Goal: Task Accomplishment & Management: Use online tool/utility

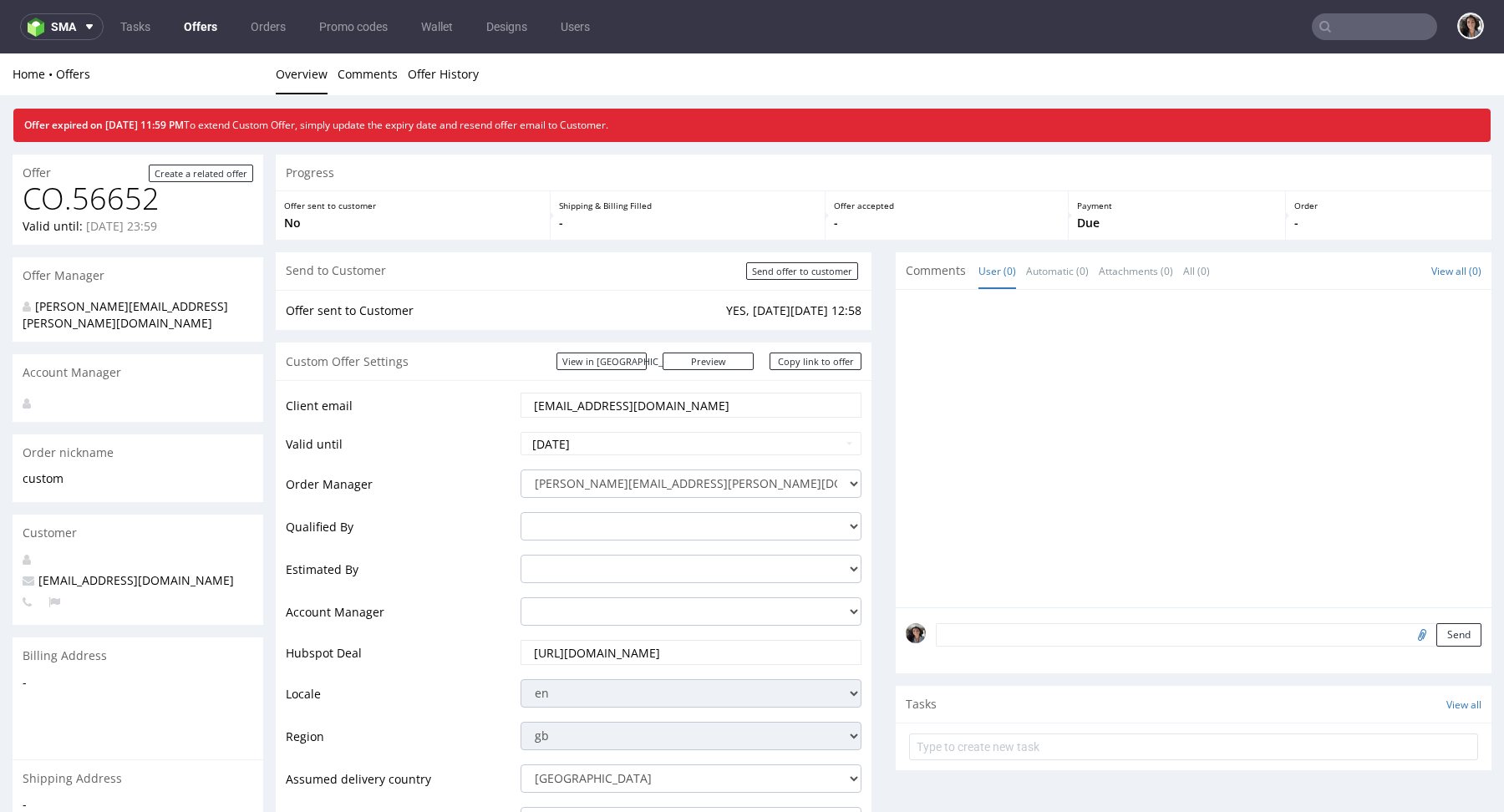
scroll to position [865, 0]
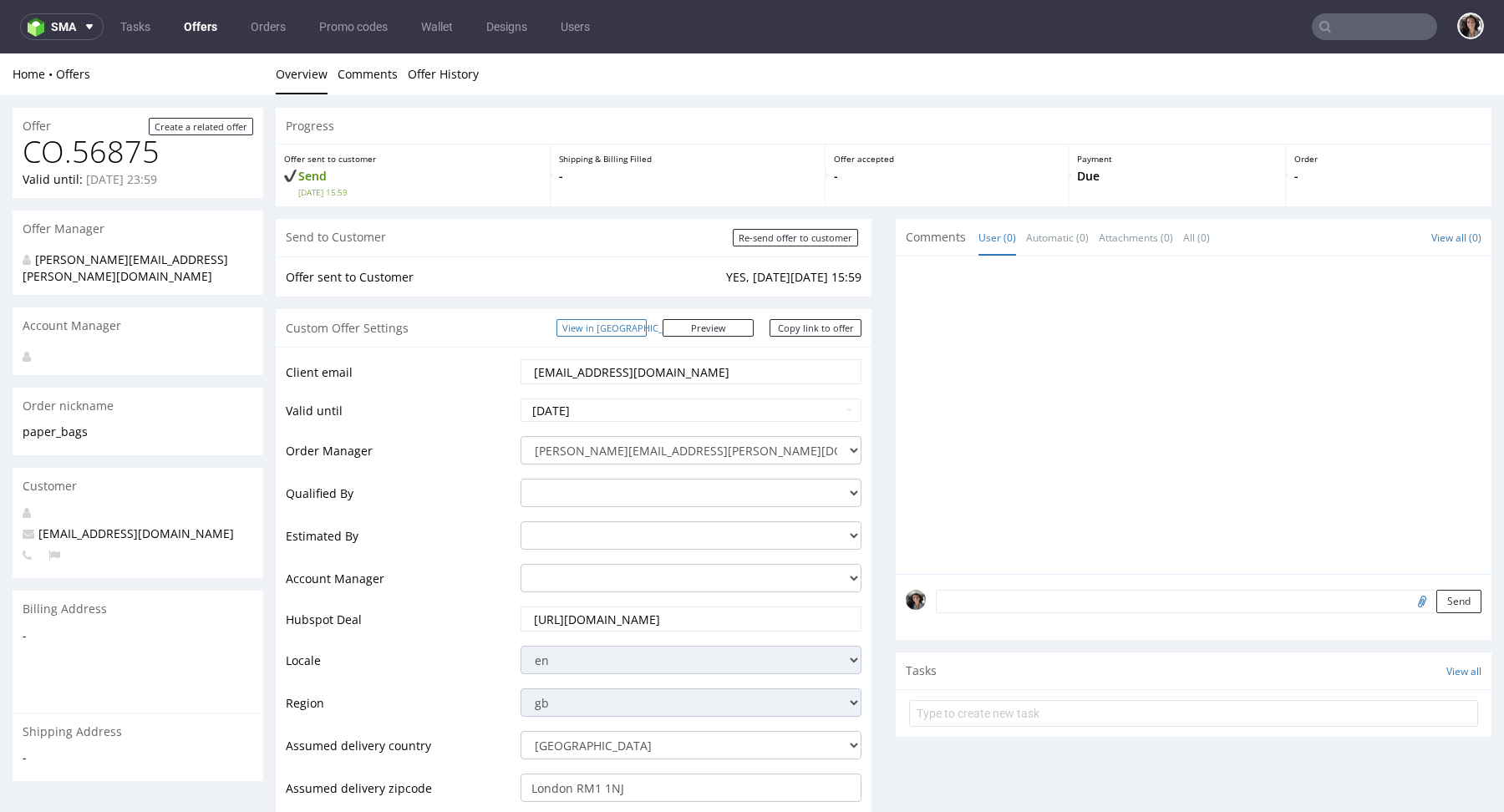
click at [647, 325] on link "View in [GEOGRAPHIC_DATA]" at bounding box center [602, 328] width 90 height 17
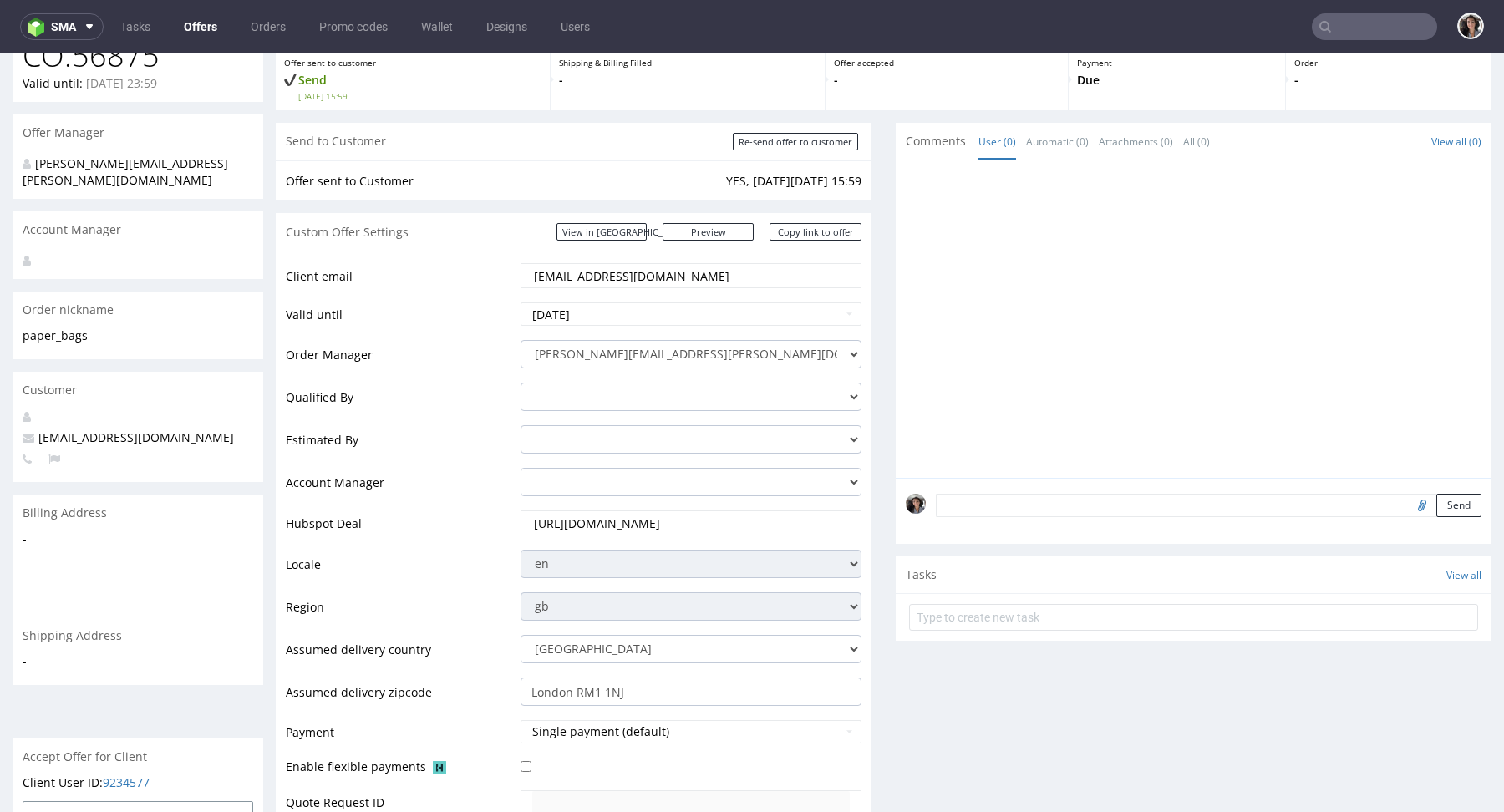
scroll to position [264, 0]
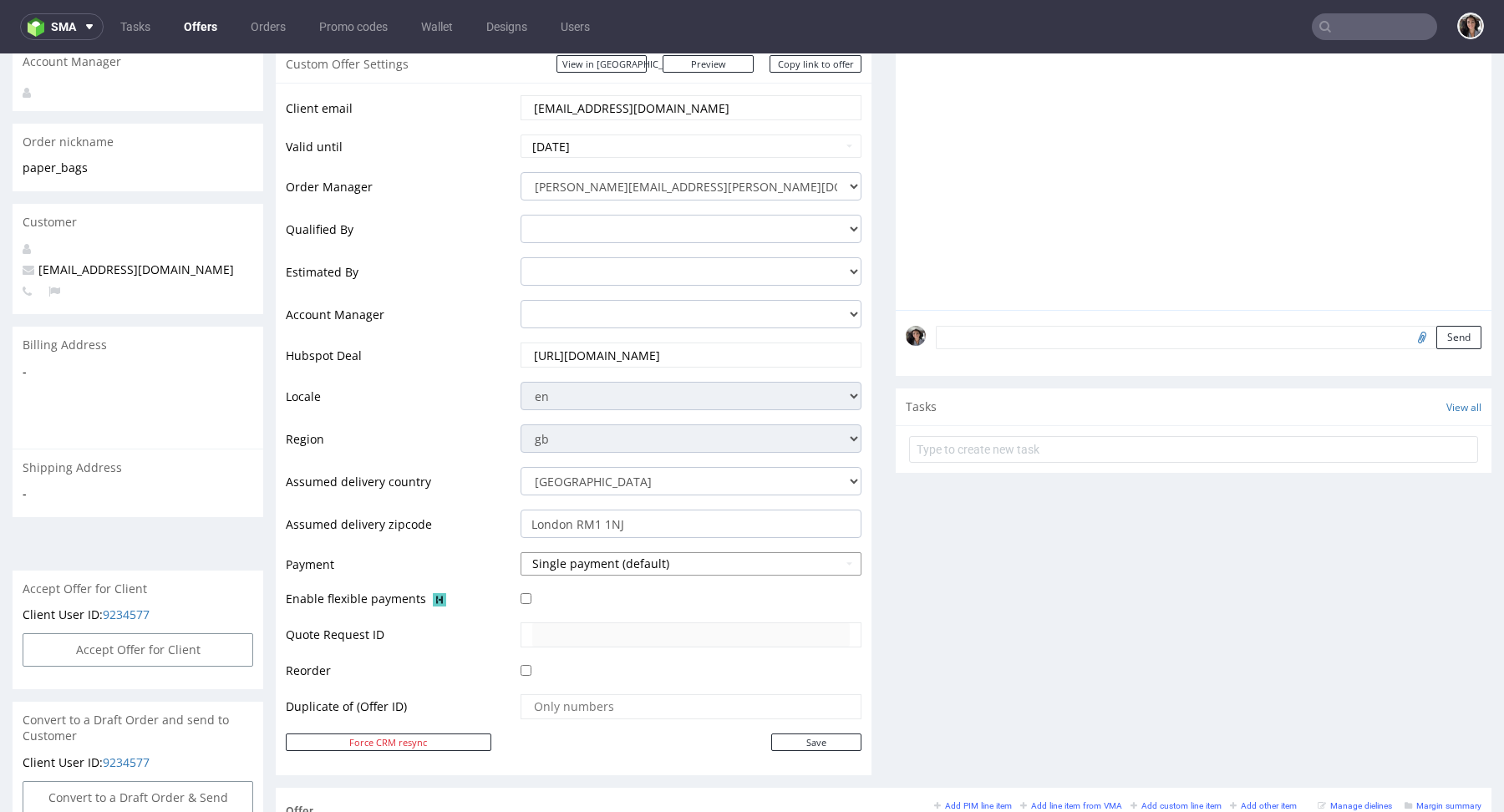
click at [591, 562] on button "Single payment (default)" at bounding box center [691, 563] width 341 height 23
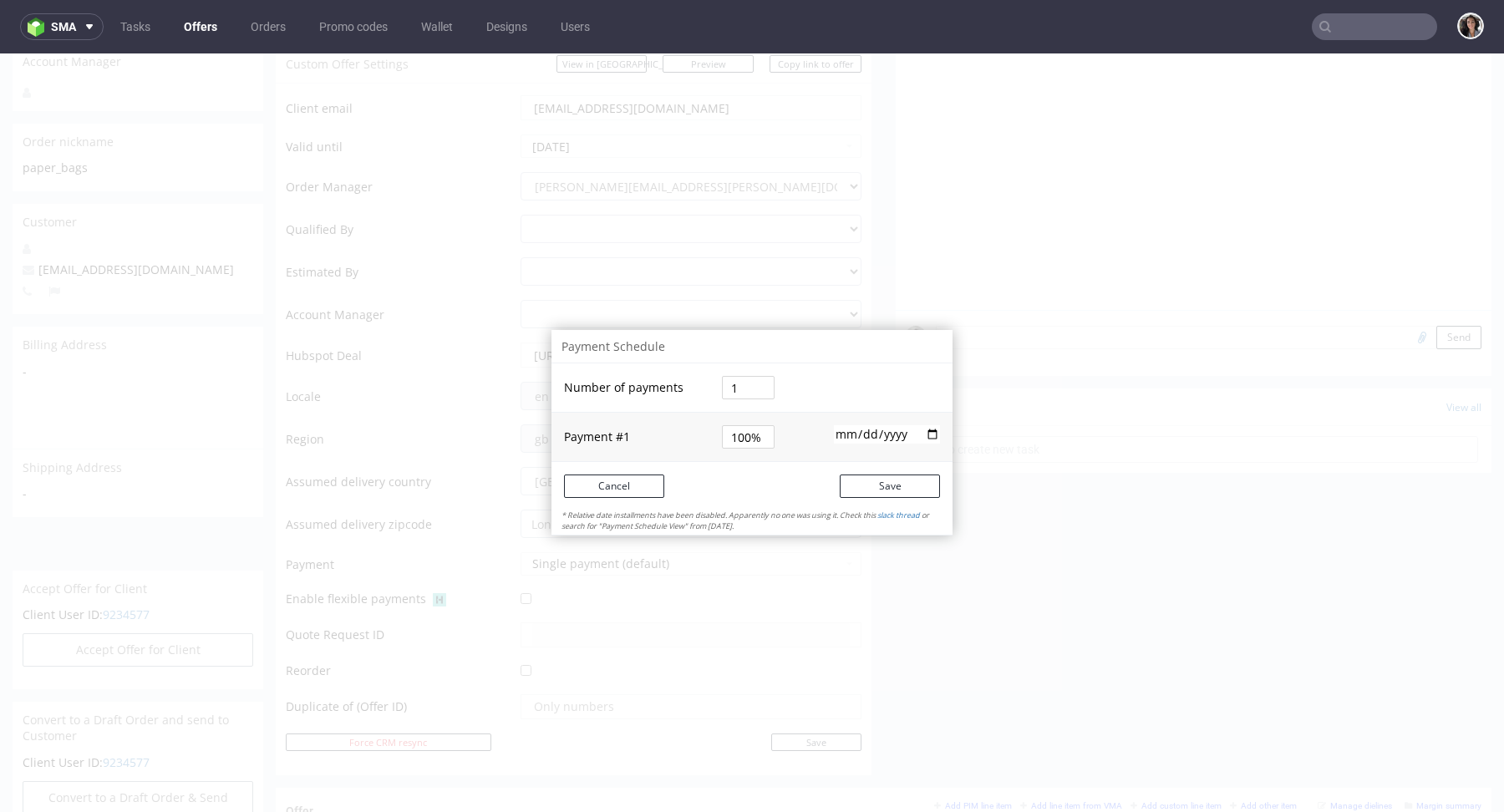
click at [749, 436] on input "100%" at bounding box center [749, 436] width 53 height 23
click at [735, 442] on input "100%" at bounding box center [749, 436] width 53 height 23
click at [733, 392] on input "1" at bounding box center [749, 388] width 53 height 23
type input "2"
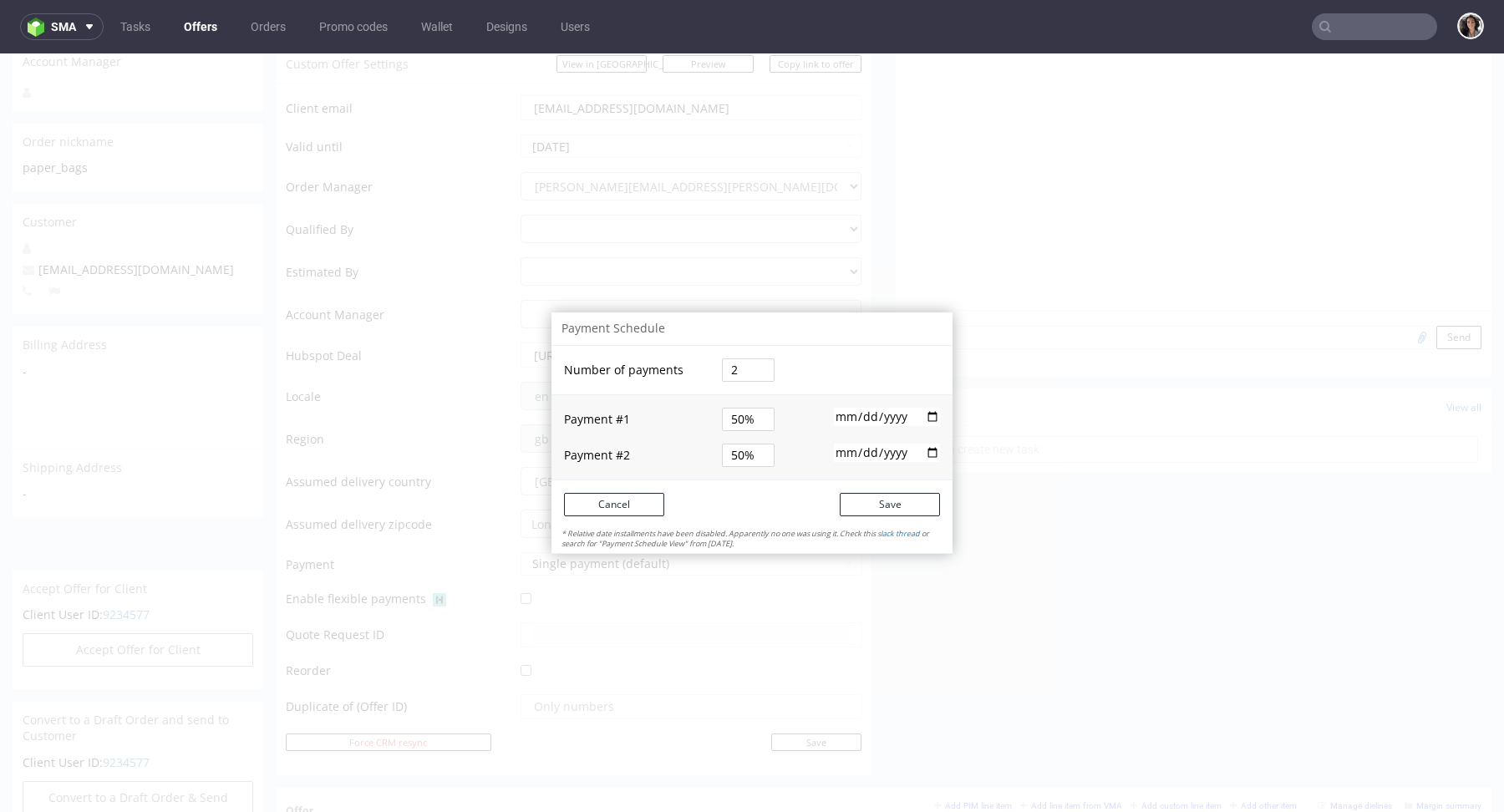
click at [687, 422] on td "Payment # 1" at bounding box center [634, 413] width 166 height 37
click at [737, 426] on input "50%" at bounding box center [749, 419] width 53 height 23
click at [725, 422] on input "50%" at bounding box center [749, 419] width 53 height 23
type input "0%"
type input "70%"
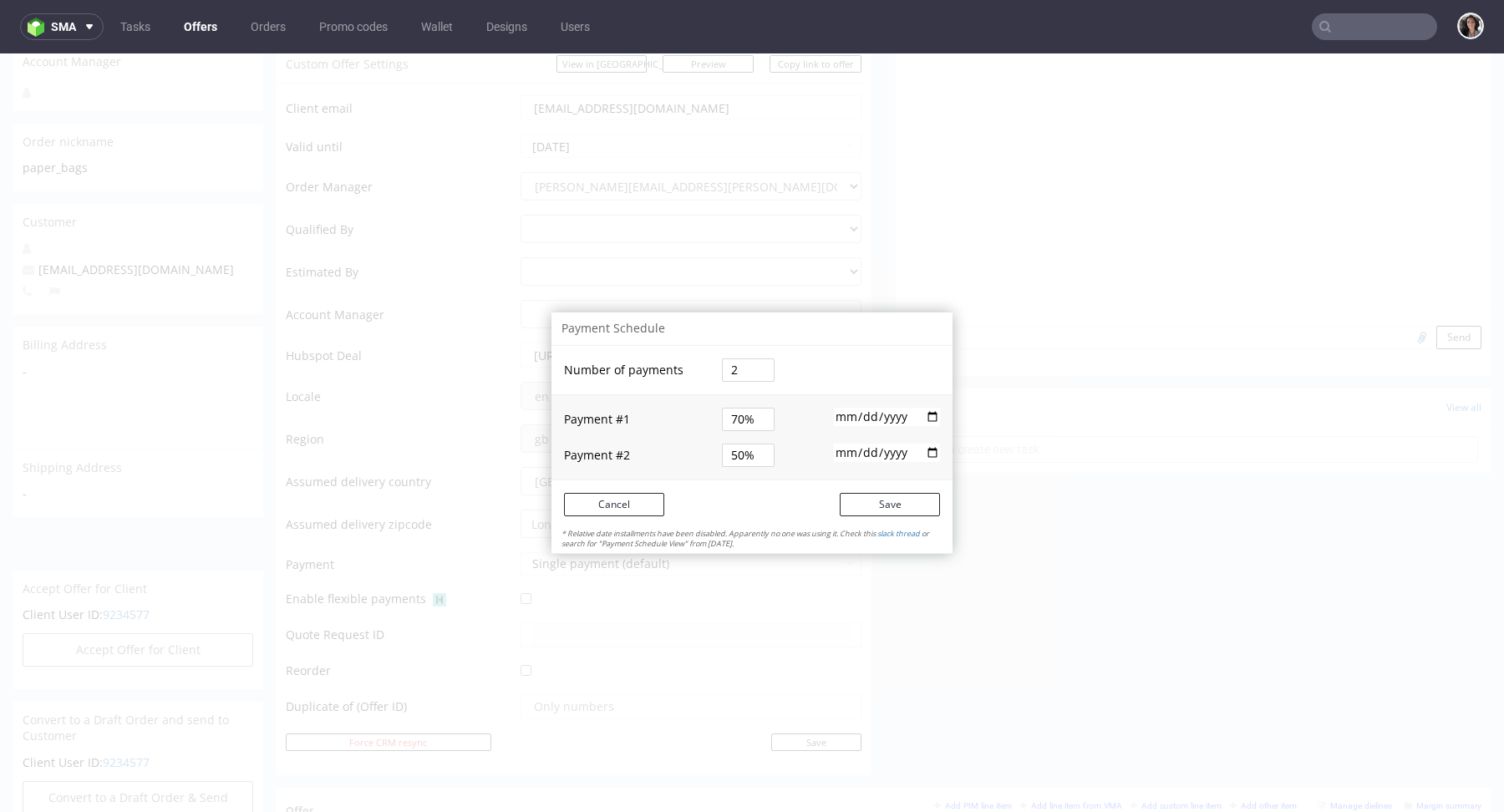
type input "70%"
type input "30%"
click at [730, 456] on input "30%" at bounding box center [749, 455] width 53 height 23
click at [924, 416] on input "2025-10-11" at bounding box center [887, 416] width 106 height 18
click at [809, 460] on td at bounding box center [870, 456] width 165 height 49
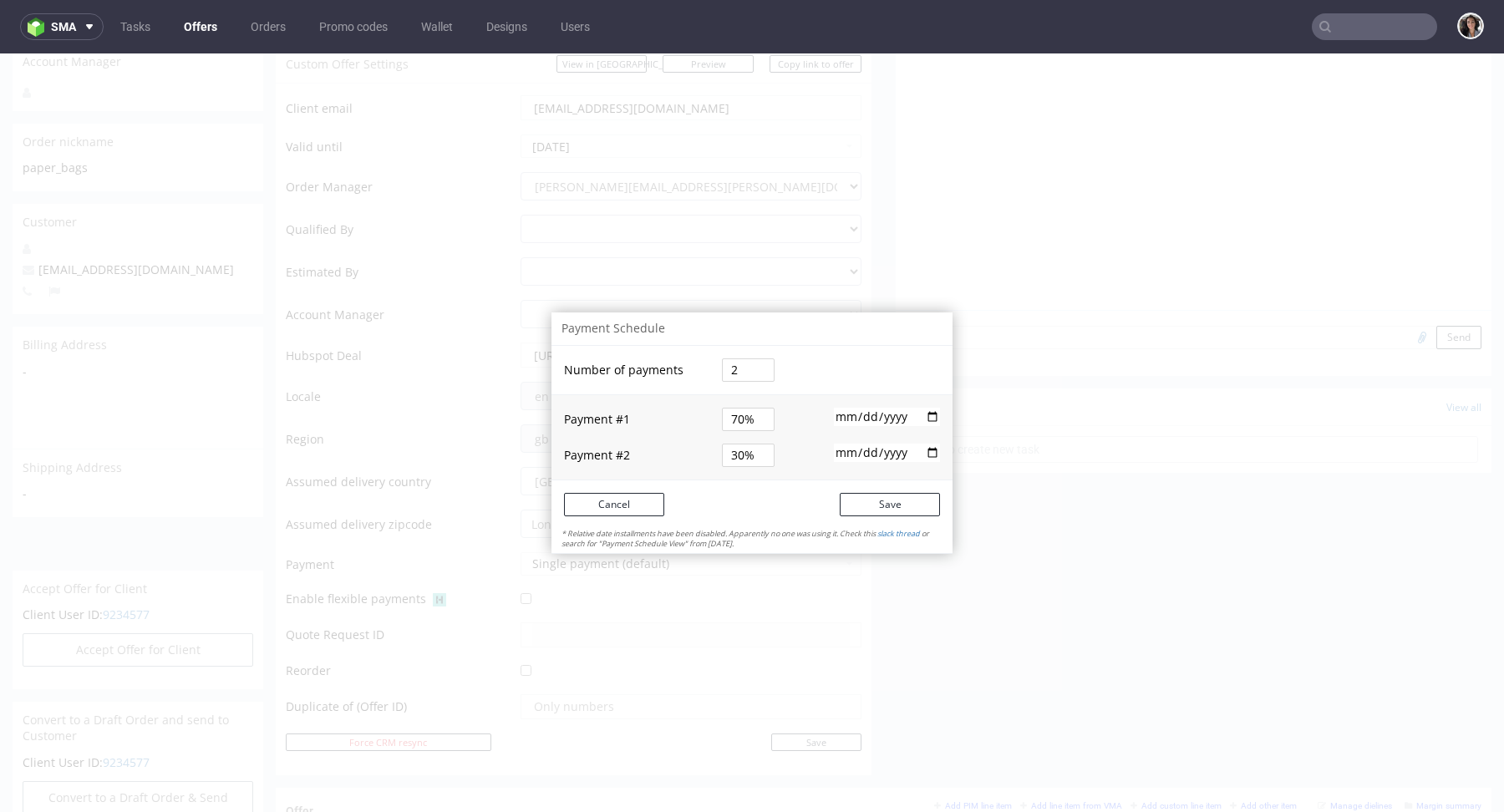
click at [888, 442] on td at bounding box center [870, 456] width 165 height 49
click at [888, 450] on input "date" at bounding box center [887, 452] width 106 height 18
click at [941, 457] on td at bounding box center [870, 456] width 165 height 49
click at [931, 456] on input "date" at bounding box center [887, 452] width 106 height 18
type input "2025-12-01"
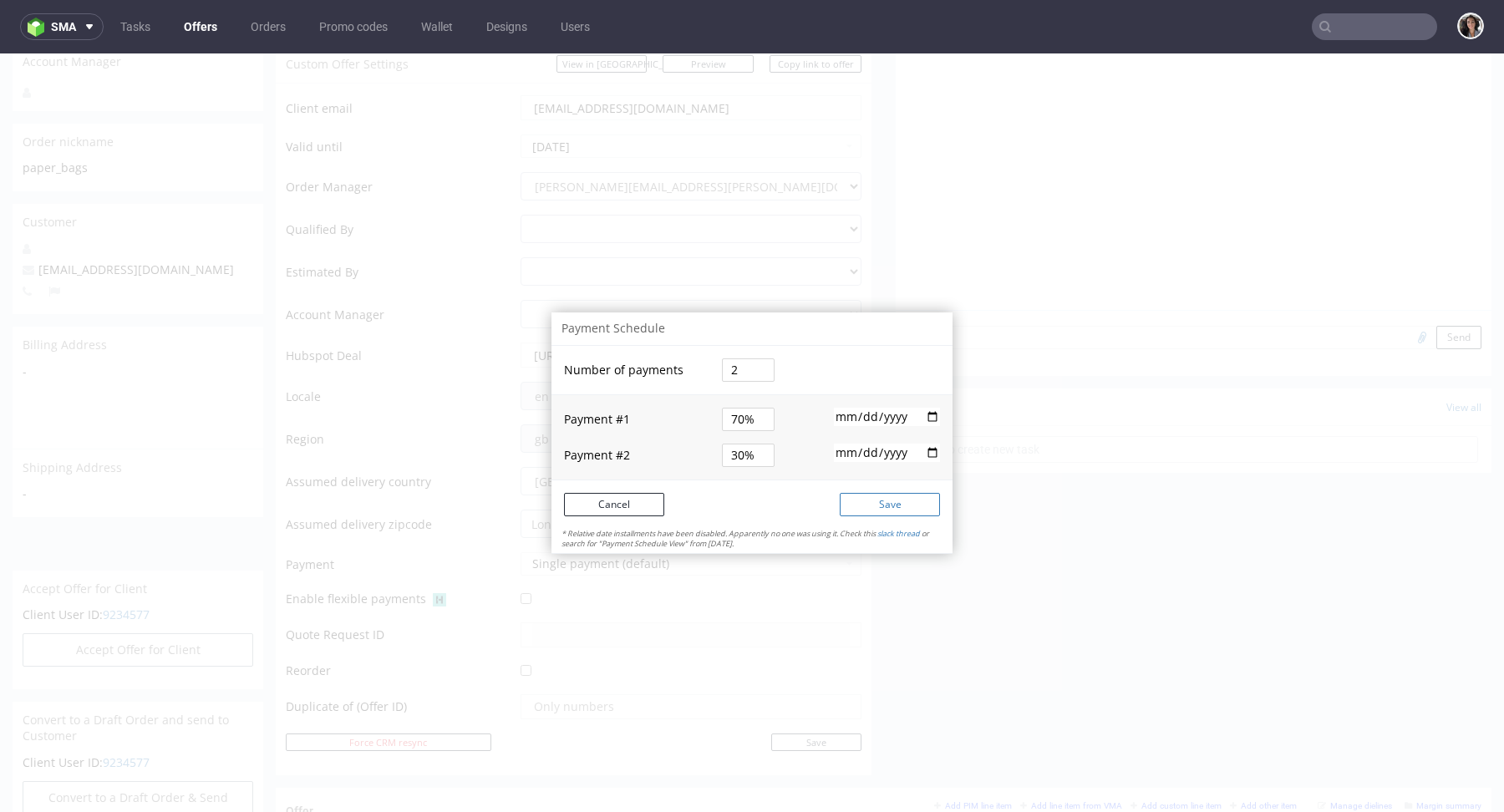
click at [872, 505] on button "Save" at bounding box center [889, 504] width 100 height 23
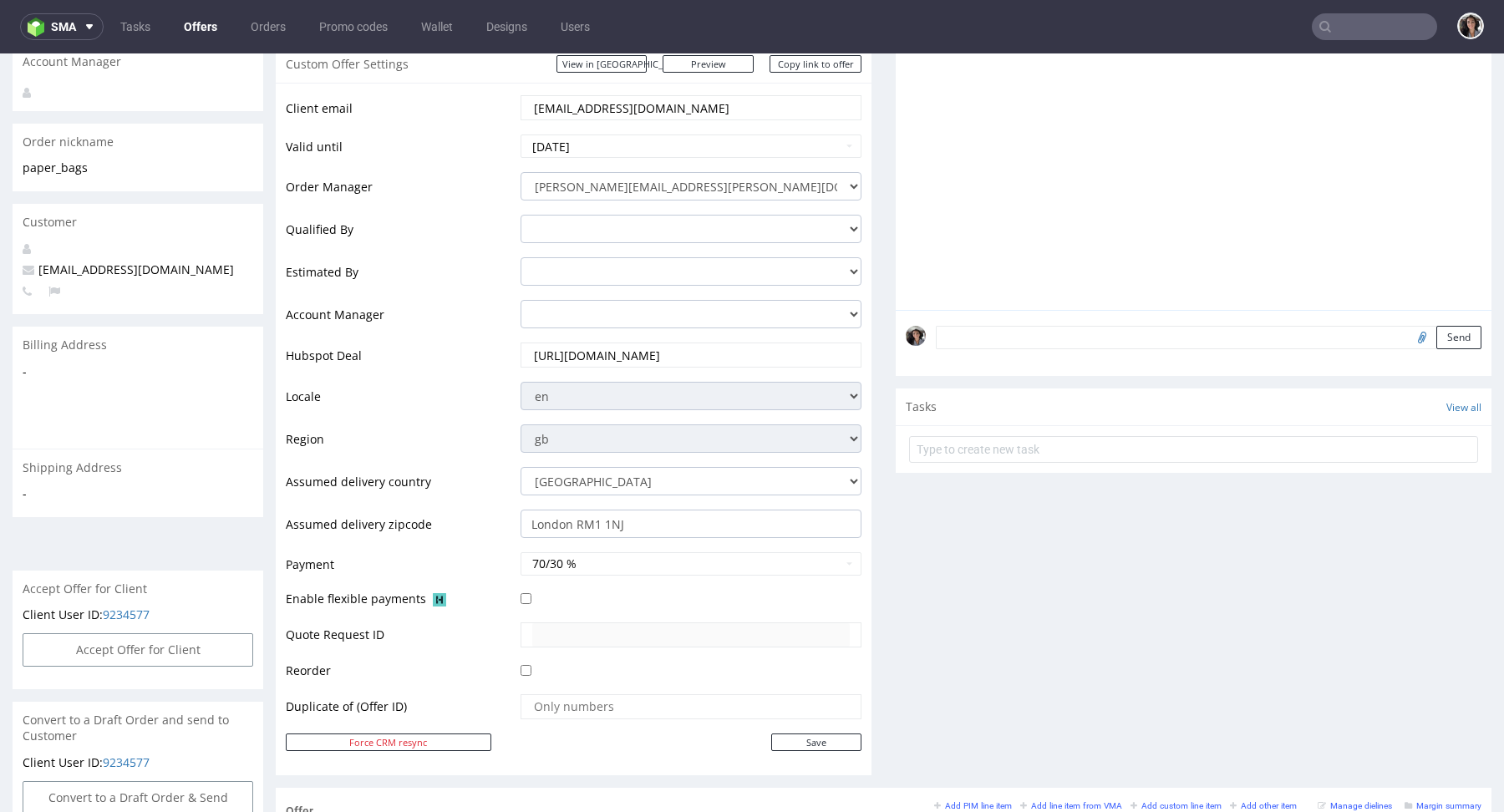
scroll to position [597, 0]
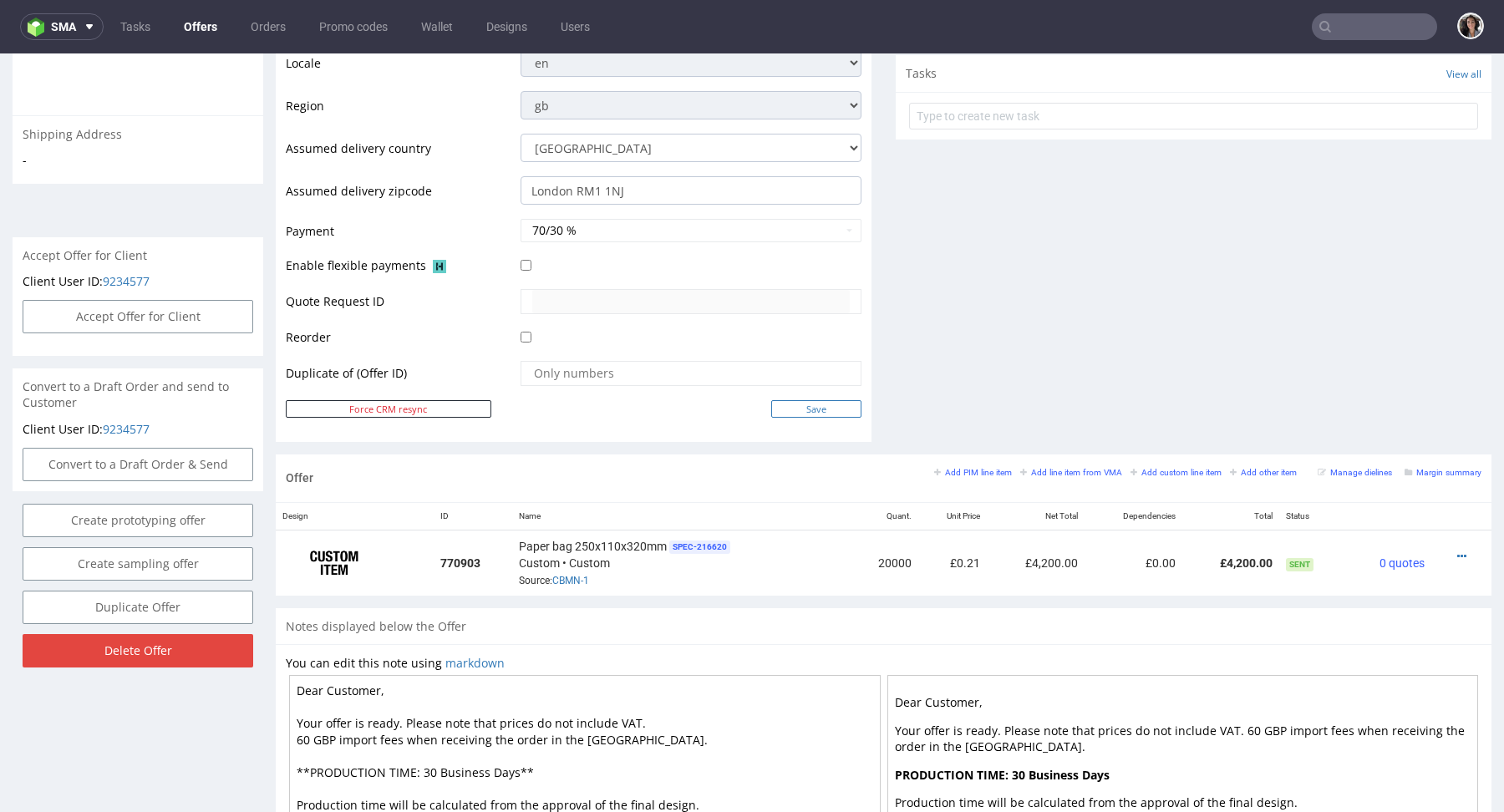
click at [809, 401] on input "Save" at bounding box center [816, 409] width 90 height 17
type input "In progress..."
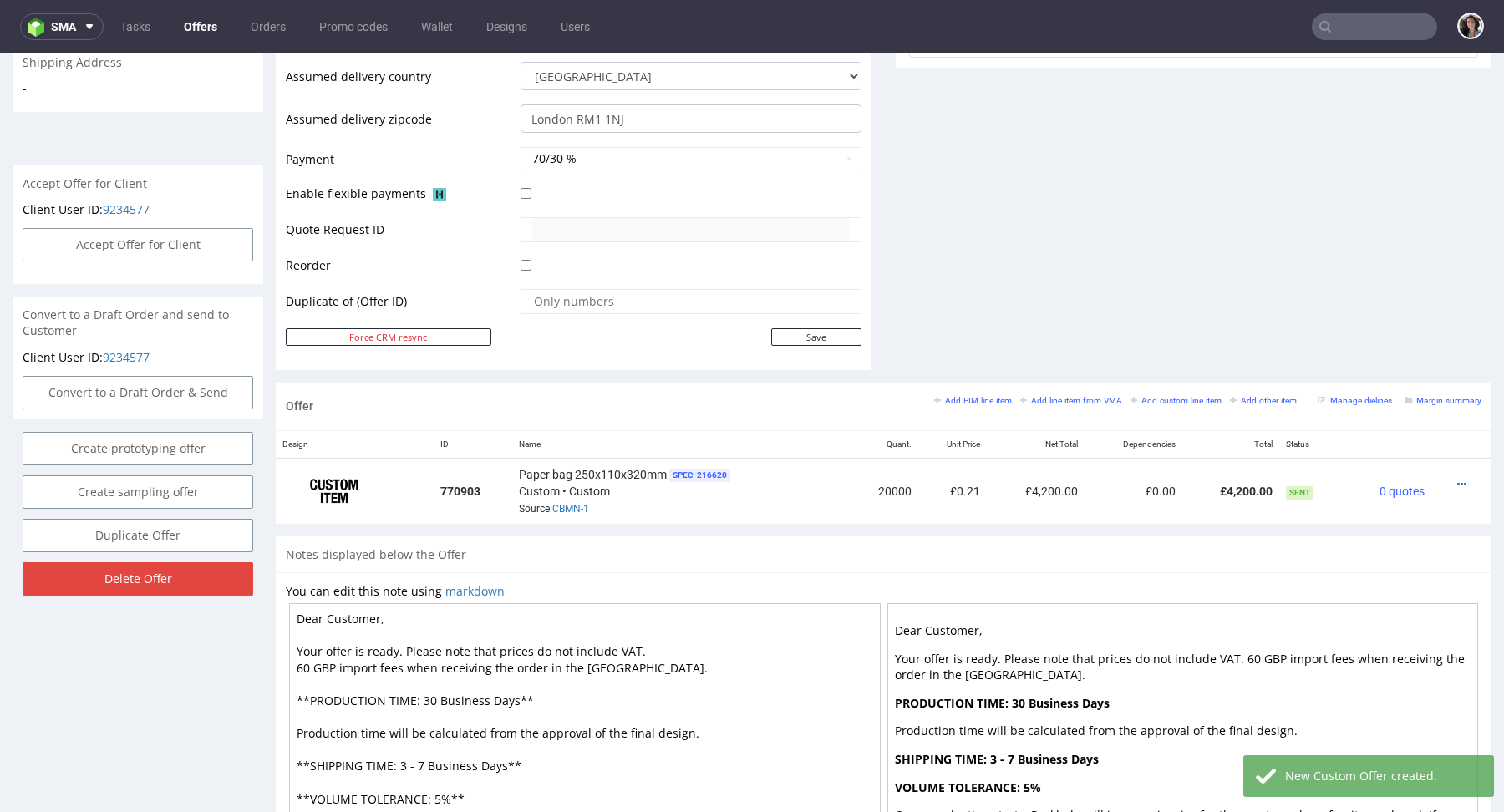
scroll to position [676, 0]
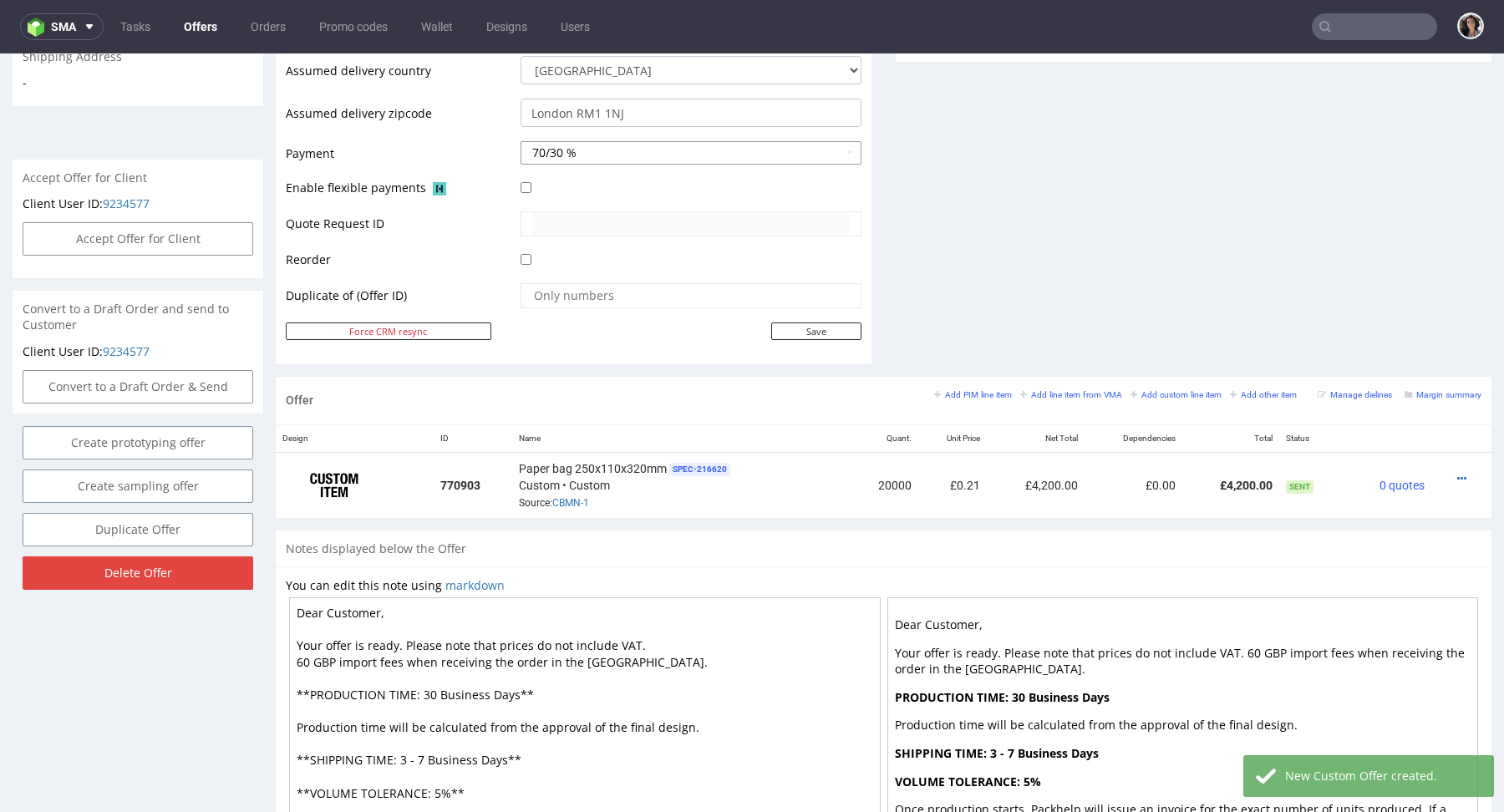
click at [630, 156] on button "70/30 %" at bounding box center [691, 152] width 341 height 23
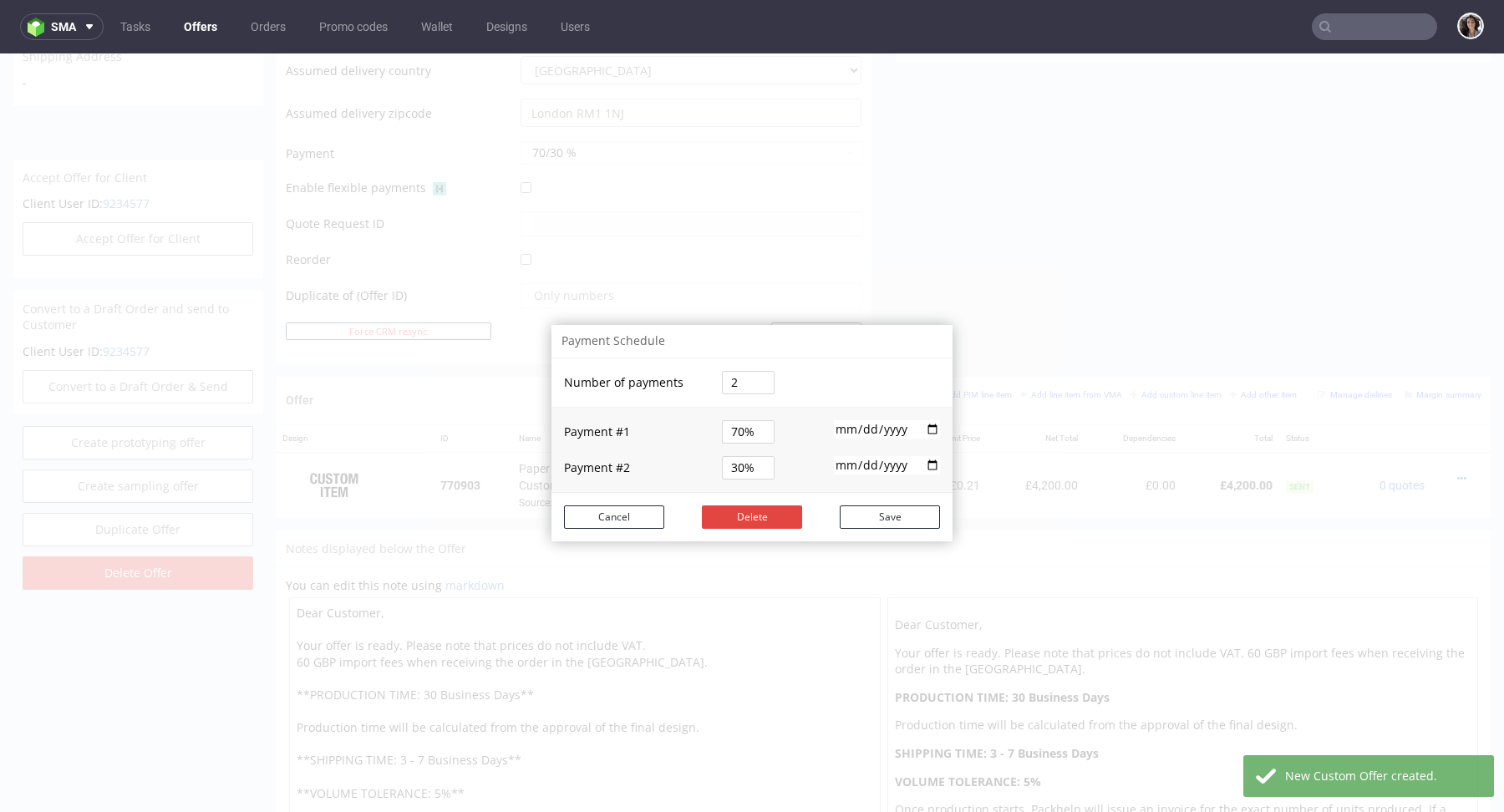
click at [746, 218] on div "Payment Schedule Number of payments 2 Payment # 1 70% 2025-10-11 Payment # 2 30…" at bounding box center [752, 433] width 1504 height 759
click at [612, 518] on button "Cancel" at bounding box center [614, 517] width 100 height 23
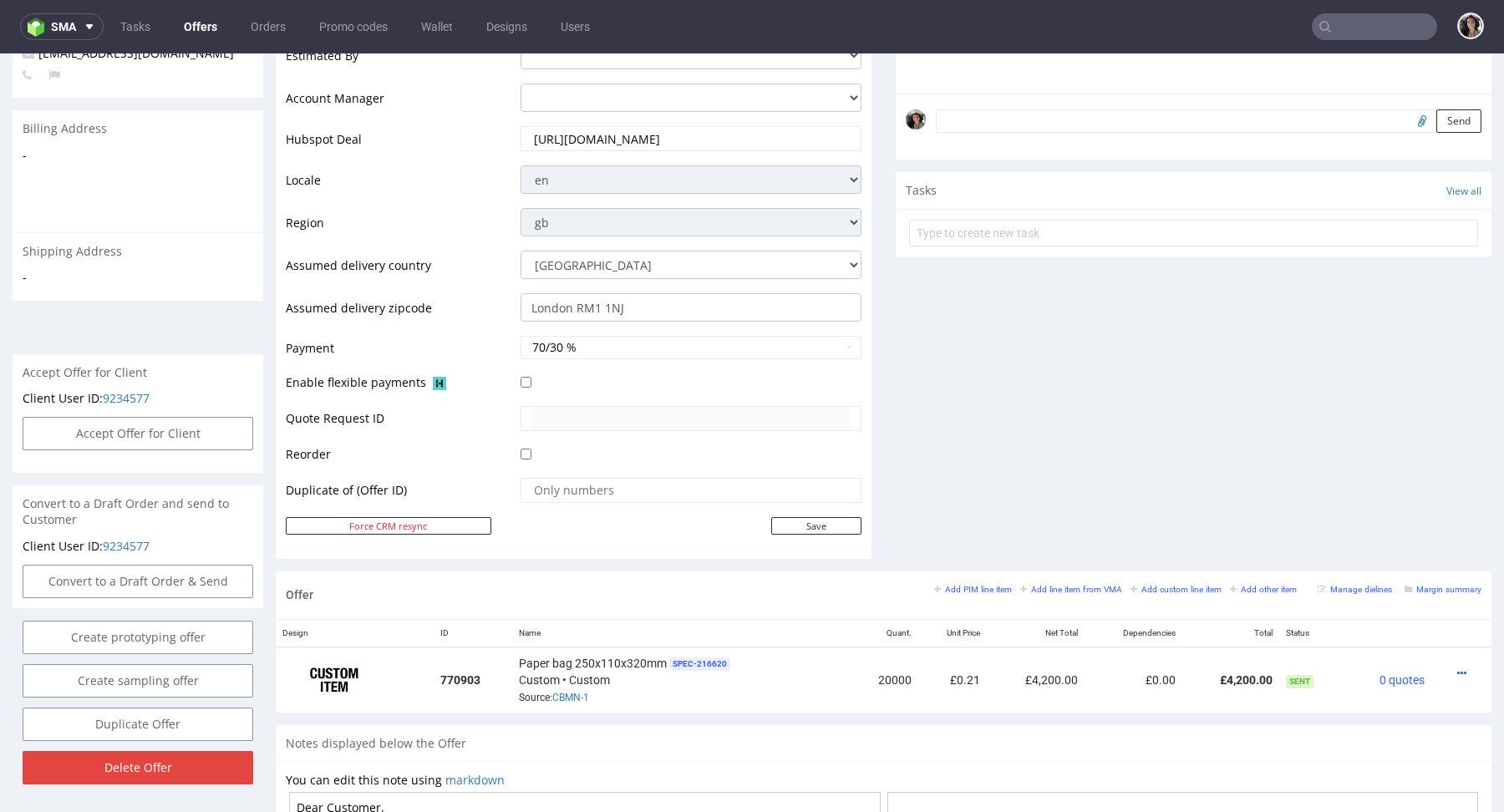
scroll to position [85, 0]
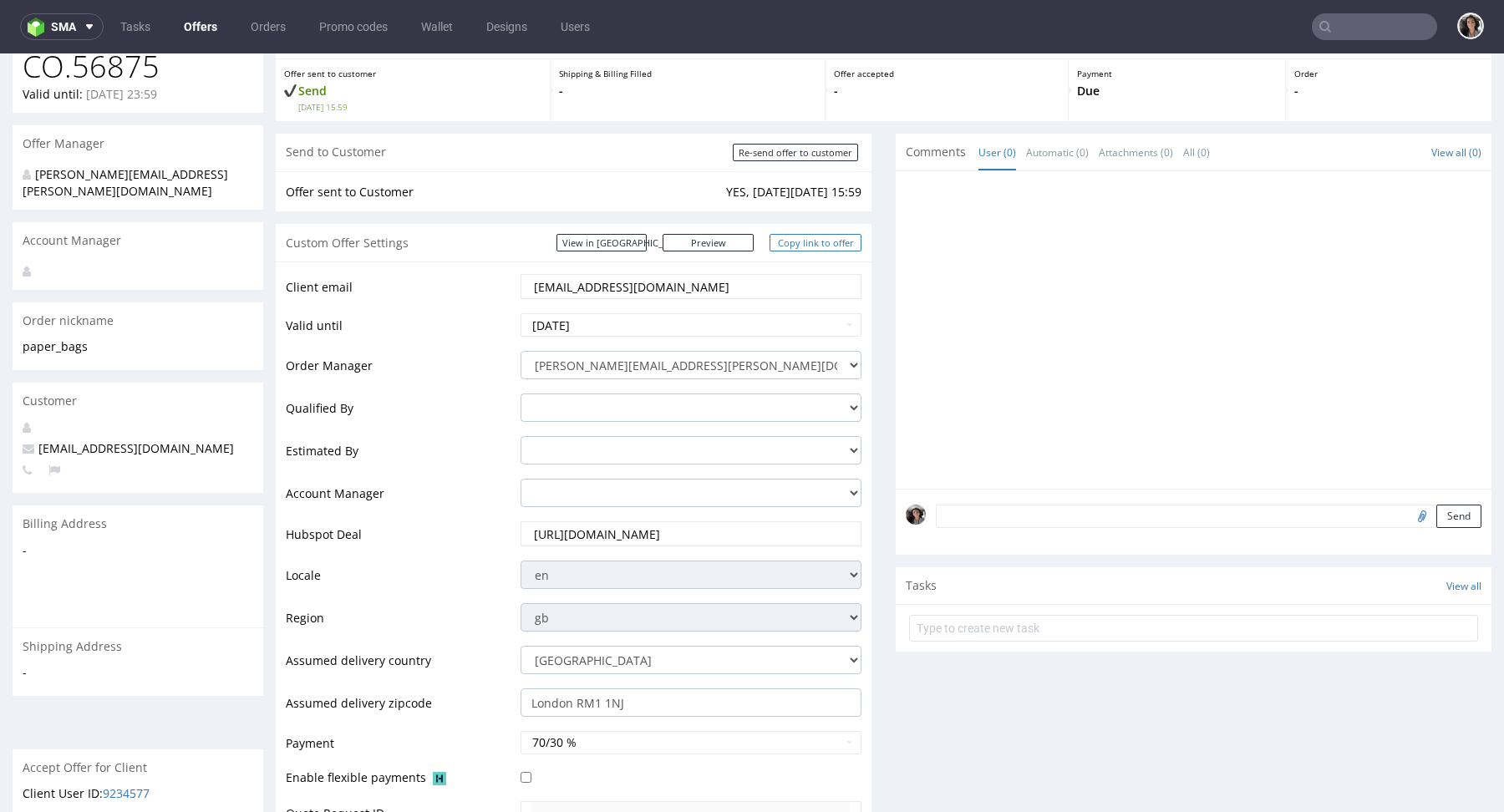
click at [818, 243] on link "Copy link to offer" at bounding box center [815, 243] width 92 height 17
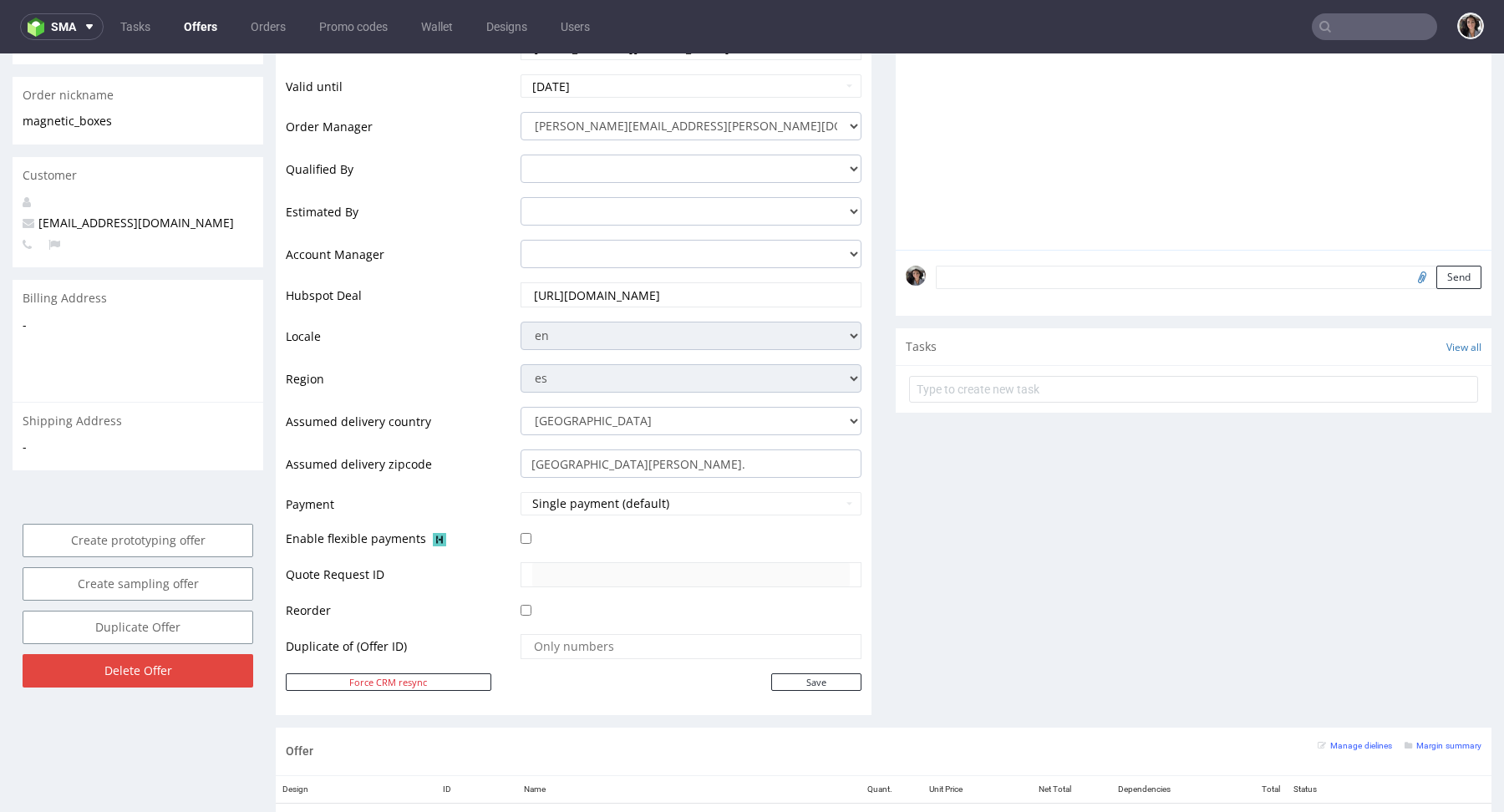
scroll to position [741, 0]
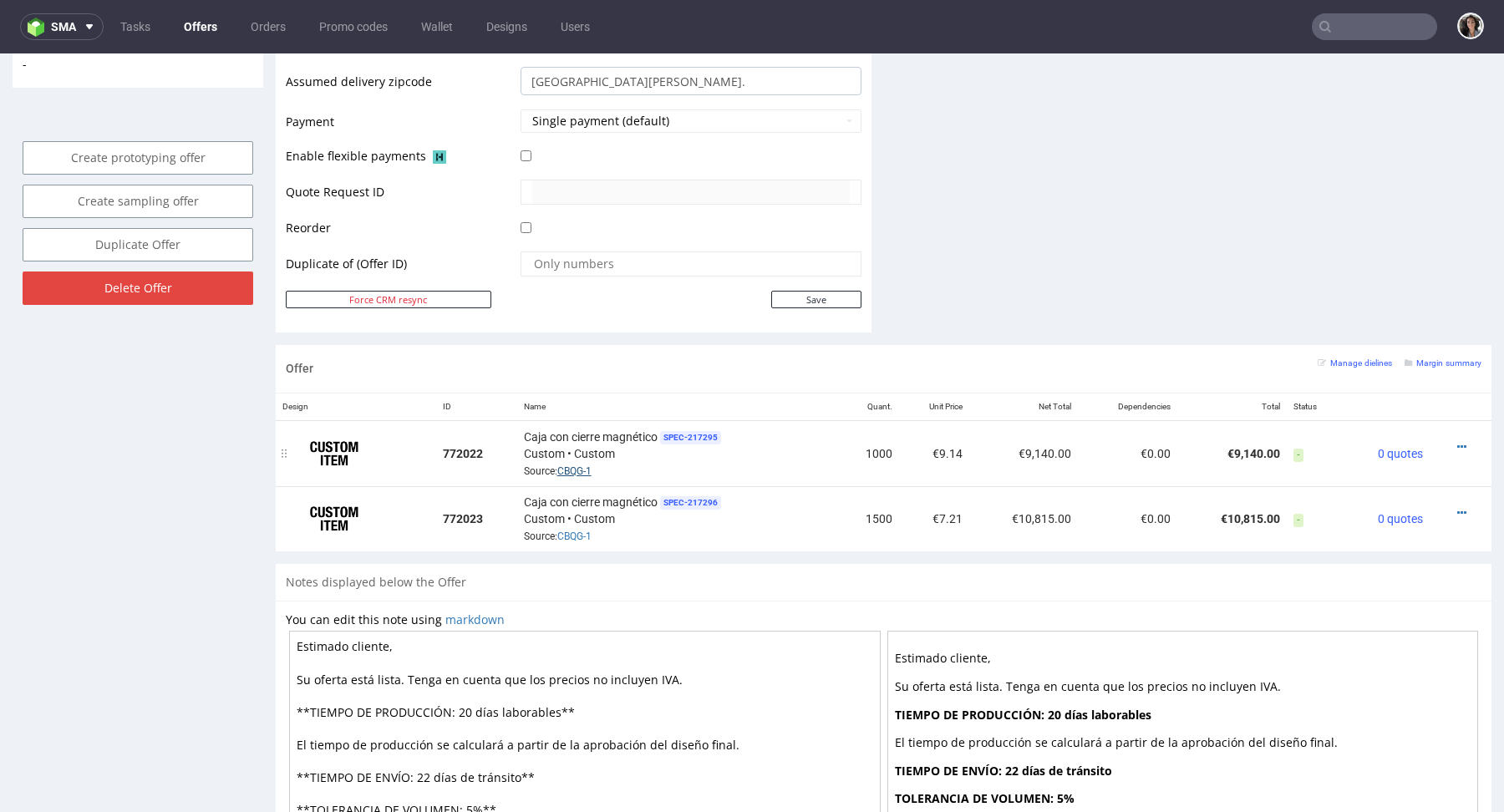
click at [571, 472] on link "CBQG-1" at bounding box center [574, 470] width 34 height 11
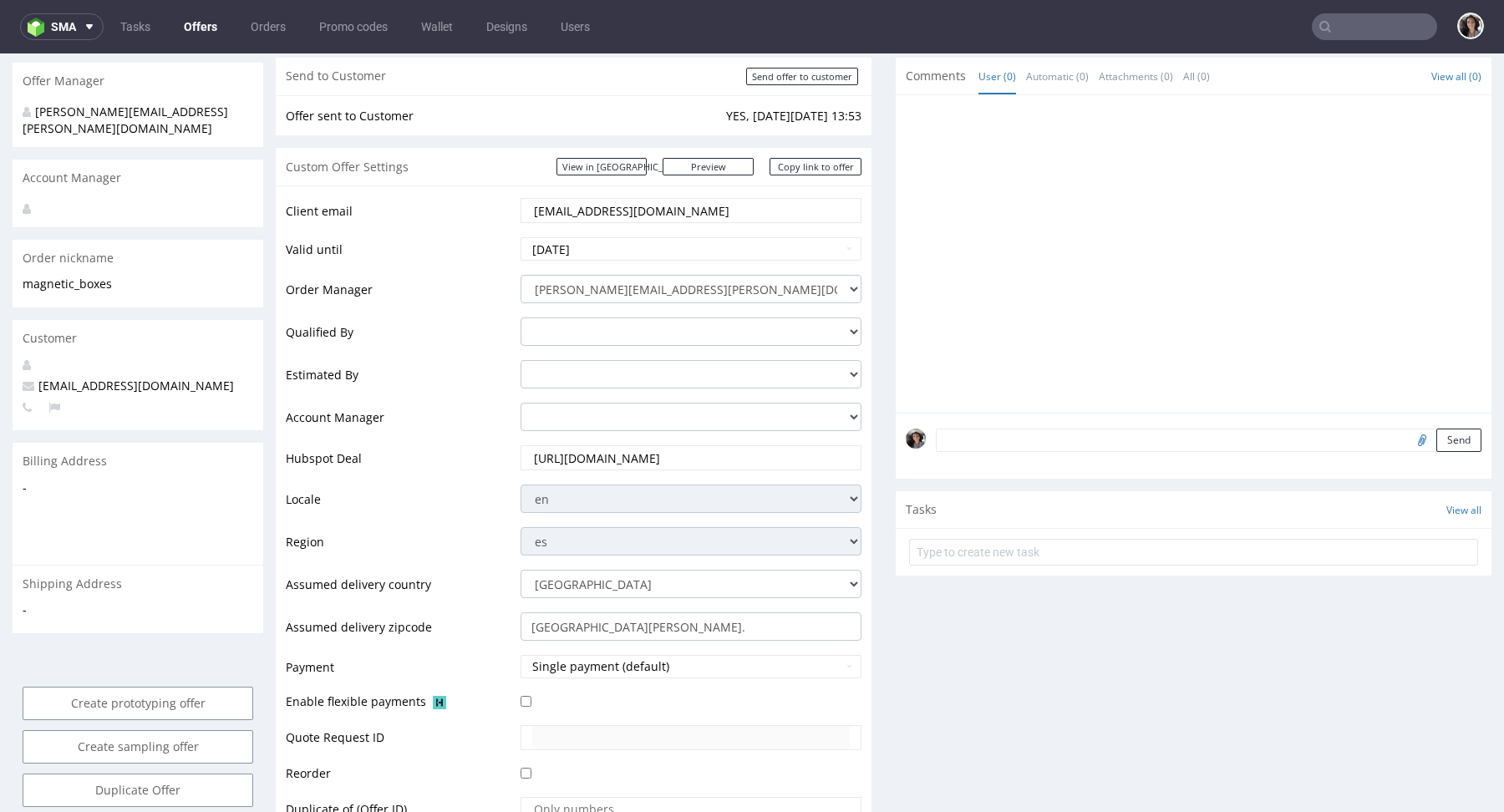
scroll to position [63, 0]
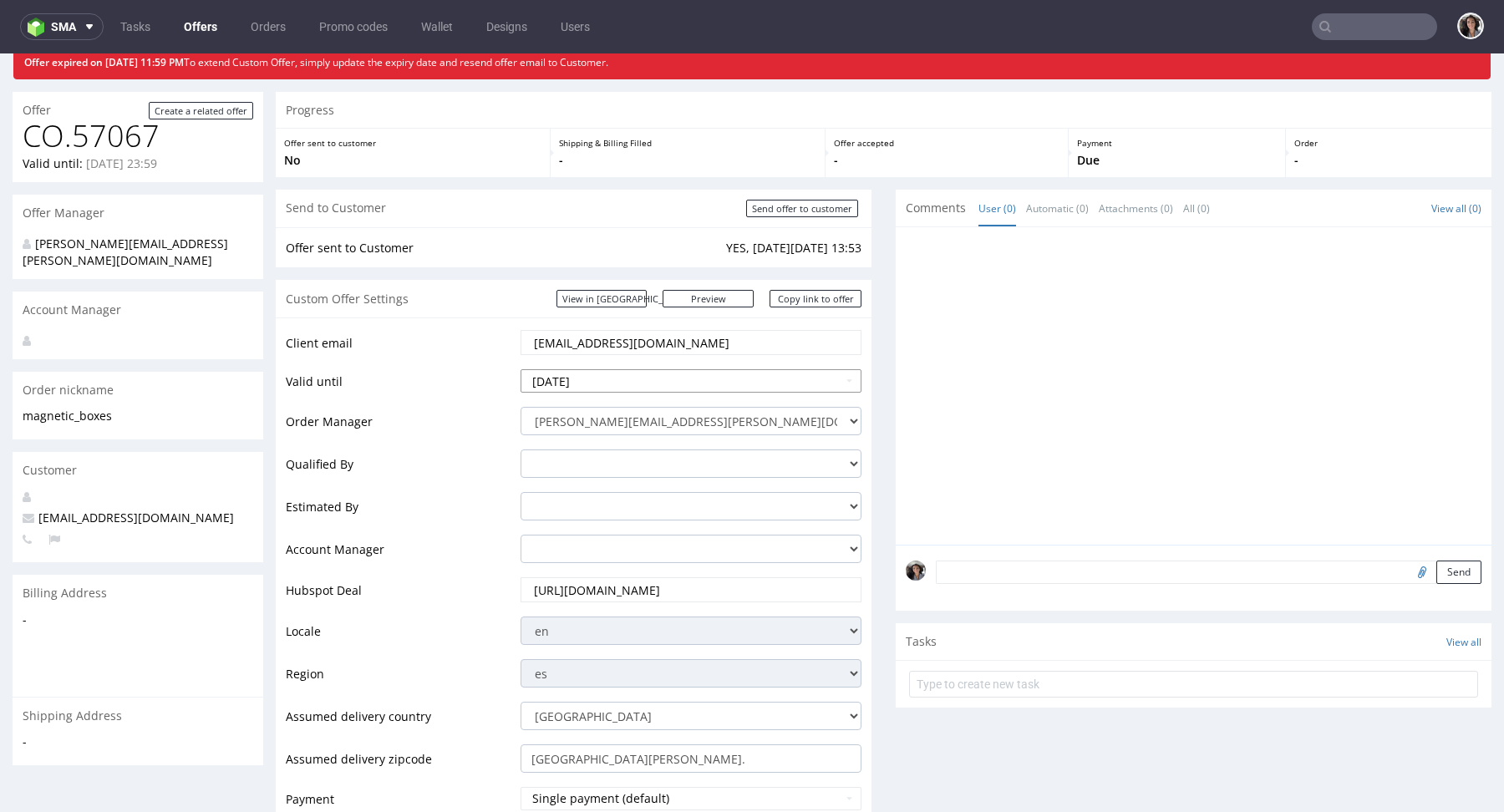
click at [609, 385] on input "2025-10-09" at bounding box center [691, 381] width 341 height 23
click at [638, 276] on td "16" at bounding box center [636, 281] width 25 height 25
type input "2025-10-16"
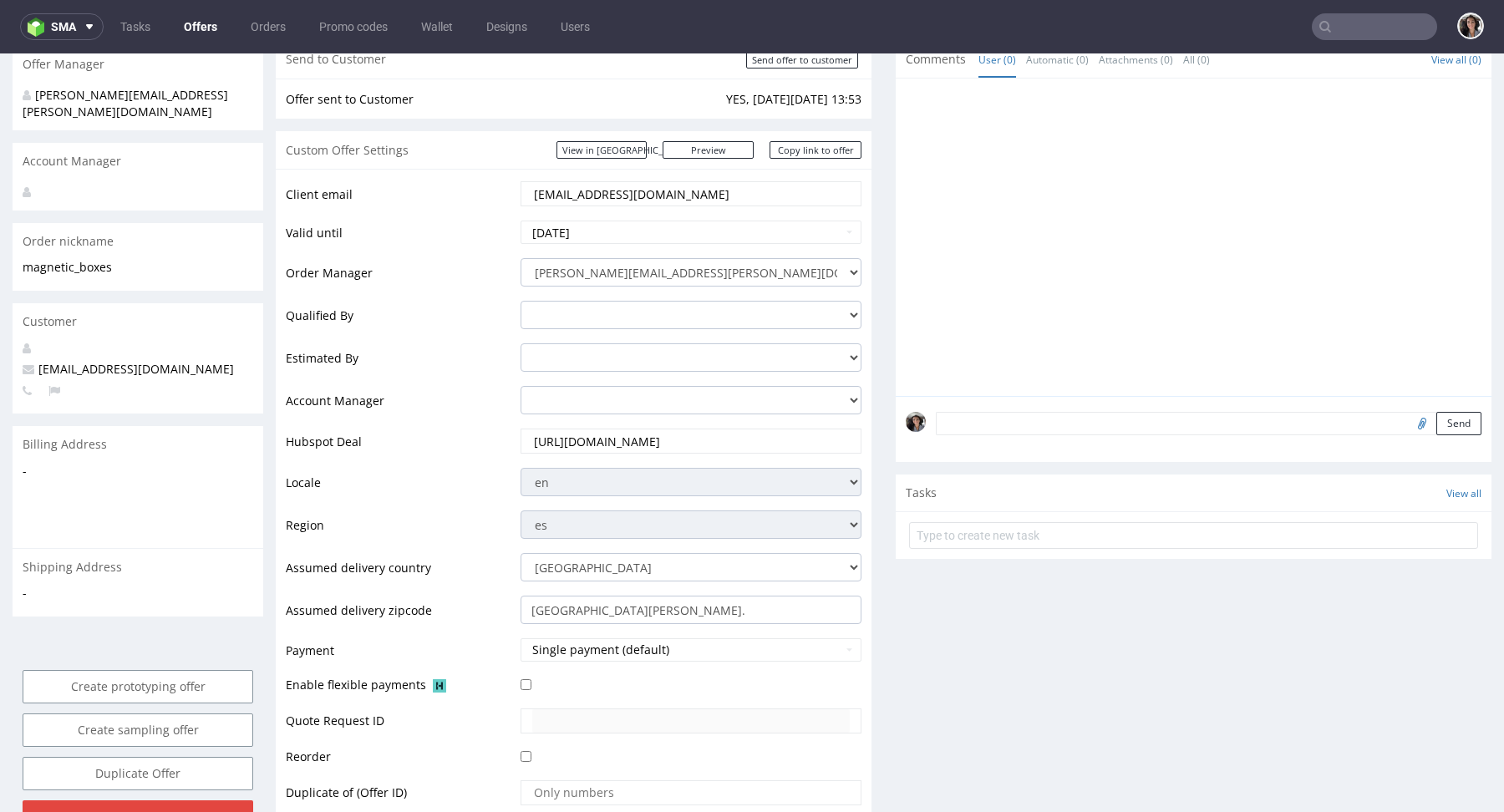
scroll to position [422, 0]
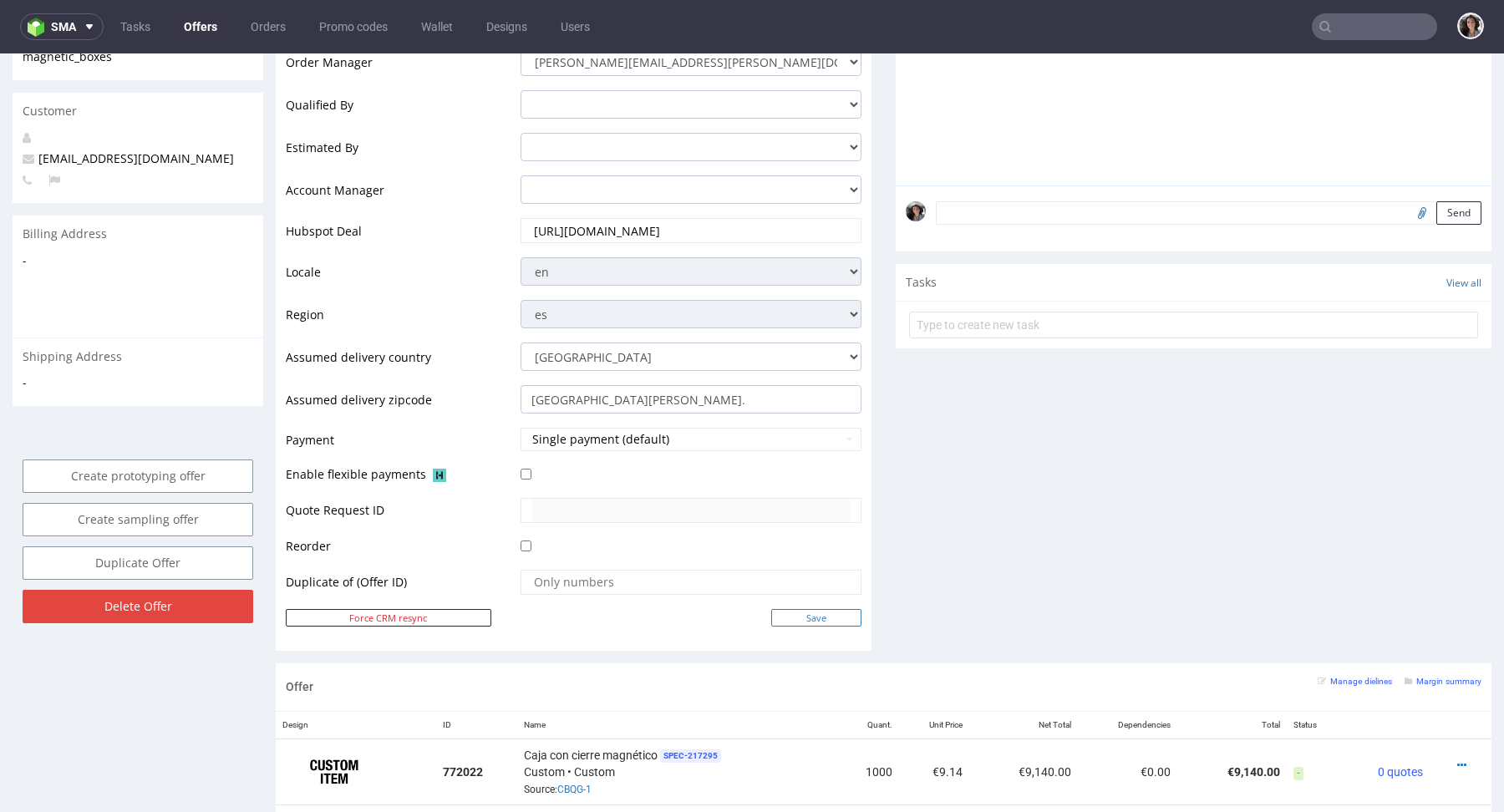
click at [817, 609] on input "Save" at bounding box center [816, 618] width 90 height 17
type input "In progress..."
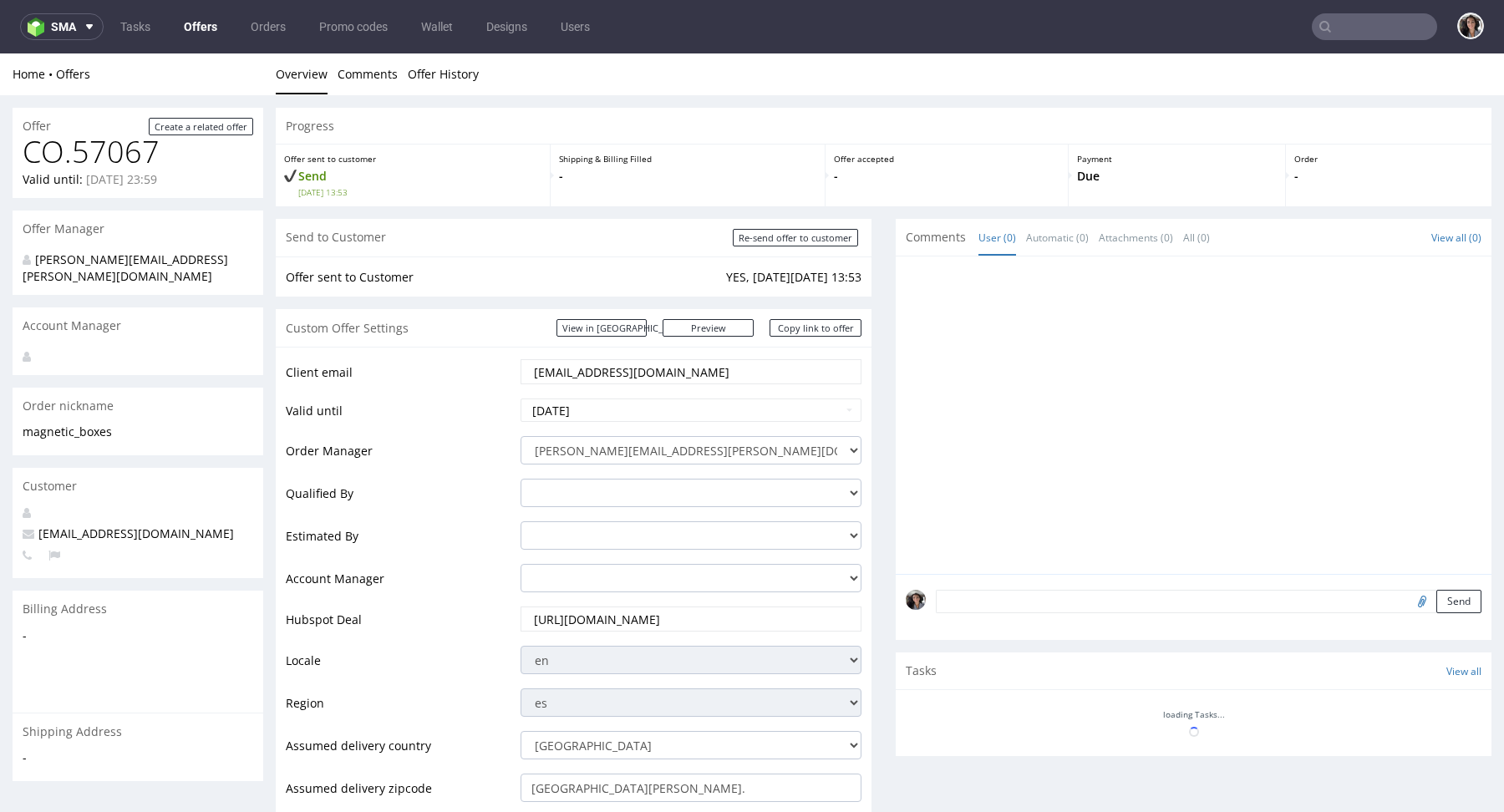
scroll to position [0, 0]
click at [812, 336] on link "Copy link to offer" at bounding box center [815, 328] width 92 height 17
click at [778, 243] on input "Re-send offer to customer" at bounding box center [795, 237] width 125 height 17
type input "In progress..."
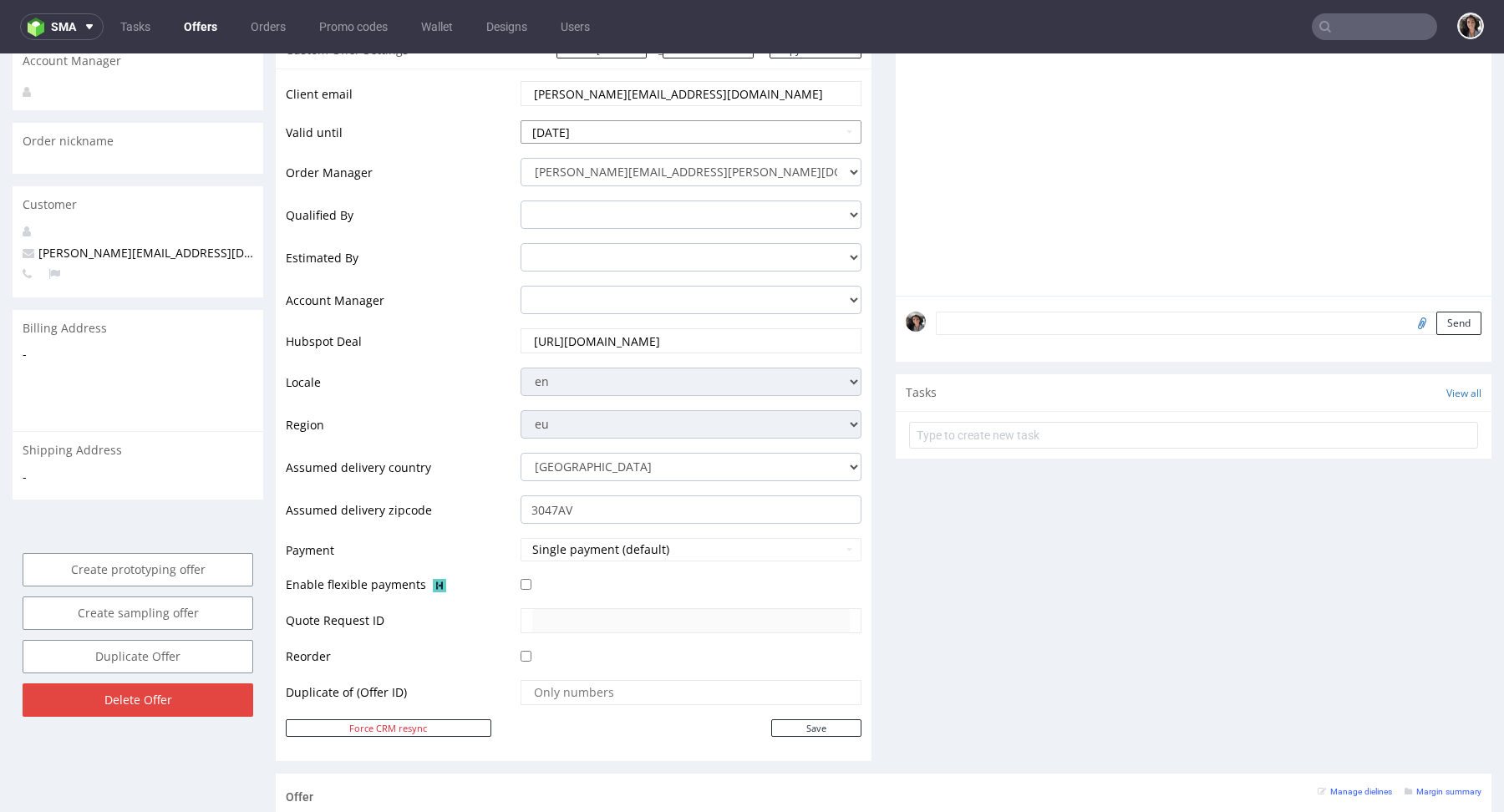
scroll to position [315, 0]
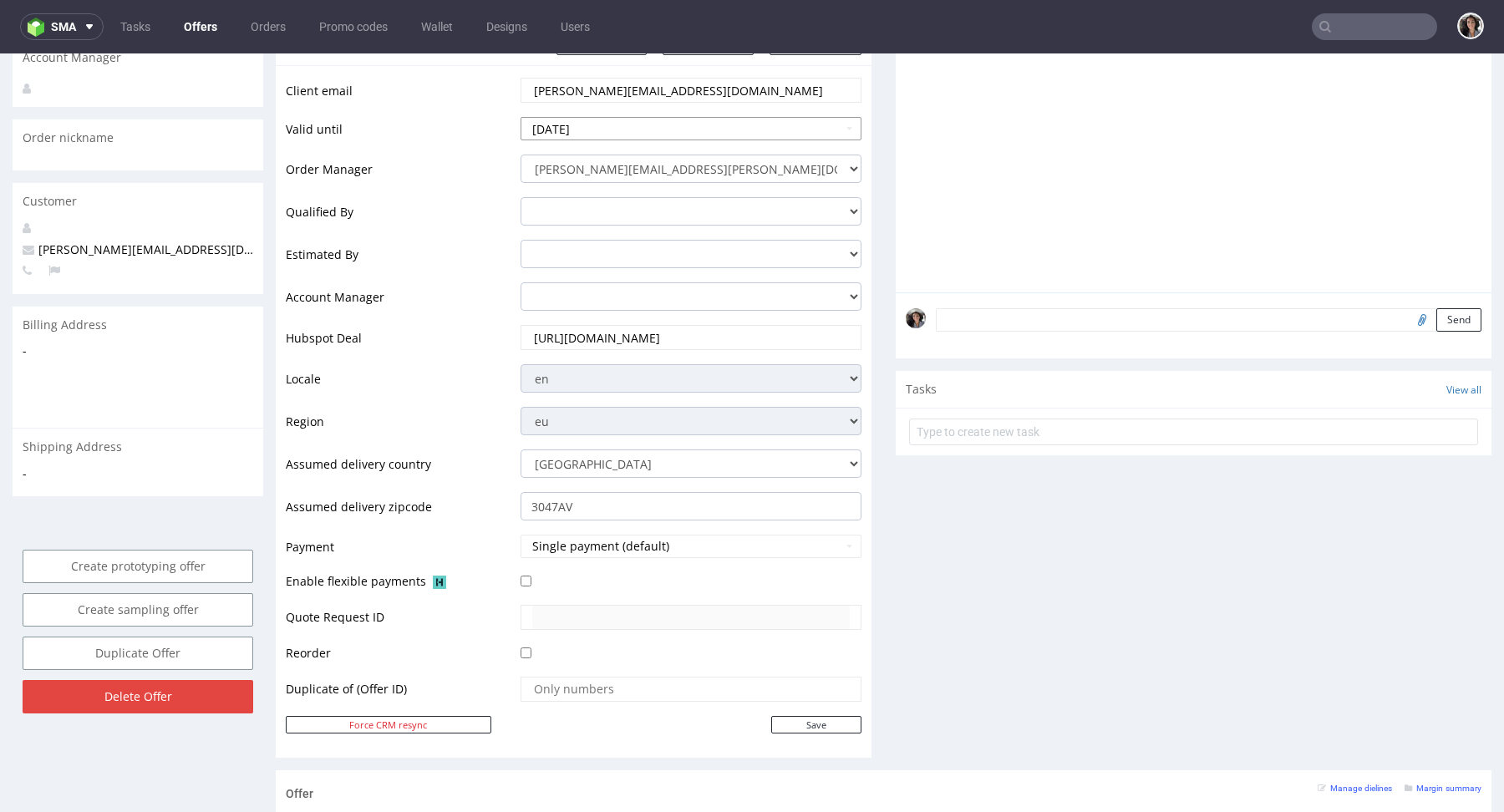
click at [617, 123] on input "[DATE]" at bounding box center [691, 129] width 341 height 23
click at [654, 228] on td "10" at bounding box center [662, 240] width 25 height 25
type input "[DATE]"
click at [814, 725] on input "Save" at bounding box center [816, 725] width 90 height 17
type input "In progress..."
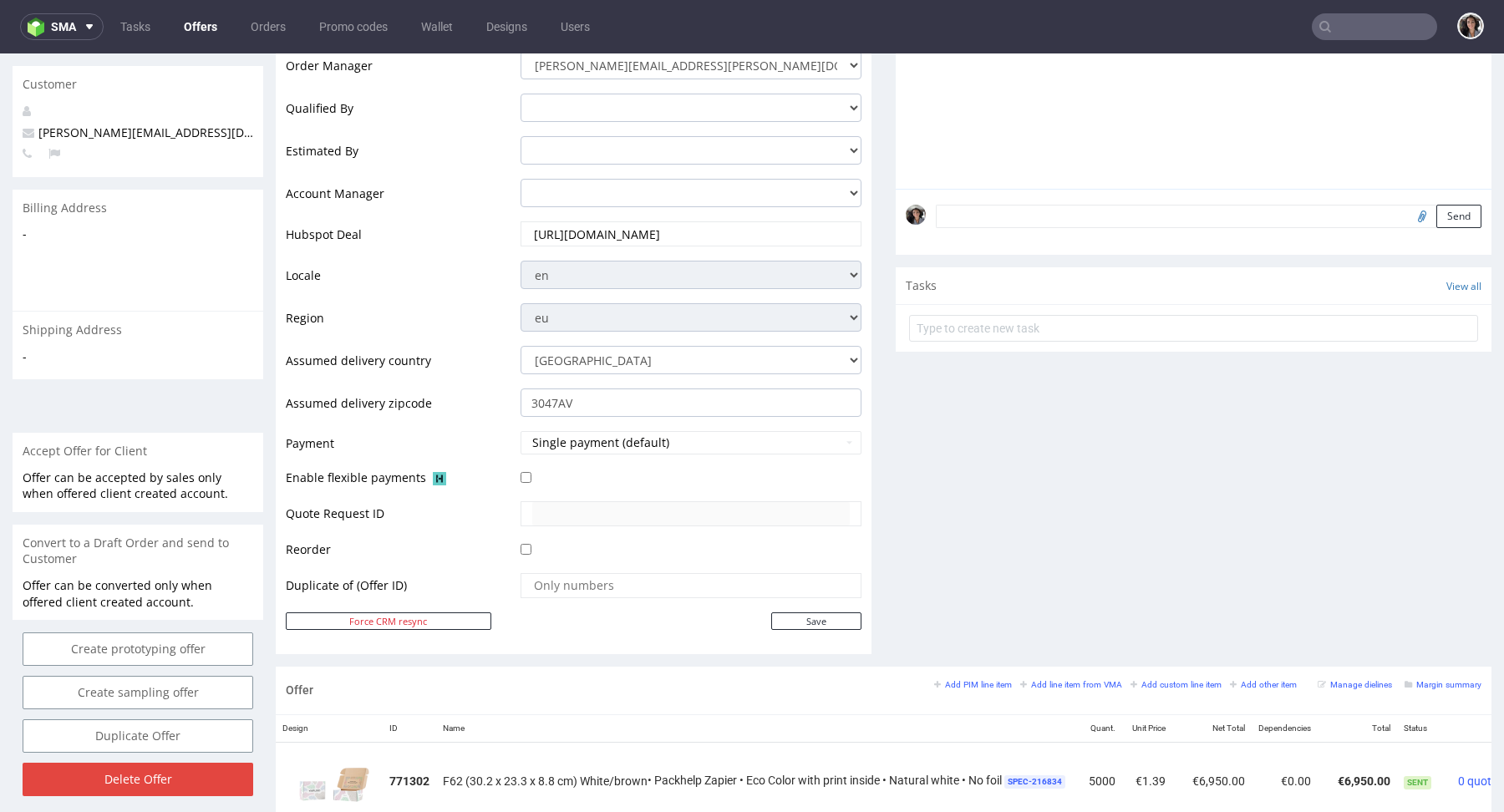
scroll to position [0, 0]
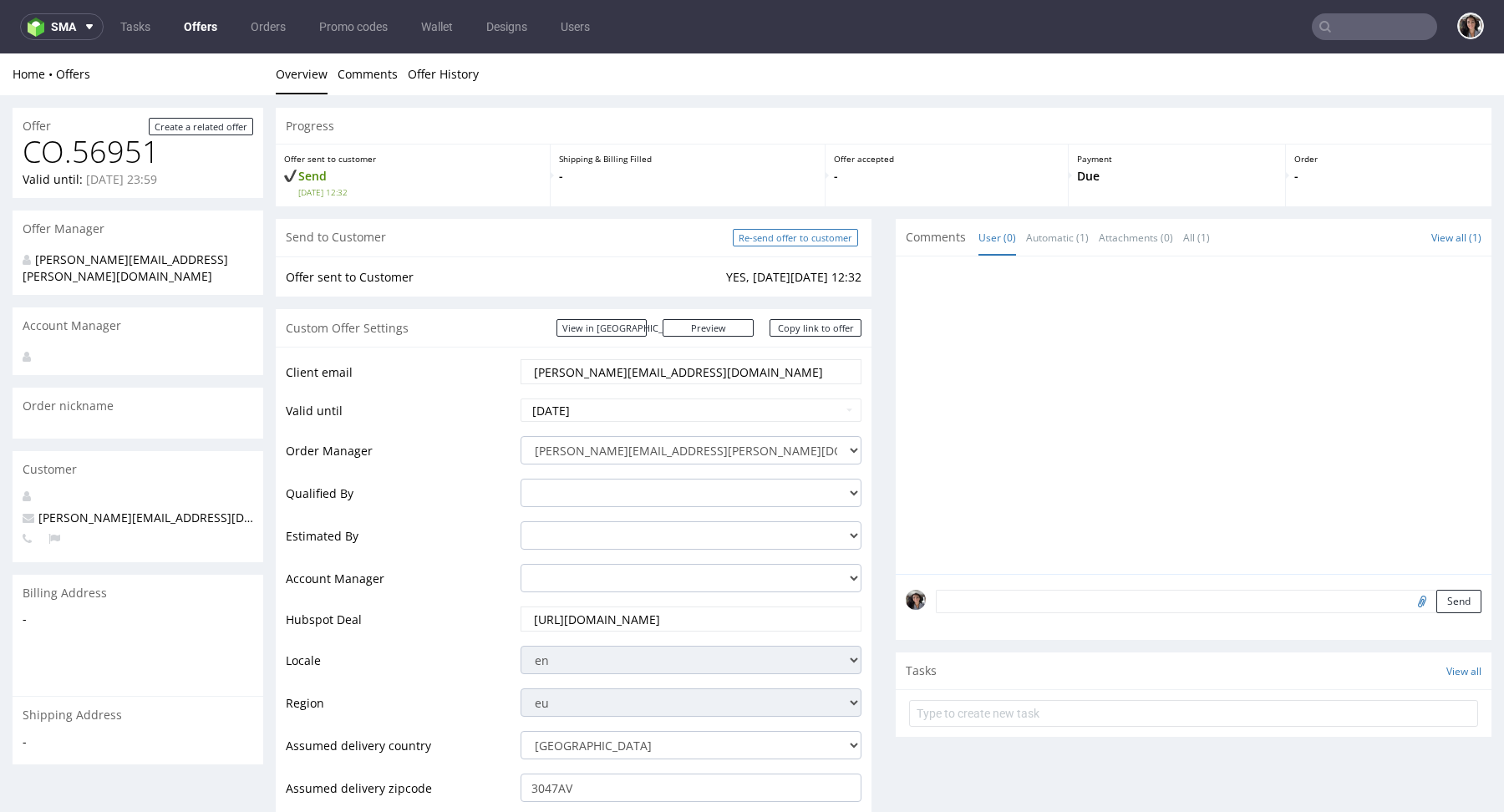
click at [814, 239] on input "Re-send offer to customer" at bounding box center [795, 237] width 125 height 17
type input "In progress..."
click at [811, 336] on link "Copy link to offer" at bounding box center [815, 328] width 92 height 17
click at [825, 321] on link "Copy link to offer" at bounding box center [815, 328] width 92 height 17
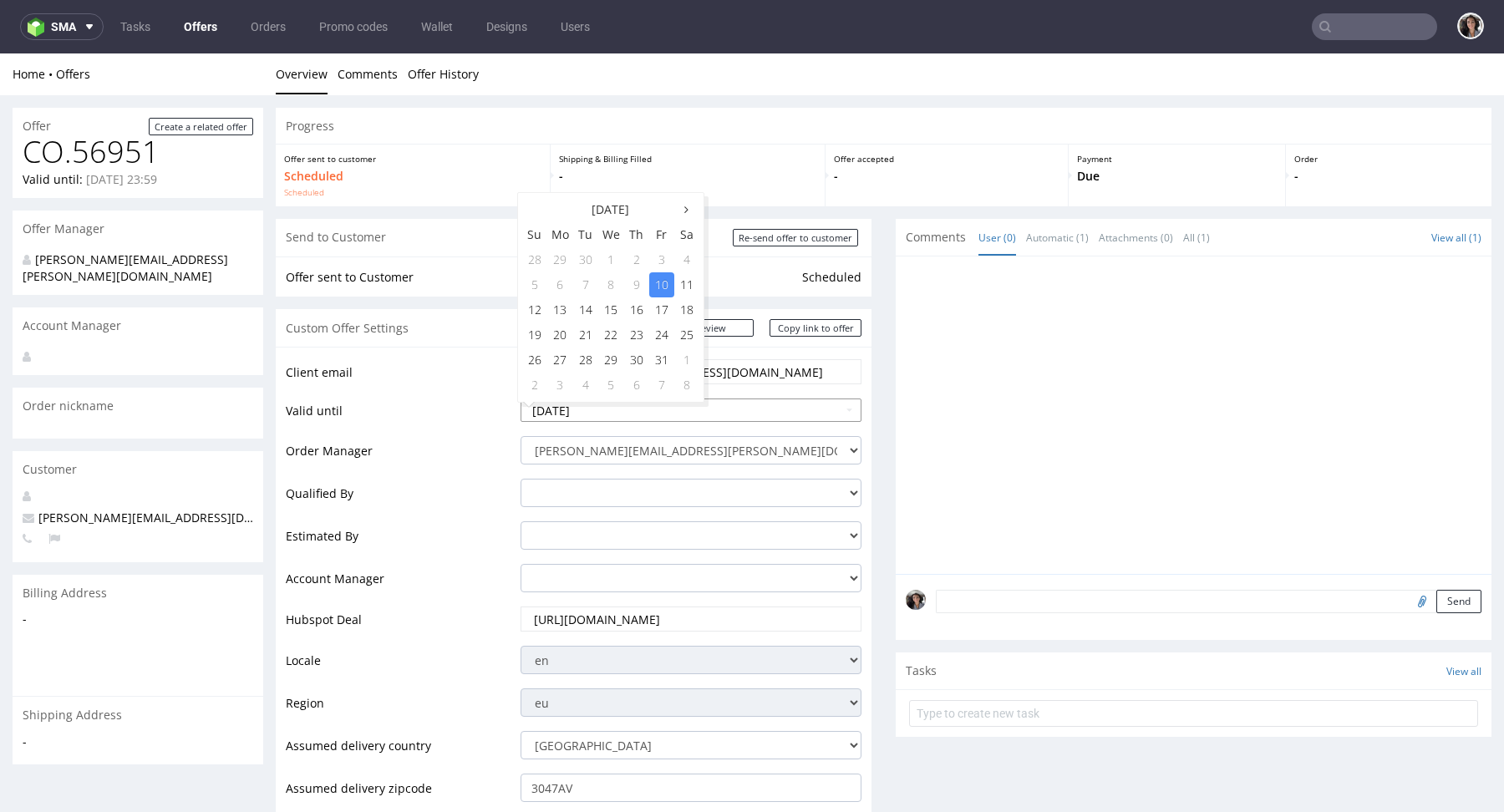
click at [613, 407] on input "[DATE]" at bounding box center [691, 410] width 341 height 23
click at [617, 309] on td "15" at bounding box center [611, 309] width 26 height 25
type input "[DATE]"
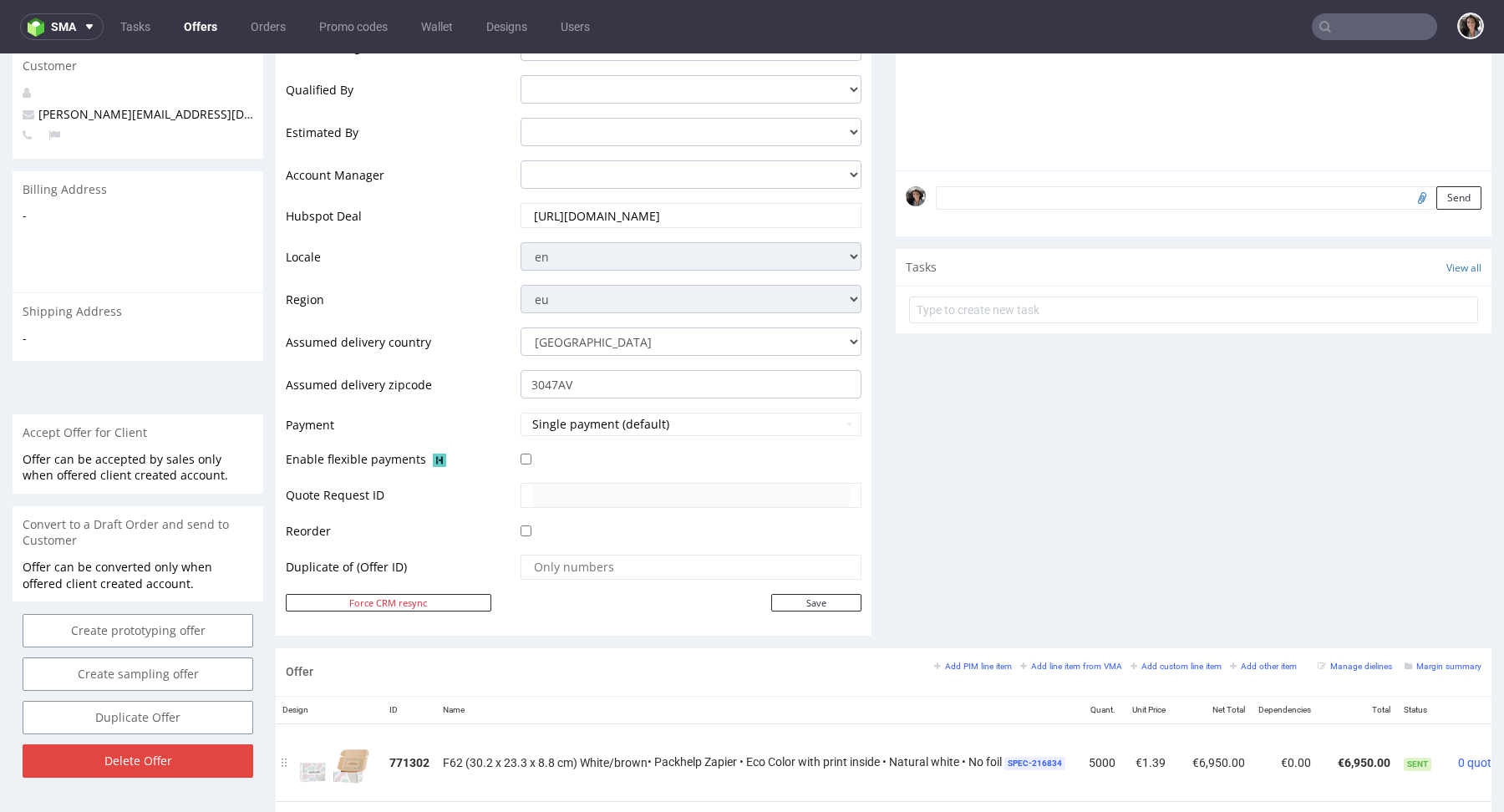
scroll to position [562, 0]
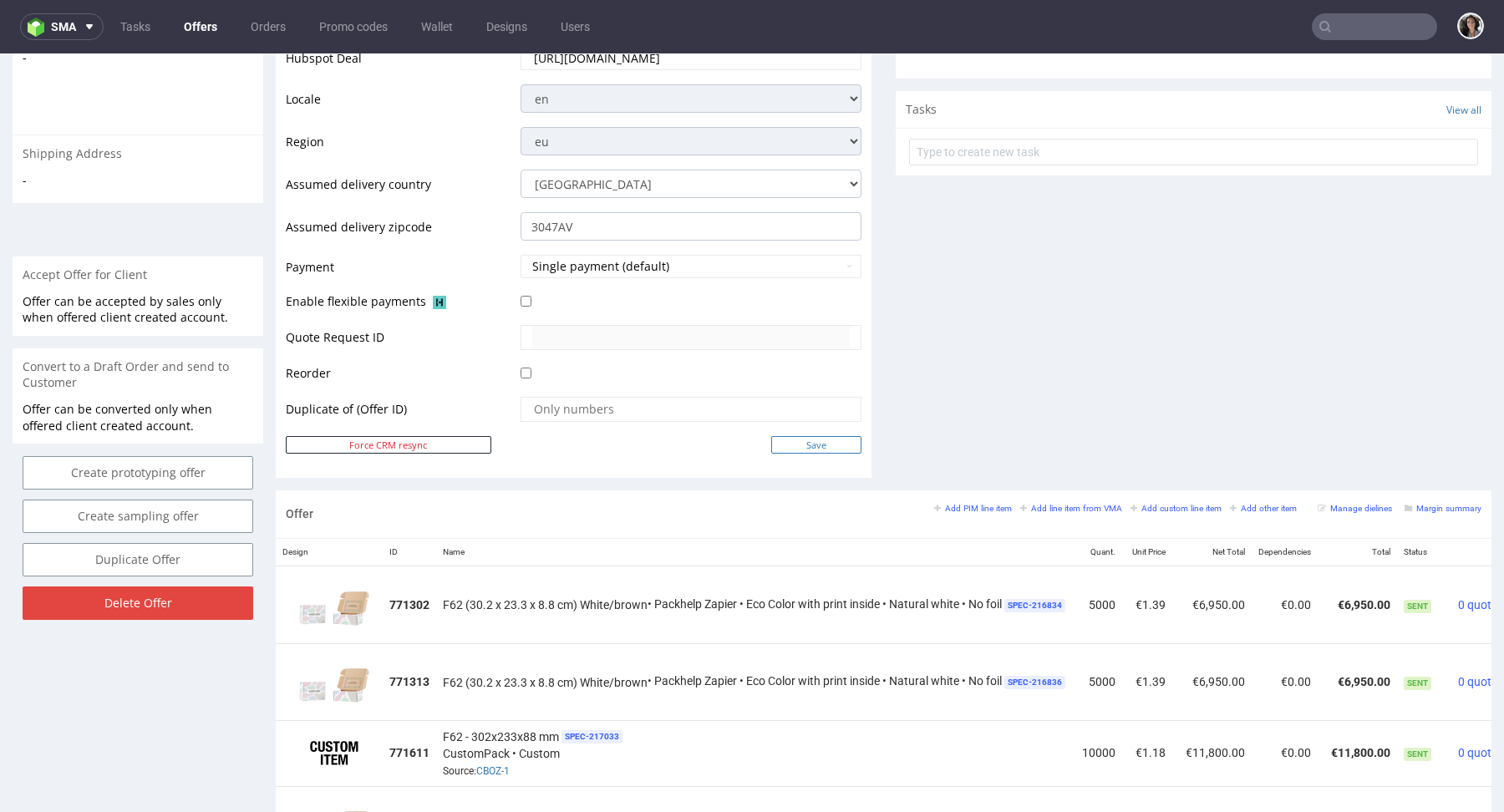
click at [810, 449] on input "Save" at bounding box center [816, 445] width 90 height 17
type input "In progress..."
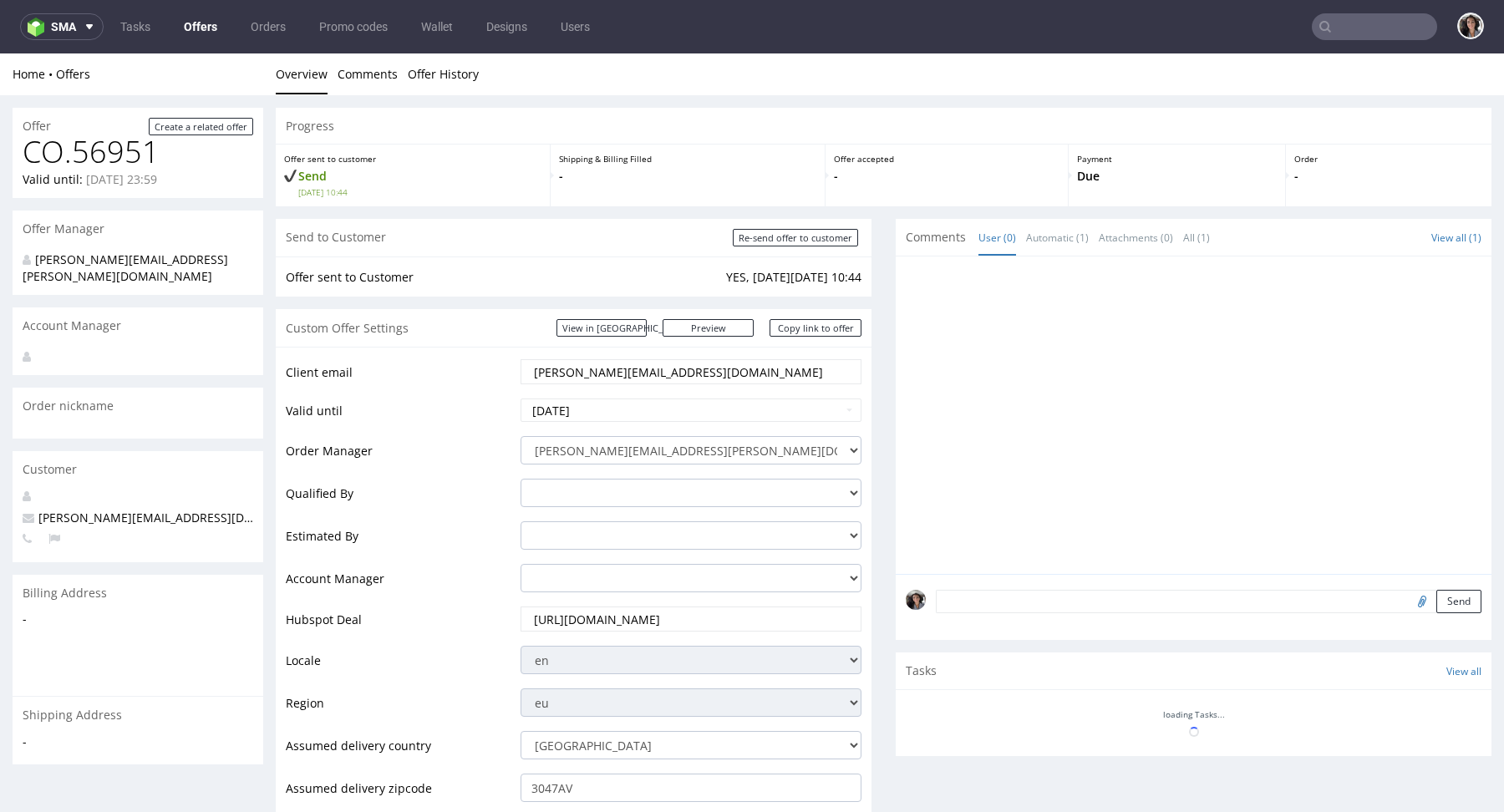
scroll to position [0, 0]
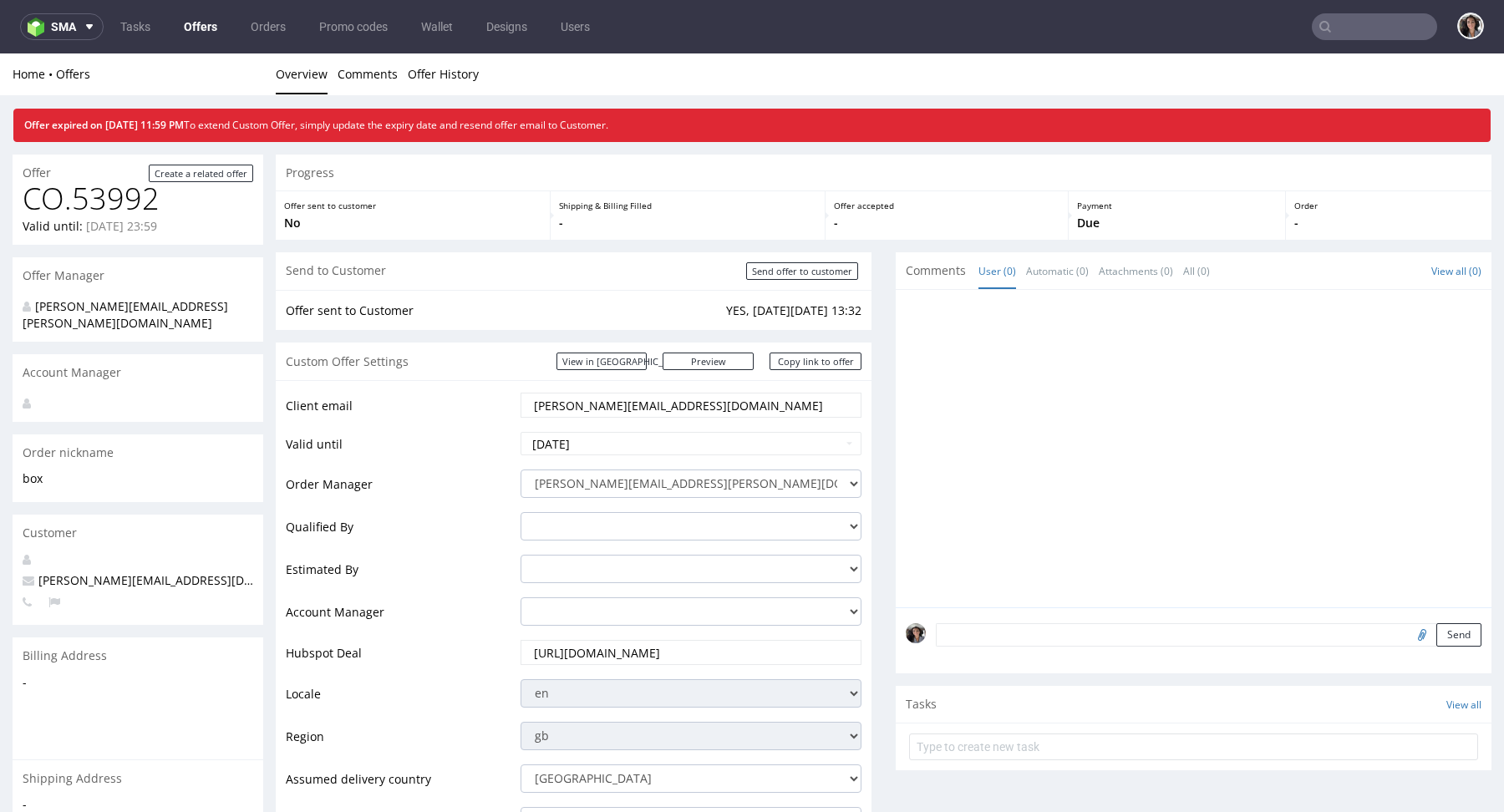
click at [1348, 32] on input "text" at bounding box center [1374, 26] width 125 height 27
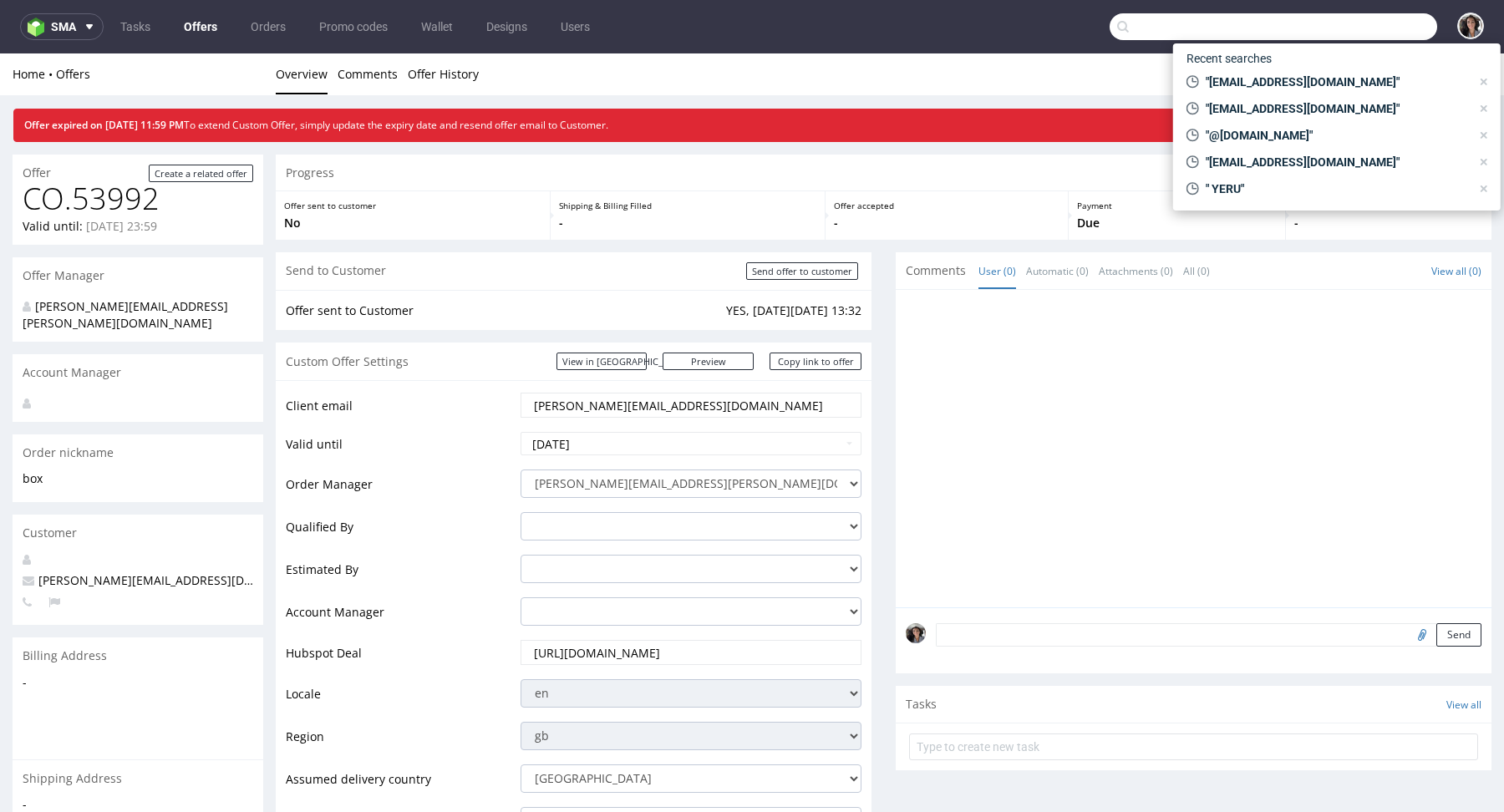
paste input "Hi [PERSON_NAME], Just checking in to see if the box and offer meet your client…"
type input "Hi [PERSON_NAME], Just checking in to see if the box and offer meet your client…"
paste input "[EMAIL_ADDRESS][DOMAIN_NAME]"
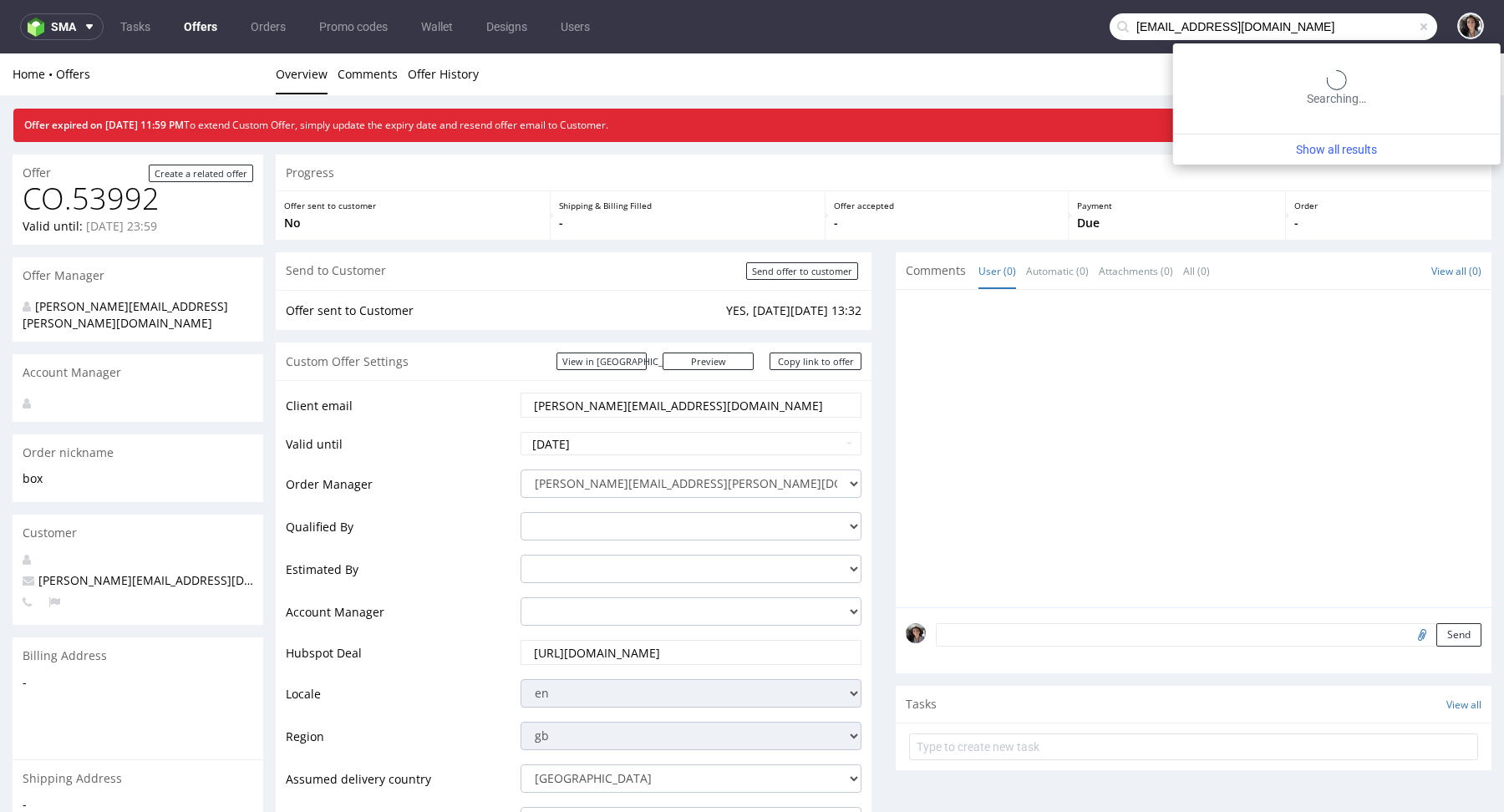
type input "[EMAIL_ADDRESS][DOMAIN_NAME]"
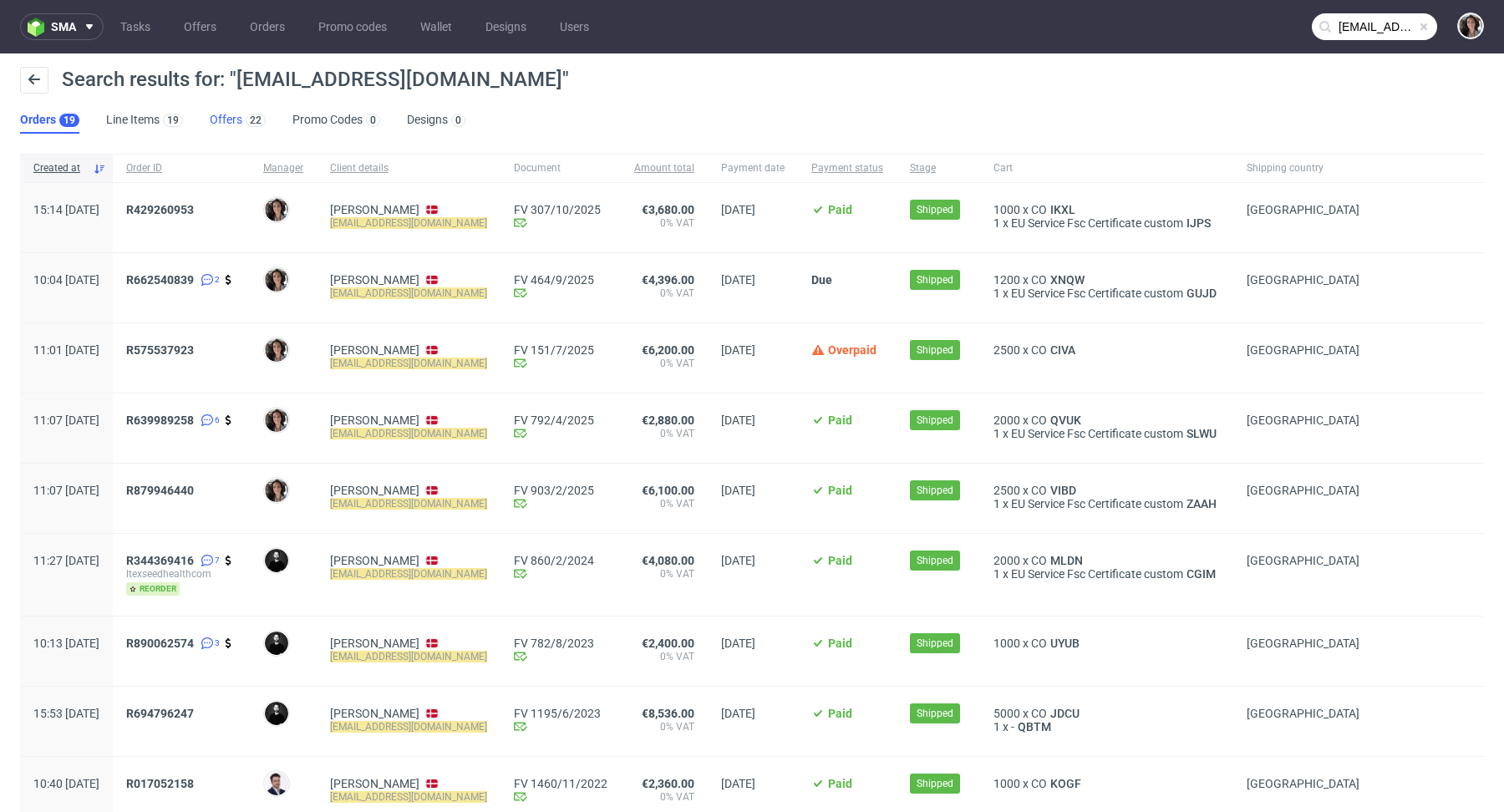
click at [222, 110] on link "Offers 22" at bounding box center [237, 120] width 56 height 27
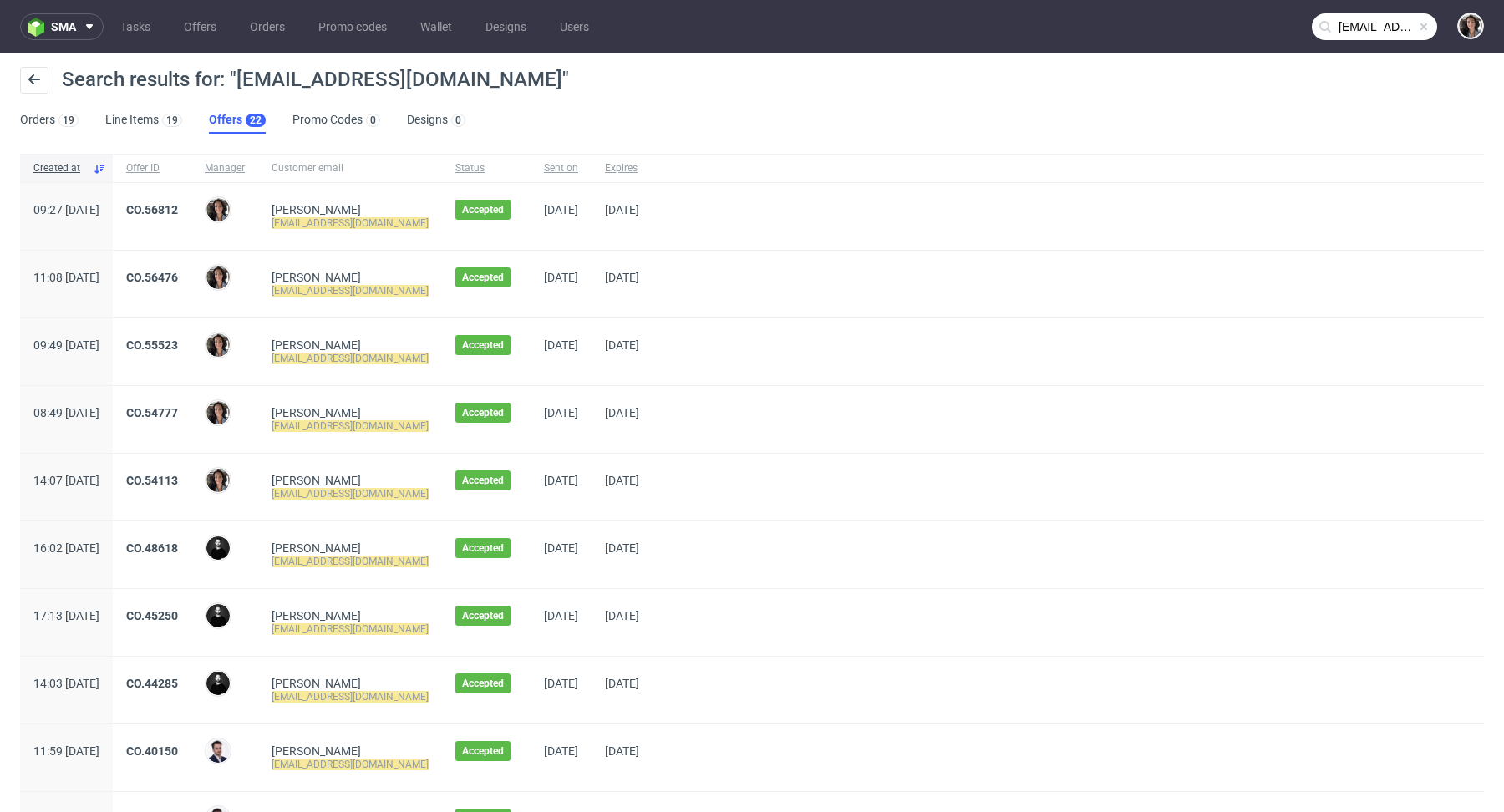
click at [207, 12] on nav "sma Tasks Offers Orders Promo codes Wallet Designs Users lt@exseedhealth.com" at bounding box center [752, 27] width 1504 height 54
click at [207, 16] on link "Offers" at bounding box center [200, 26] width 53 height 27
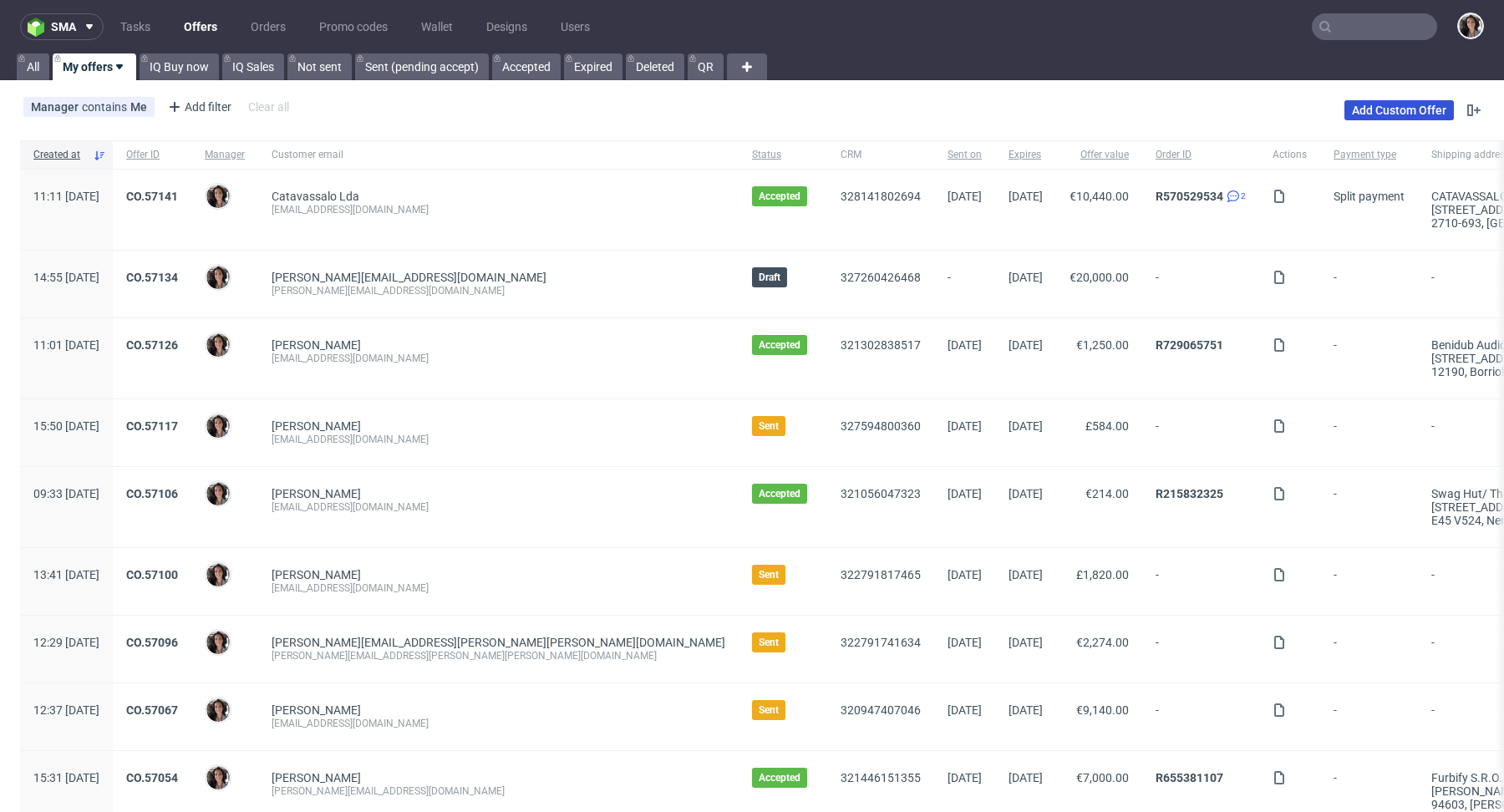
click at [1386, 108] on link "Add Custom Offer" at bounding box center [1400, 110] width 110 height 20
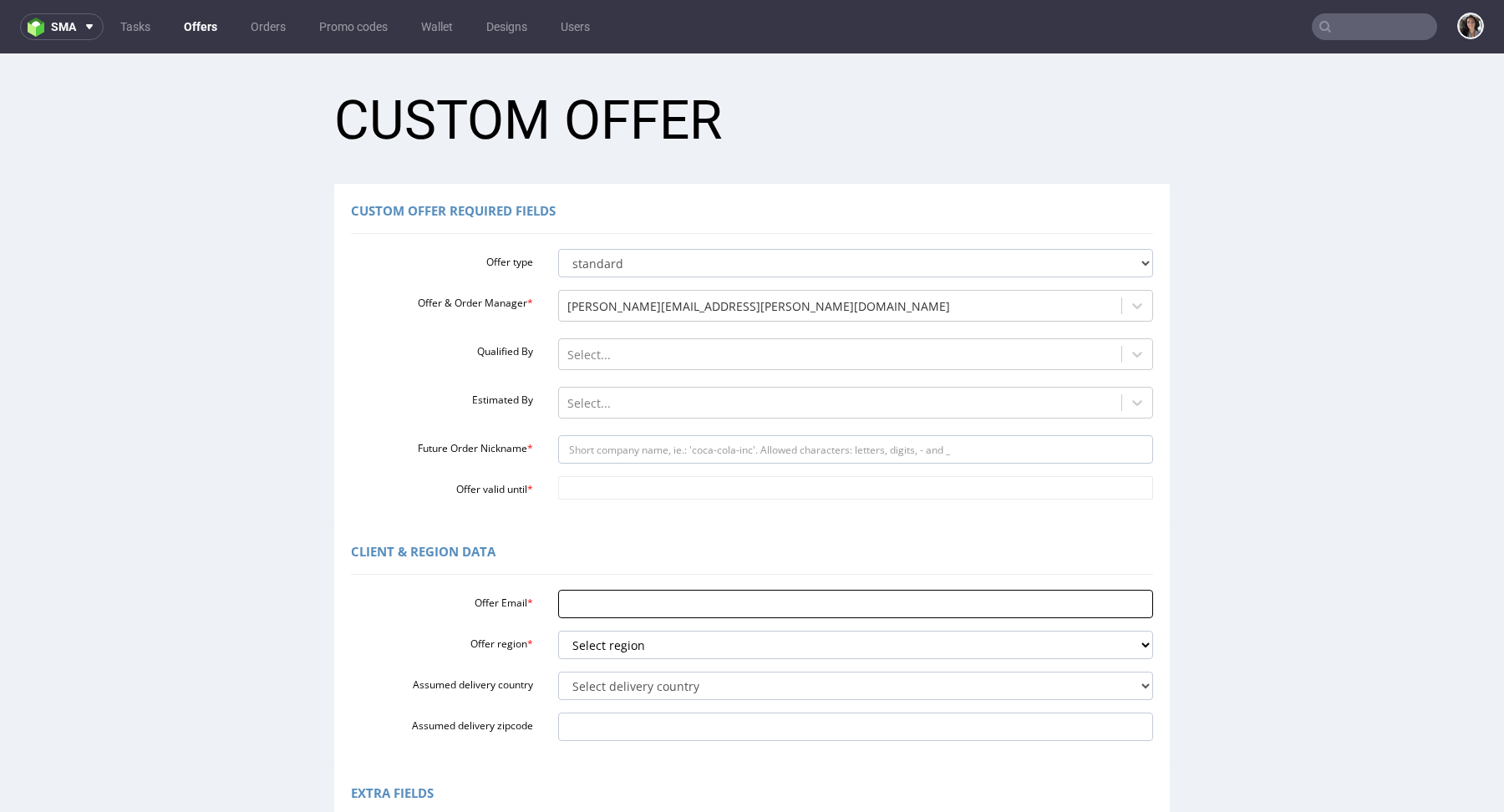
click at [595, 601] on input "Offer Email *" at bounding box center [855, 604] width 596 height 29
paste input "[EMAIL_ADDRESS][DOMAIN_NAME]"
type input "[EMAIL_ADDRESS][DOMAIN_NAME]"
click at [597, 637] on select "Select region eu gb de pl cz fr it es" at bounding box center [855, 645] width 596 height 29
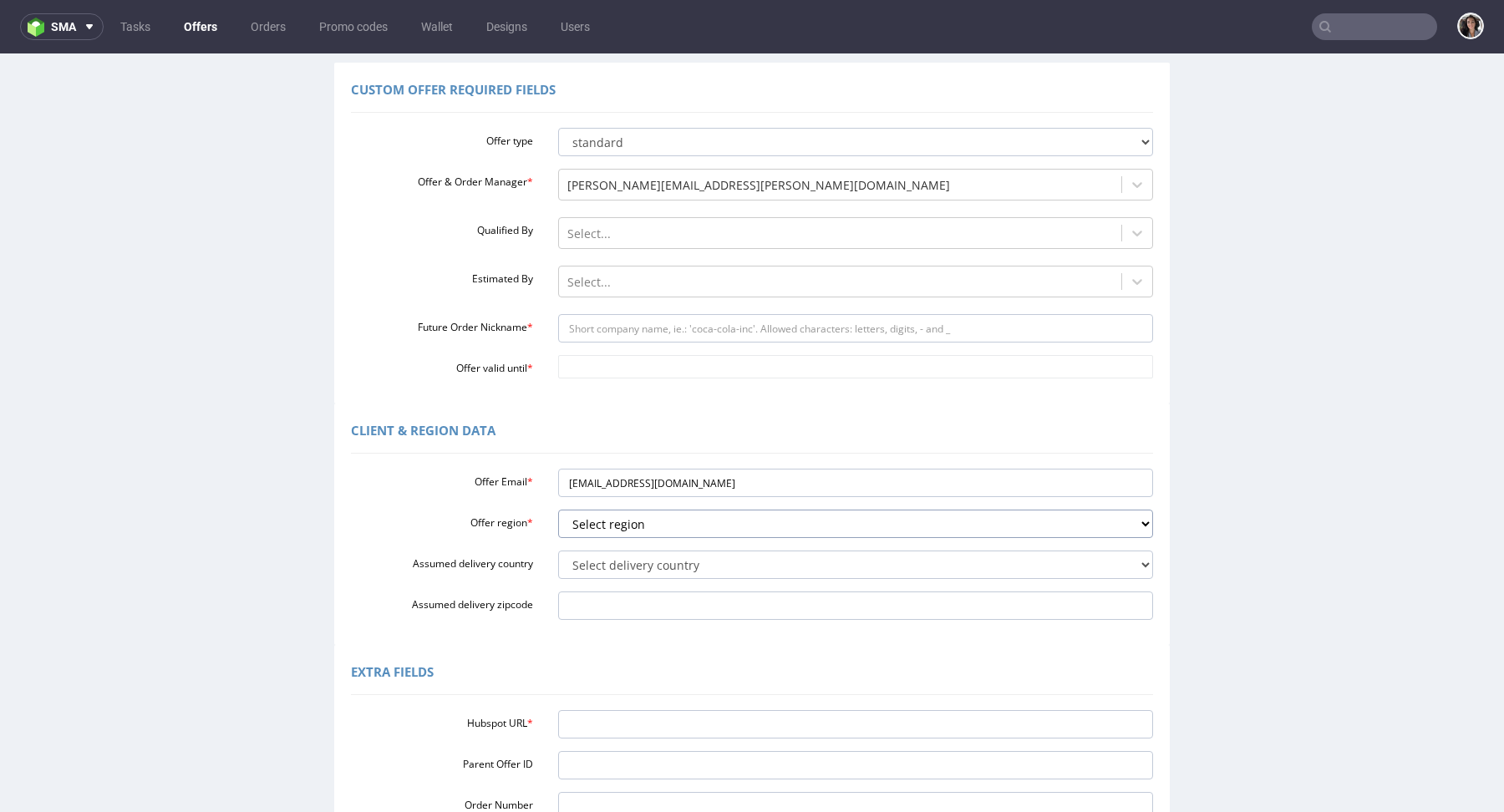
scroll to position [309, 0]
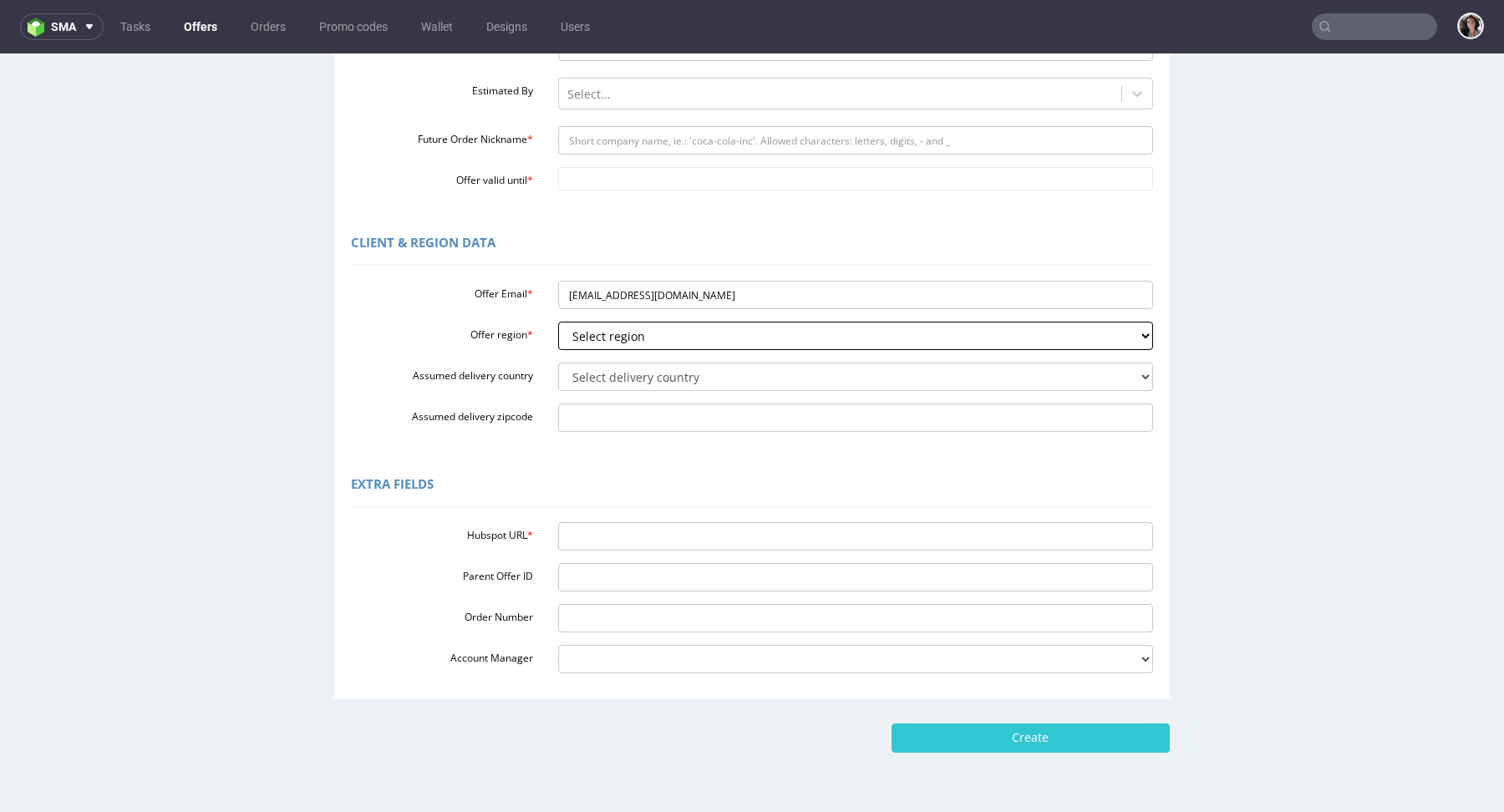
click at [612, 339] on select "Select region eu gb de pl cz fr it es" at bounding box center [855, 336] width 596 height 29
select select "eu"
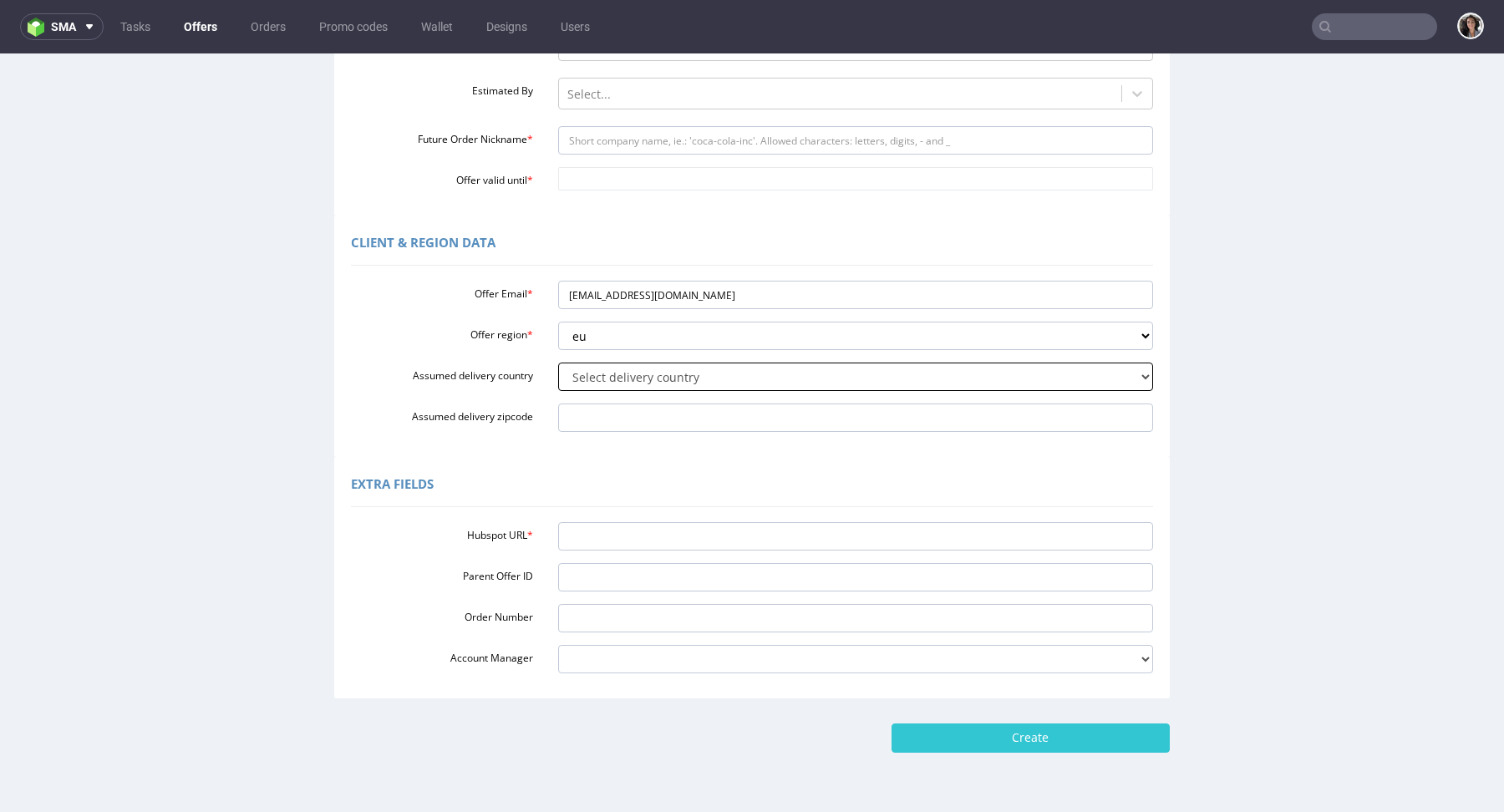
click at [595, 389] on select "Select delivery country [GEOGRAPHIC_DATA] [GEOGRAPHIC_DATA] [GEOGRAPHIC_DATA] […" at bounding box center [855, 376] width 596 height 29
select select "59"
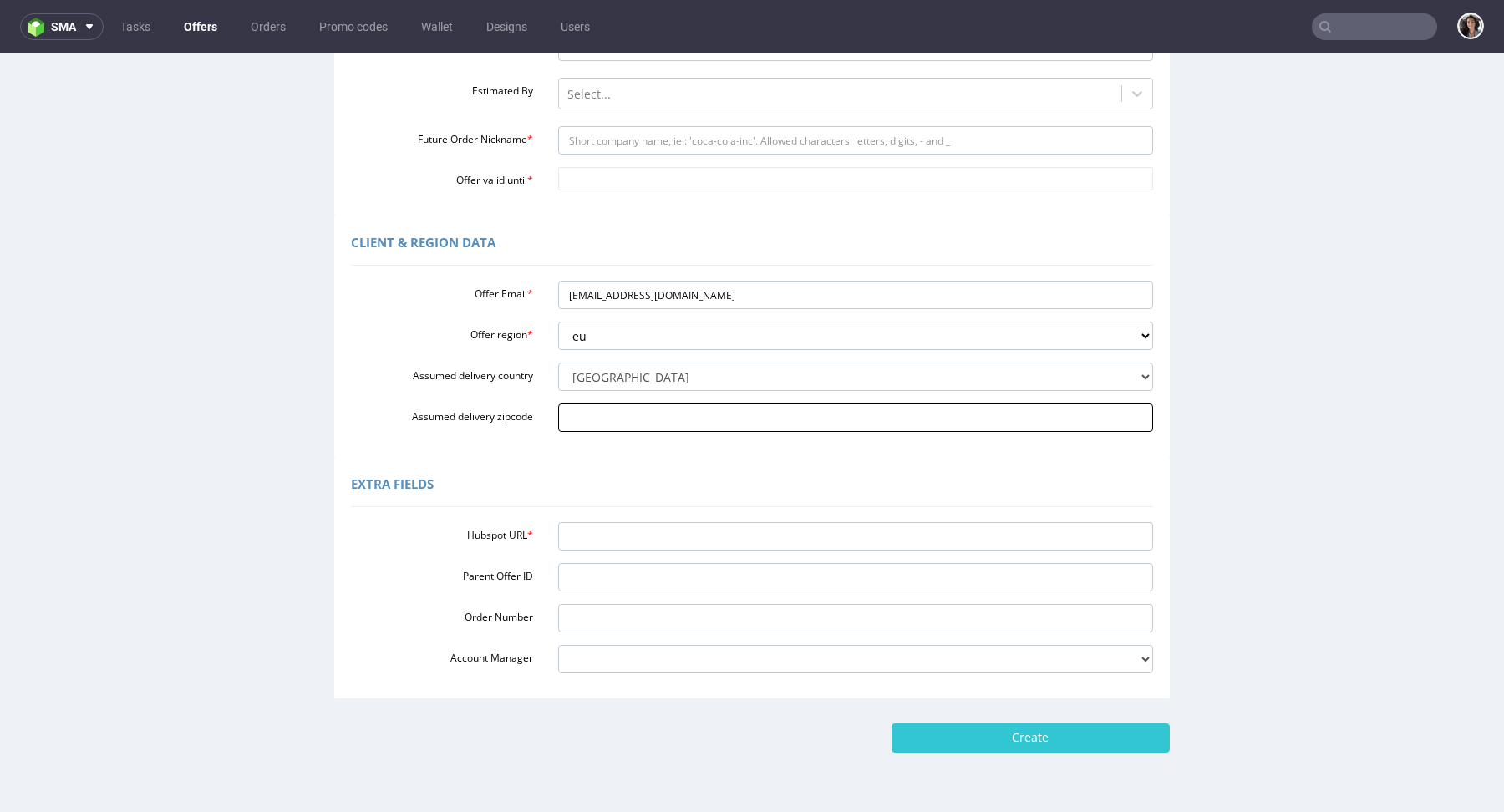
click at [594, 411] on input "Assumed delivery zipcode" at bounding box center [855, 417] width 596 height 29
paste input "[GEOGRAPHIC_DATA] S 2300"
type input "[GEOGRAPHIC_DATA] S 2300"
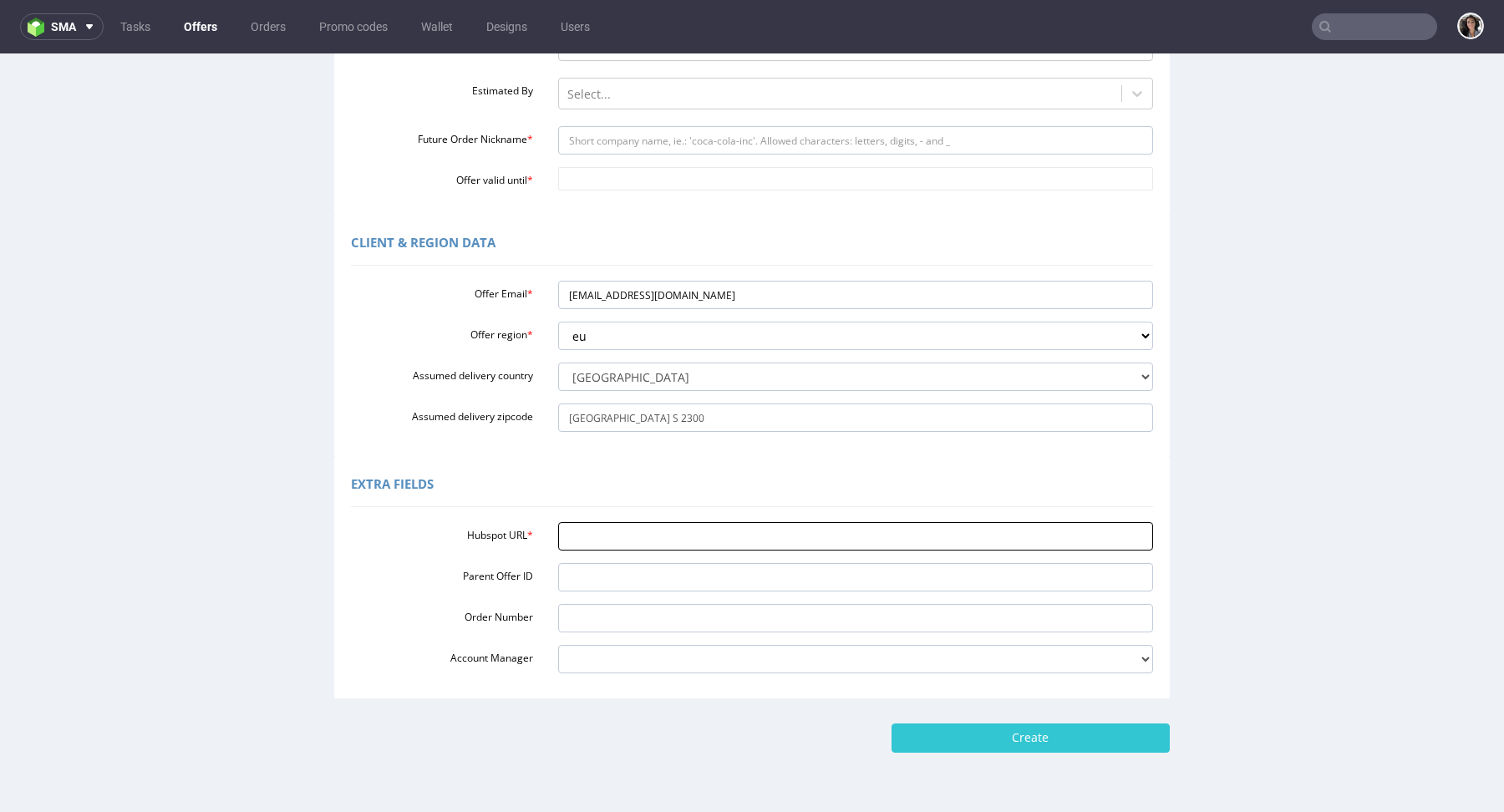
click at [621, 538] on input "Hubspot URL *" at bounding box center [855, 536] width 596 height 29
paste input "https://app-eu1.hubspot.com/contacts/25600958/record/0-3/327598625985/"
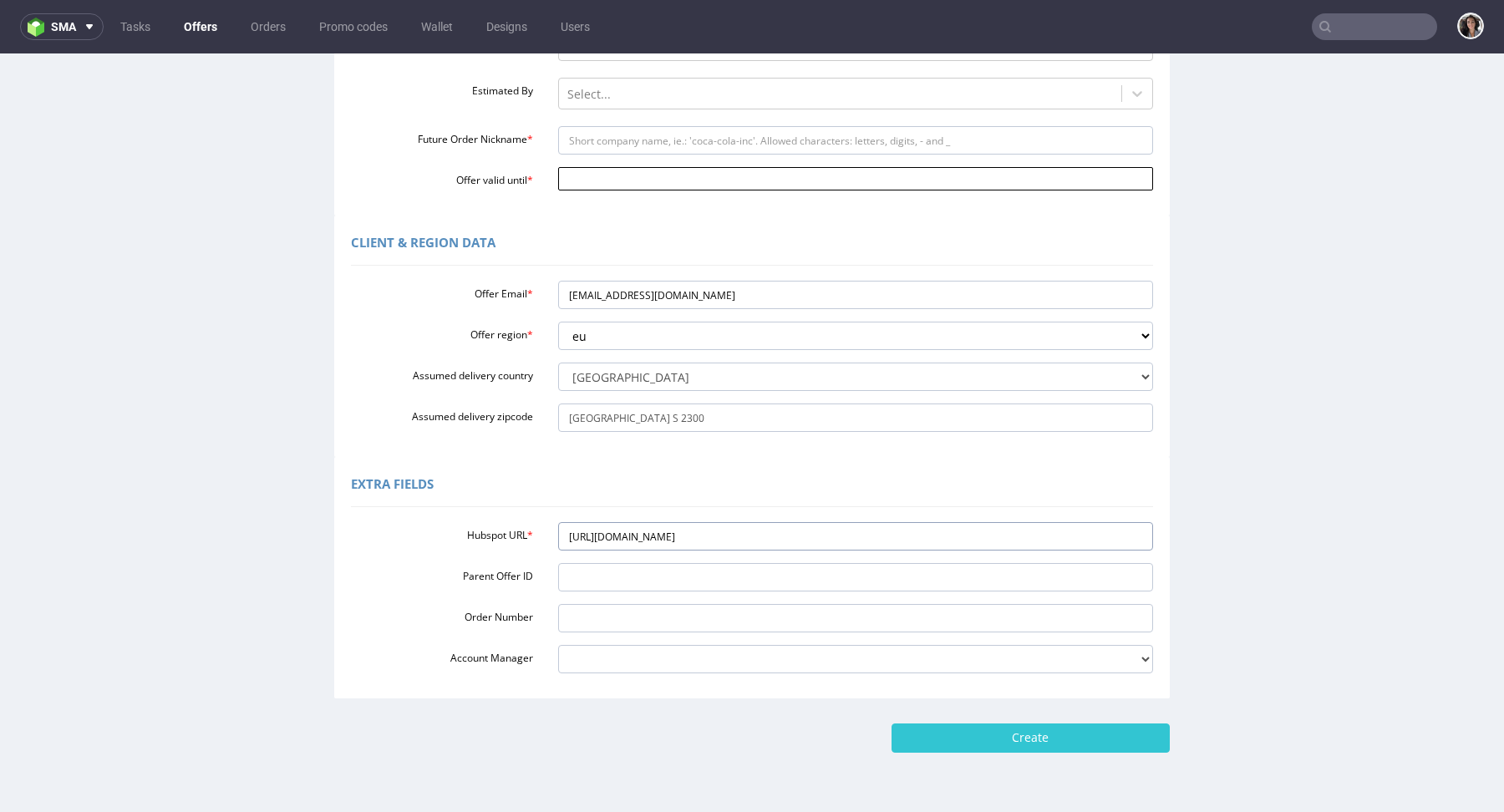
type input "https://app-eu1.hubspot.com/contacts/25600958/record/0-3/327598625985/"
click at [603, 181] on input "Offer valid until *" at bounding box center [855, 178] width 596 height 23
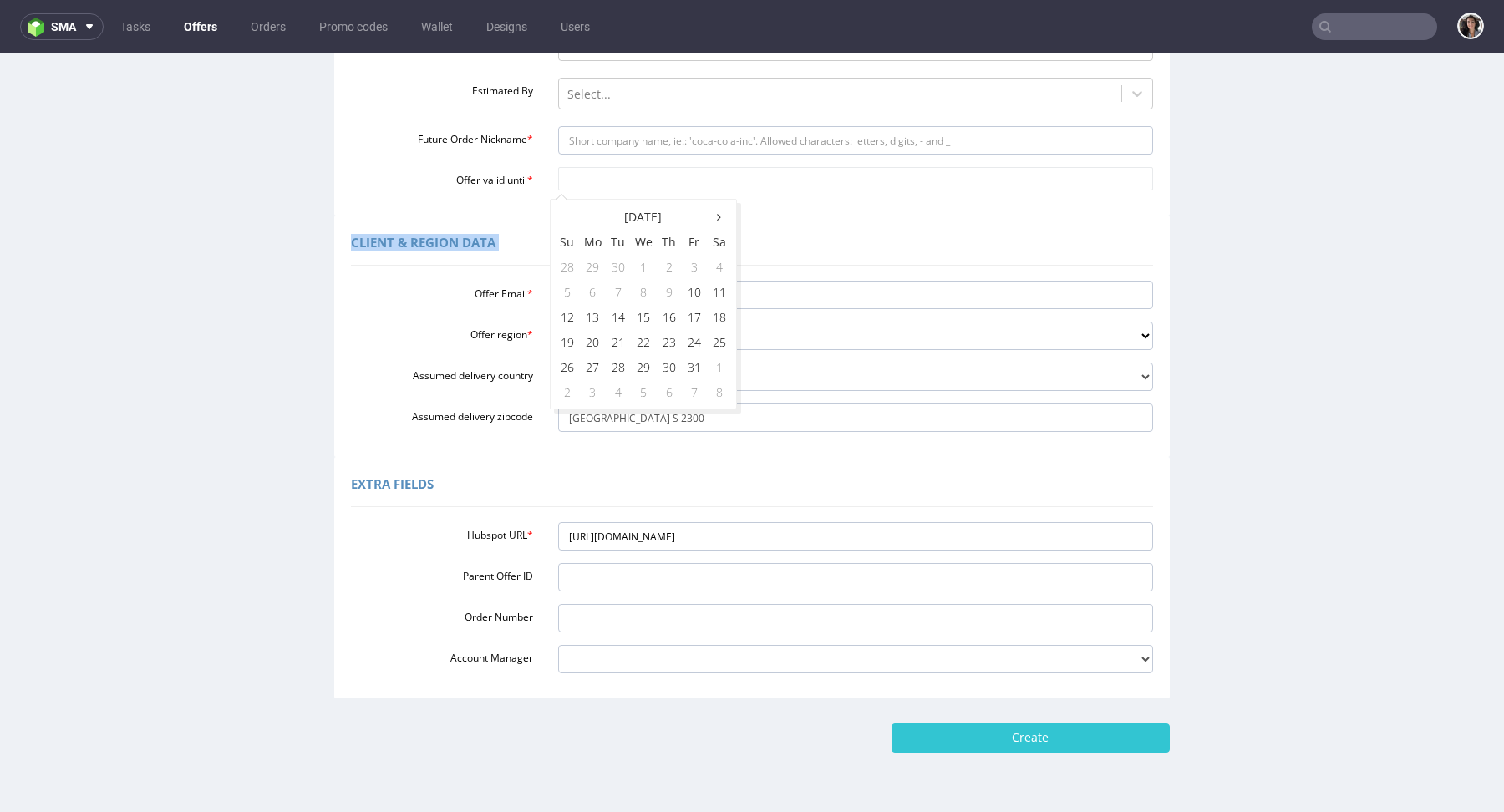
click at [792, 220] on div "Client & Region data Offer Email * lt@exseedhealth.com Offer region * Select re…" at bounding box center [752, 336] width 835 height 242
click at [706, 156] on div "Offer type standard prototyping sampling Offer & Order Manager * cristina.marti…" at bounding box center [752, 62] width 802 height 257
click at [701, 151] on input "Future Order Nickname *" at bounding box center [855, 140] width 596 height 29
type input "box"
click at [658, 200] on div "Custom Offer Required Fields Offer type standard prototyping sampling Offer & O…" at bounding box center [752, 45] width 835 height 341
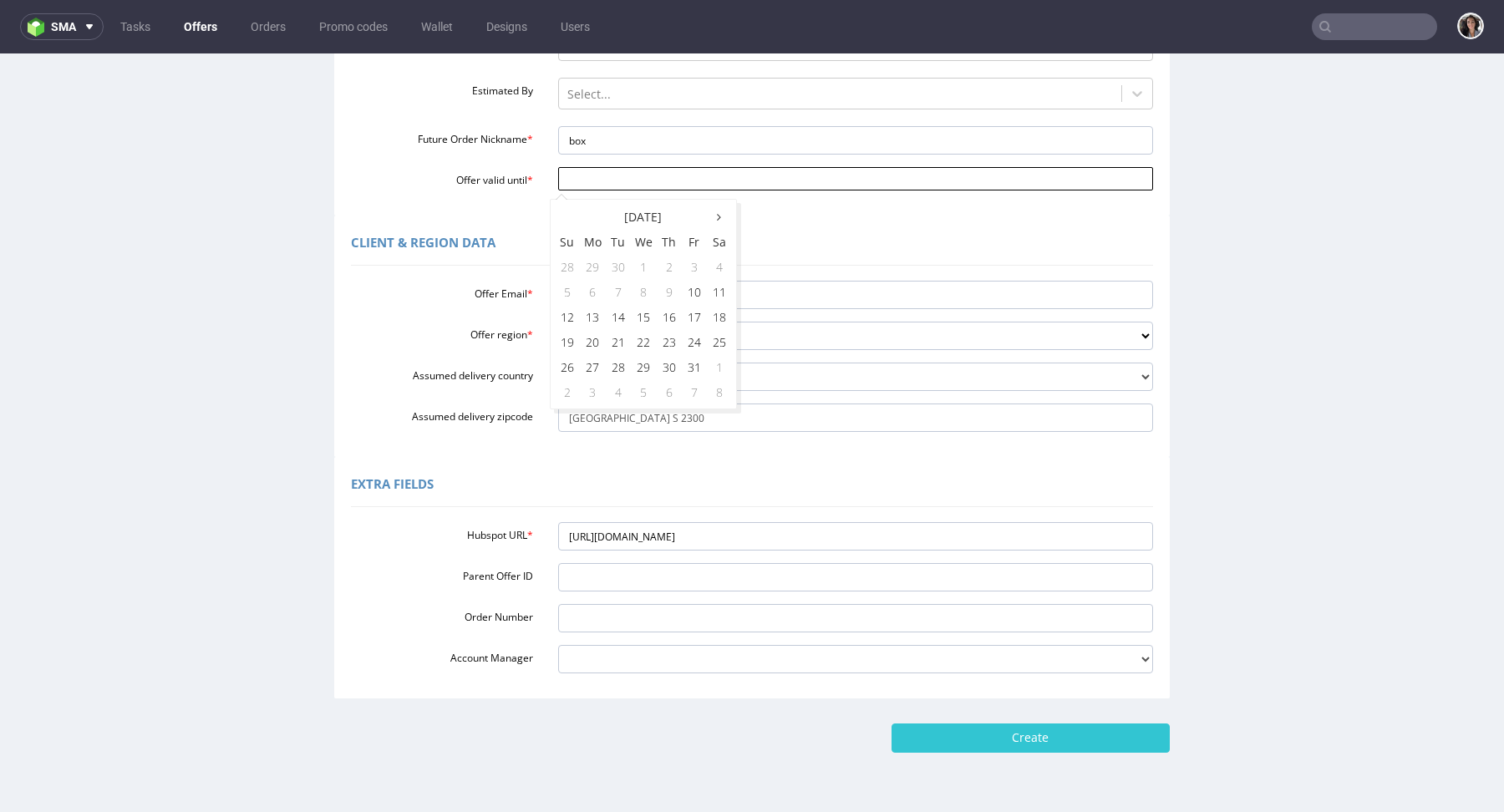
click at [648, 184] on input "Offer valid until *" at bounding box center [855, 178] width 596 height 23
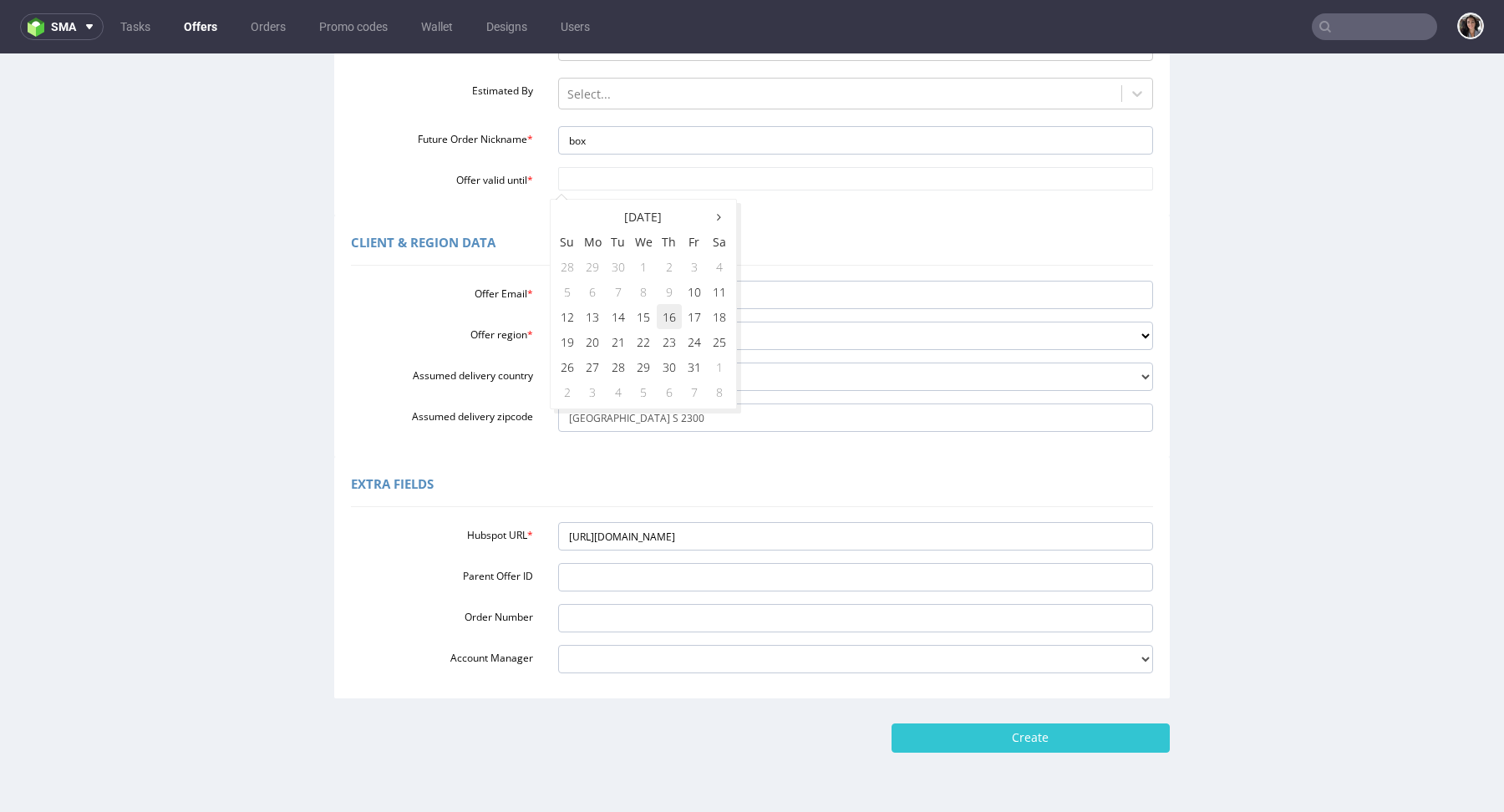
click at [666, 316] on td "16" at bounding box center [669, 316] width 25 height 25
type input "2025-10-16"
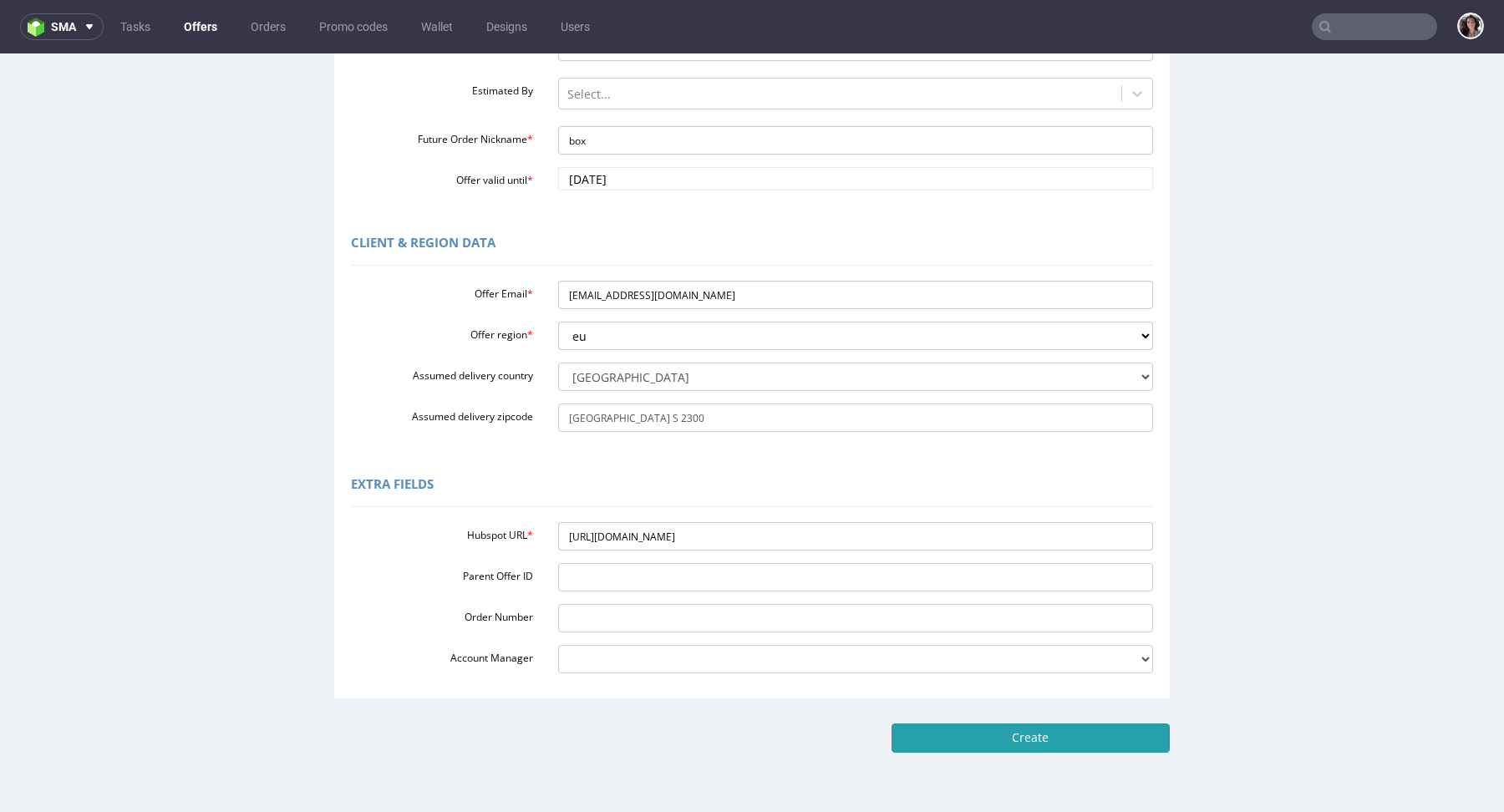
click at [1055, 747] on input "Create" at bounding box center [1031, 738] width 278 height 29
type input "Please wait..."
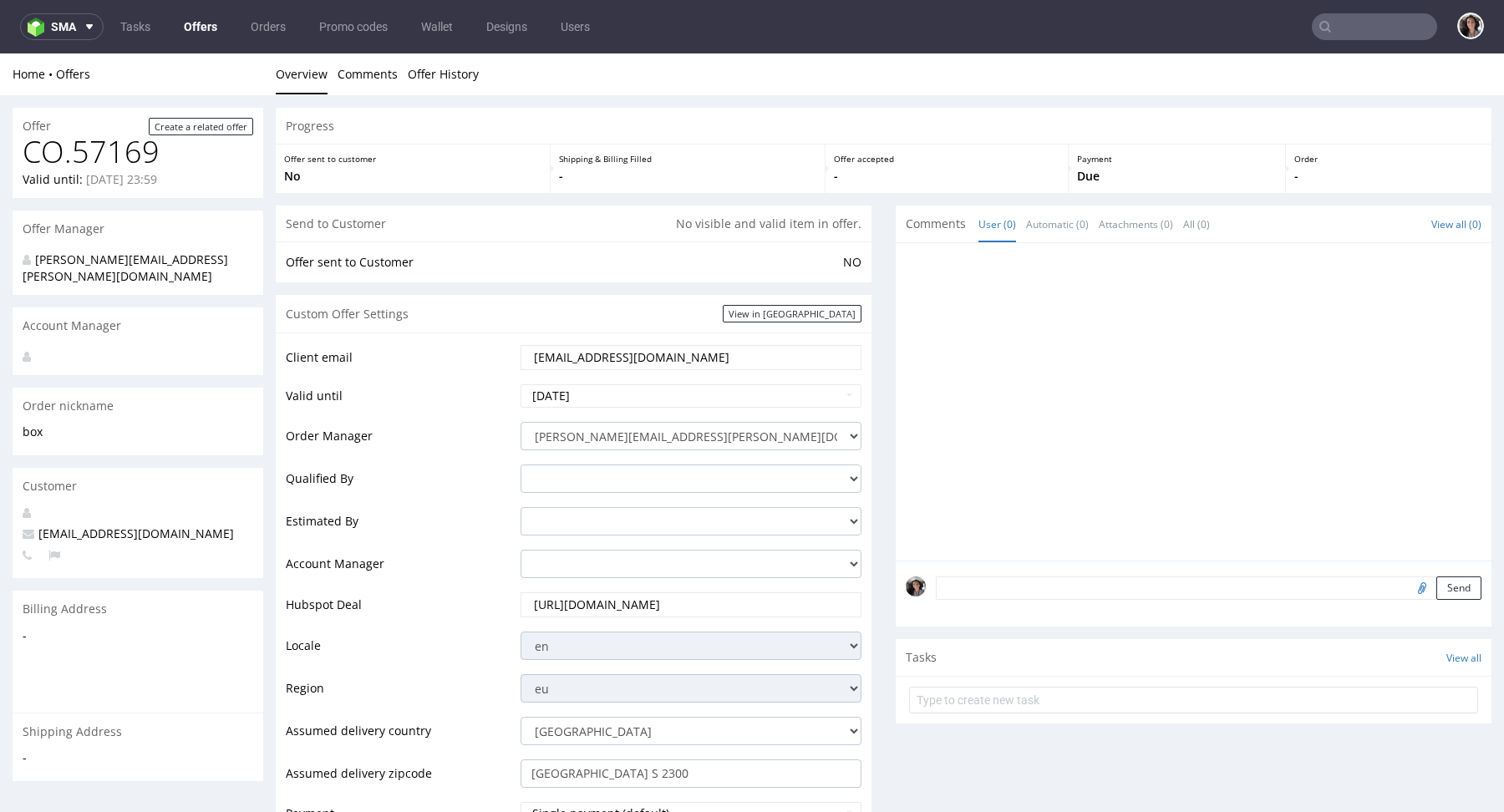
scroll to position [715, 0]
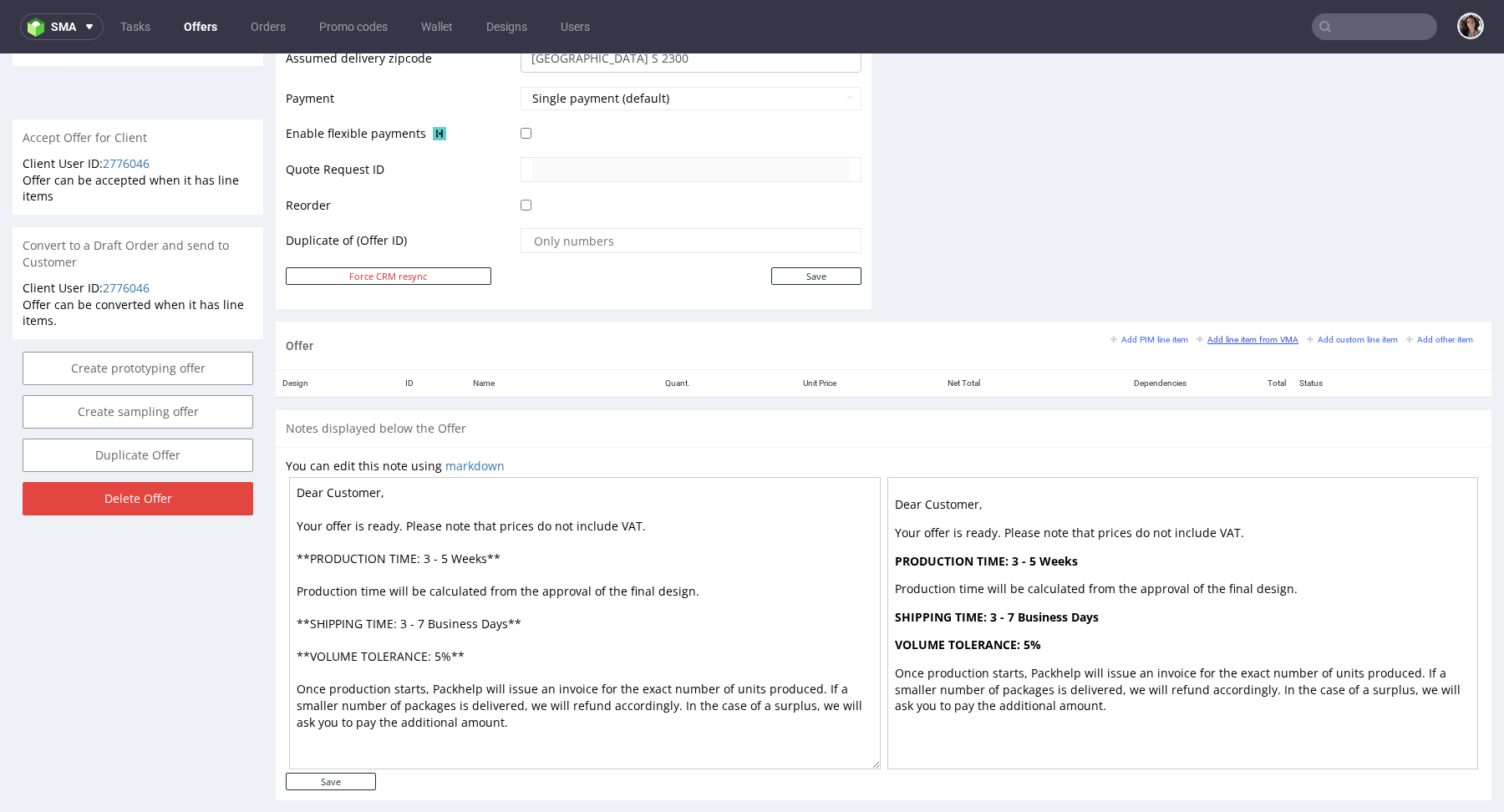
click at [1235, 336] on small "Add line item from VMA" at bounding box center [1248, 340] width 102 height 10
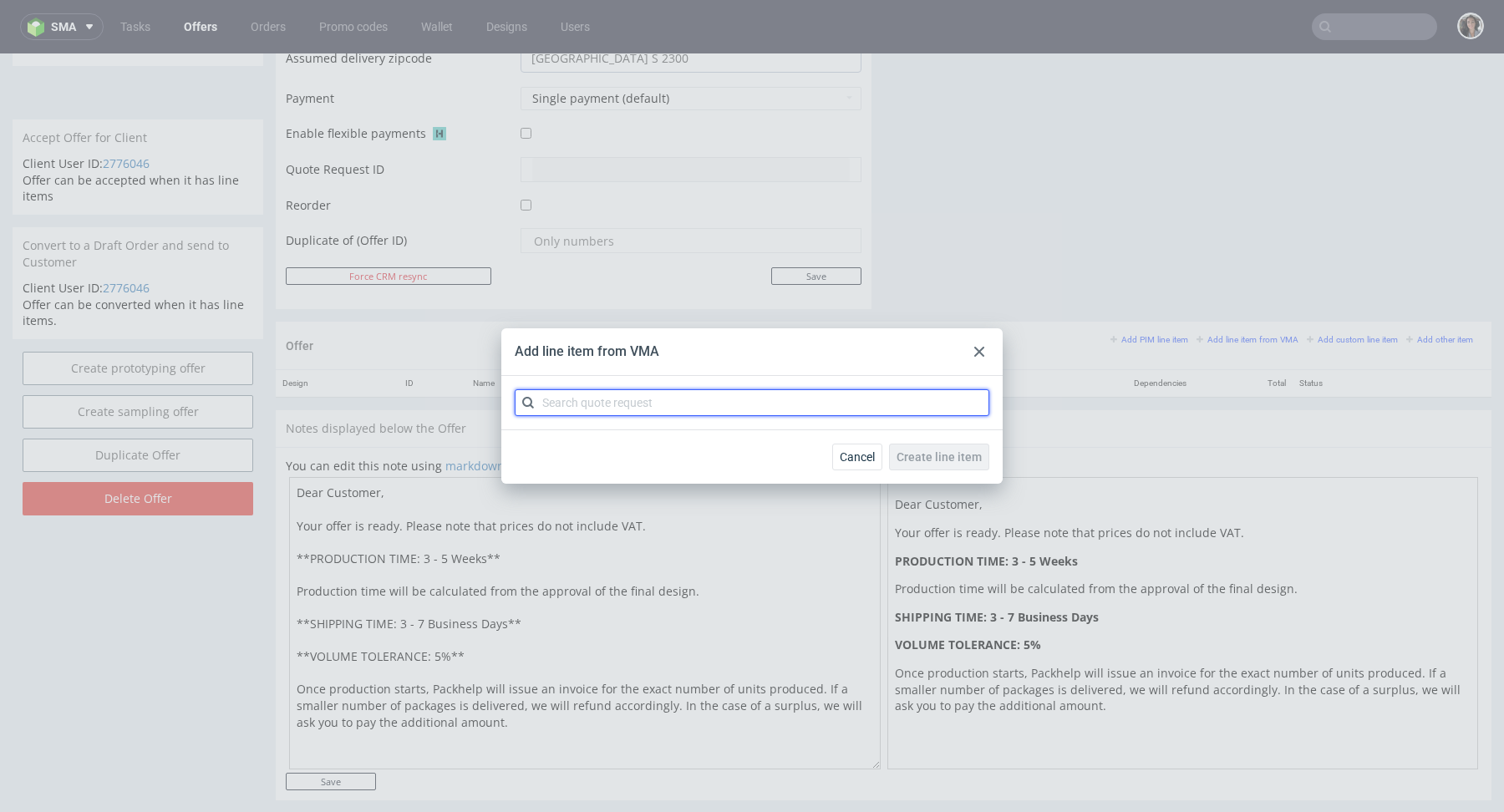
click at [870, 400] on input "text" at bounding box center [752, 403] width 475 height 27
paste input "CBUR"
click at [550, 398] on input "CBUR" at bounding box center [752, 403] width 475 height 27
type input "CBUR"
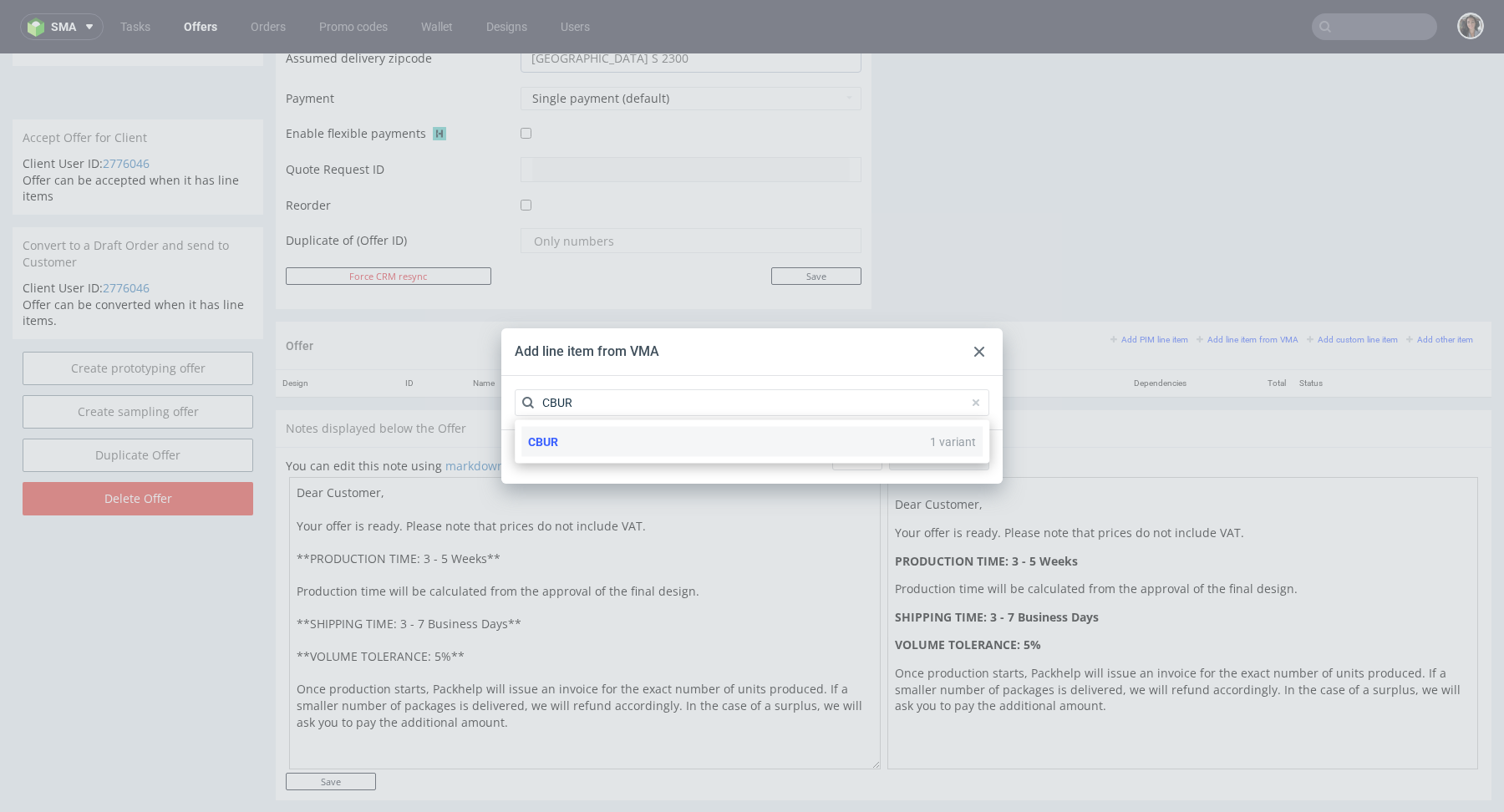
click at [584, 446] on div "CBUR 1 variant" at bounding box center [752, 442] width 462 height 30
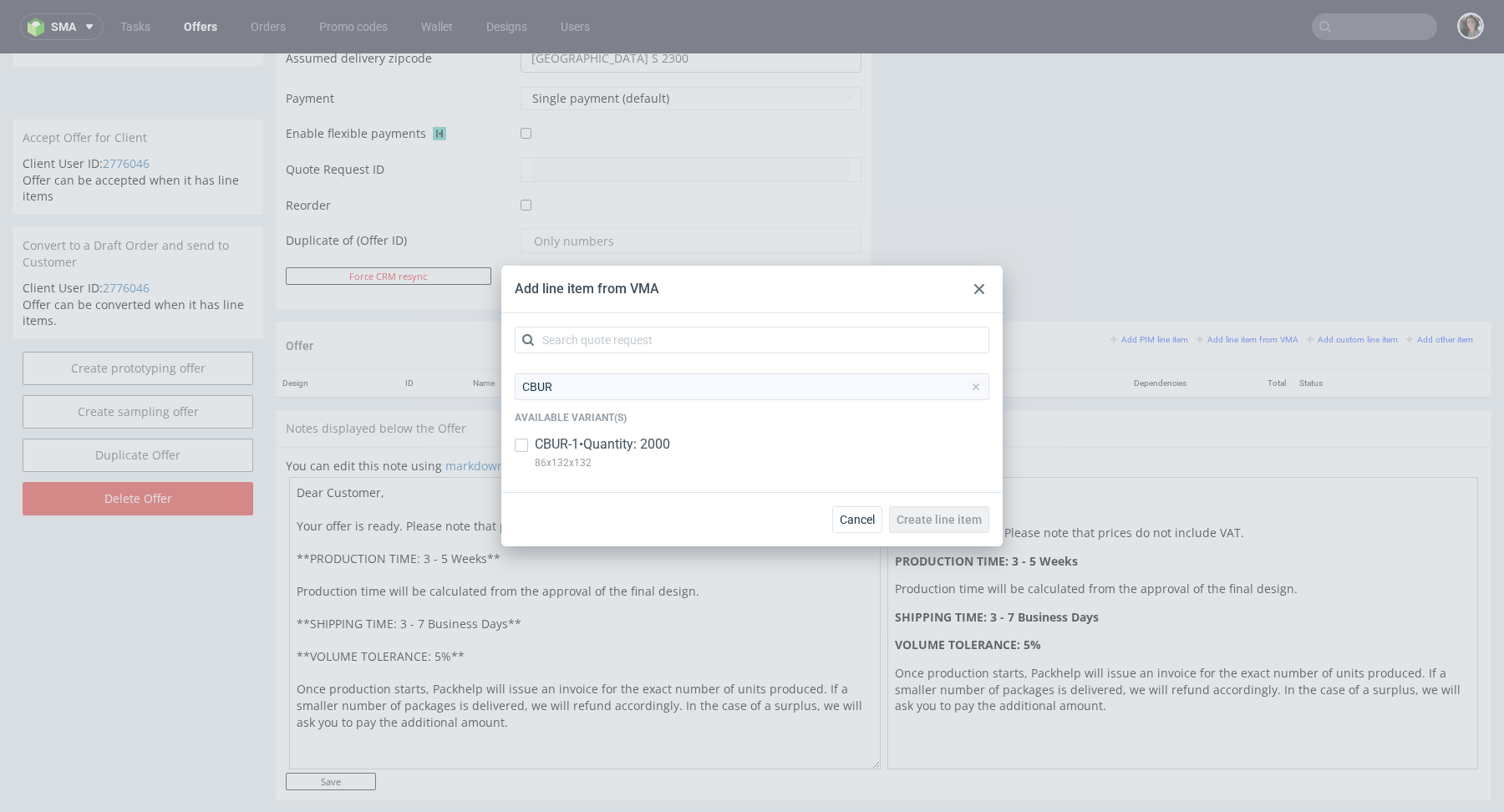
click at [579, 446] on p "CBUR-1 • Quantity: 2000" at bounding box center [602, 444] width 136 height 18
copy p "86x132x132"
drag, startPoint x: 622, startPoint y: 469, endPoint x: 526, endPoint y: 469, distance: 96.0
click at [526, 469] on div "CBUR-1 • Quantity: 2000 86x132x132" at bounding box center [752, 457] width 475 height 43
click at [589, 450] on p "CBUR-1 • Quantity: 2000" at bounding box center [602, 444] width 136 height 18
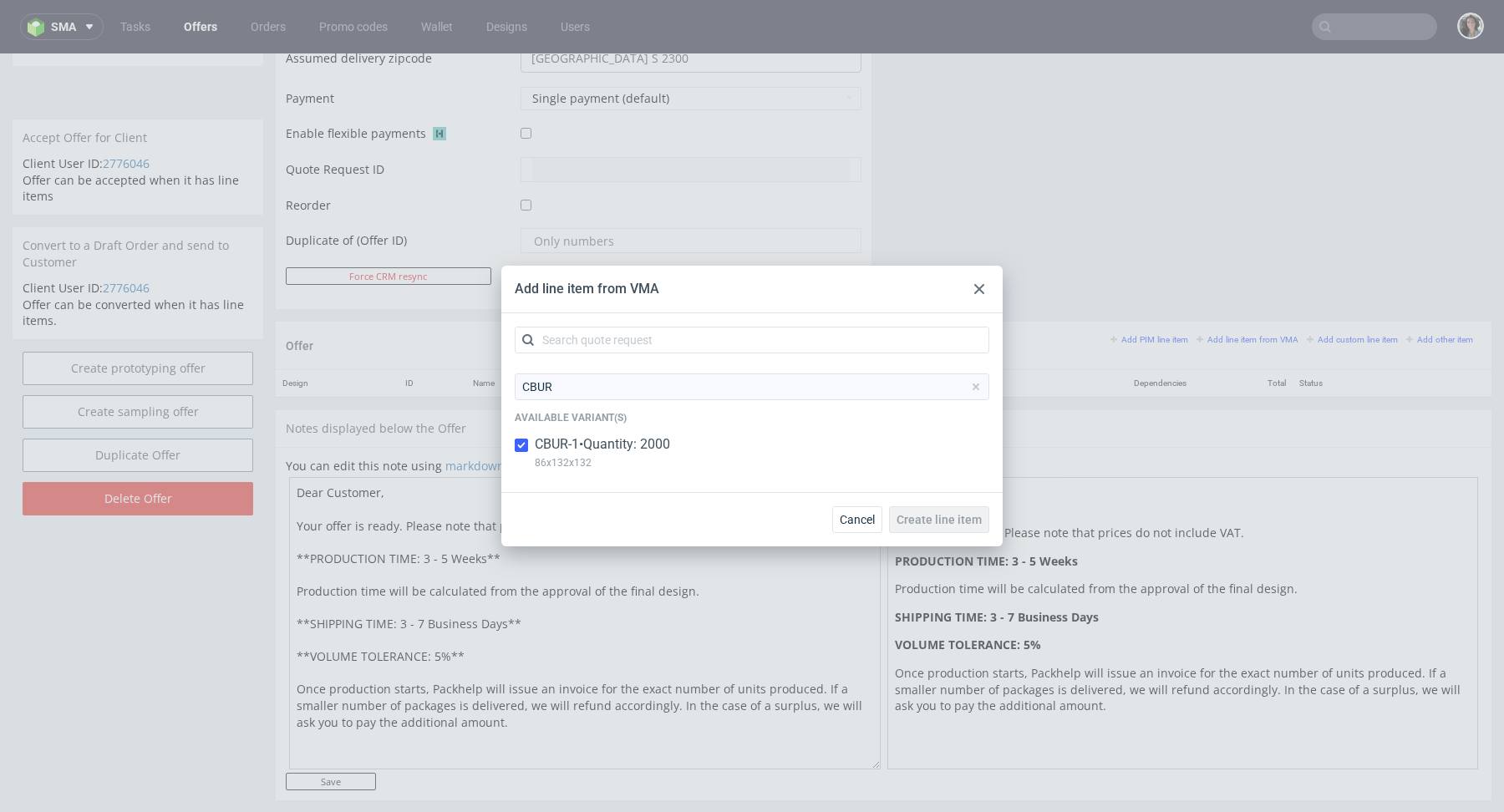
checkbox input "true"
click at [921, 516] on span "Create line item" at bounding box center [940, 519] width 85 height 11
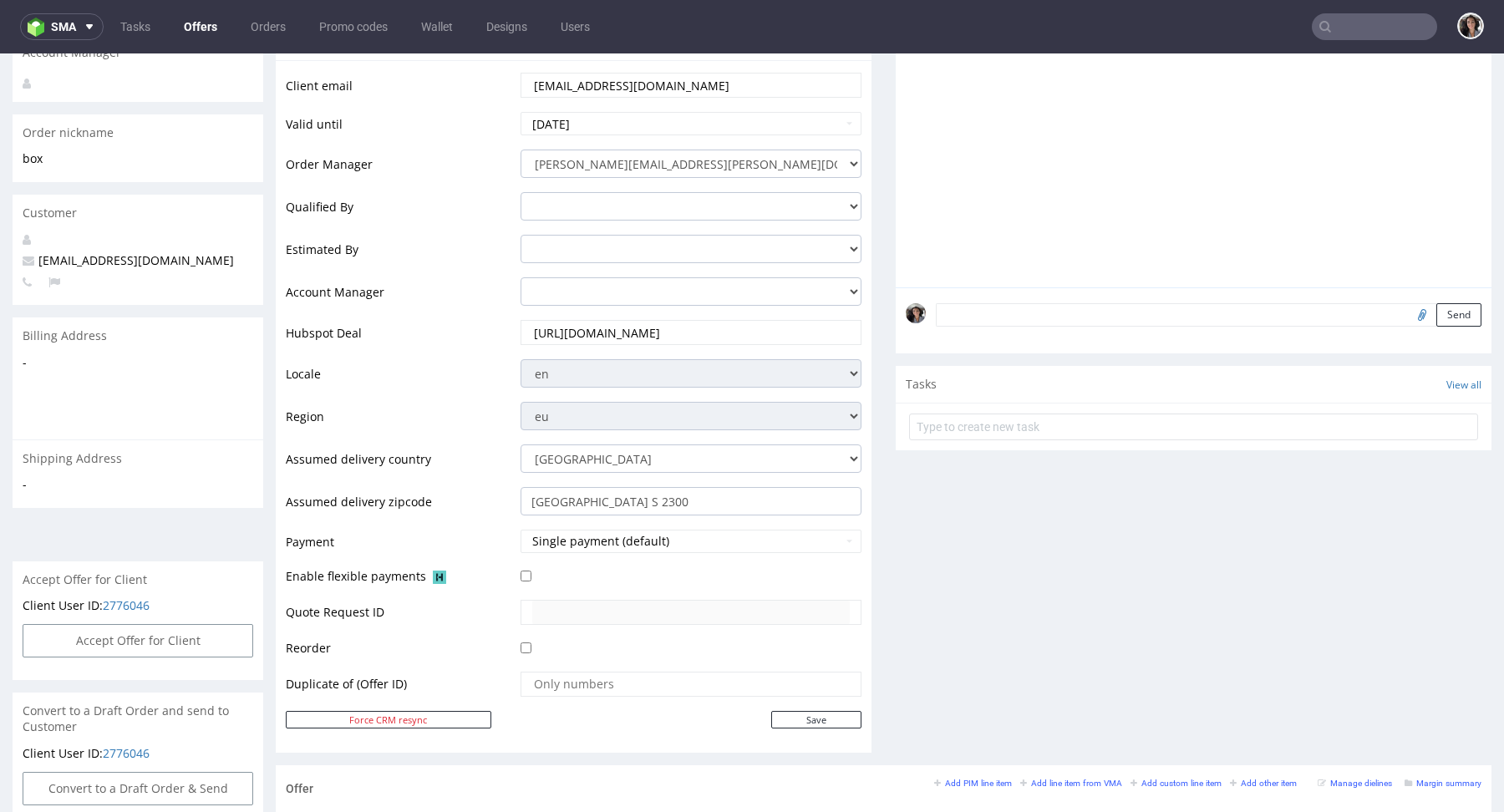
scroll to position [770, 0]
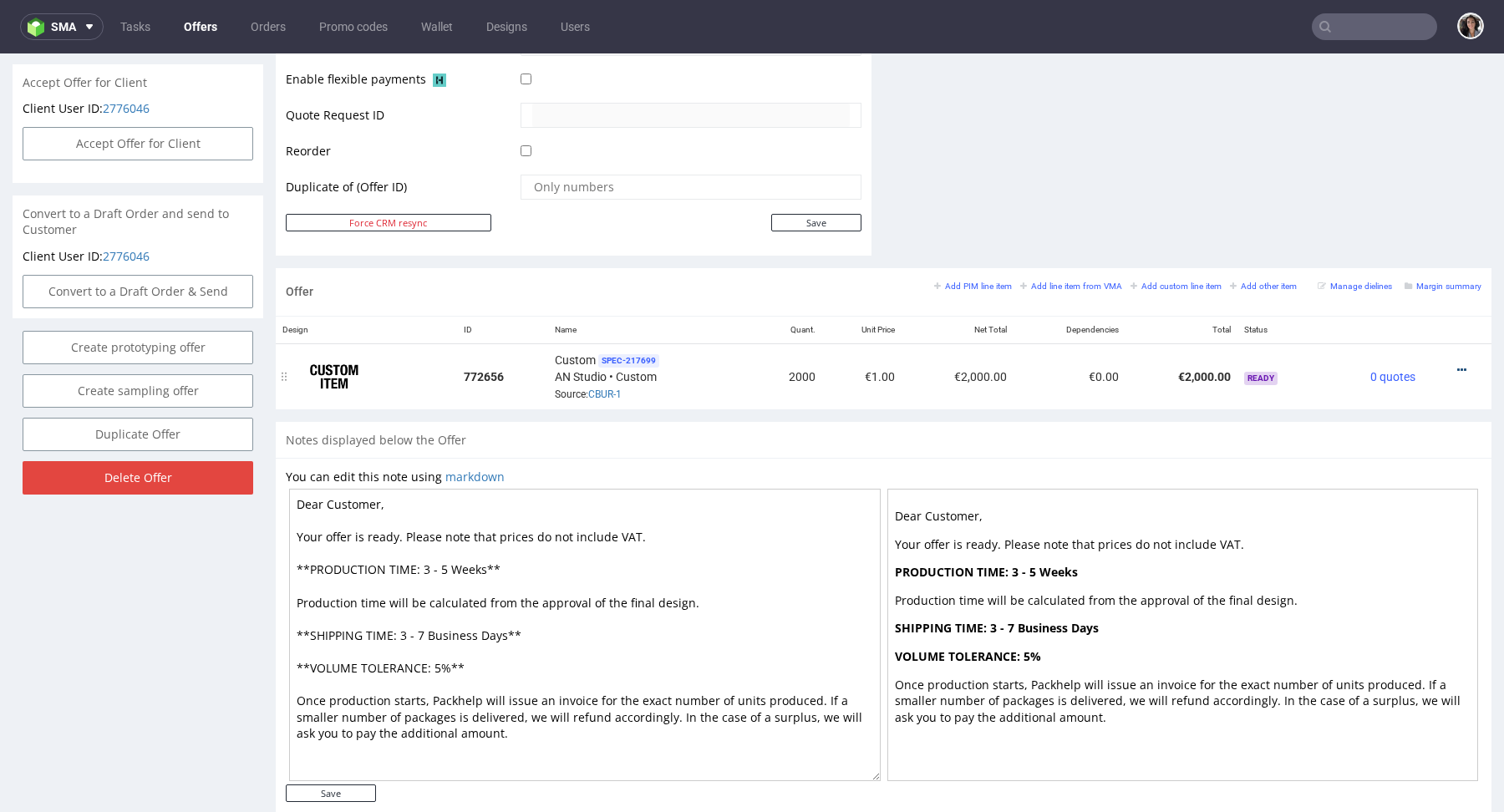
click at [1458, 369] on icon at bounding box center [1462, 369] width 10 height 11
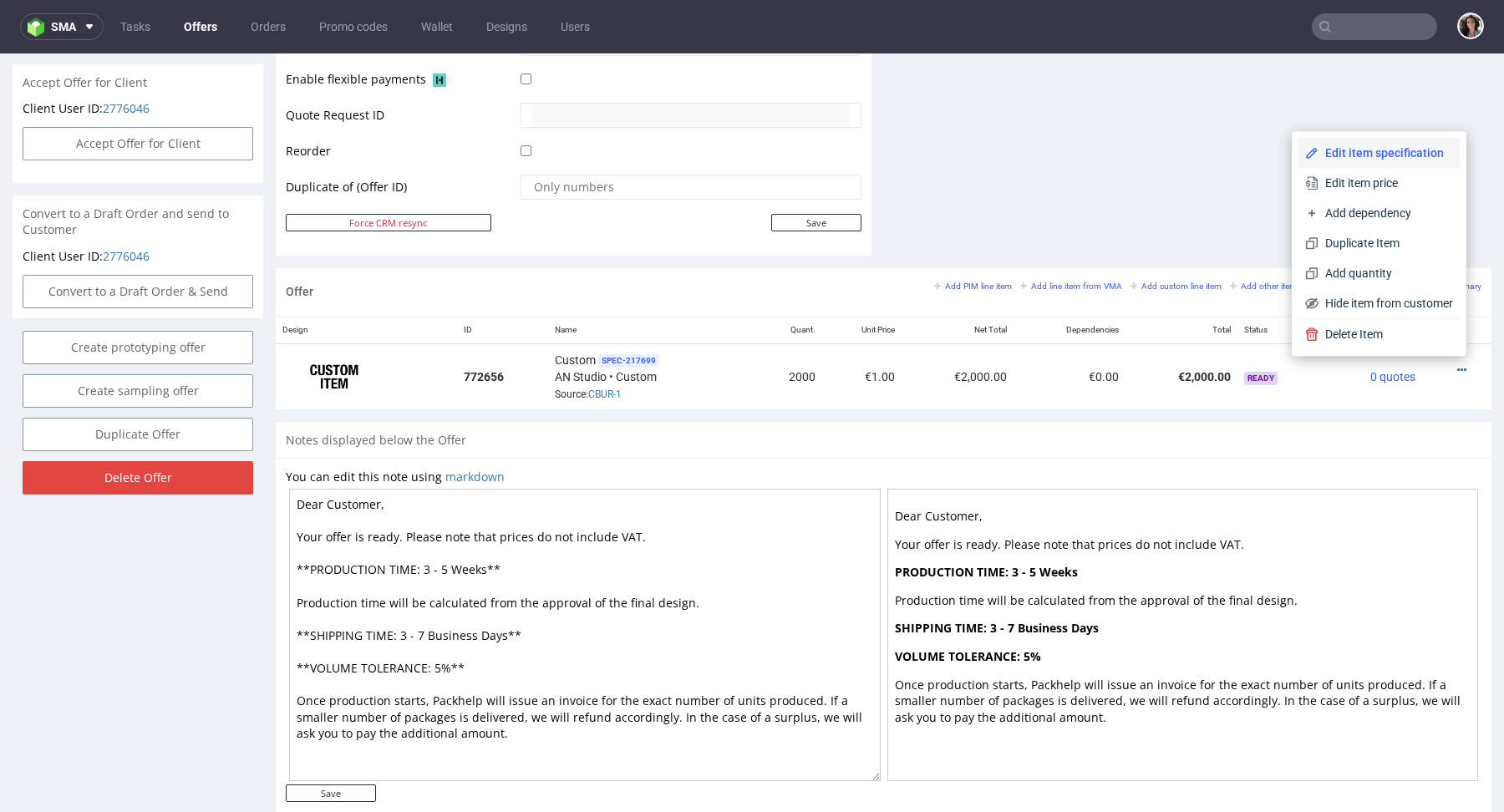
click at [1358, 151] on span "Edit item specification" at bounding box center [1386, 152] width 135 height 17
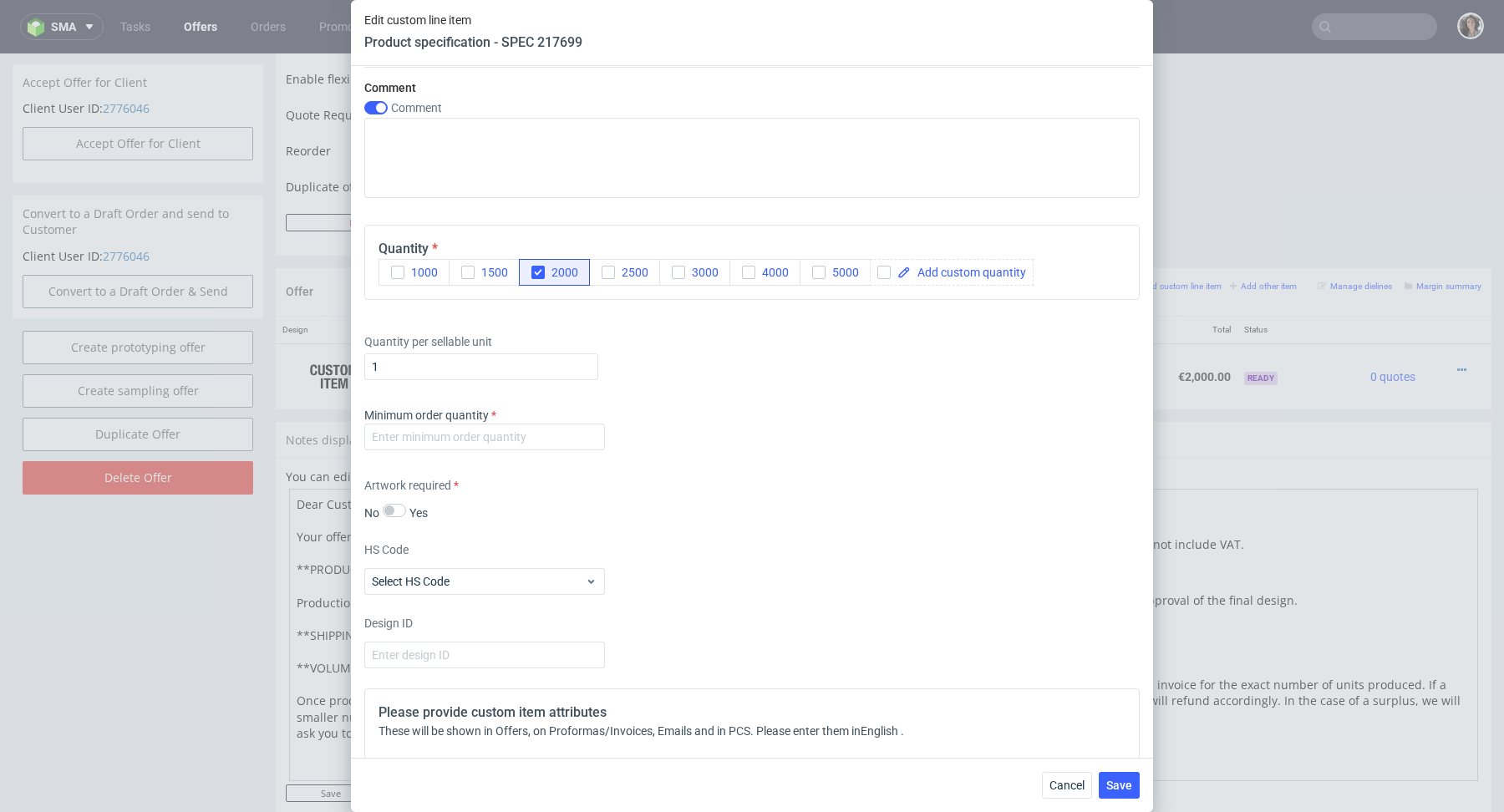
scroll to position [2216, 0]
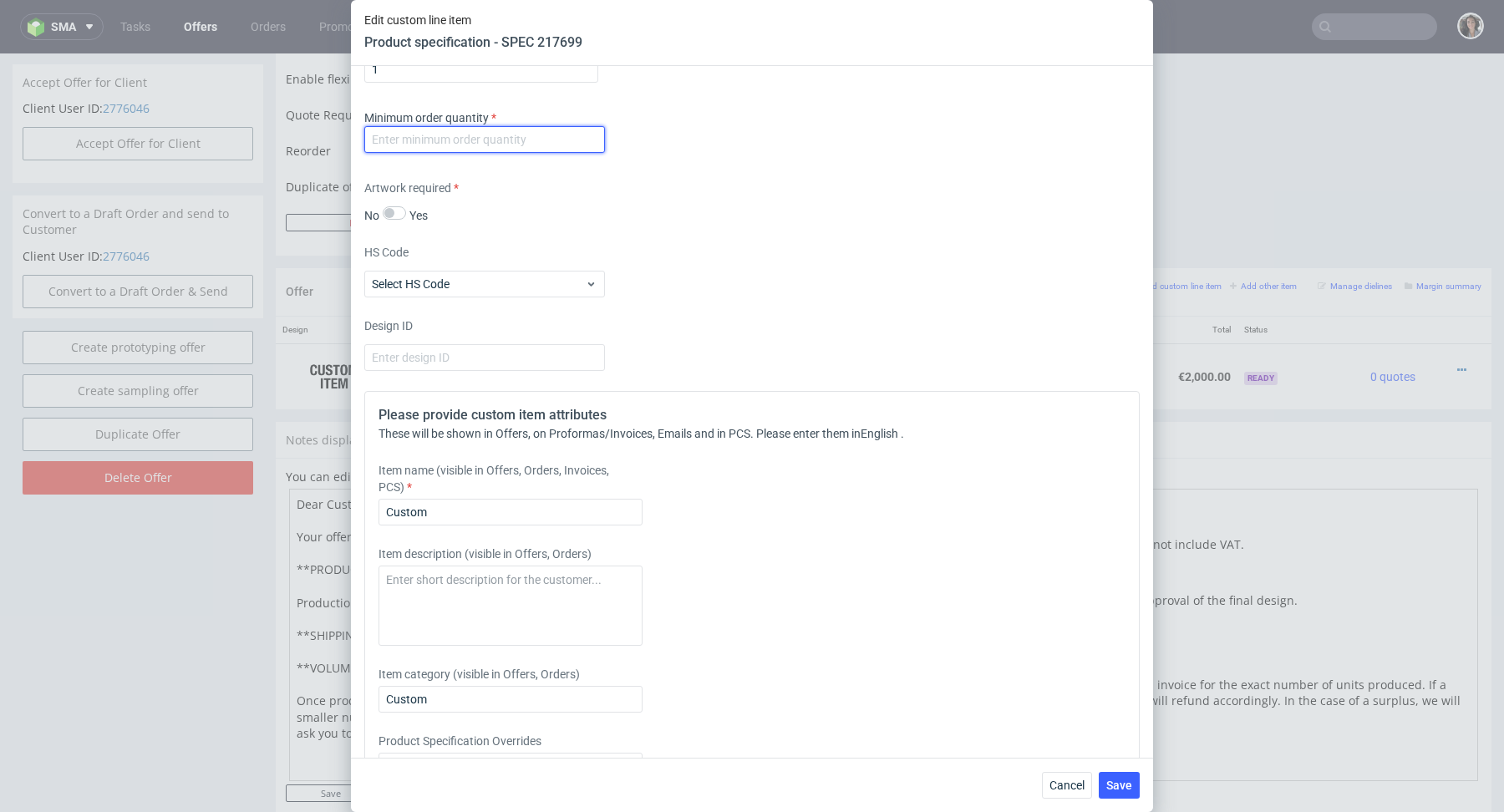
click at [536, 135] on input "number" at bounding box center [484, 139] width 241 height 27
type input "1"
click at [761, 221] on div "Supplier Custom Custom supplier AN Studio Technical specification Instant price…" at bounding box center [752, 412] width 802 height 692
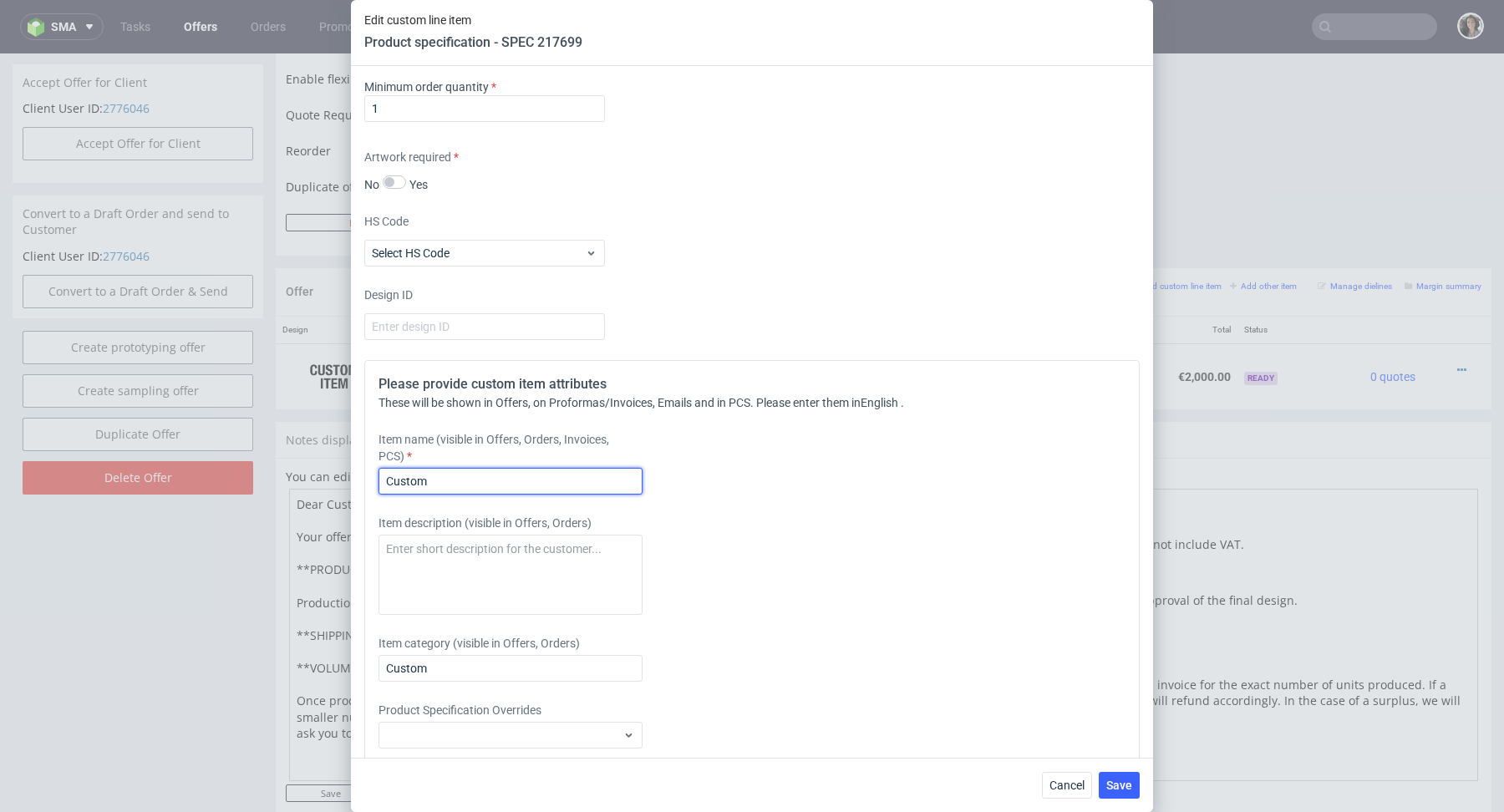
click at [480, 487] on input "Custom" at bounding box center [510, 481] width 264 height 27
type input "4"
click at [585, 482] on input "Custom 4 pieces set • Custom" at bounding box center [510, 481] width 264 height 27
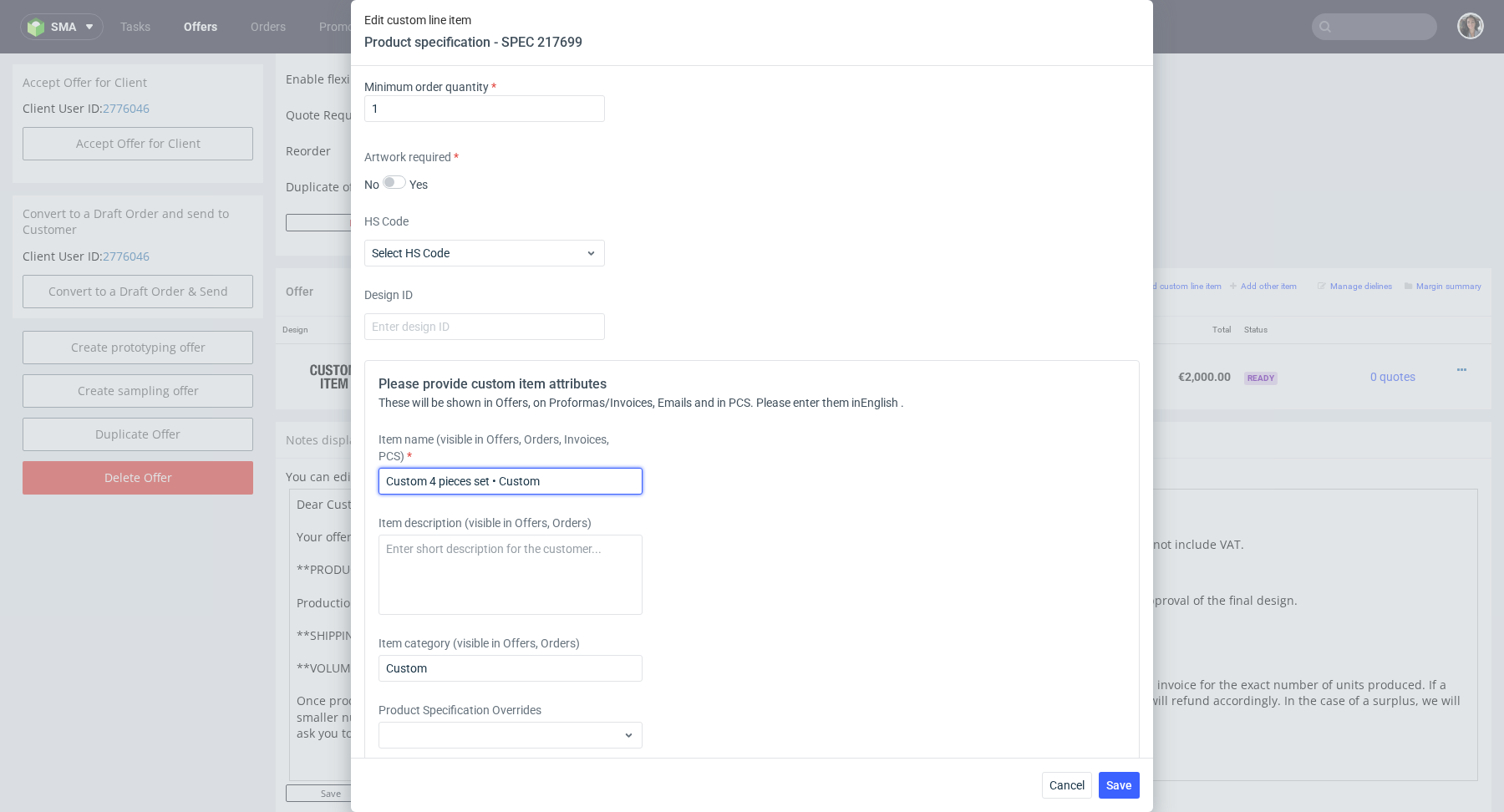
click at [585, 482] on input "Custom 4 pieces set • Custom" at bounding box center [510, 481] width 264 height 27
click at [573, 476] on input "Custom 4 pieces set • Custom" at bounding box center [510, 481] width 264 height 27
type input "Custom 4 pieces set"
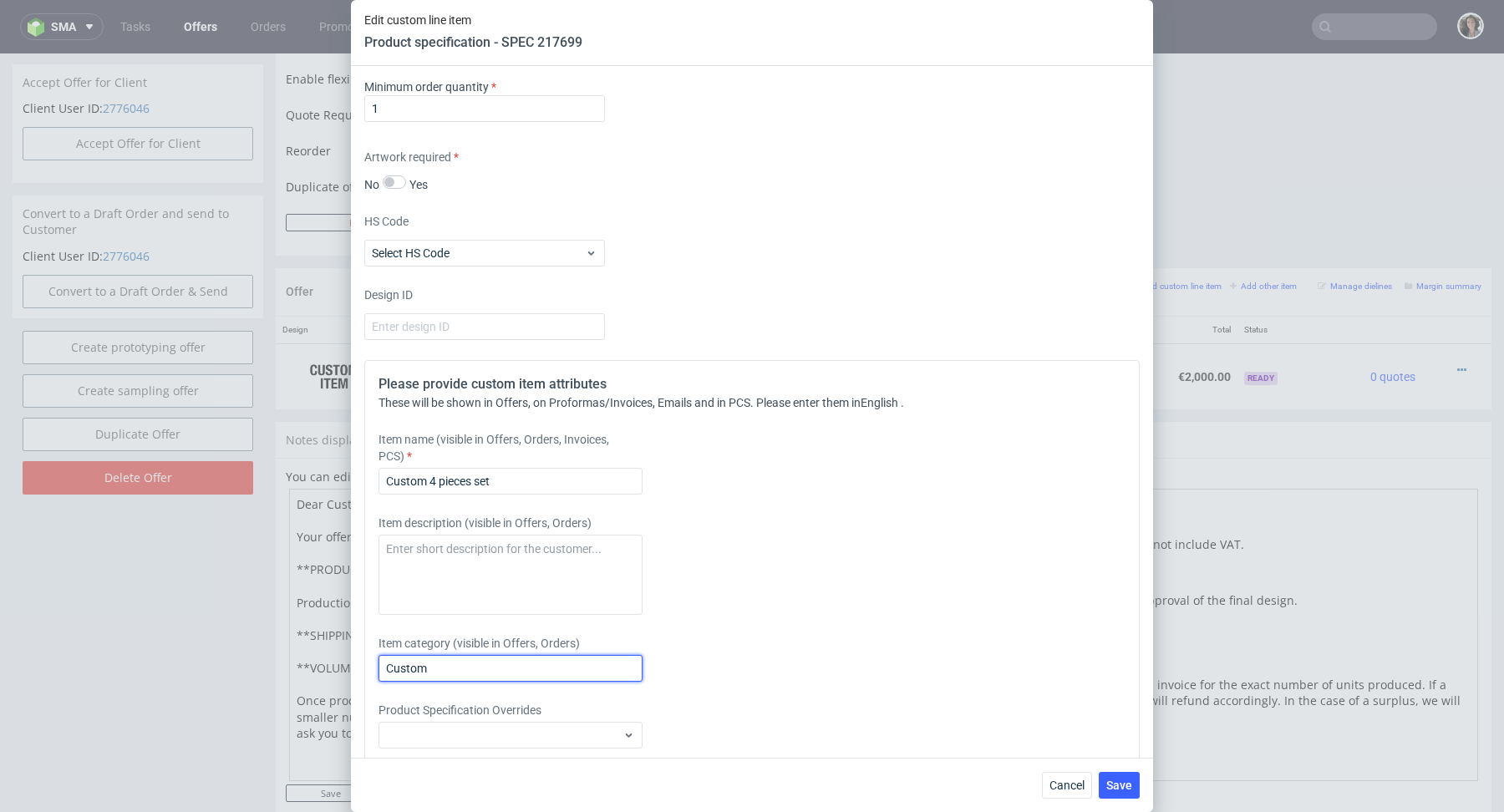
click at [491, 674] on input "Custom" at bounding box center [510, 669] width 264 height 27
paste input "4 pieces set • Custom"
type input "Custom 4 pieces set • Custom"
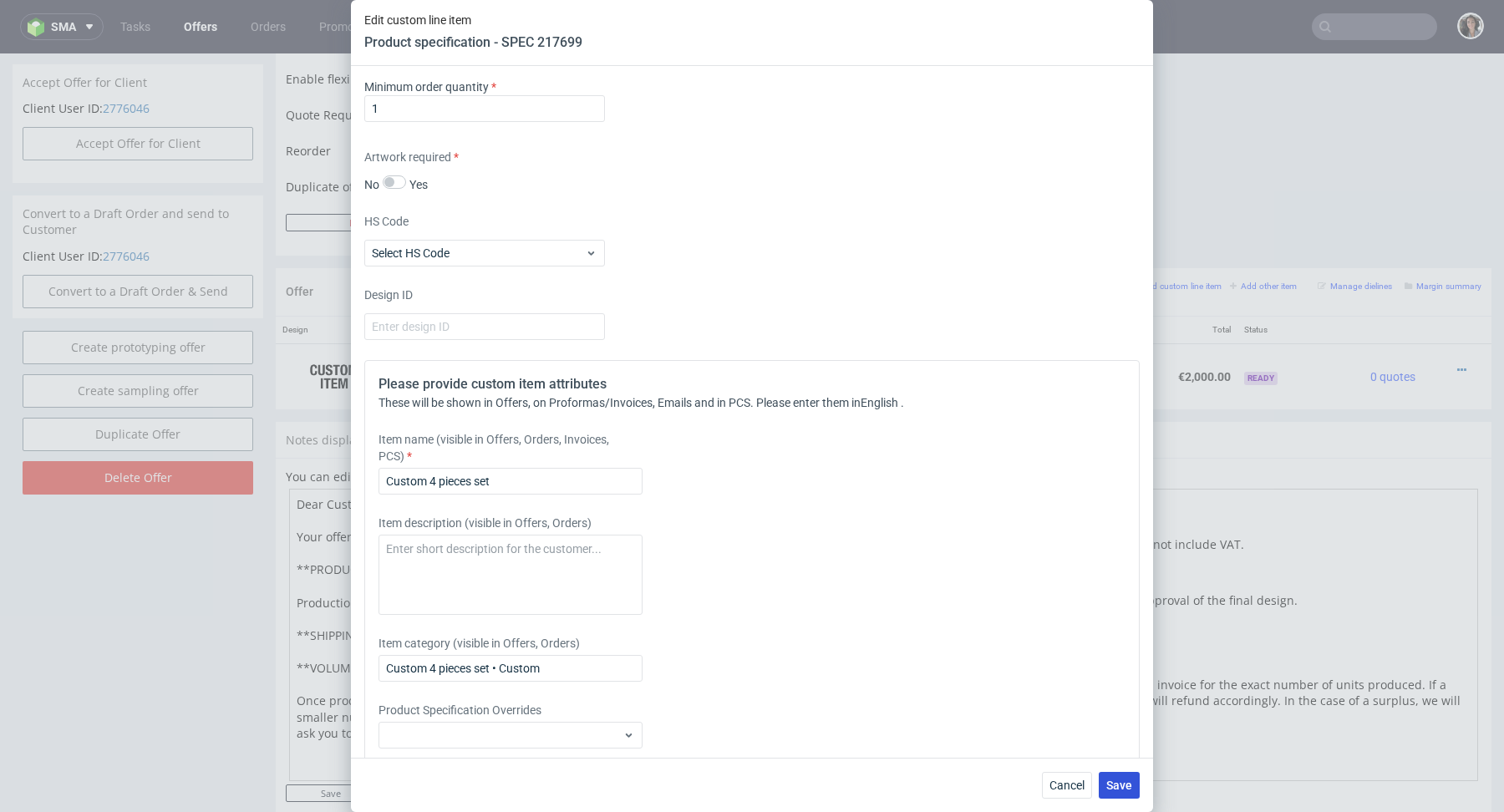
click at [1100, 783] on button "Save" at bounding box center [1119, 785] width 41 height 27
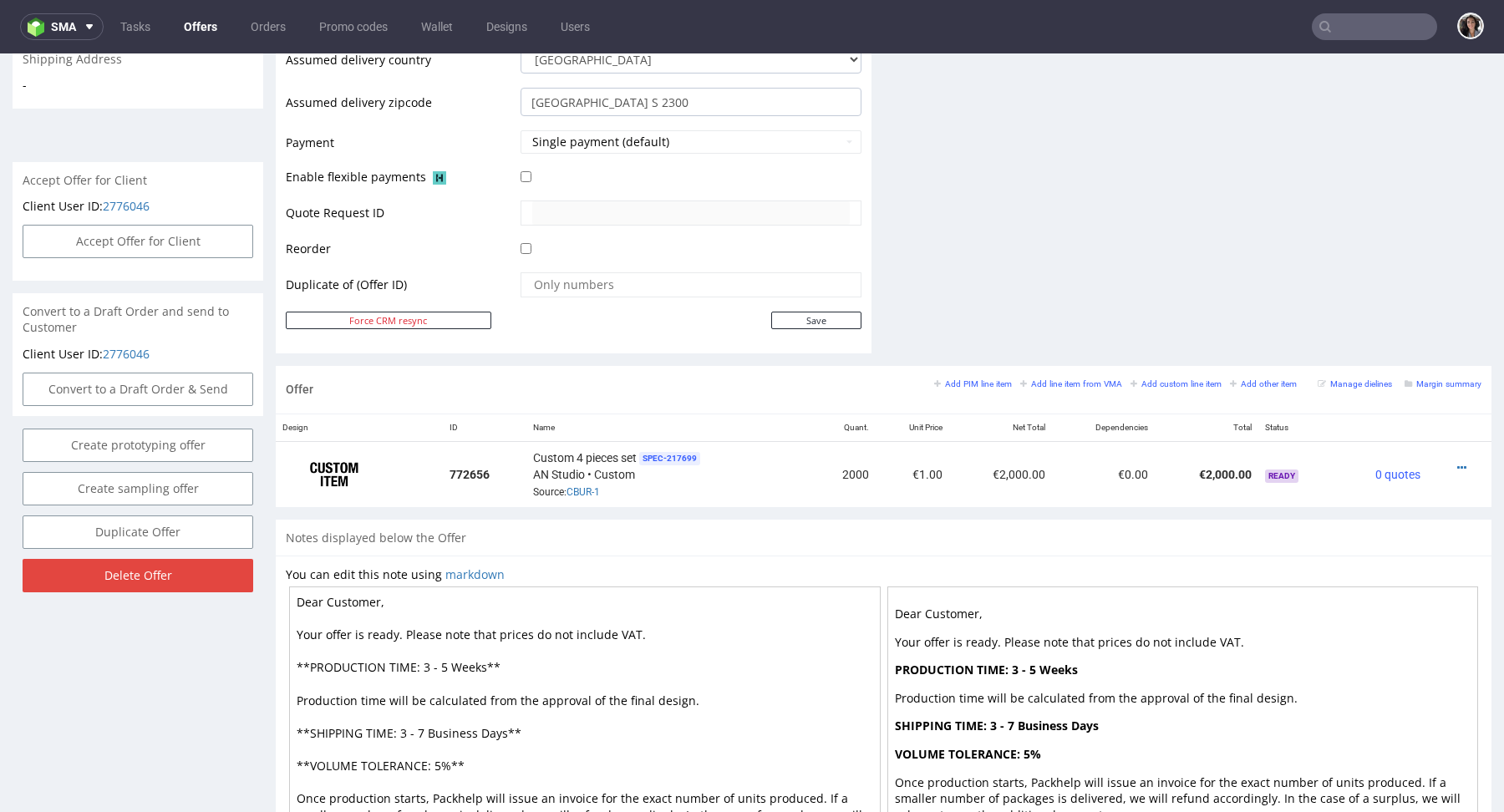
scroll to position [801, 0]
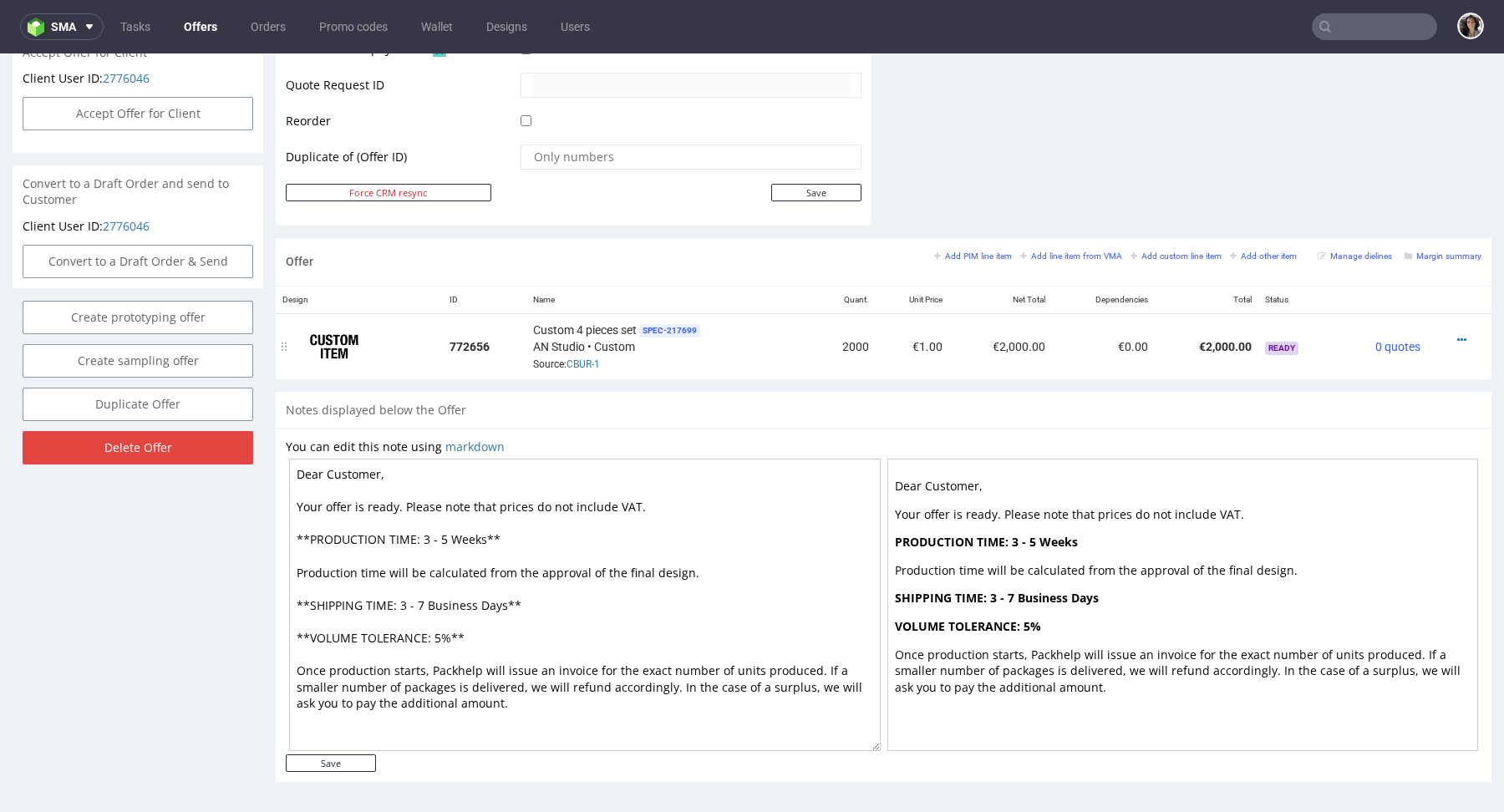
click at [1448, 343] on div at bounding box center [1454, 340] width 41 height 17
click at [1458, 334] on link at bounding box center [1462, 340] width 10 height 13
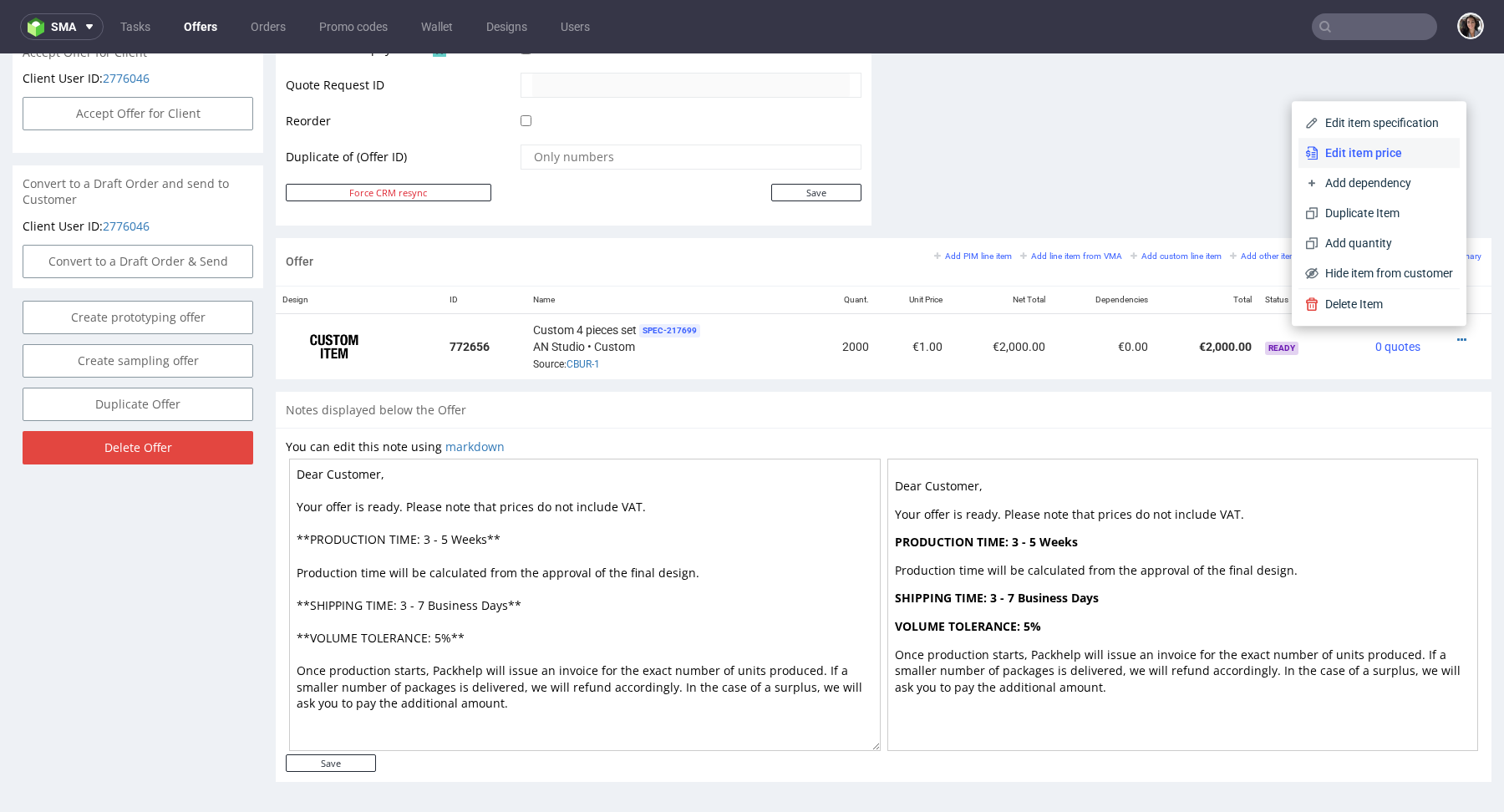
click at [1374, 145] on span "Edit item price" at bounding box center [1386, 152] width 135 height 17
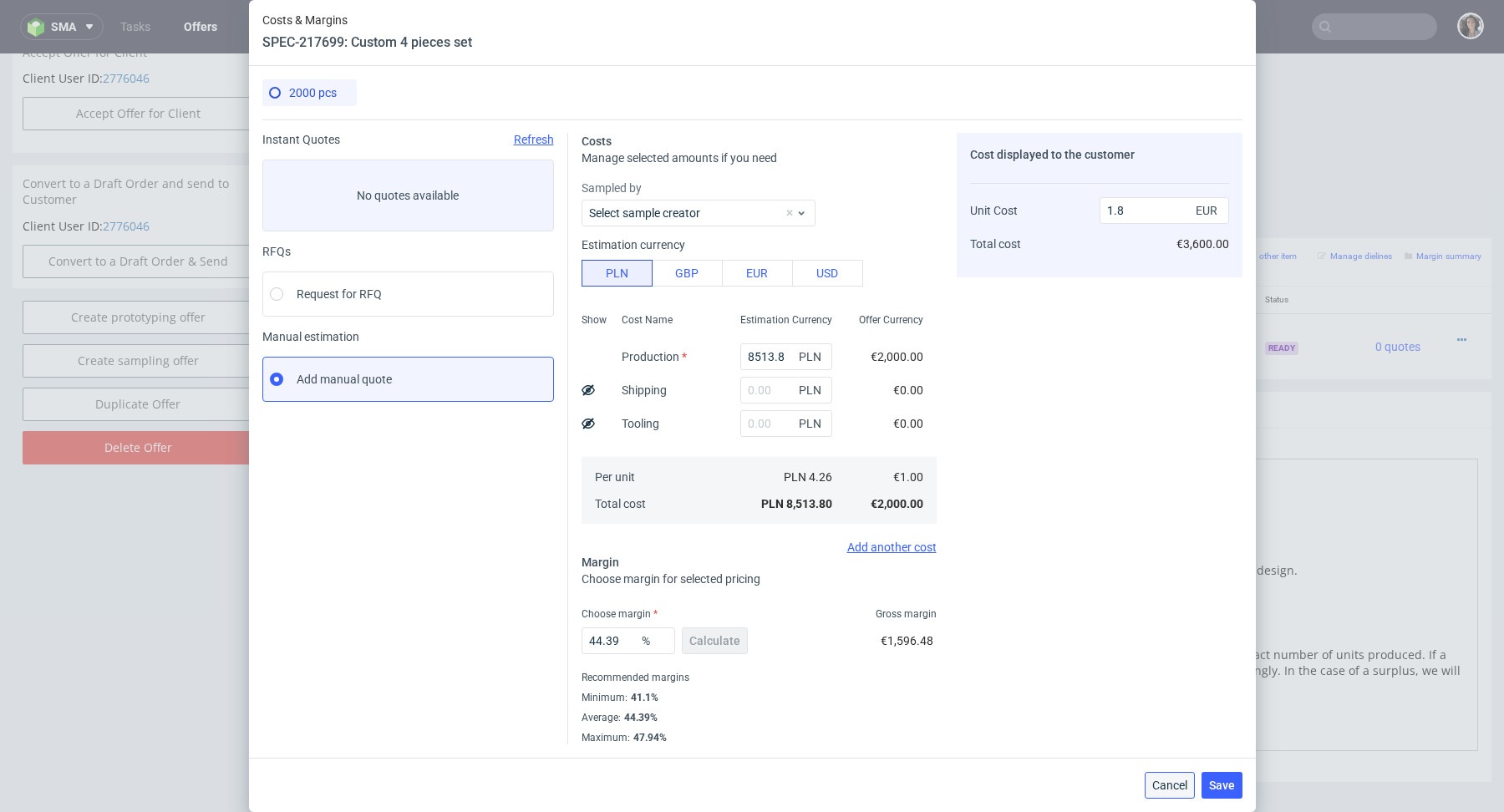
click at [1162, 780] on span "Cancel" at bounding box center [1170, 785] width 35 height 11
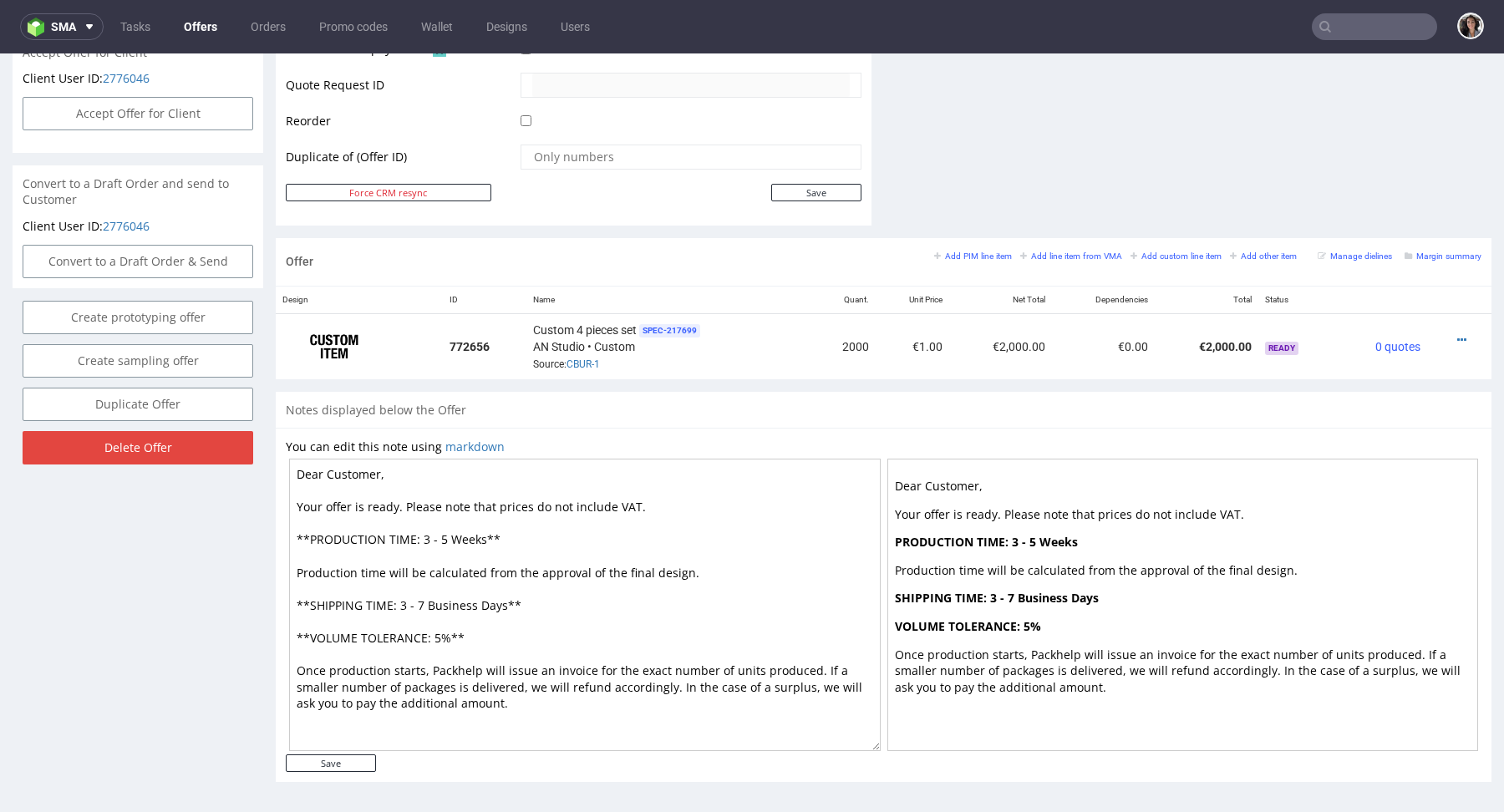
drag, startPoint x: 506, startPoint y: 605, endPoint x: 425, endPoint y: 602, distance: 81.1
click at [425, 602] on textarea "Dear Customer, Your offer is ready. Please note that prices do not include VAT.…" at bounding box center [585, 605] width 592 height 292
drag, startPoint x: 487, startPoint y: 540, endPoint x: 420, endPoint y: 536, distance: 67.1
click at [420, 536] on textarea "Dear Customer, Your offer is ready. Please note that prices do not include VAT.…" at bounding box center [585, 605] width 592 height 292
paste textarea "Business Days"
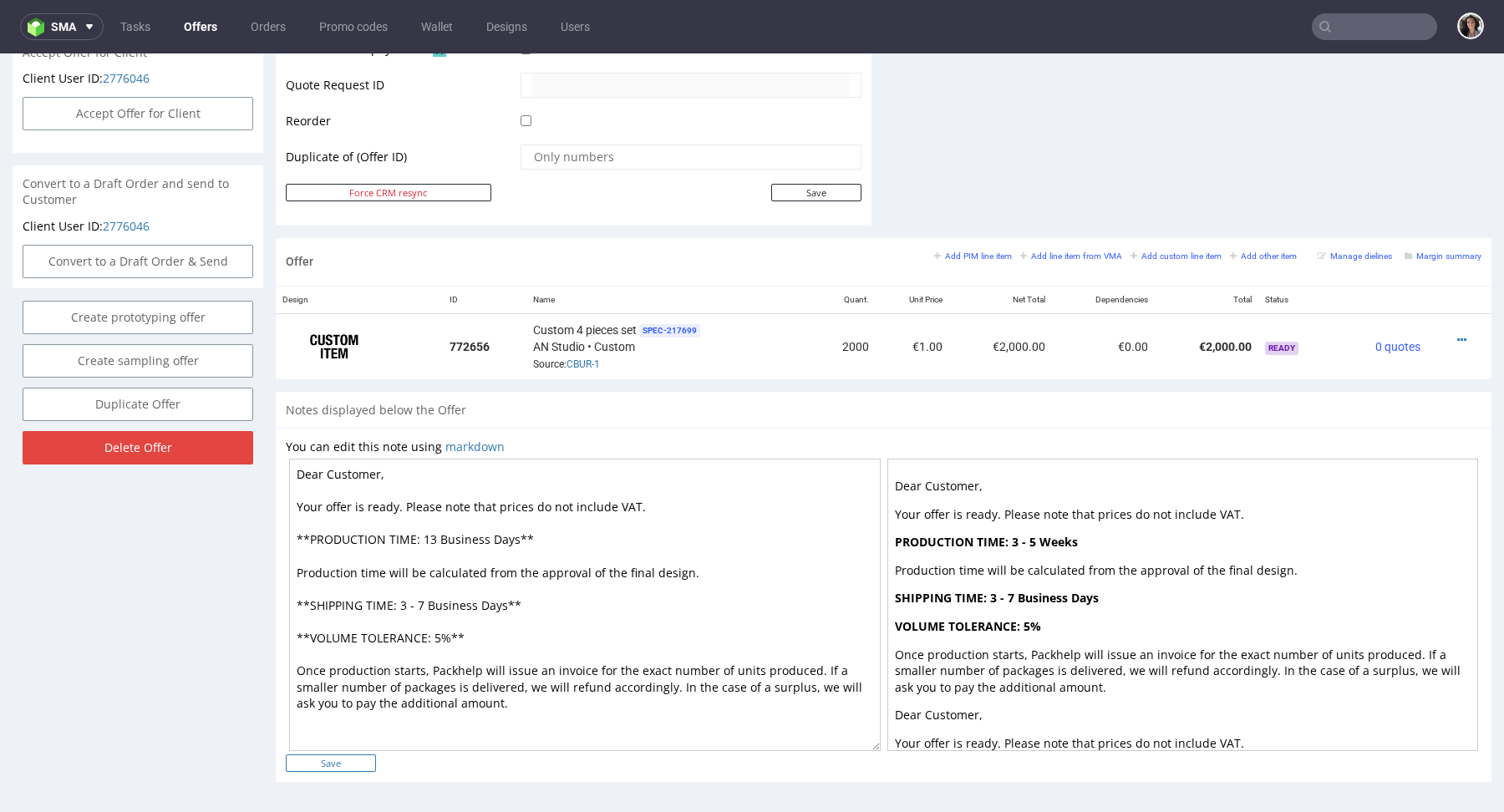
type textarea "Dear Customer, Your offer is ready. Please note that prices do not include VAT.…"
click at [359, 758] on input "Save" at bounding box center [331, 763] width 90 height 17
type input "In progress..."
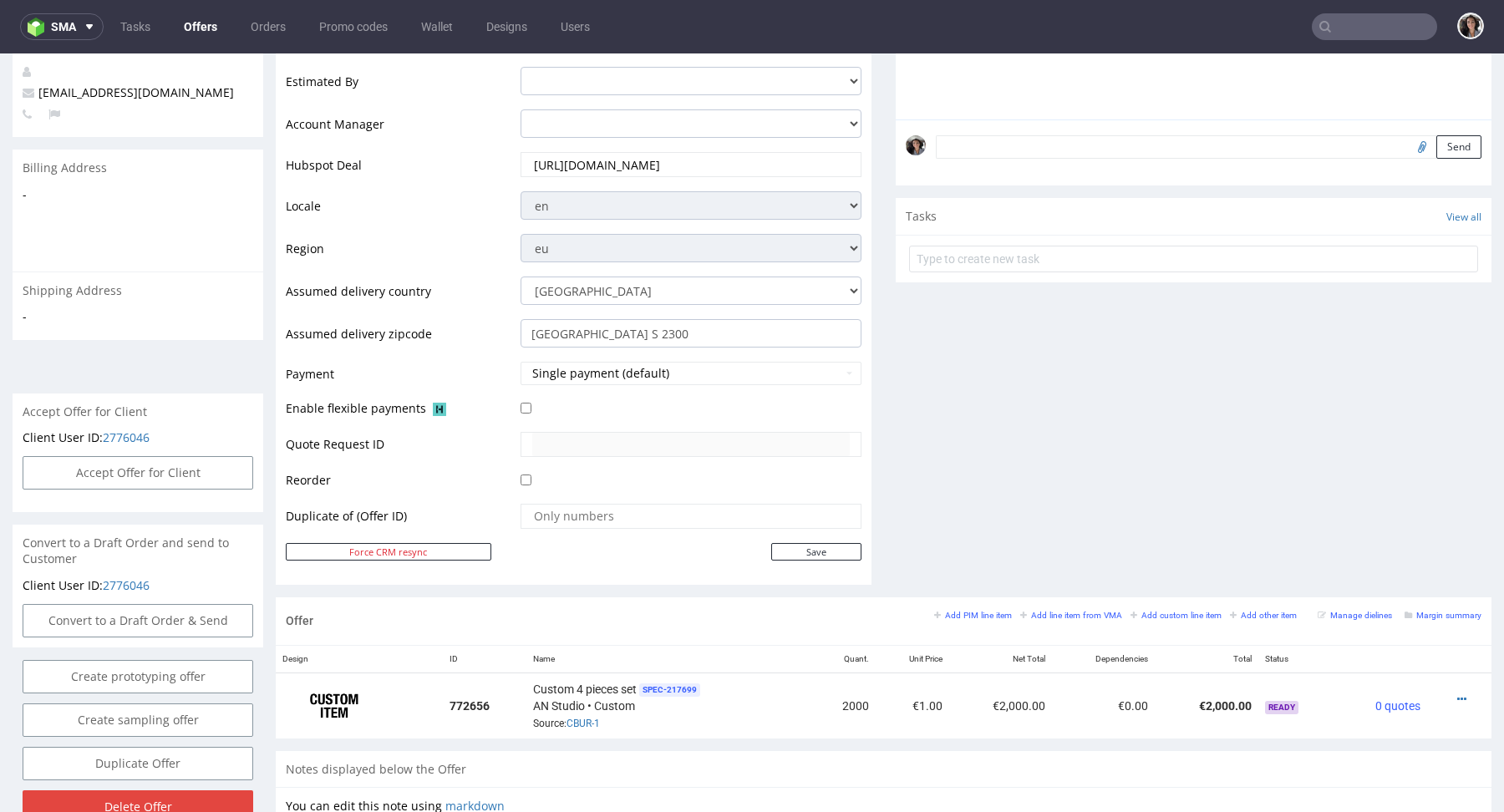
scroll to position [738, 0]
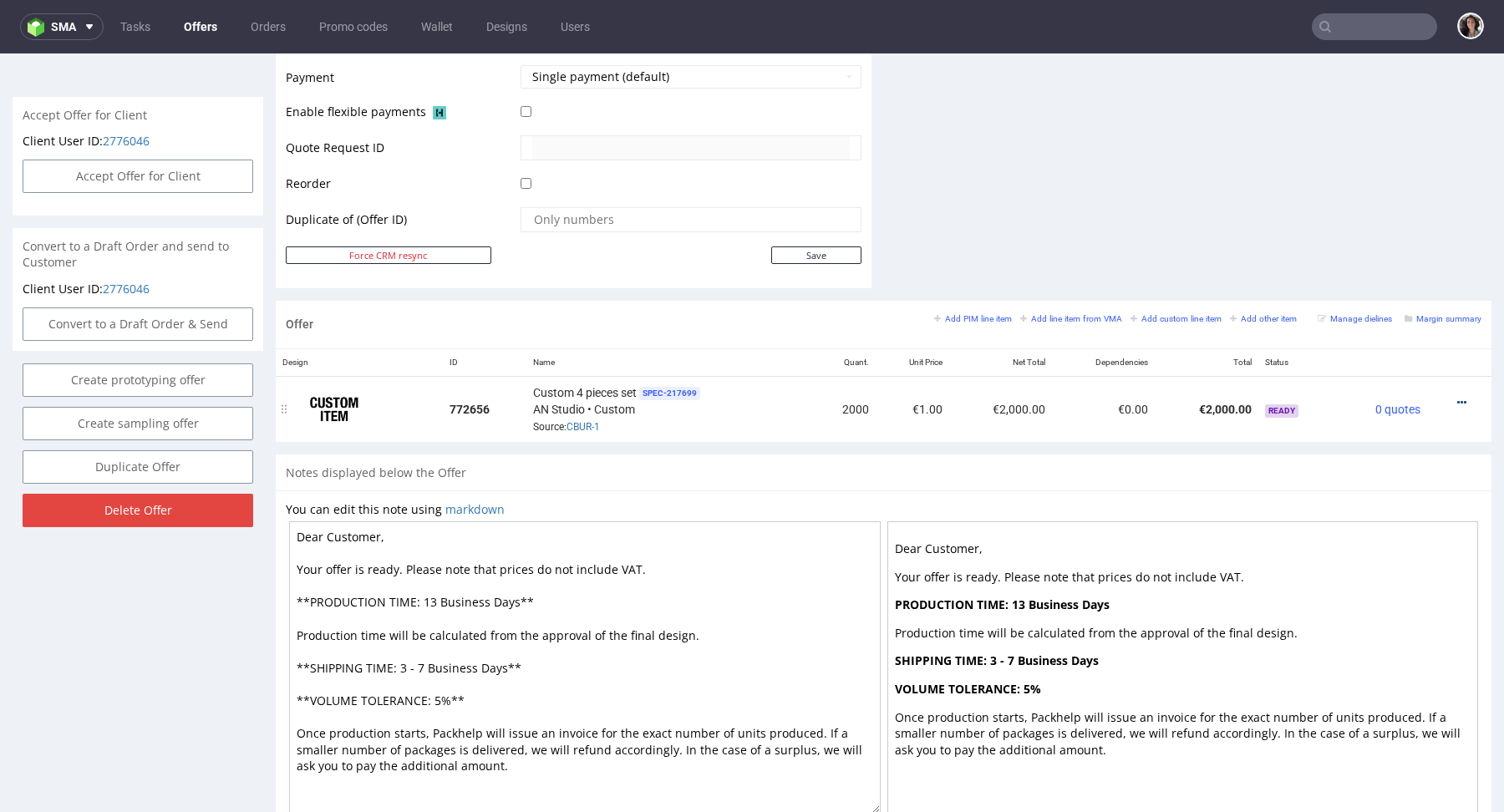
click at [1458, 400] on icon at bounding box center [1462, 403] width 10 height 11
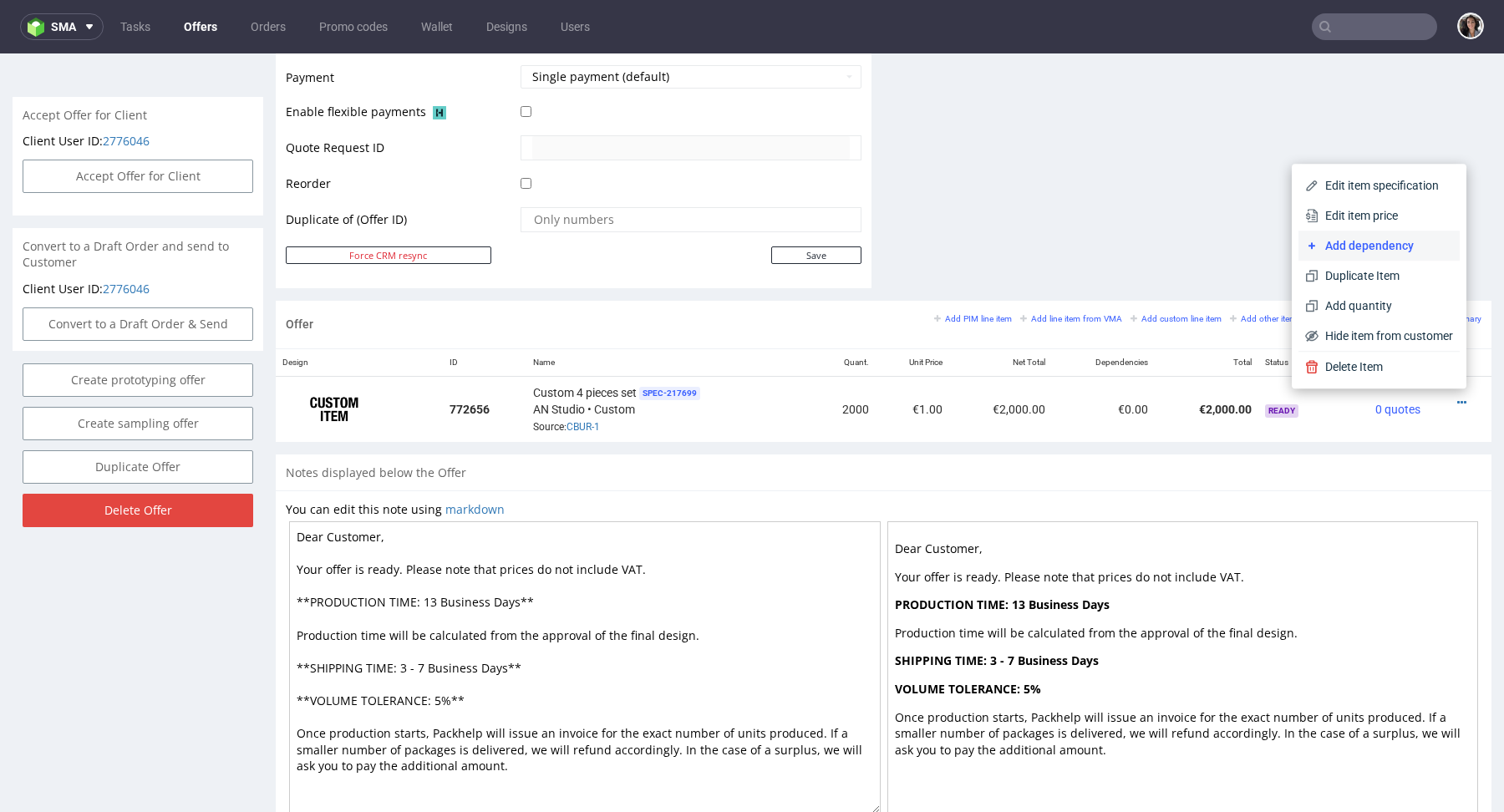
click at [1348, 245] on span "Add dependency" at bounding box center [1386, 245] width 135 height 17
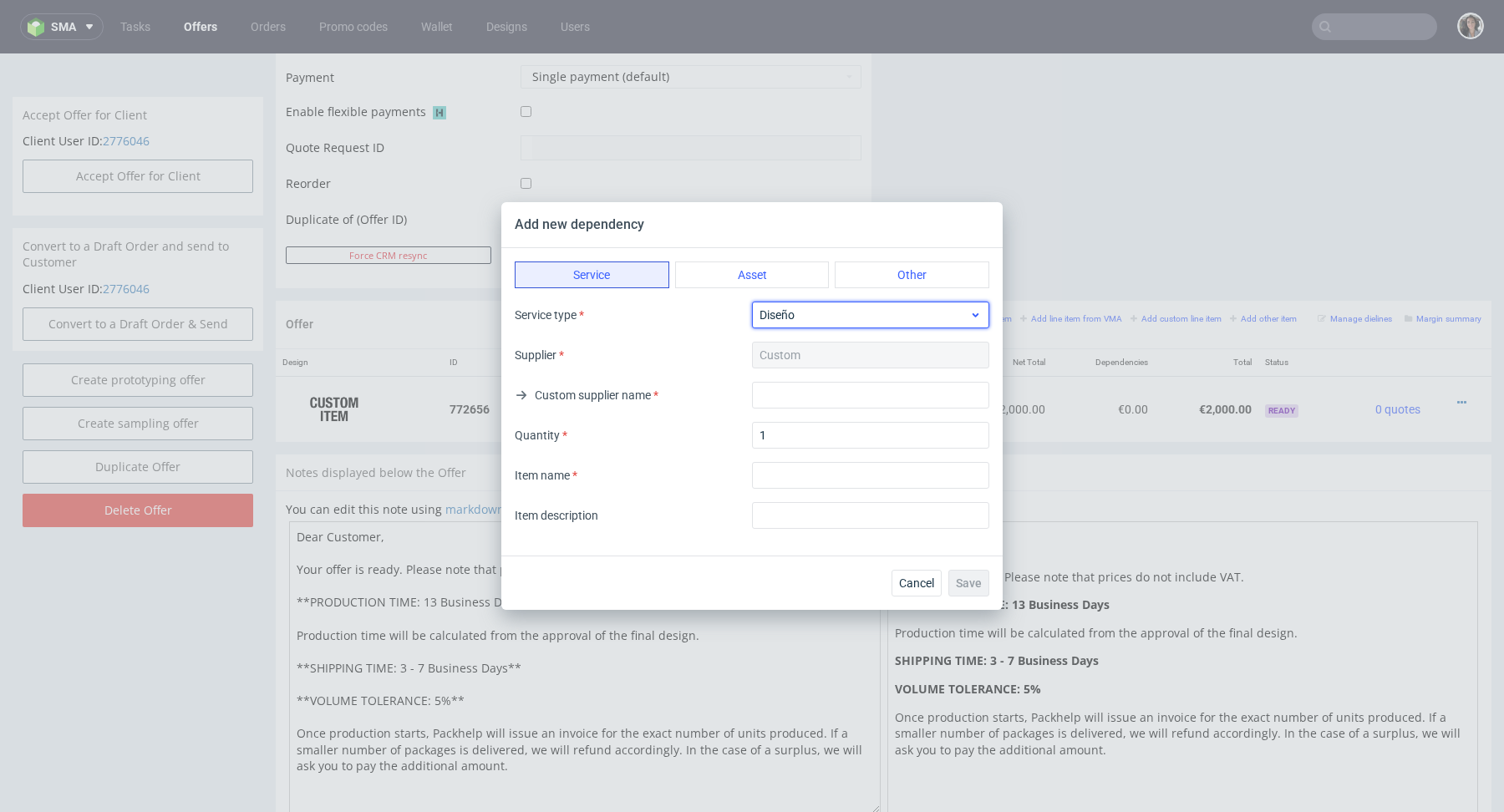
click at [807, 317] on span "Diseño" at bounding box center [864, 315] width 210 height 17
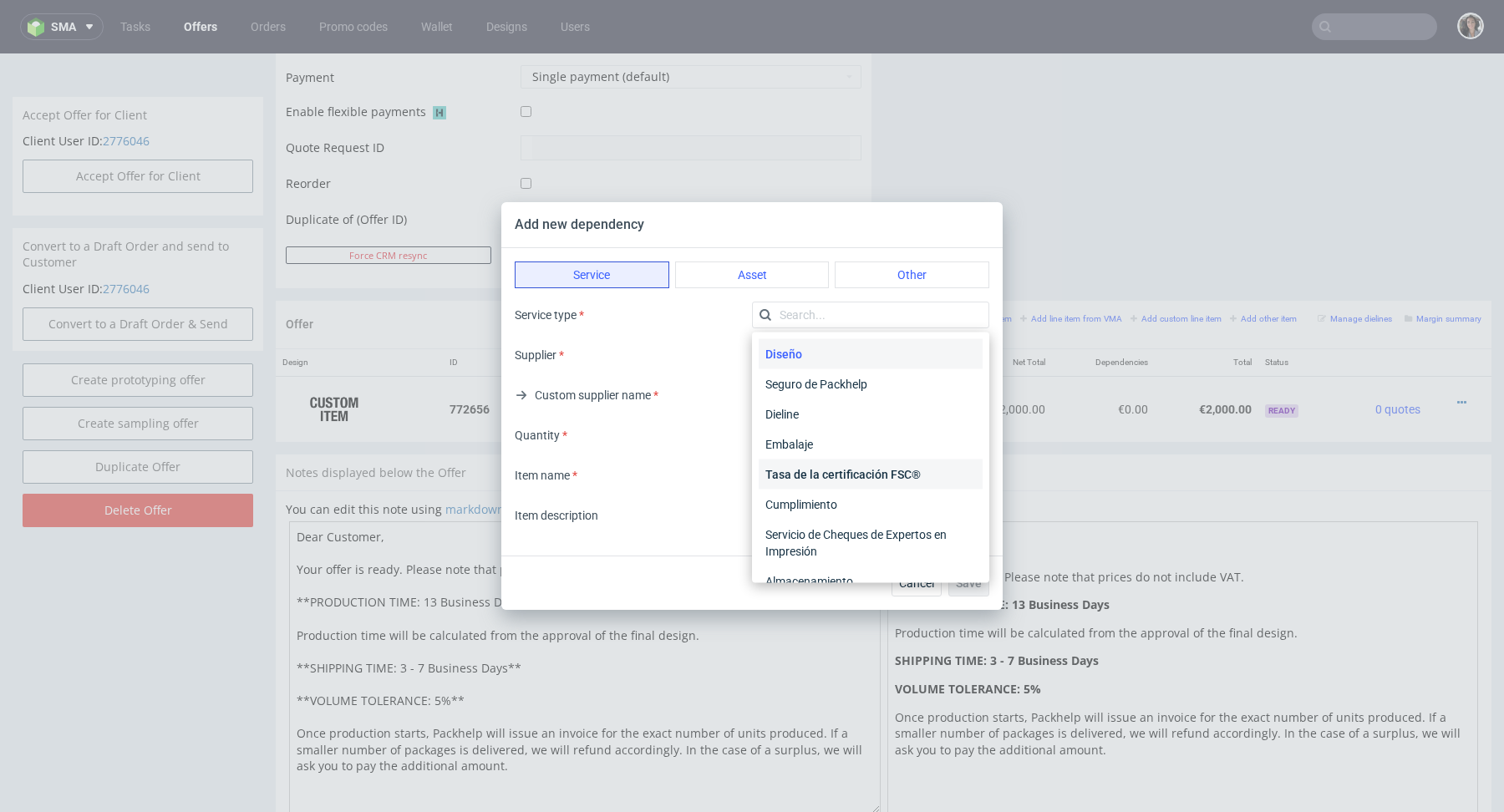
click at [840, 478] on div "Tasa de la certificación FSC®" at bounding box center [871, 475] width 224 height 30
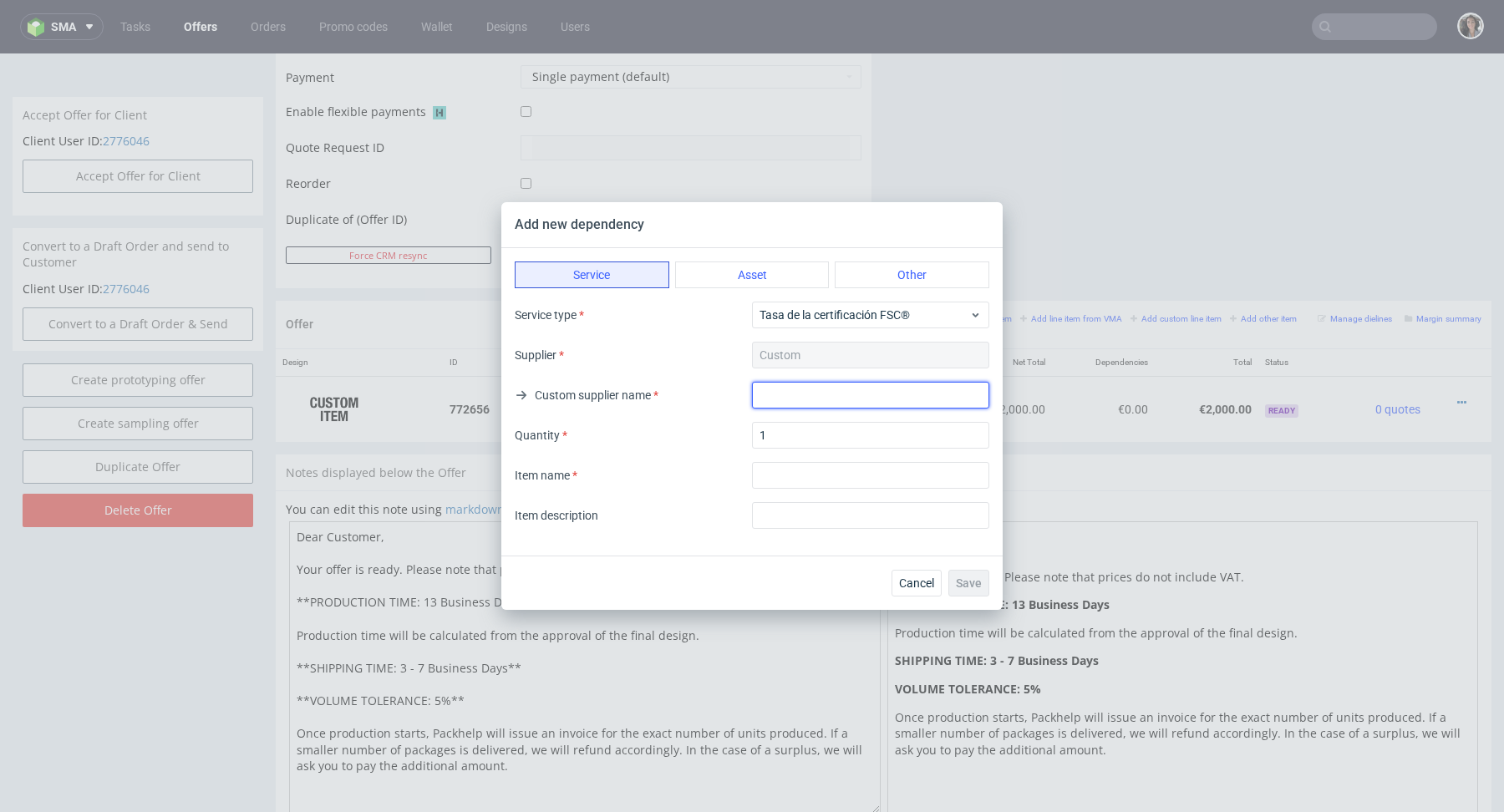
click at [822, 397] on input "text" at bounding box center [870, 395] width 237 height 27
paste input "AN Studio"
type input "AN Studio"
click at [775, 465] on input "textarea" at bounding box center [870, 476] width 237 height 27
type input "FSC CERTIFICATE"
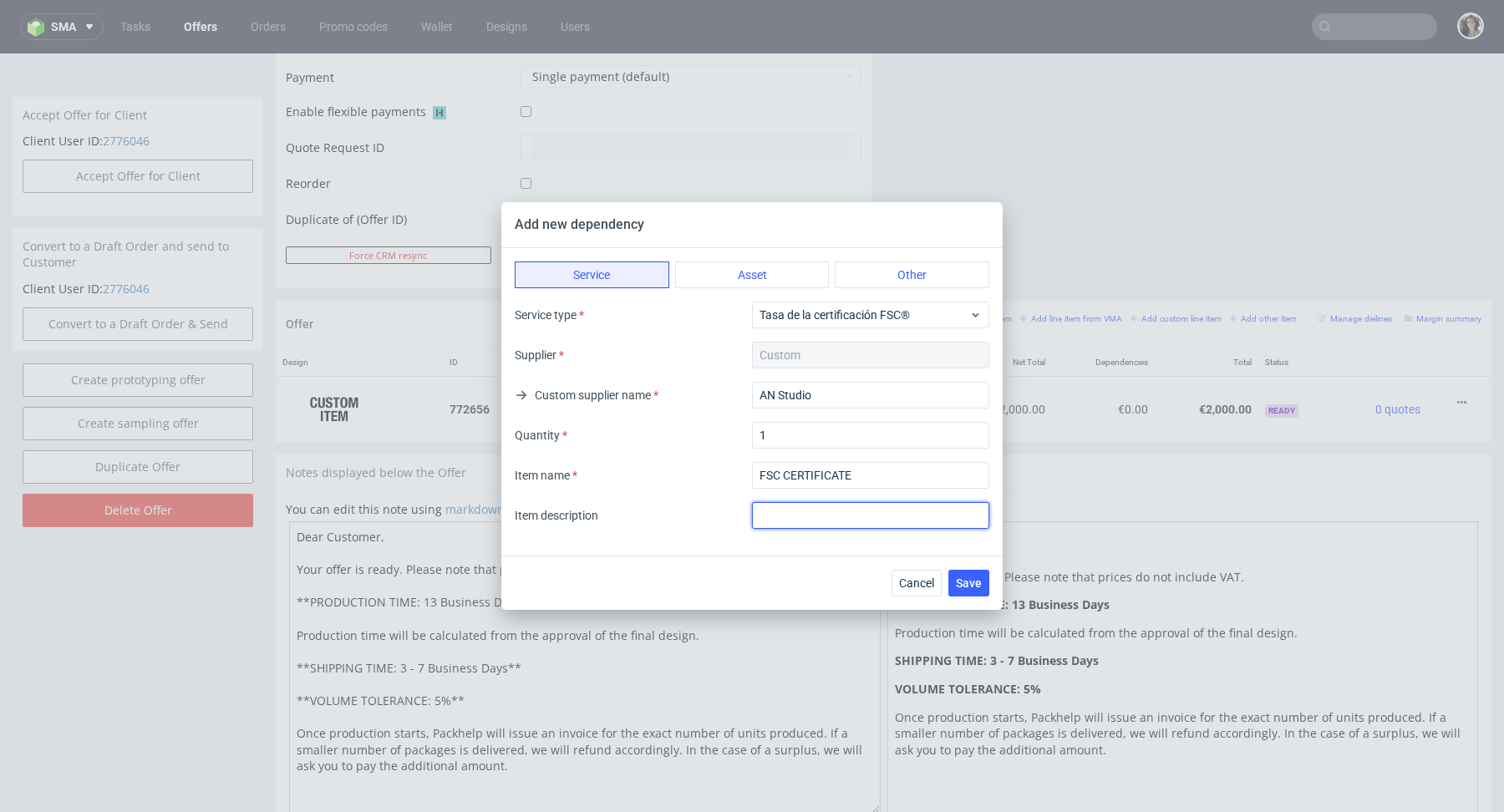
click at [829, 515] on input "text" at bounding box center [870, 516] width 237 height 27
type input "FSC CERTIFICATE"
click at [974, 590] on button "Save" at bounding box center [968, 583] width 41 height 27
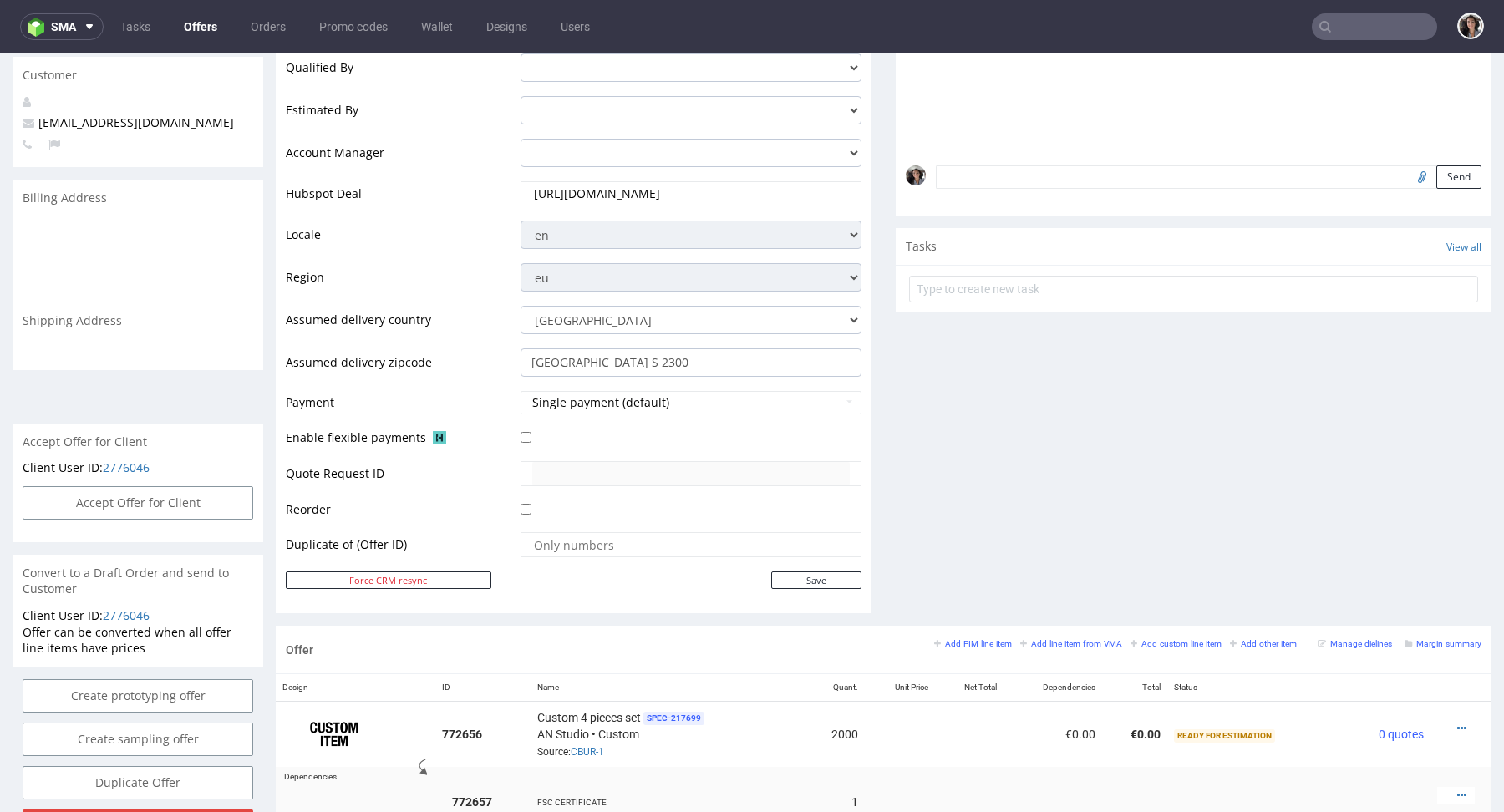
scroll to position [550, 0]
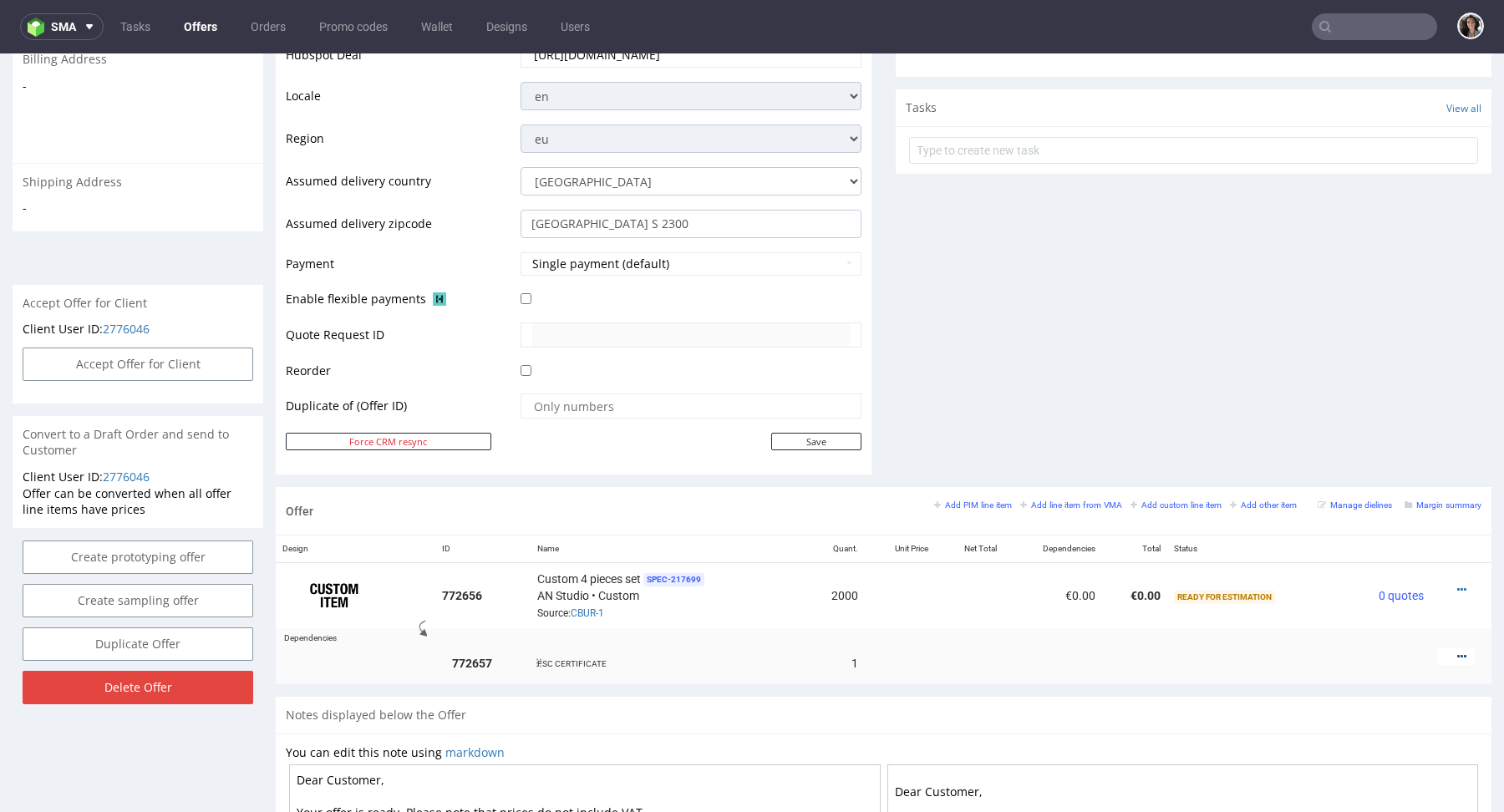
click at [1458, 652] on icon at bounding box center [1462, 656] width 10 height 11
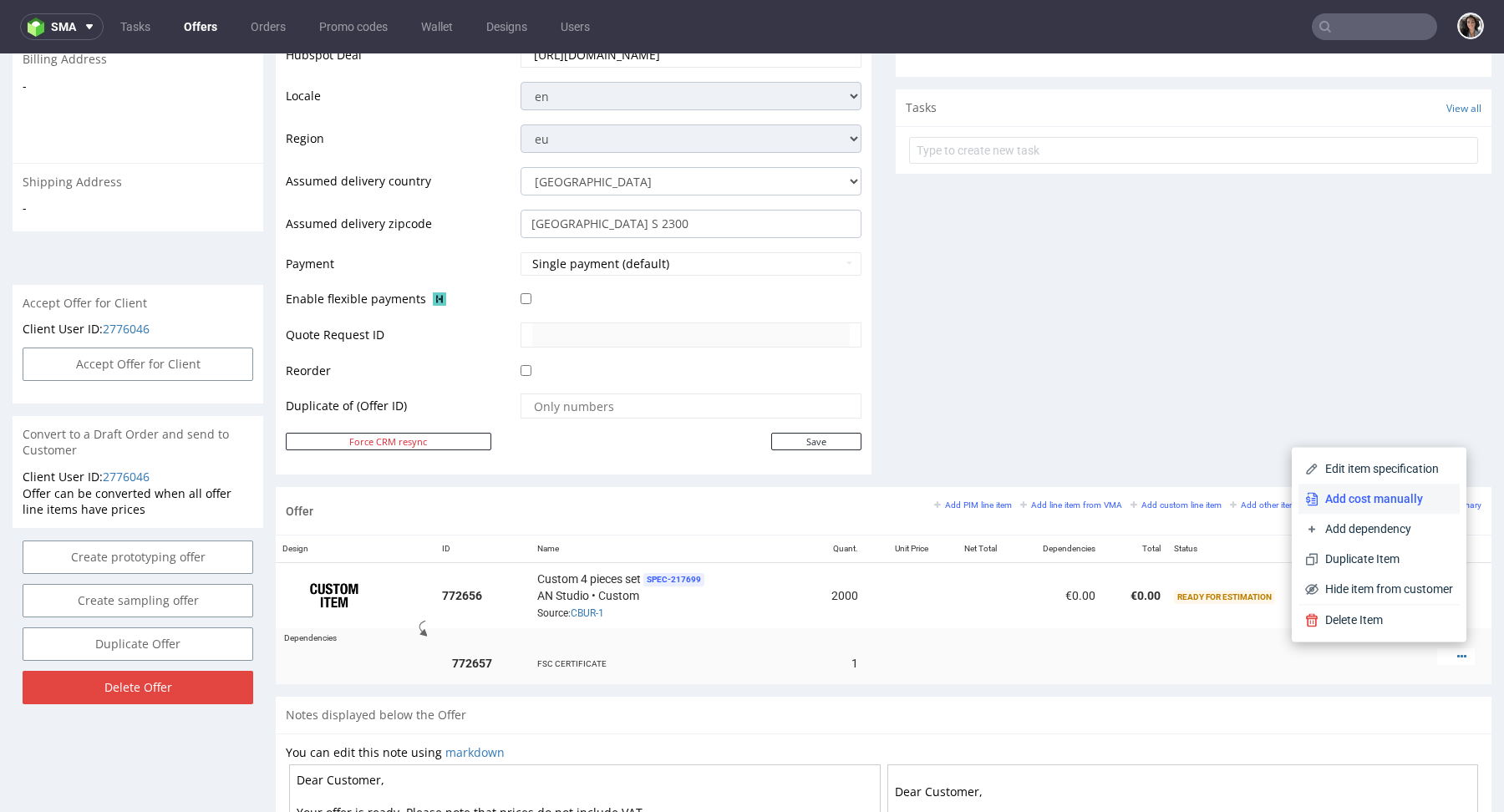
click at [1381, 492] on span "Add cost manually" at bounding box center [1386, 498] width 135 height 17
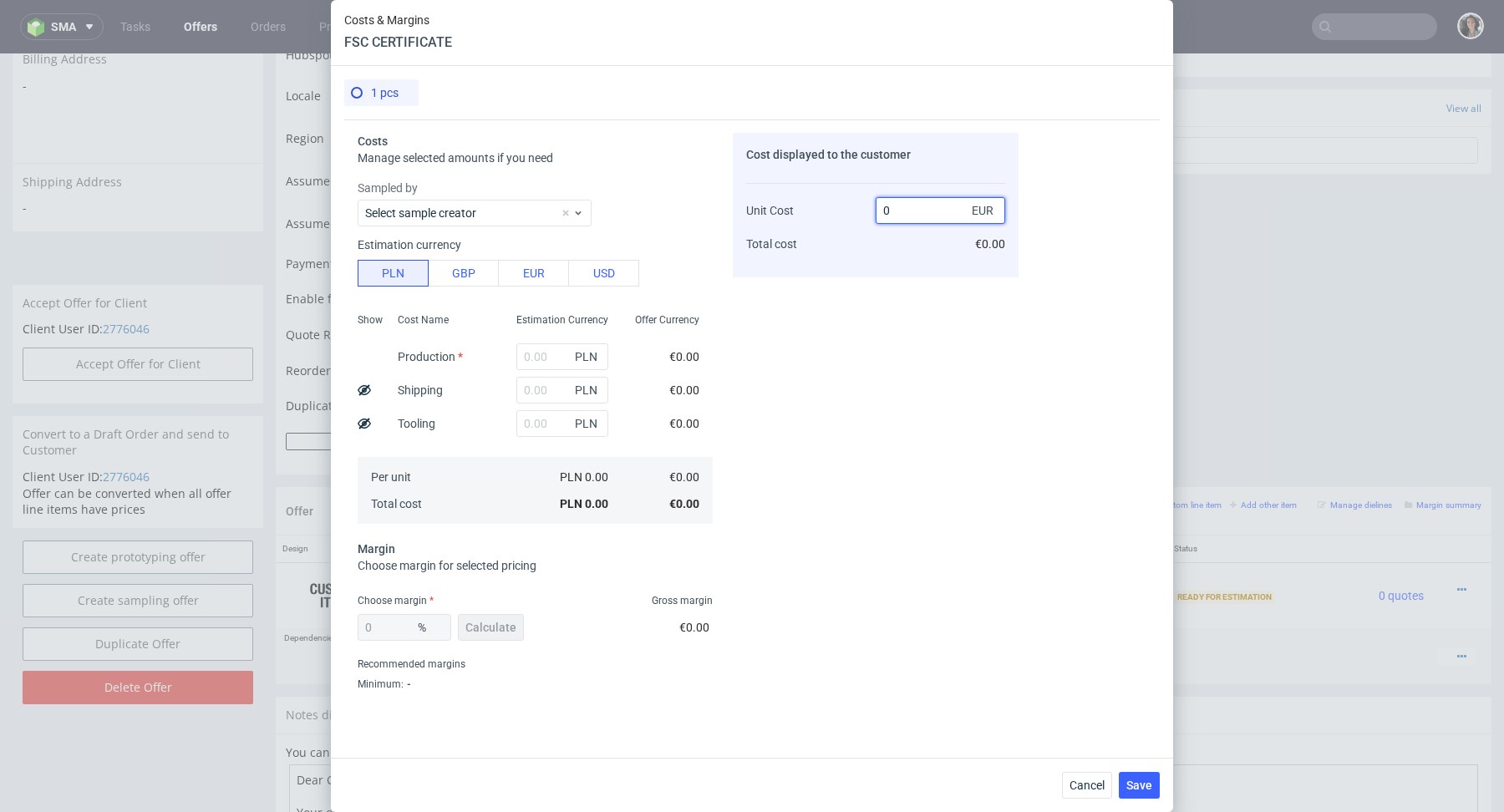
click at [926, 210] on input "0" at bounding box center [941, 210] width 130 height 27
click at [536, 363] on input "text" at bounding box center [562, 356] width 92 height 27
type input "1"
type input "0.23"
type input "1"
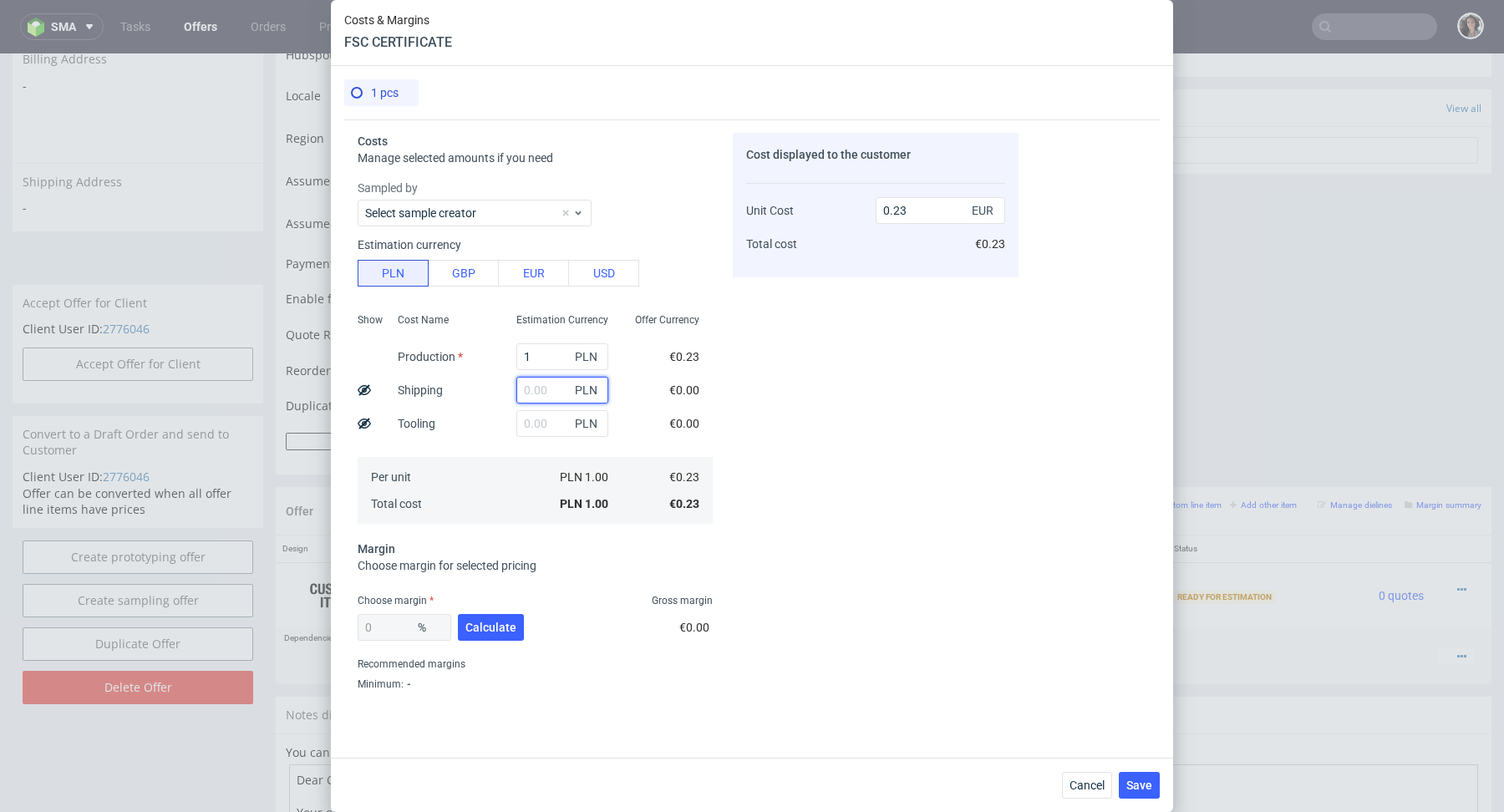
click at [530, 395] on input "text" at bounding box center [562, 390] width 92 height 27
type input "1"
type input "0.46"
type input "1"
click at [907, 211] on input "0.46" at bounding box center [941, 210] width 130 height 27
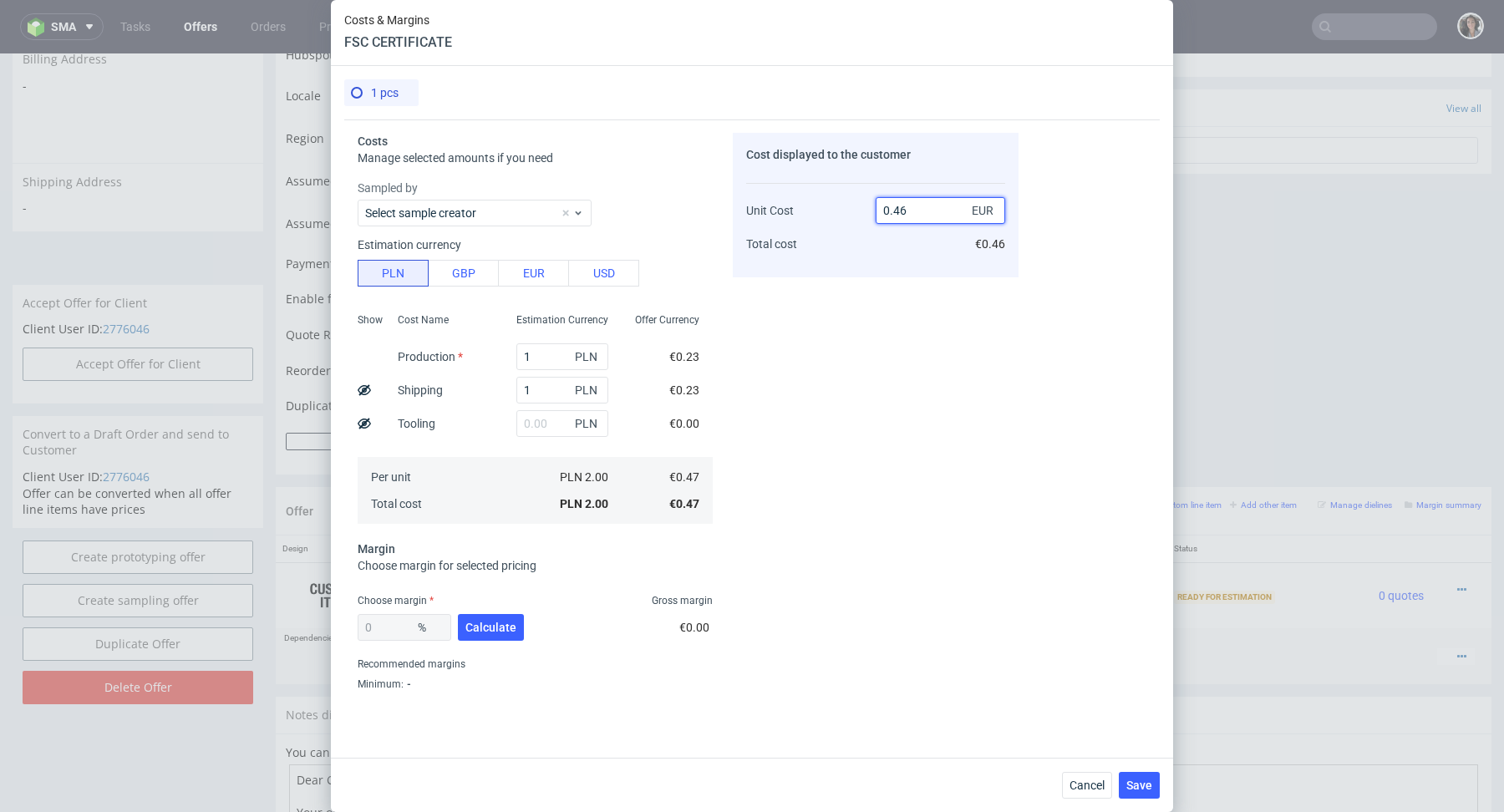
click at [907, 211] on input "0.46" at bounding box center [941, 210] width 130 height 27
type input "100"
type input "99.53"
click at [837, 335] on div "Cost displayed to the customer Unit Cost Total cost 99.96 EUR €99.96" at bounding box center [875, 412] width 286 height 558
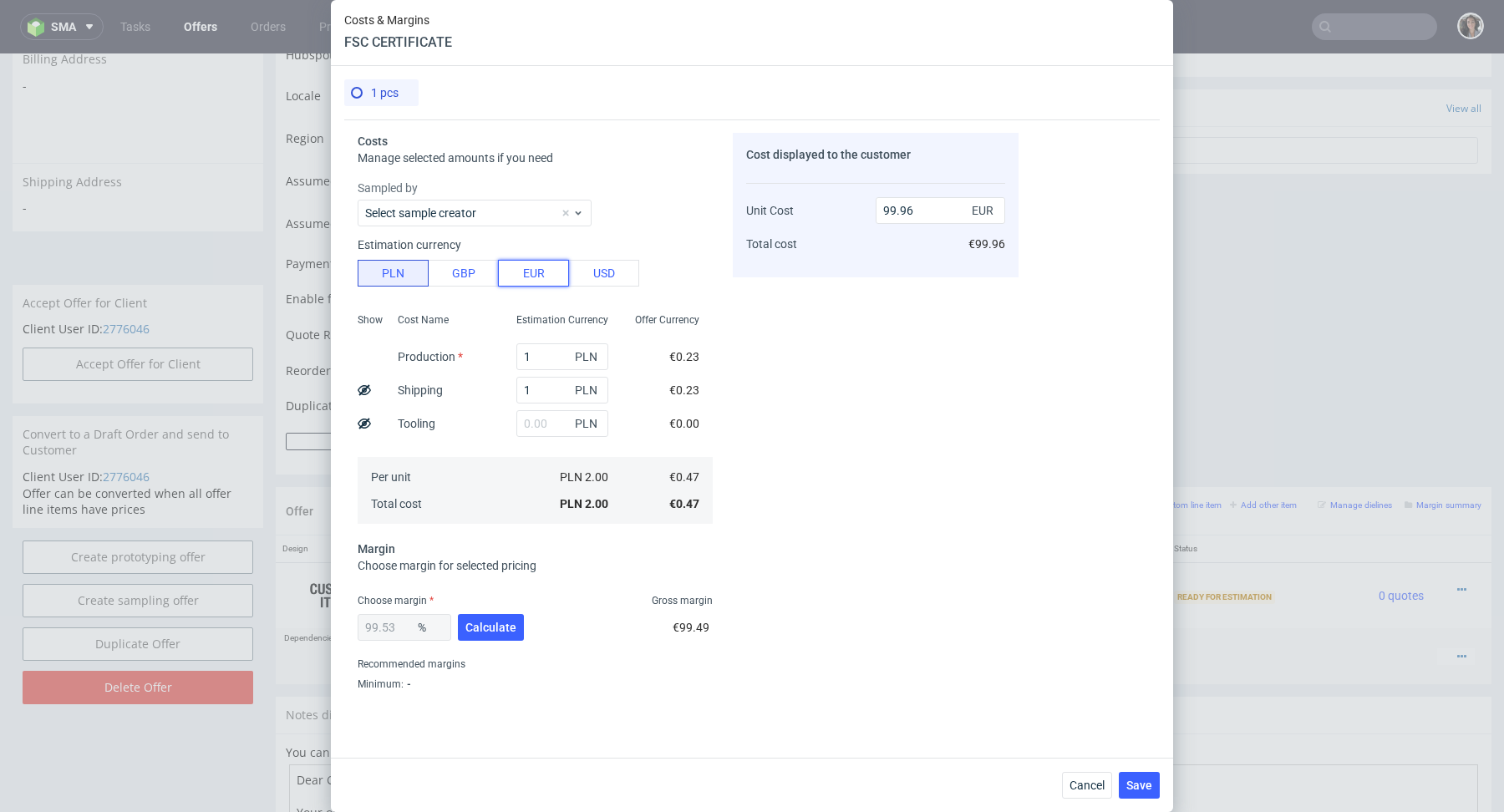
click at [529, 276] on button "EUR" at bounding box center [534, 273] width 71 height 27
click at [931, 202] on input "425.53" at bounding box center [941, 210] width 130 height 27
type input "100"
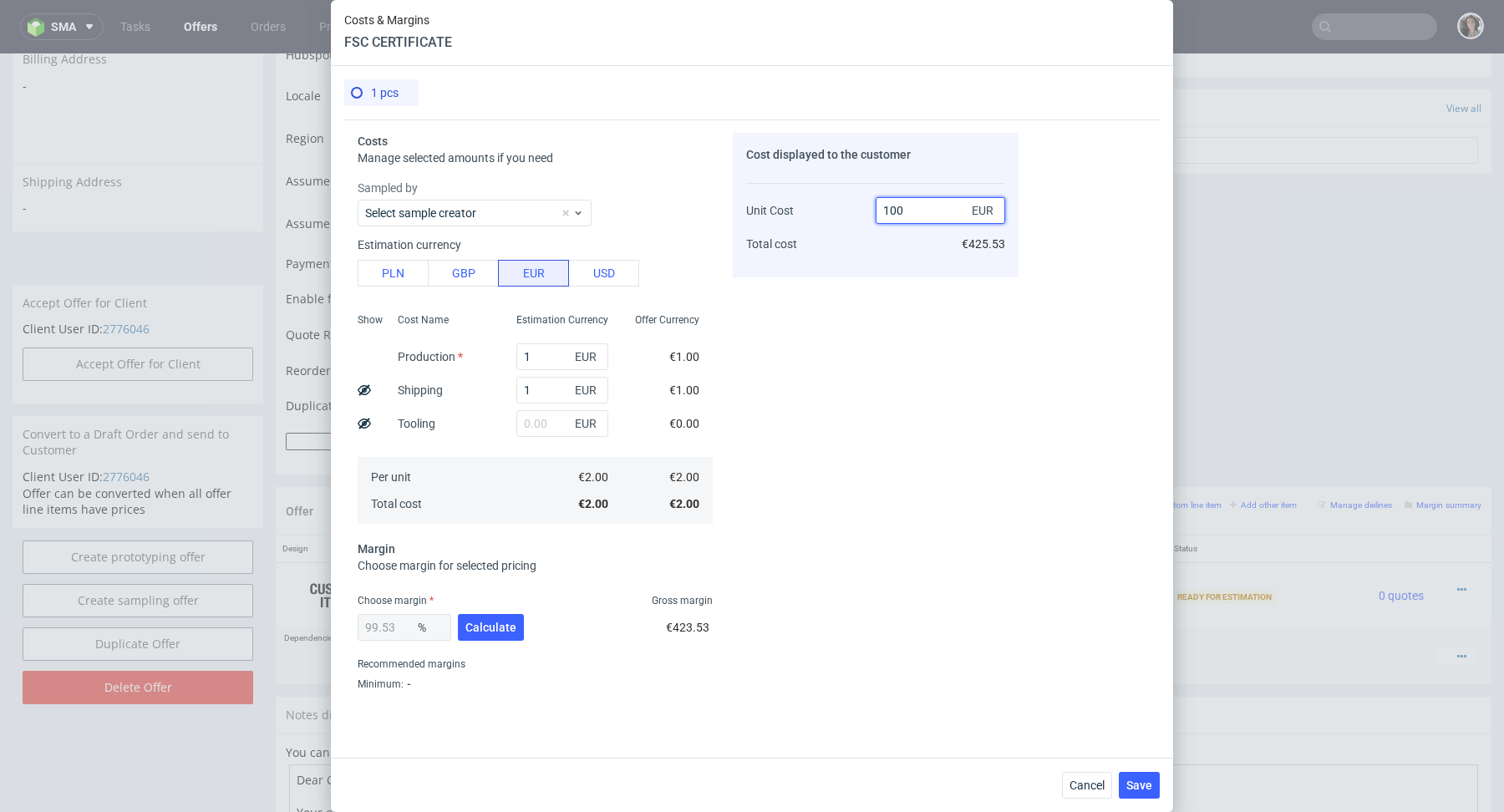
type input "98"
type input "100"
click at [822, 295] on div "Cost displayed to the customer Unit Cost Total cost 100 EUR €100.00" at bounding box center [875, 412] width 286 height 558
click at [502, 623] on span "Calculate" at bounding box center [490, 627] width 51 height 11
click at [1137, 776] on button "Save" at bounding box center [1139, 785] width 41 height 27
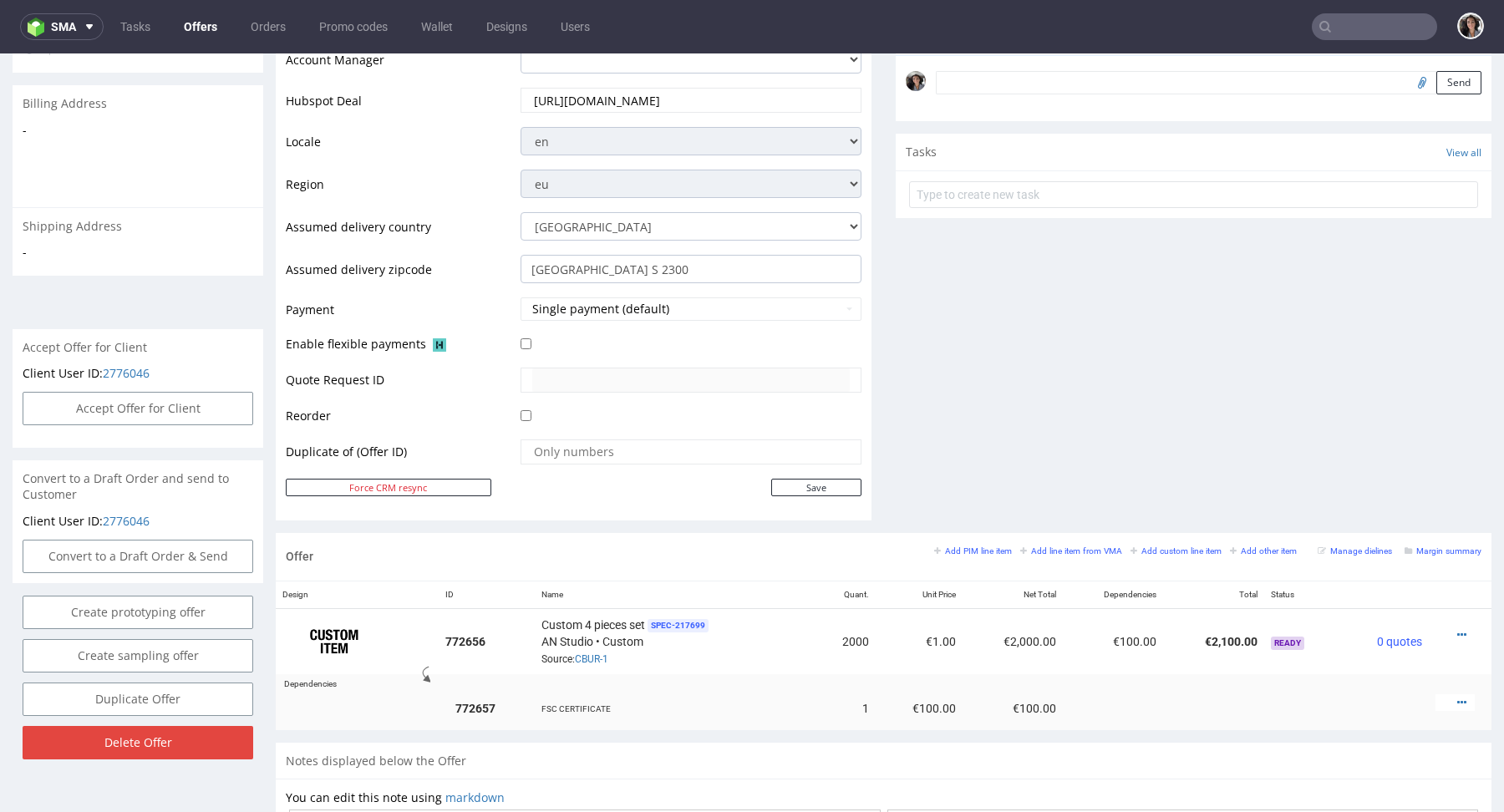
scroll to position [533, 0]
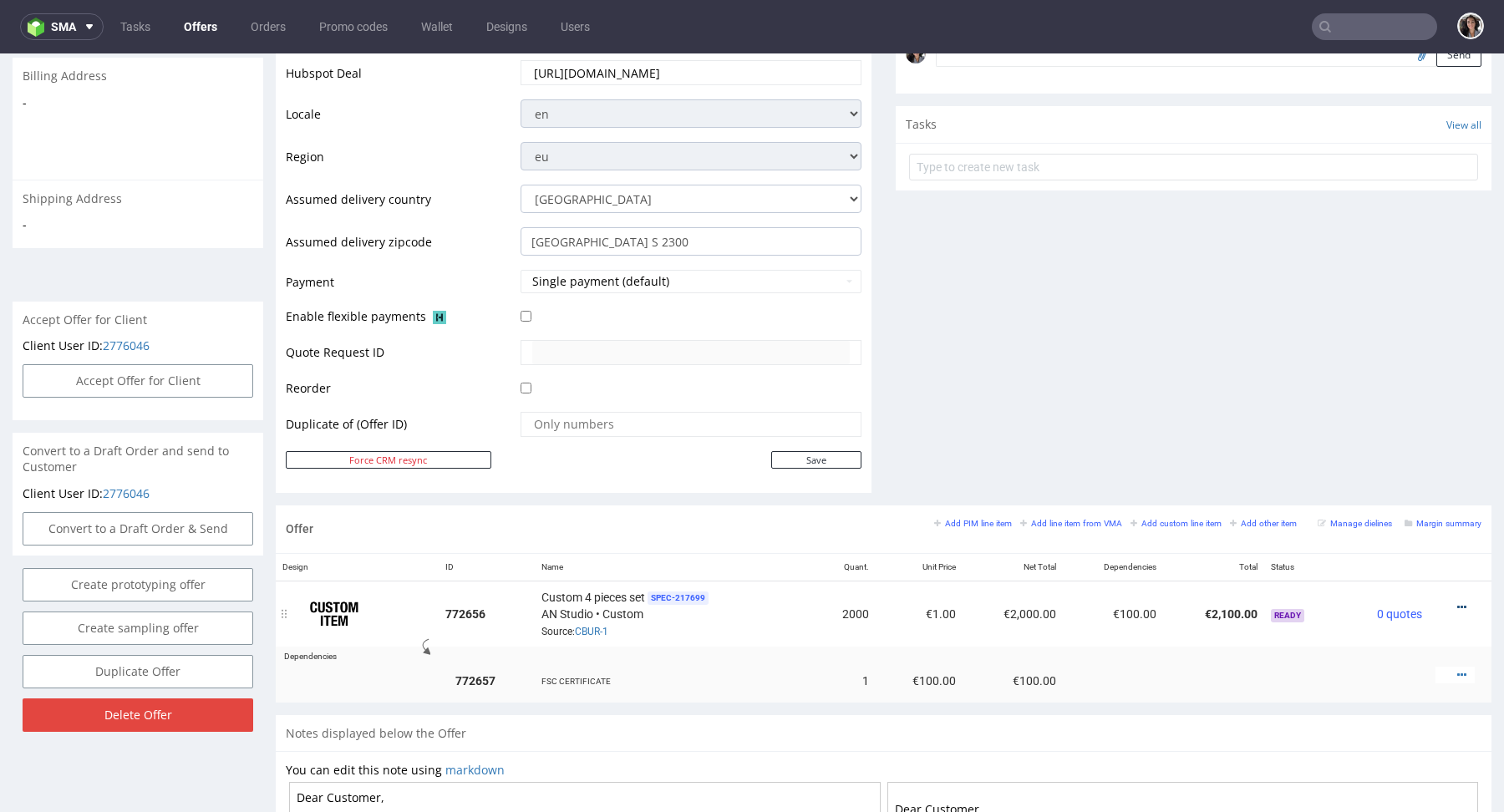
click at [1458, 602] on icon at bounding box center [1462, 607] width 10 height 11
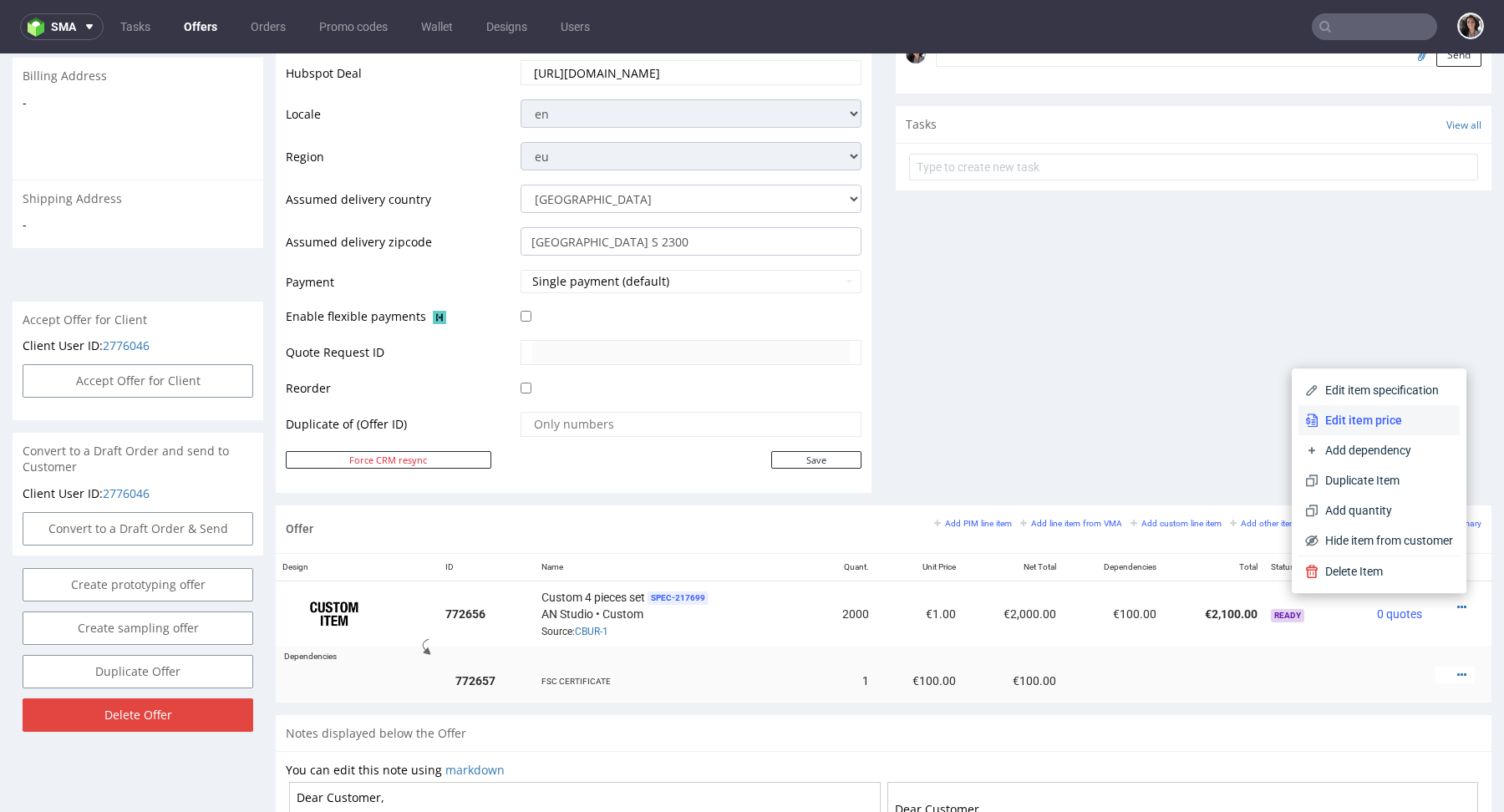
click at [1371, 423] on span "Edit item price" at bounding box center [1386, 420] width 135 height 17
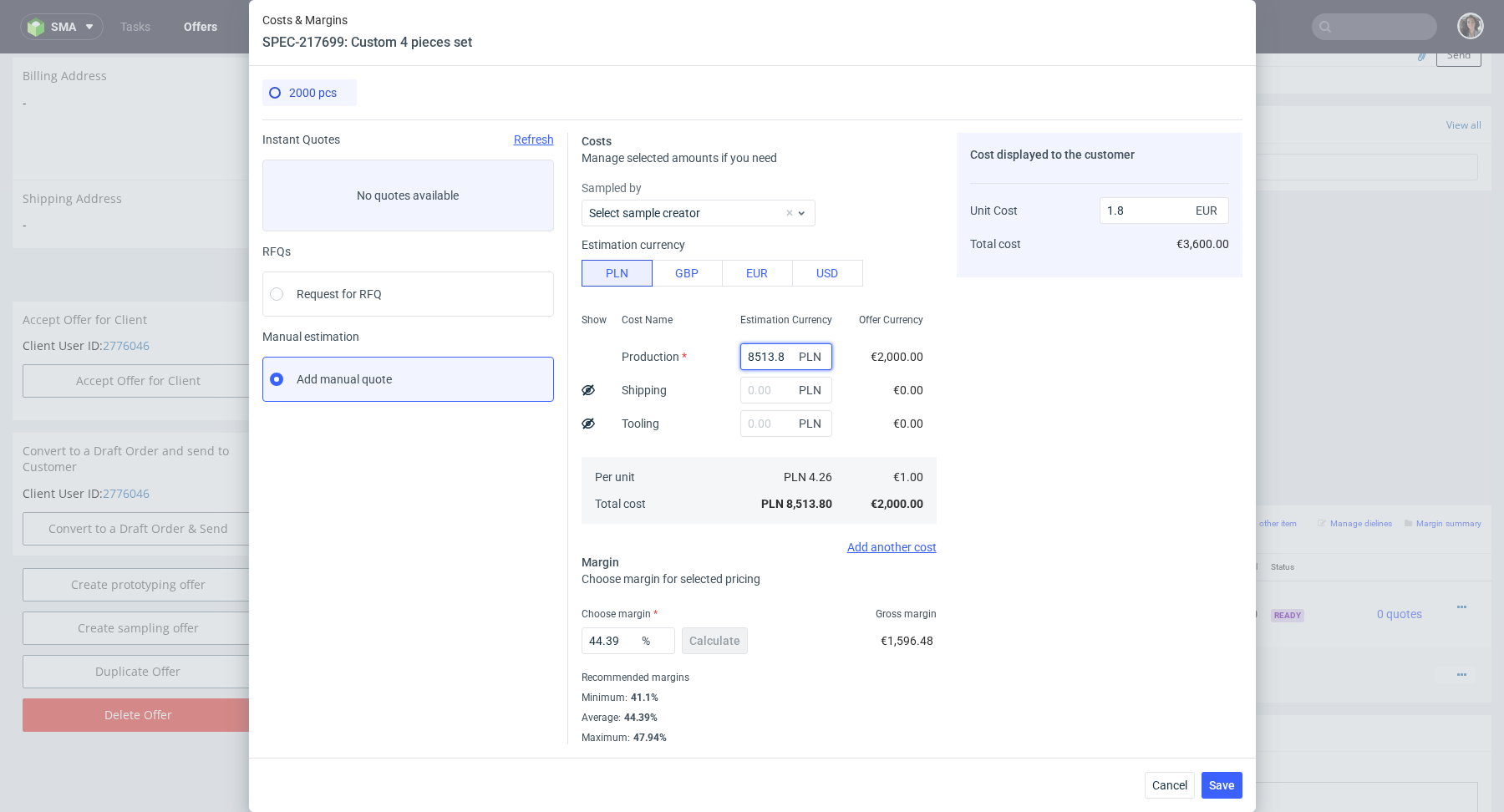
click at [759, 351] on input "8513.8" at bounding box center [787, 356] width 92 height 27
paste input "15600"
type input "15600"
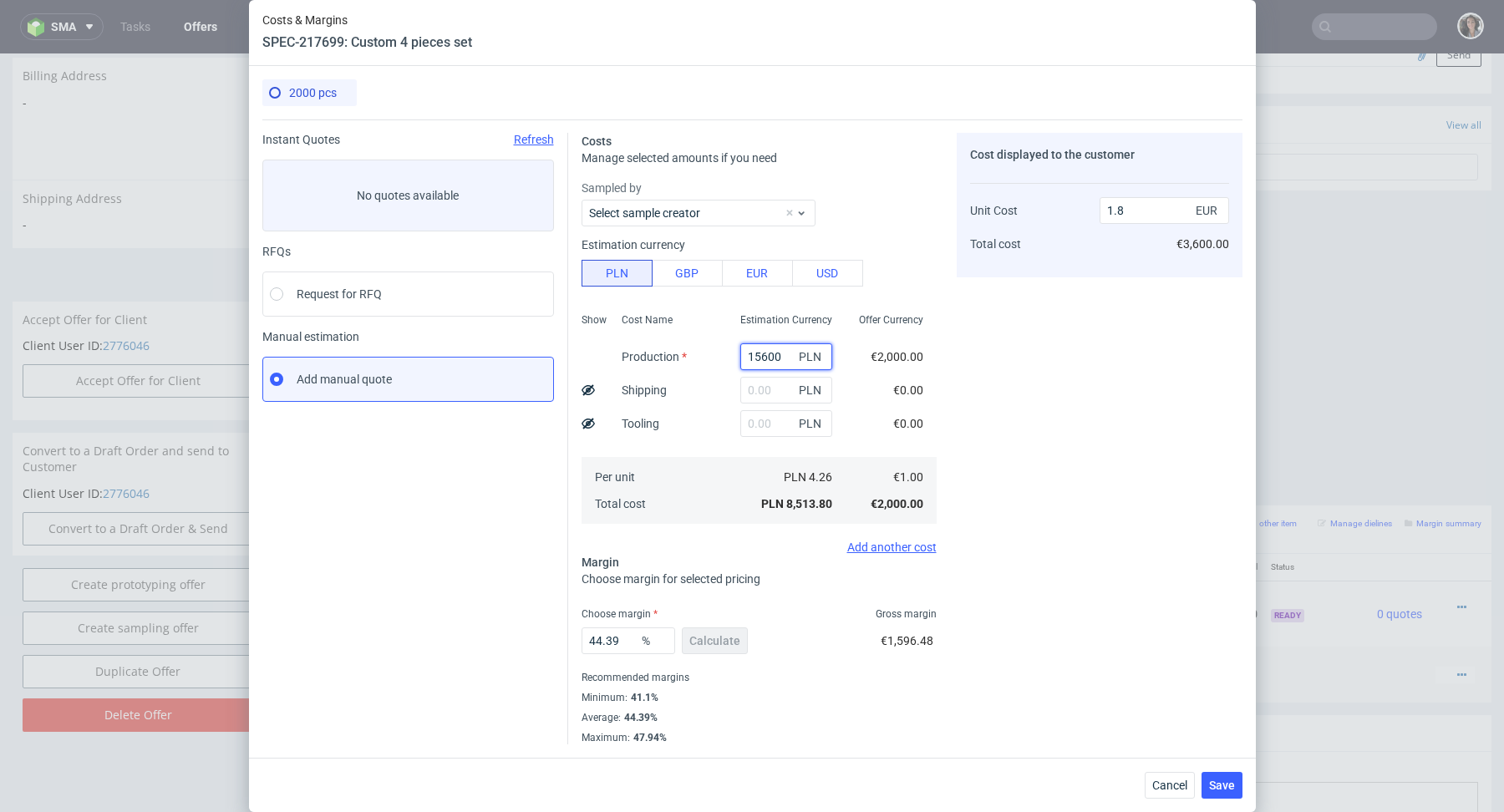
type input "3.29"
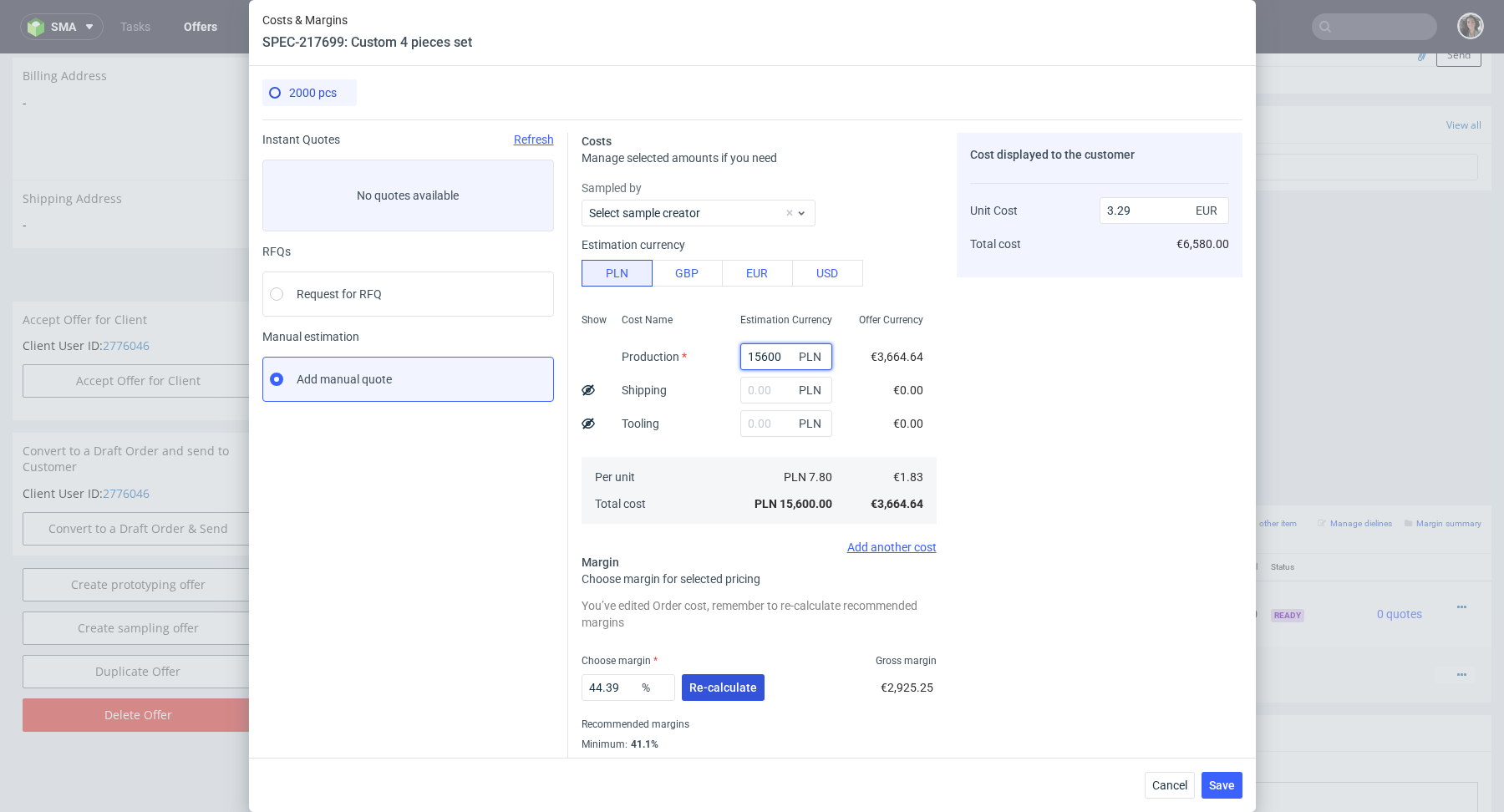
type input "15600"
click at [729, 689] on span "Re-calculate" at bounding box center [723, 687] width 68 height 11
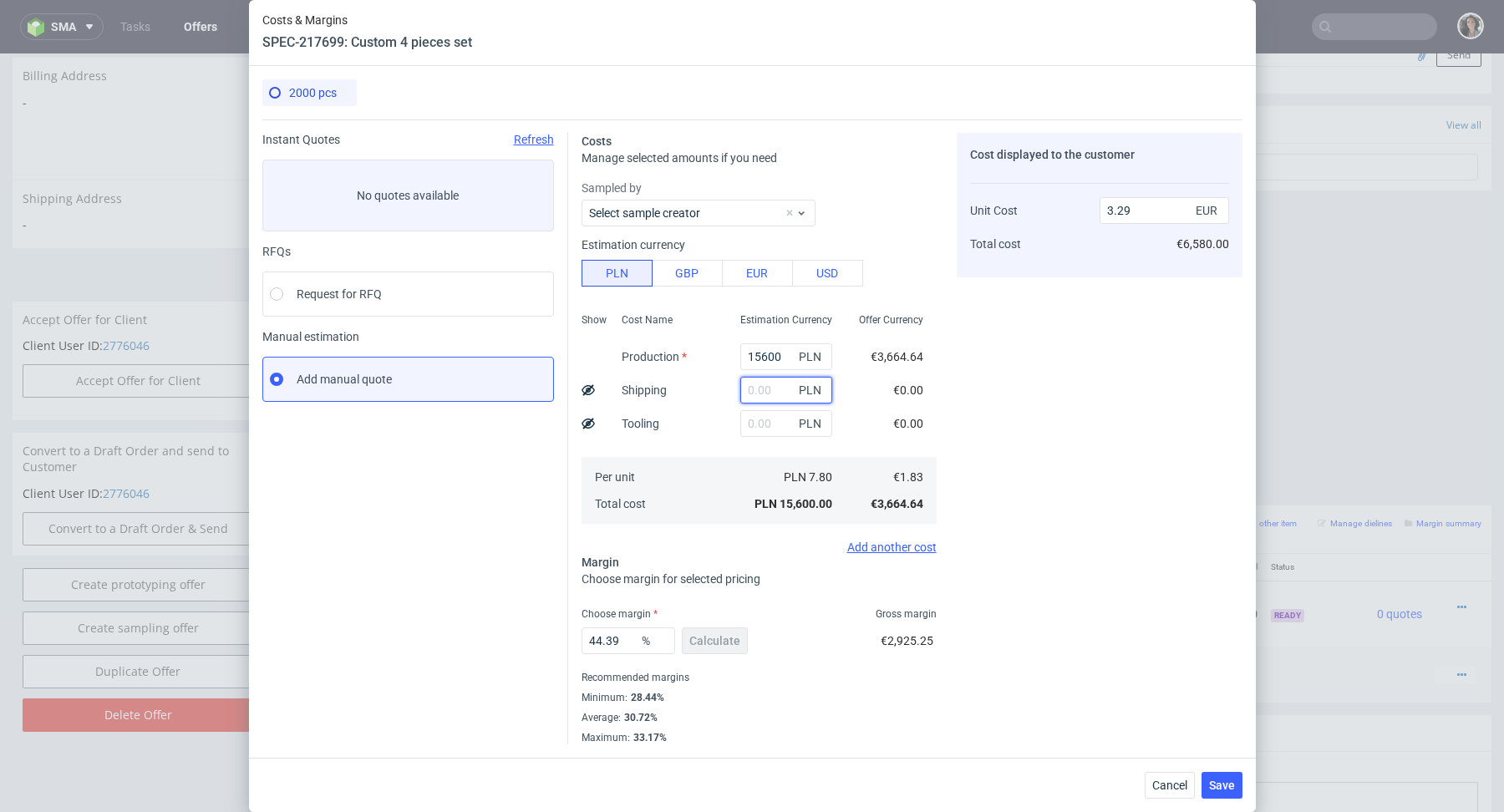
click at [780, 381] on input "text" at bounding box center [787, 390] width 92 height 27
paste input "740,03"
type input "740.03"
type input "3.45"
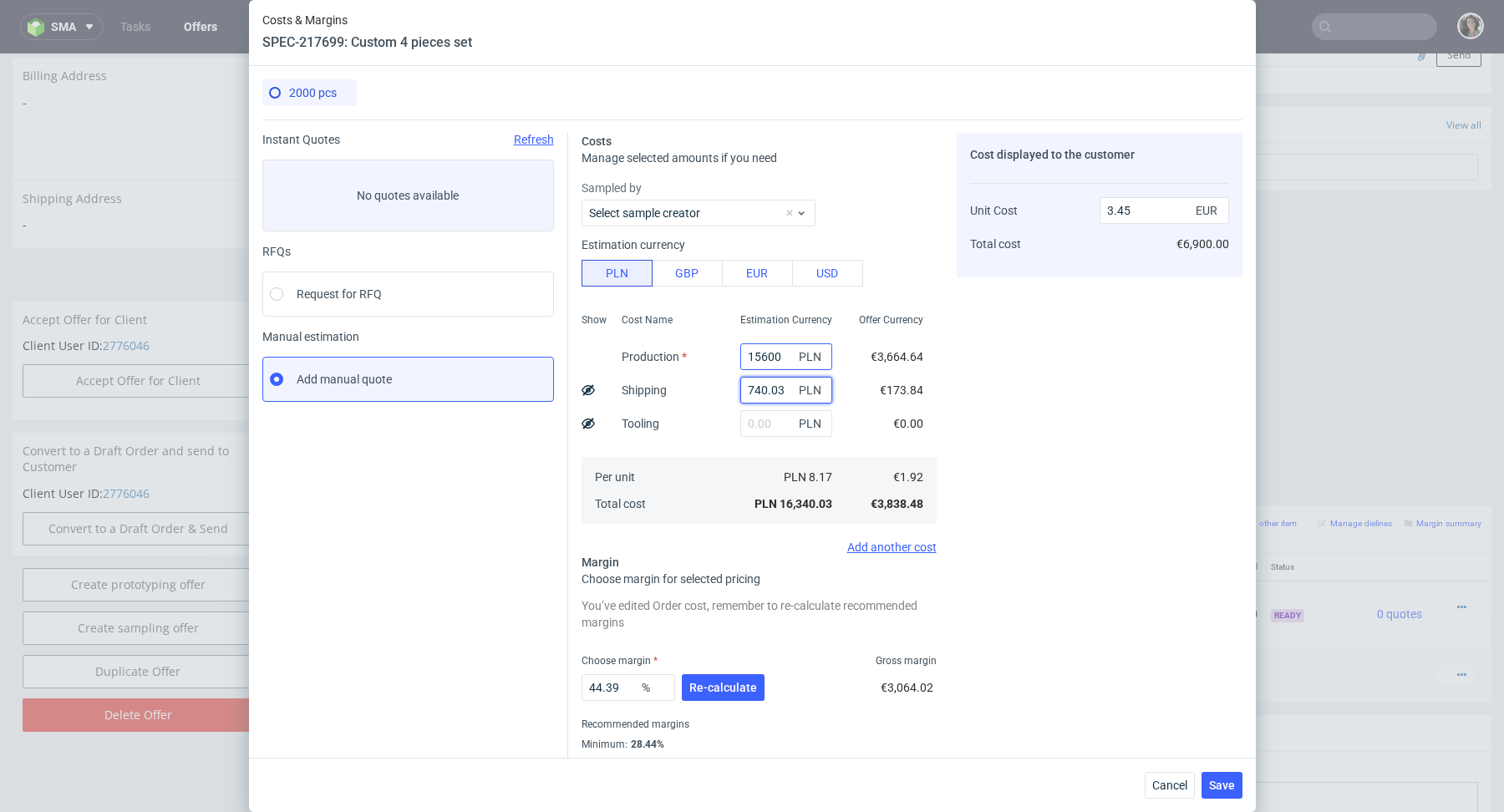
type input "740.03"
click at [744, 357] on input "15600" at bounding box center [787, 356] width 92 height 27
click at [716, 692] on span "Re-calculate" at bounding box center [723, 687] width 68 height 11
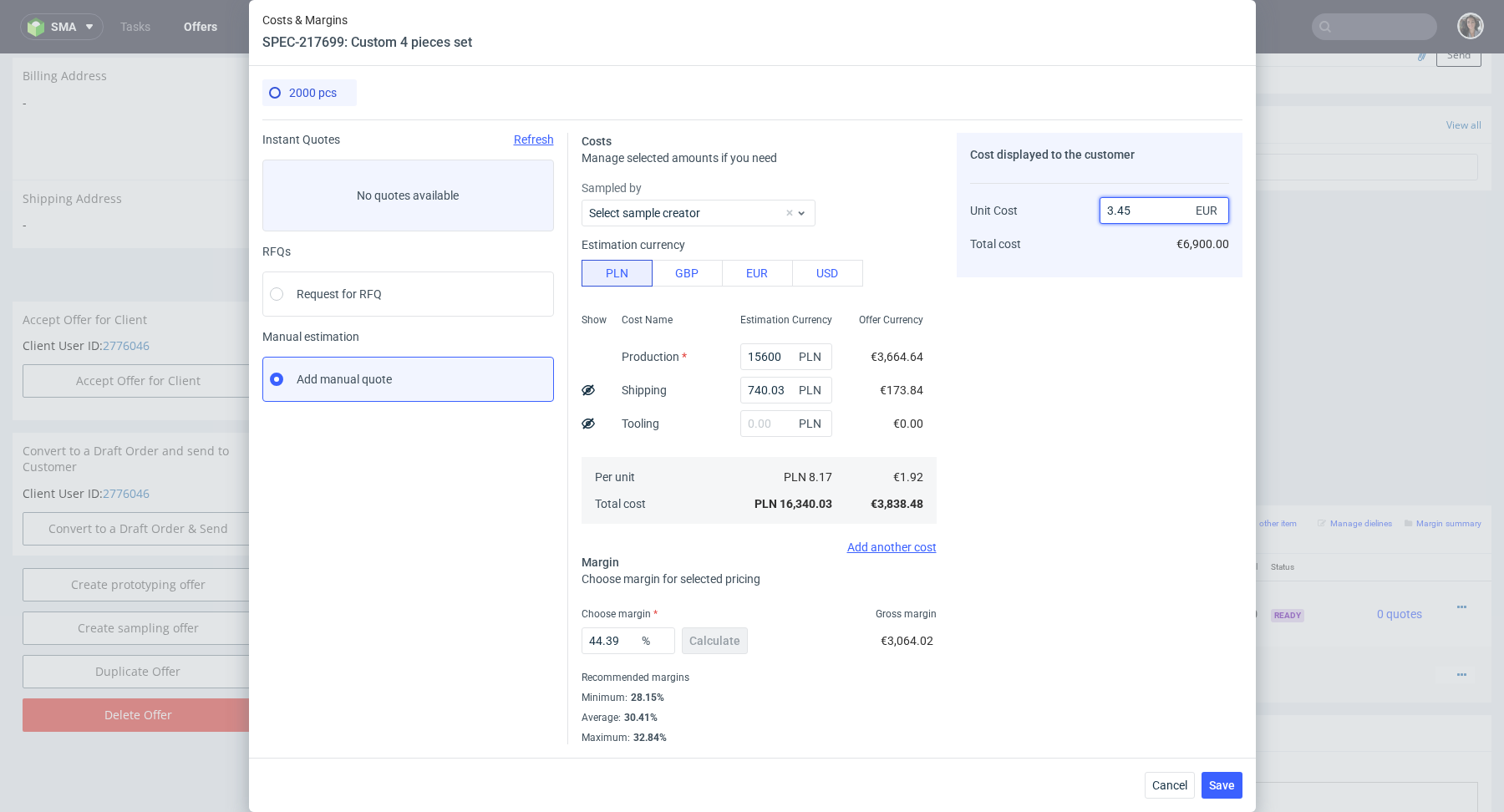
click at [1144, 206] on input "3.45" at bounding box center [1164, 210] width 130 height 27
drag, startPoint x: 1144, startPoint y: 206, endPoint x: 1087, endPoint y: 206, distance: 57.0
click at [1088, 206] on div "Unit Cost Total cost 3.45 EUR €6,900.00" at bounding box center [1100, 220] width 259 height 88
type input "2."
type input "4"
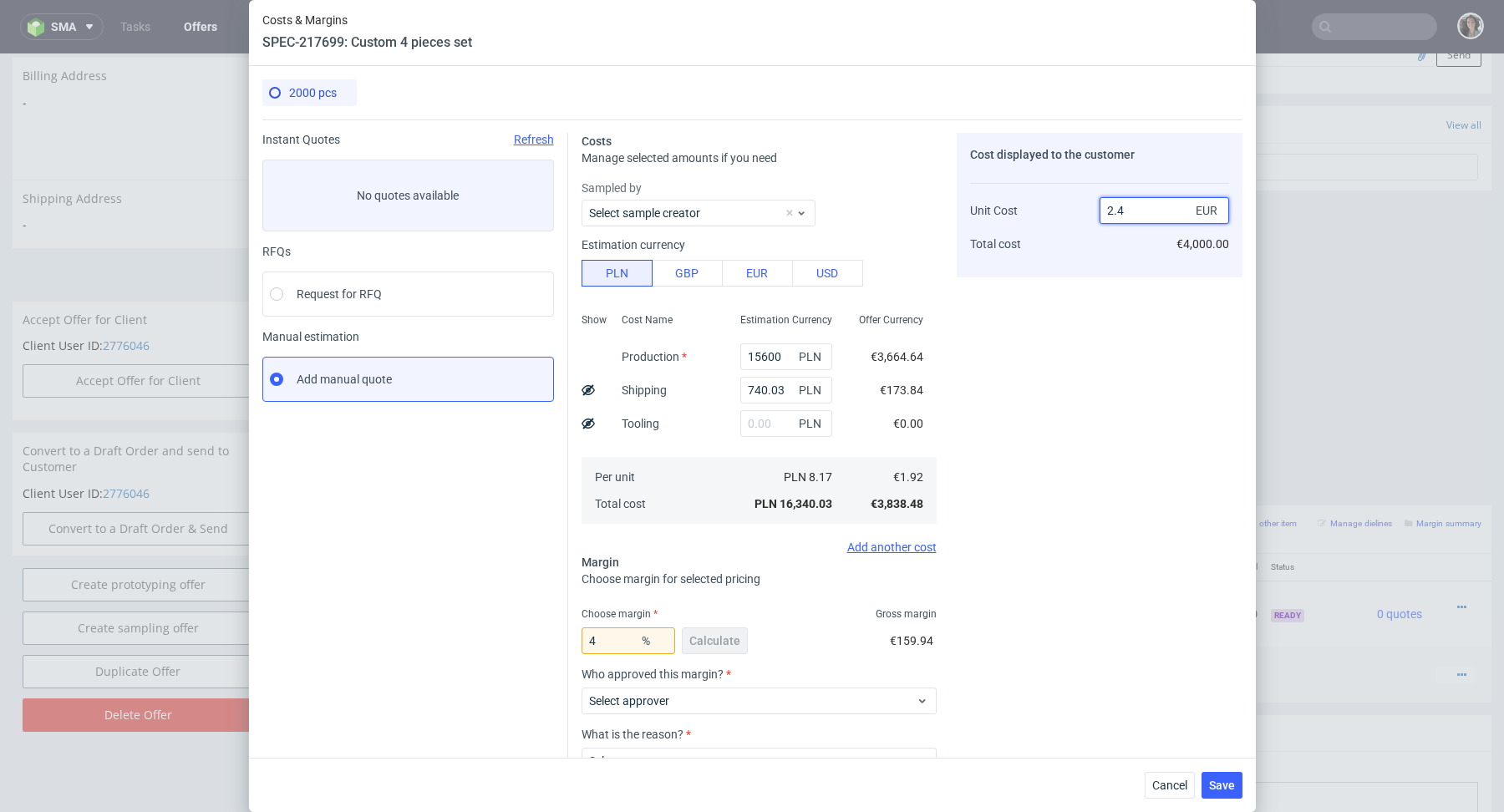
type input "2.48"
type input "22.58064516129032"
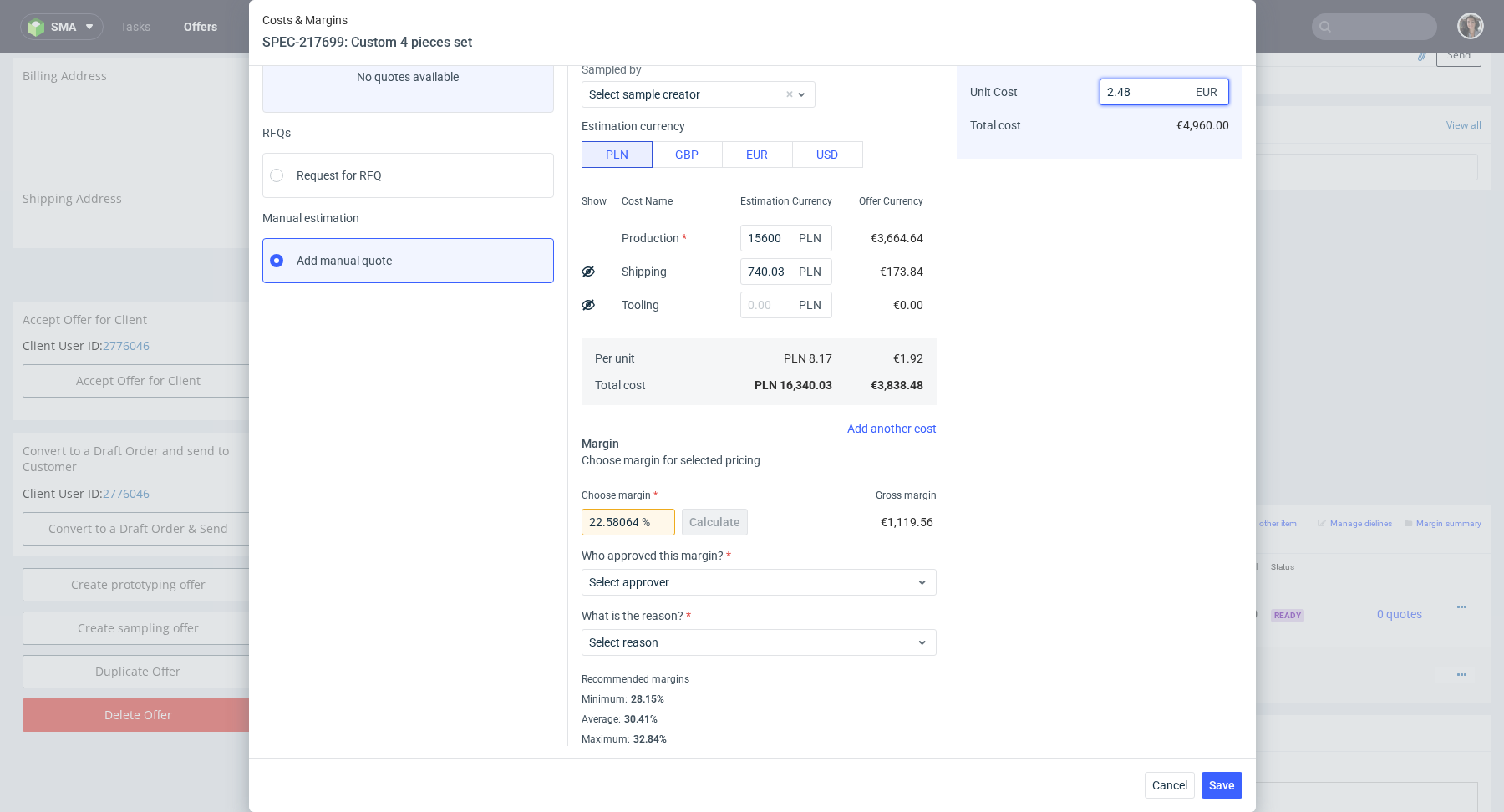
drag, startPoint x: 1117, startPoint y: 90, endPoint x: 1150, endPoint y: 90, distance: 33.0
click at [1150, 90] on input "2.48" at bounding box center [1164, 91] width 130 height 27
type input "2.5"
type input "23.200000000000003"
type input "2.5"
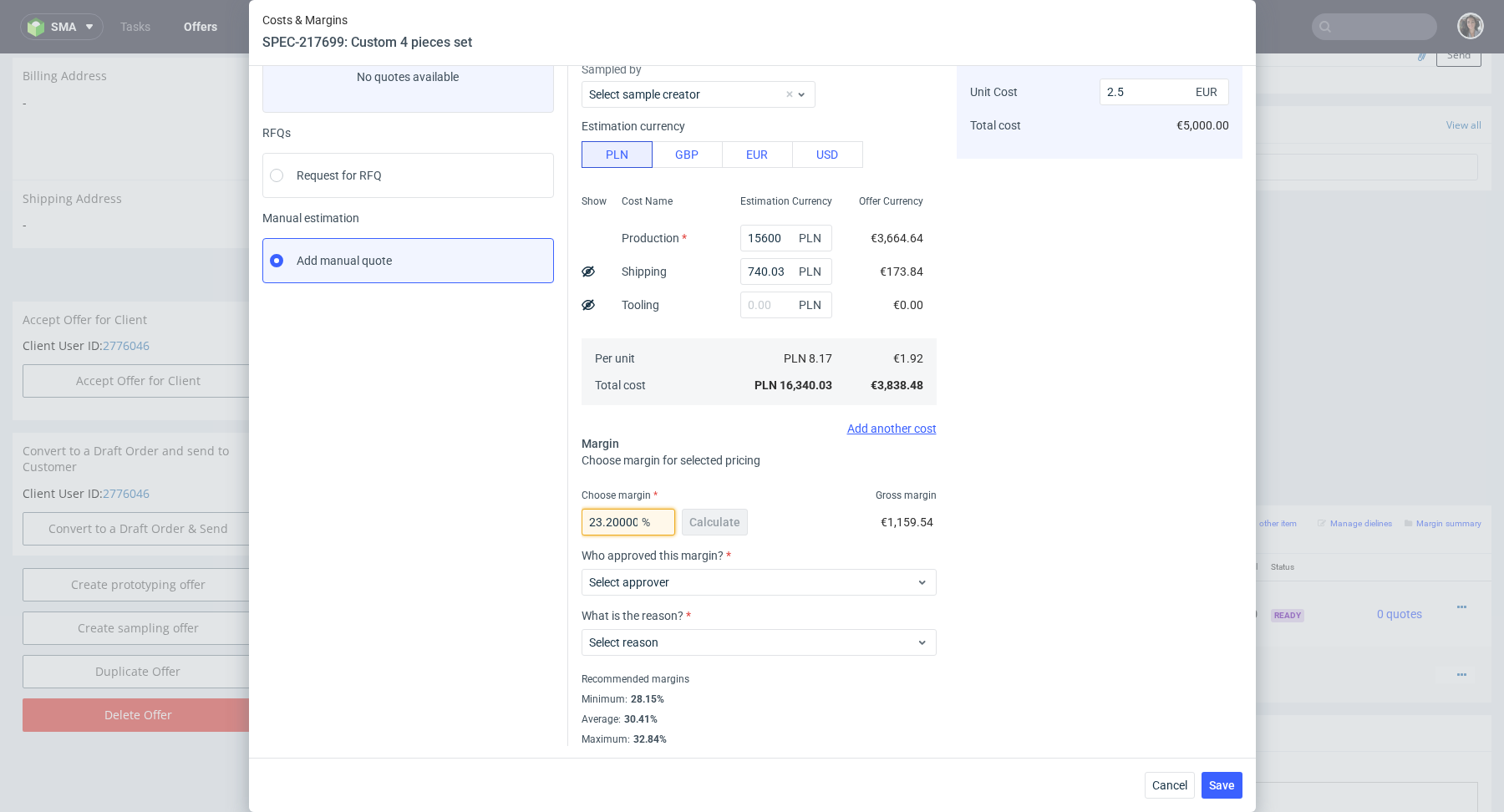
click at [633, 516] on input "23.200000000000003" at bounding box center [629, 522] width 94 height 27
type input "28"
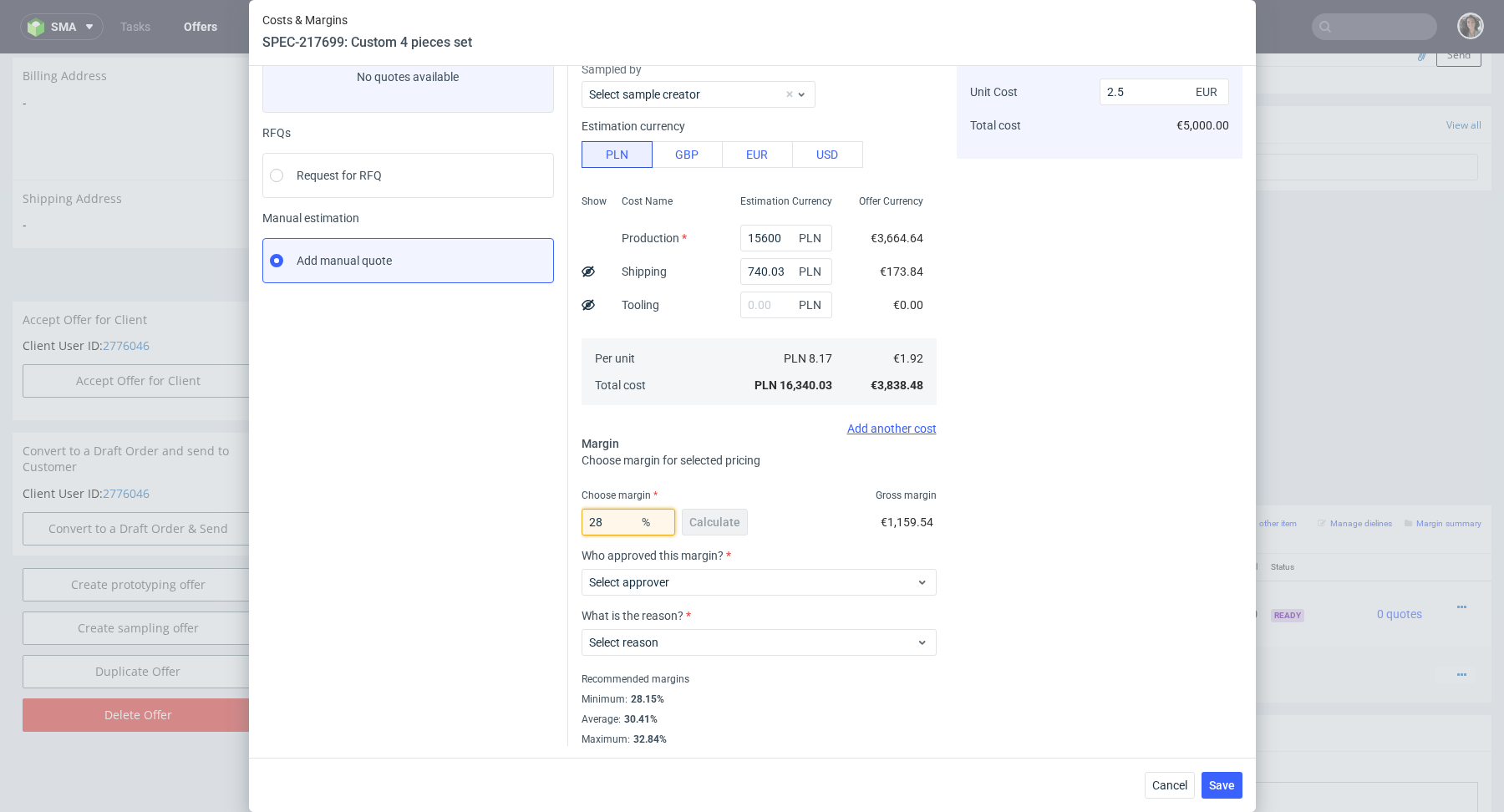
type input "2.67"
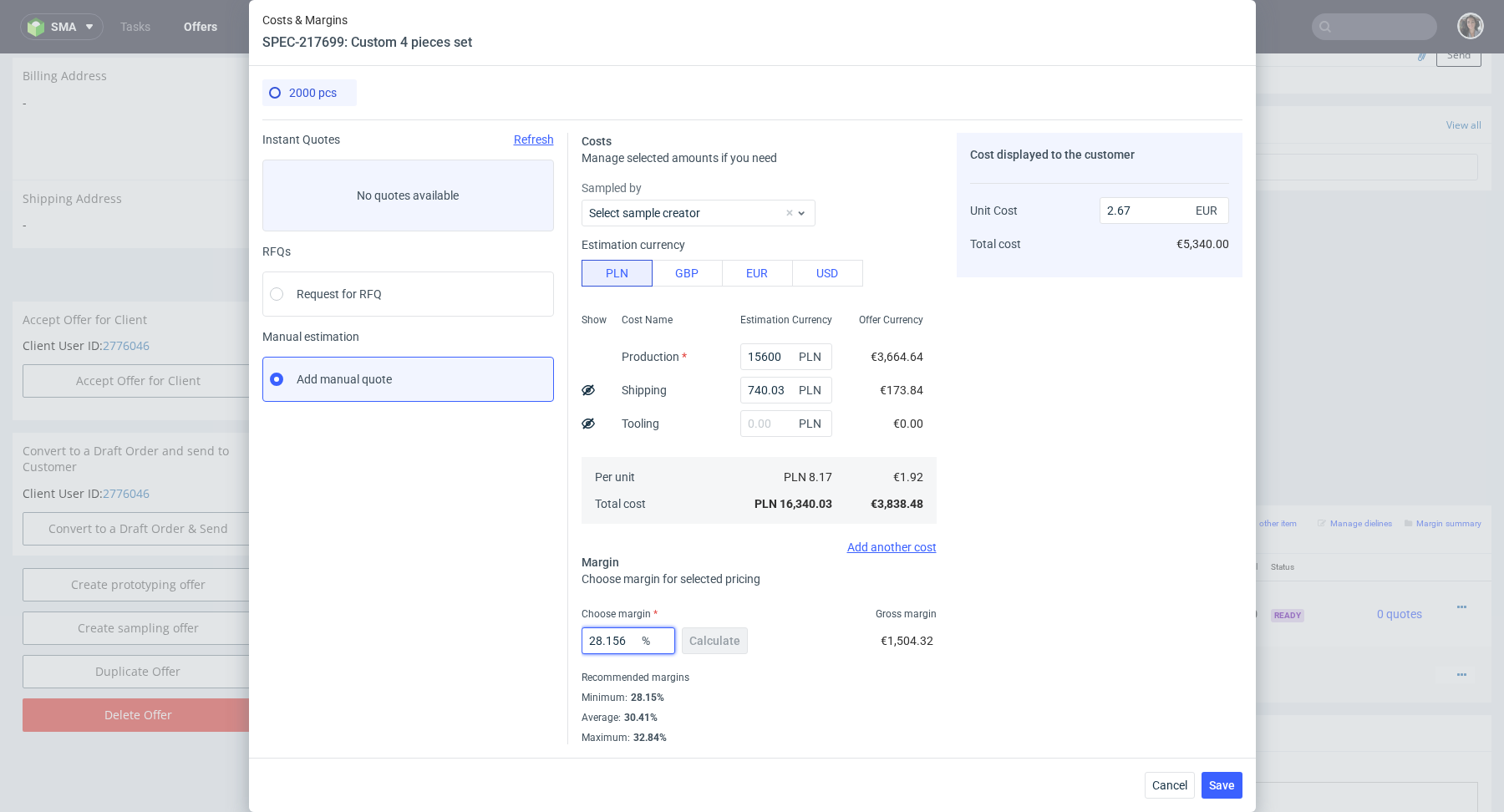
scroll to position [0, 0]
drag, startPoint x: 629, startPoint y: 634, endPoint x: 581, endPoint y: 639, distance: 48.3
click at [582, 639] on input "28.156" at bounding box center [629, 641] width 94 height 27
drag, startPoint x: 634, startPoint y: 641, endPoint x: 514, endPoint y: 642, distance: 120.0
click at [514, 642] on div "Instant Quotes Refresh No quotes available RFQs Request for RFQ Manual estimati…" at bounding box center [753, 431] width 981 height 625
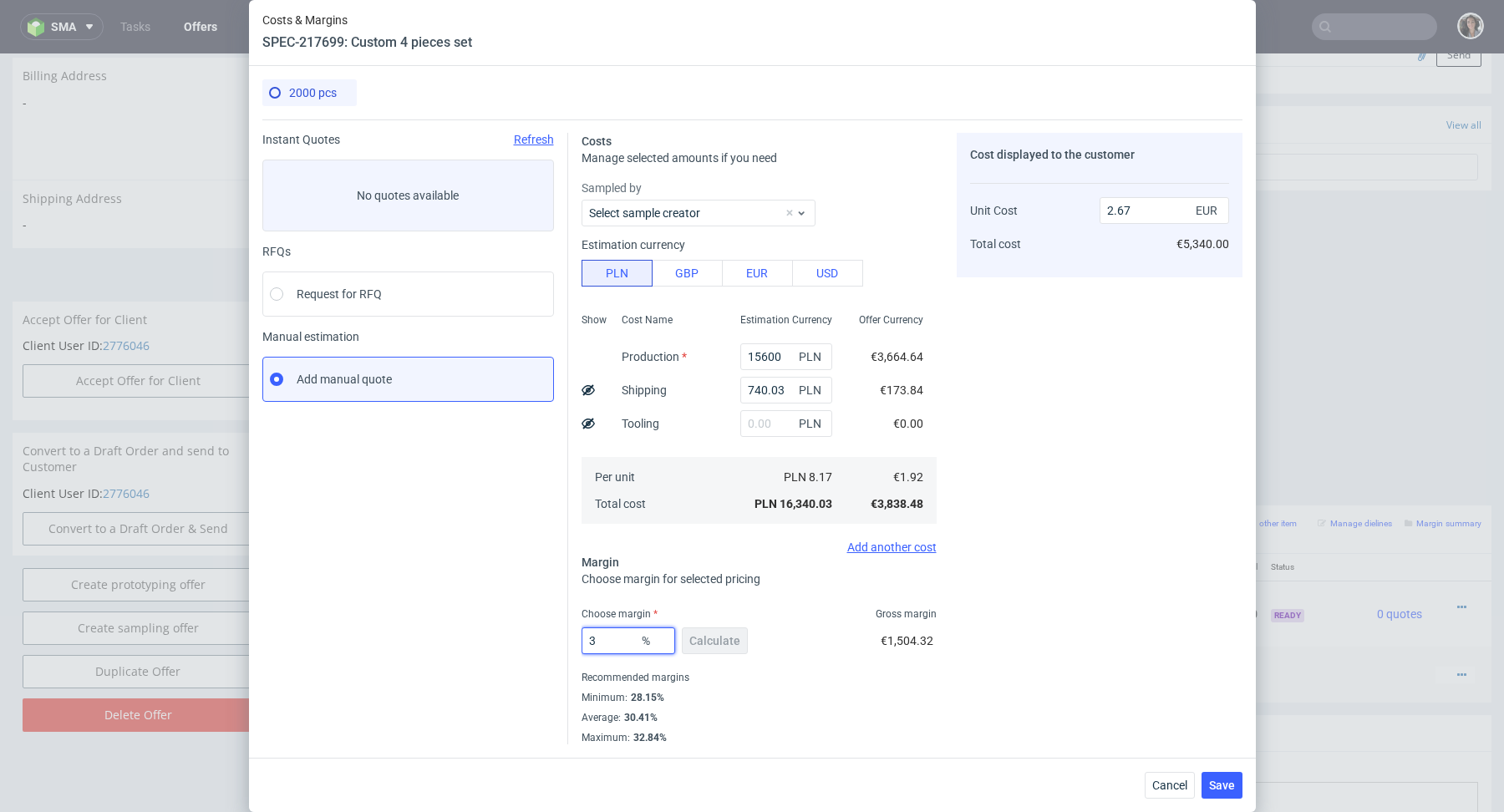
type input "31"
type input "2.78"
click at [703, 675] on div "Recommended margins" at bounding box center [759, 677] width 356 height 20
click at [617, 640] on input "31" at bounding box center [629, 641] width 94 height 27
type input "31.9"
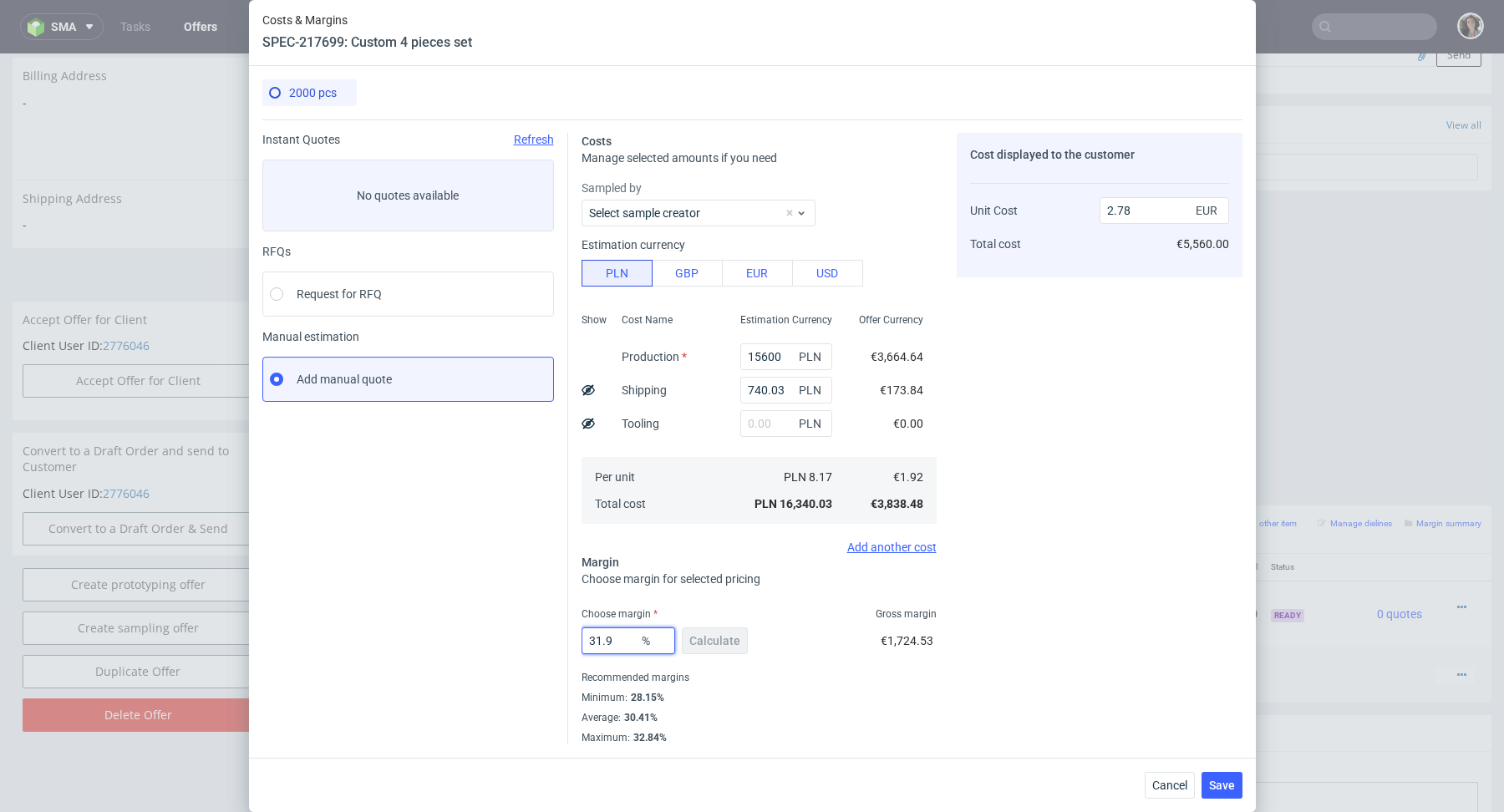
type input "2.82"
type input "31.7"
type input "2.81"
type input "31.5"
type input "2.8"
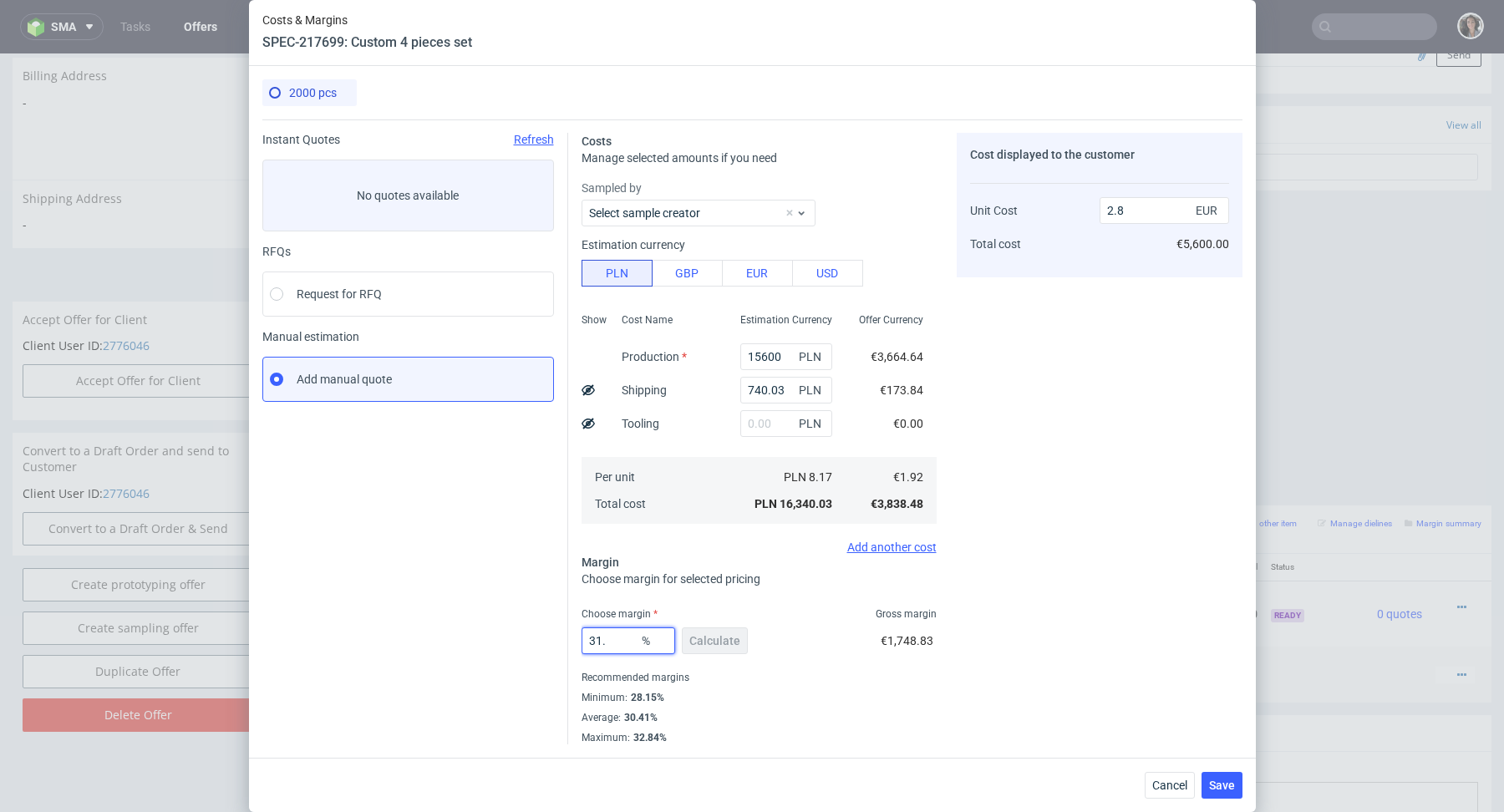
type input "31.2"
type input "2.79"
type input "31"
type input "2.78"
type input "3109"
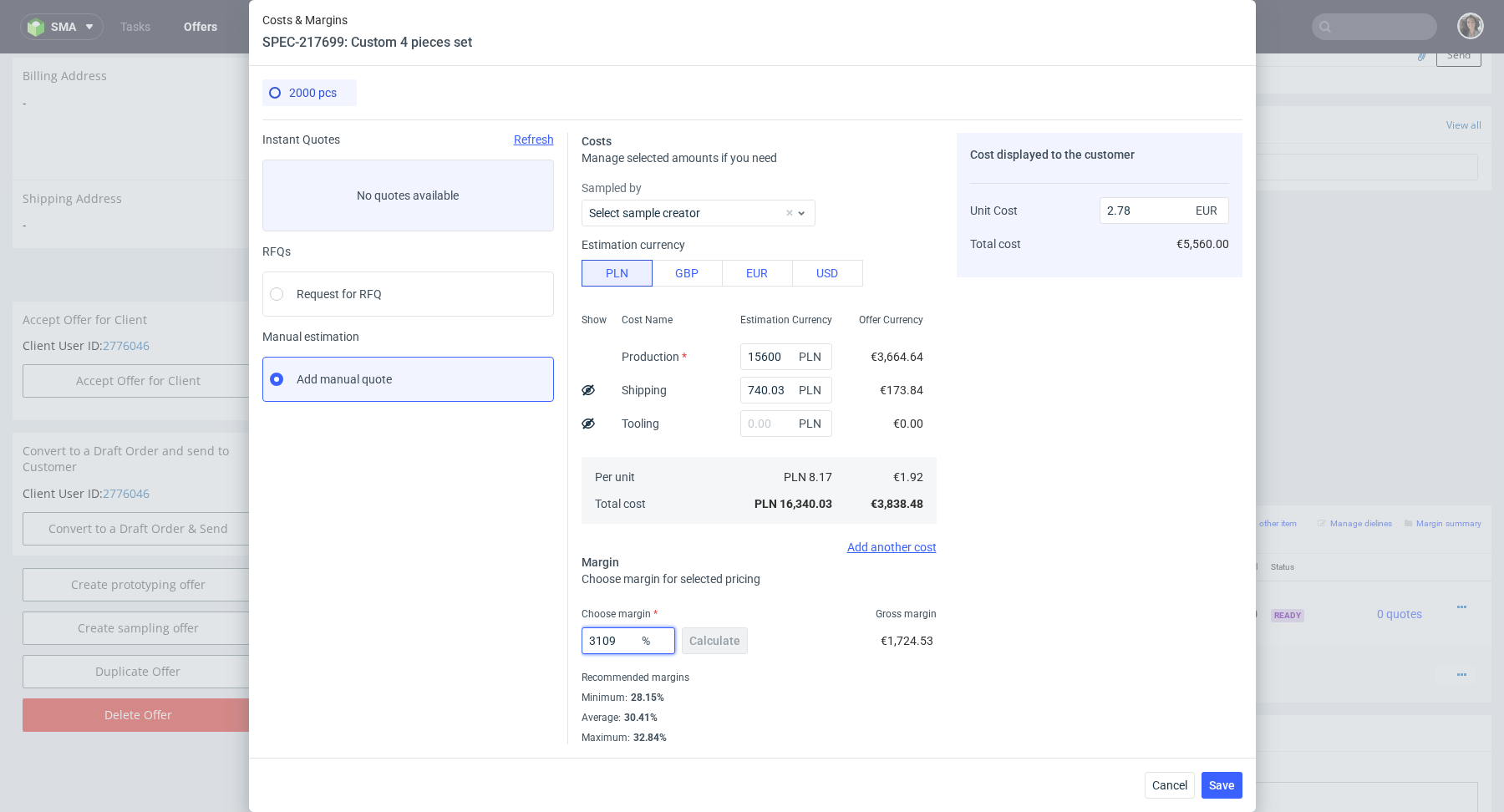
type input "-0.06"
type input "31"
type input "2.78"
type input "31.98"
type input "2.82"
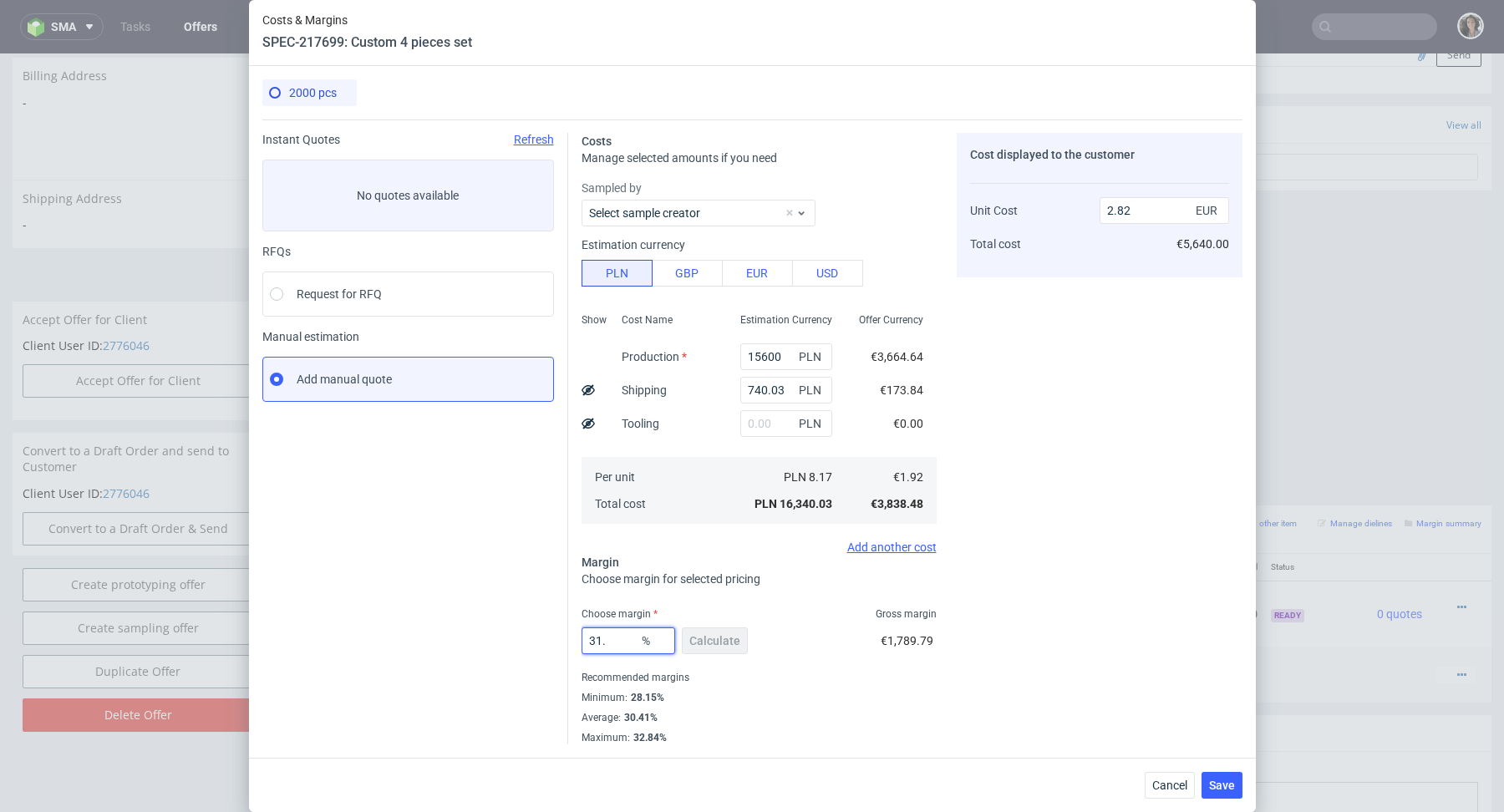
type input "31"
type input "2.78"
type input "31.8"
type input "2.82"
type input "31"
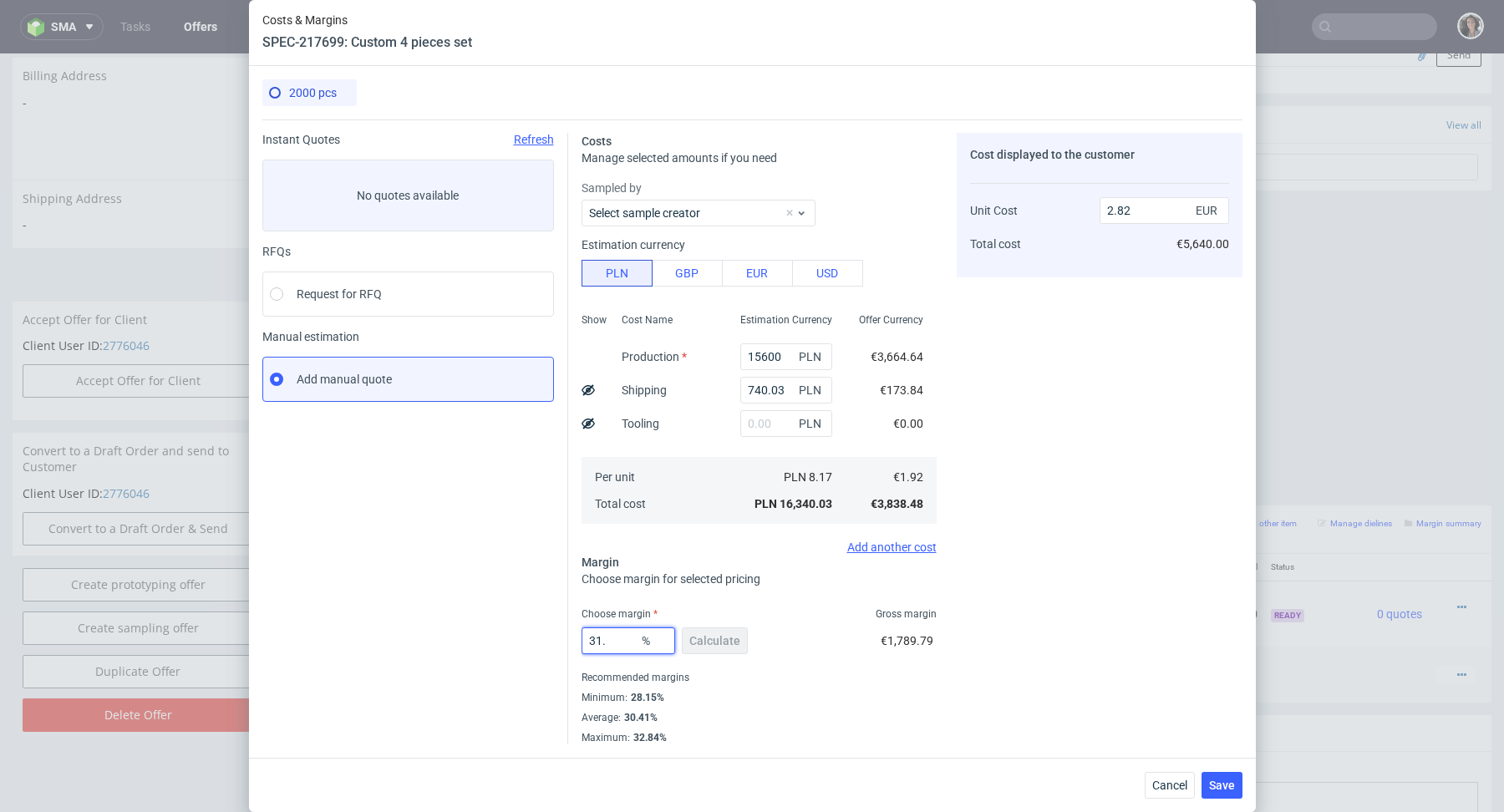
type input "2.78"
type input "31.09"
type input "2.79"
type input "31.01"
type input "2.78"
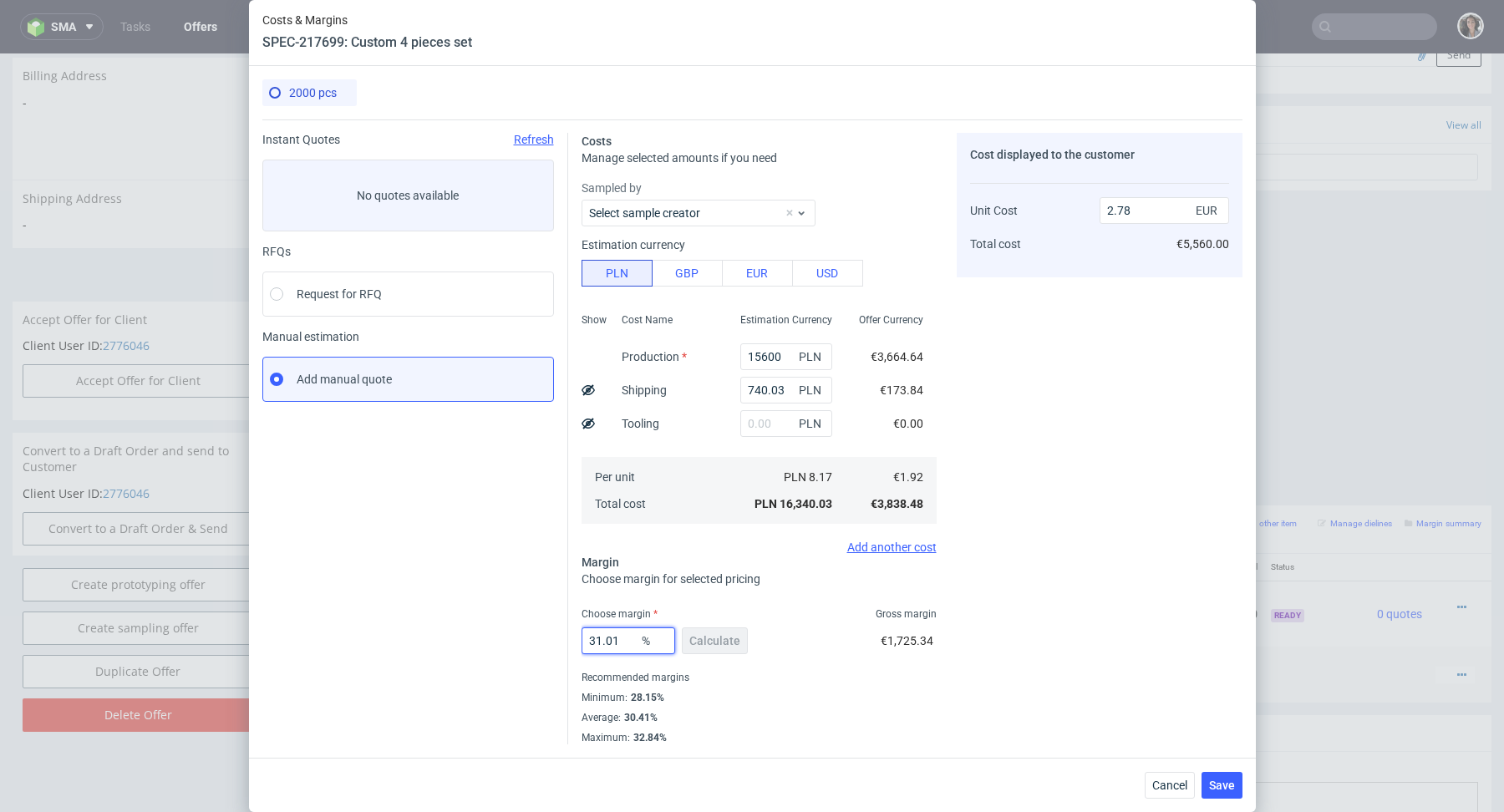
type input "31.01"
click at [767, 609] on div "Choose margin Gross margin" at bounding box center [759, 614] width 356 height 13
click at [1226, 784] on span "Save" at bounding box center [1222, 785] width 26 height 11
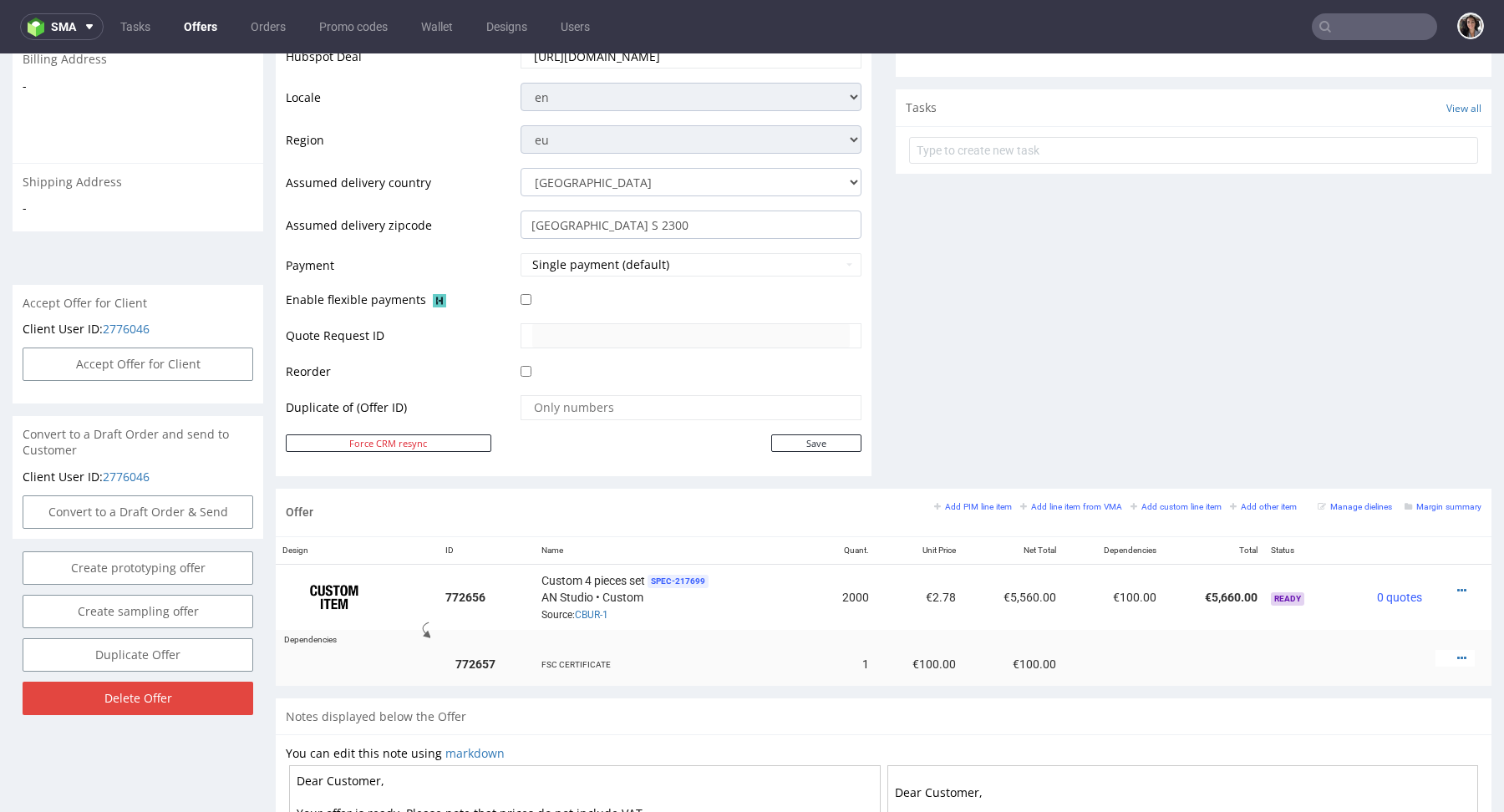
scroll to position [549, 0]
click at [1458, 587] on icon at bounding box center [1462, 592] width 10 height 11
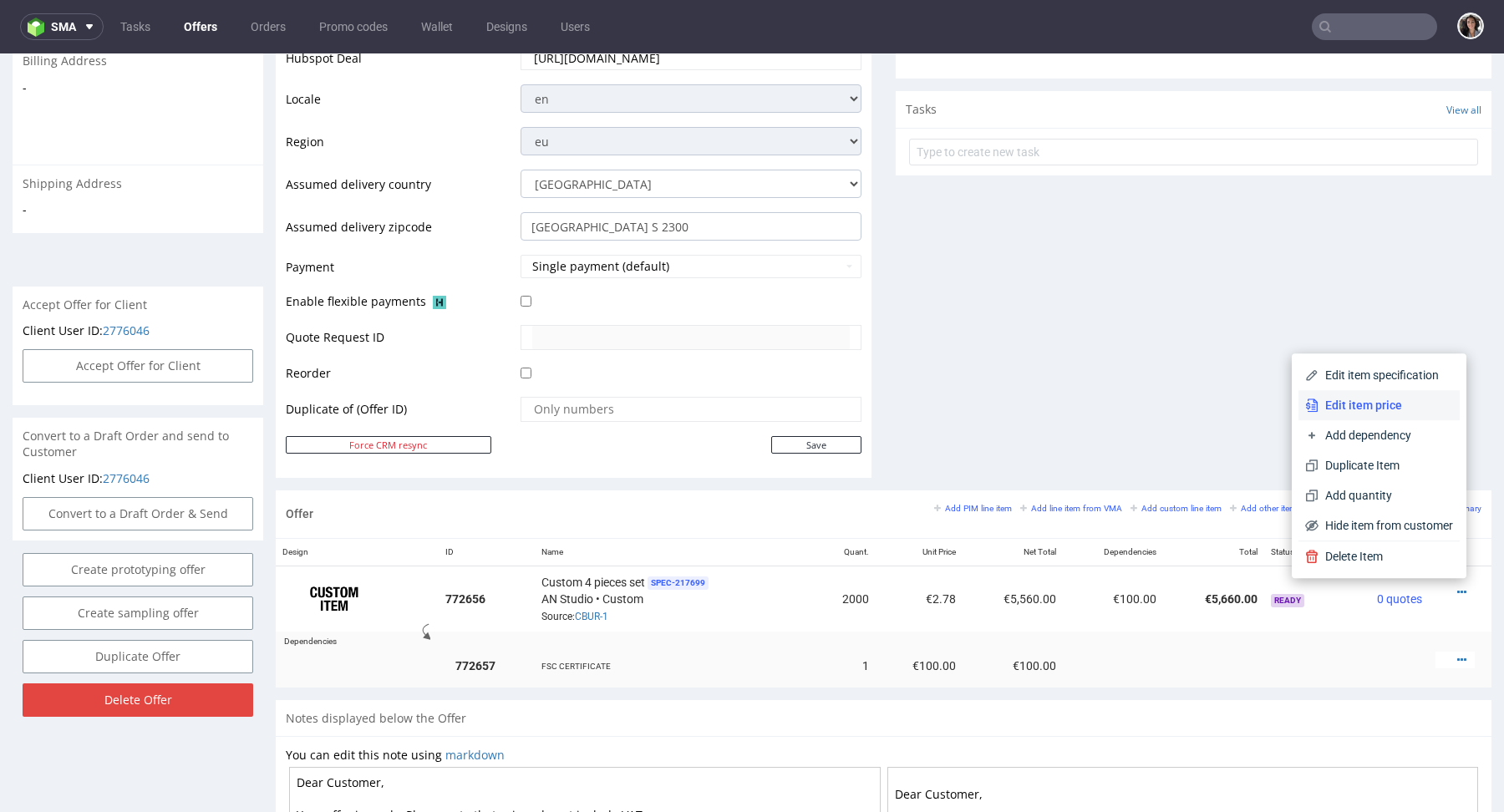
click at [1374, 409] on span "Edit item price" at bounding box center [1386, 405] width 135 height 17
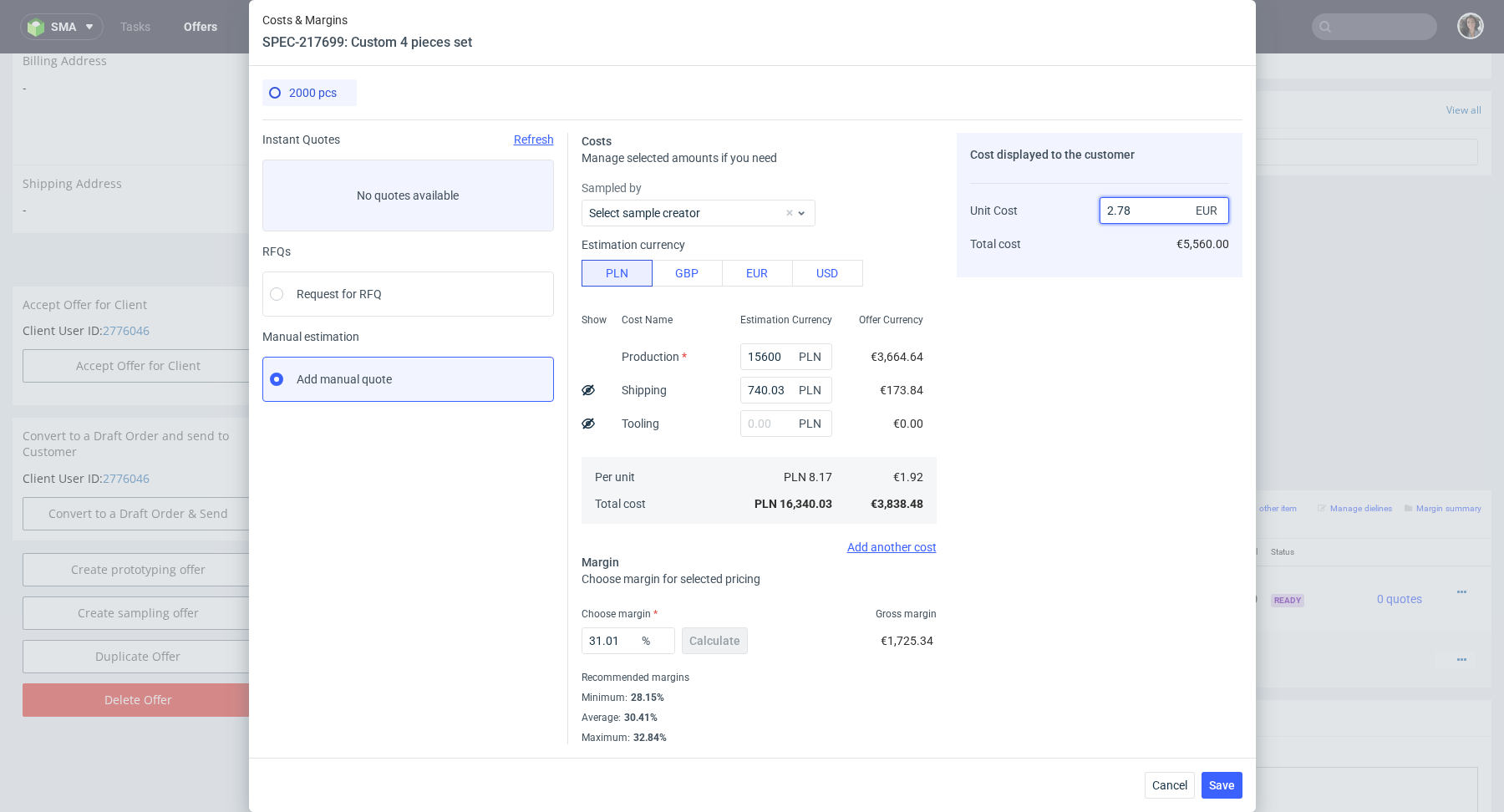
click at [1130, 213] on input "2.78" at bounding box center [1164, 210] width 130 height 27
drag, startPoint x: 619, startPoint y: 642, endPoint x: 596, endPoint y: 641, distance: 23.0
click at [596, 641] on input "31.01" at bounding box center [629, 641] width 94 height 27
click at [771, 646] on div "31.01 % Calculate €1,725.34" at bounding box center [759, 644] width 356 height 47
click at [1222, 783] on span "Save" at bounding box center [1222, 785] width 26 height 11
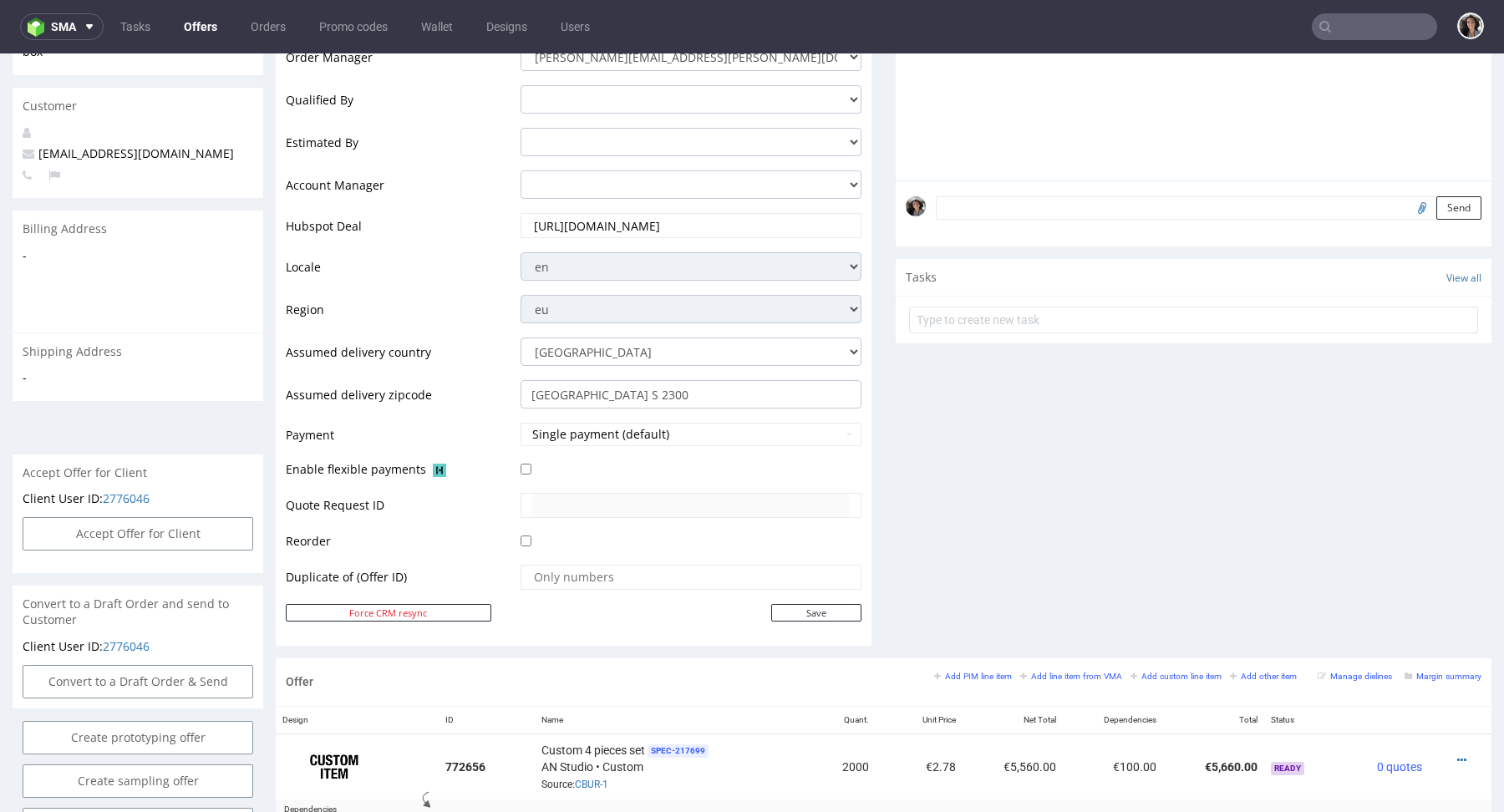
scroll to position [0, 0]
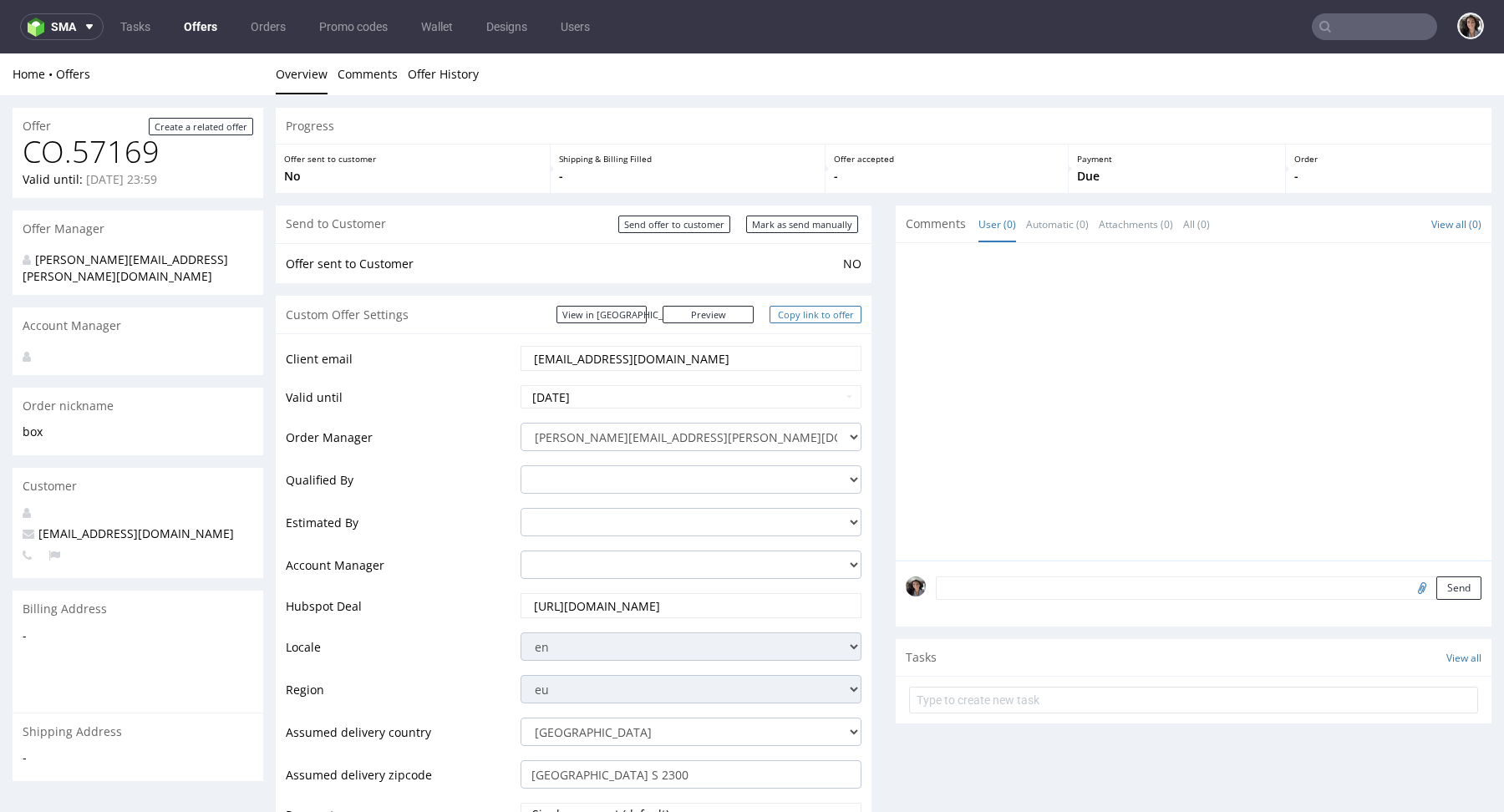
click at [808, 311] on link "Copy link to offer" at bounding box center [815, 315] width 92 height 17
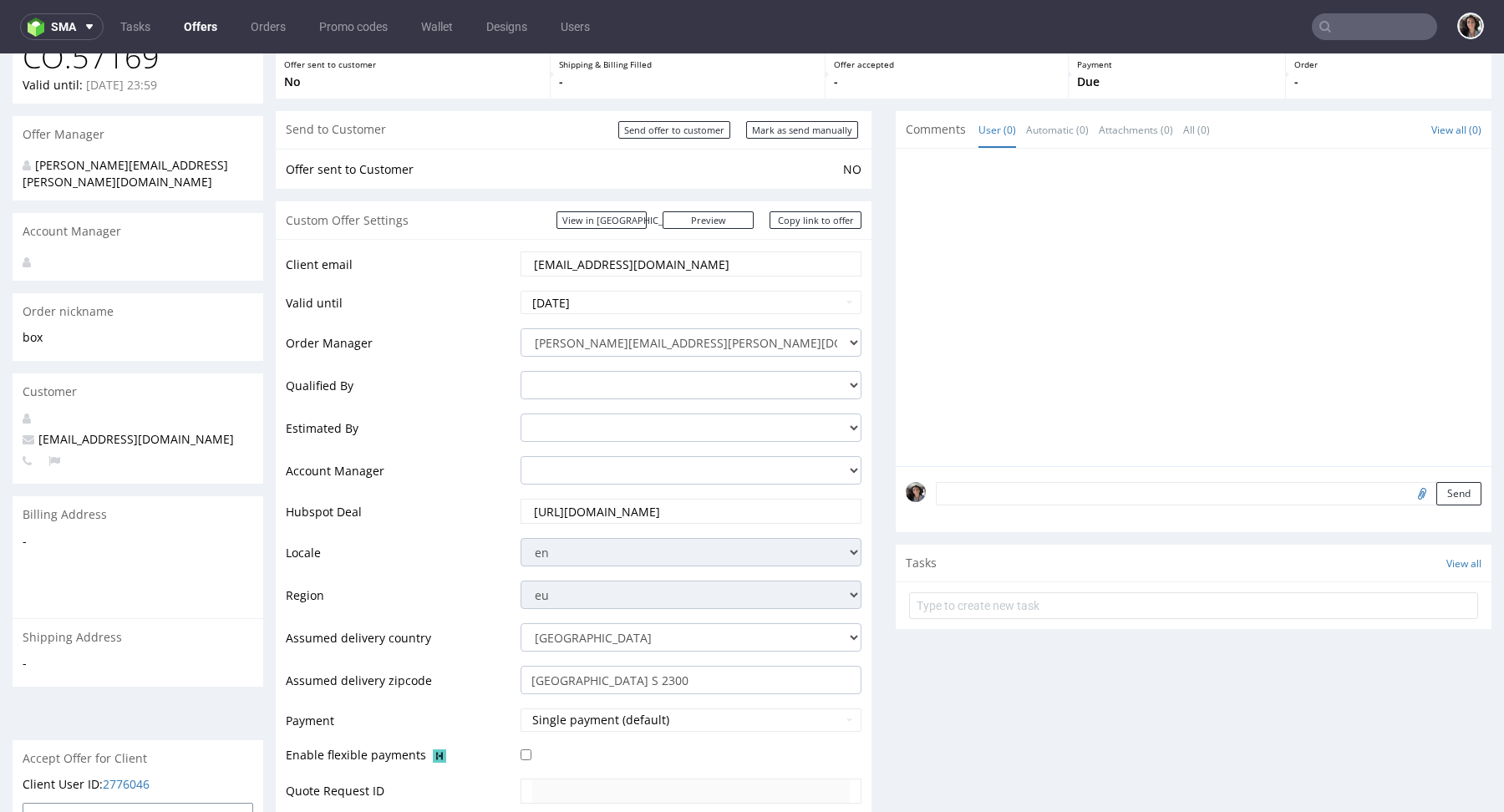
scroll to position [230, 0]
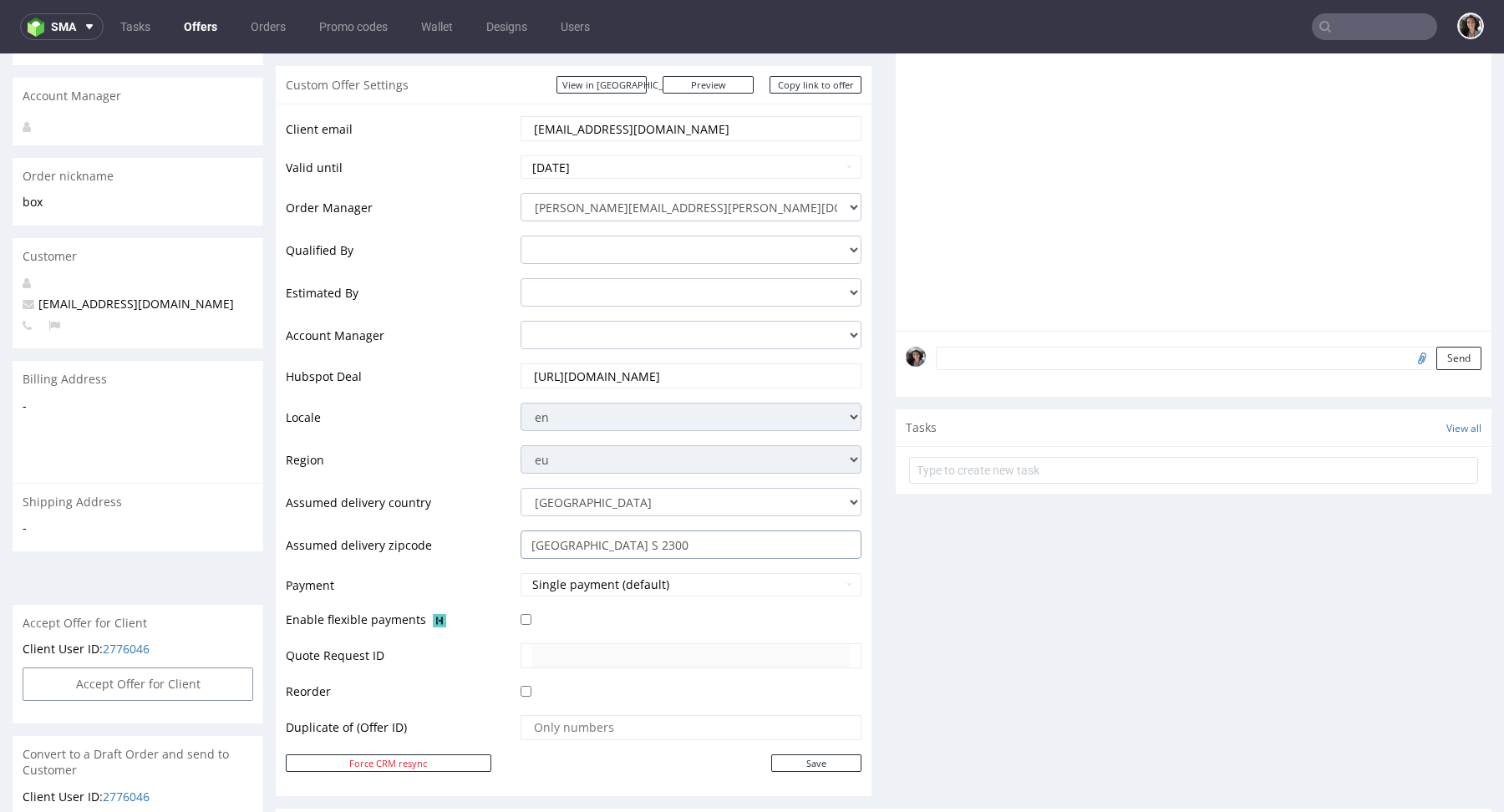
drag, startPoint x: 654, startPoint y: 536, endPoint x: 479, endPoint y: 553, distance: 175.8
click at [479, 552] on tr "Assumed delivery zipcode København S 2300" at bounding box center [574, 550] width 576 height 43
click at [582, 536] on input "København S 2300" at bounding box center [691, 544] width 341 height 29
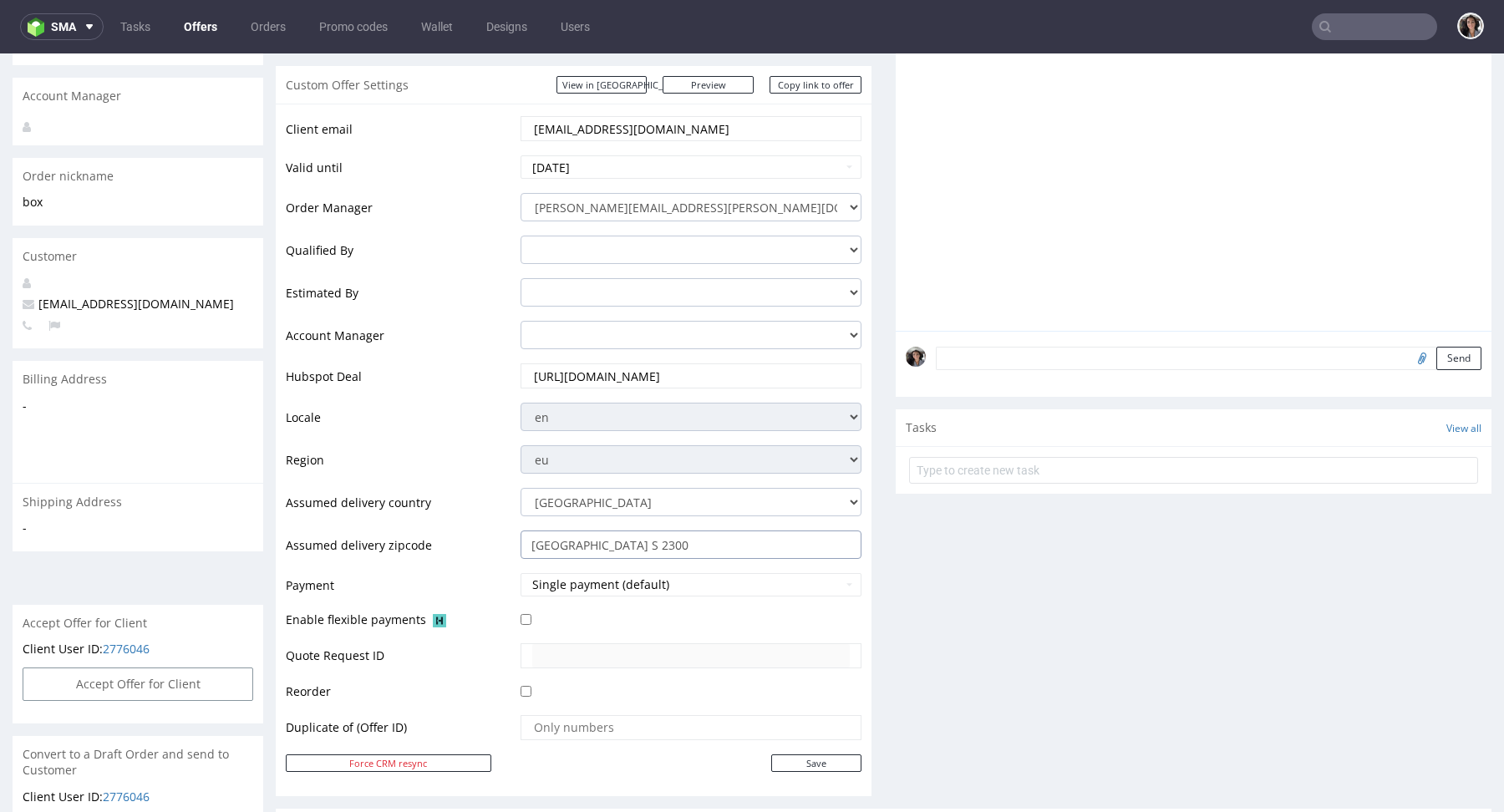
scroll to position [842, 0]
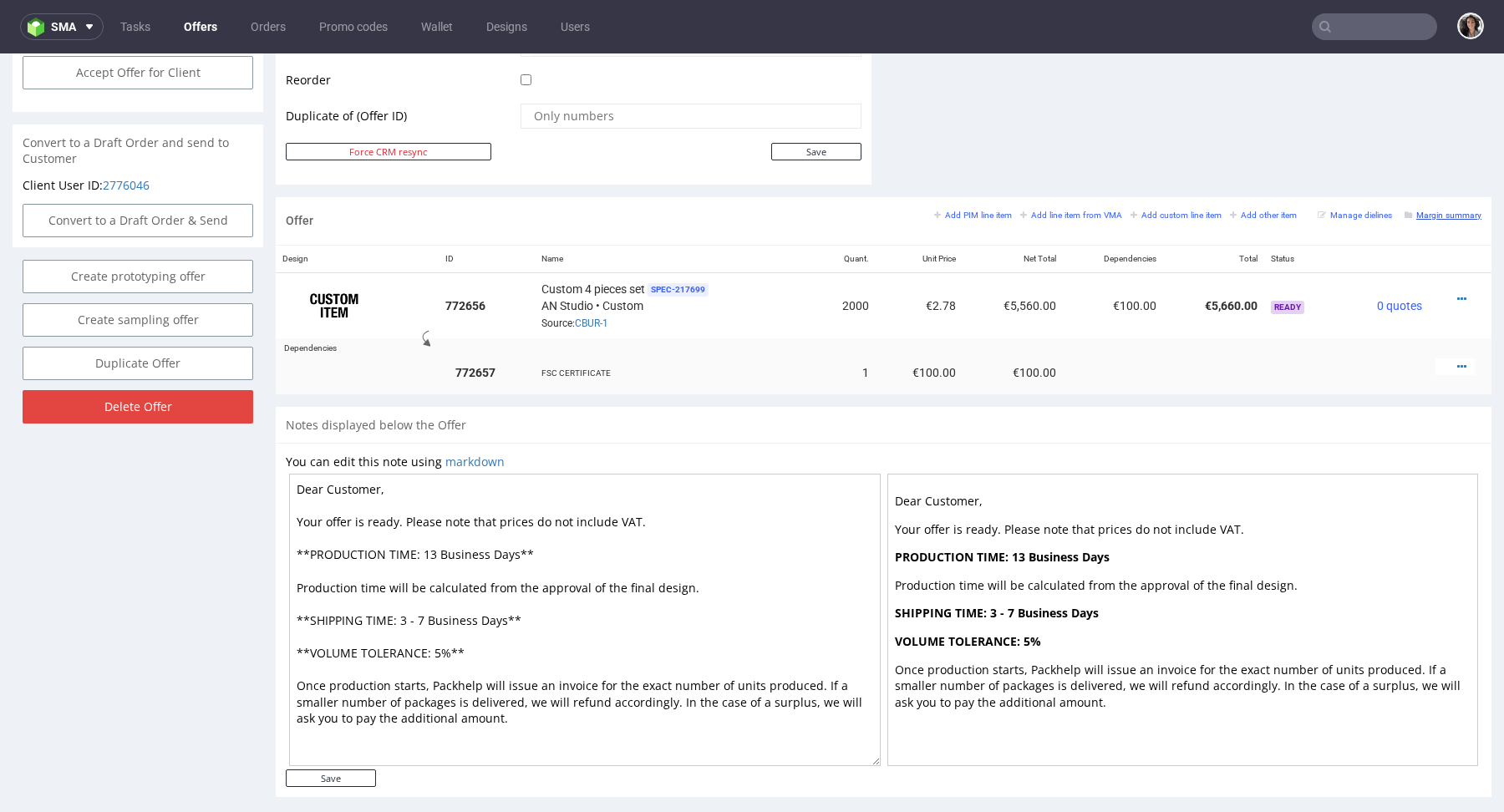
click at [1451, 209] on link "Margin summary" at bounding box center [1443, 214] width 77 height 11
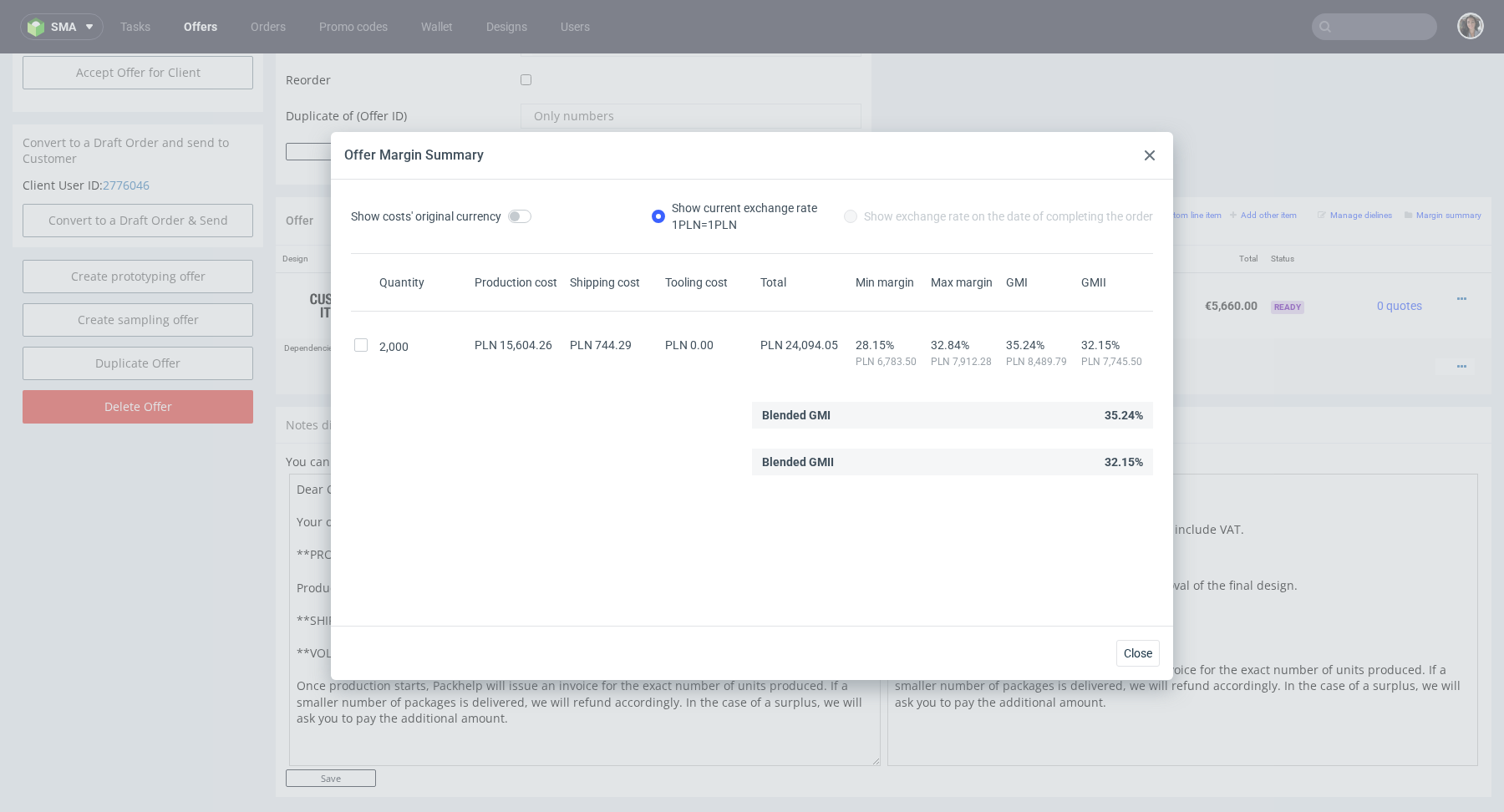
click at [1146, 150] on icon at bounding box center [1150, 156] width 10 height 10
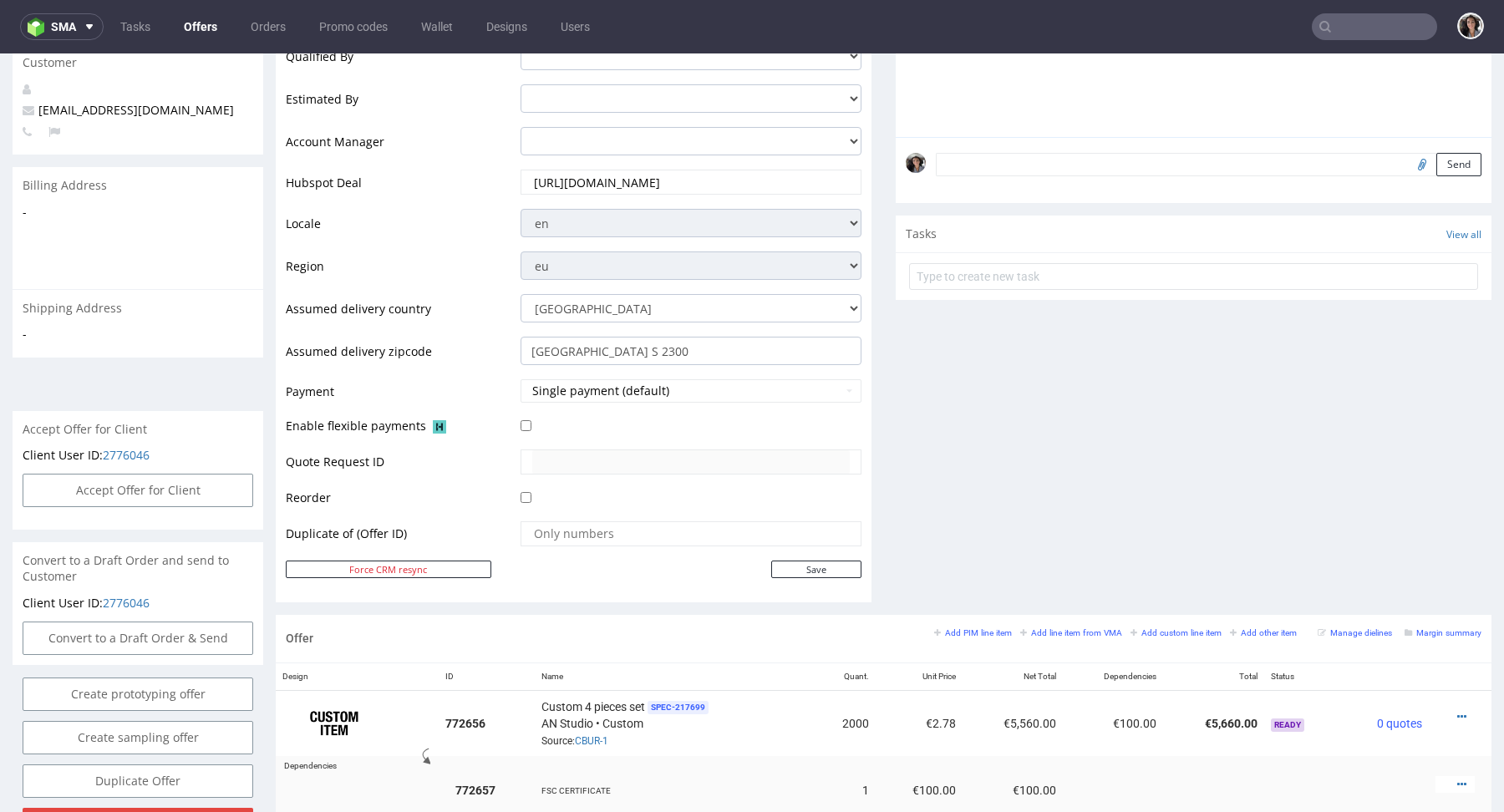
scroll to position [0, 0]
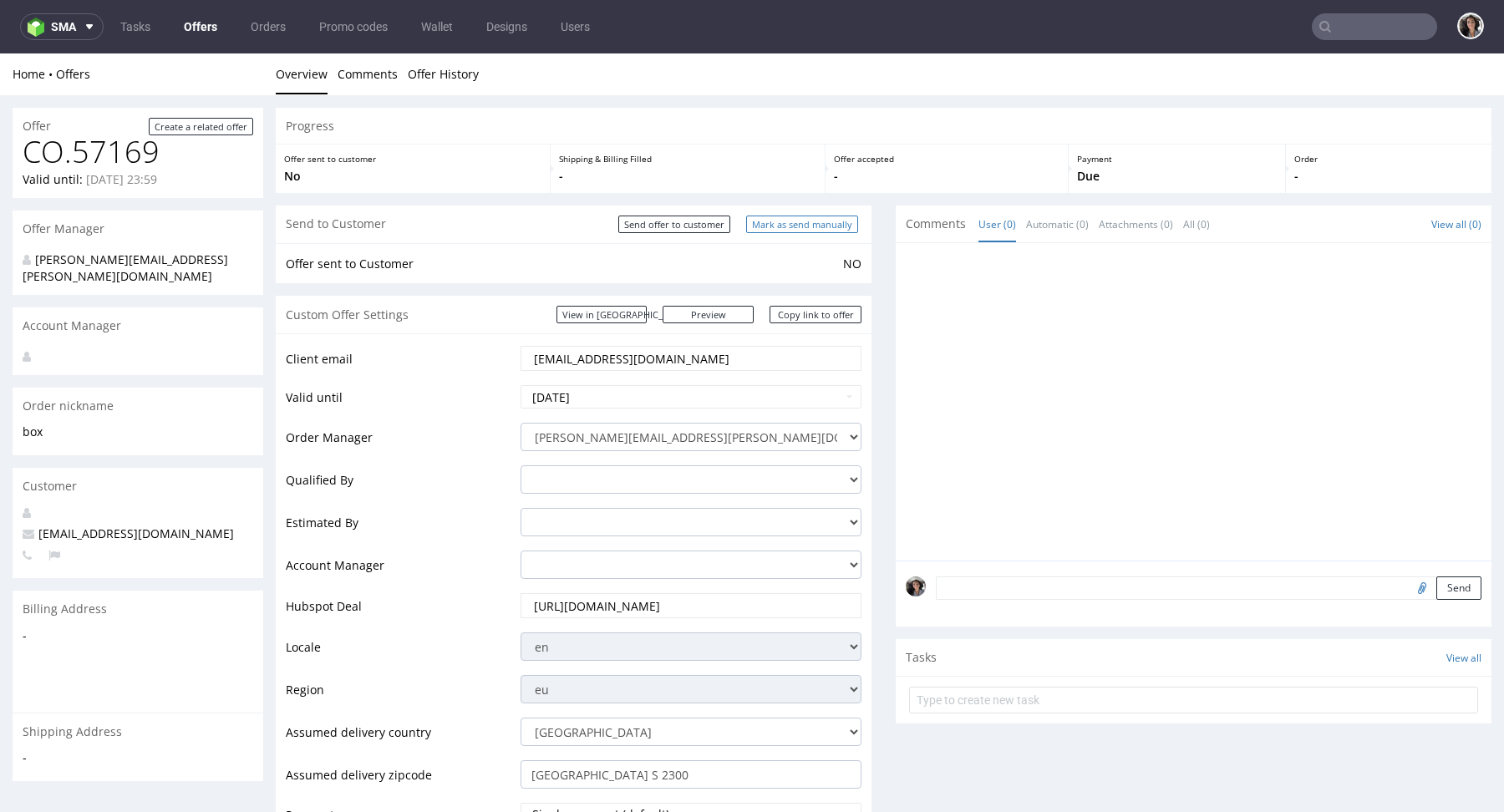
click at [822, 225] on input "Mark as send manually" at bounding box center [802, 224] width 112 height 17
type input "In progress..."
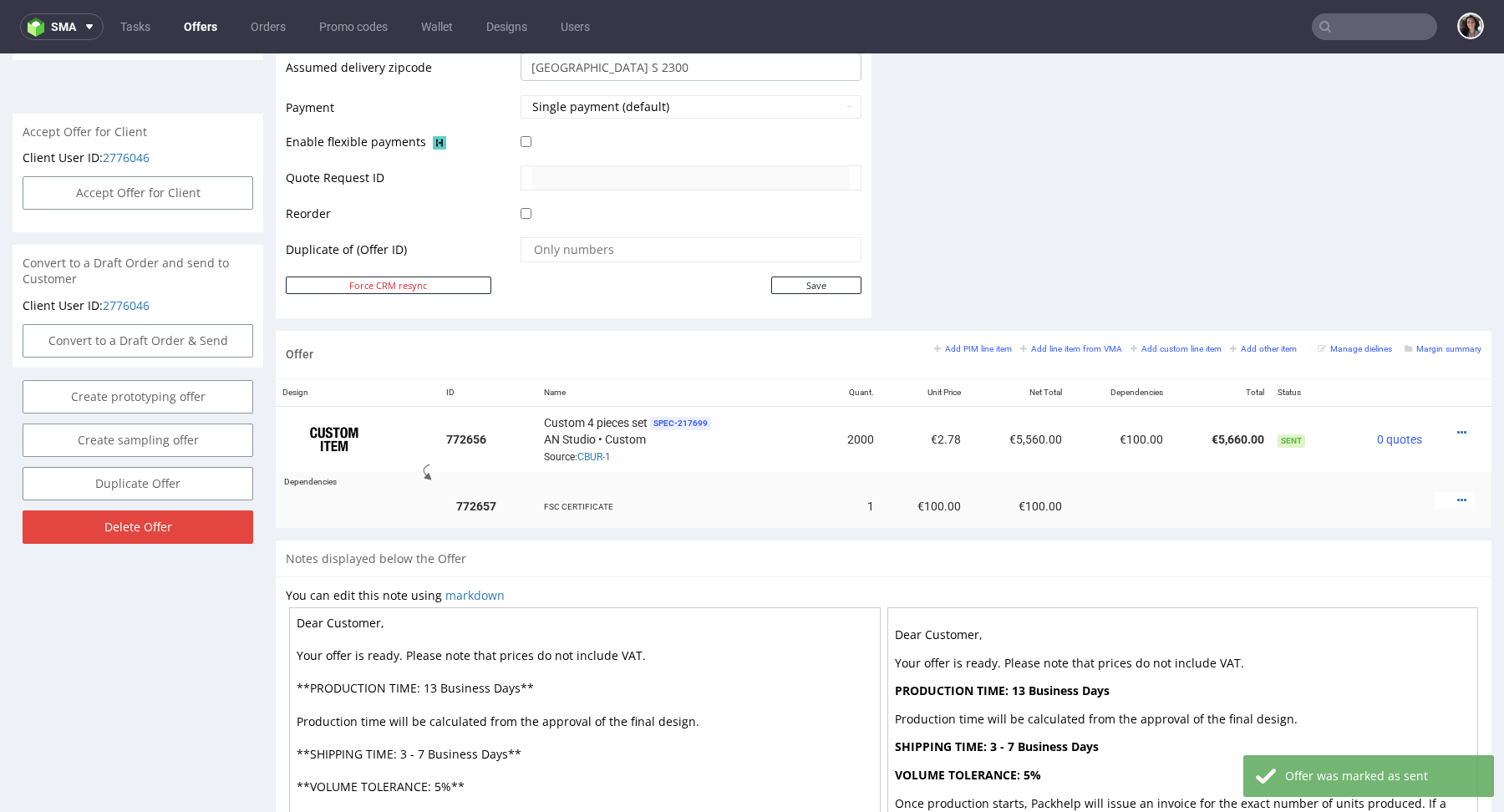
scroll to position [886, 0]
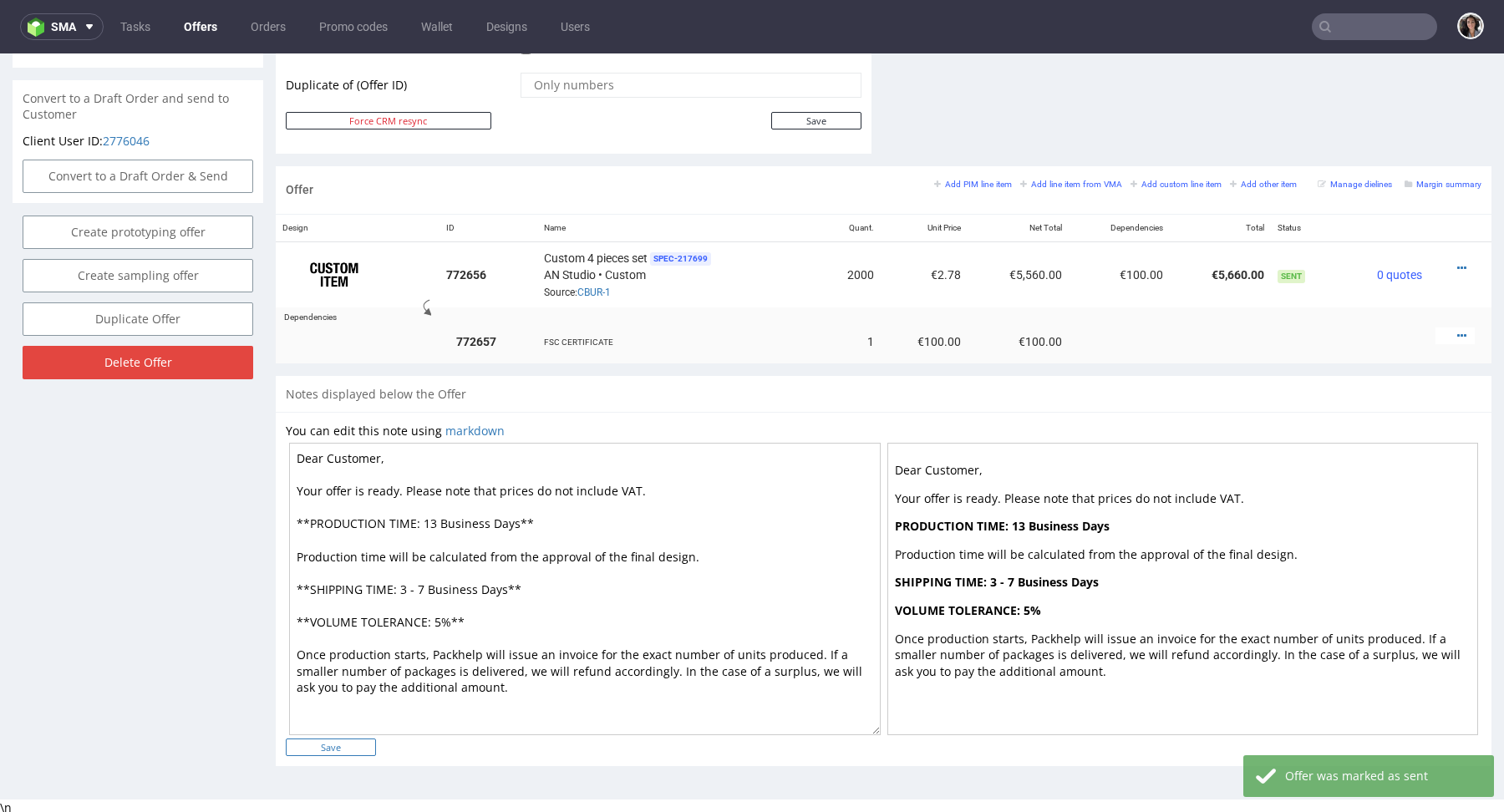
click at [350, 746] on input "Save" at bounding box center [331, 748] width 90 height 17
type input "In progress..."
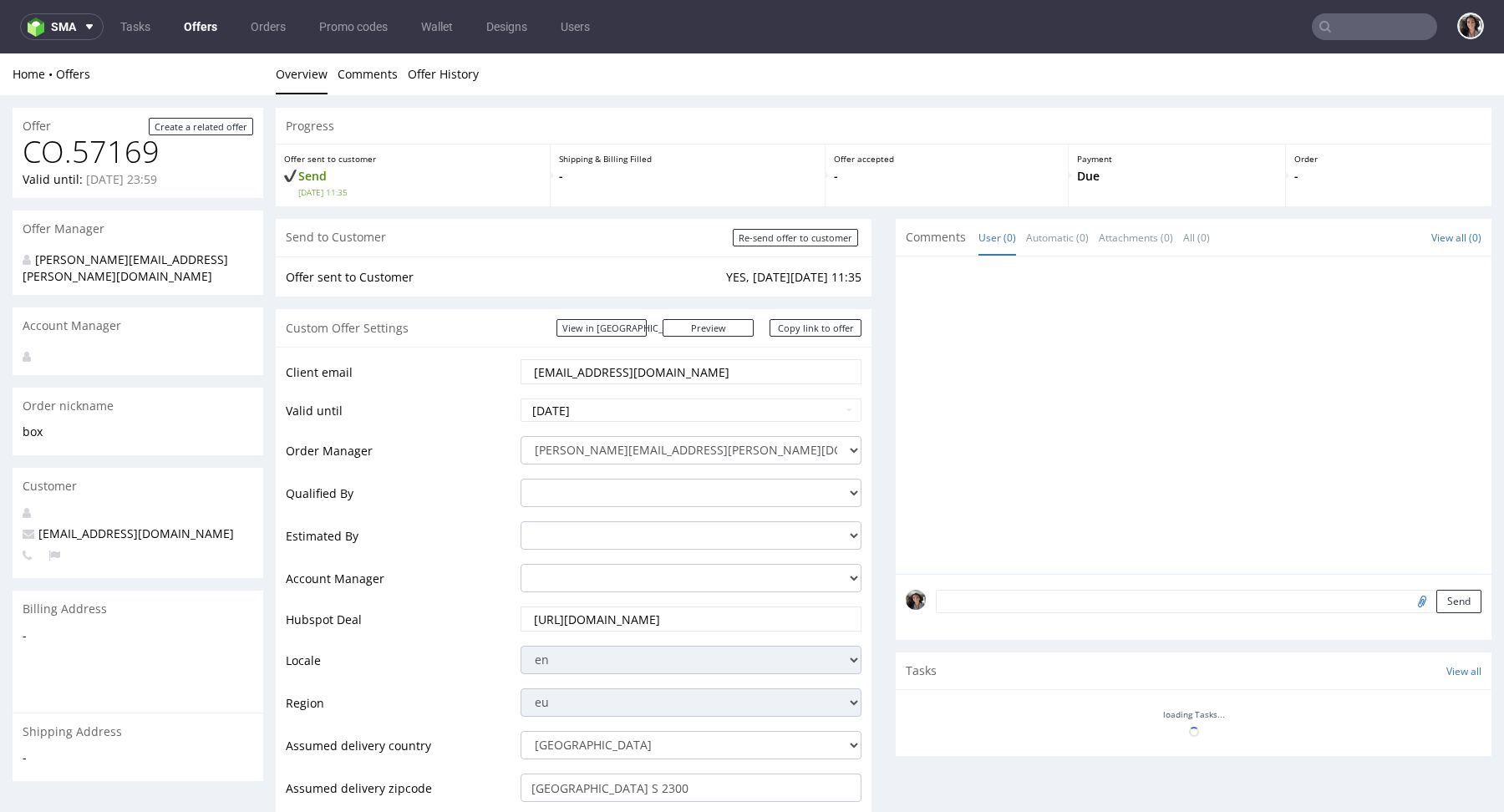
scroll to position [0, 0]
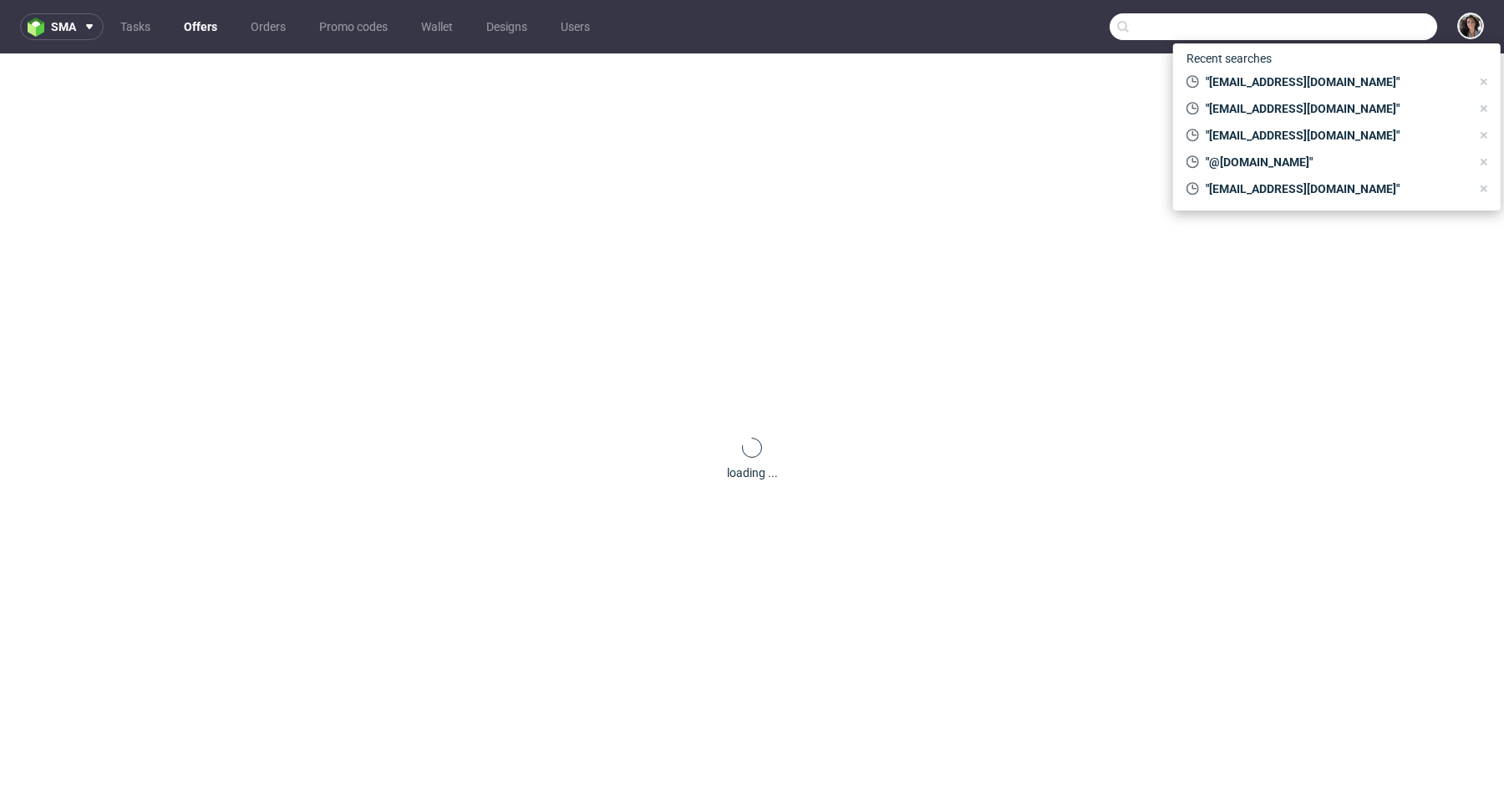
click at [1364, 35] on input "text" at bounding box center [1274, 26] width 328 height 27
paste input "[EMAIL_ADDRESS][DOMAIN_NAME]"
type input "[EMAIL_ADDRESS][DOMAIN_NAME]"
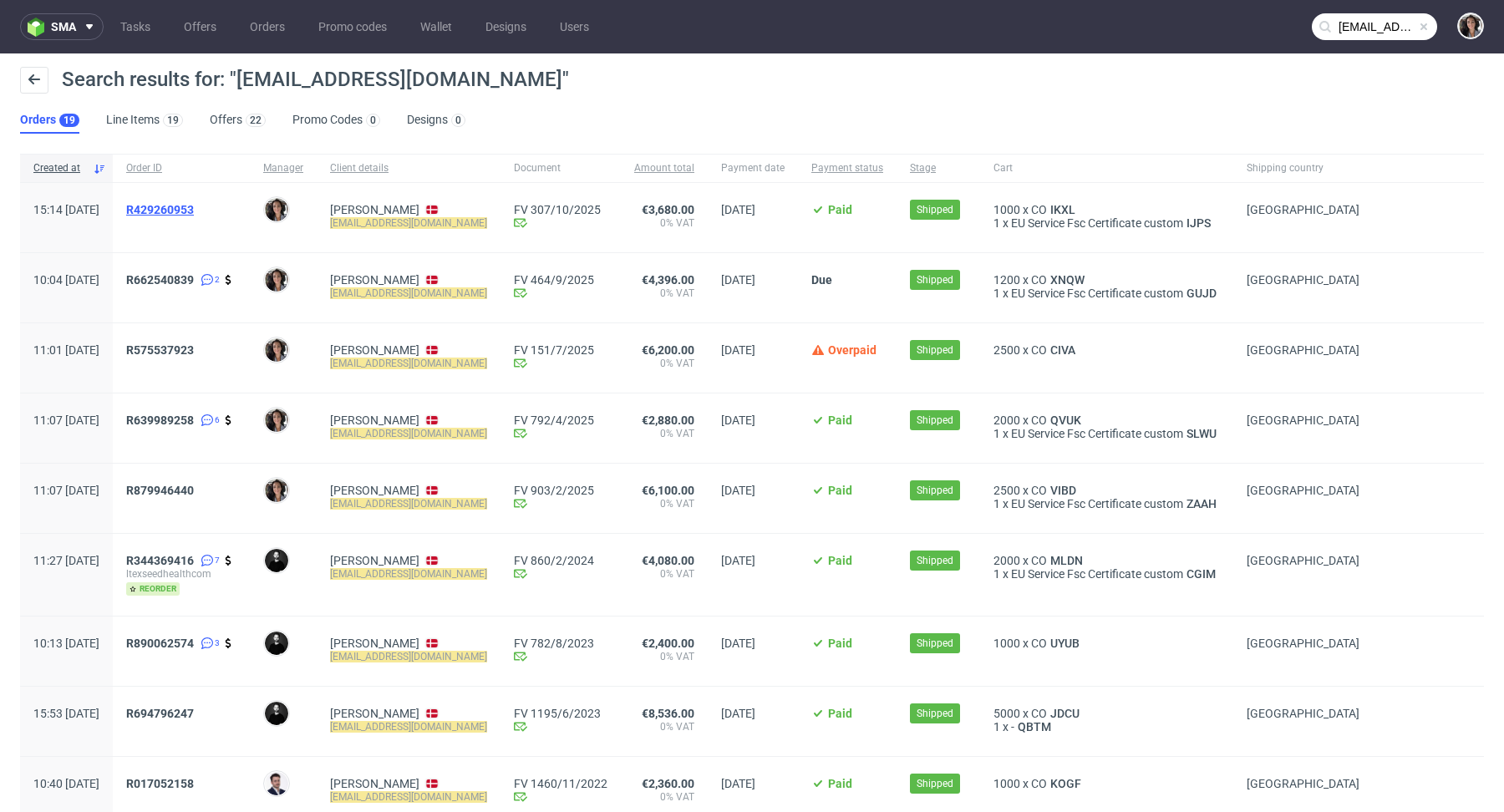
click at [194, 205] on span "R429260953" at bounding box center [160, 210] width 68 height 13
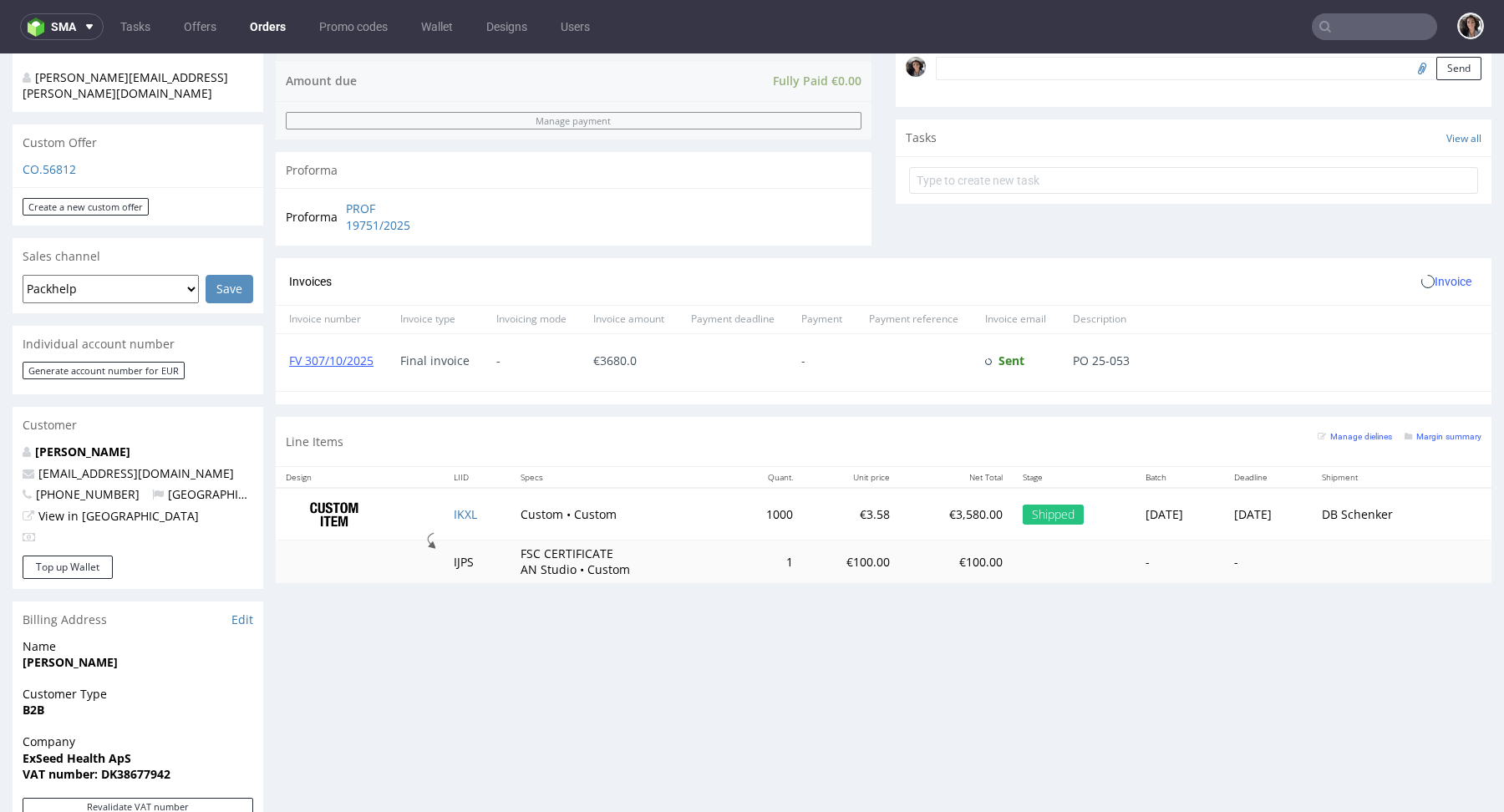
scroll to position [648, 0]
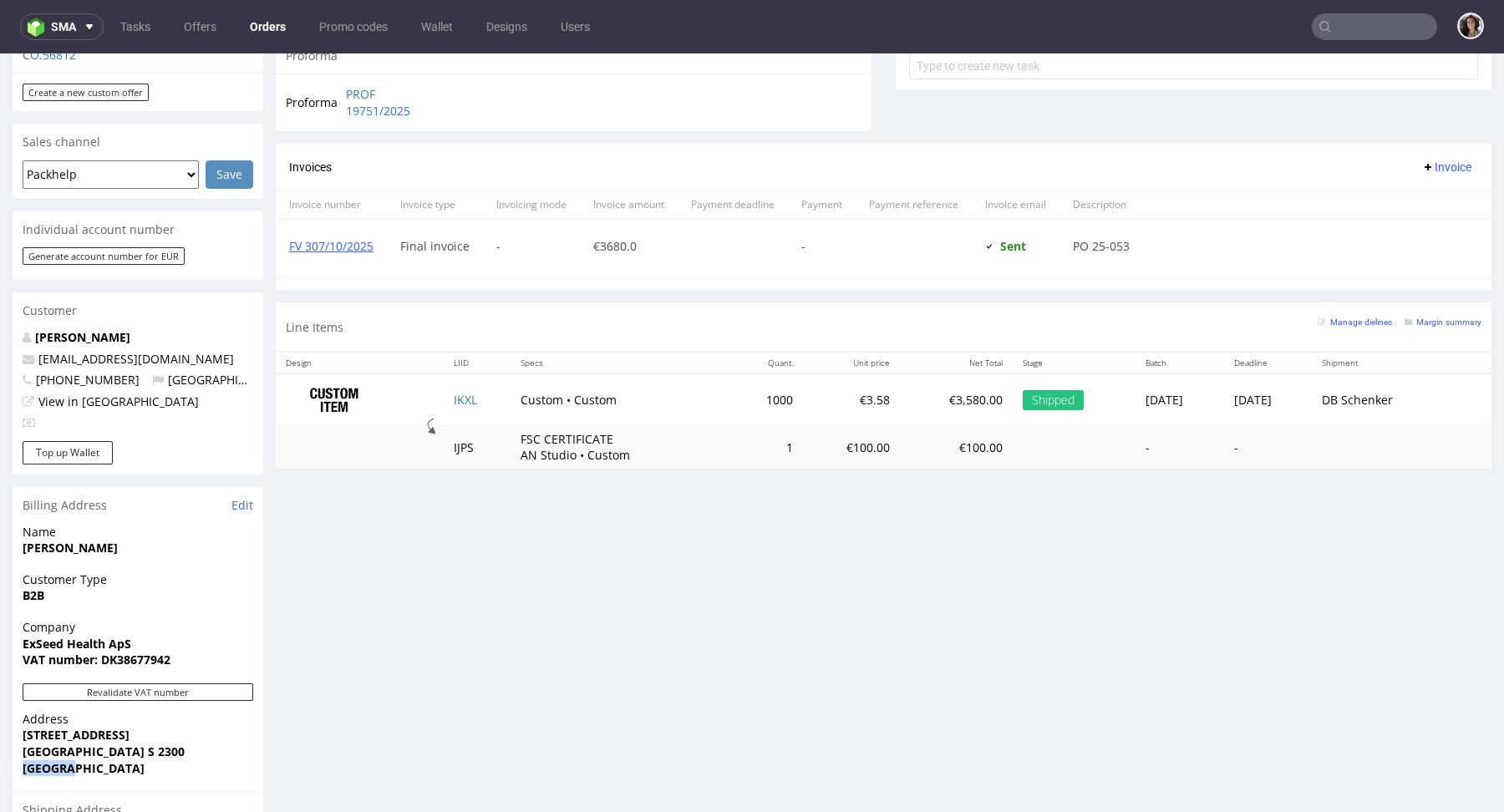
drag, startPoint x: 85, startPoint y: 738, endPoint x: 2, endPoint y: 738, distance: 83.0
click at [2, 738] on div "Order via Offer R429260953 [DATE] 03:14 PM [PERSON_NAME] this order as problema…" at bounding box center [752, 249] width 1504 height 1601
copy strong "[GEOGRAPHIC_DATA]"
drag, startPoint x: 134, startPoint y: 715, endPoint x: 53, endPoint y: 716, distance: 81.0
click at [53, 744] on span "[GEOGRAPHIC_DATA] S 2300" at bounding box center [137, 752] width 230 height 17
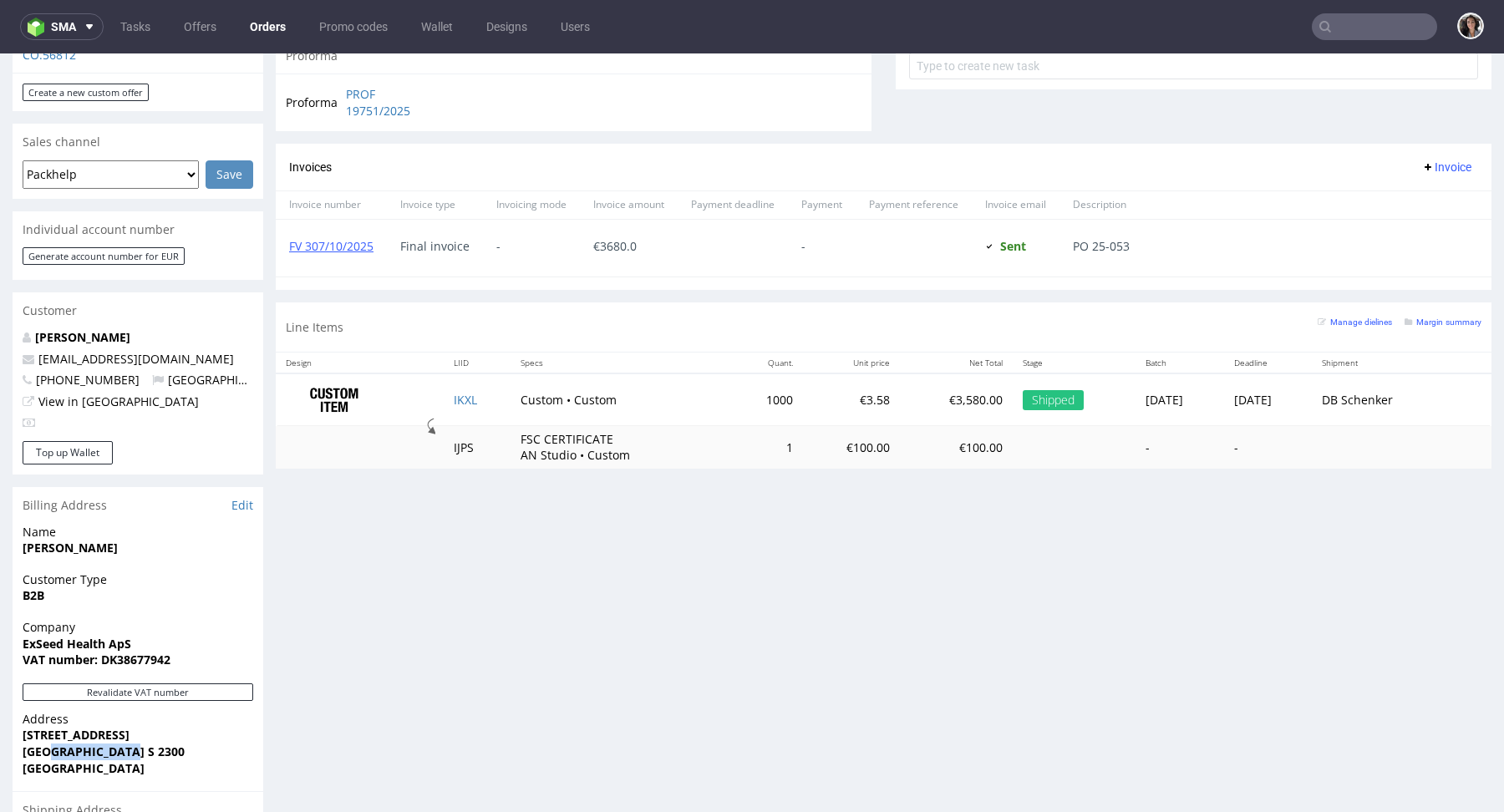
click at [53, 744] on strong "[GEOGRAPHIC_DATA] S 2300" at bounding box center [103, 752] width 163 height 16
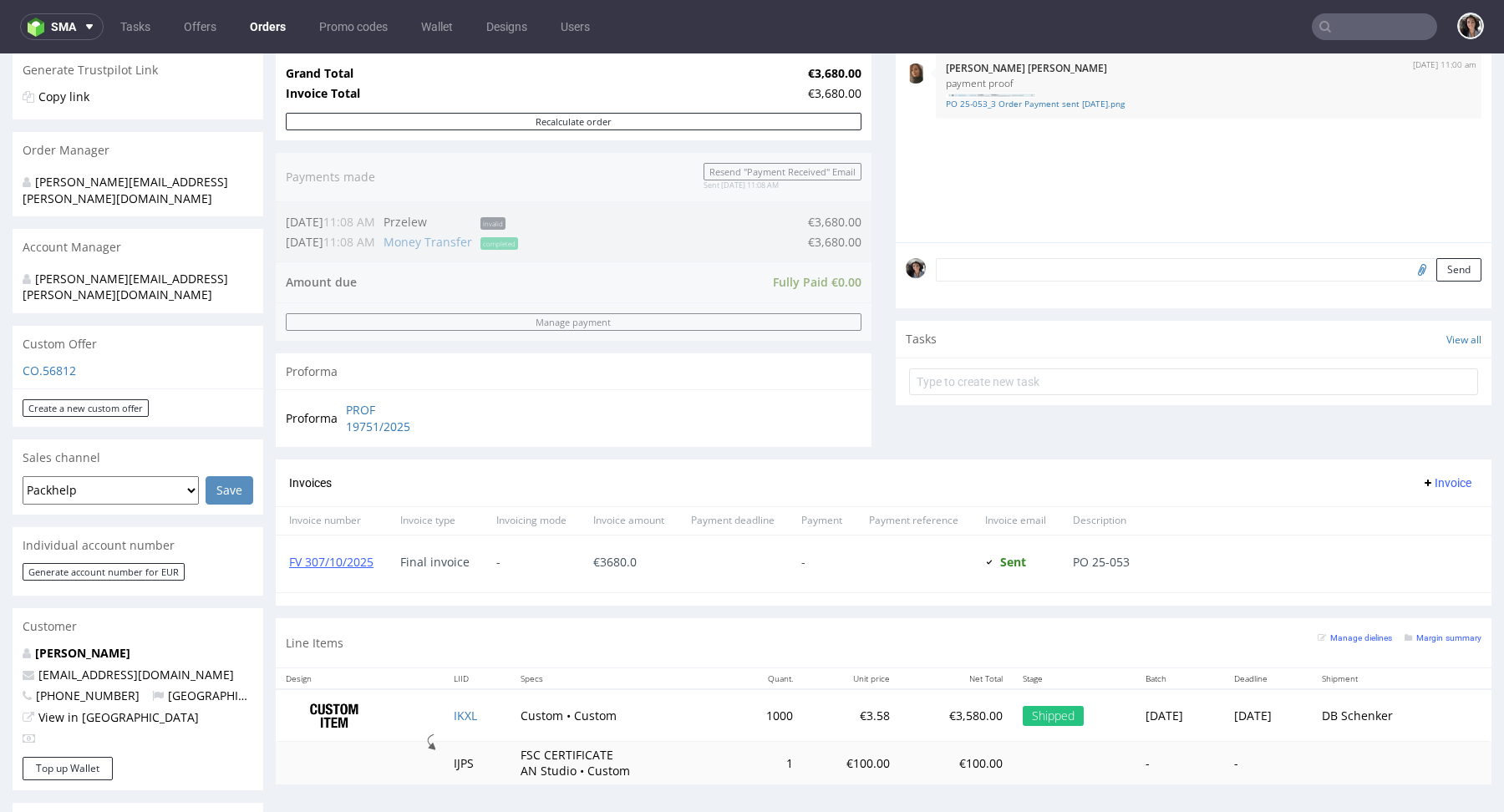
scroll to position [303, 0]
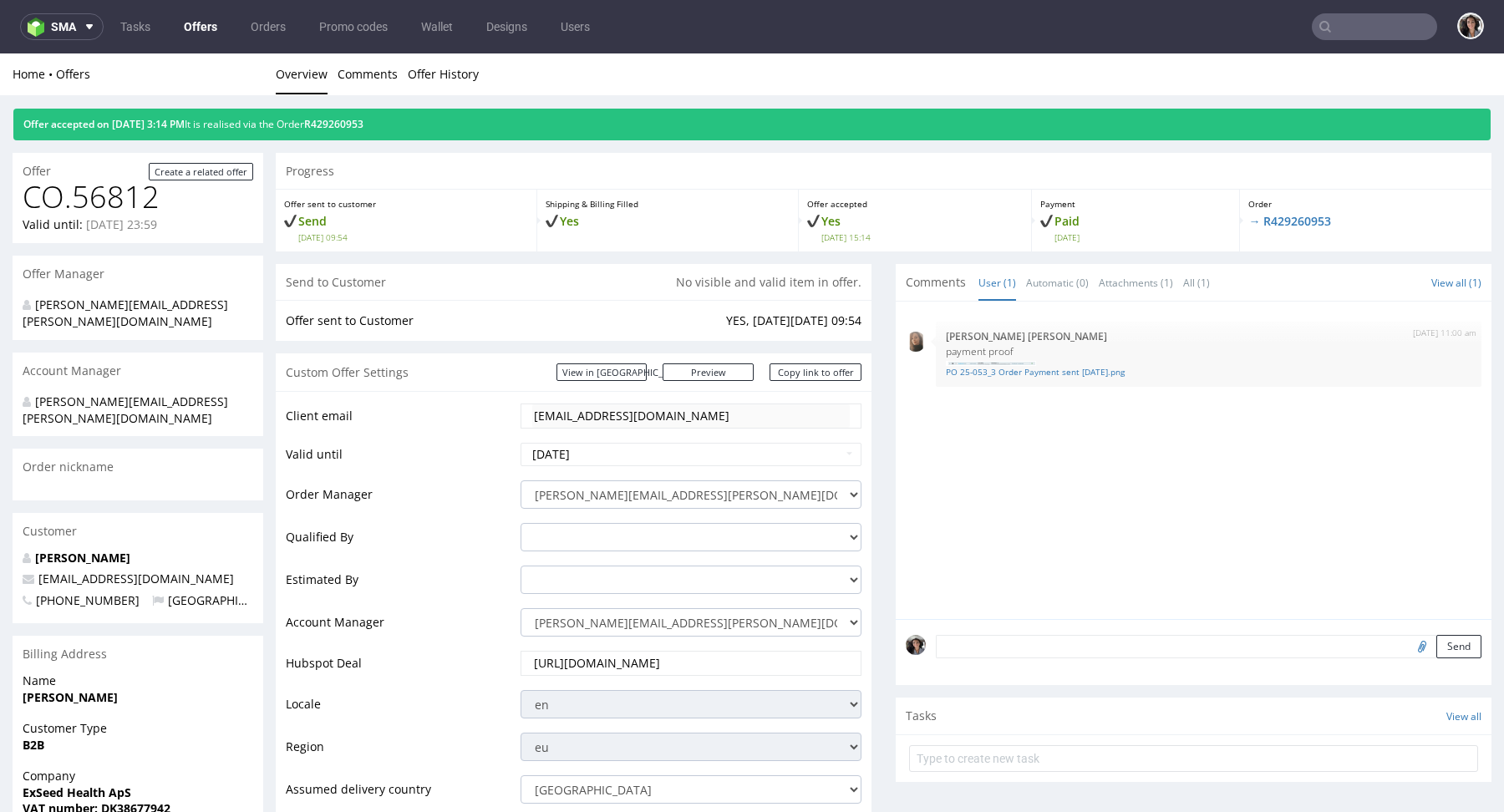
click at [1334, 27] on input "text" at bounding box center [1374, 26] width 125 height 27
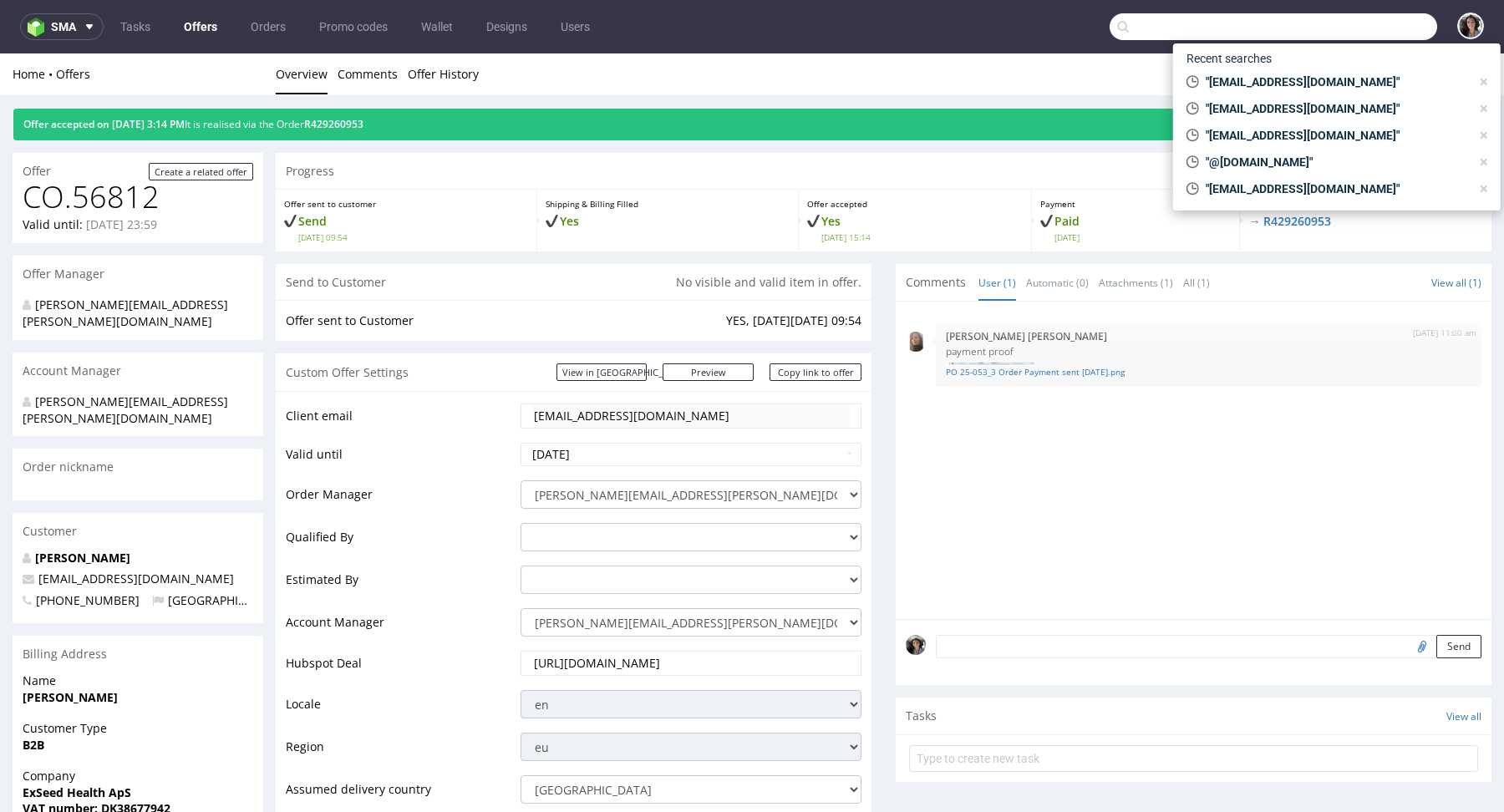
paste input "[EMAIL_ADDRESS][DOMAIN_NAME]"
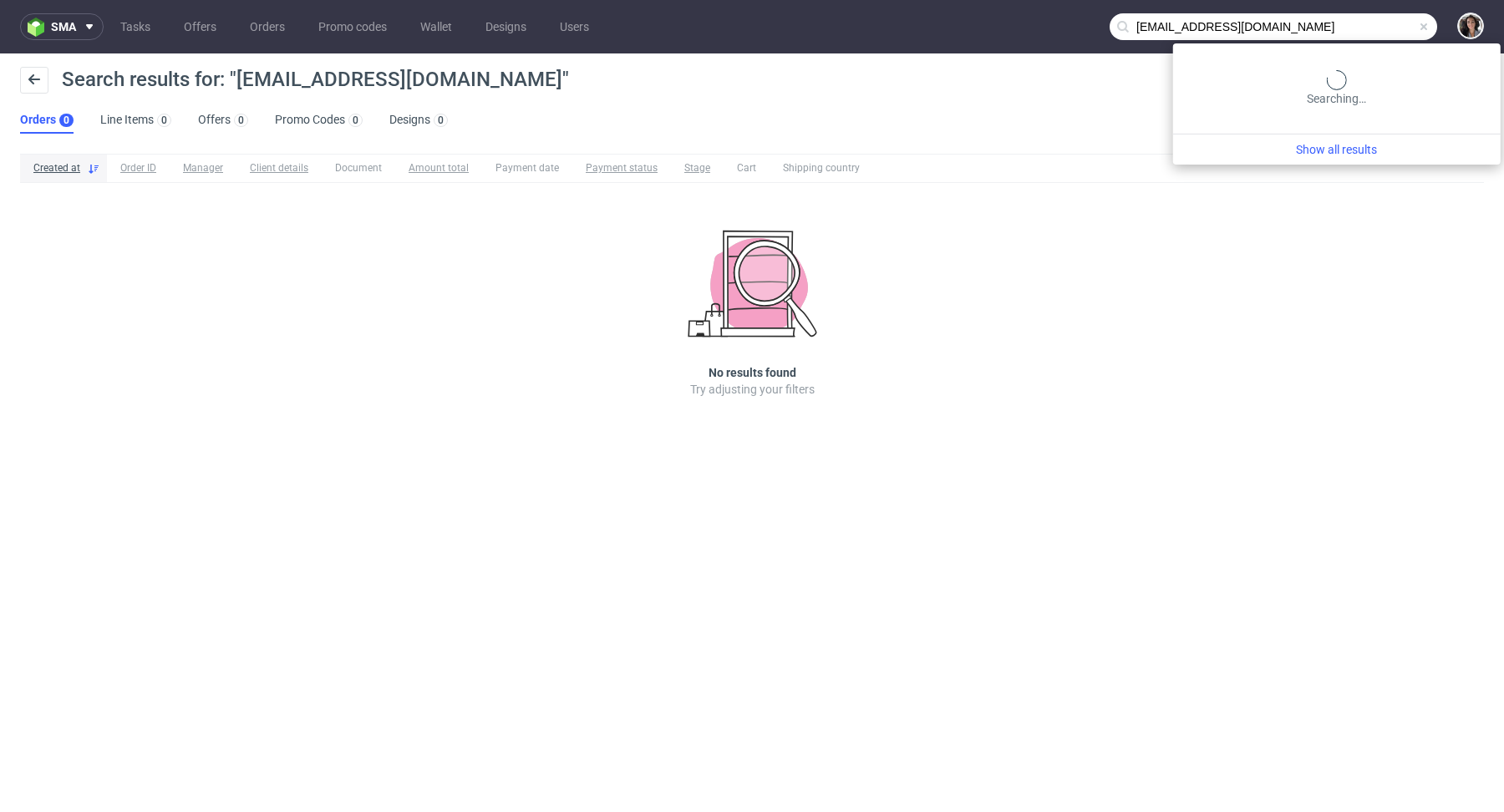
click at [1373, 16] on input "[EMAIL_ADDRESS][DOMAIN_NAME]" at bounding box center [1274, 26] width 328 height 27
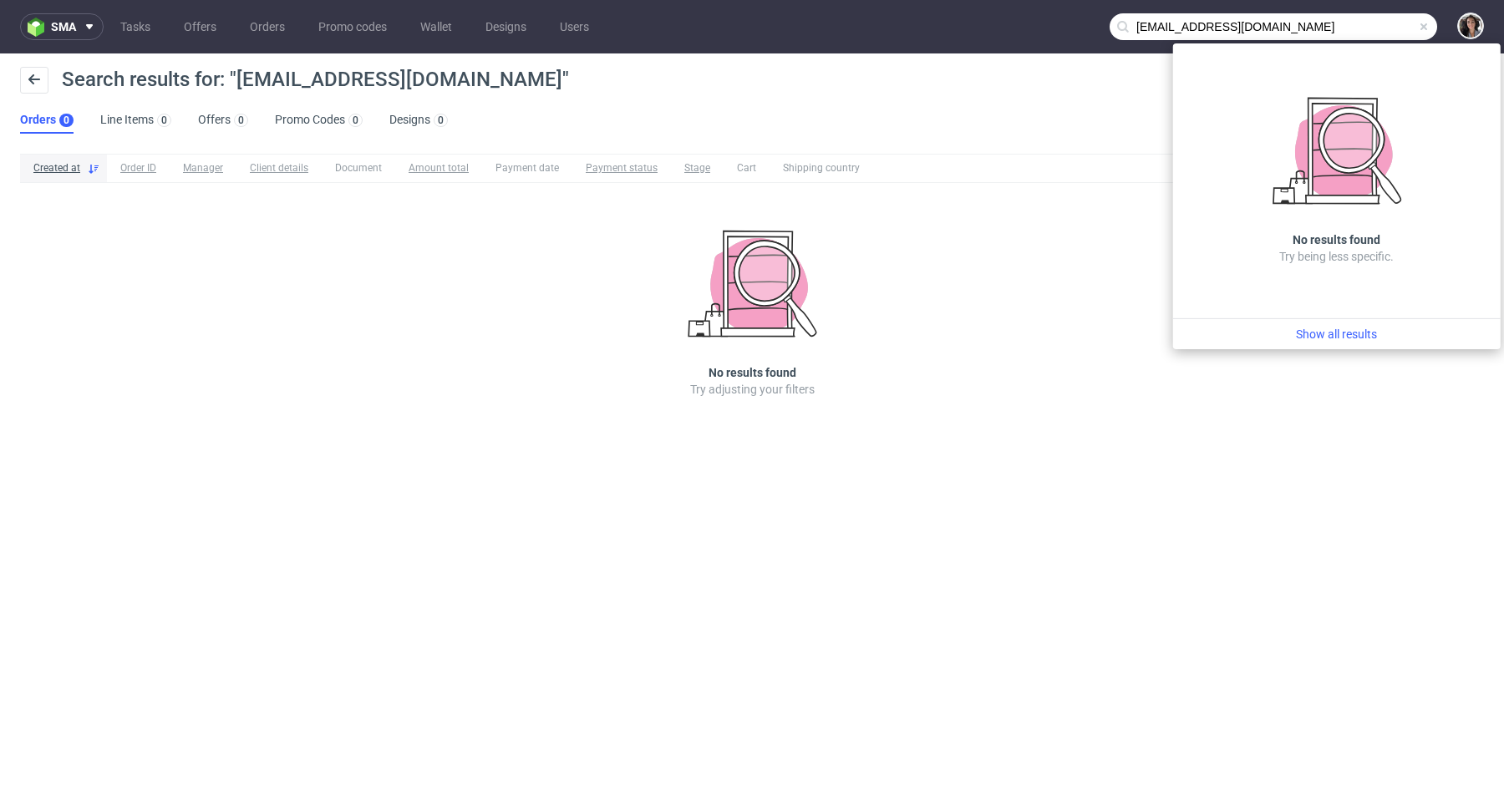
drag, startPoint x: 1149, startPoint y: 22, endPoint x: 1115, endPoint y: 28, distance: 34.5
click at [1115, 28] on div "[EMAIL_ADDRESS][DOMAIN_NAME]" at bounding box center [1274, 26] width 328 height 27
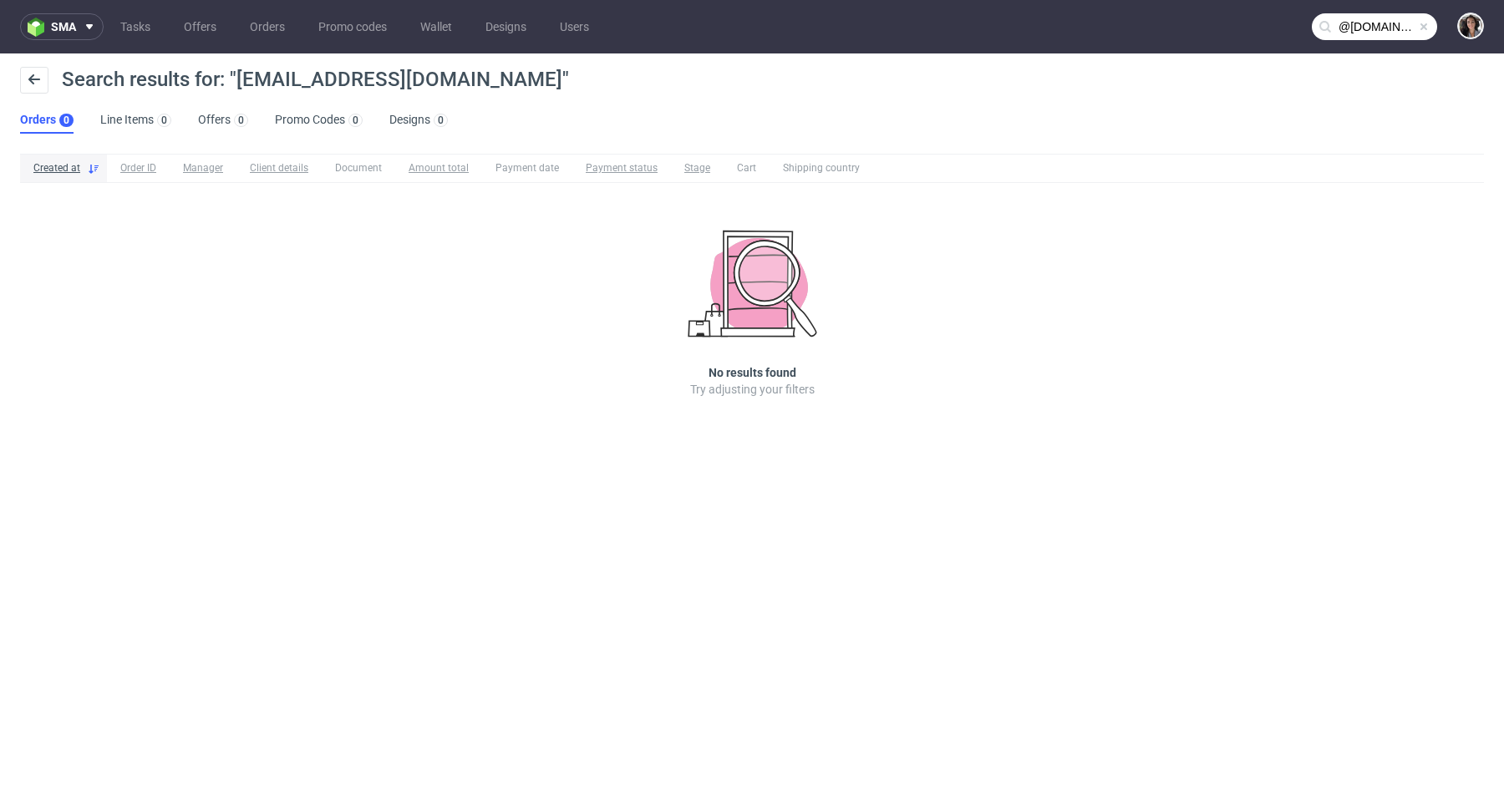
type input "@[DOMAIN_NAME]"
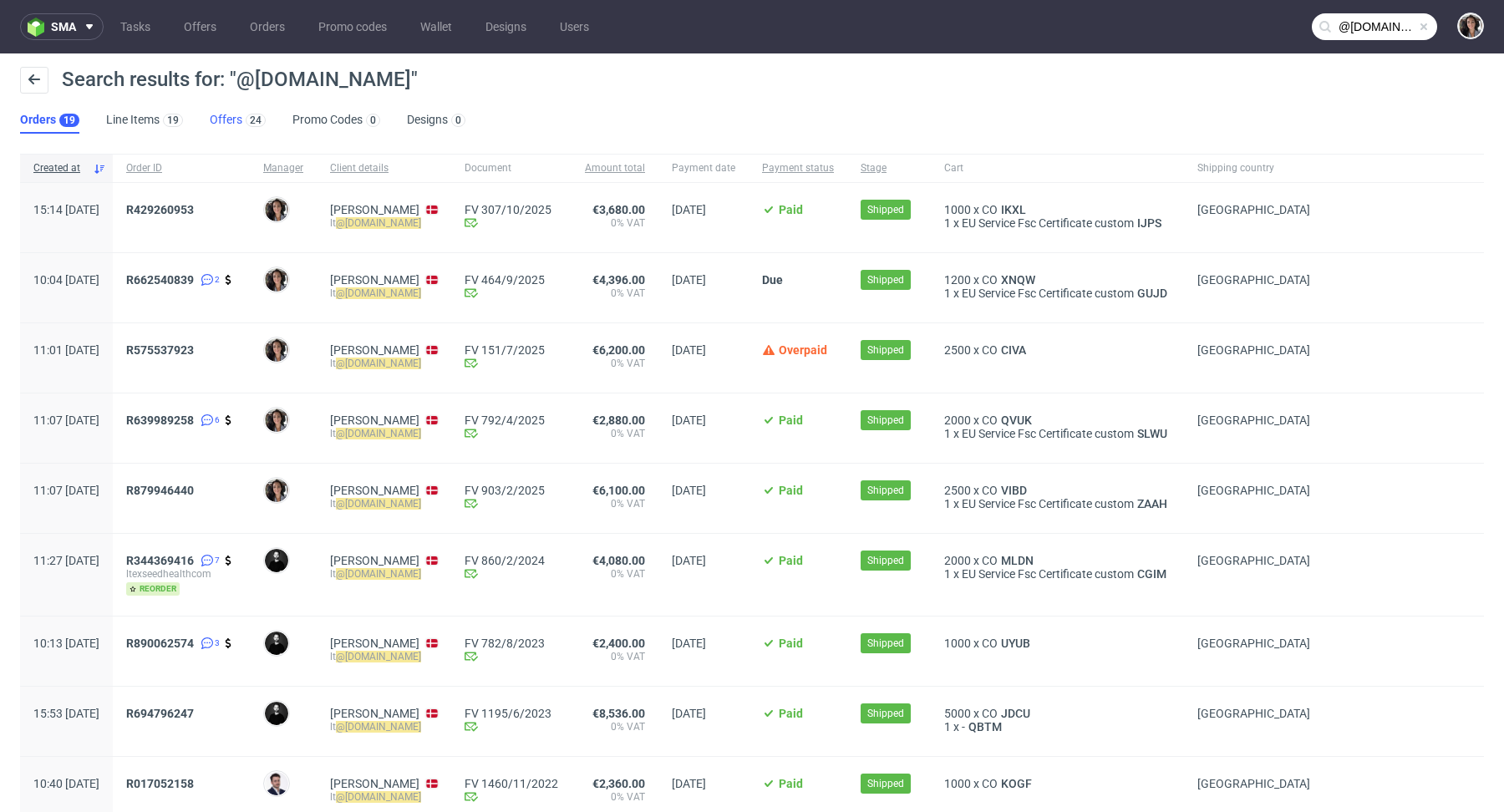
click at [221, 117] on link "Offers 24" at bounding box center [237, 120] width 56 height 27
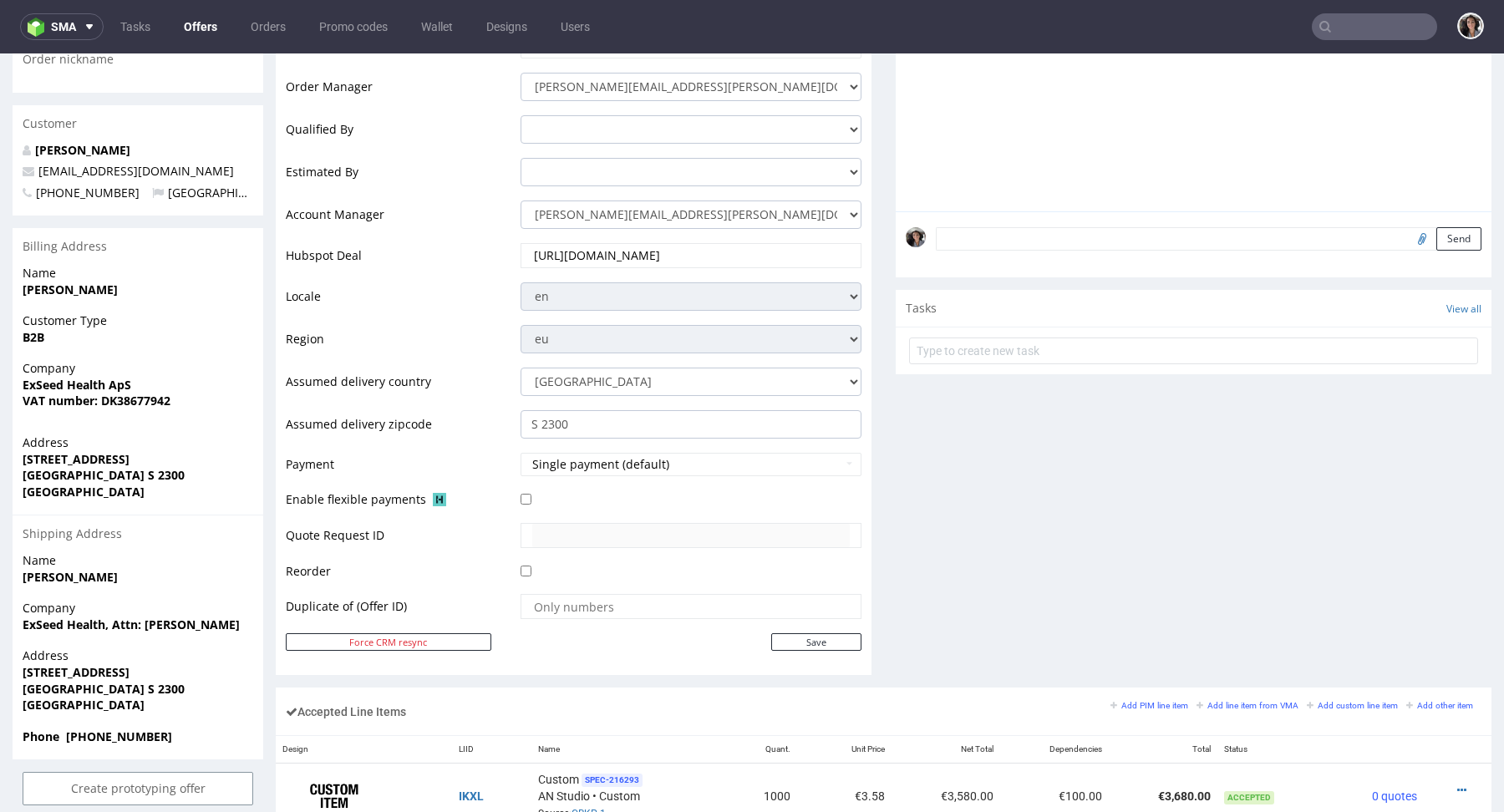
scroll to position [886, 0]
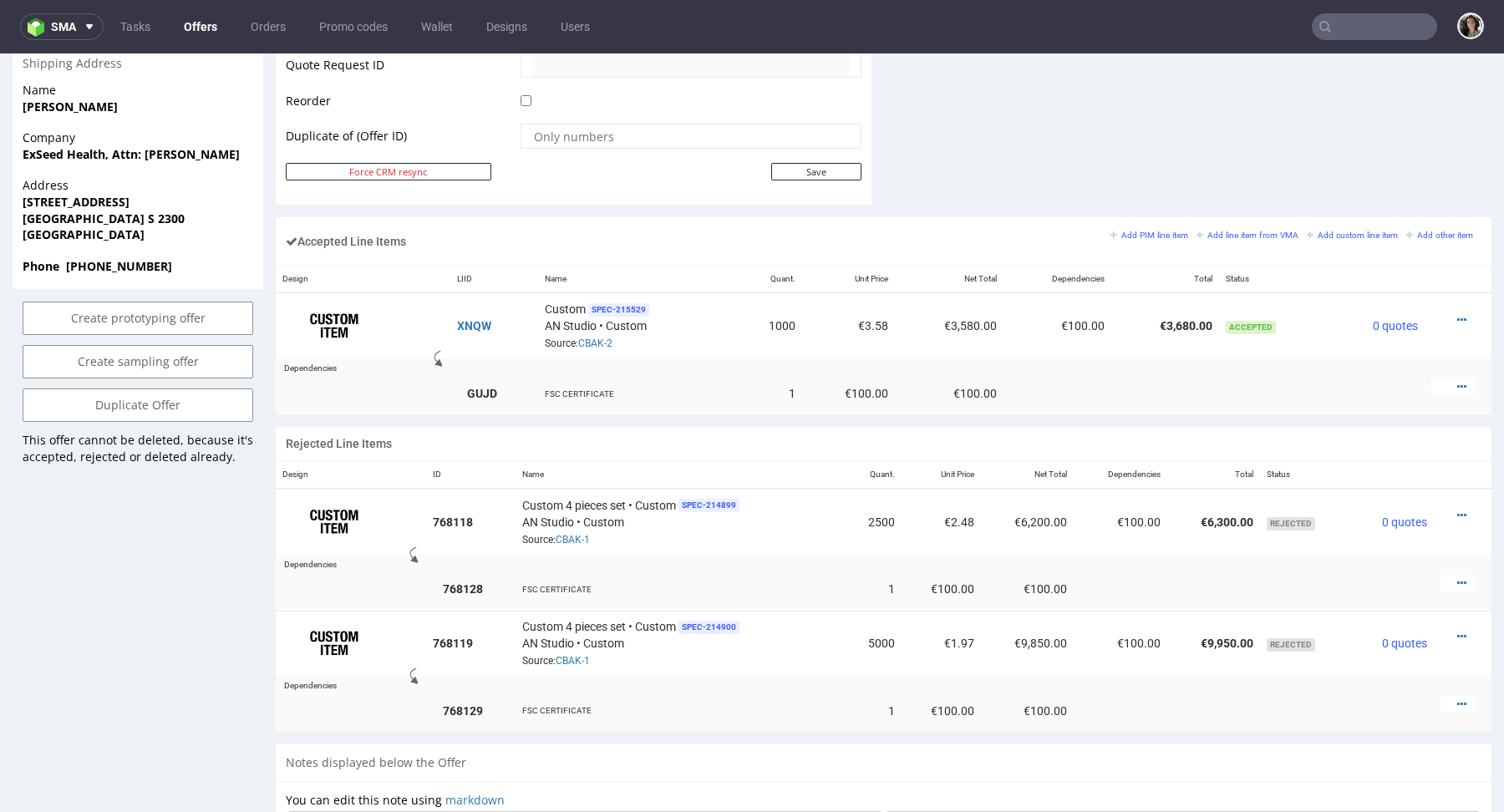
scroll to position [911, 0]
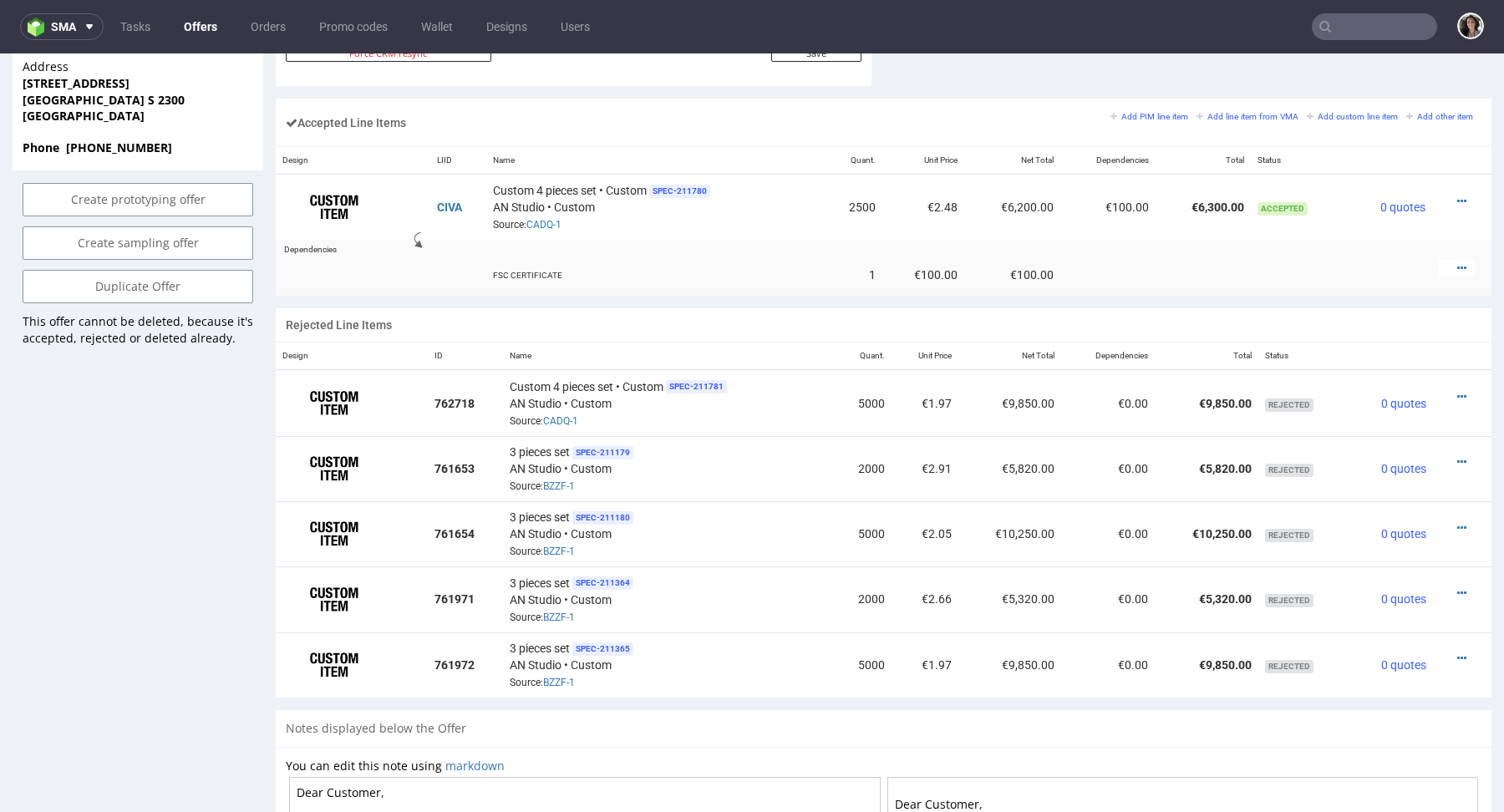
scroll to position [1012, 0]
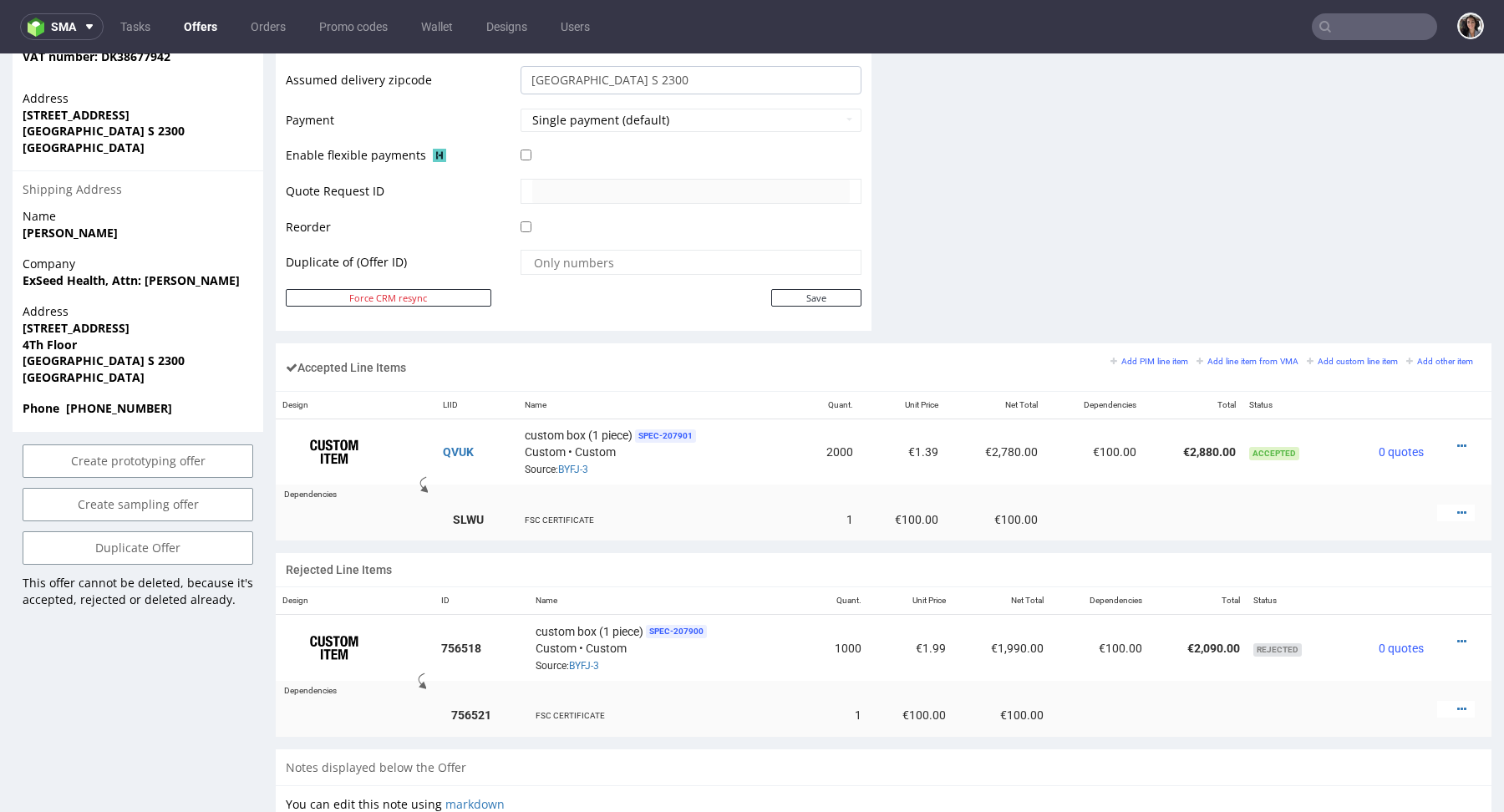
scroll to position [754, 0]
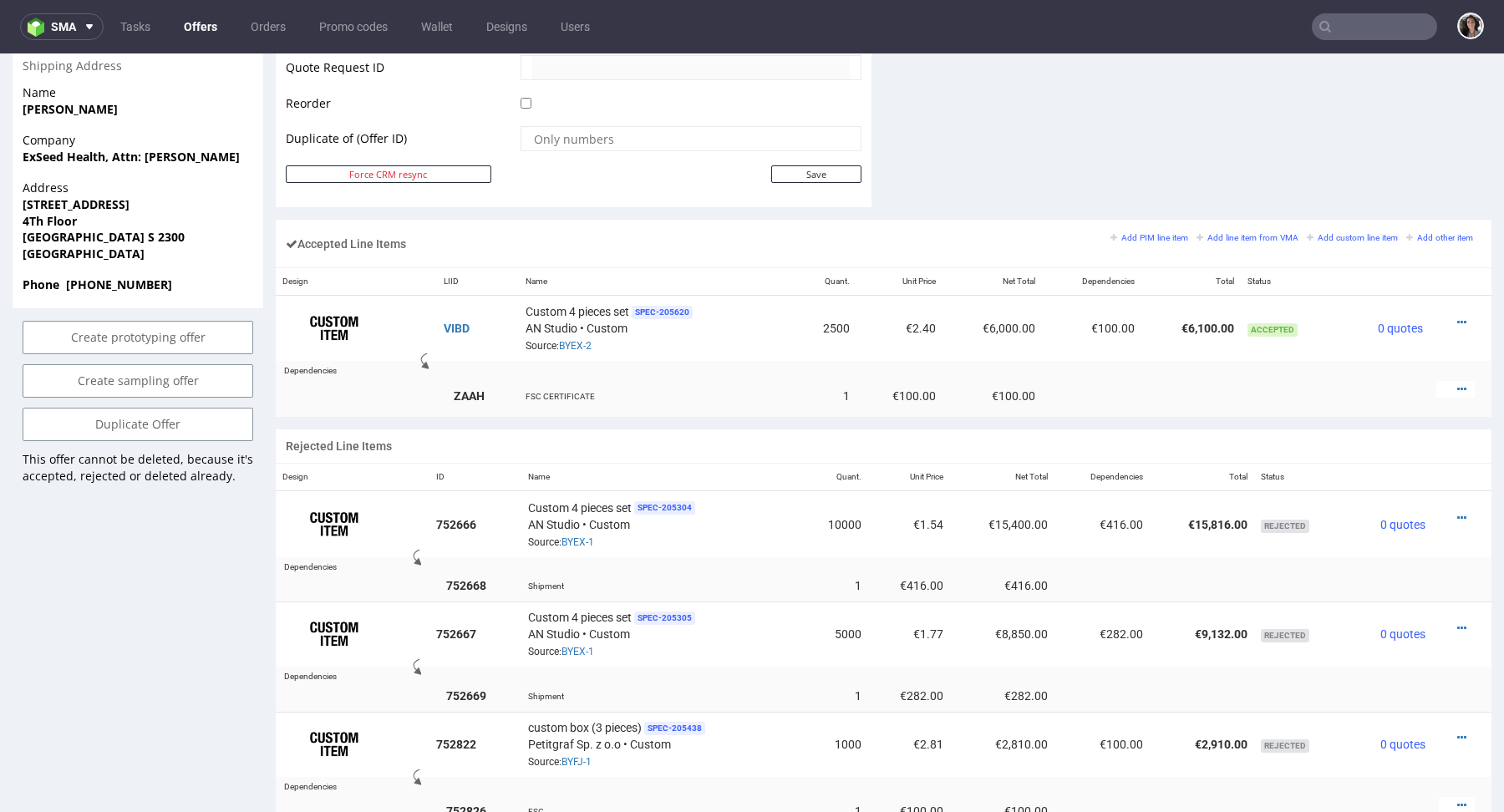
scroll to position [967, 0]
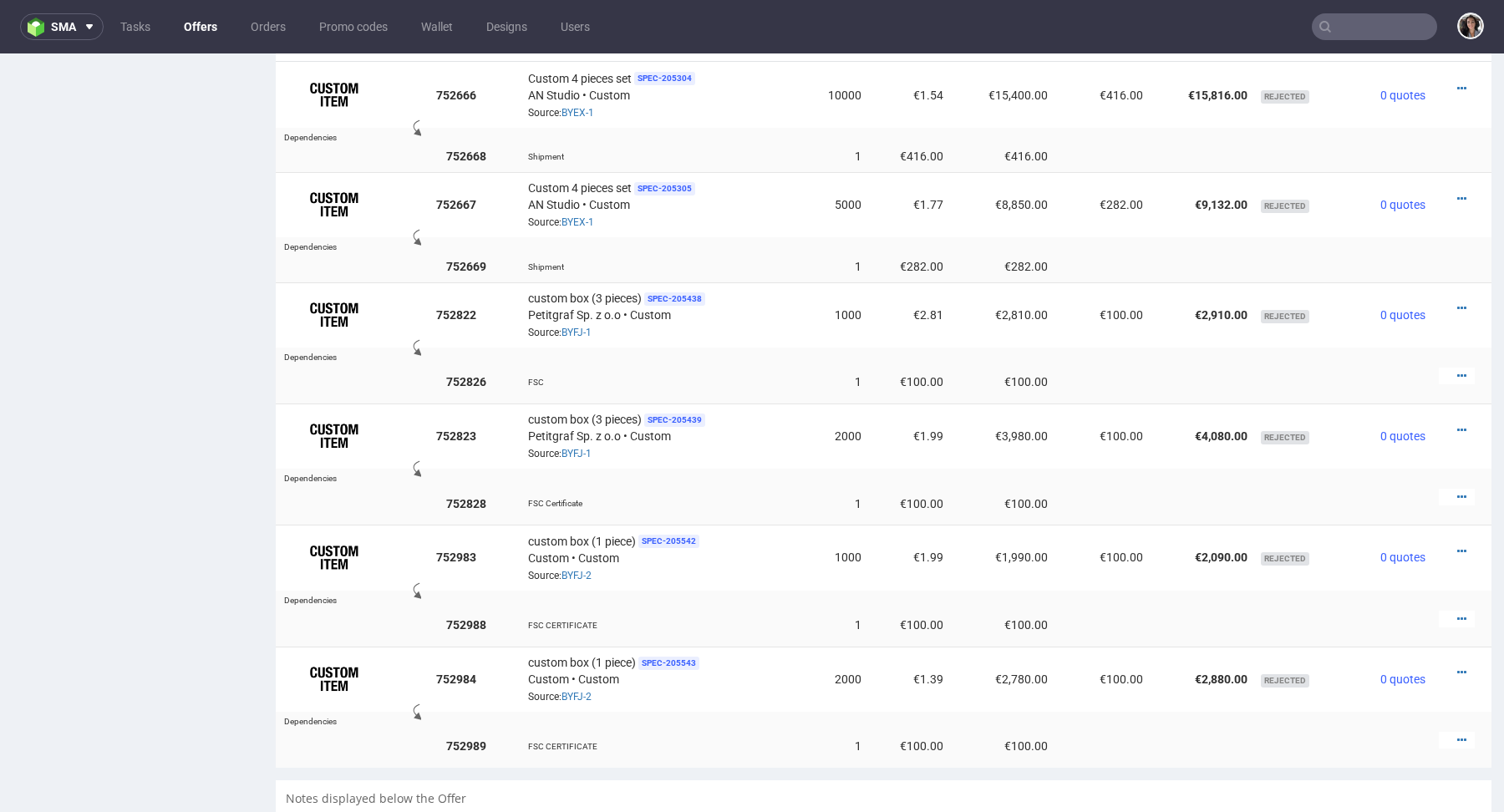
scroll to position [1308, 0]
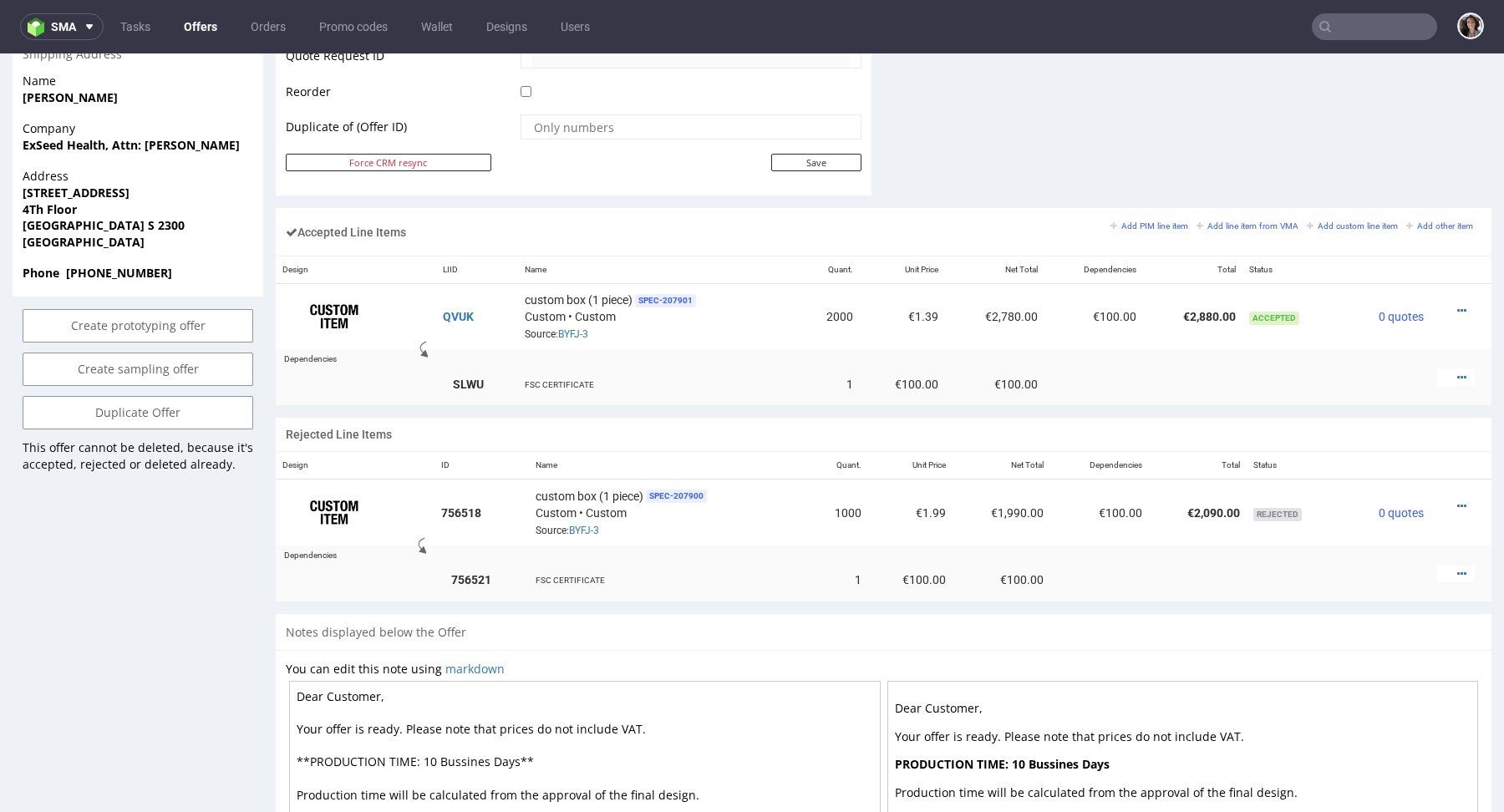
scroll to position [907, 0]
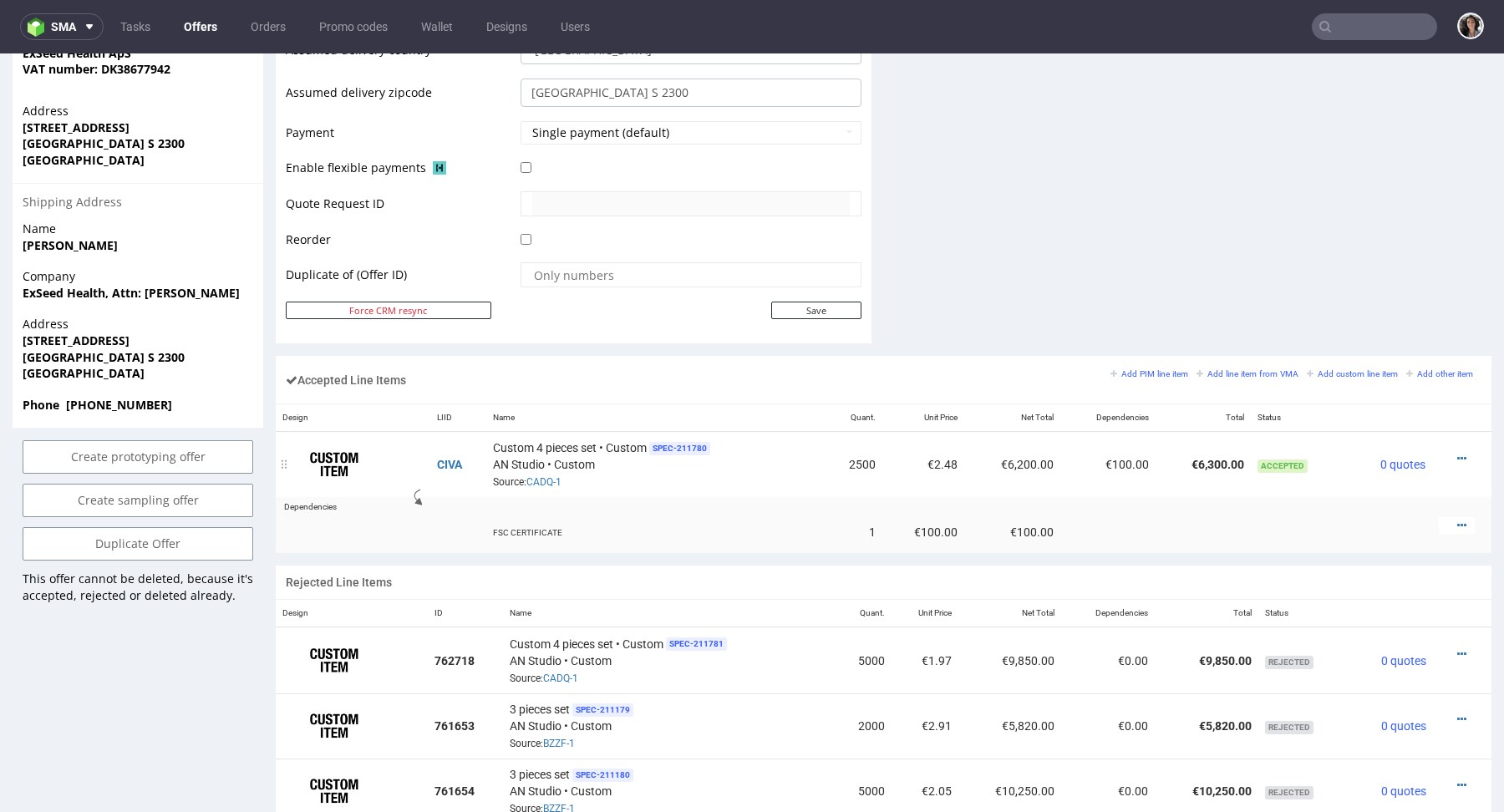
scroll to position [737, 0]
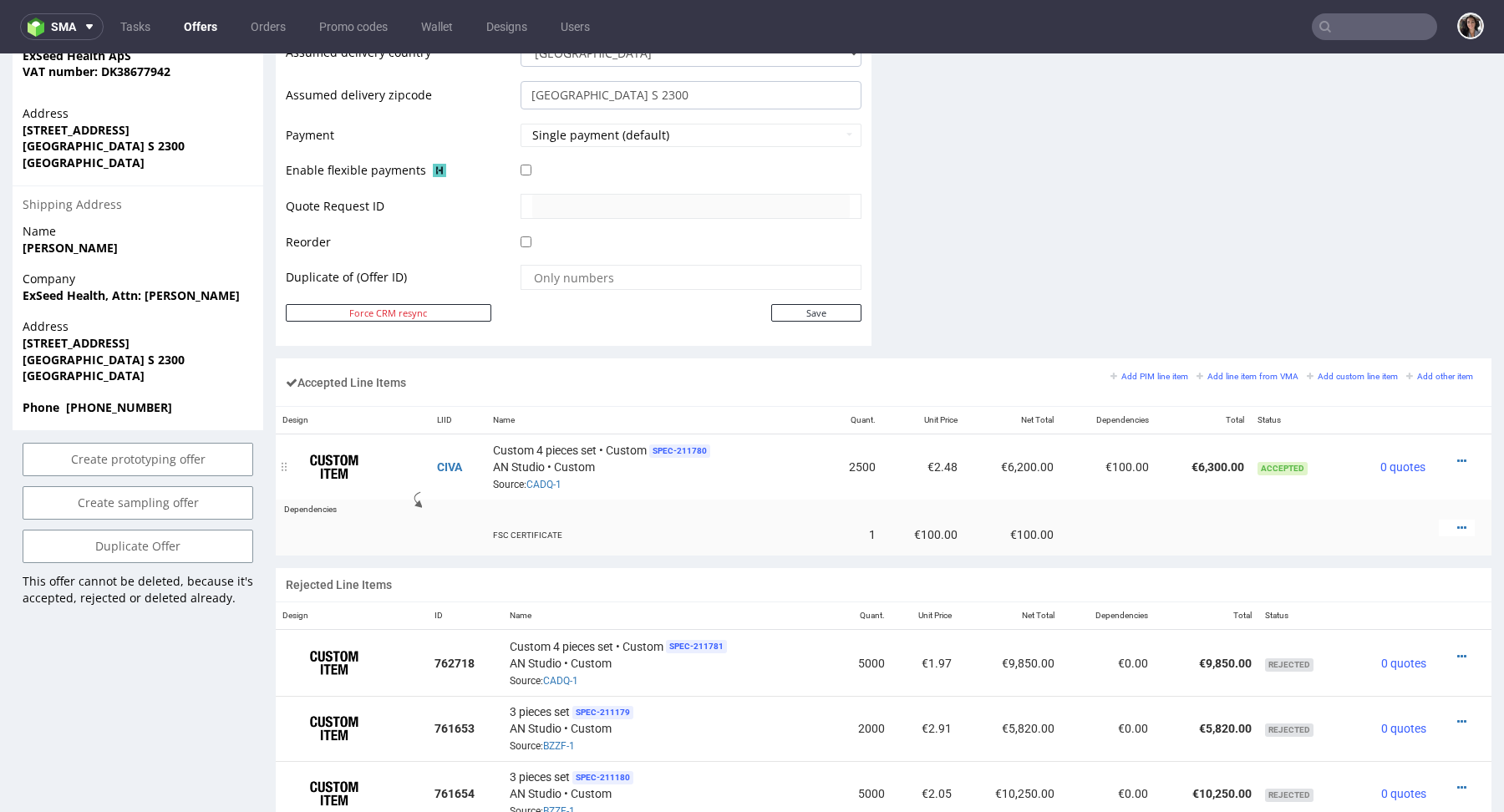
click at [1450, 457] on div at bounding box center [1456, 461] width 36 height 17
click at [1458, 456] on icon at bounding box center [1462, 461] width 10 height 11
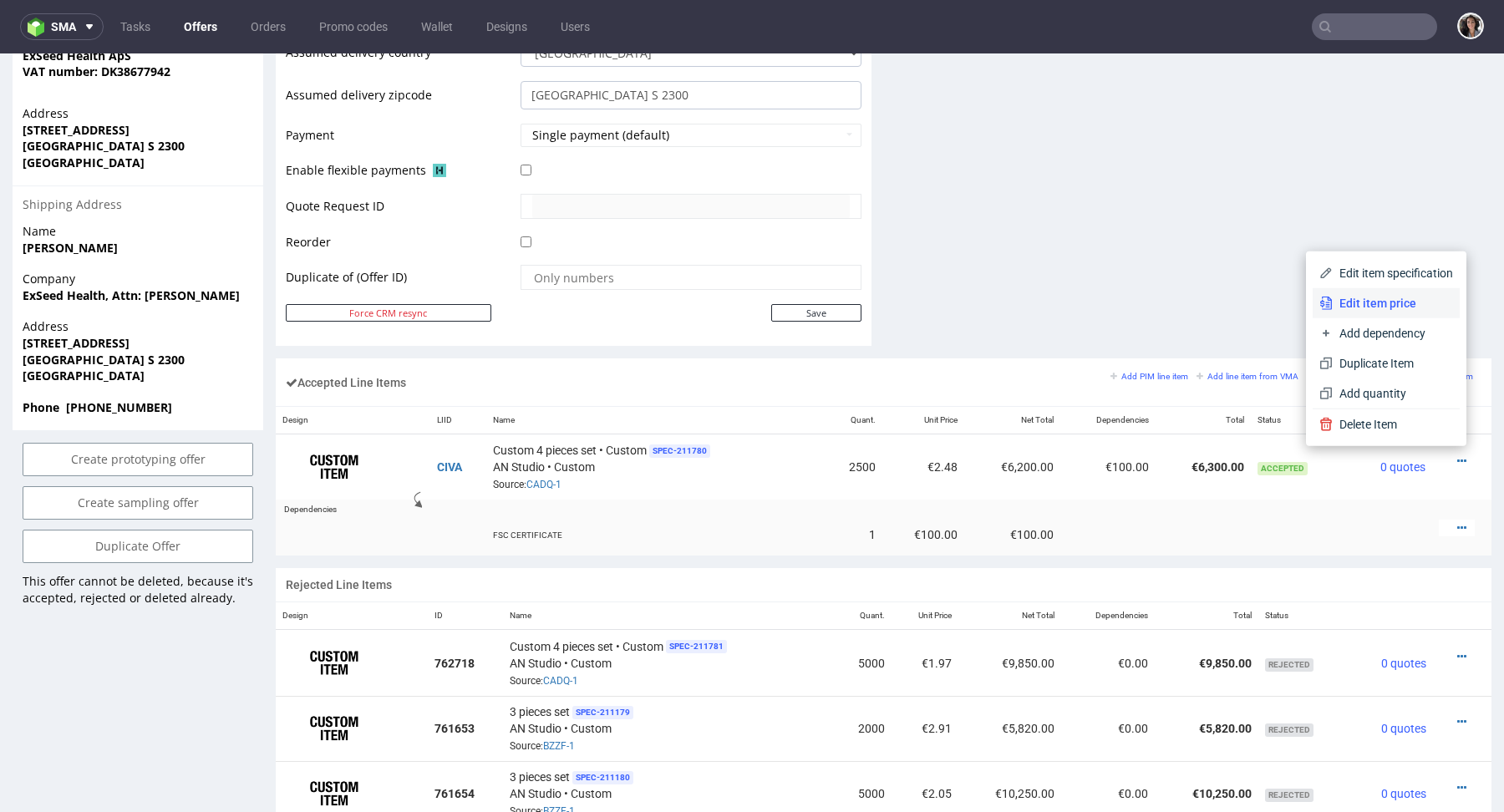
click at [1366, 304] on span "Edit item price" at bounding box center [1393, 303] width 120 height 17
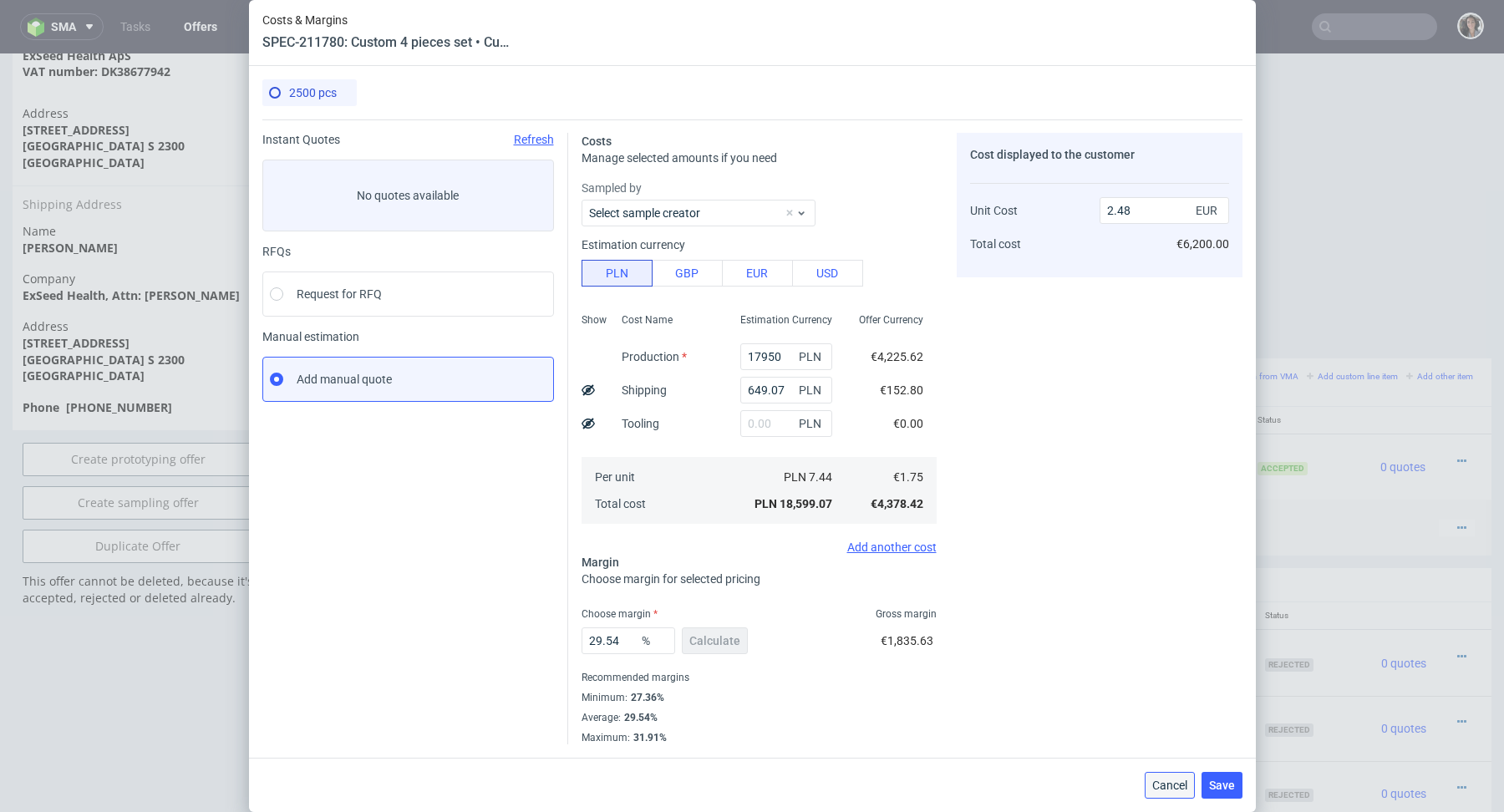
click at [1187, 793] on button "Cancel" at bounding box center [1170, 785] width 50 height 27
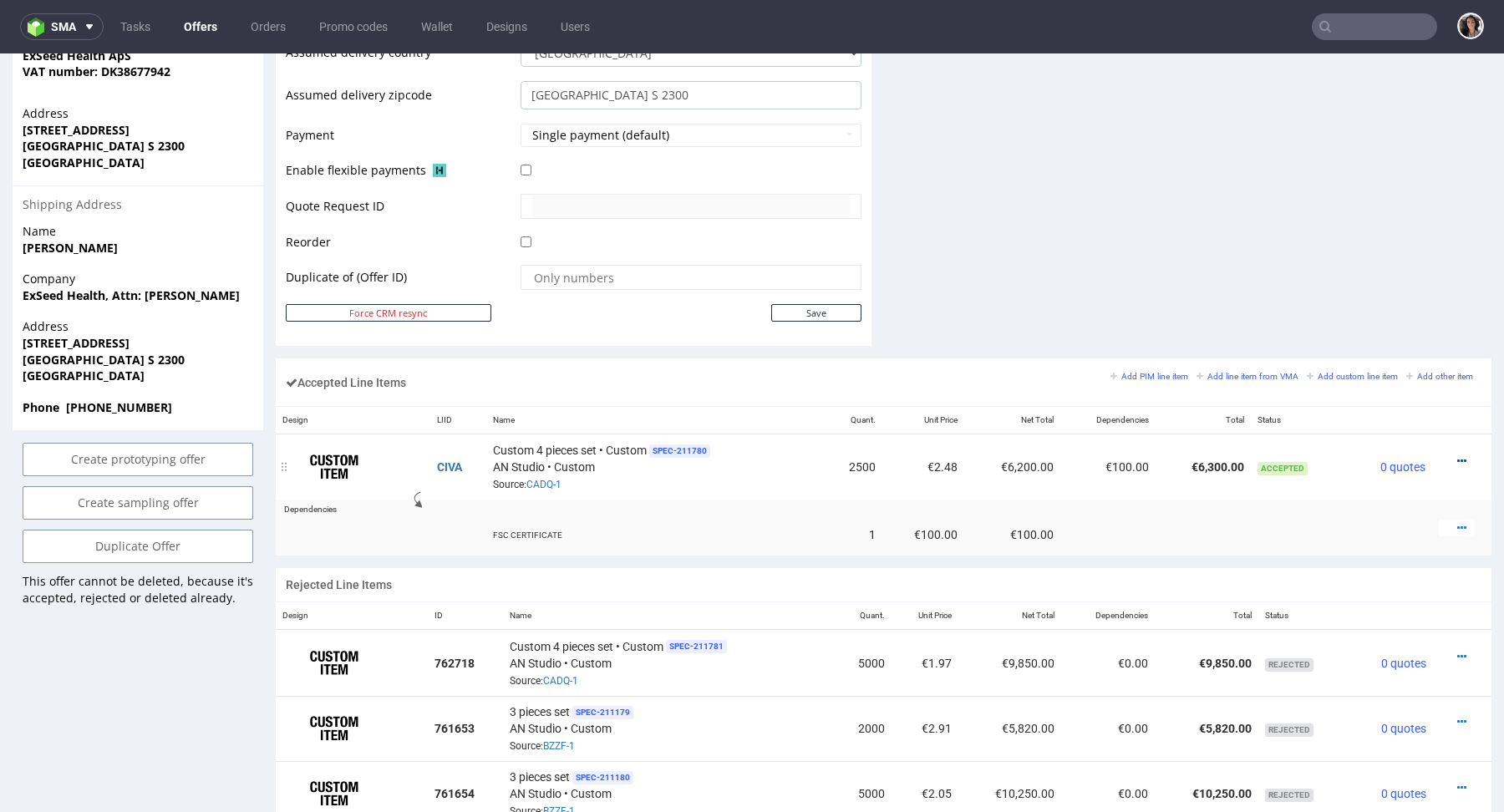
click at [1458, 456] on icon at bounding box center [1462, 461] width 10 height 11
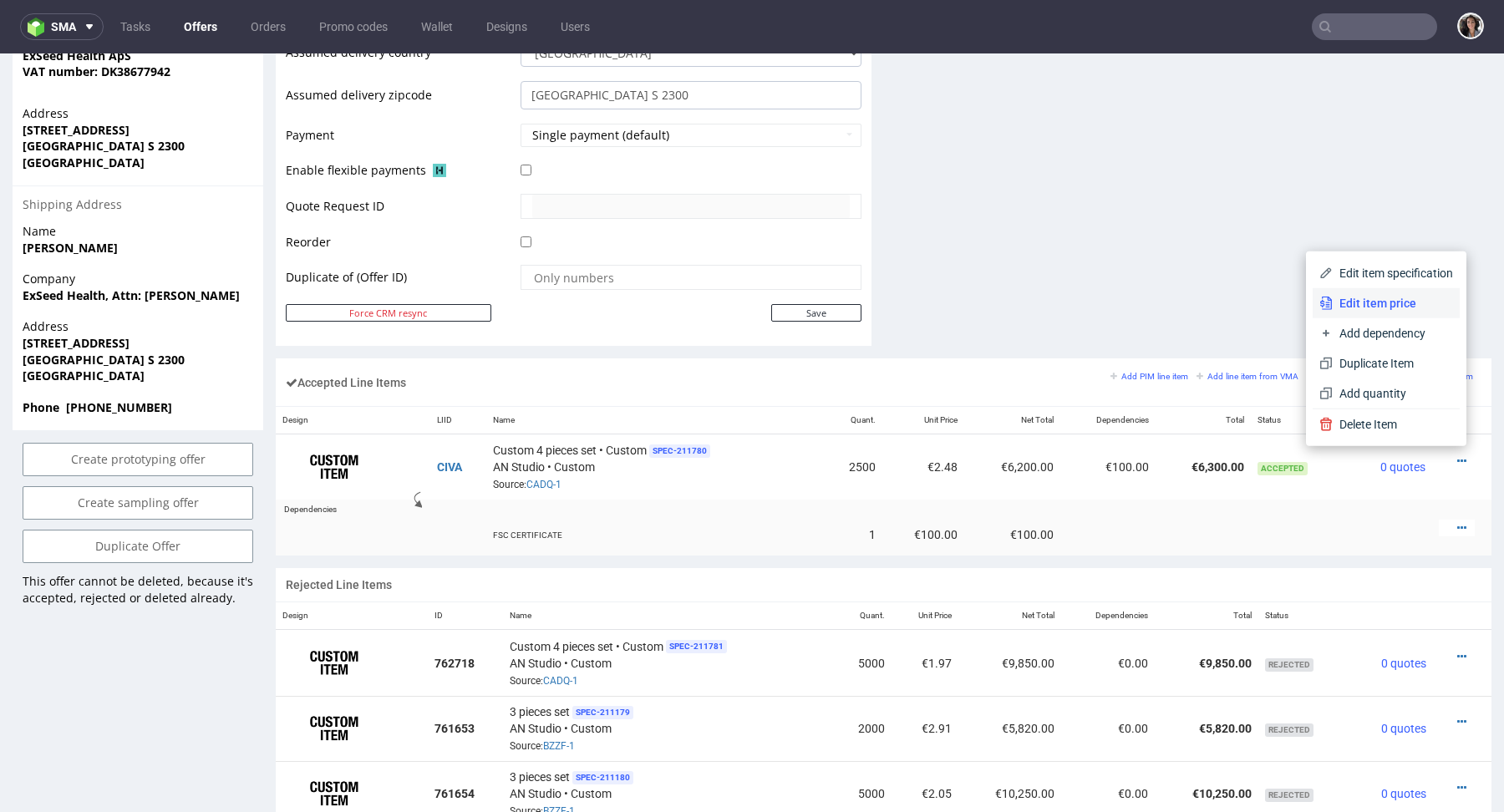
click at [1375, 303] on span "Edit item price" at bounding box center [1393, 303] width 120 height 17
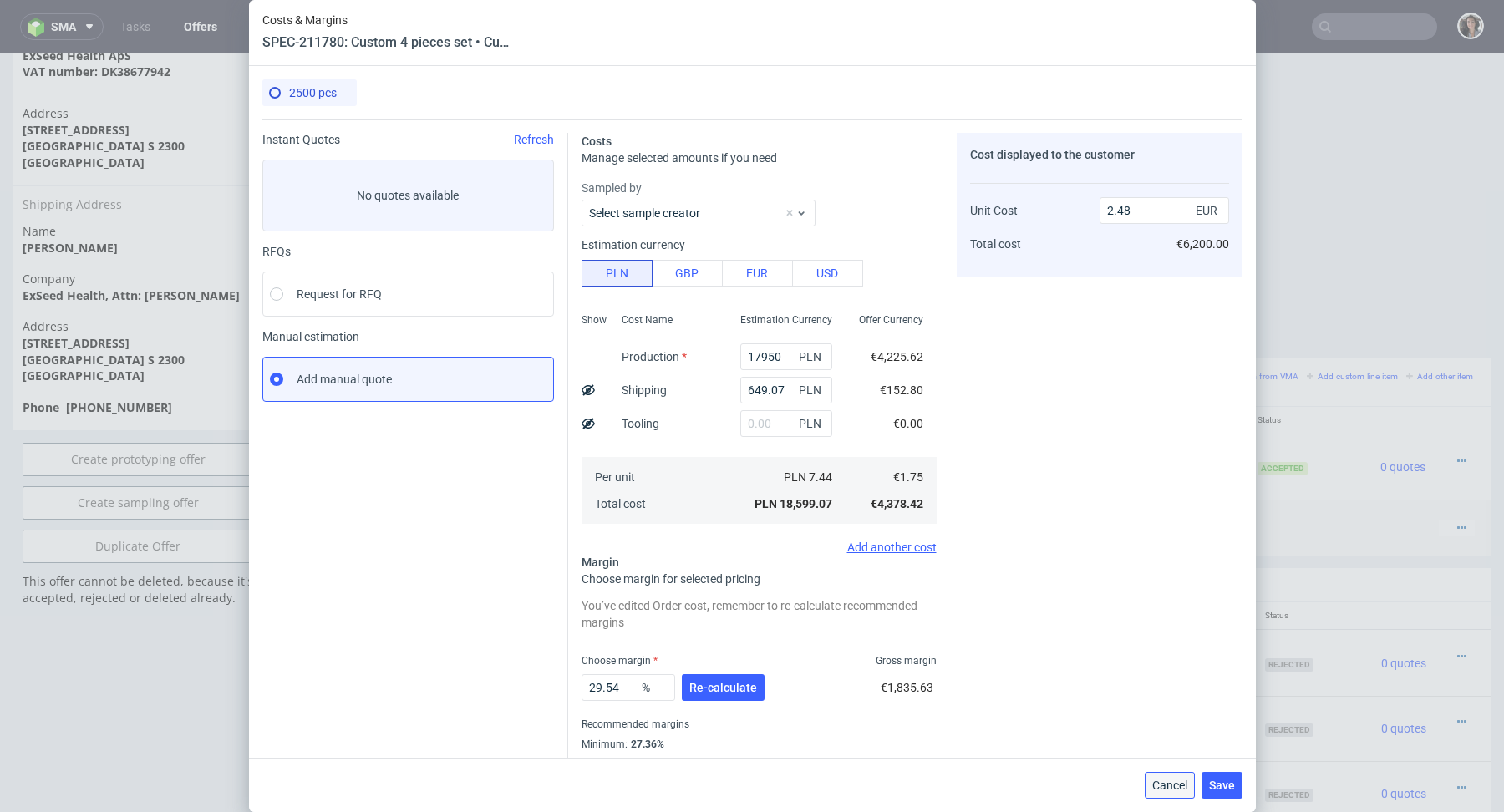
click at [1166, 786] on span "Cancel" at bounding box center [1170, 785] width 35 height 11
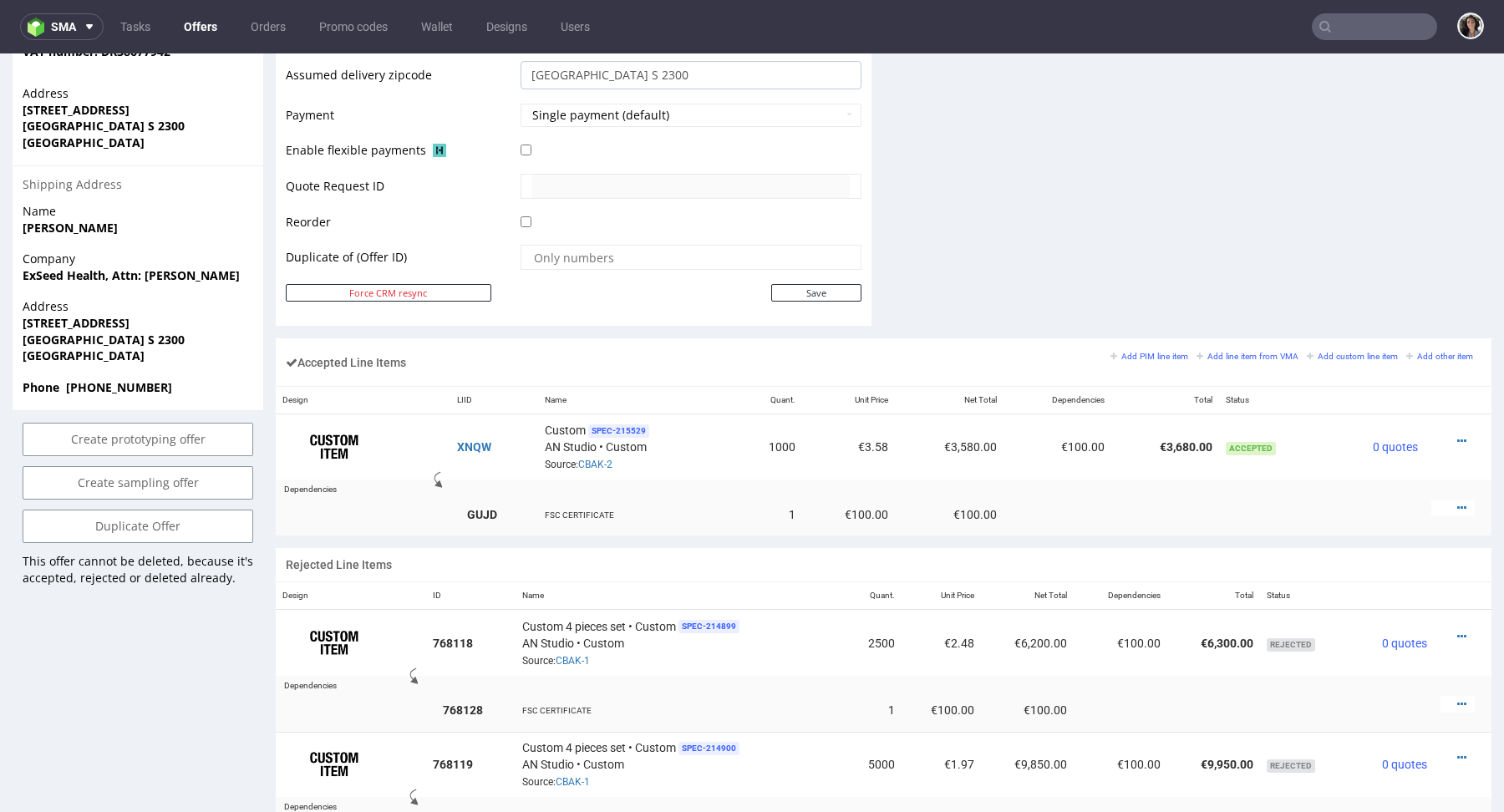
scroll to position [1229, 0]
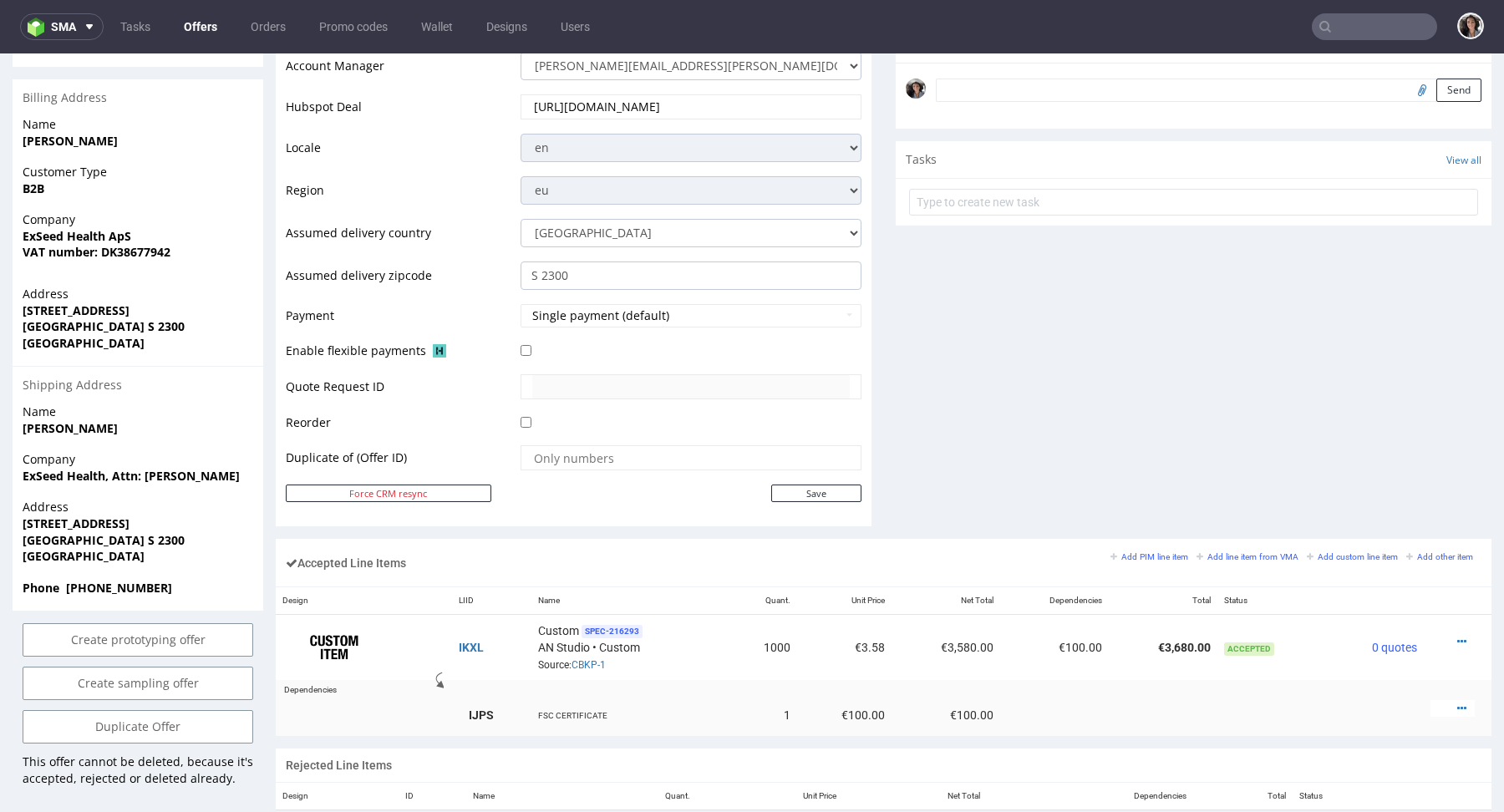
scroll to position [986, 0]
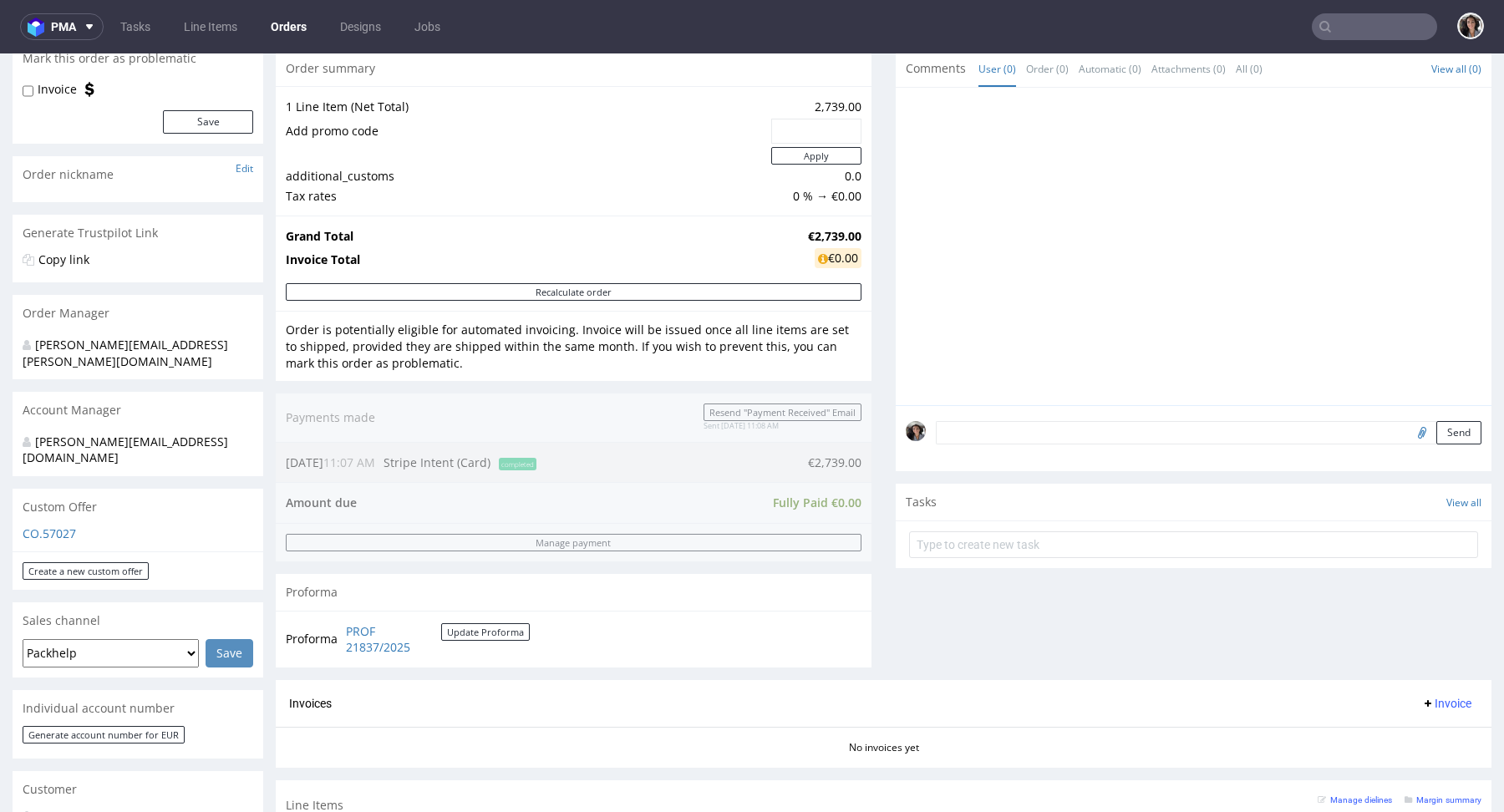
scroll to position [347, 0]
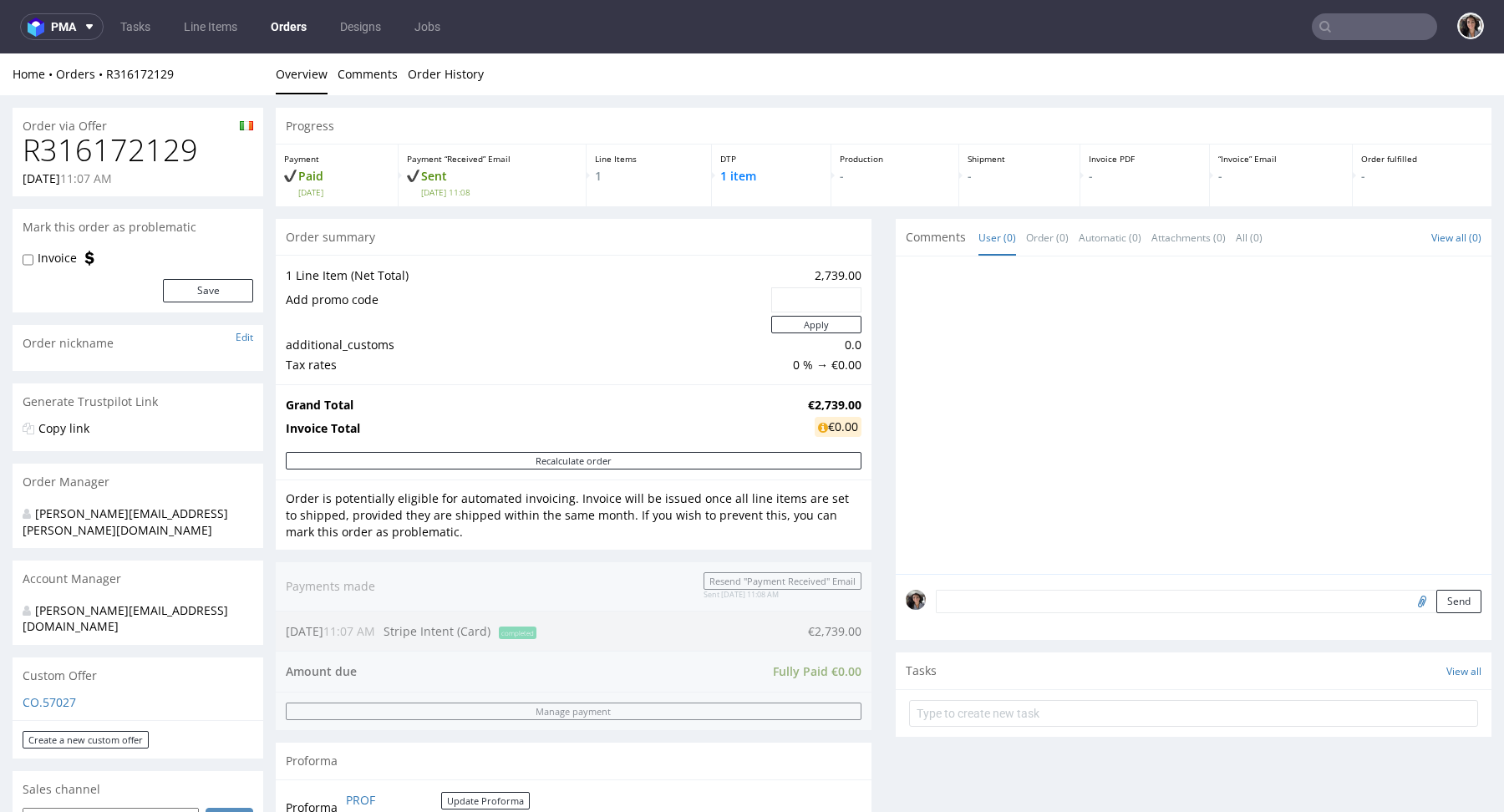
click at [54, 695] on div "CO.57027" at bounding box center [137, 708] width 250 height 27
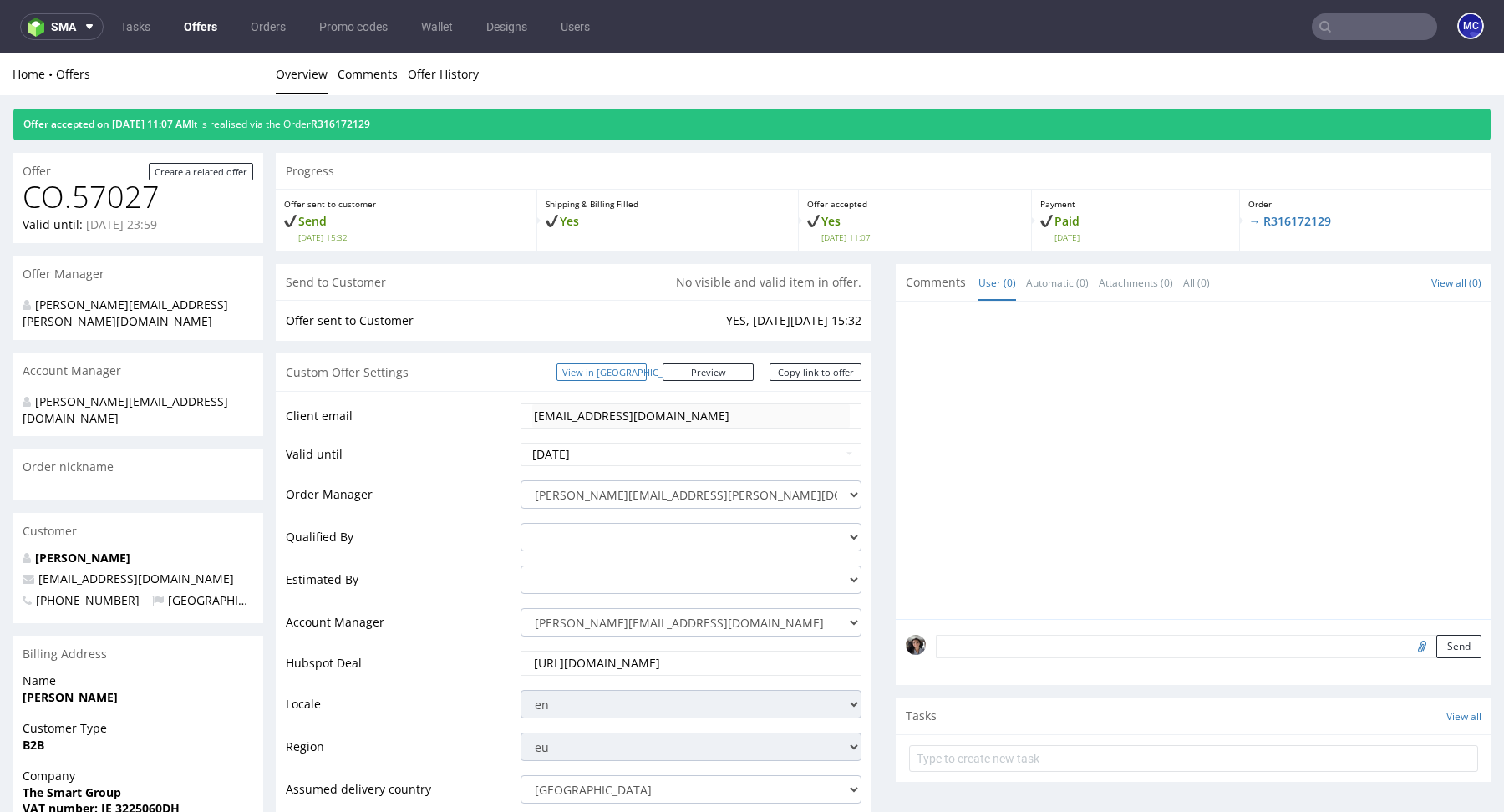
click at [647, 365] on link "View in [GEOGRAPHIC_DATA]" at bounding box center [602, 372] width 90 height 17
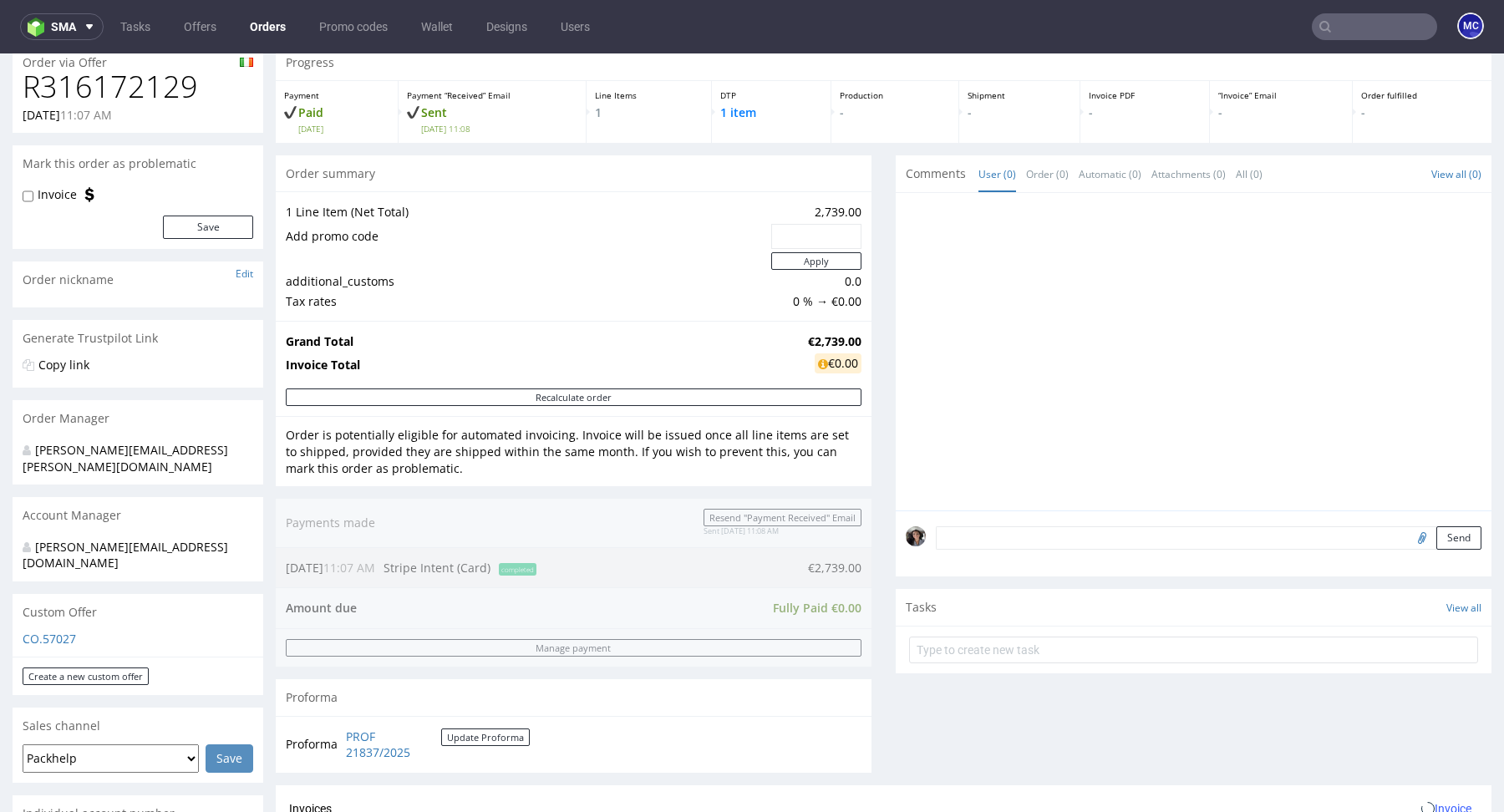
scroll to position [80, 0]
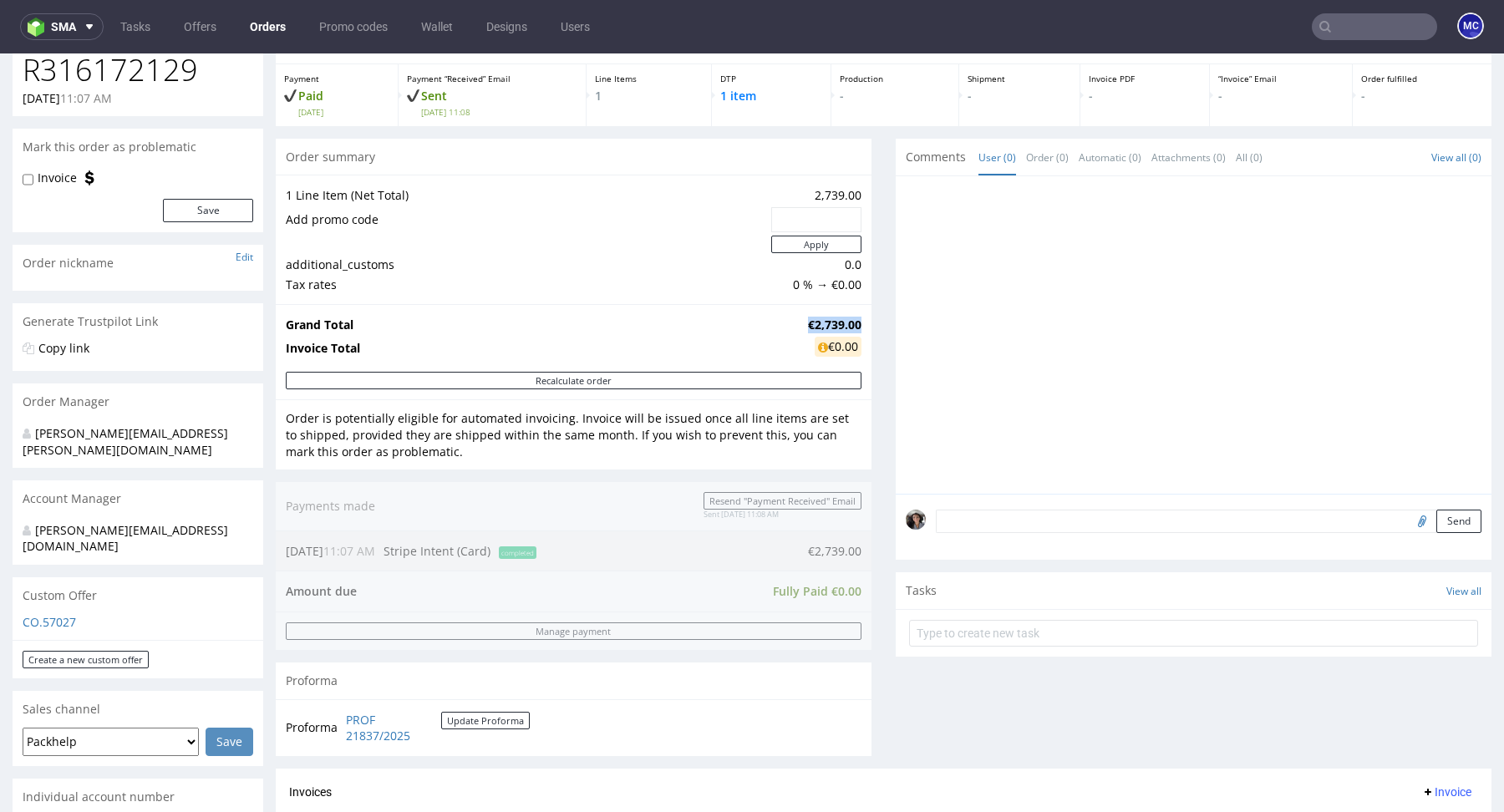
drag, startPoint x: 851, startPoint y: 318, endPoint x: 785, endPoint y: 317, distance: 66.0
click at [785, 317] on tr "Grand Total €2,739.00" at bounding box center [574, 324] width 576 height 20
copy tr "€2,739.00"
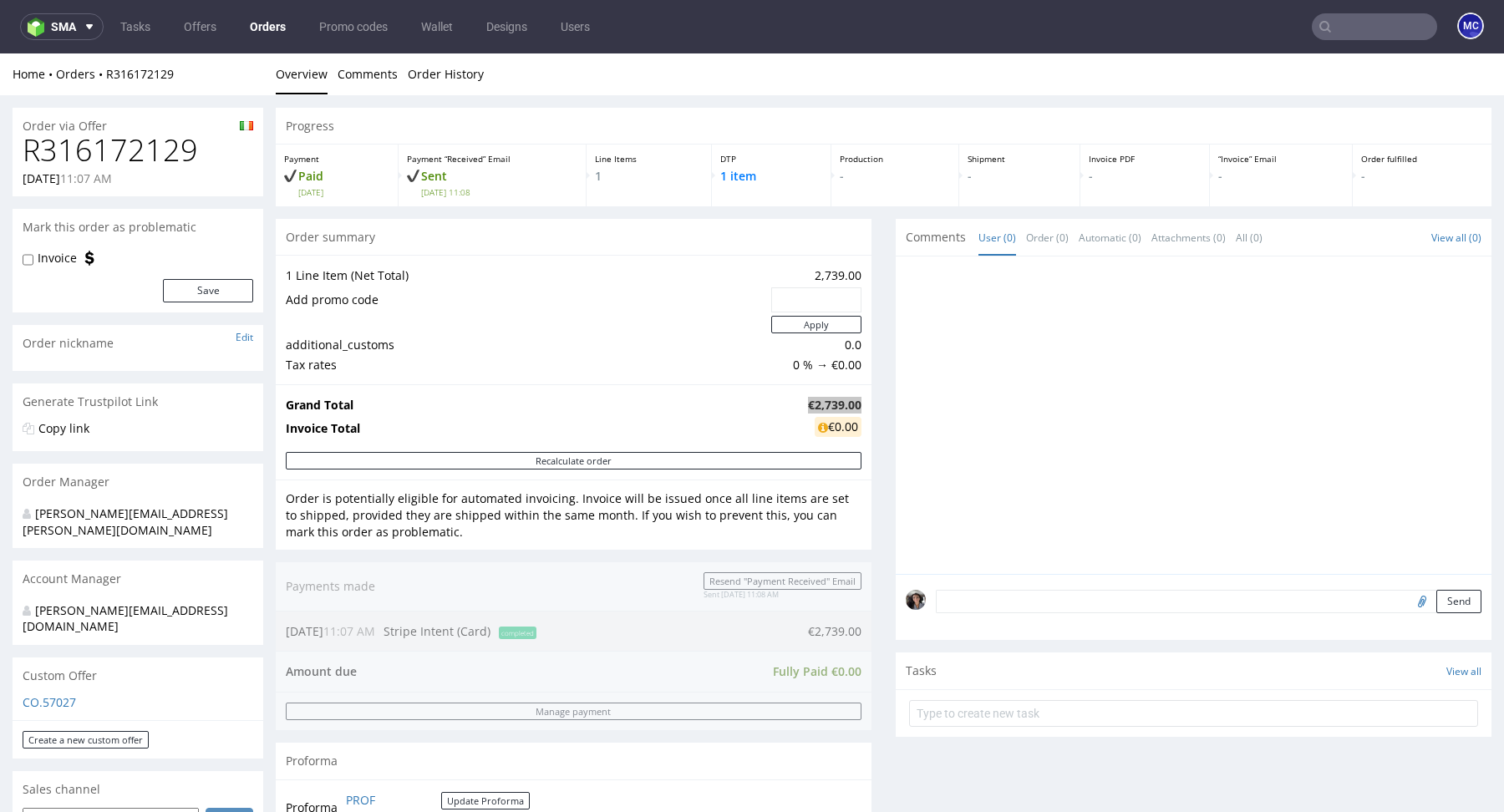
scroll to position [607, 0]
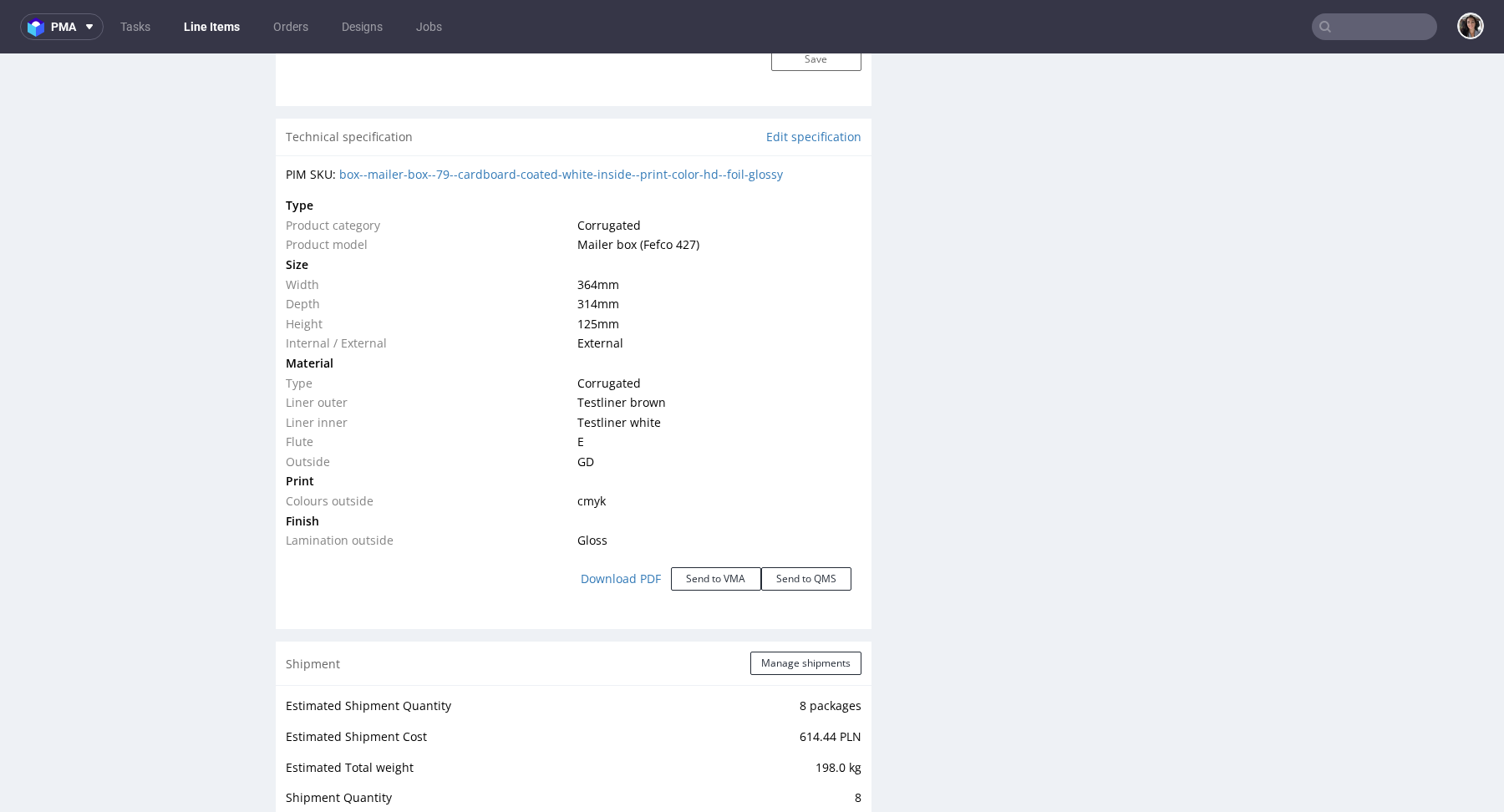
scroll to position [1609, 0]
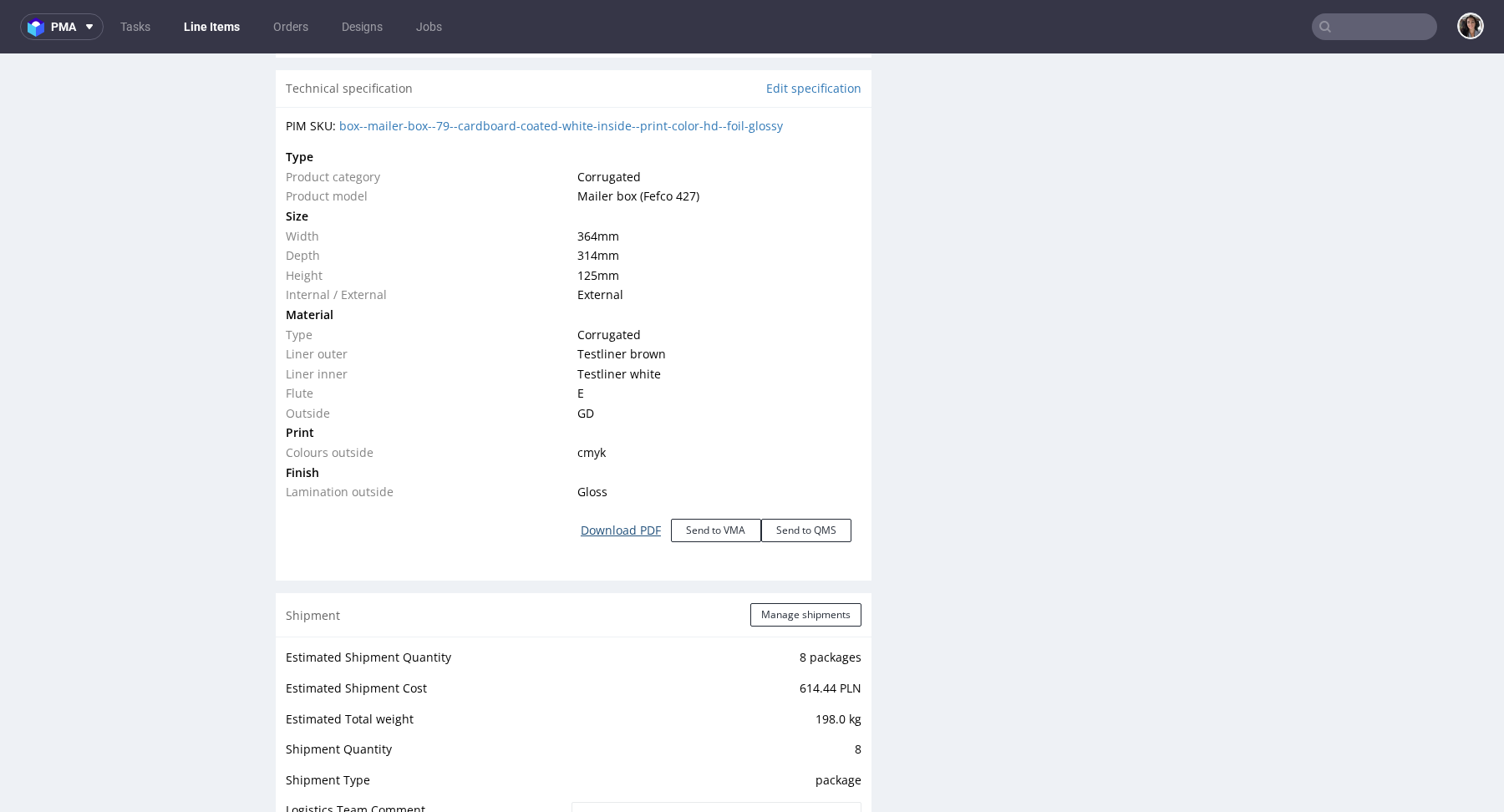
click at [618, 525] on link "Download PDF" at bounding box center [621, 530] width 100 height 37
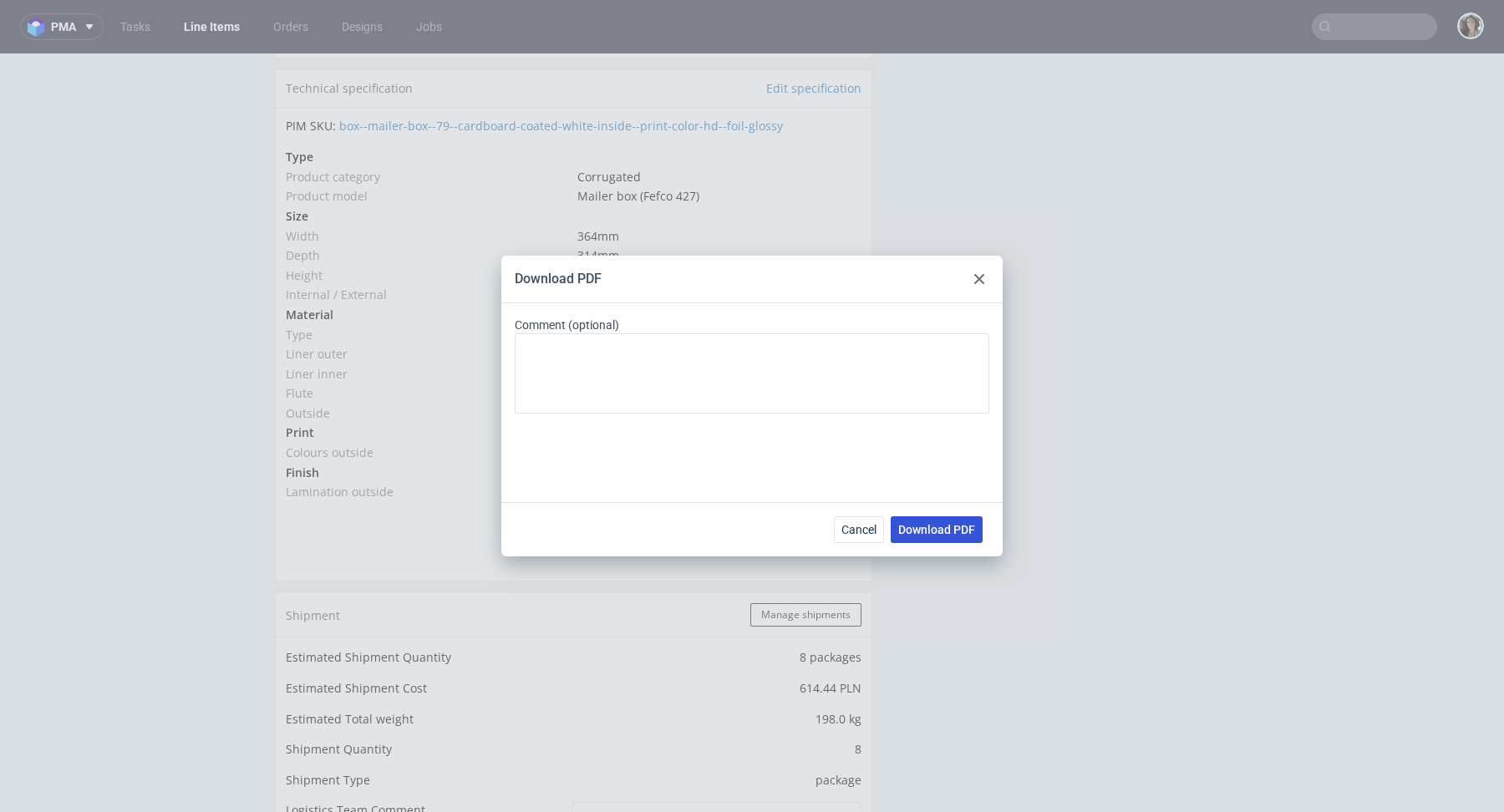
click at [925, 531] on span "Download PDF" at bounding box center [936, 529] width 77 height 11
click at [976, 275] on icon at bounding box center [980, 279] width 10 height 10
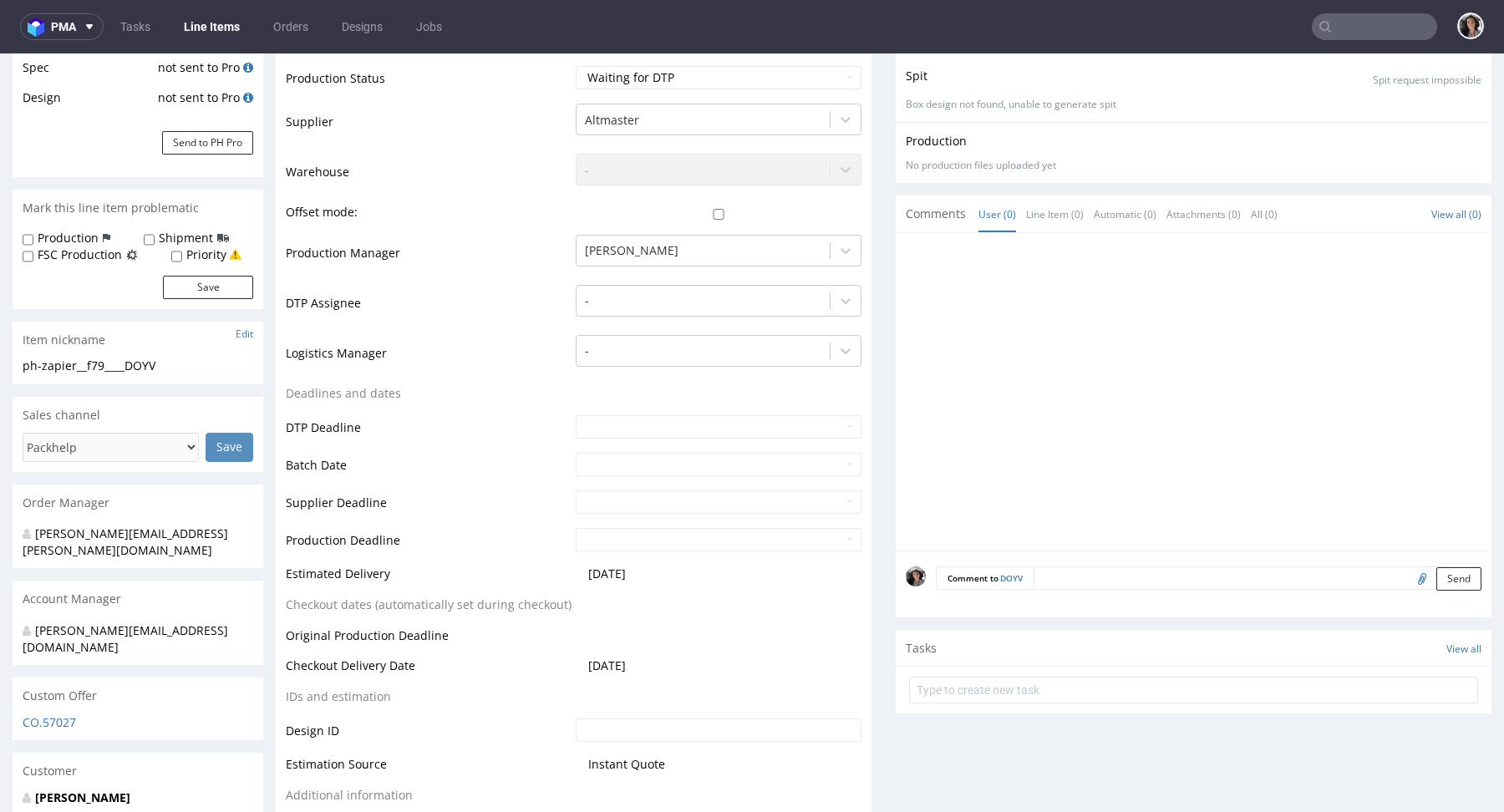
scroll to position [0, 0]
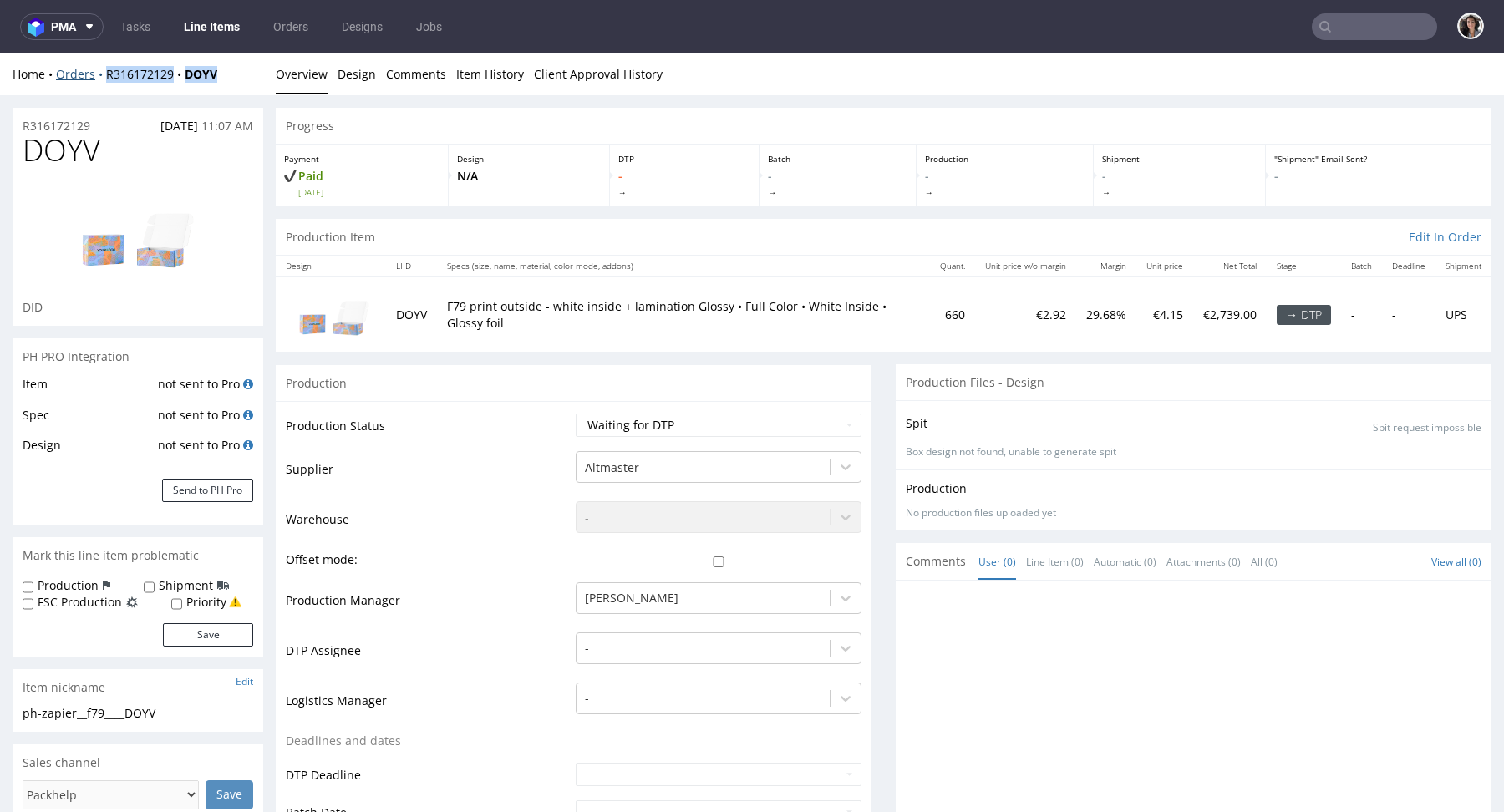
drag, startPoint x: 227, startPoint y: 73, endPoint x: 103, endPoint y: 72, distance: 124.0
click at [103, 72] on div "Home Orders R316172129 DOYV" at bounding box center [137, 74] width 250 height 17
copy div "R316172129 DOYV"
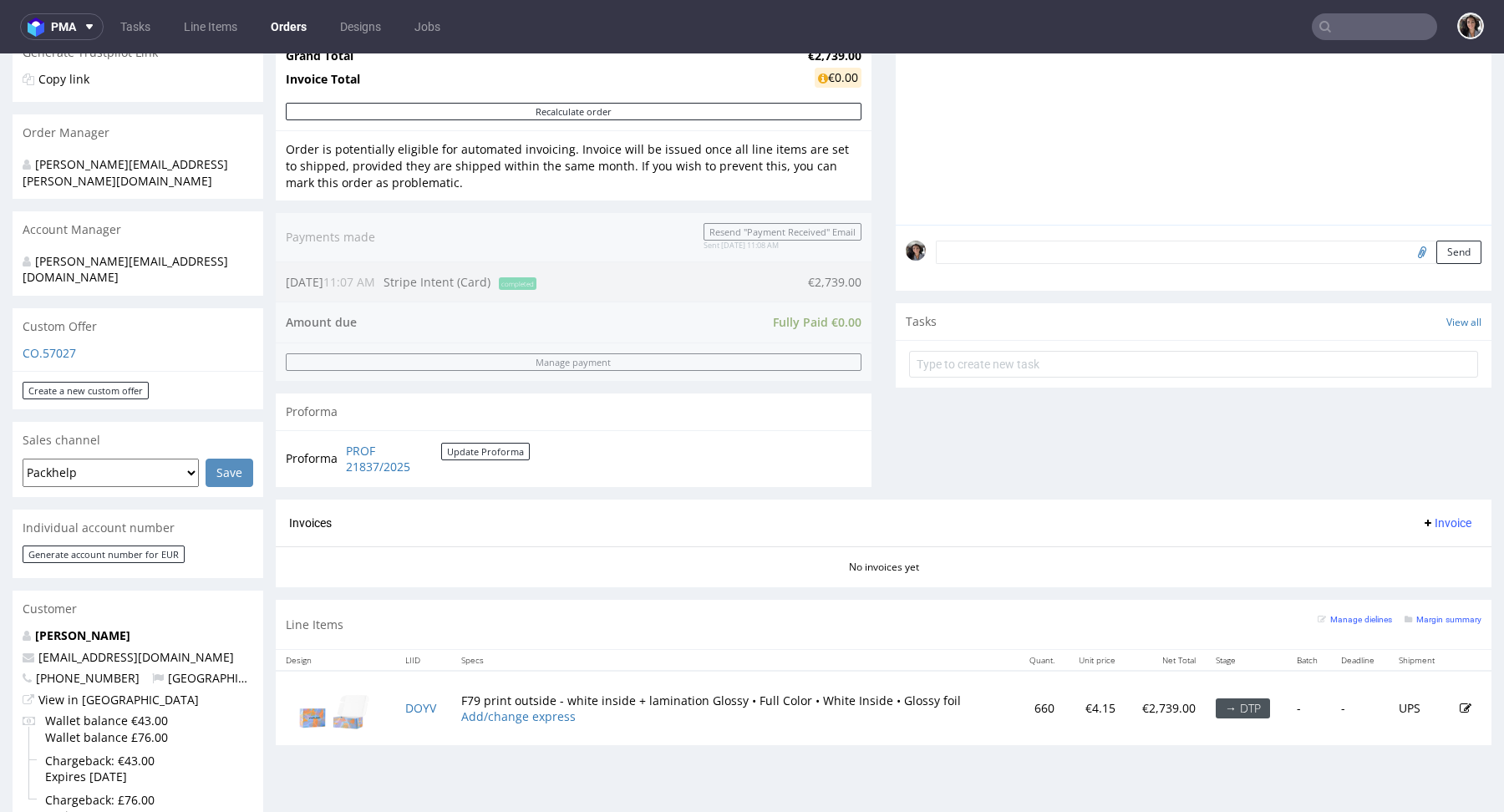
scroll to position [352, 0]
click at [376, 444] on link "PROF 21837/2025" at bounding box center [394, 456] width 96 height 32
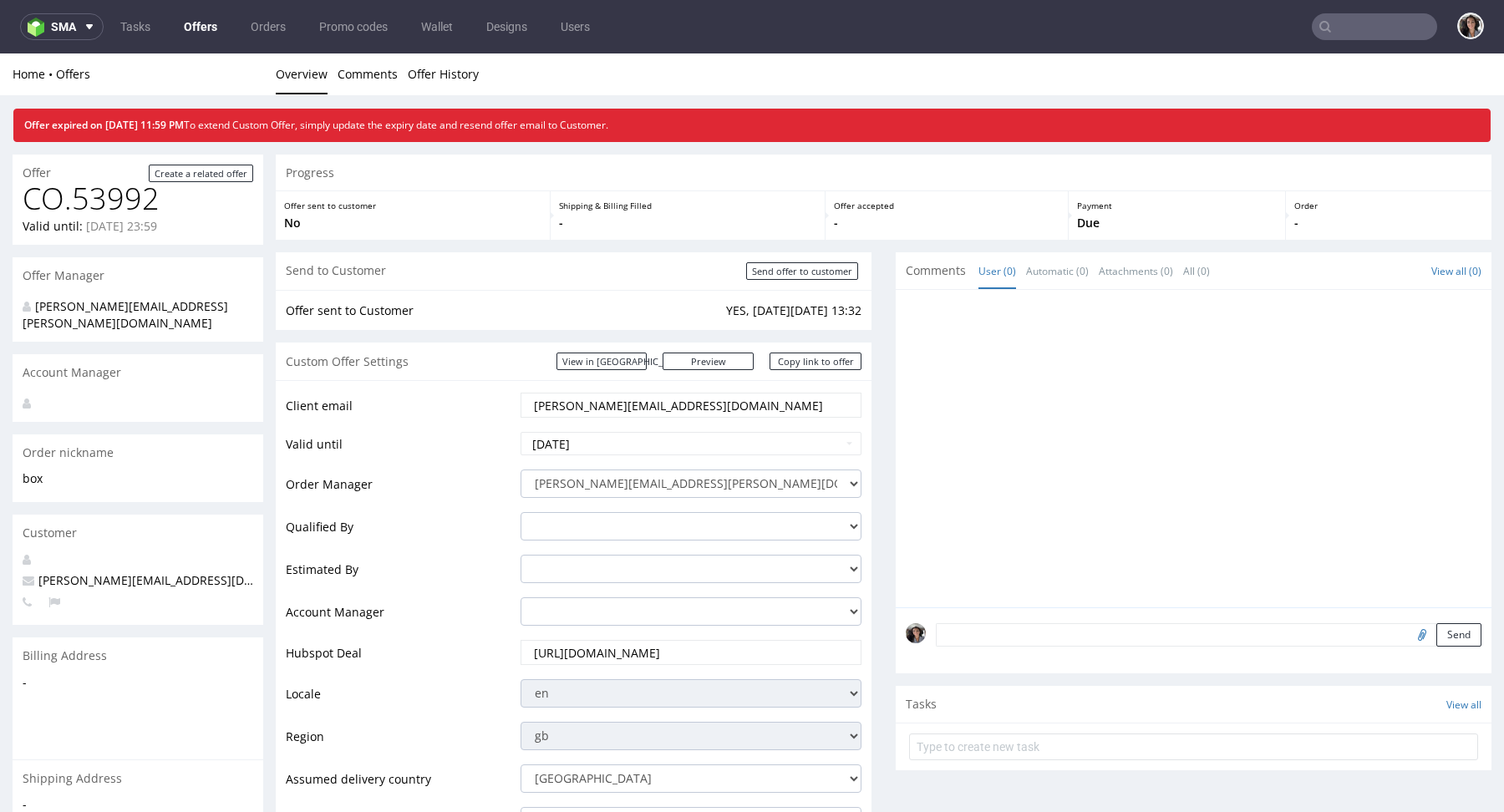
click at [205, 19] on link "Offers" at bounding box center [201, 26] width 54 height 27
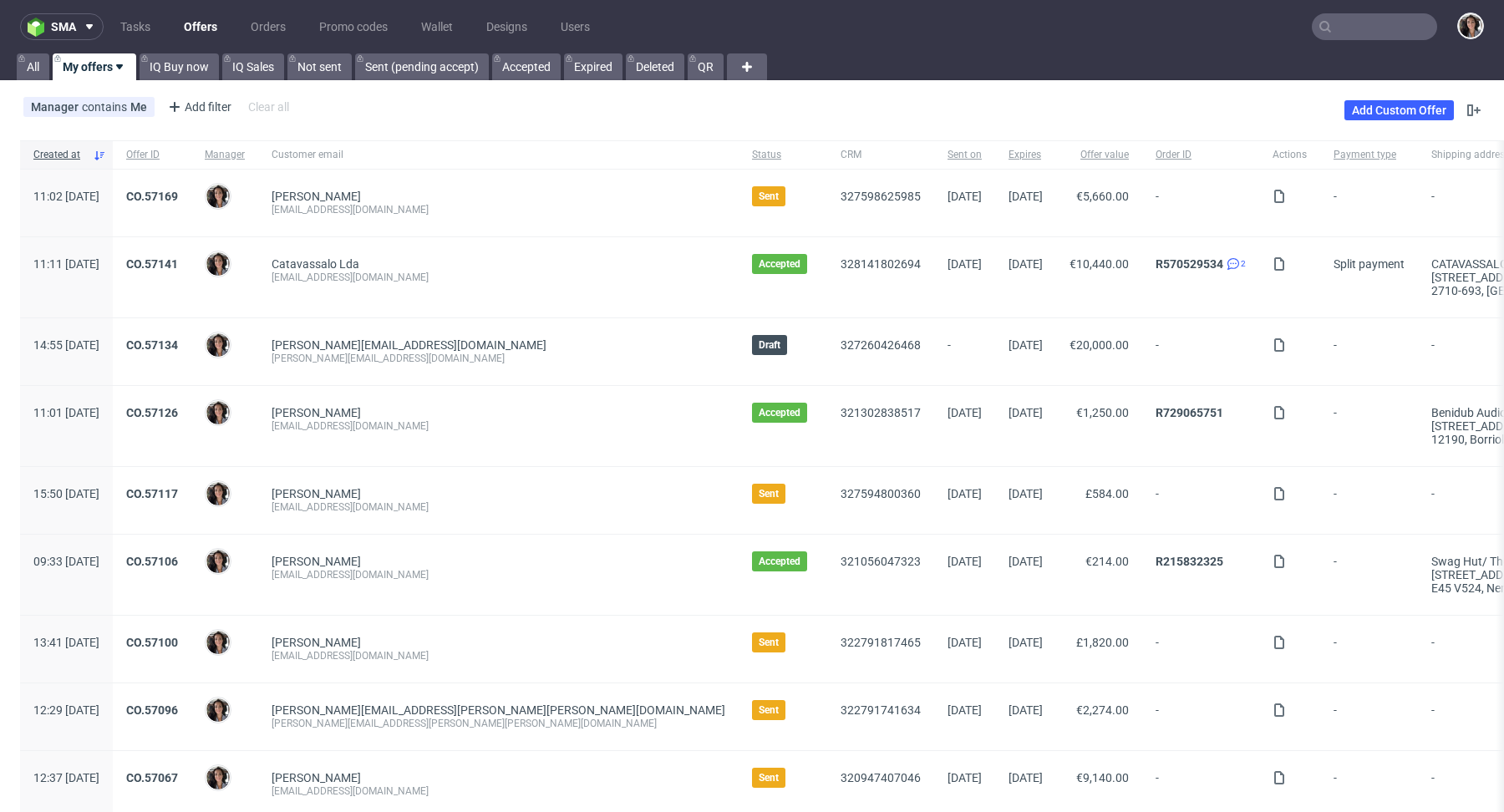
click at [752, 150] on span "Status" at bounding box center [782, 155] width 62 height 14
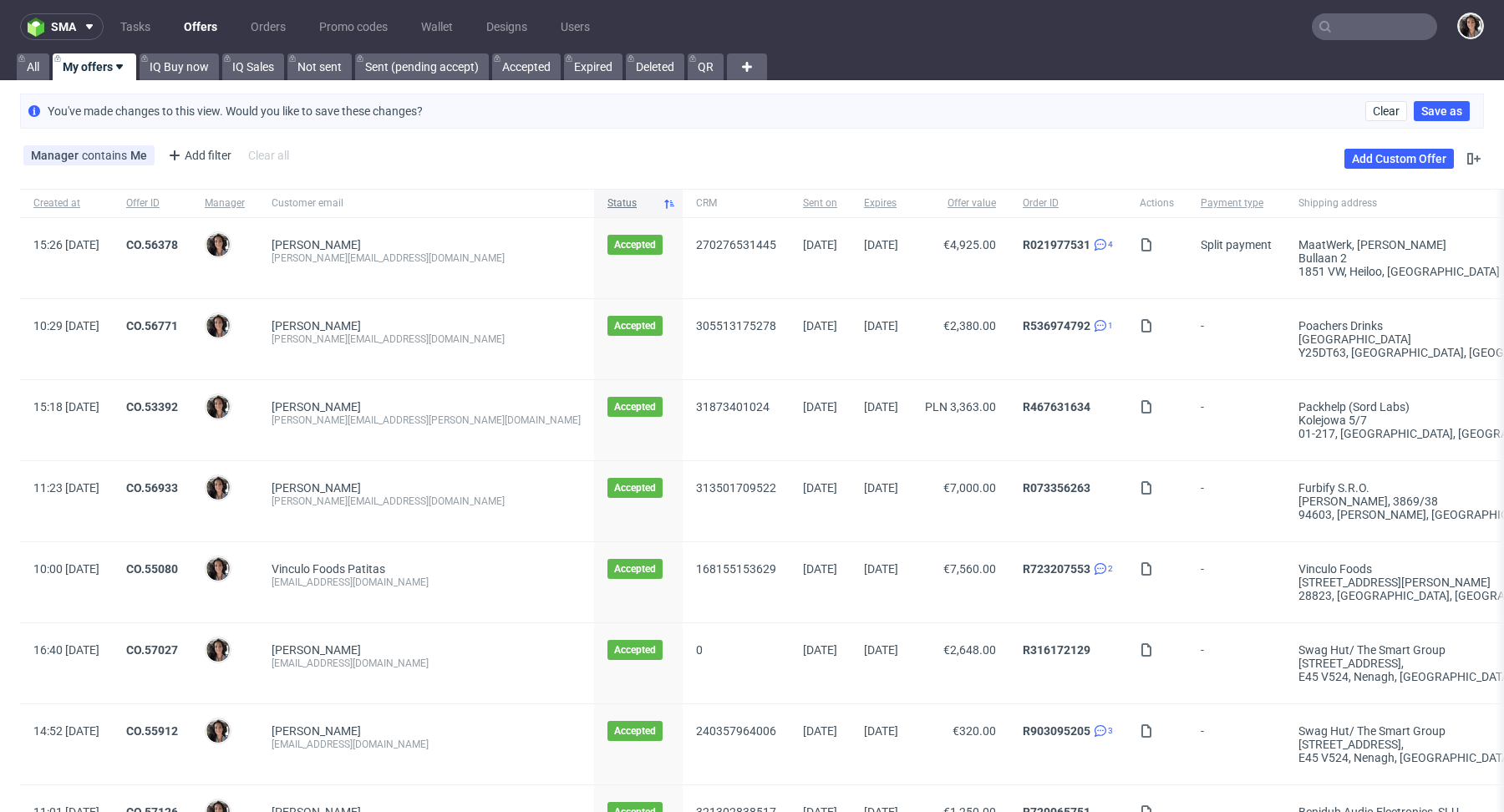
click at [656, 206] on span "Status" at bounding box center [632, 203] width 49 height 14
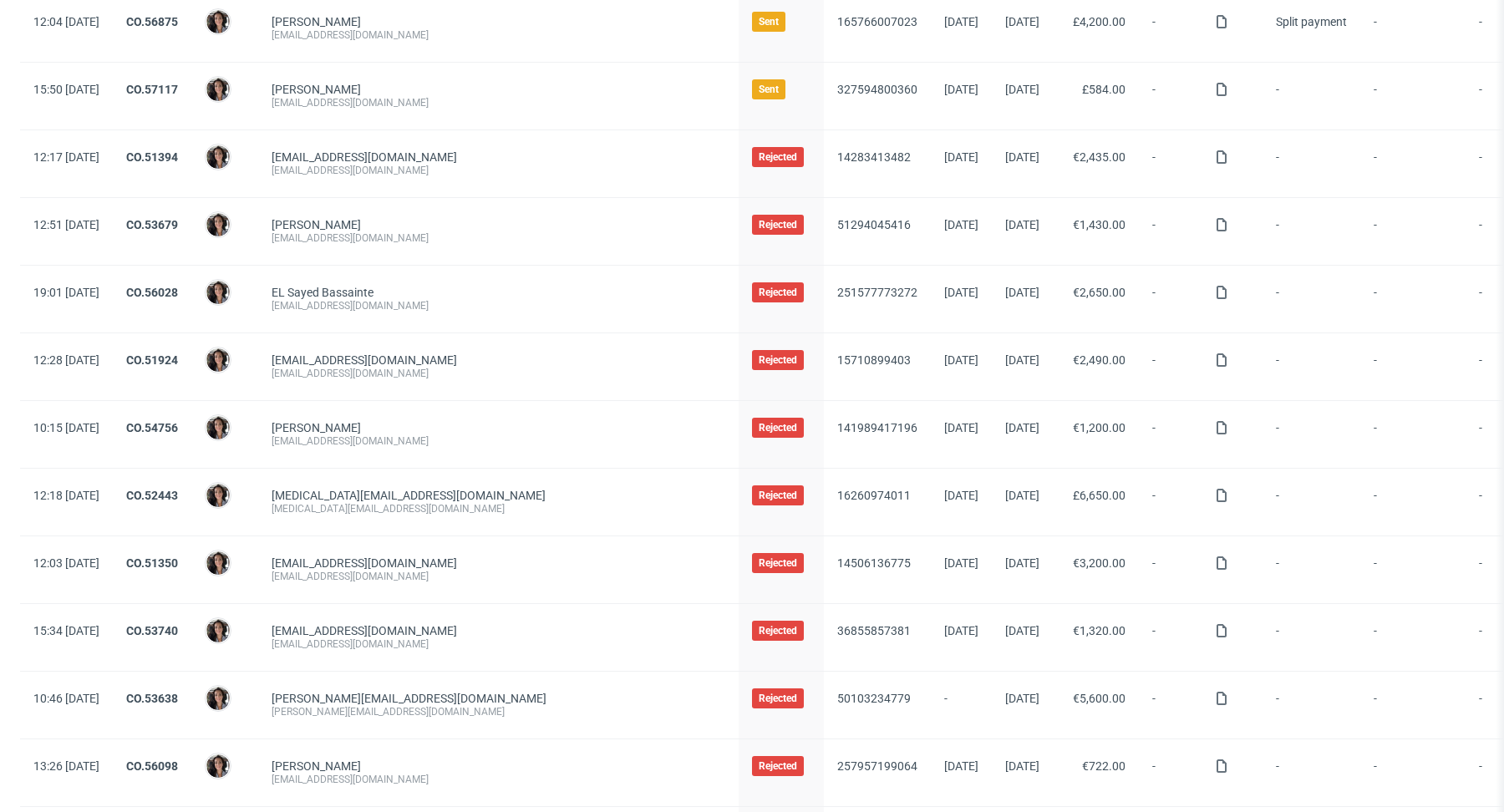
scroll to position [1479, 0]
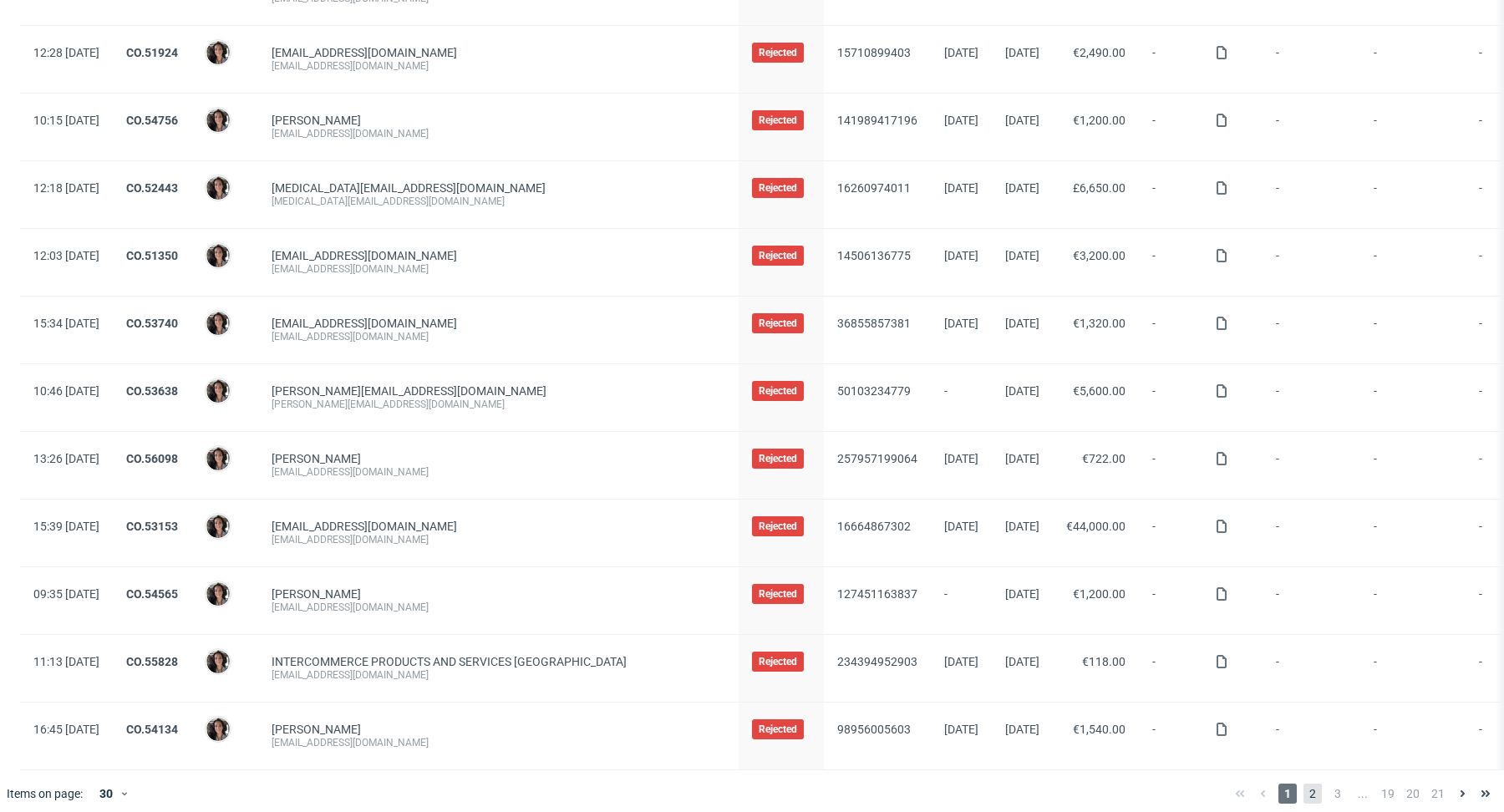
click at [1304, 784] on span "2" at bounding box center [1313, 794] width 18 height 20
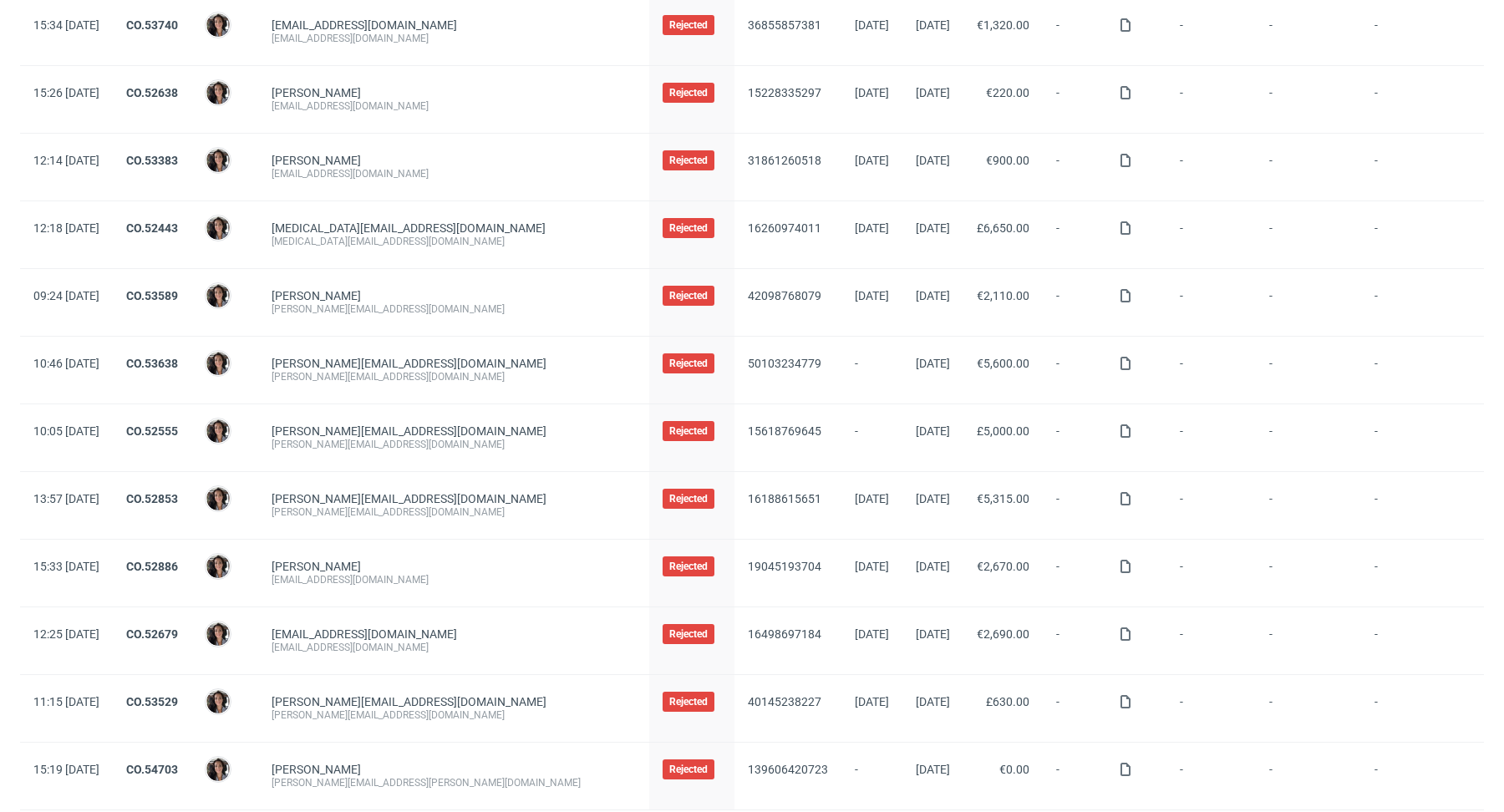
scroll to position [1479, 0]
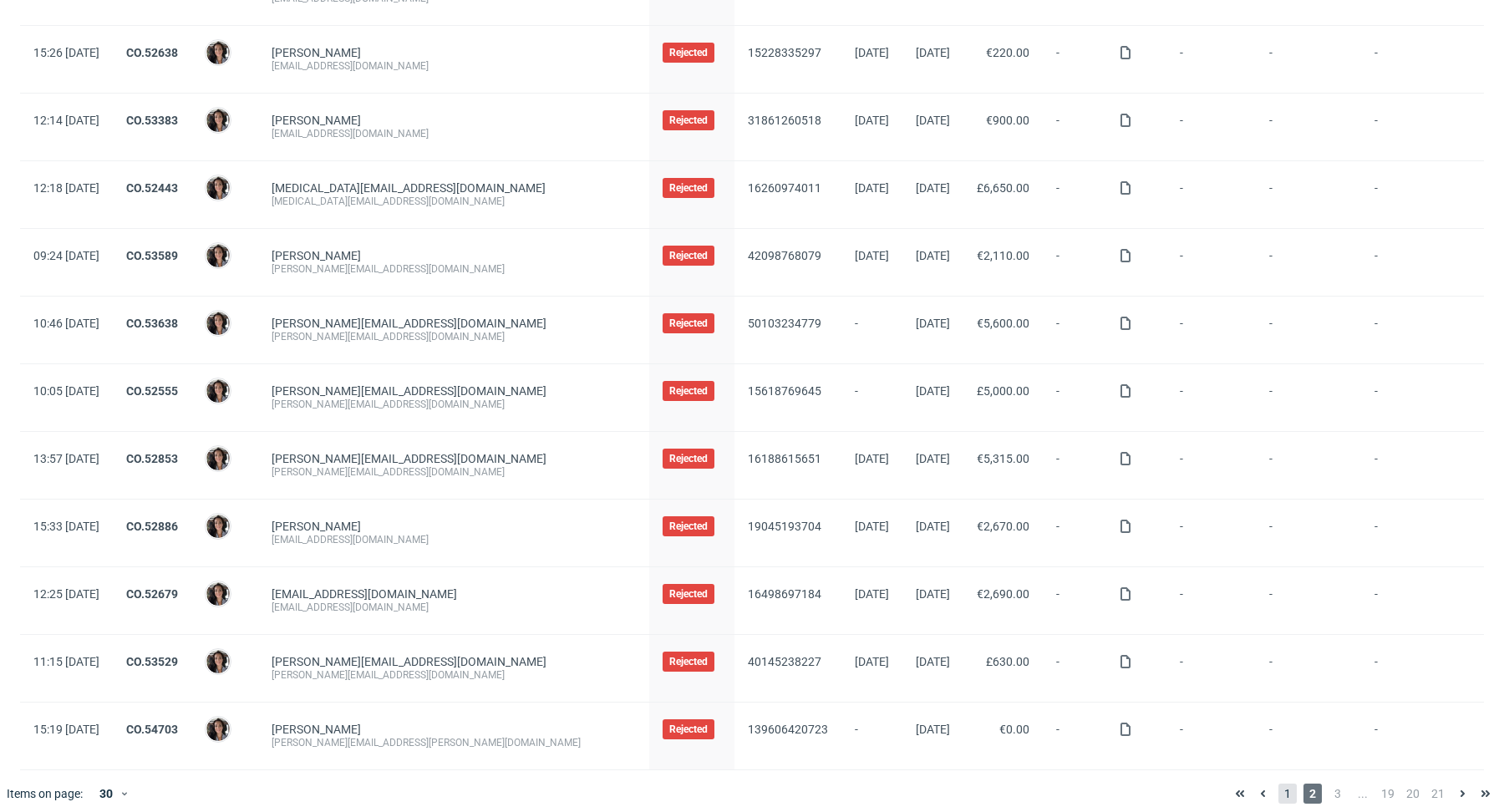
click at [1279, 784] on span "1" at bounding box center [1288, 794] width 18 height 20
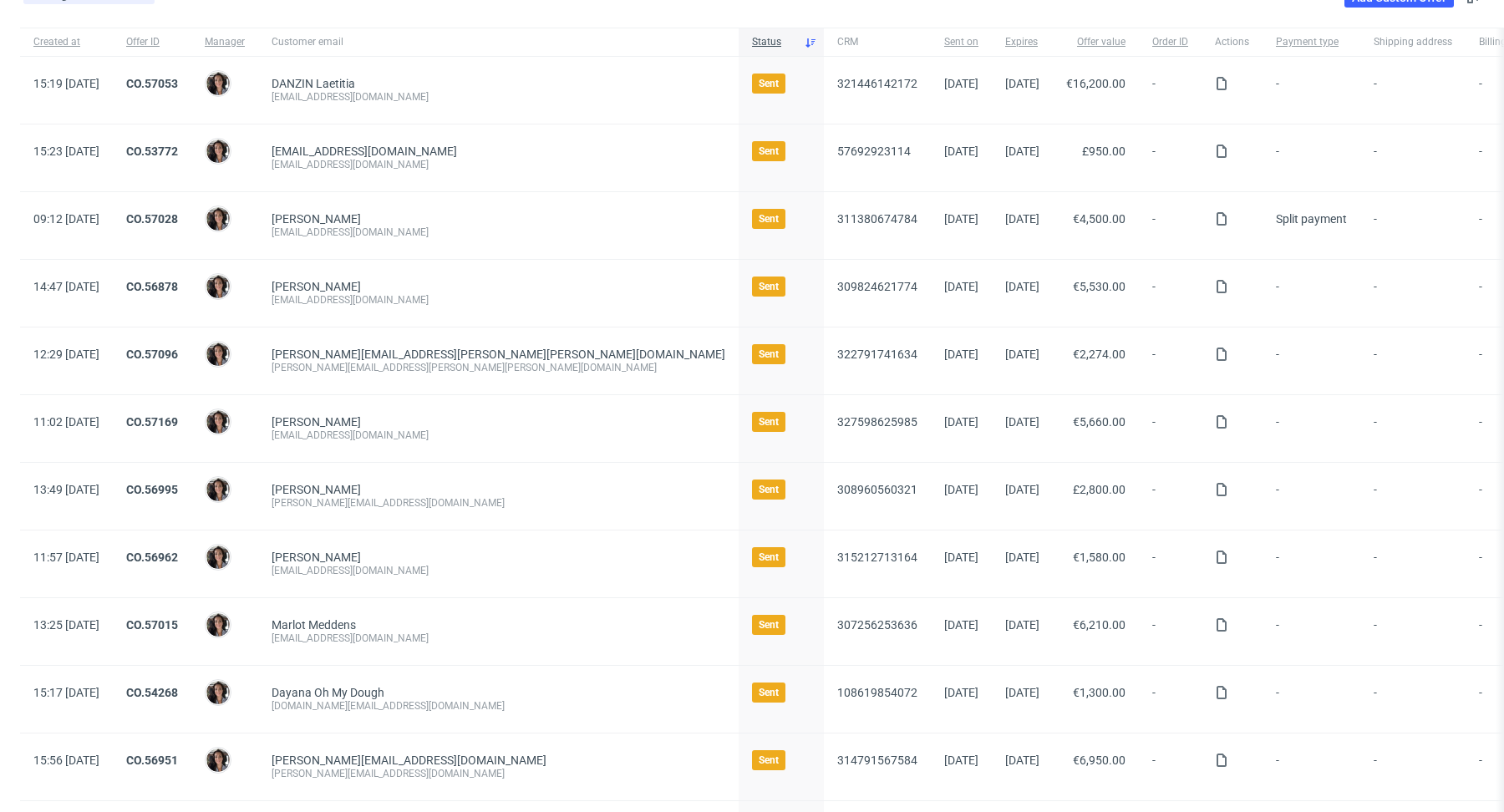
scroll to position [811, 0]
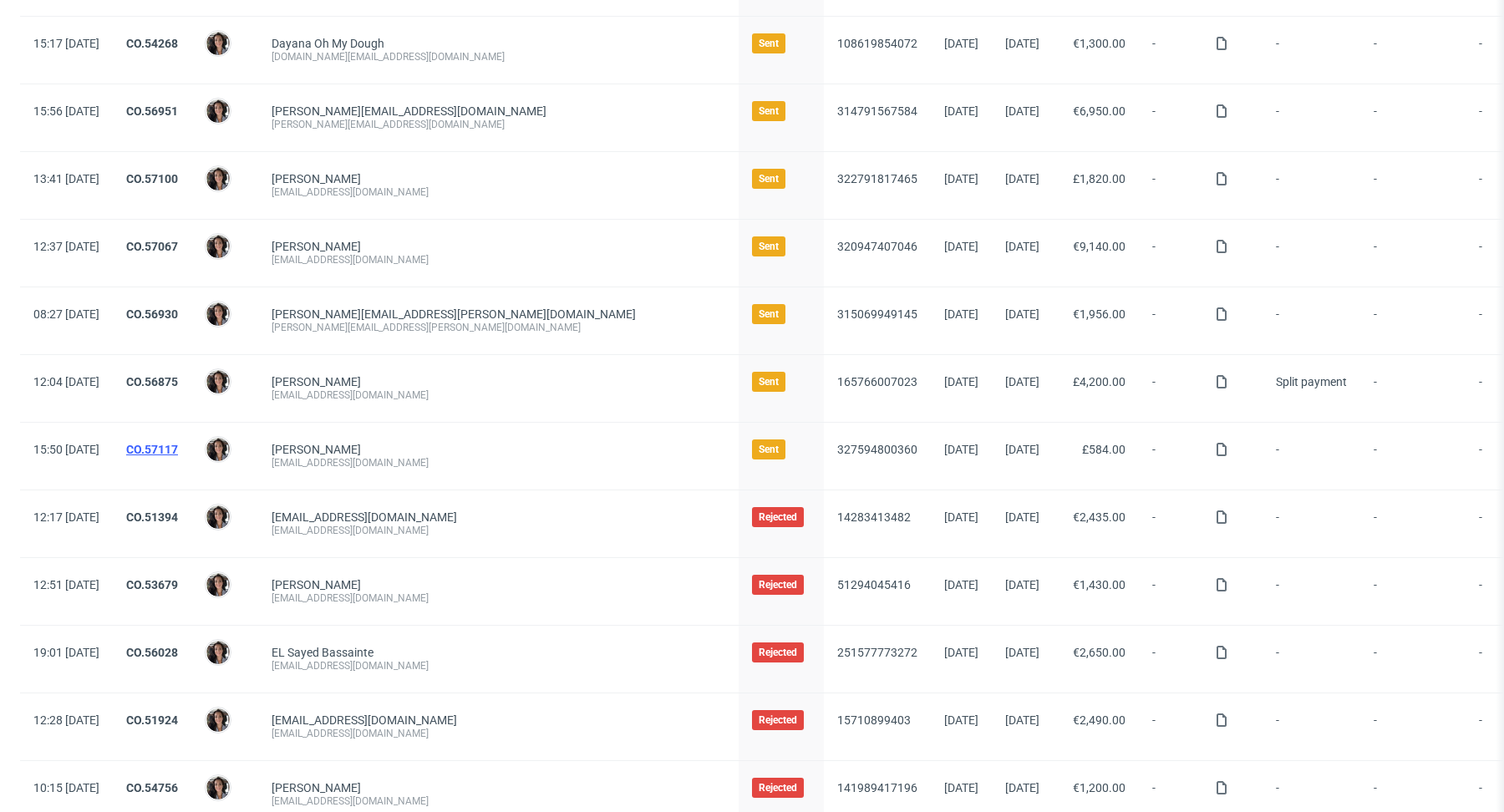
click at [178, 446] on link "CO.57117" at bounding box center [152, 449] width 52 height 13
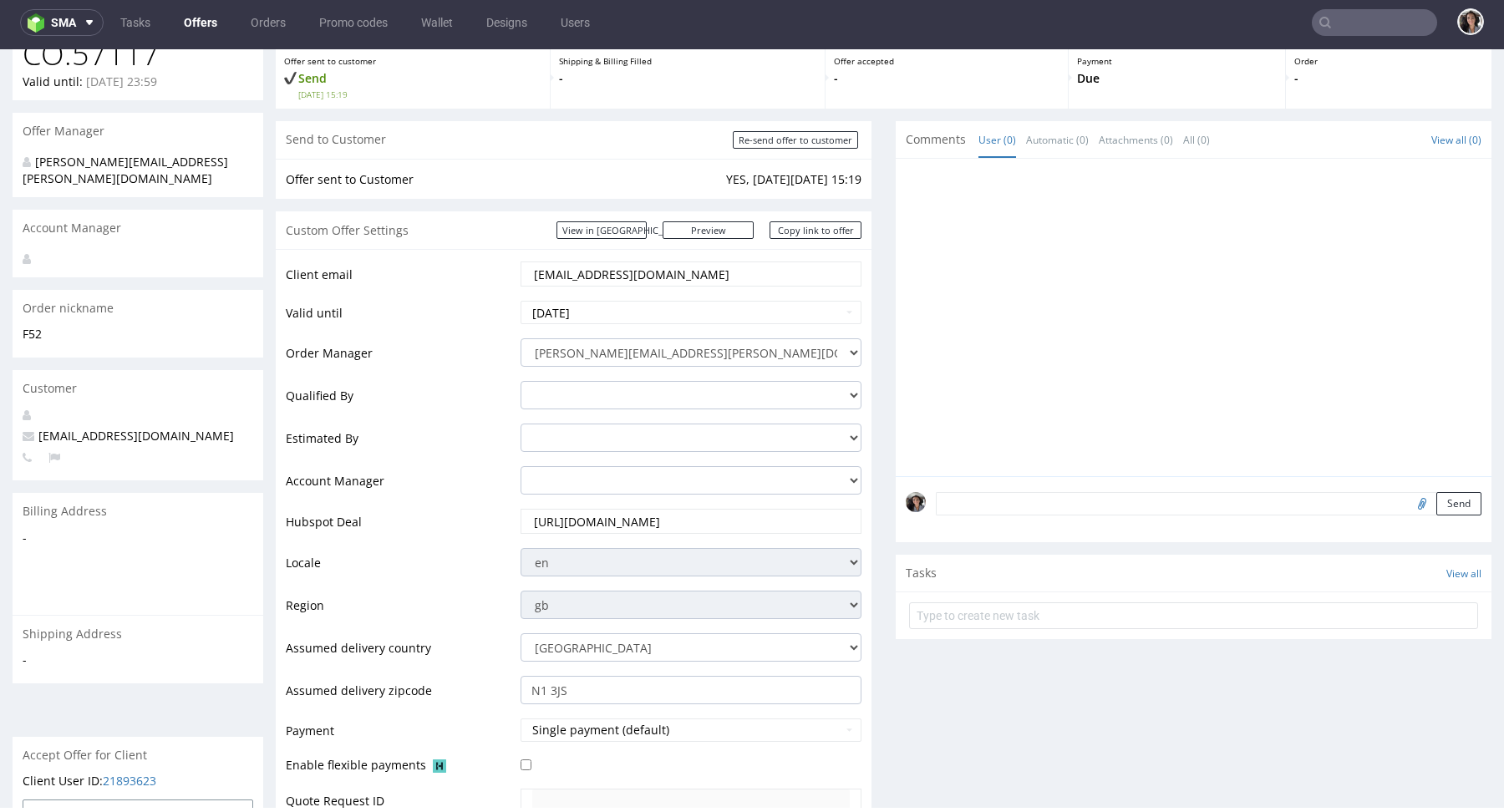
scroll to position [569, 0]
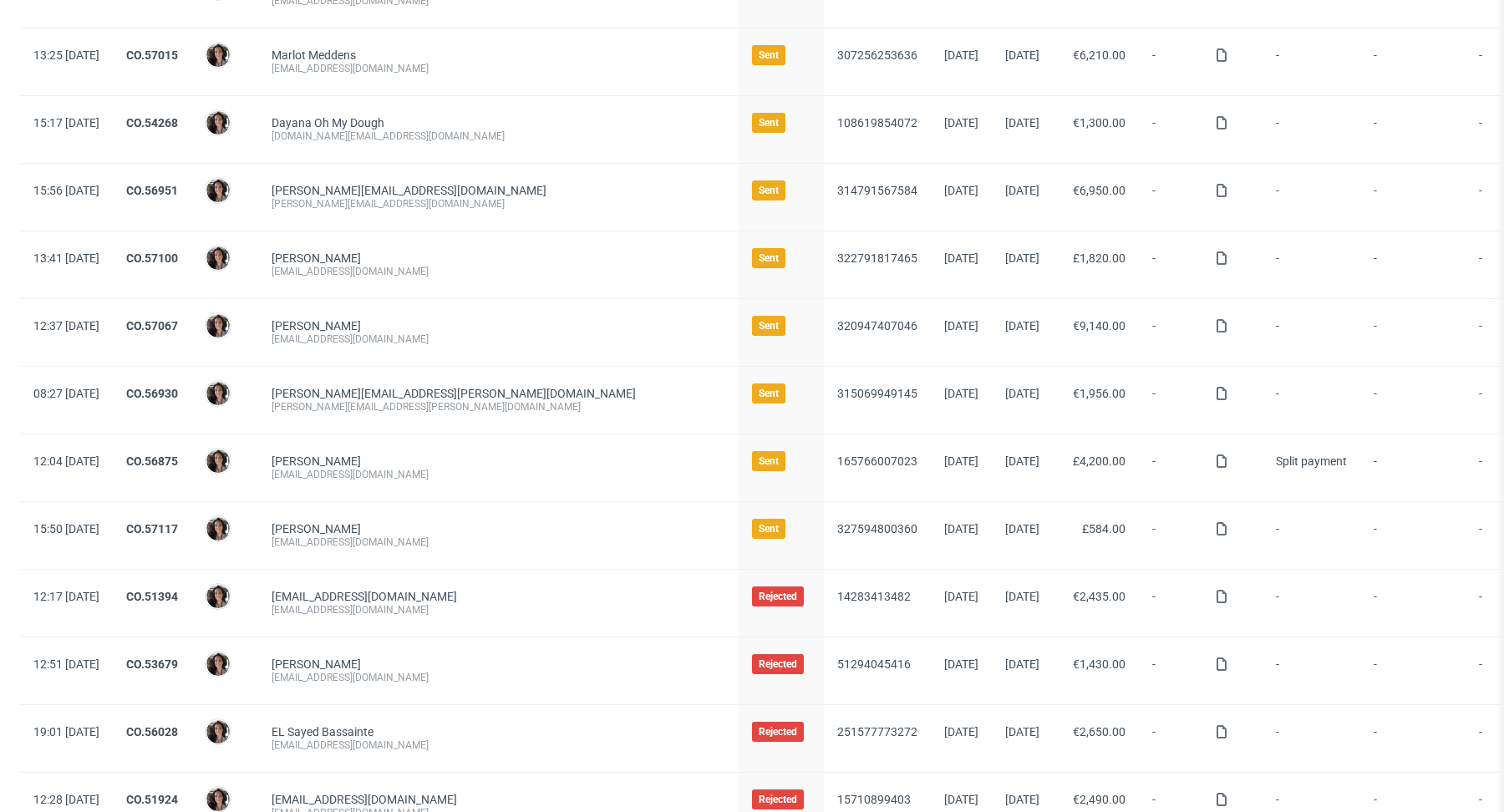
scroll to position [725, 0]
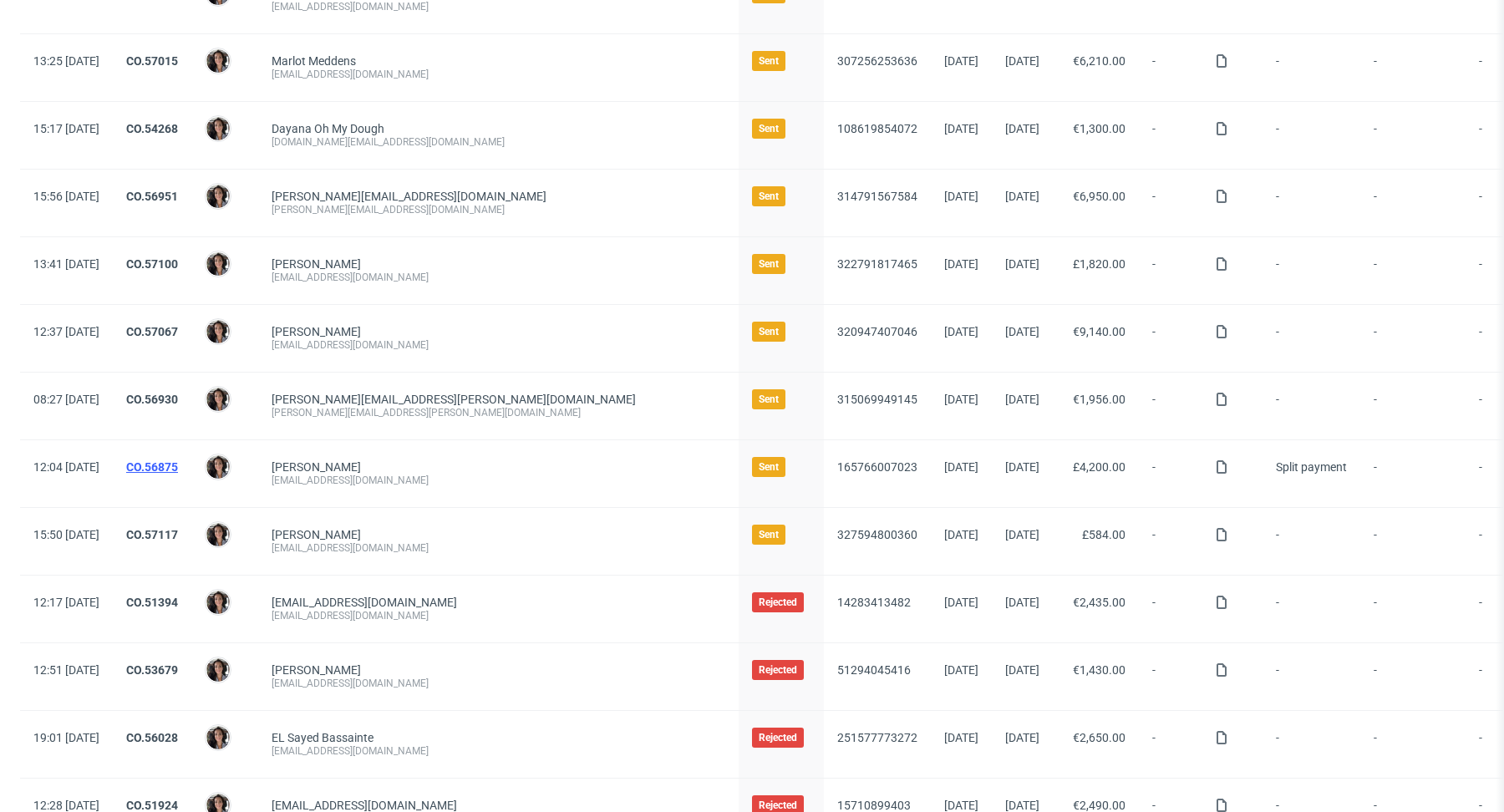
click at [178, 465] on link "CO.56875" at bounding box center [152, 467] width 52 height 13
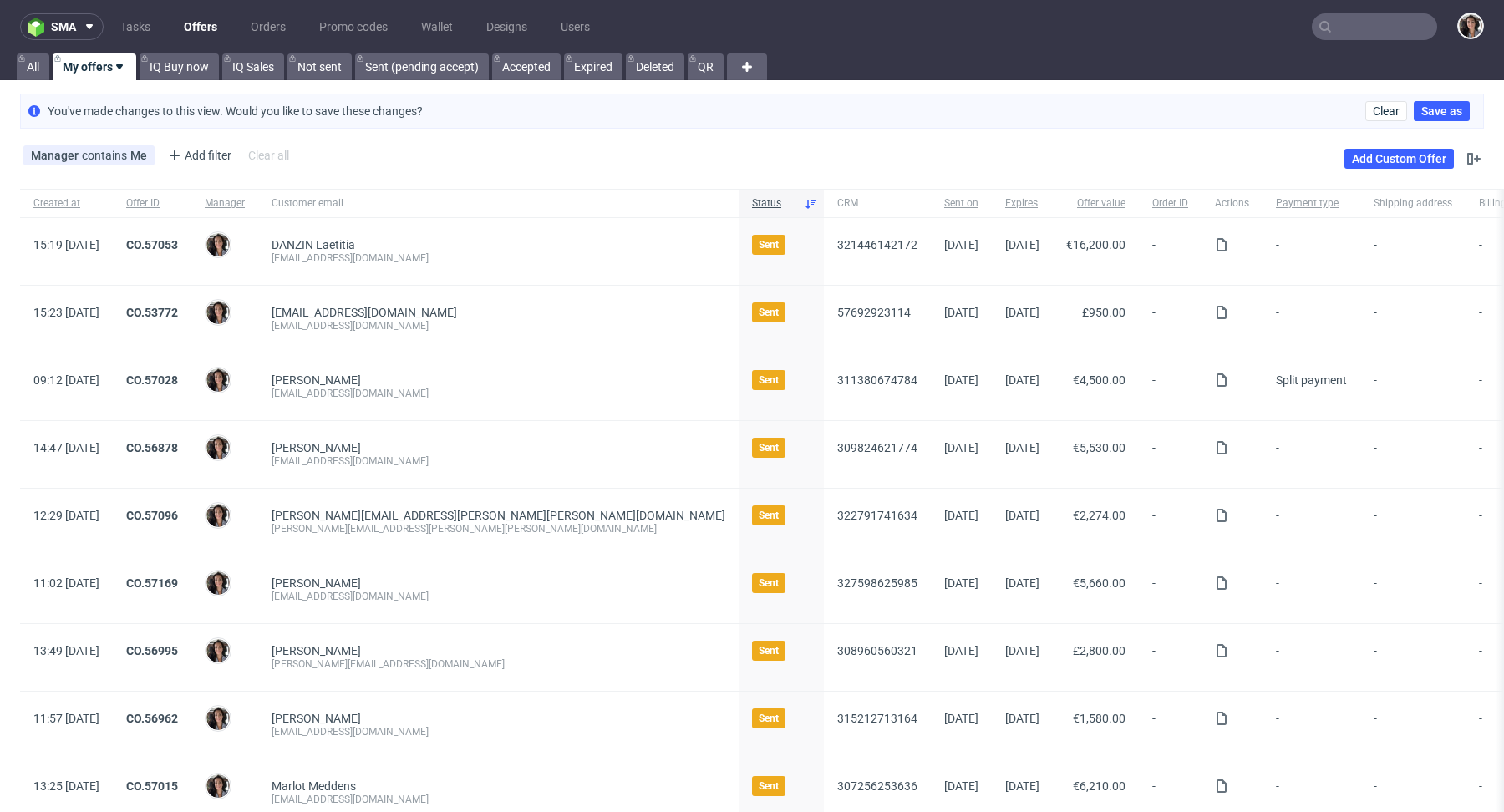
click at [191, 234] on div "CO.57053" at bounding box center [152, 251] width 78 height 67
click at [178, 243] on link "CO.57053" at bounding box center [152, 244] width 52 height 13
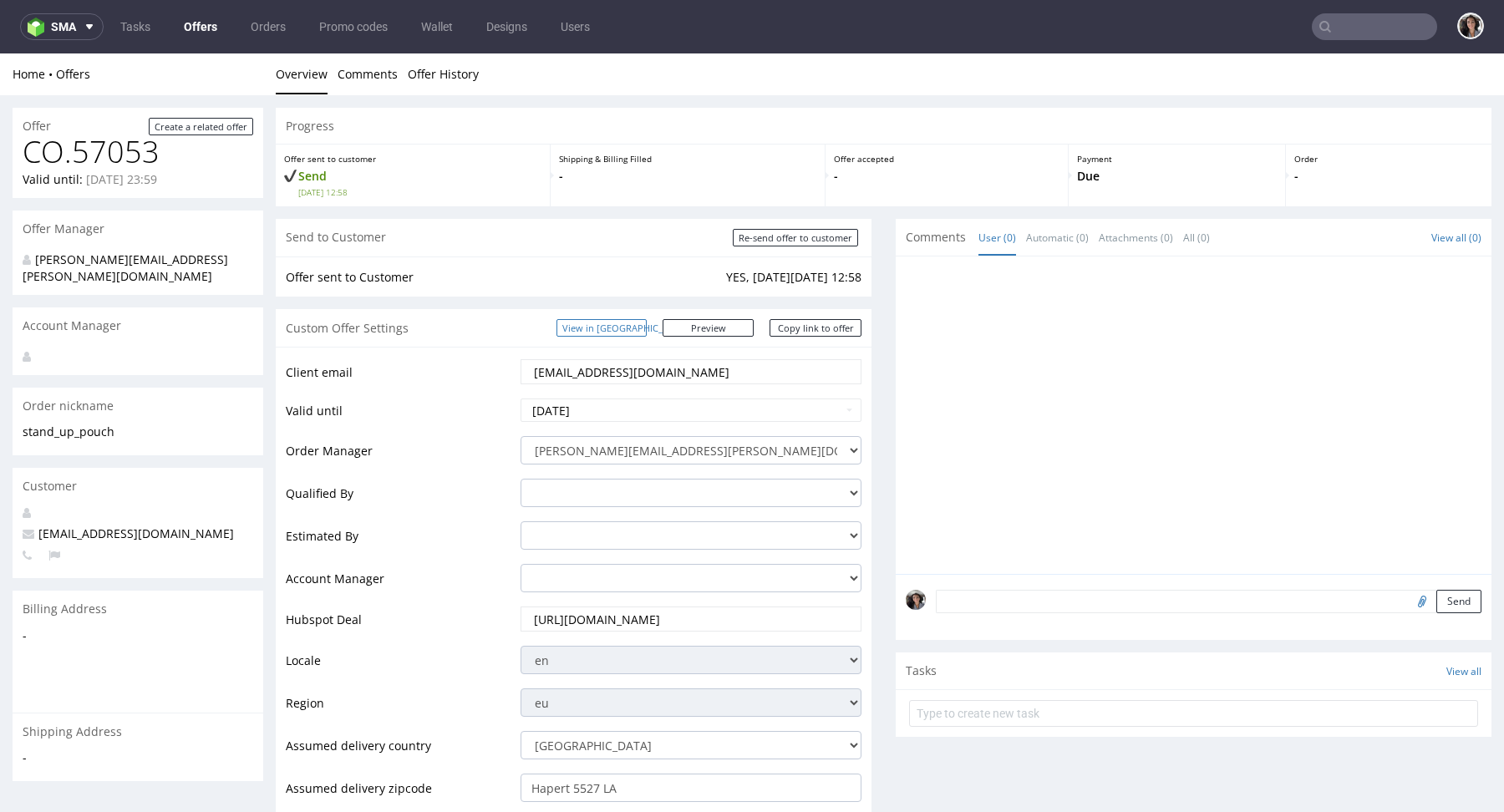
click at [622, 334] on link "View in Hubspot" at bounding box center [602, 328] width 90 height 17
click at [845, 329] on link "Copy link to offer" at bounding box center [815, 328] width 92 height 17
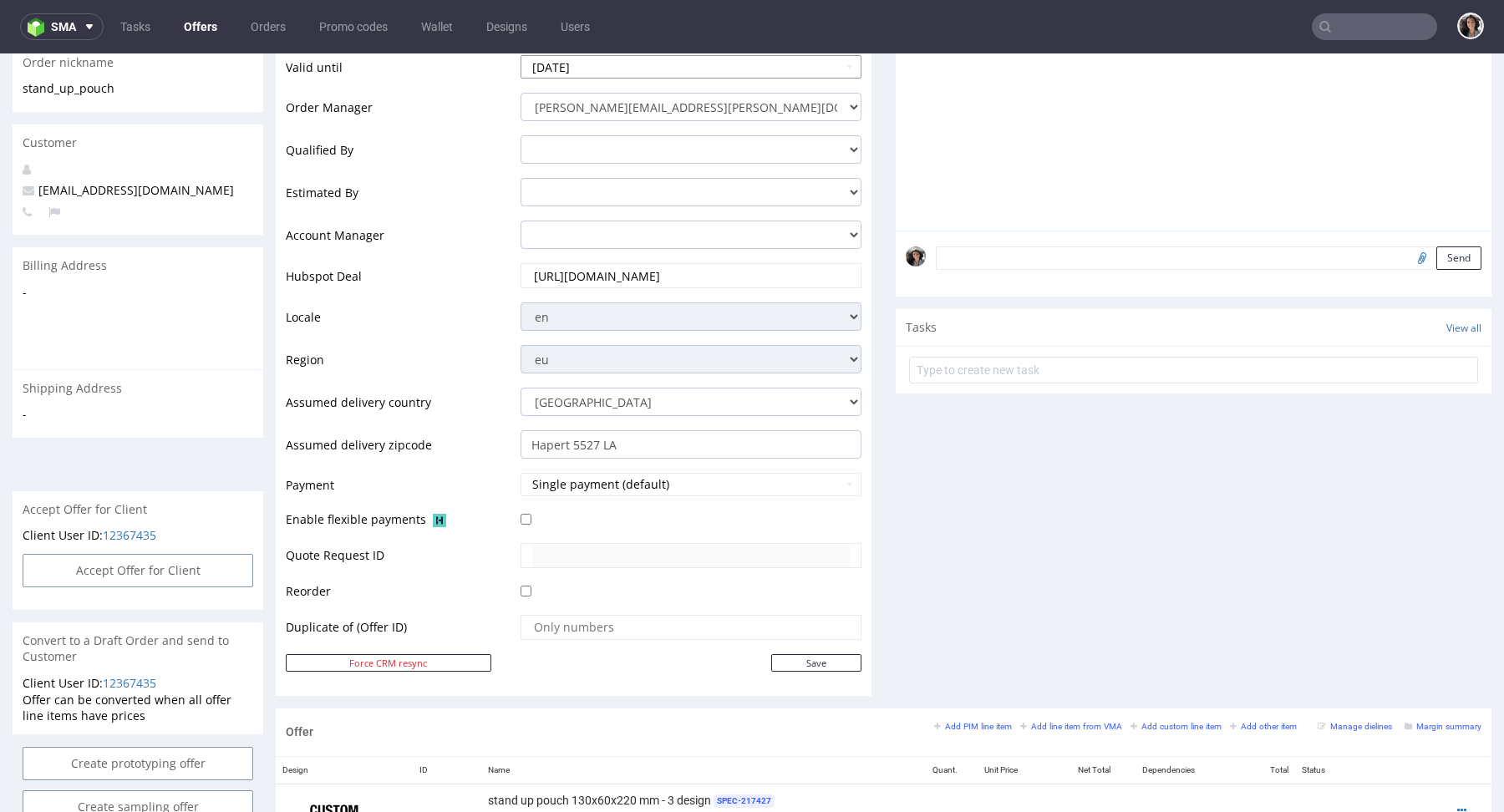
scroll to position [716, 0]
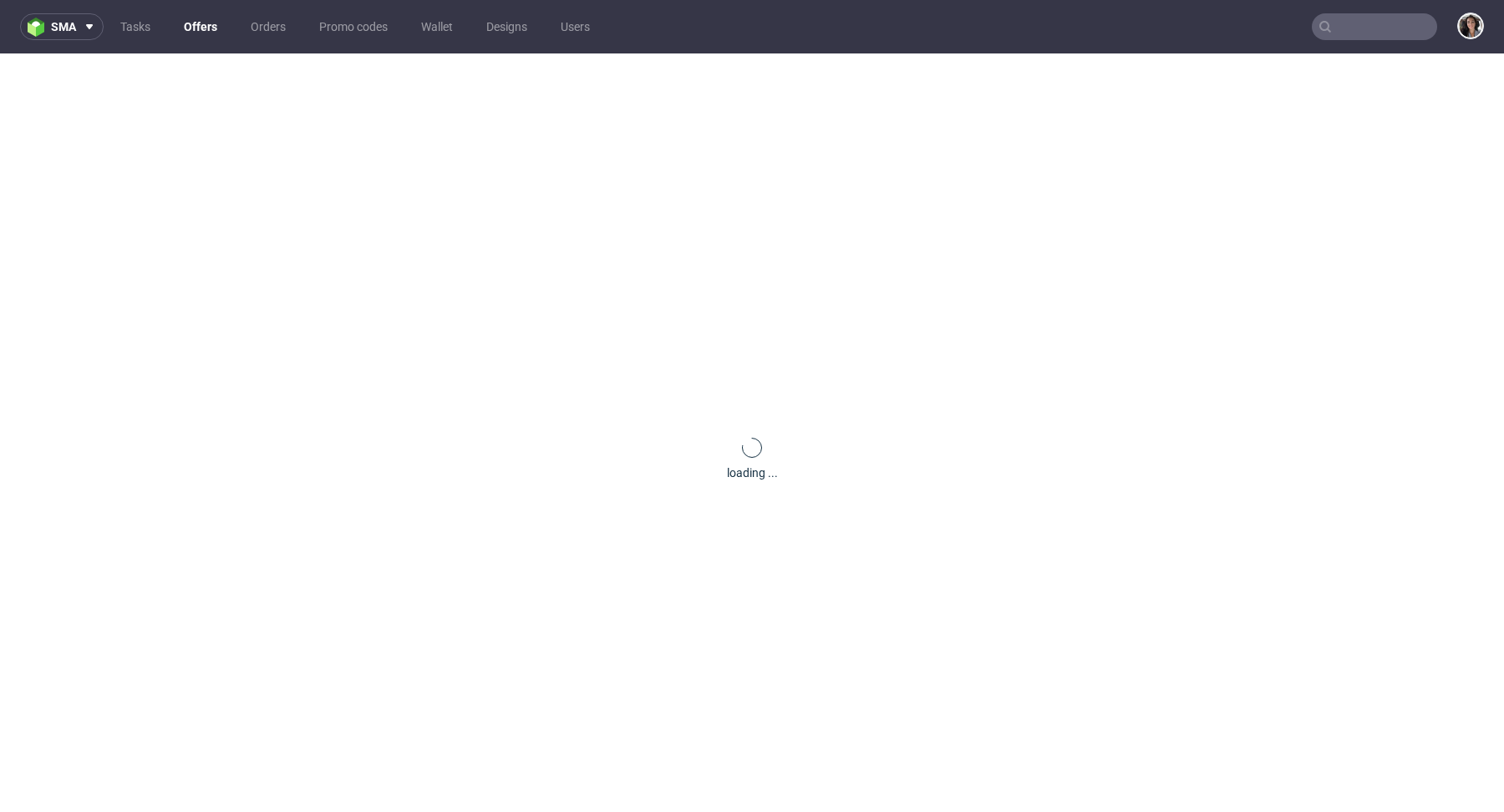
click at [1348, 25] on input "text" at bounding box center [1374, 26] width 125 height 27
paste input "[PERSON_NAME][EMAIL_ADDRESS][DOMAIN_NAME]"
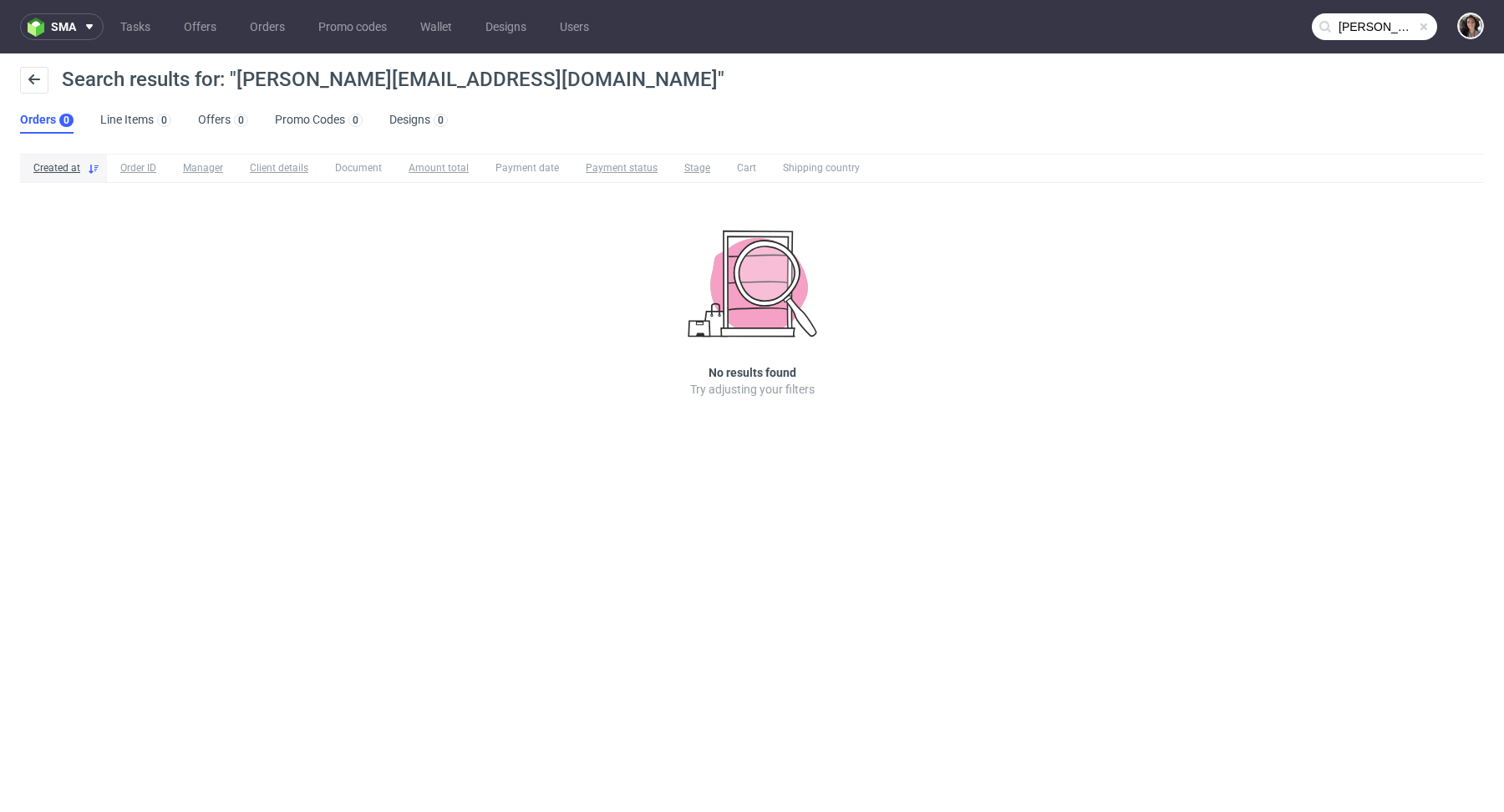
click at [1371, 22] on input "[PERSON_NAME][EMAIL_ADDRESS][DOMAIN_NAME]" at bounding box center [1374, 26] width 125 height 27
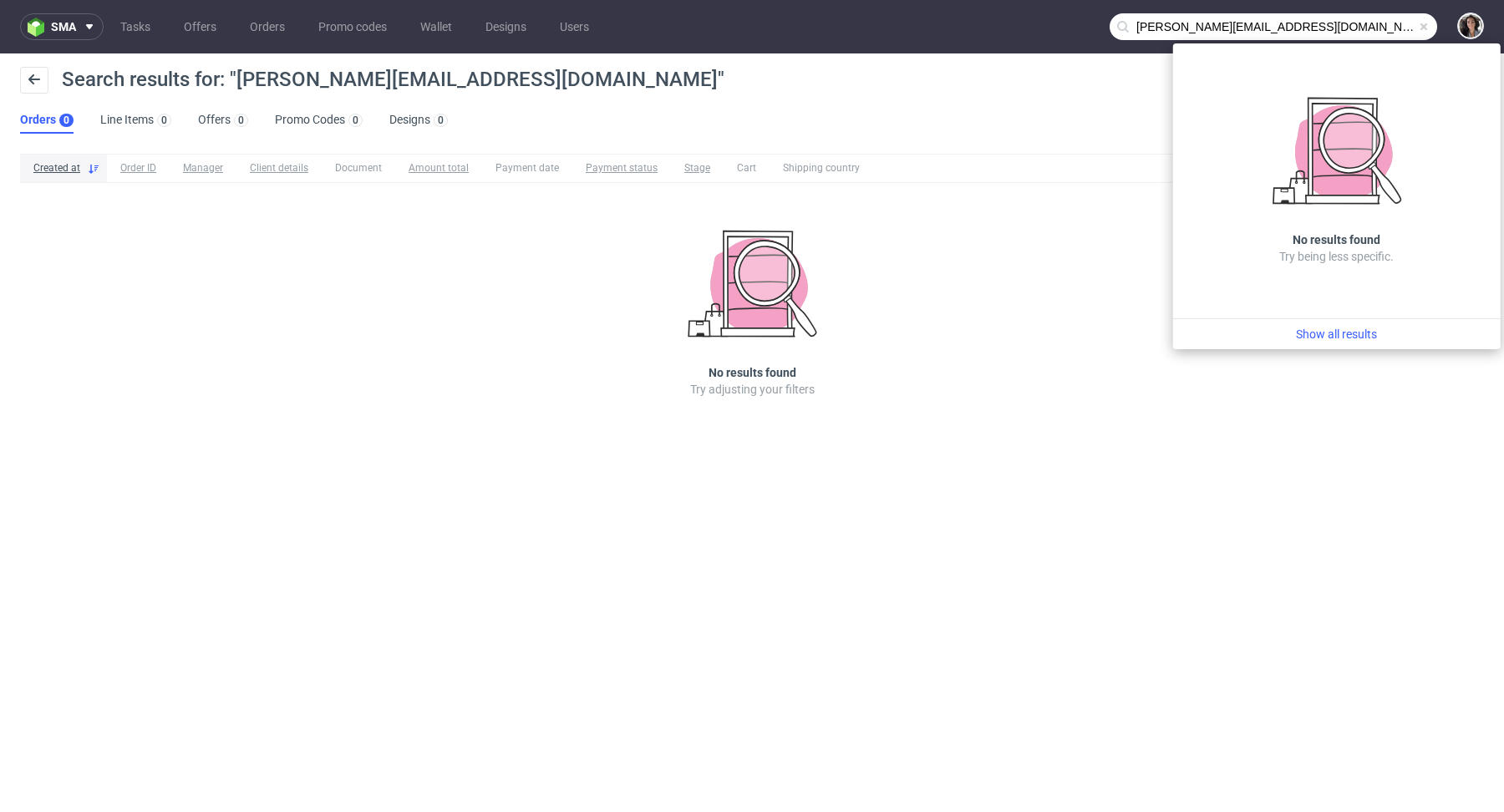
drag, startPoint x: 1172, startPoint y: 23, endPoint x: 1107, endPoint y: 23, distance: 65.0
click at [1107, 23] on nav "sma Tasks Offers Orders Promo codes Wallet Designs Users [PERSON_NAME][EMAIL_AD…" at bounding box center [752, 27] width 1504 height 54
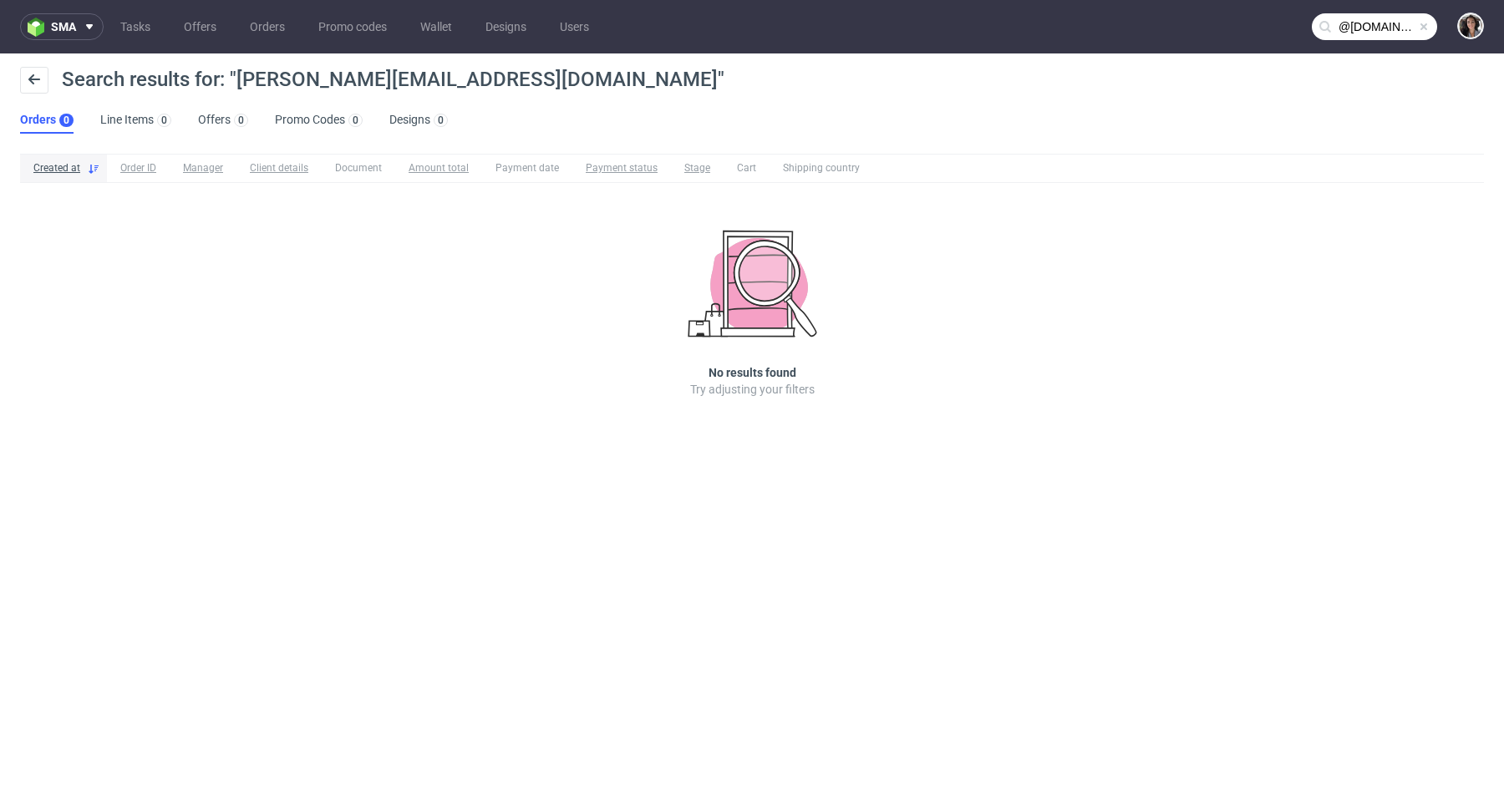
type input "@[DOMAIN_NAME]"
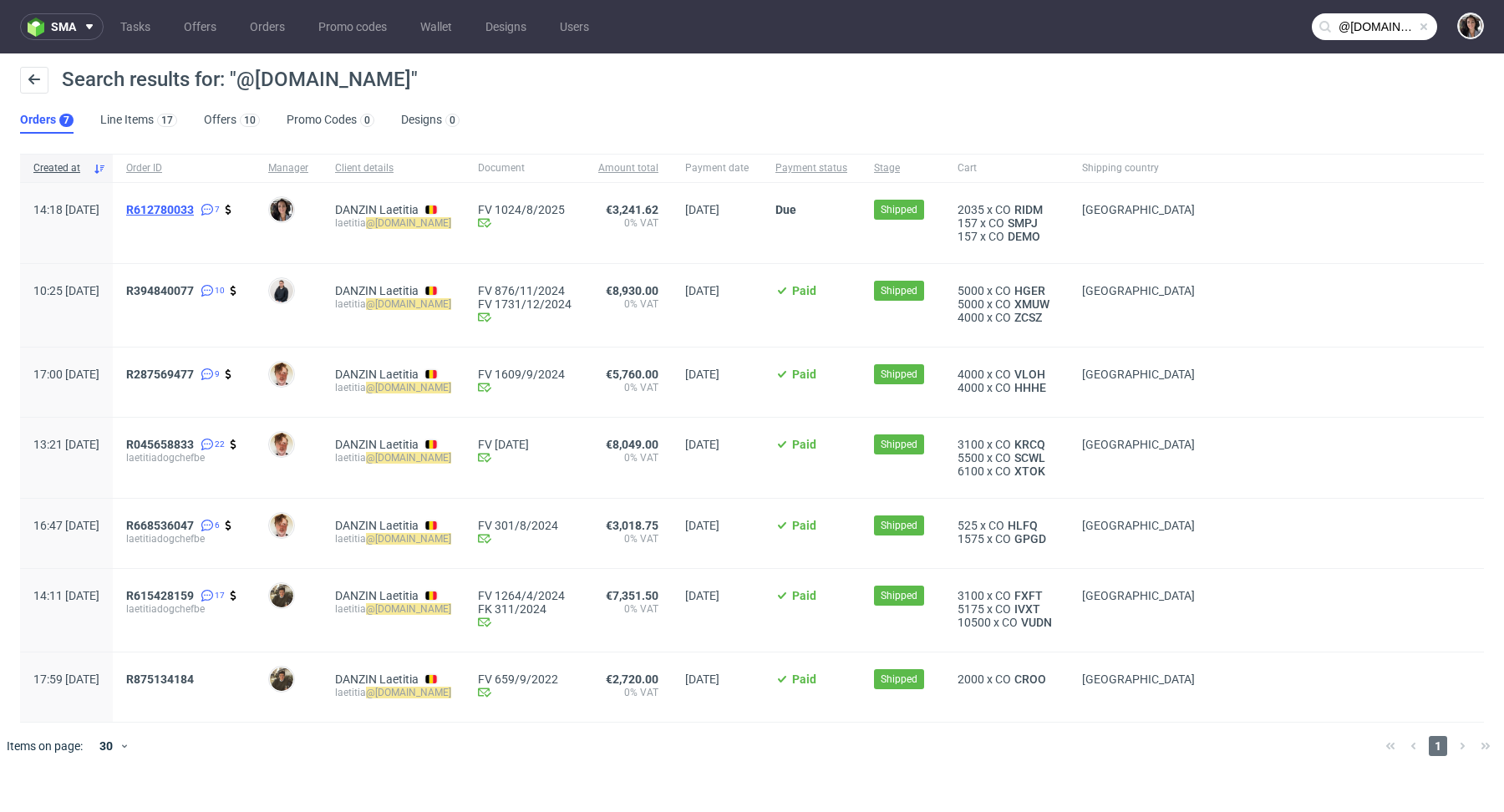
click at [194, 203] on span "R612780033" at bounding box center [160, 210] width 68 height 13
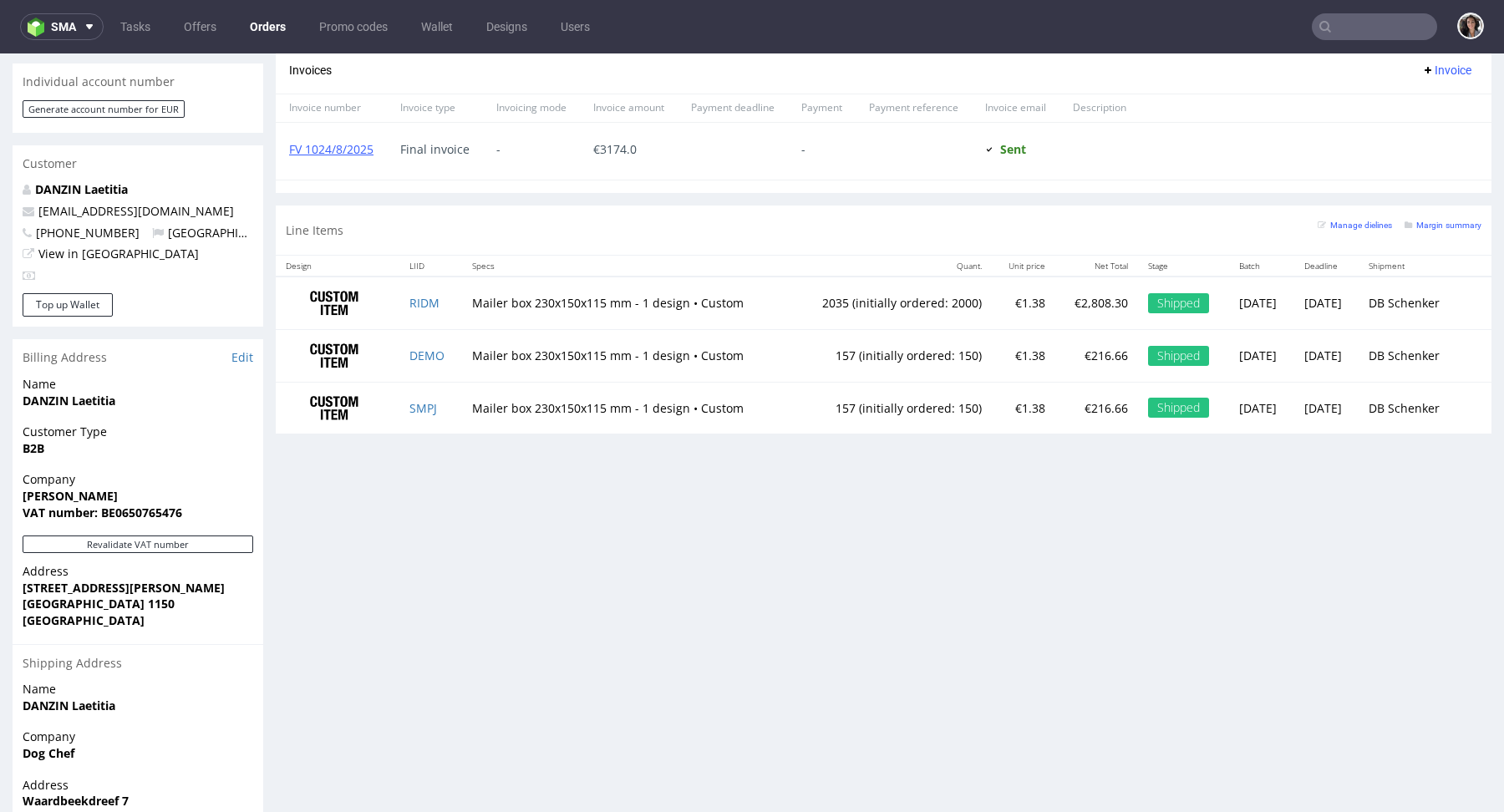
scroll to position [876, 0]
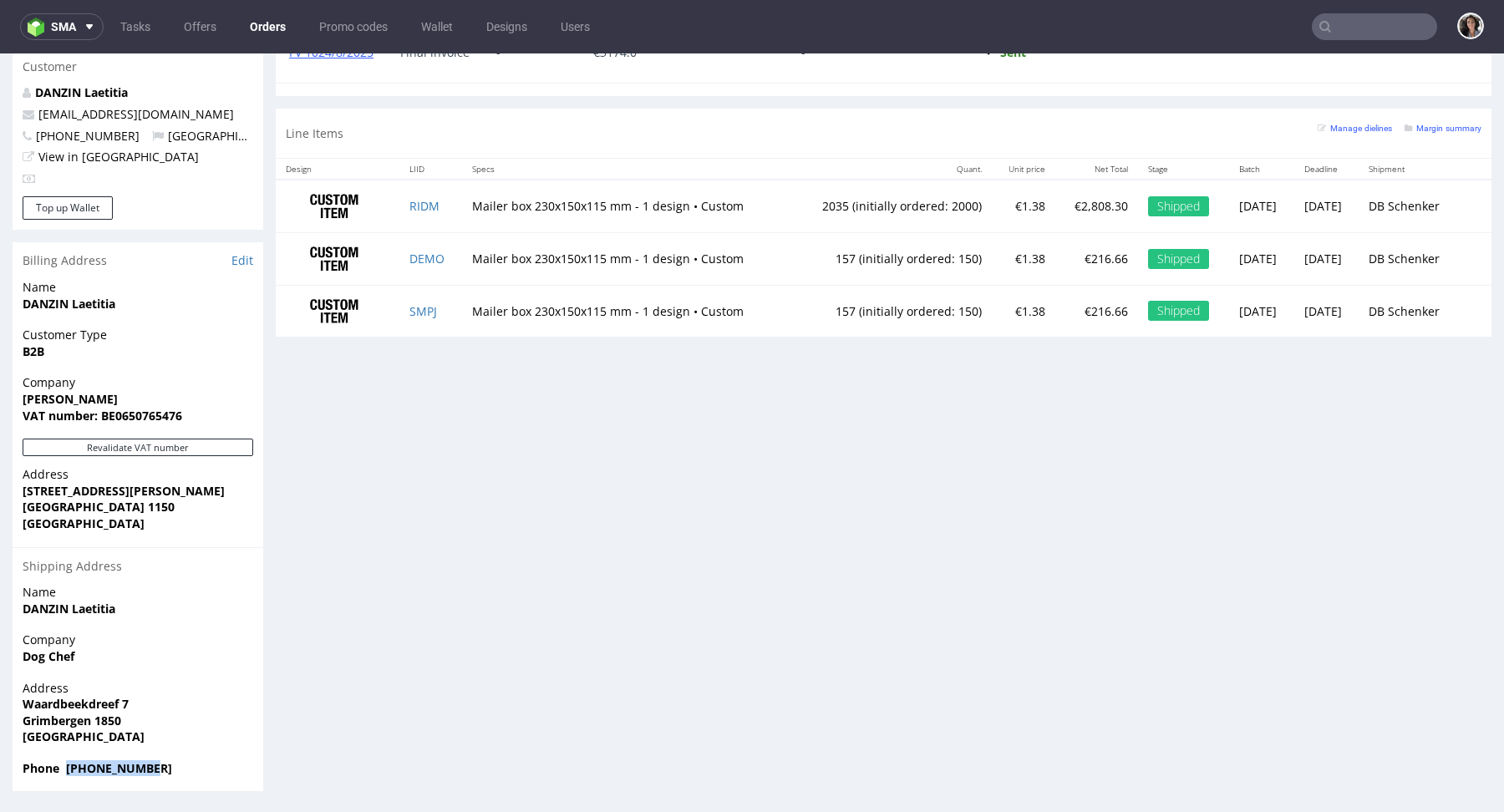
drag, startPoint x: 156, startPoint y: 769, endPoint x: 66, endPoint y: 768, distance: 90.0
click at [66, 768] on span "Phone [PHONE_NUMBER]" at bounding box center [137, 769] width 230 height 17
copy strong "[PHONE_NUMBER]"
click at [114, 605] on strong "DANZIN Laetitia" at bounding box center [69, 609] width 93 height 16
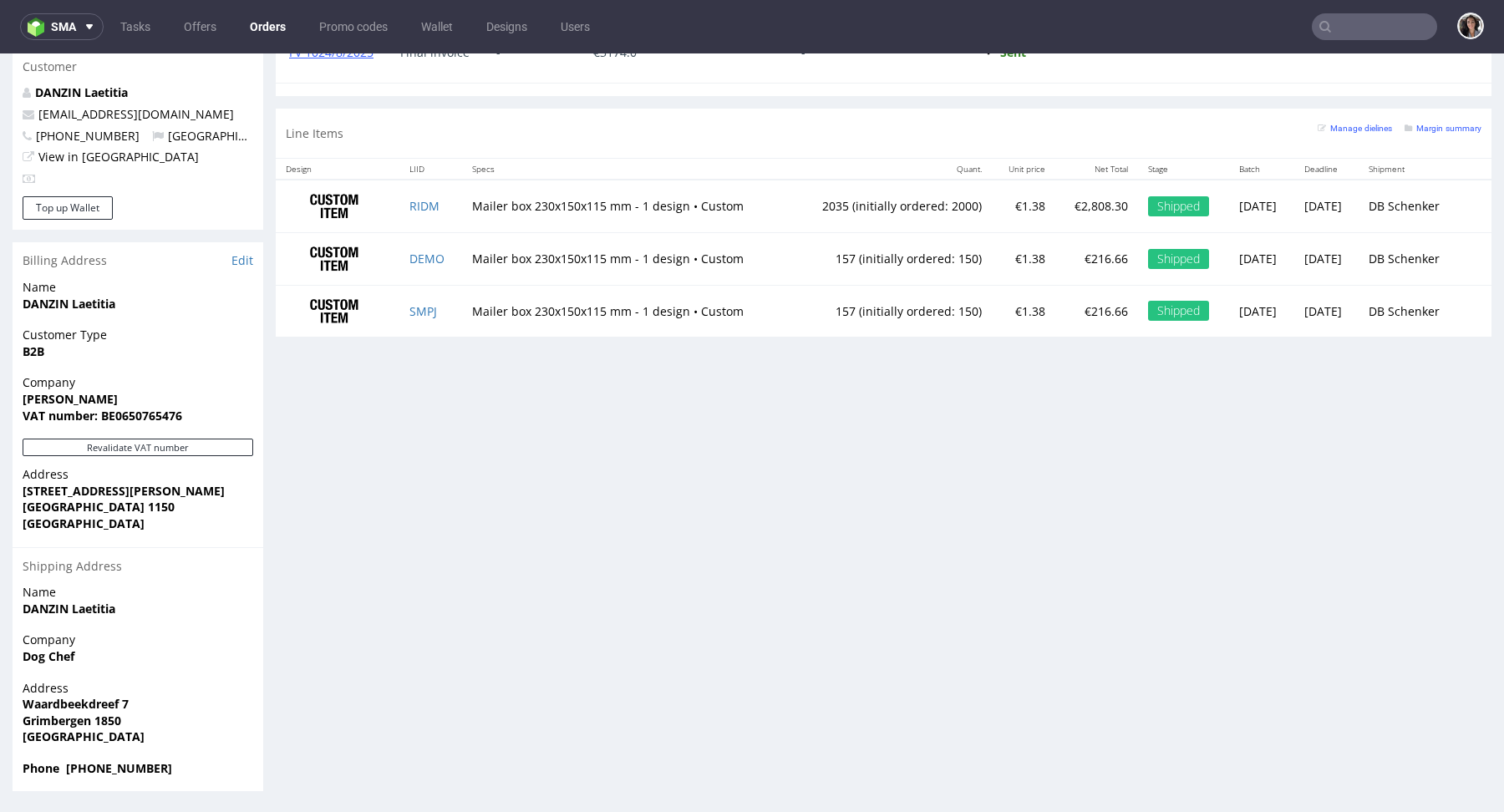
click at [114, 605] on strong "DANZIN Laetitia" at bounding box center [69, 609] width 93 height 16
copy strong "DANZIN Laetitia"
drag, startPoint x: 159, startPoint y: 769, endPoint x: 63, endPoint y: 769, distance: 96.0
click at [63, 769] on span "Phone [PHONE_NUMBER]" at bounding box center [137, 769] width 230 height 17
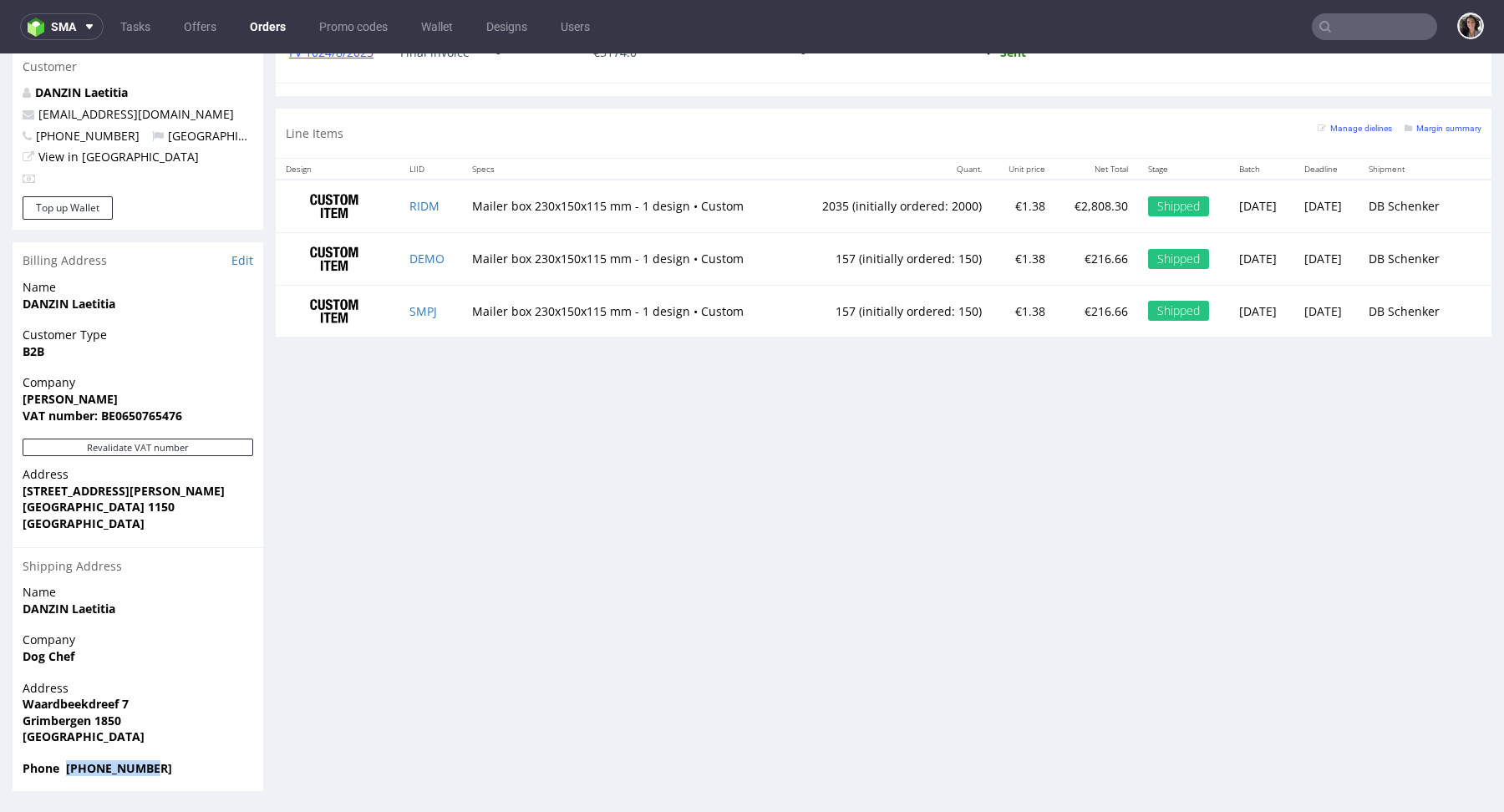
copy strong "[PHONE_NUMBER]"
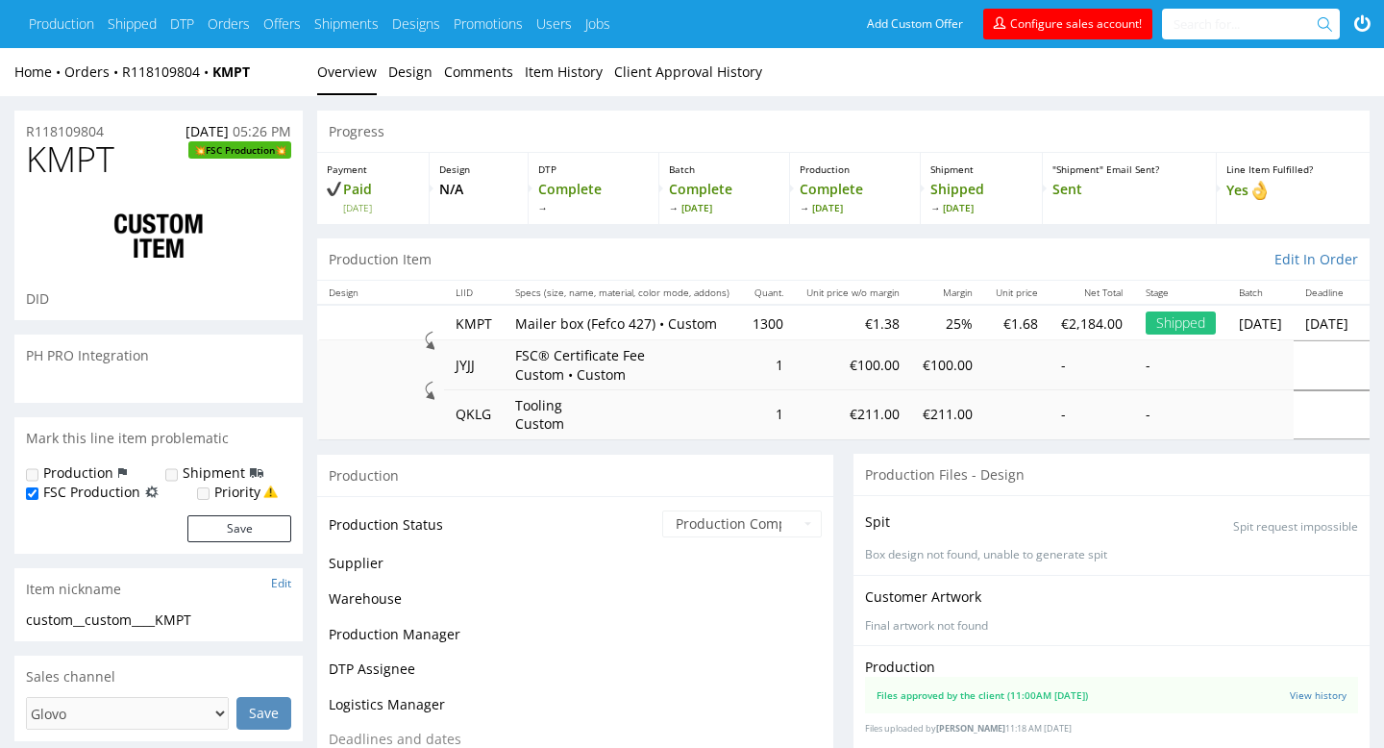
scroll to position [1574, 0]
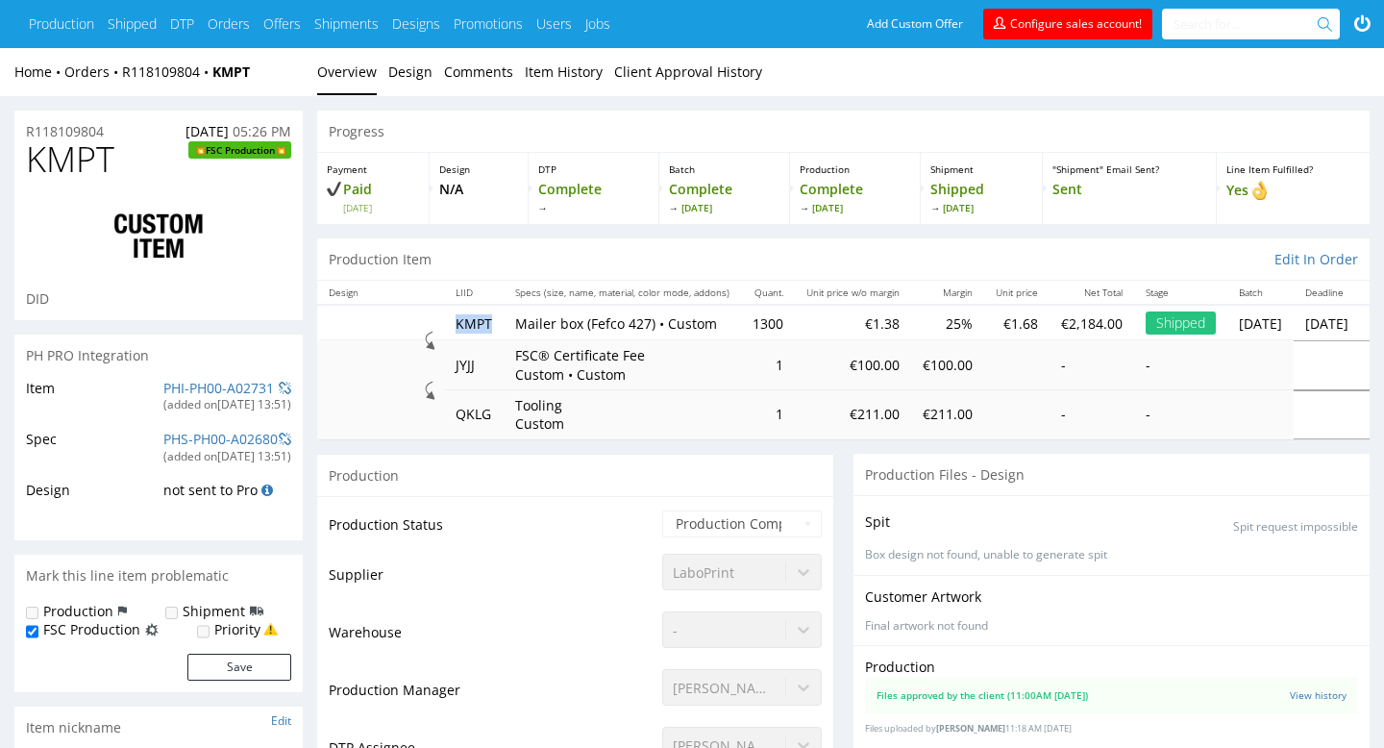
drag, startPoint x: 492, startPoint y: 333, endPoint x: 449, endPoint y: 331, distance: 43.3
click at [449, 331] on td "KMPT" at bounding box center [474, 323] width 60 height 36
copy td "KMPT"
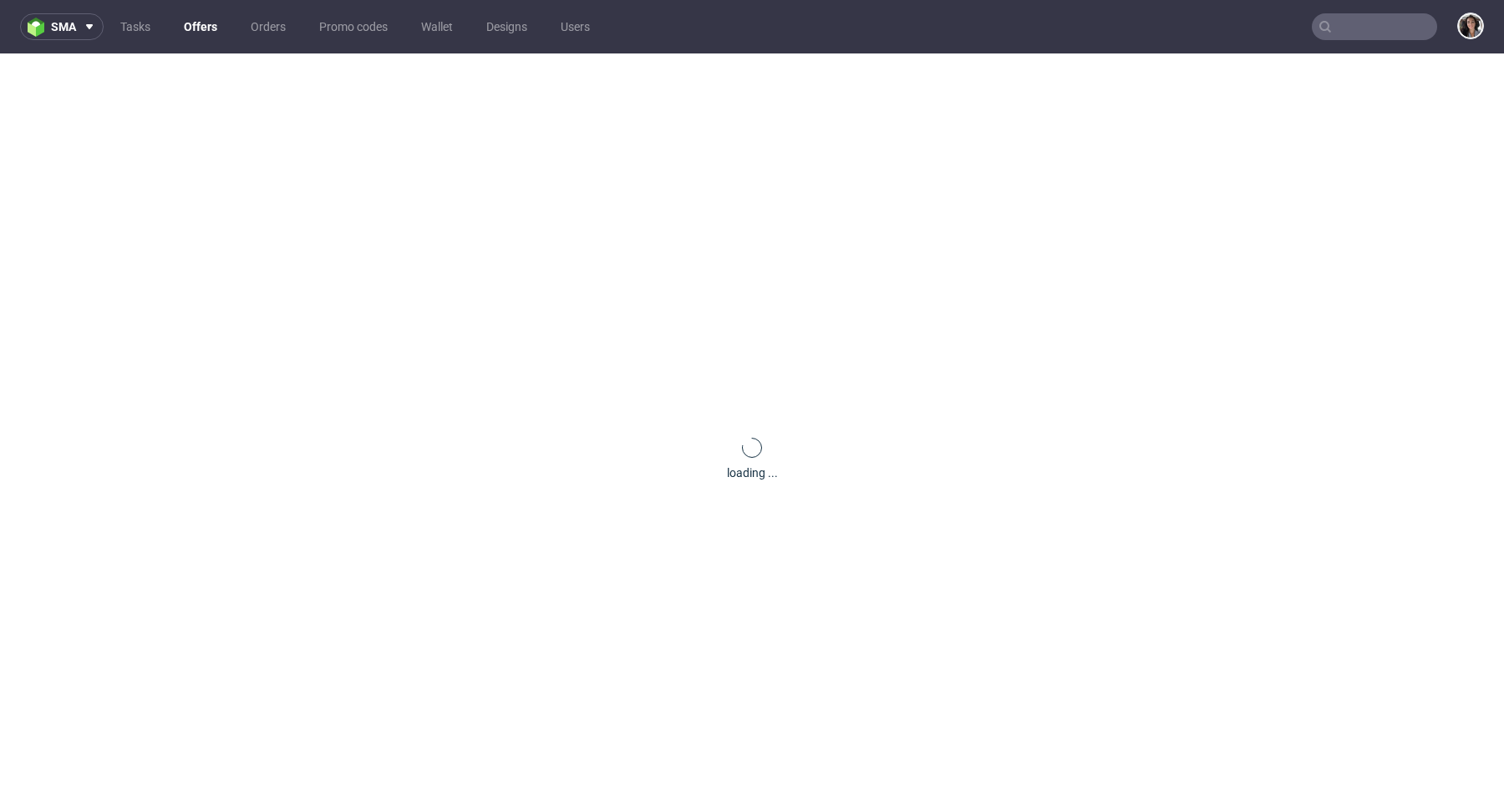
click at [1379, 25] on input "text" at bounding box center [1374, 26] width 125 height 27
paste input "KMPT"
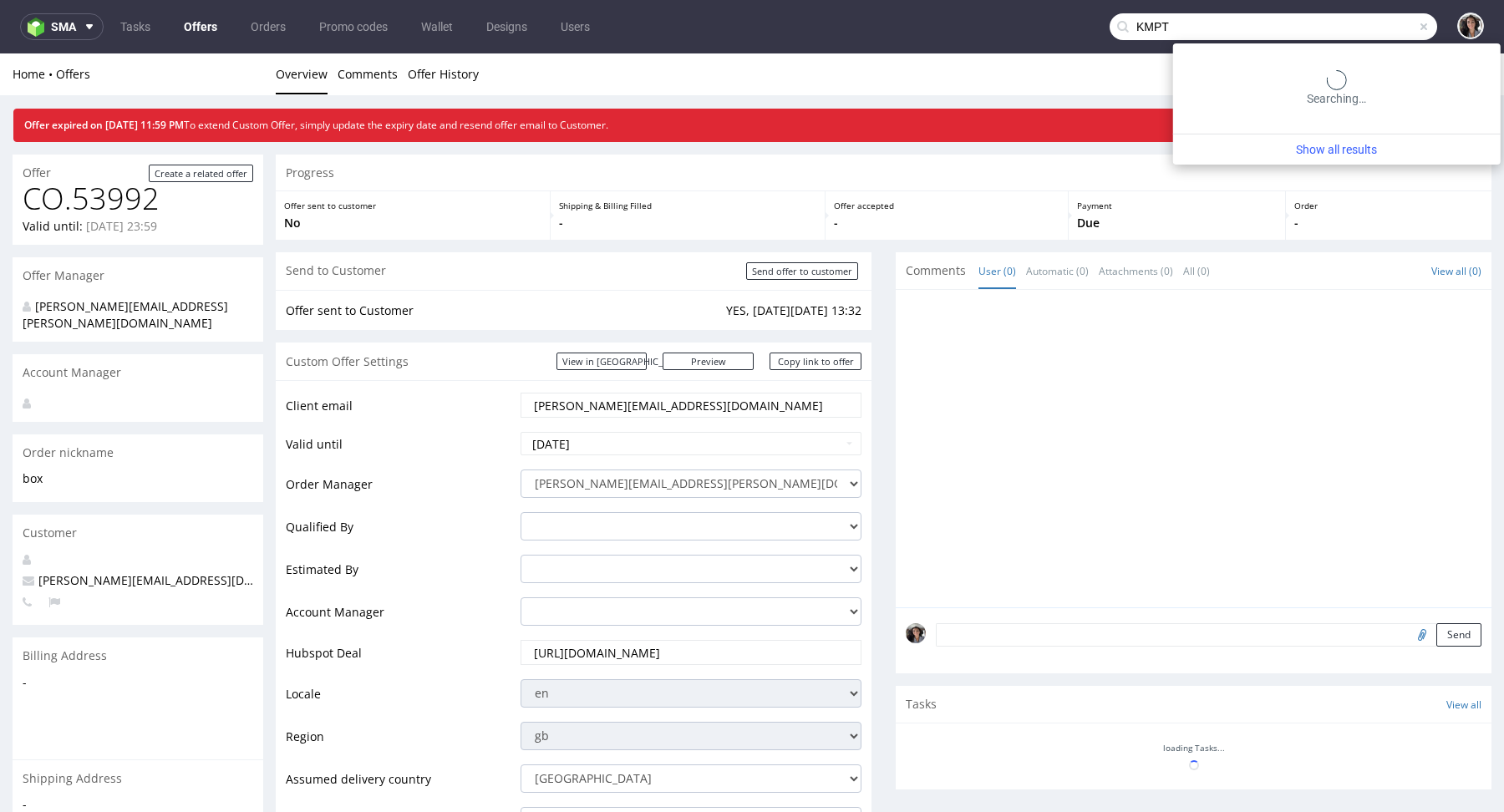
type input "KMPT"
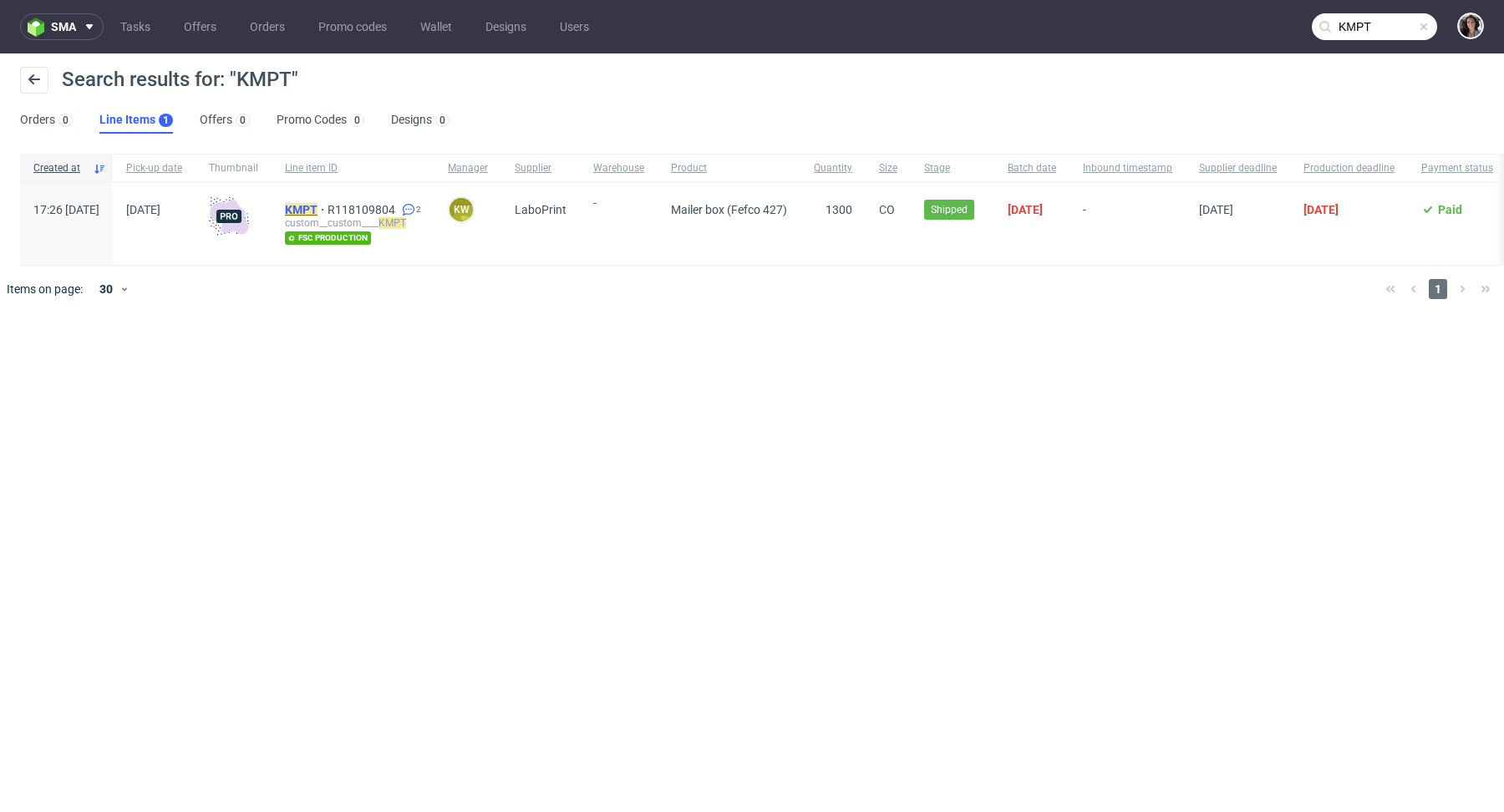
click at [317, 214] on mark "KMPT" at bounding box center [301, 210] width 32 height 13
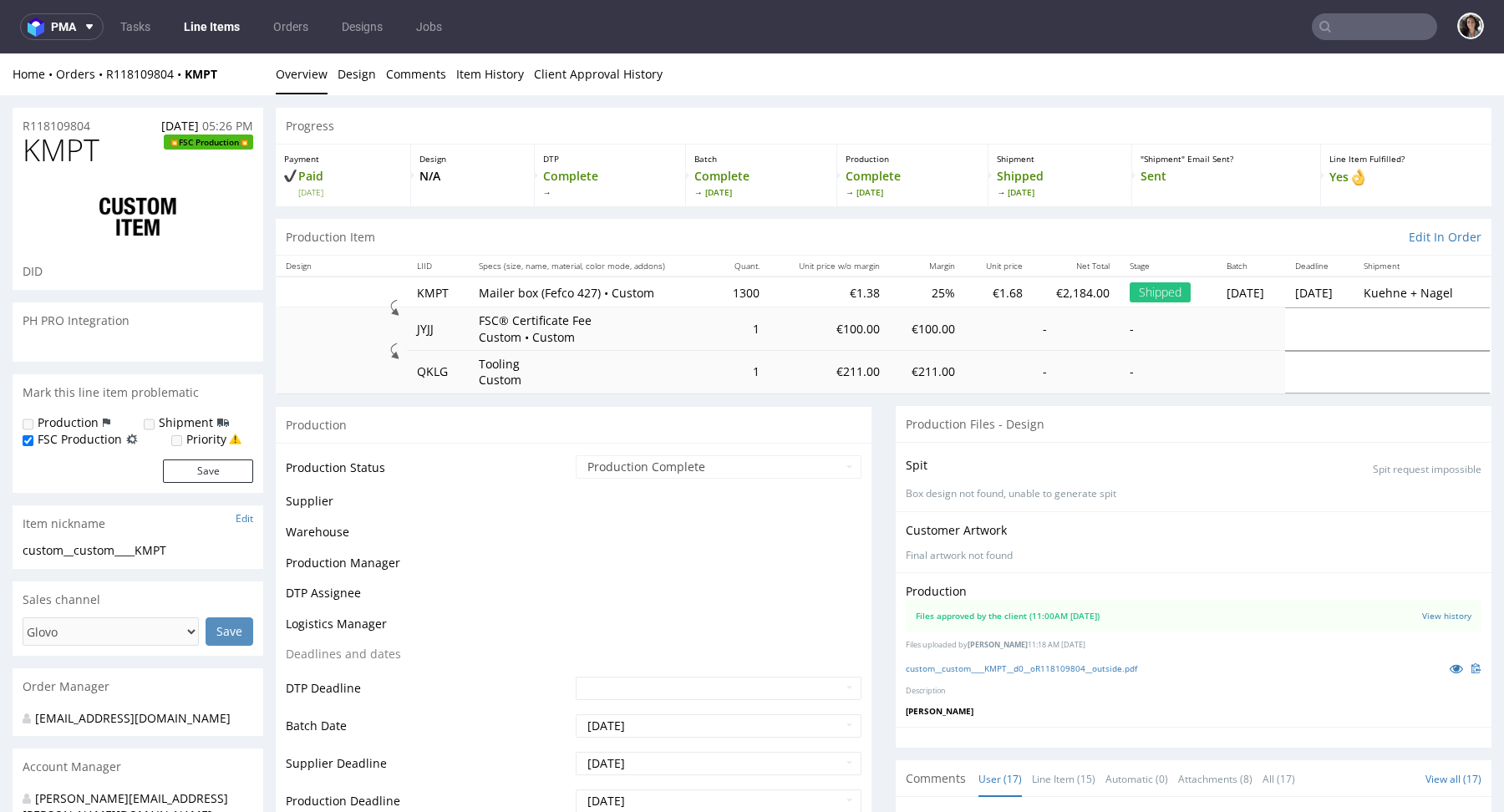
scroll to position [1307, 0]
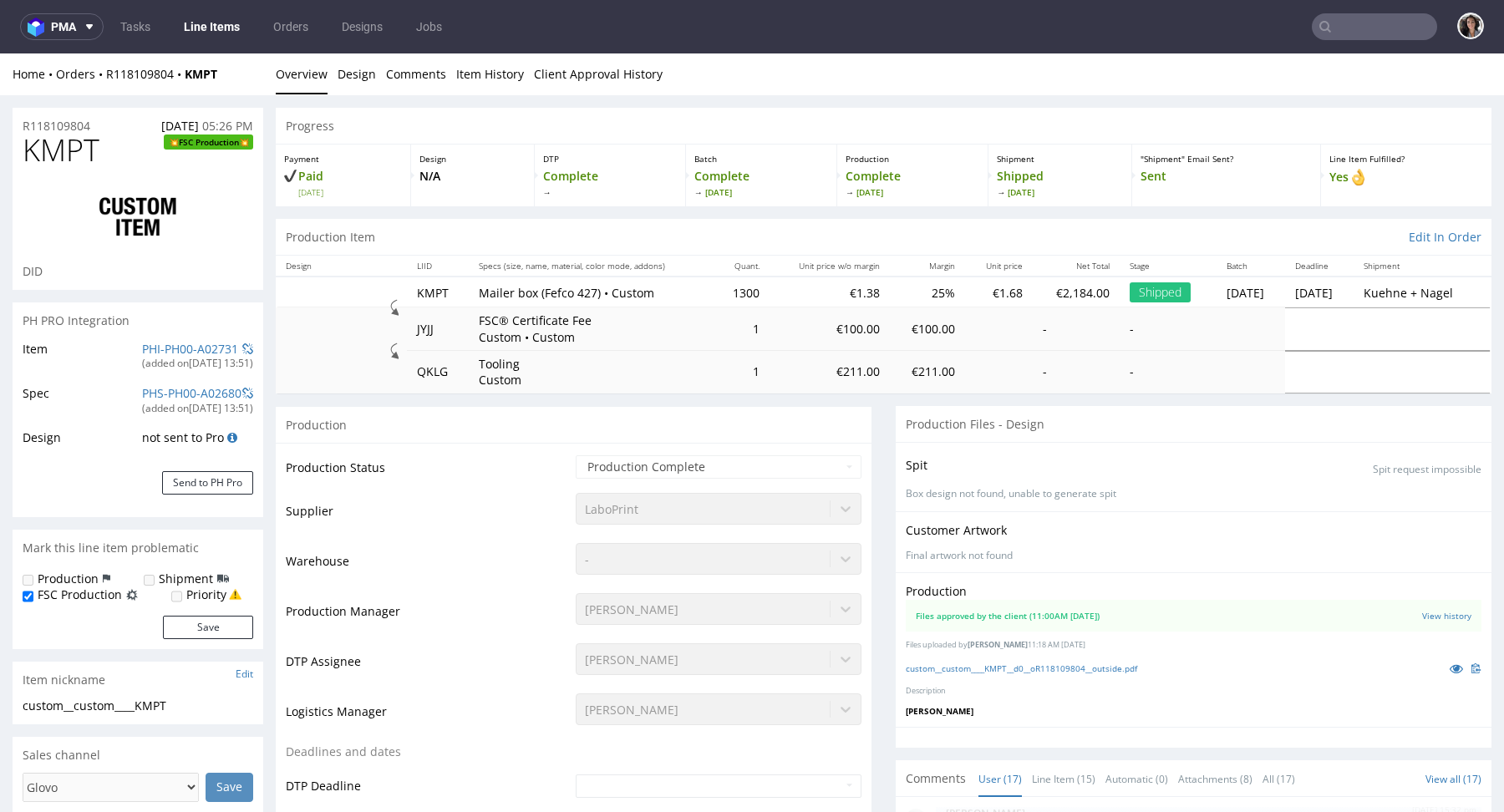
select select "in_progress"
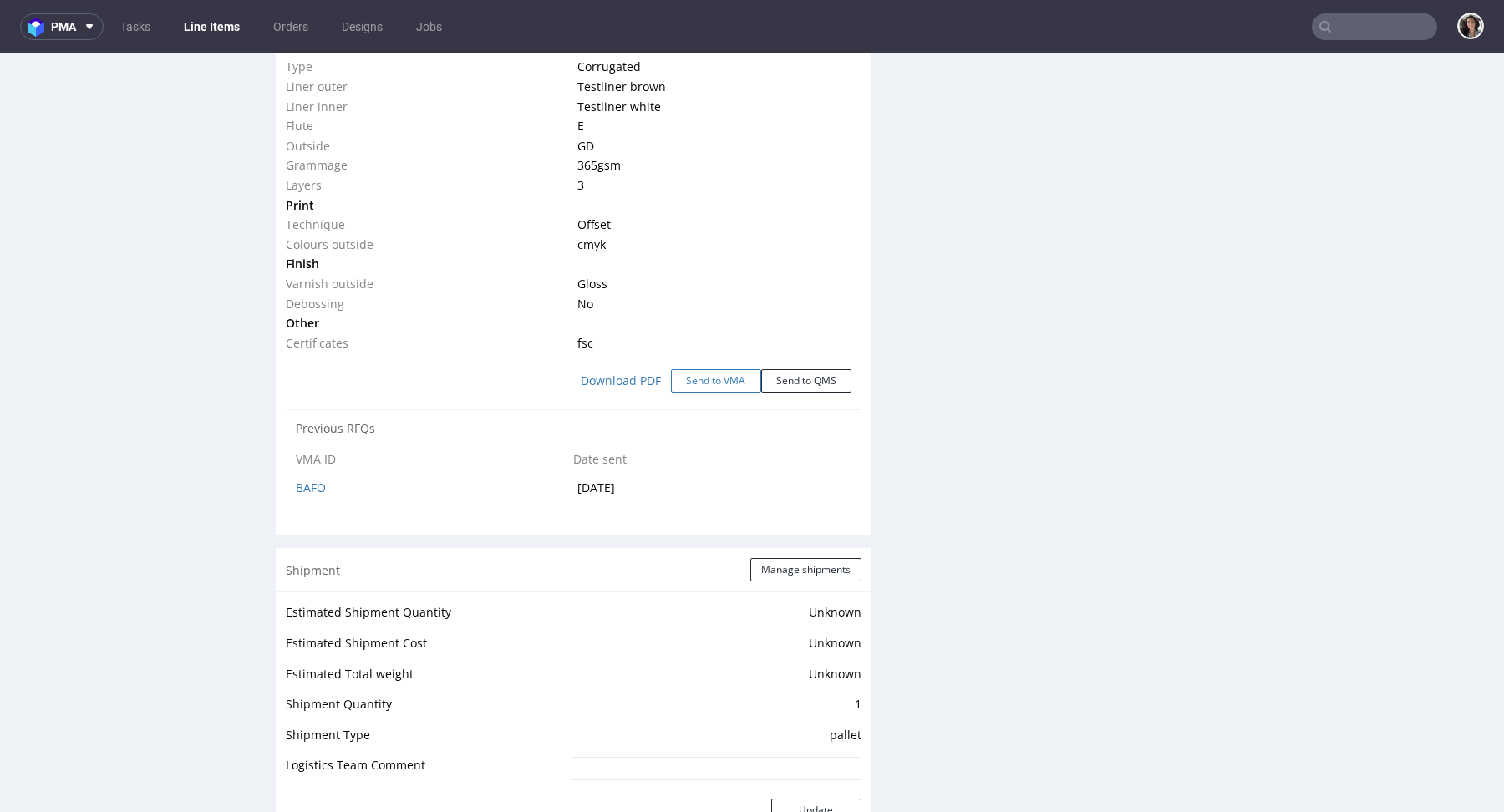
scroll to position [1940, 0]
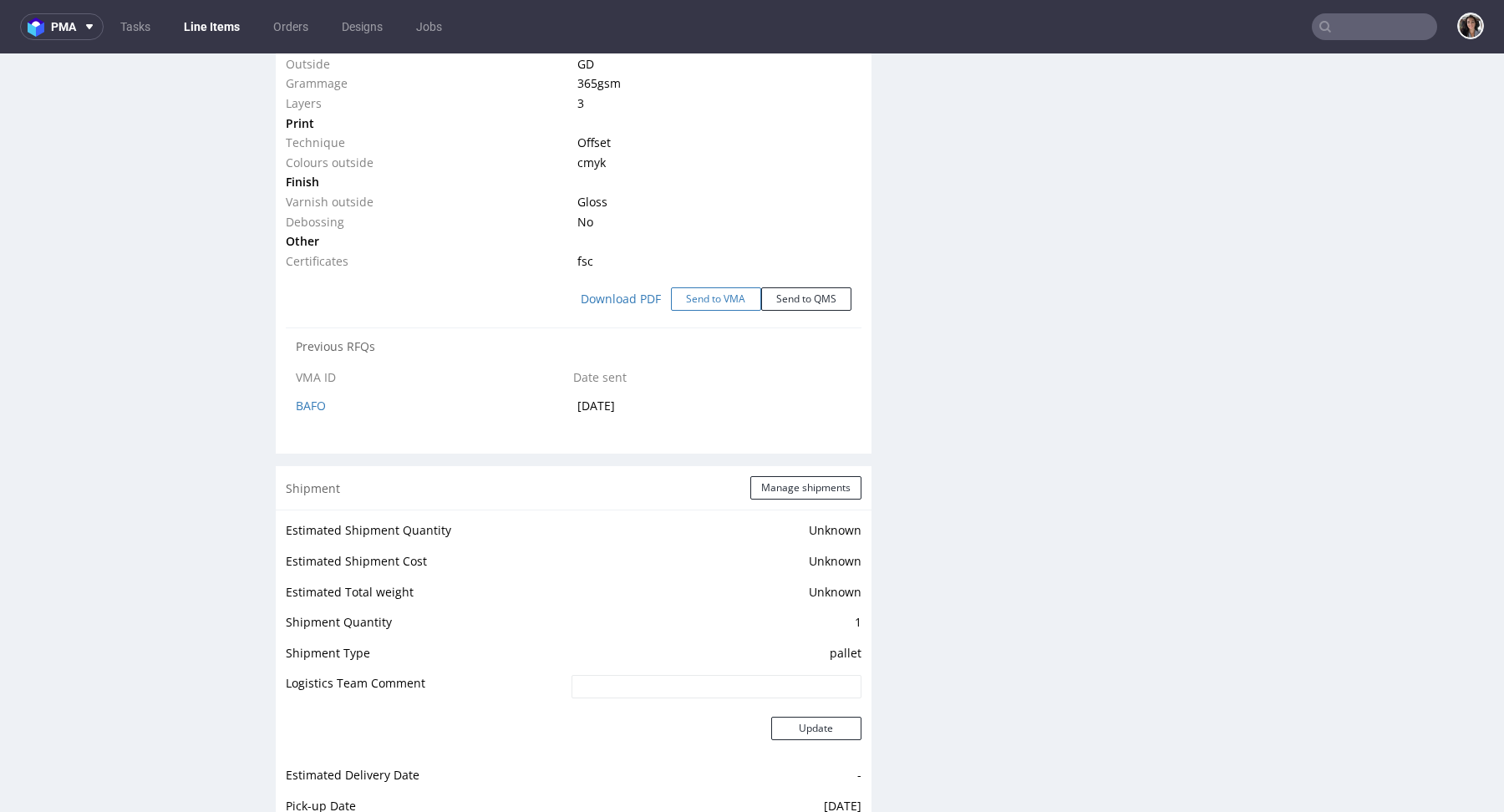
click at [722, 295] on button "Send to VMA" at bounding box center [716, 299] width 90 height 23
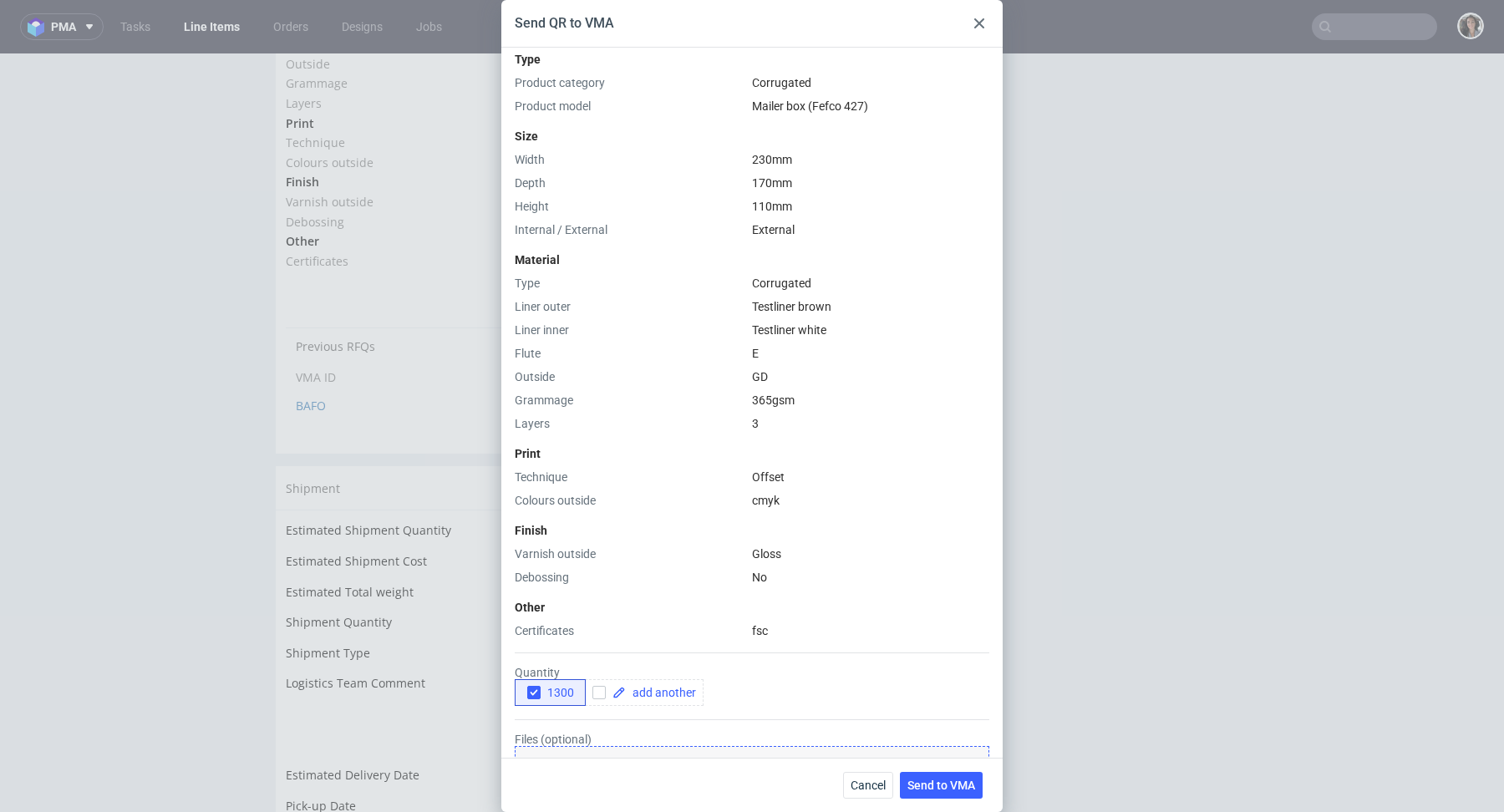
scroll to position [361, 0]
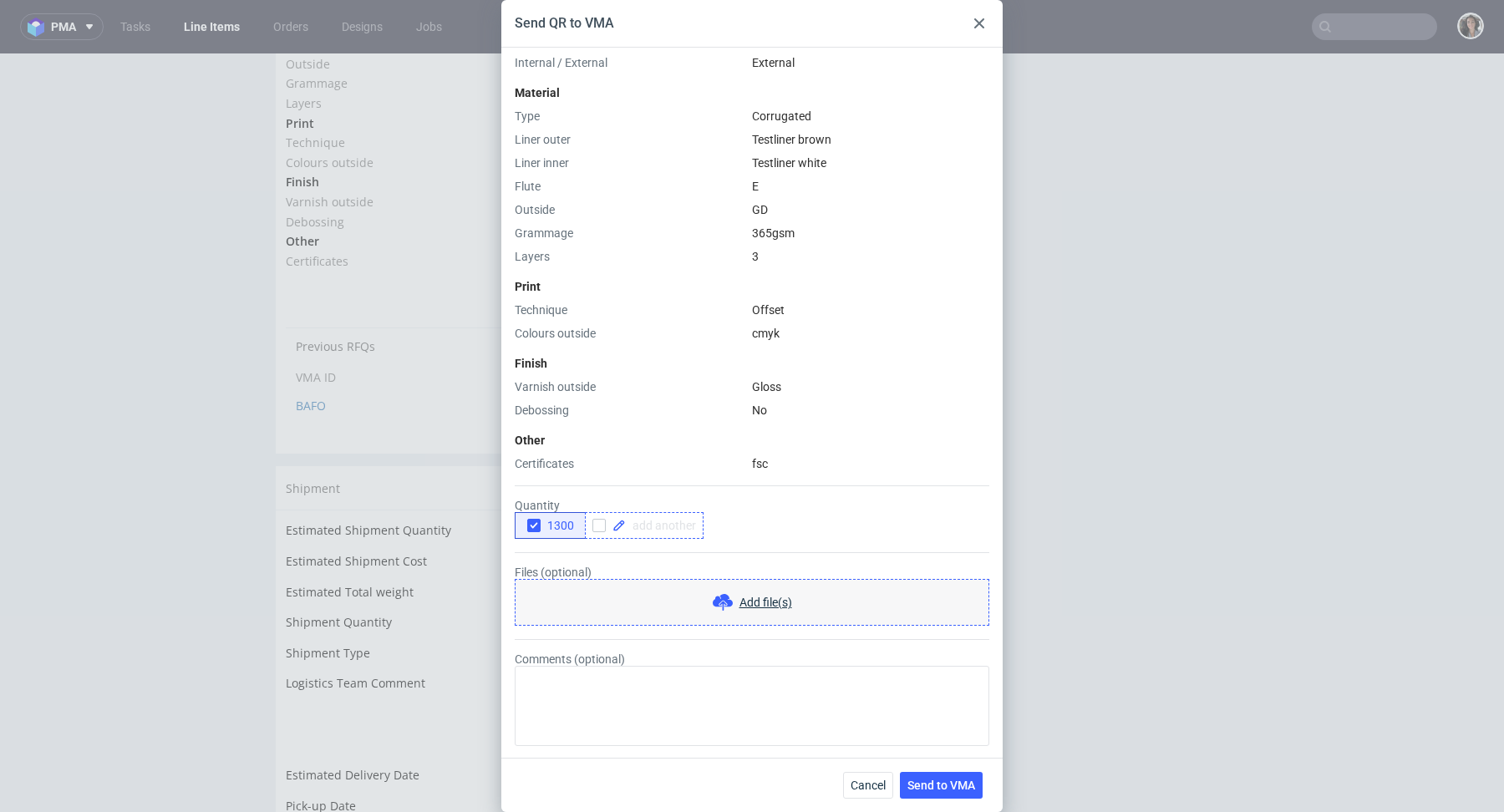
click at [654, 521] on span at bounding box center [661, 525] width 70 height 11
checkbox input "true"
click at [530, 522] on icon "button" at bounding box center [534, 525] width 11 height 11
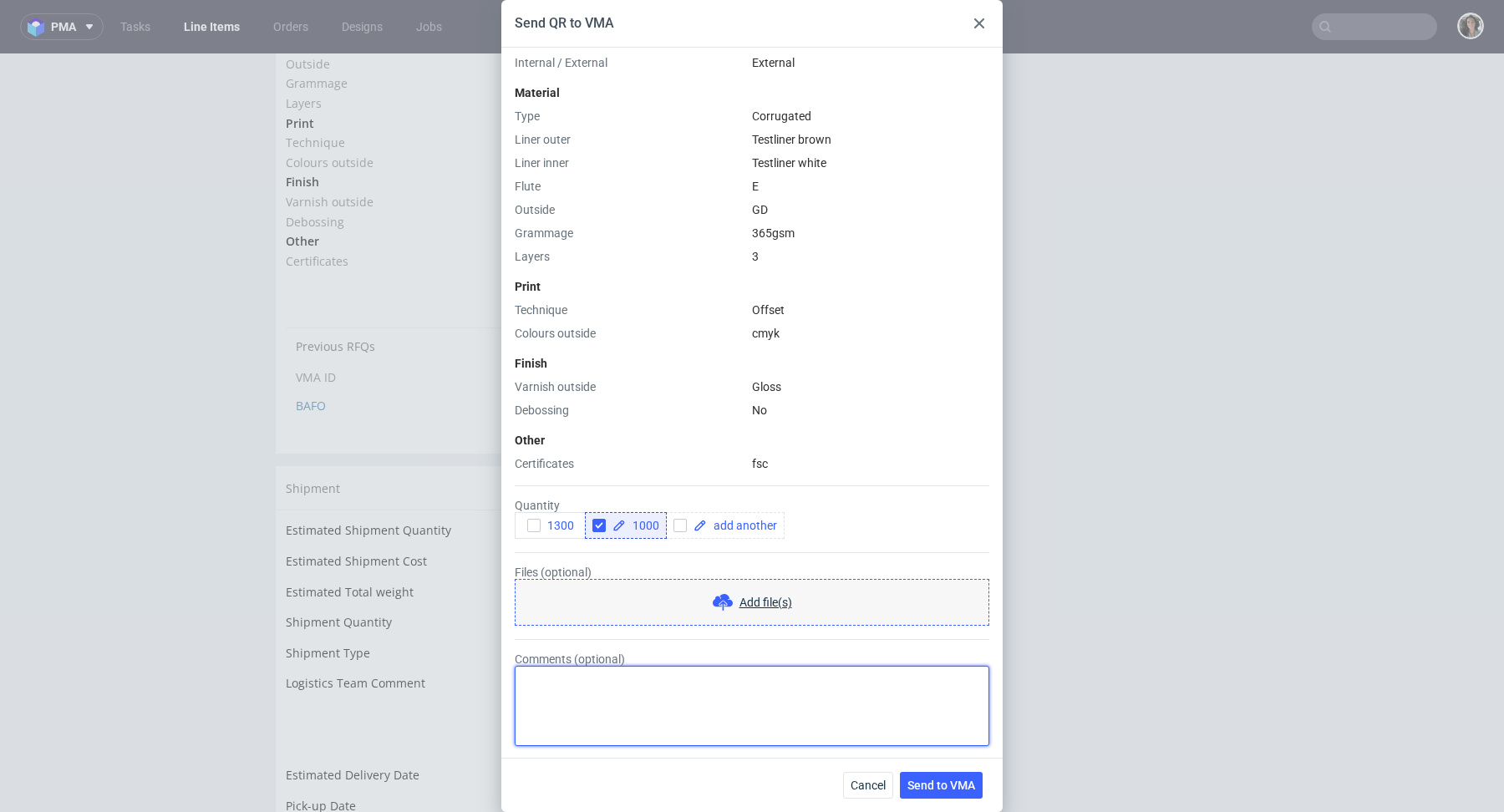
click at [591, 696] on textarea "Comments (optional)" at bounding box center [752, 706] width 475 height 80
click at [540, 680] on textarea "NEw design" at bounding box center [752, 706] width 475 height 80
type textarea "New design"
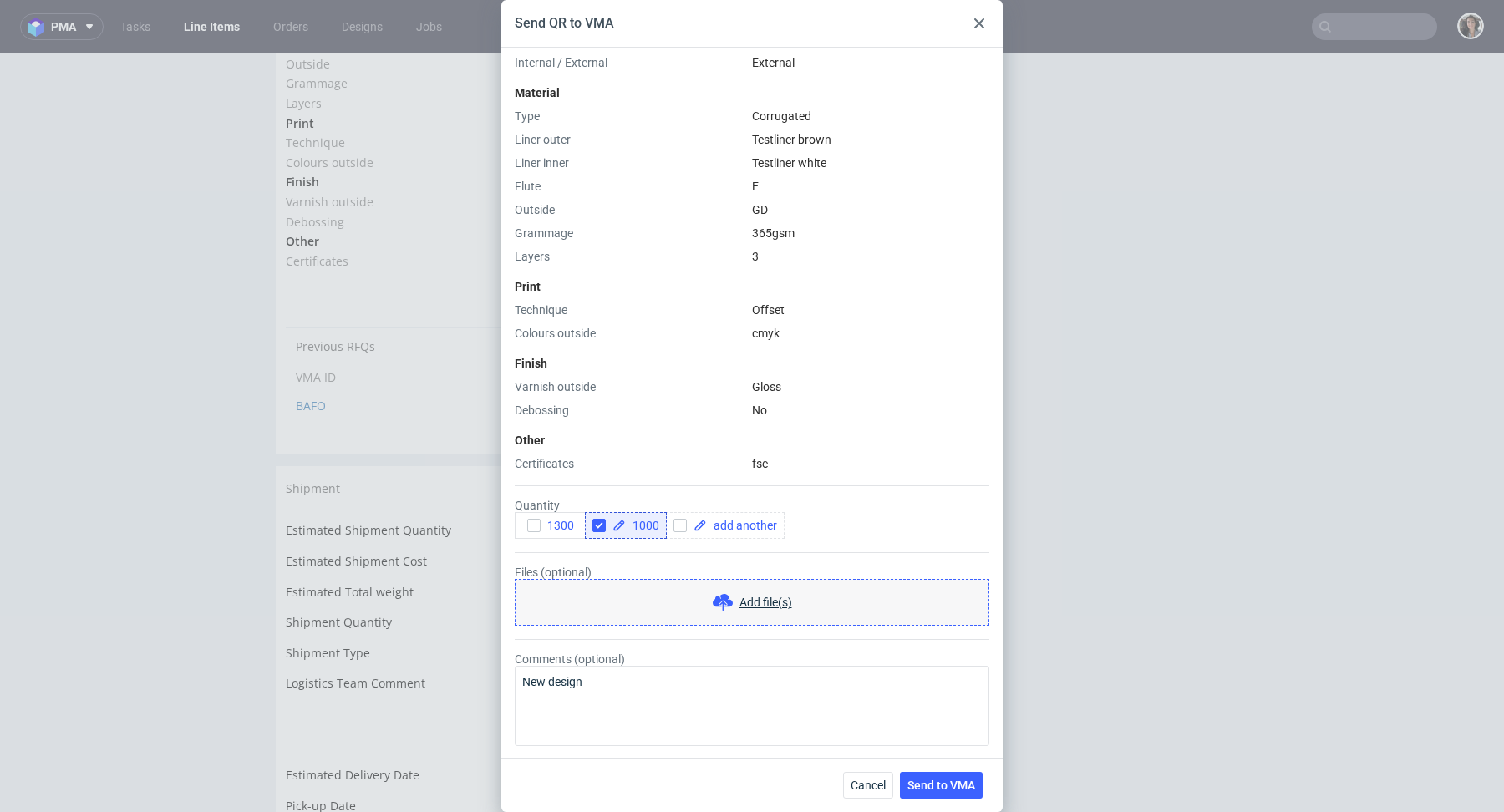
click at [746, 607] on span "Add file(s)" at bounding box center [766, 602] width 53 height 17
click at [729, 596] on icon at bounding box center [722, 602] width 20 height 20
click at [929, 785] on span "Send to VMA" at bounding box center [942, 785] width 68 height 11
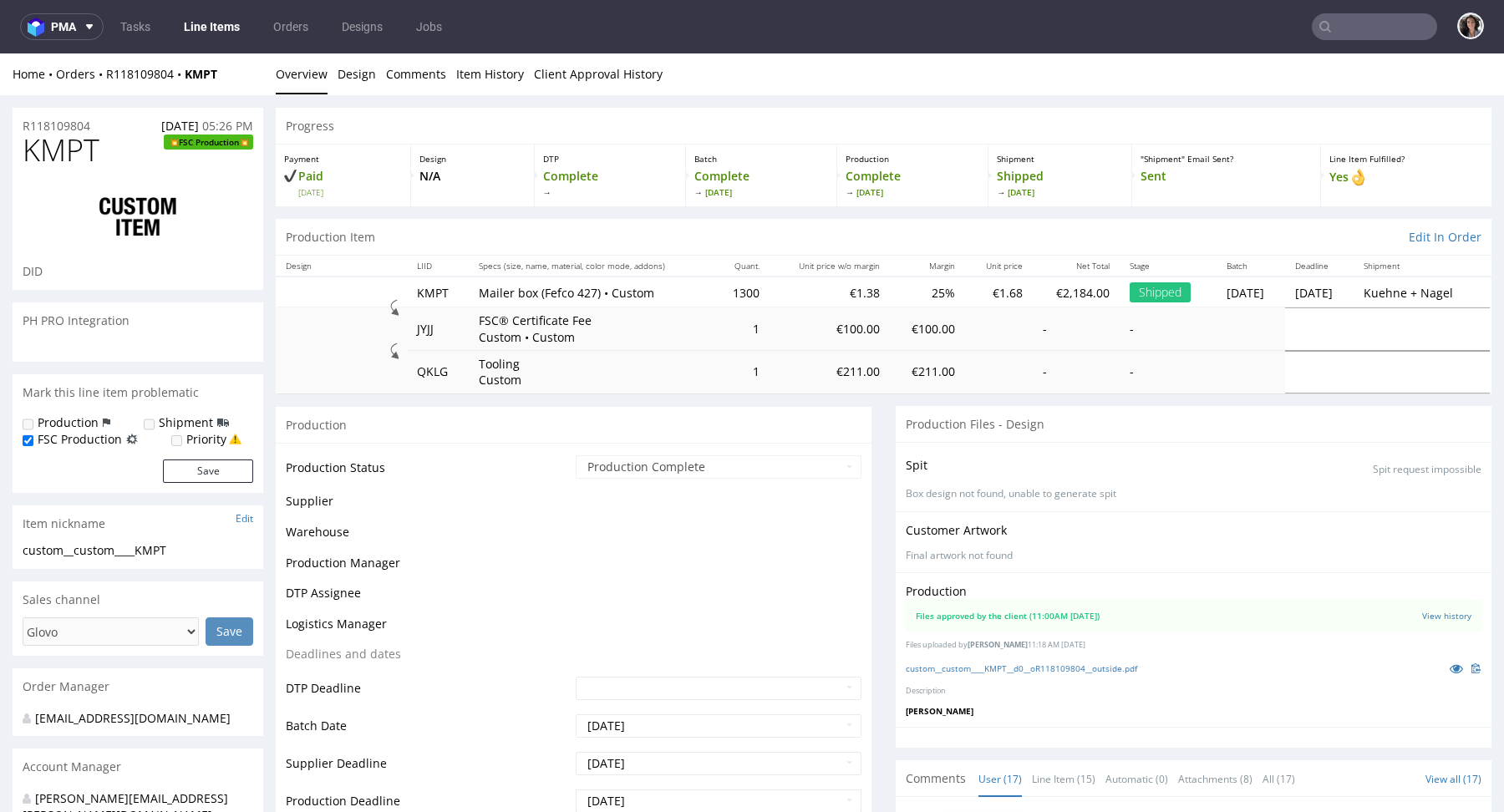
select select "in_progress"
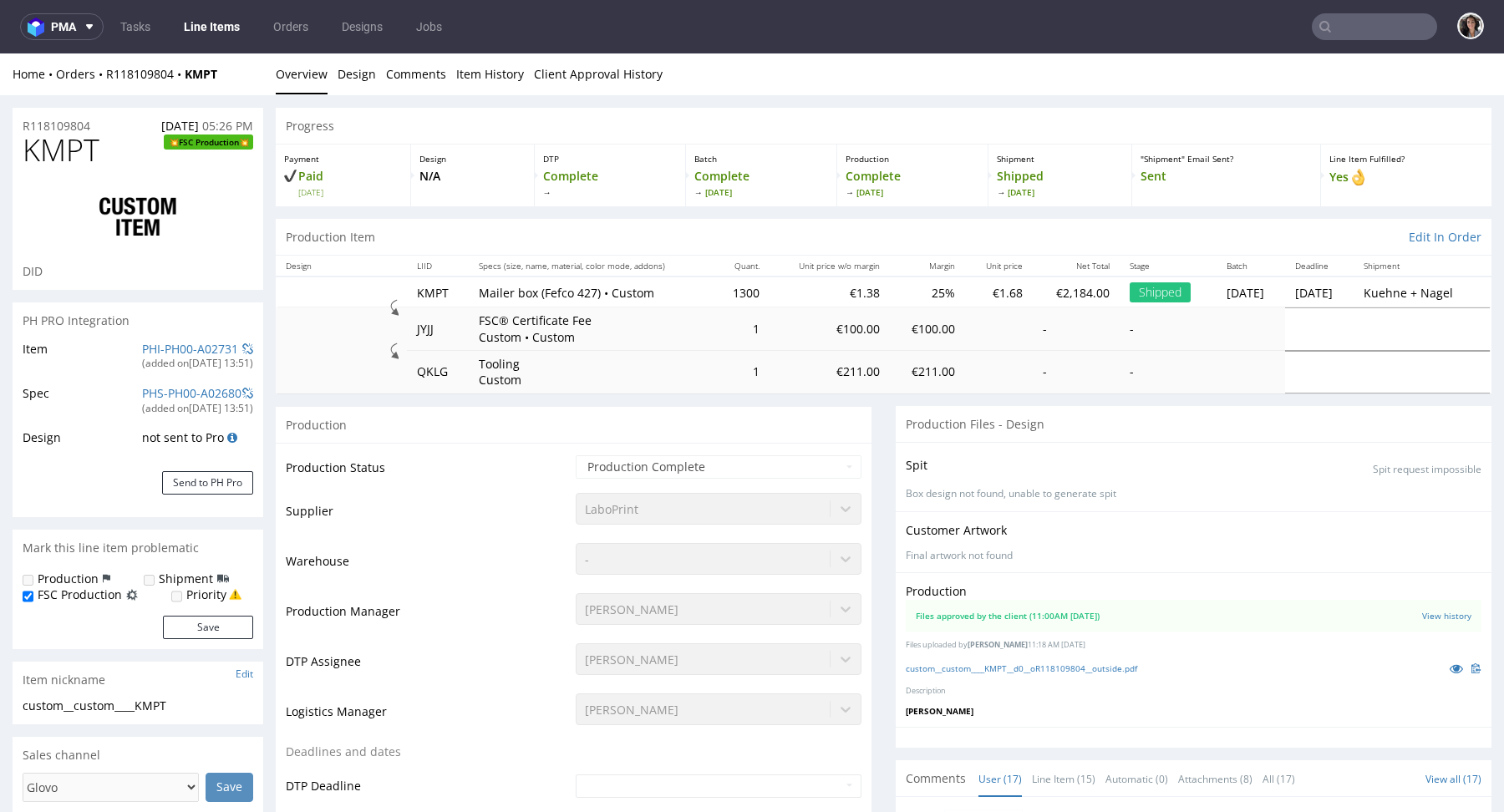
scroll to position [1307, 0]
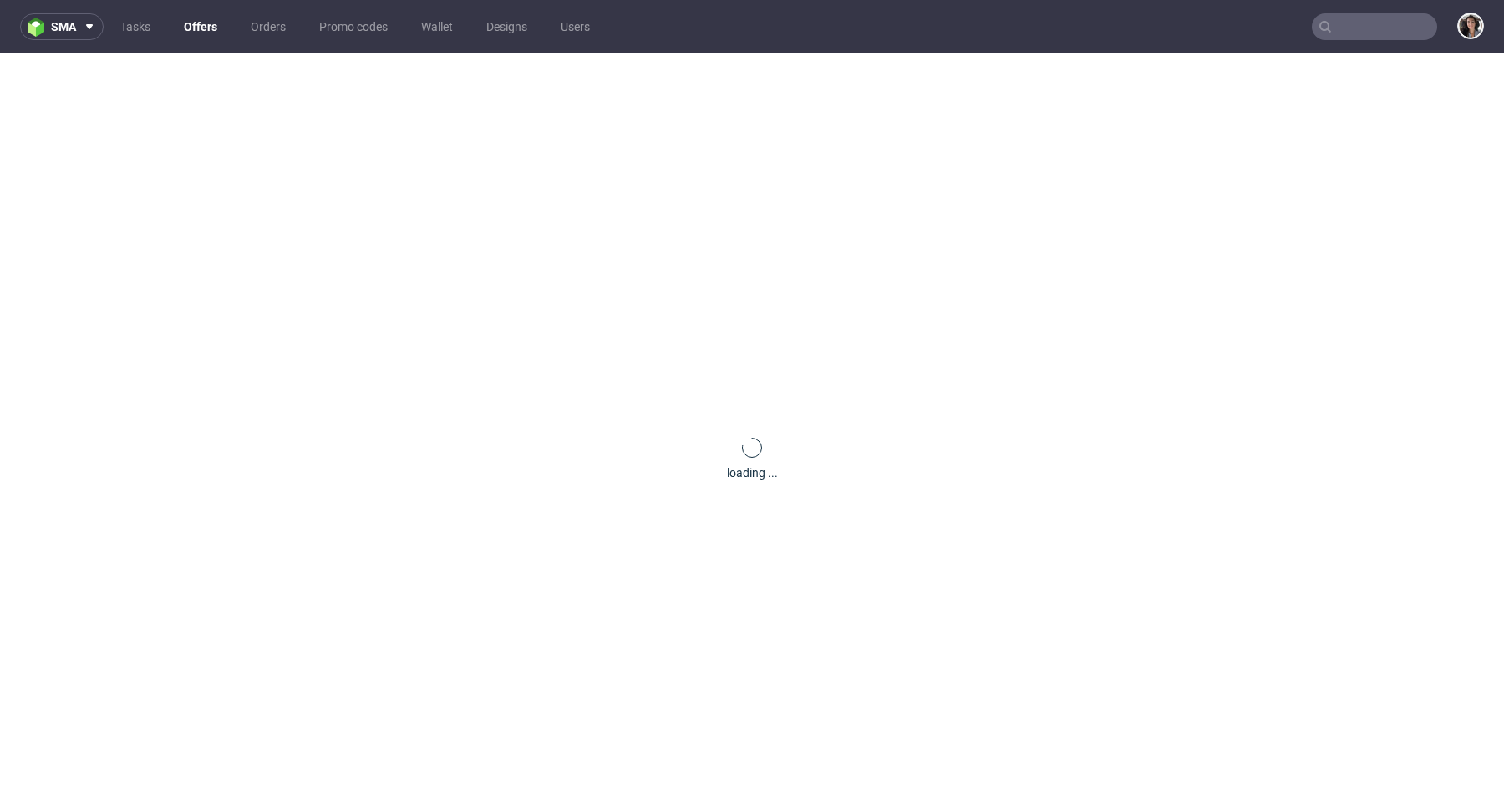
click at [1385, 22] on input "text" at bounding box center [1374, 26] width 125 height 27
paste input "maria.martone@giftpoint.com"
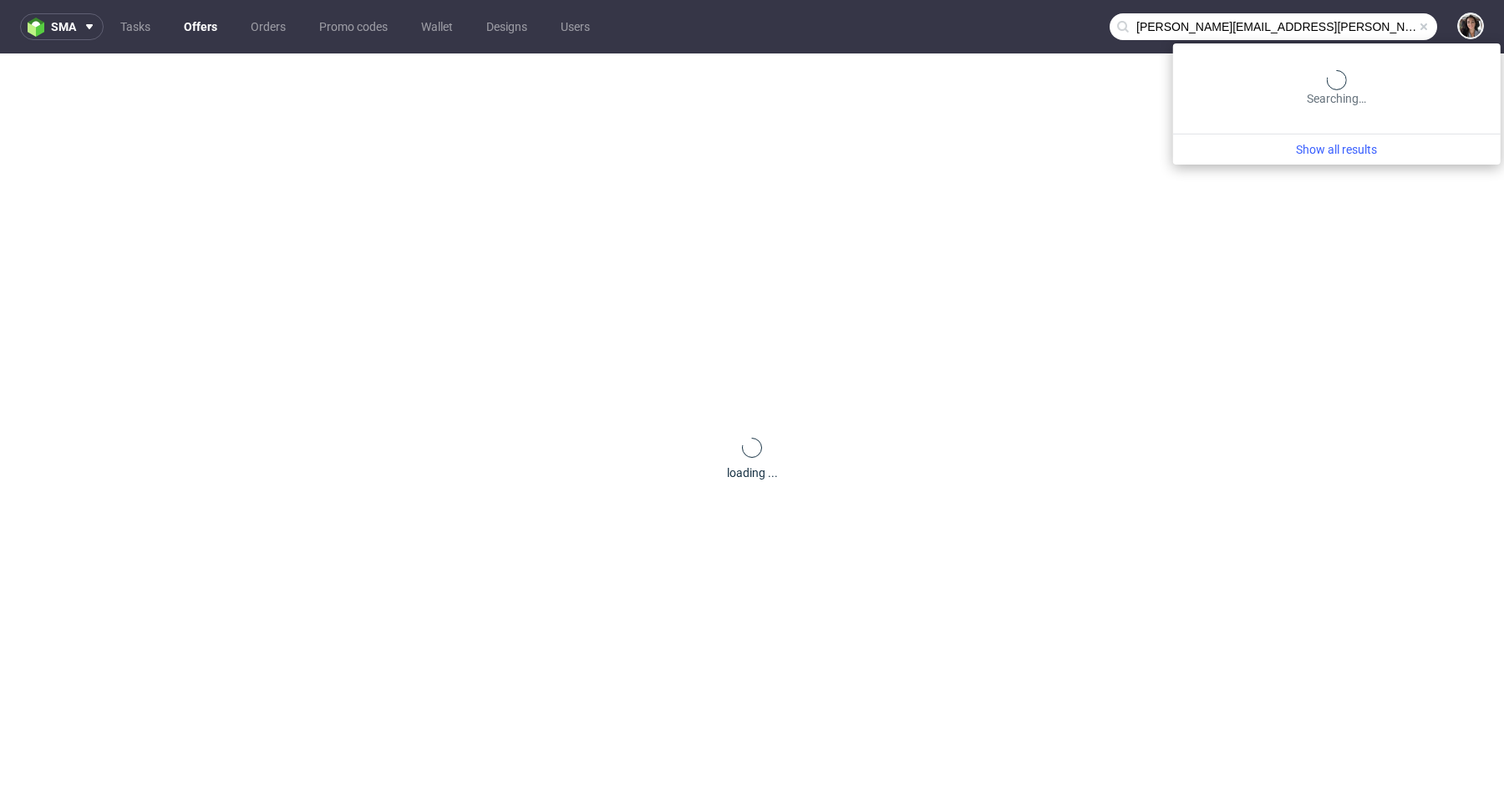
type input "maria.martone@giftpoint.com"
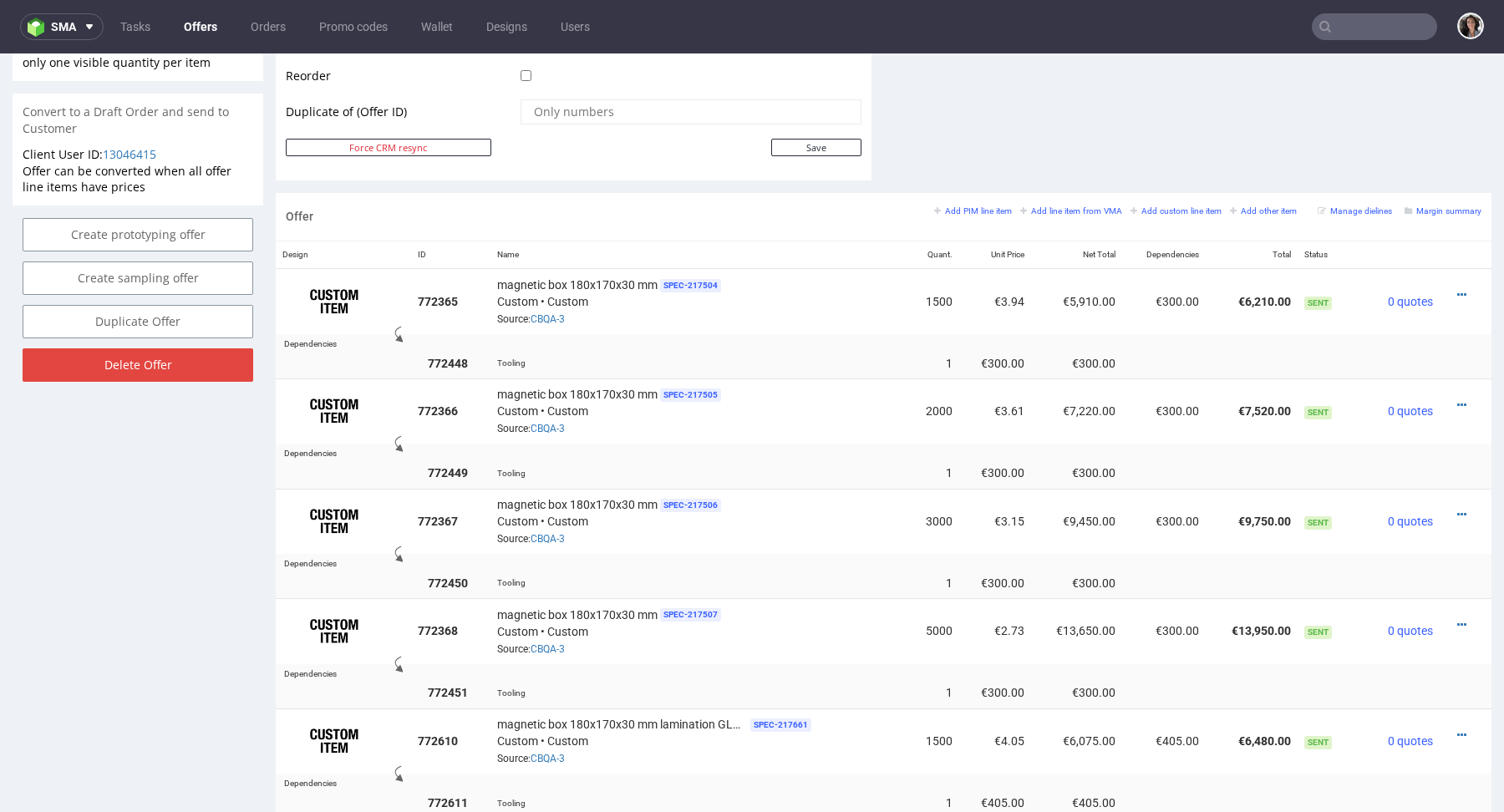
scroll to position [1112, 0]
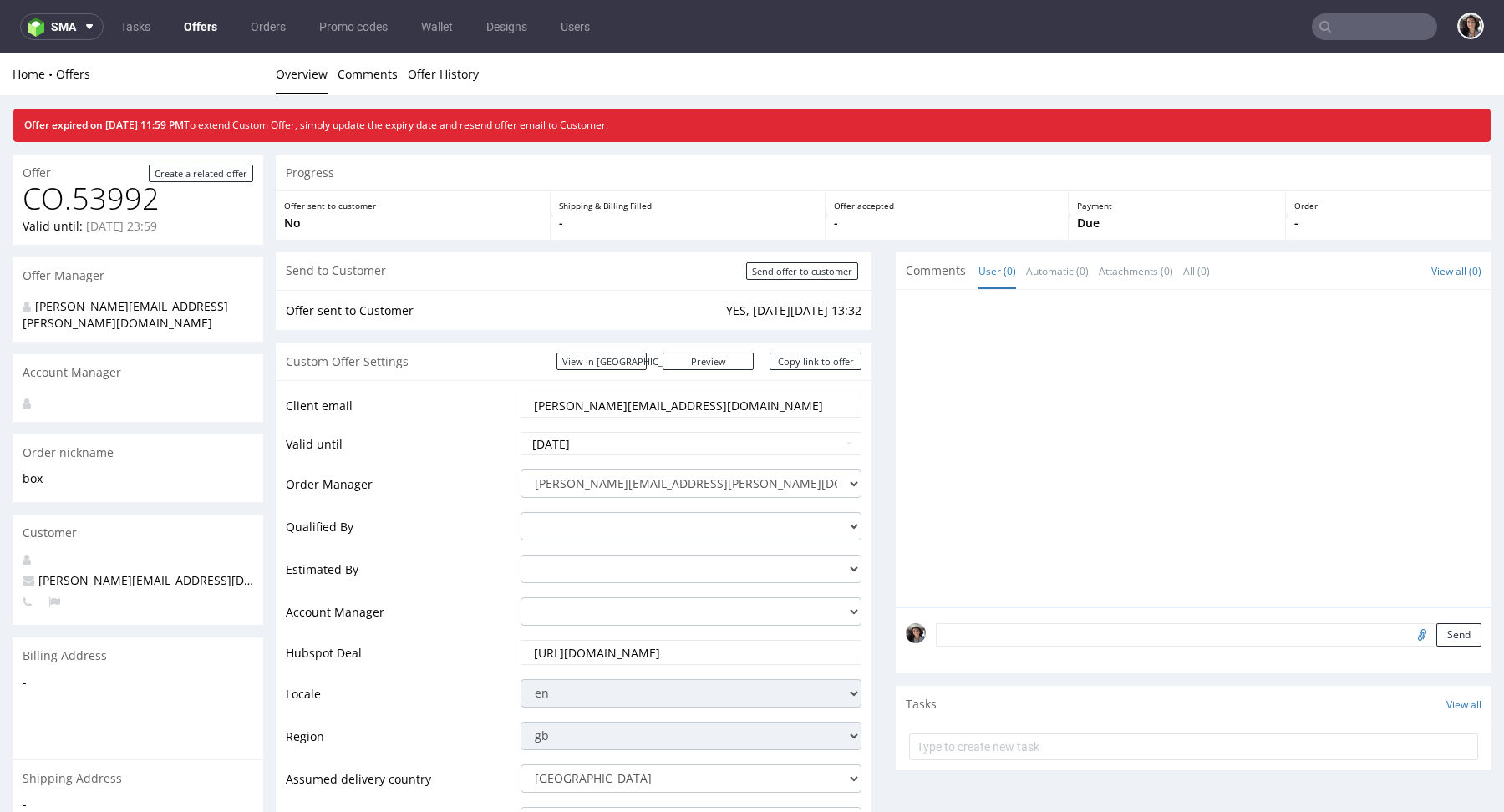
click at [203, 16] on link "Offers" at bounding box center [201, 26] width 54 height 27
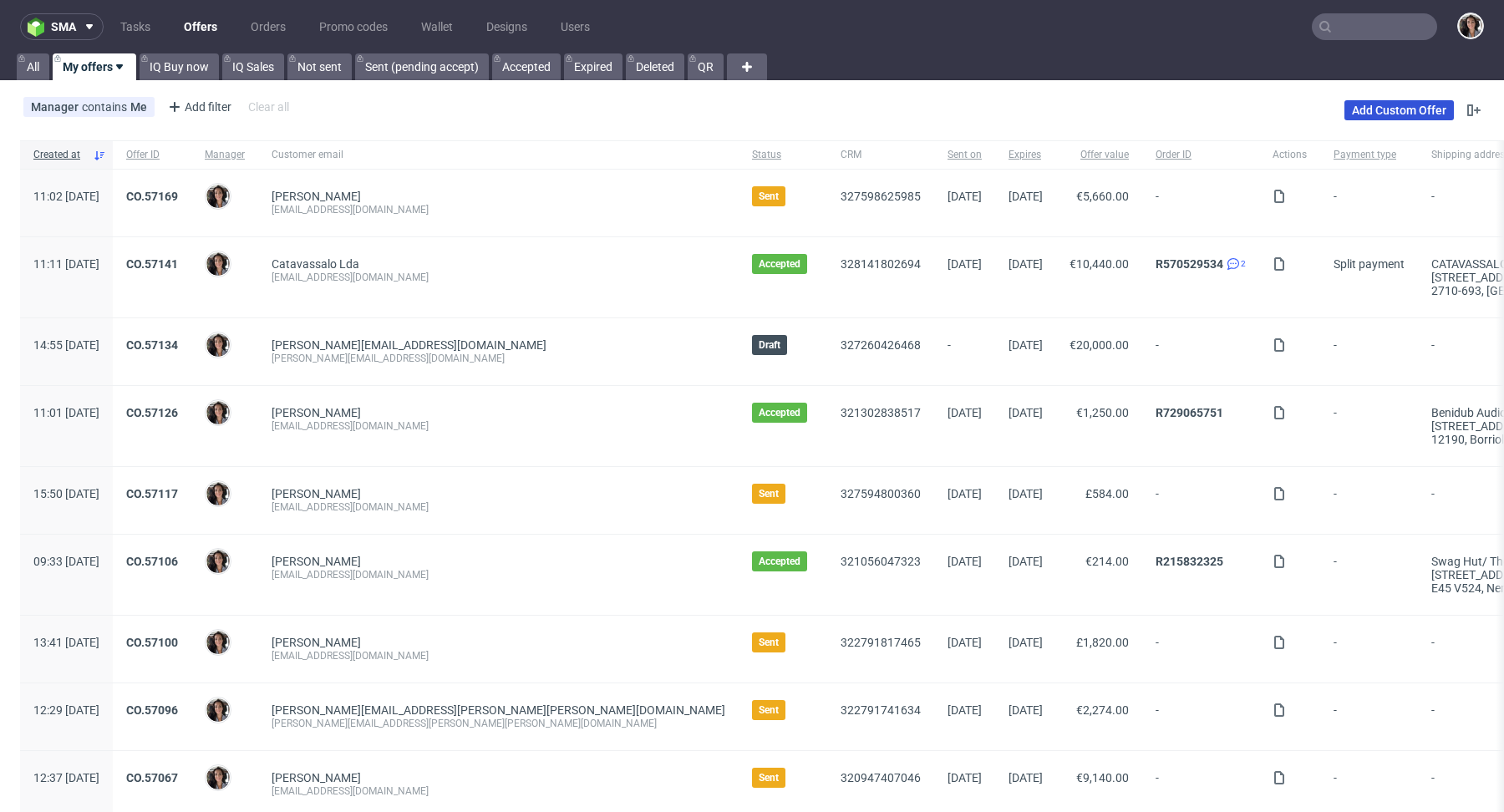
click at [1380, 107] on link "Add Custom Offer" at bounding box center [1400, 110] width 110 height 20
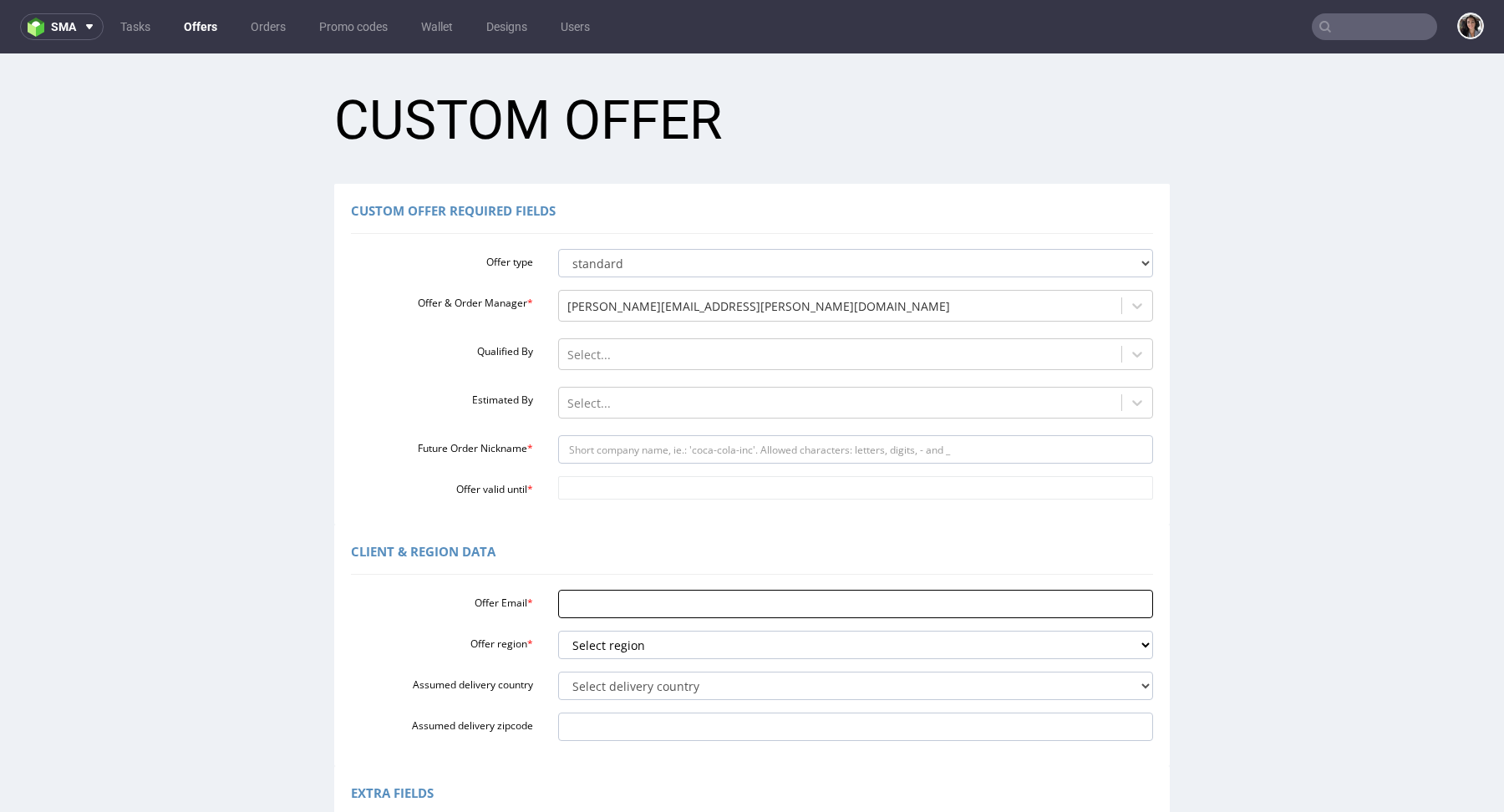
click at [594, 610] on input "Offer Email *" at bounding box center [855, 604] width 596 height 29
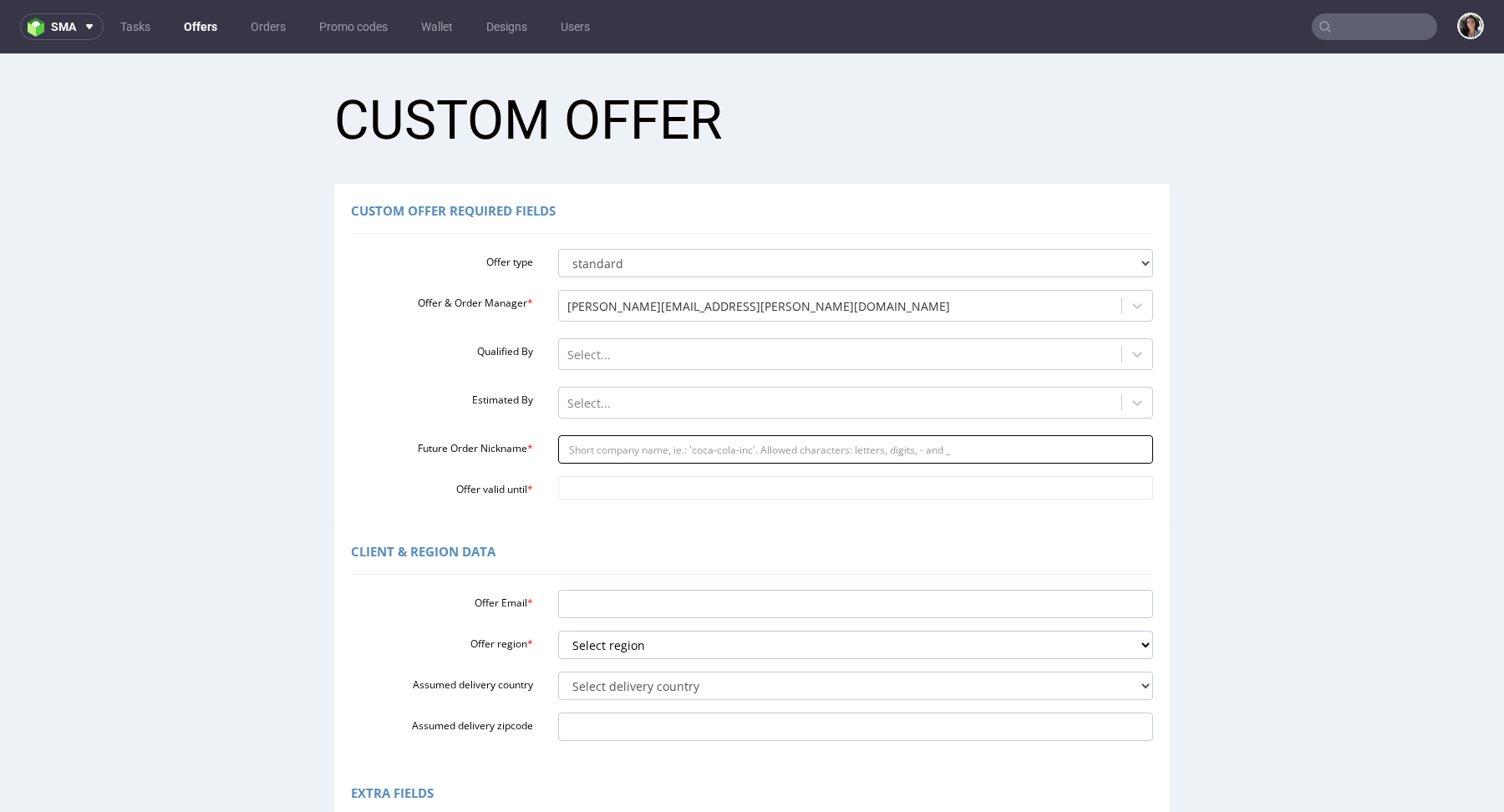
click at [617, 453] on input "Future Order Nickname *" at bounding box center [855, 449] width 596 height 29
paste input "box__insert"
type input "box__insert"
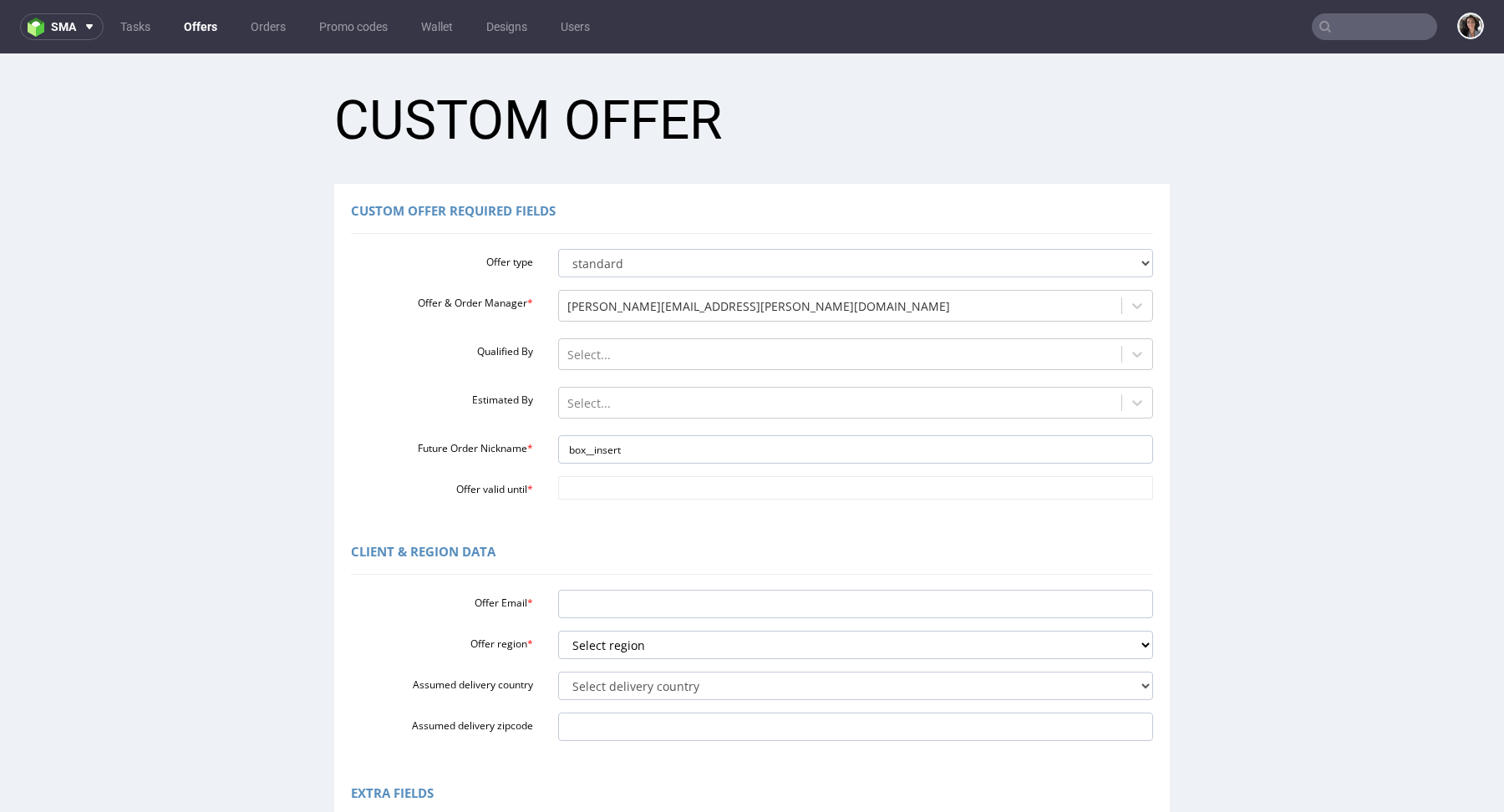
click at [616, 473] on div "Offer type standard prototyping sampling Offer & Order Manager * cristina.marti…" at bounding box center [752, 371] width 802 height 257
click at [611, 478] on body "Production Shipped DTP Orders Offers Shipments Designs Promotions Users Jobs Ad…" at bounding box center [752, 612] width 1504 height 1117
click at [669, 390] on td "16" at bounding box center [669, 389] width 25 height 25
type input "2025-10-16"
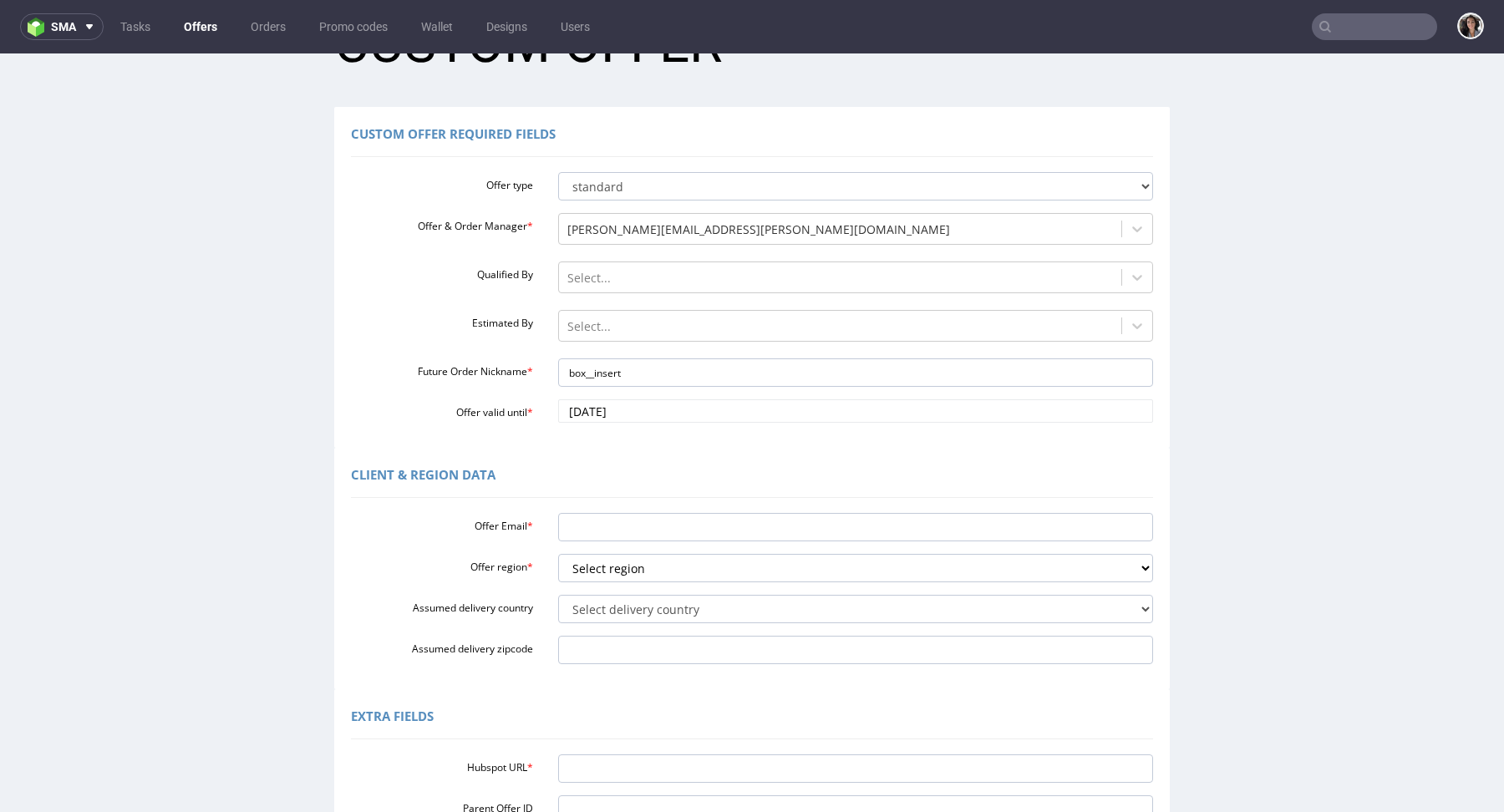
scroll to position [90, 0]
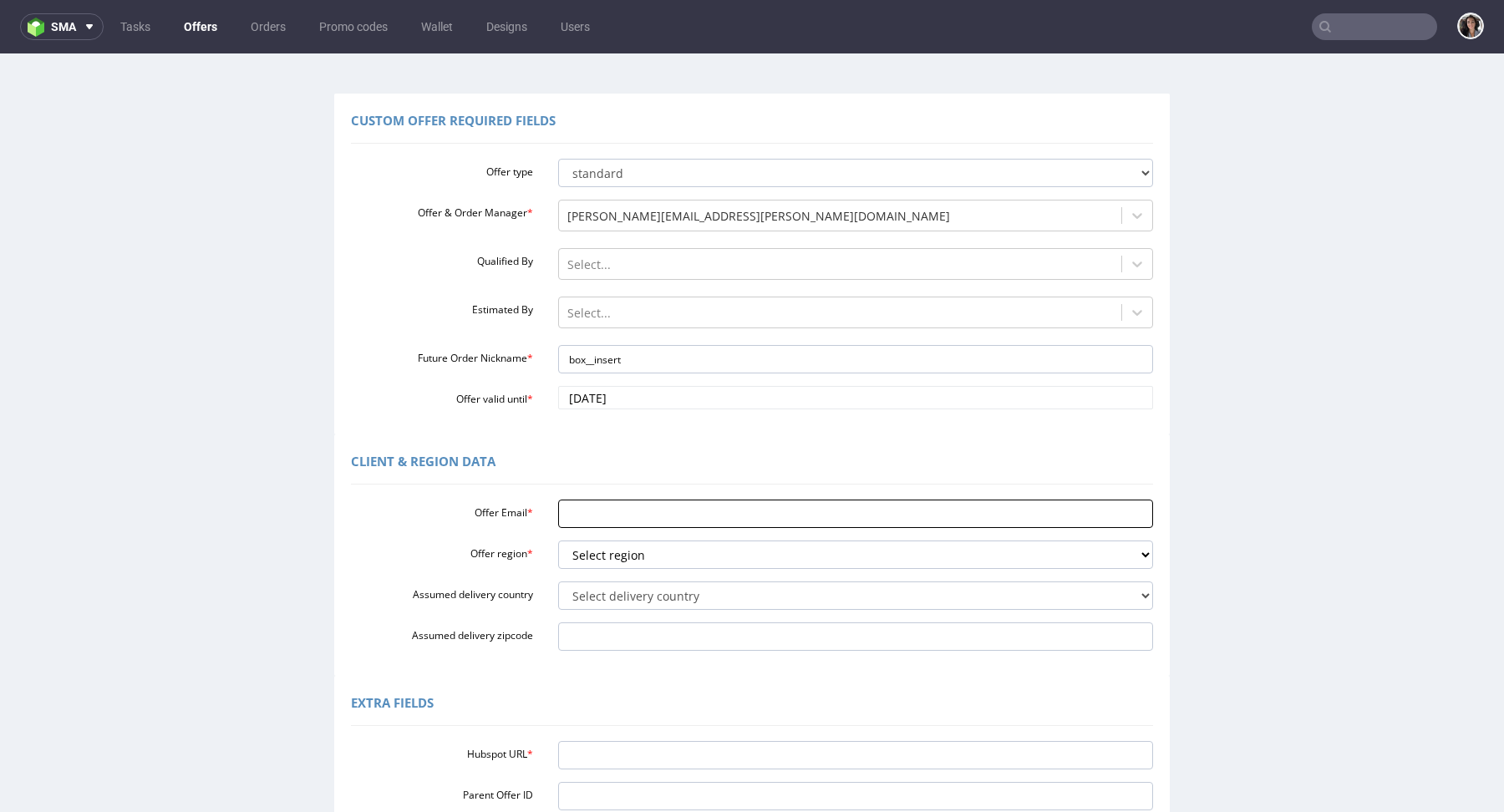
click at [592, 504] on input "Offer Email *" at bounding box center [855, 514] width 596 height 29
paste input "[PERSON_NAME][EMAIL_ADDRESS][DOMAIN_NAME]"
type input "[PERSON_NAME][EMAIL_ADDRESS][DOMAIN_NAME]"
click at [630, 563] on select "Select region eu gb de pl cz fr it es" at bounding box center [855, 555] width 596 height 29
select select "eu"
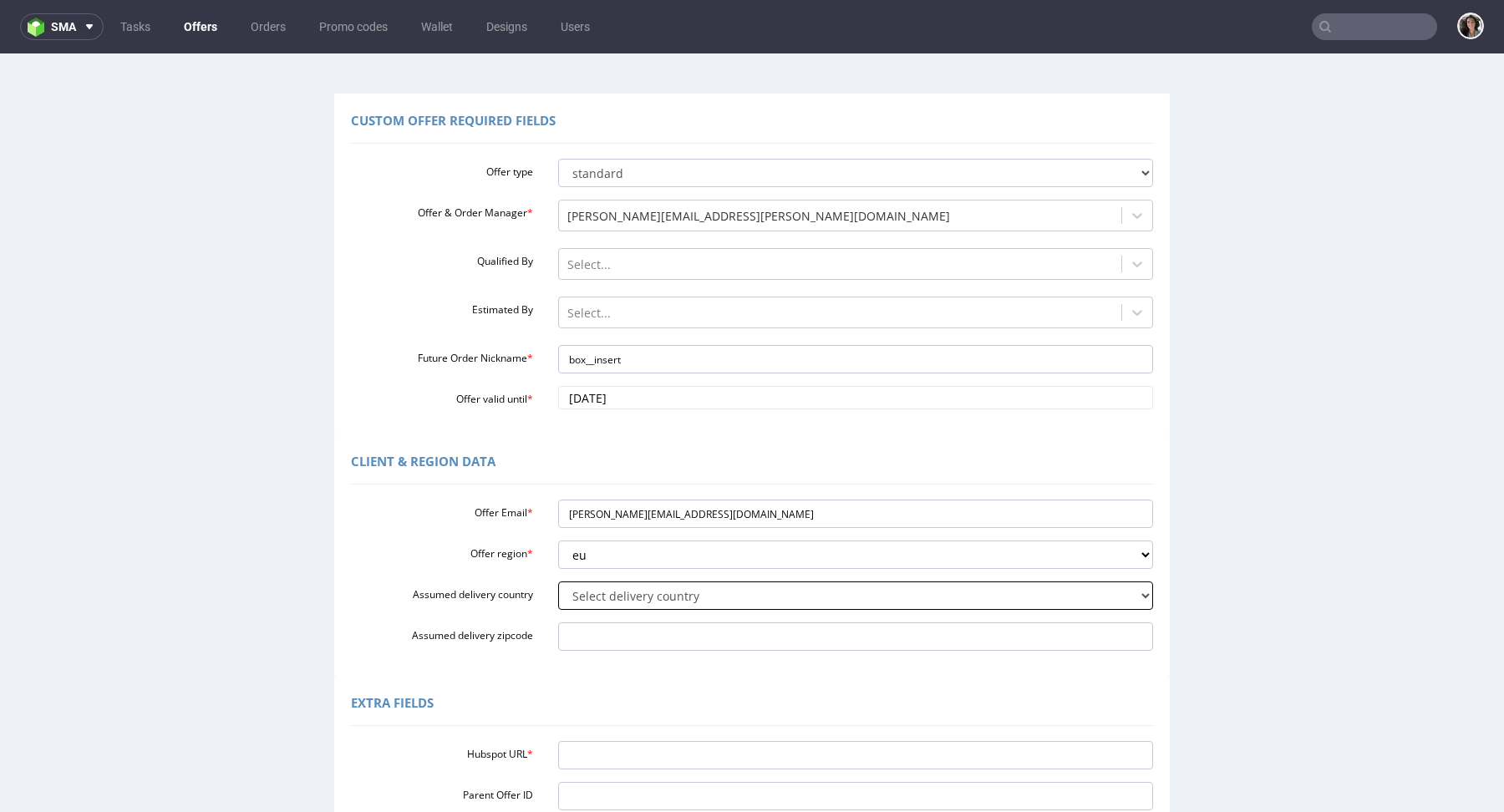
drag, startPoint x: 630, startPoint y: 563, endPoint x: 585, endPoint y: 584, distance: 49.7
click at [585, 584] on select "Select delivery country Andorra Afghanistan Anguilla Albania Armenia Antarctica…" at bounding box center [855, 596] width 596 height 29
select select "166"
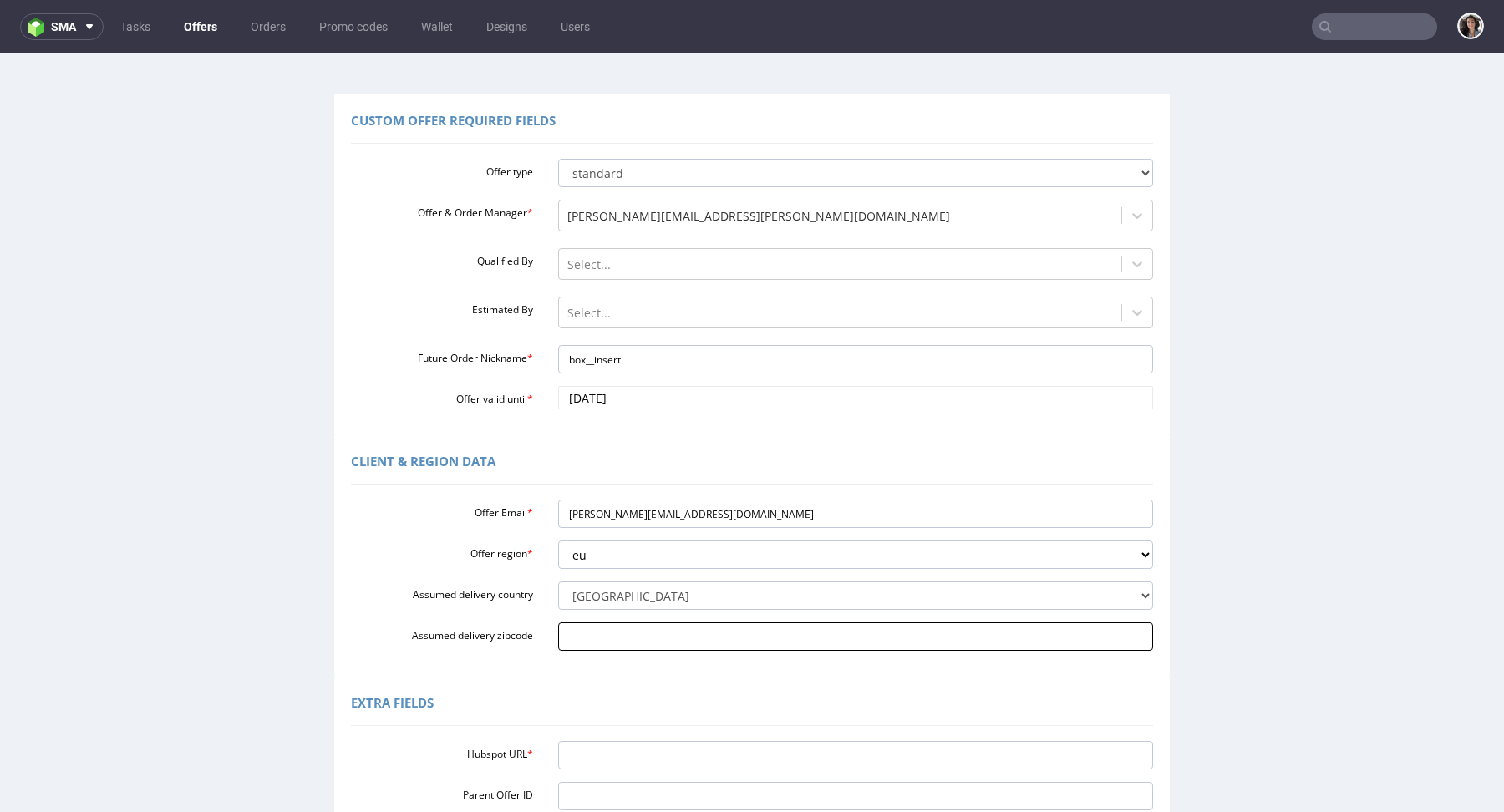
click at [613, 639] on input "Assumed delivery zipcode" at bounding box center [855, 636] width 596 height 29
paste input "3047AV"
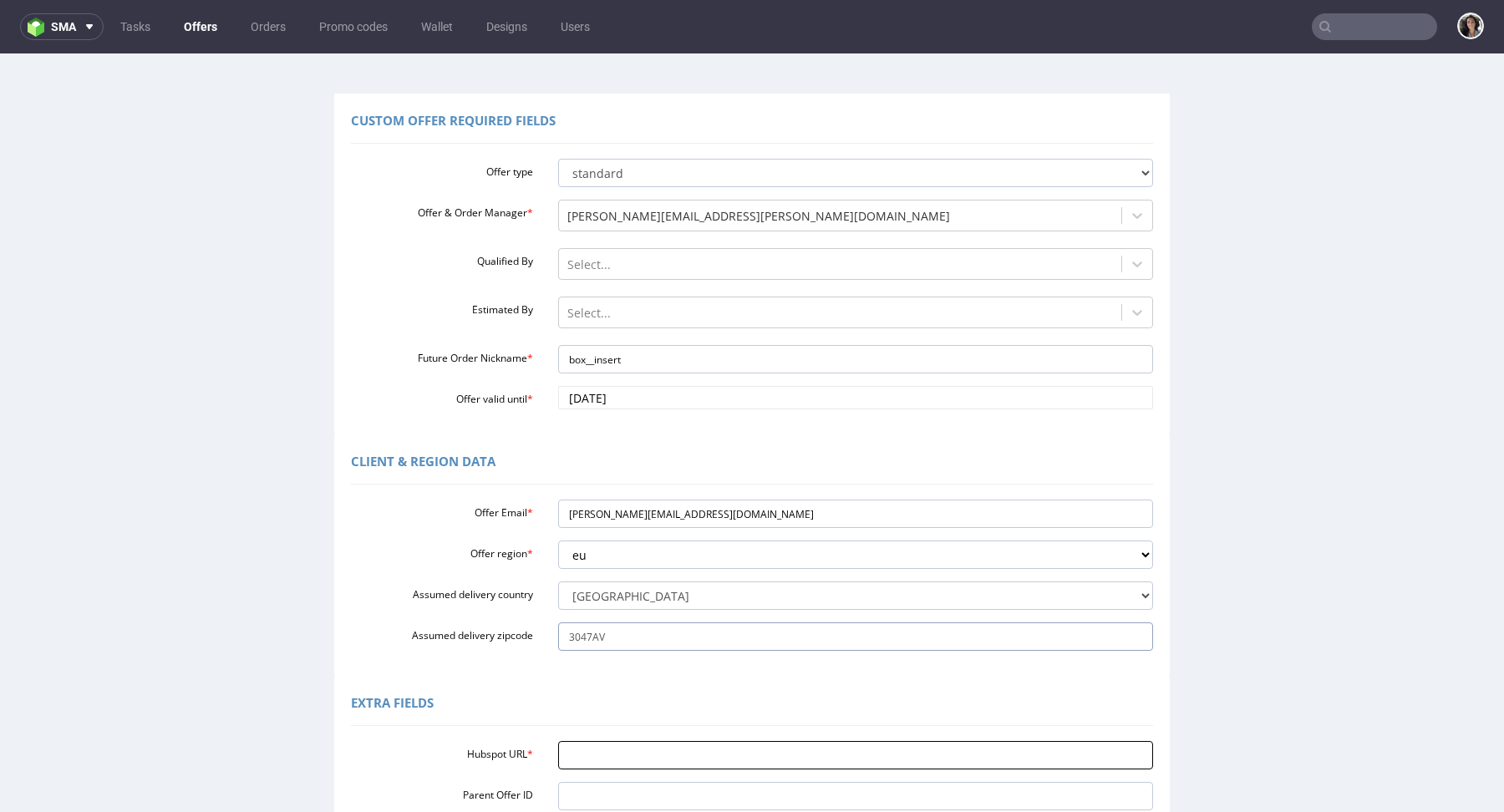
type input "3047AV"
click at [590, 760] on input "Hubspot URL *" at bounding box center [855, 755] width 596 height 29
paste input "https://app-eu1.hubspot.com/contacts/25600958/record/0-3/313616105699/"
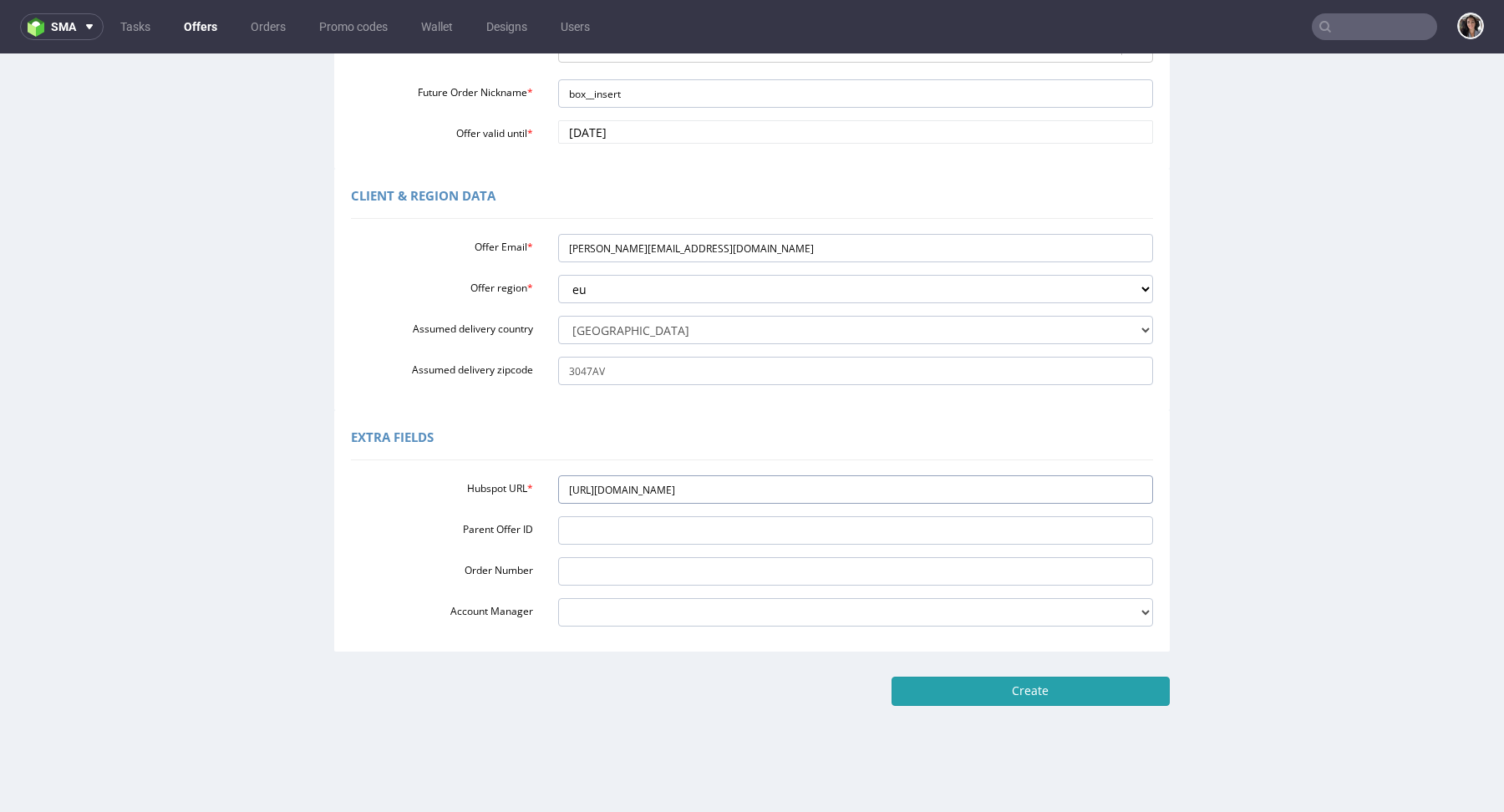
type input "https://app-eu1.hubspot.com/contacts/25600958/record/0-3/313616105699/"
click at [1006, 693] on input "Create" at bounding box center [1031, 691] width 278 height 29
type input "Please wait..."
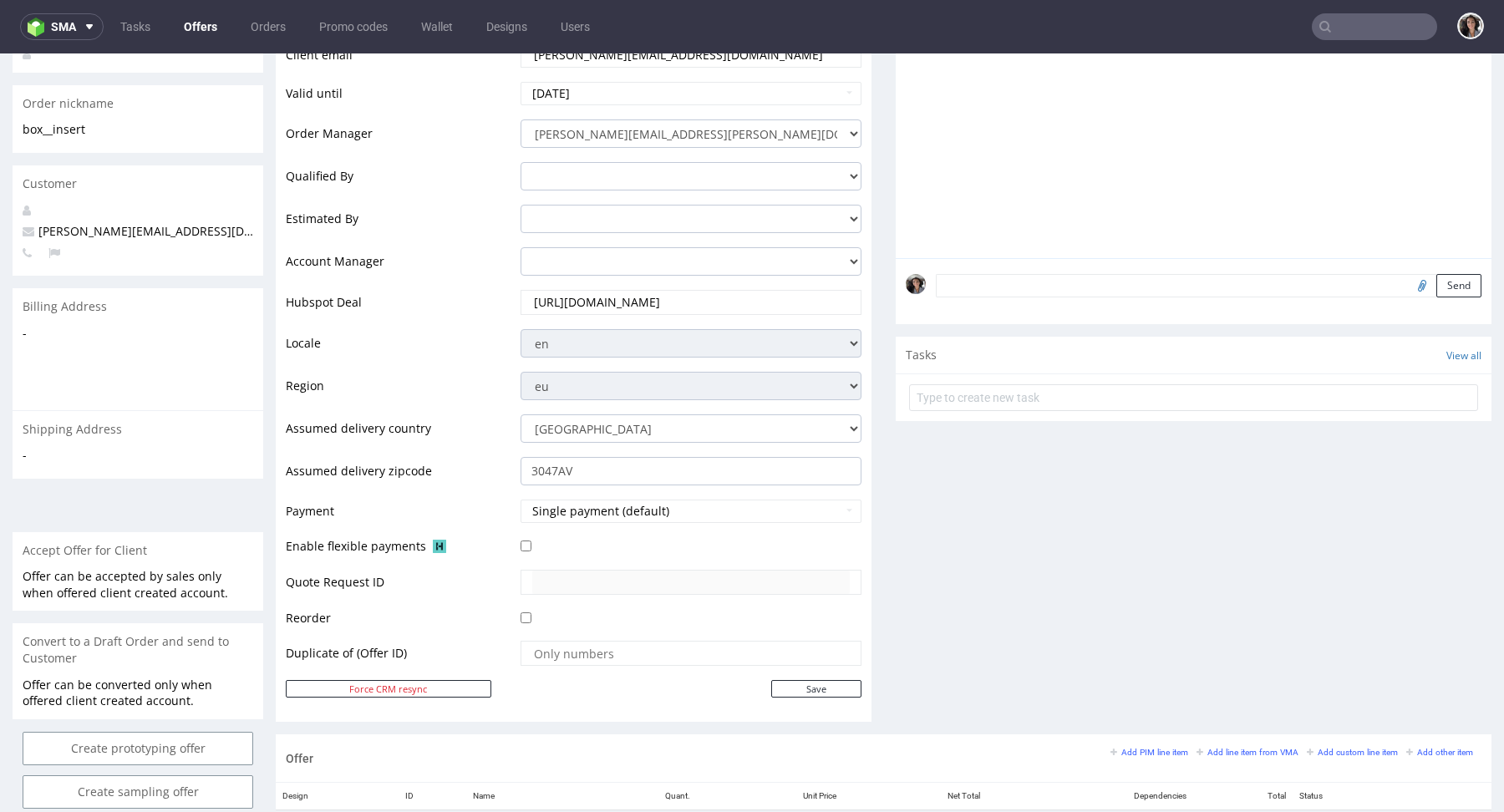
scroll to position [662, 0]
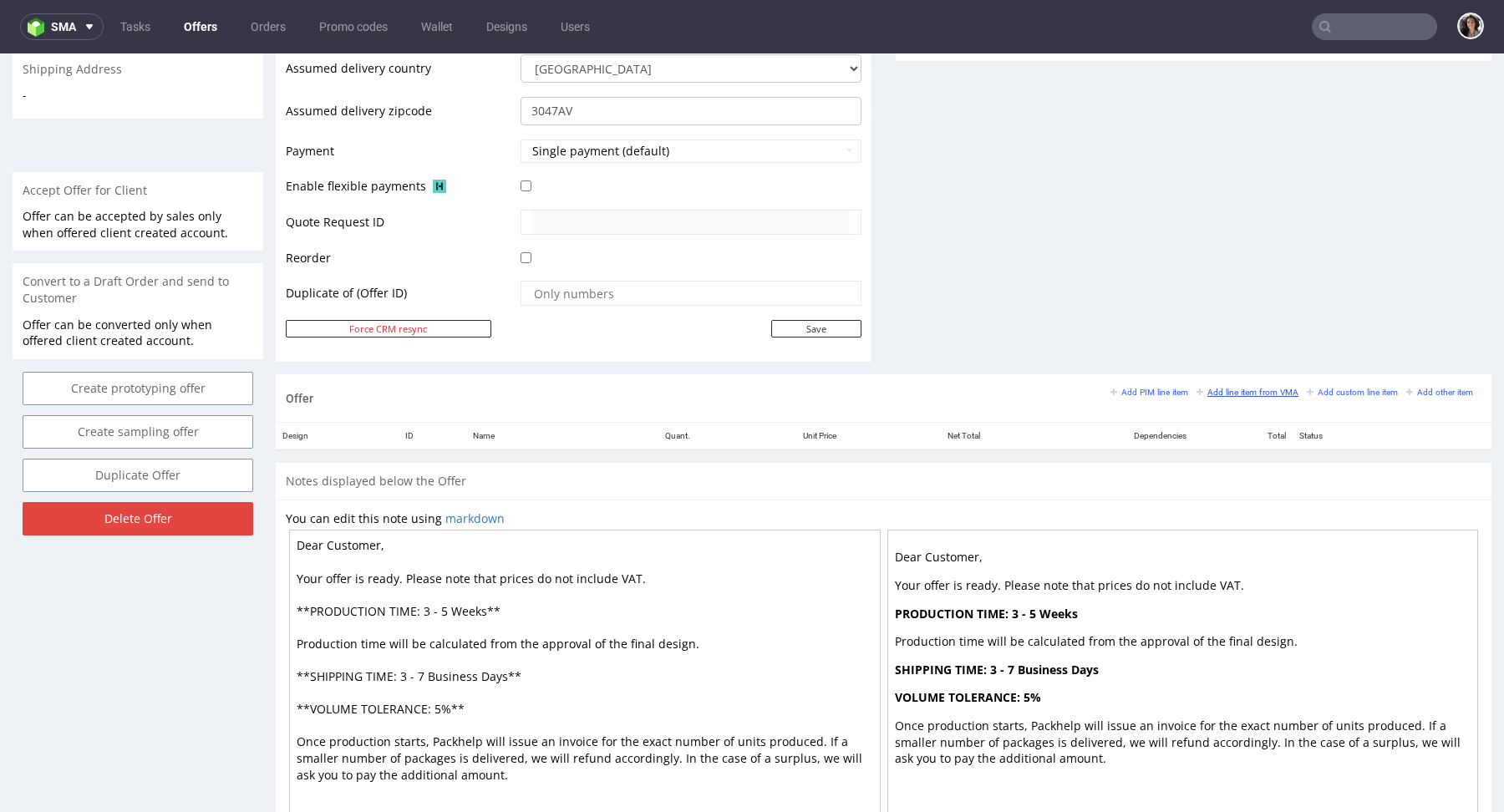
click at [1257, 388] on small "Add line item from VMA" at bounding box center [1248, 392] width 102 height 10
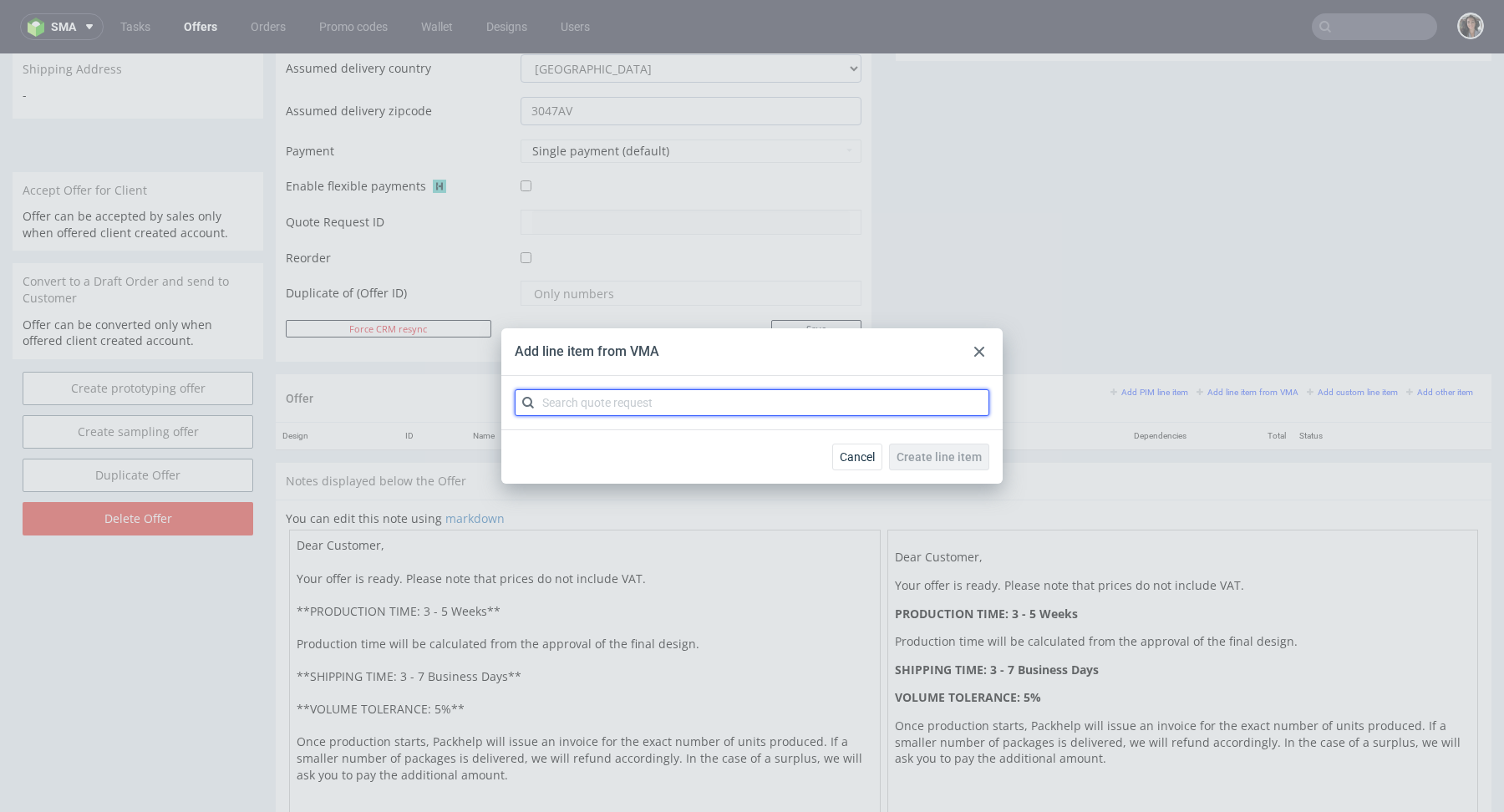
click at [869, 407] on input "text" at bounding box center [752, 403] width 475 height 27
paste input "CBUM"
type input "CBUM"
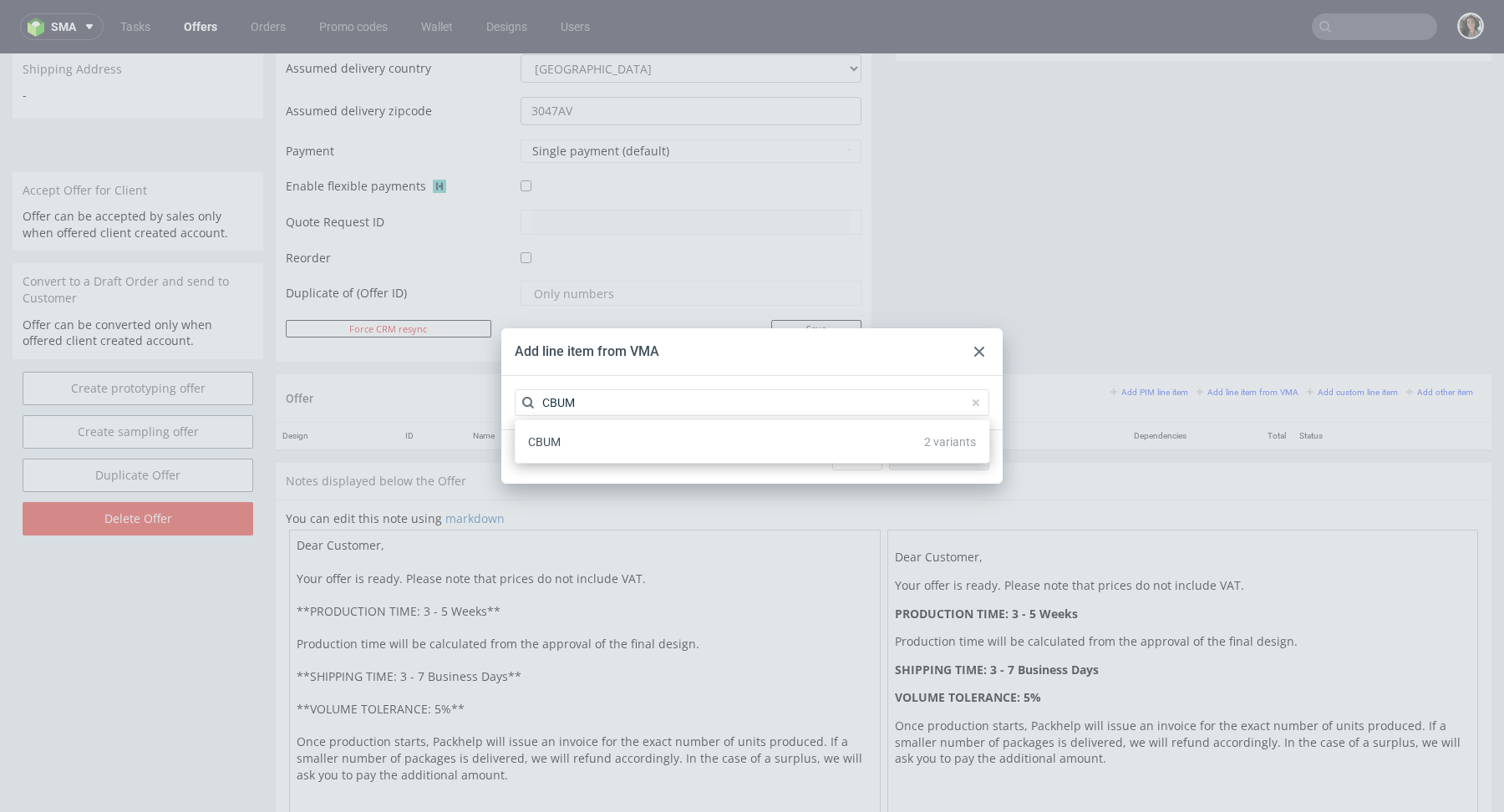
click at [570, 438] on div "CBUM 2 variants" at bounding box center [752, 442] width 462 height 30
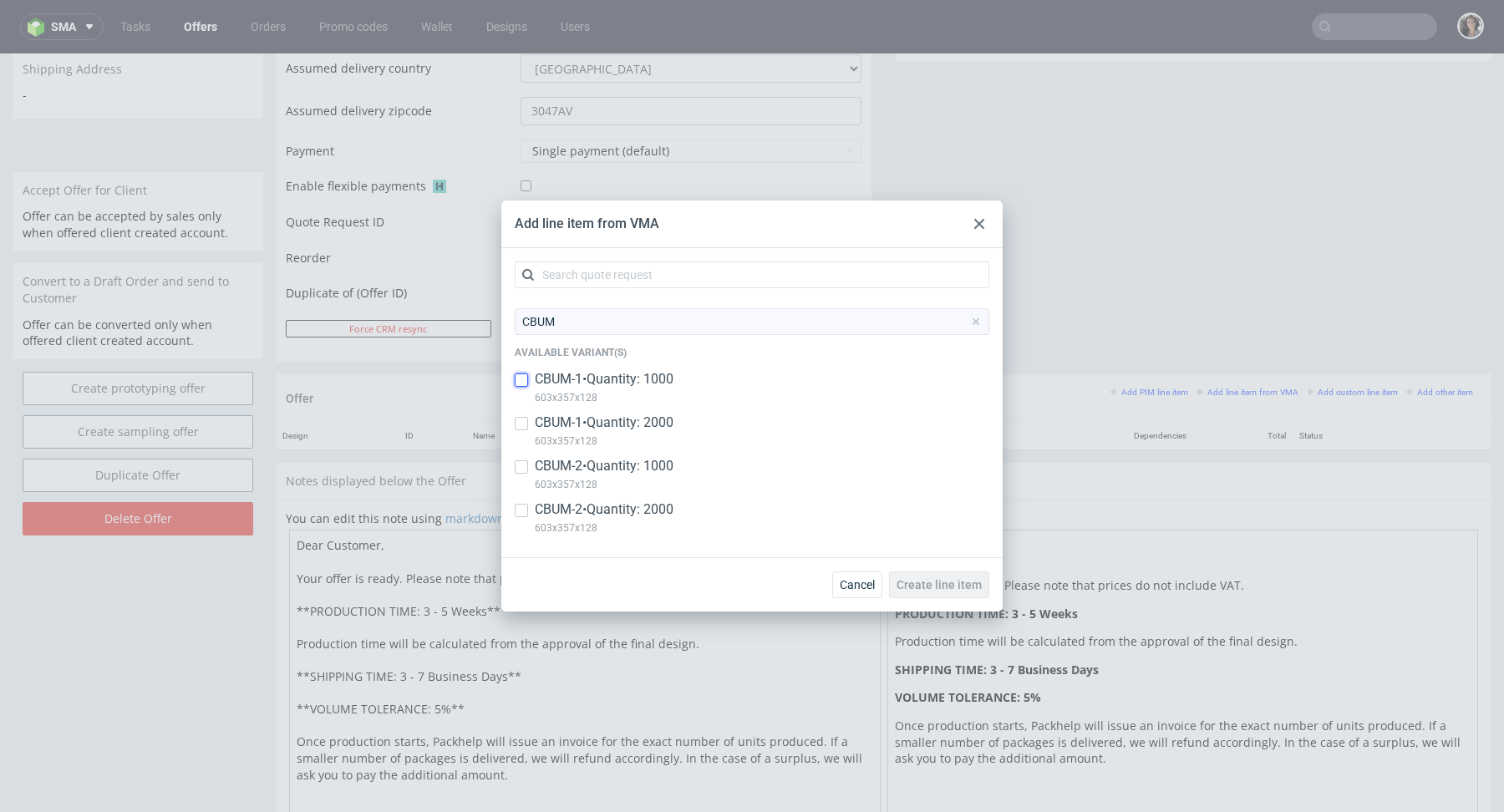
click at [525, 376] on input "checkbox" at bounding box center [521, 380] width 13 height 13
click at [523, 412] on div "CBUM-1 • Quantity: 1000 603x357x128" at bounding box center [752, 392] width 475 height 43
click at [522, 378] on input "checkbox" at bounding box center [521, 380] width 13 height 13
checkbox input "true"
click at [522, 419] on input "checkbox" at bounding box center [521, 423] width 13 height 13
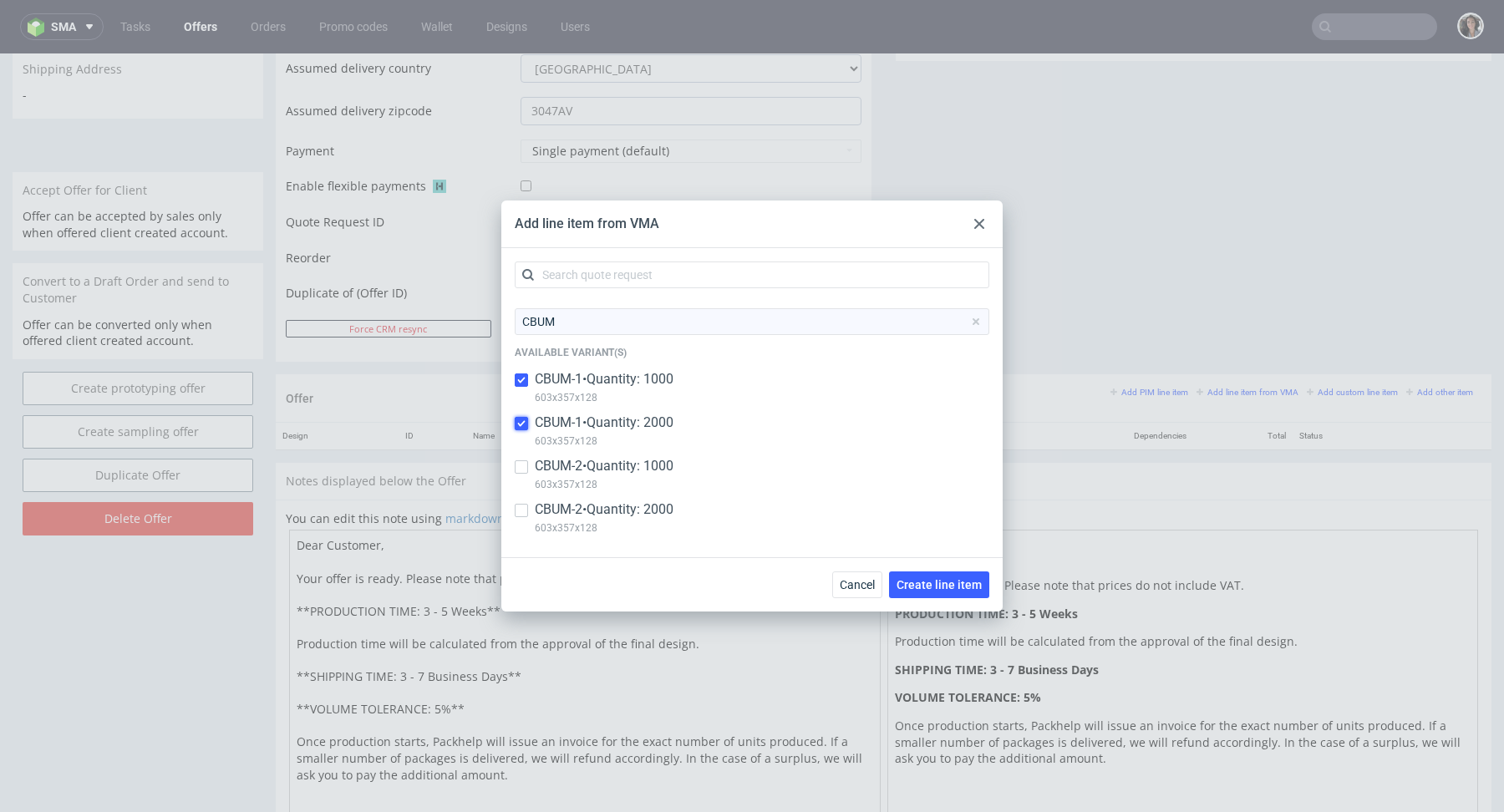
checkbox input "true"
click at [520, 468] on input "checkbox" at bounding box center [521, 467] width 13 height 13
checkbox input "true"
click at [518, 511] on input "checkbox" at bounding box center [521, 510] width 13 height 13
checkbox input "true"
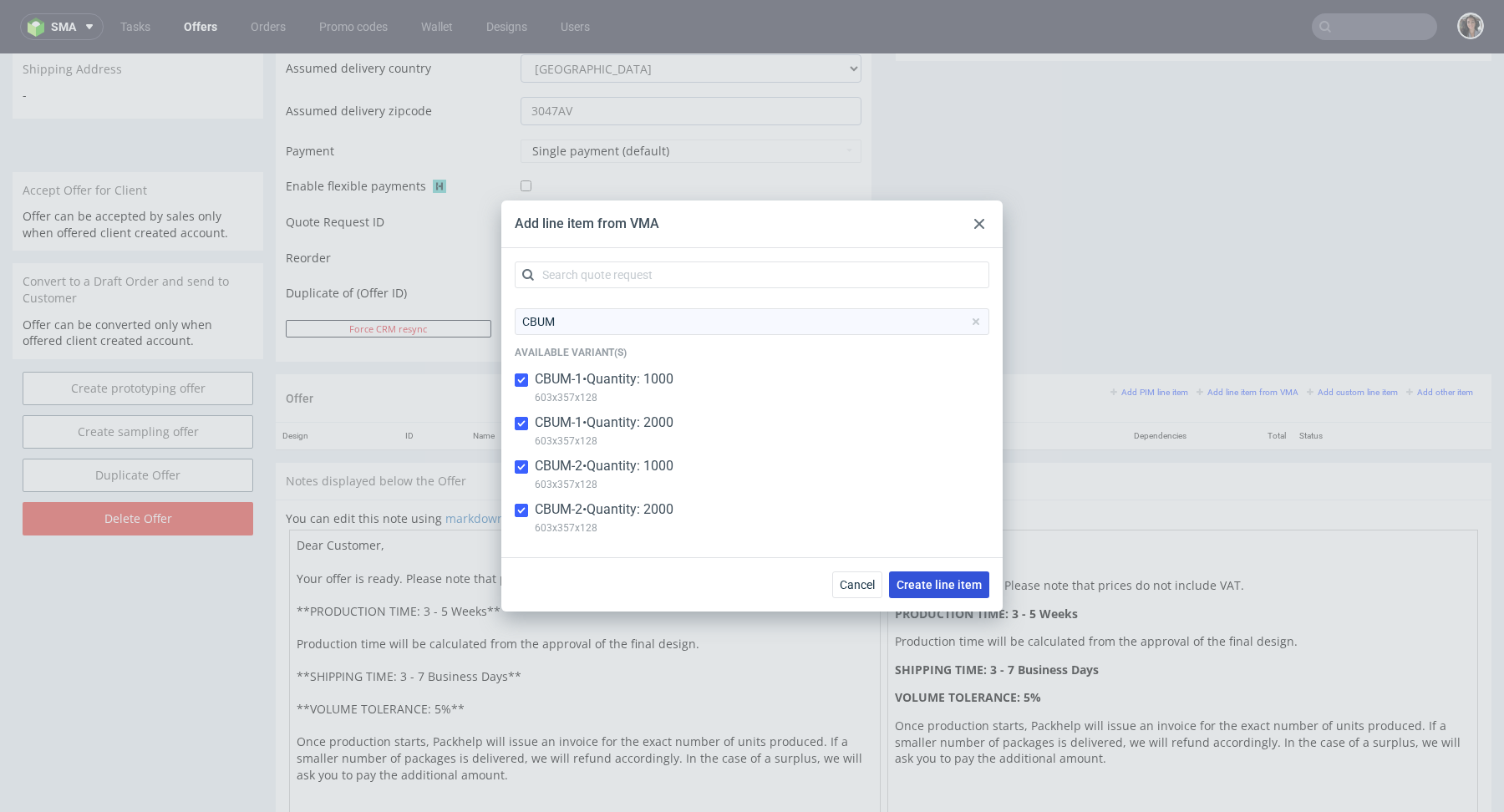
click at [936, 586] on span "Create line item" at bounding box center [940, 584] width 85 height 11
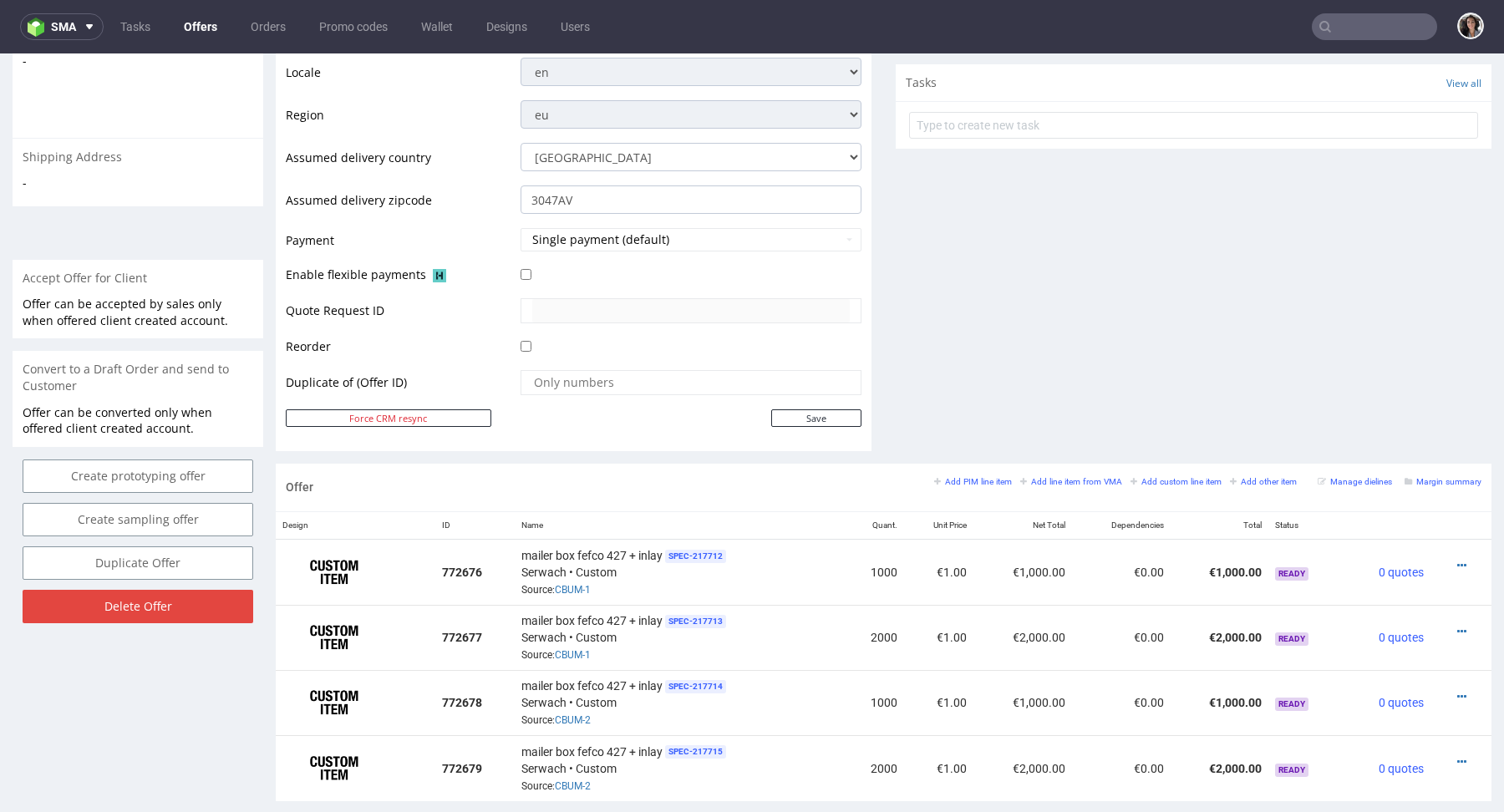
scroll to position [600, 0]
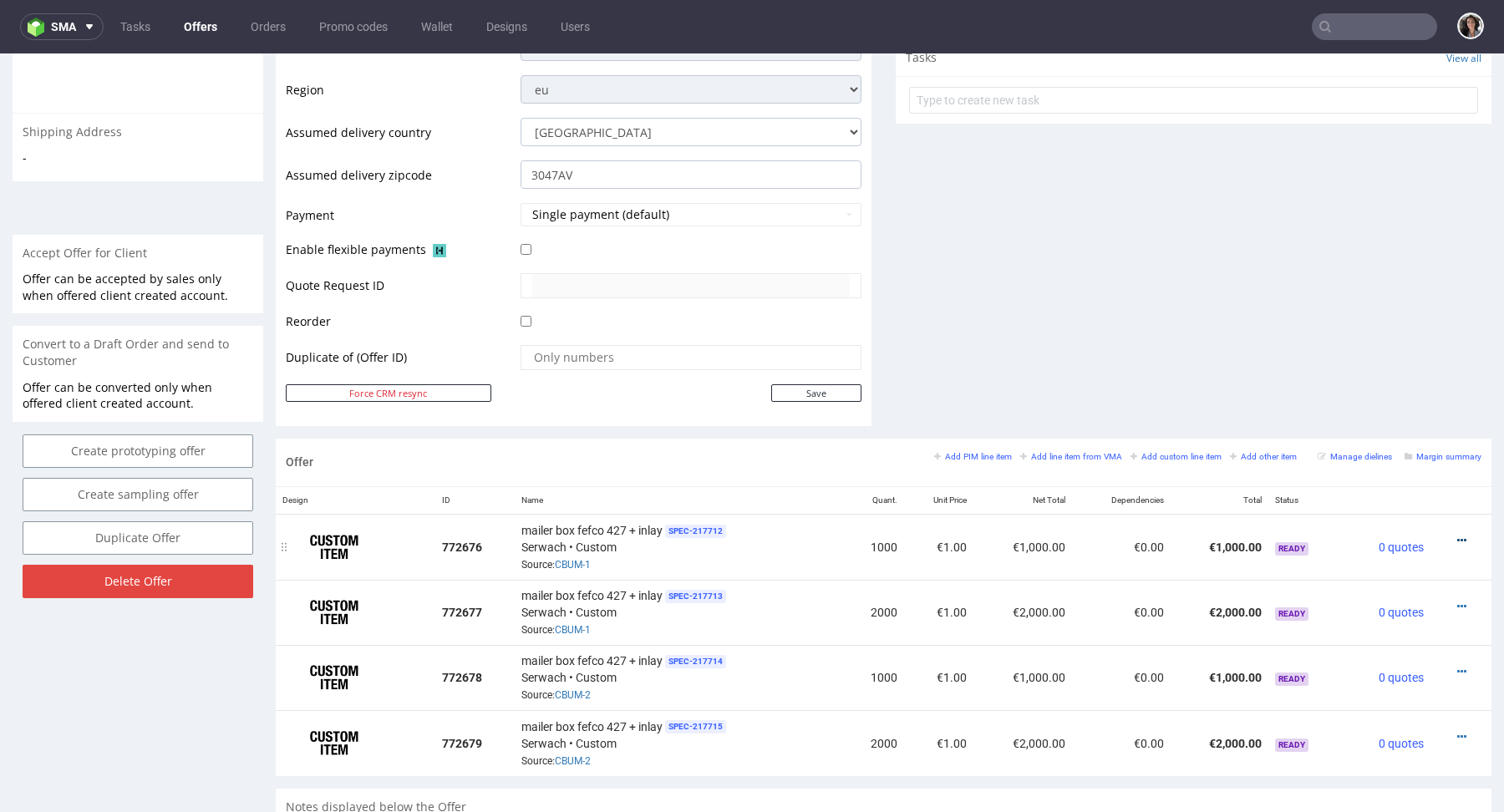
click at [1458, 538] on icon at bounding box center [1462, 540] width 10 height 11
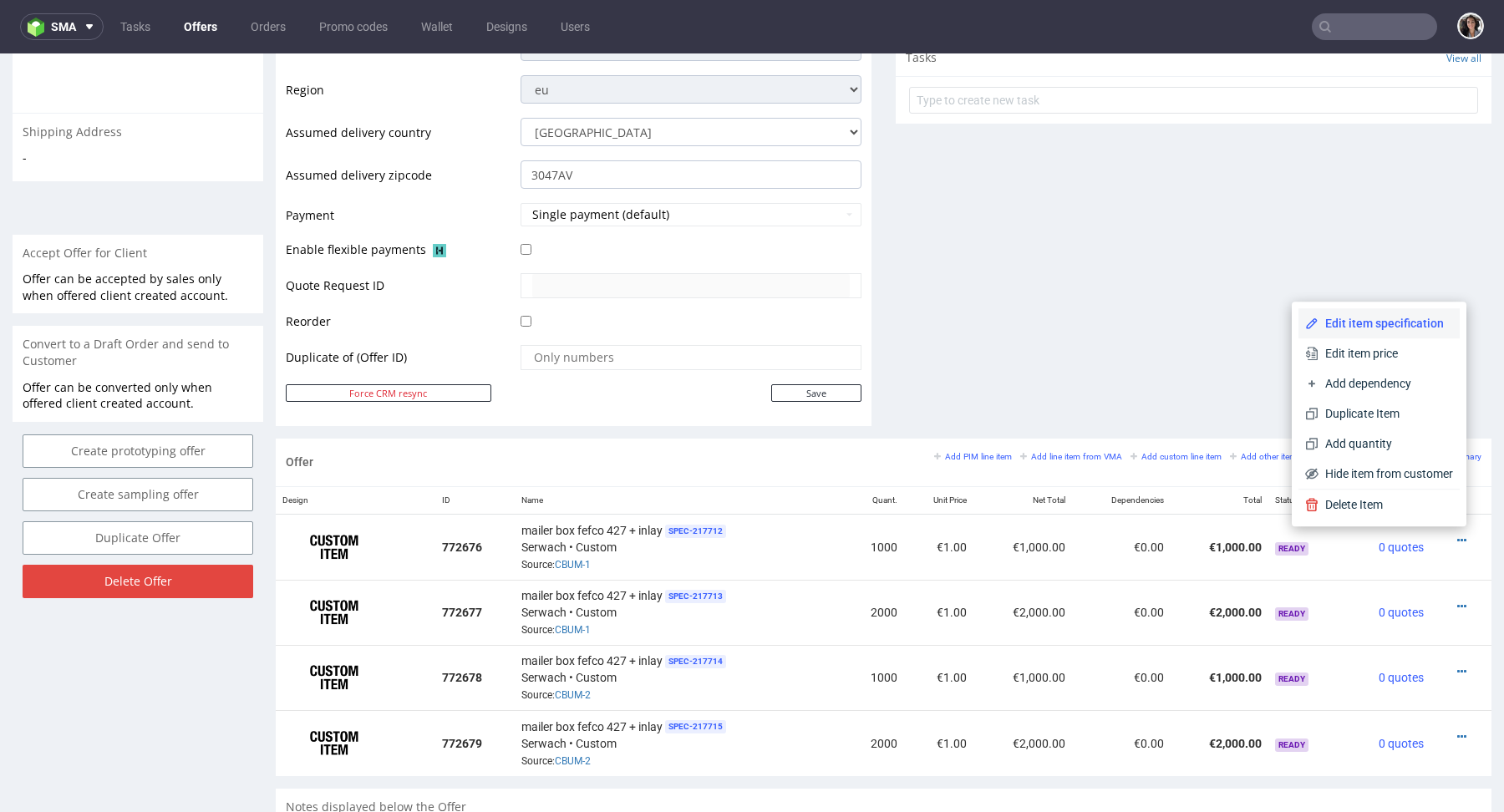
click at [1326, 318] on span "Edit item specification" at bounding box center [1386, 323] width 135 height 17
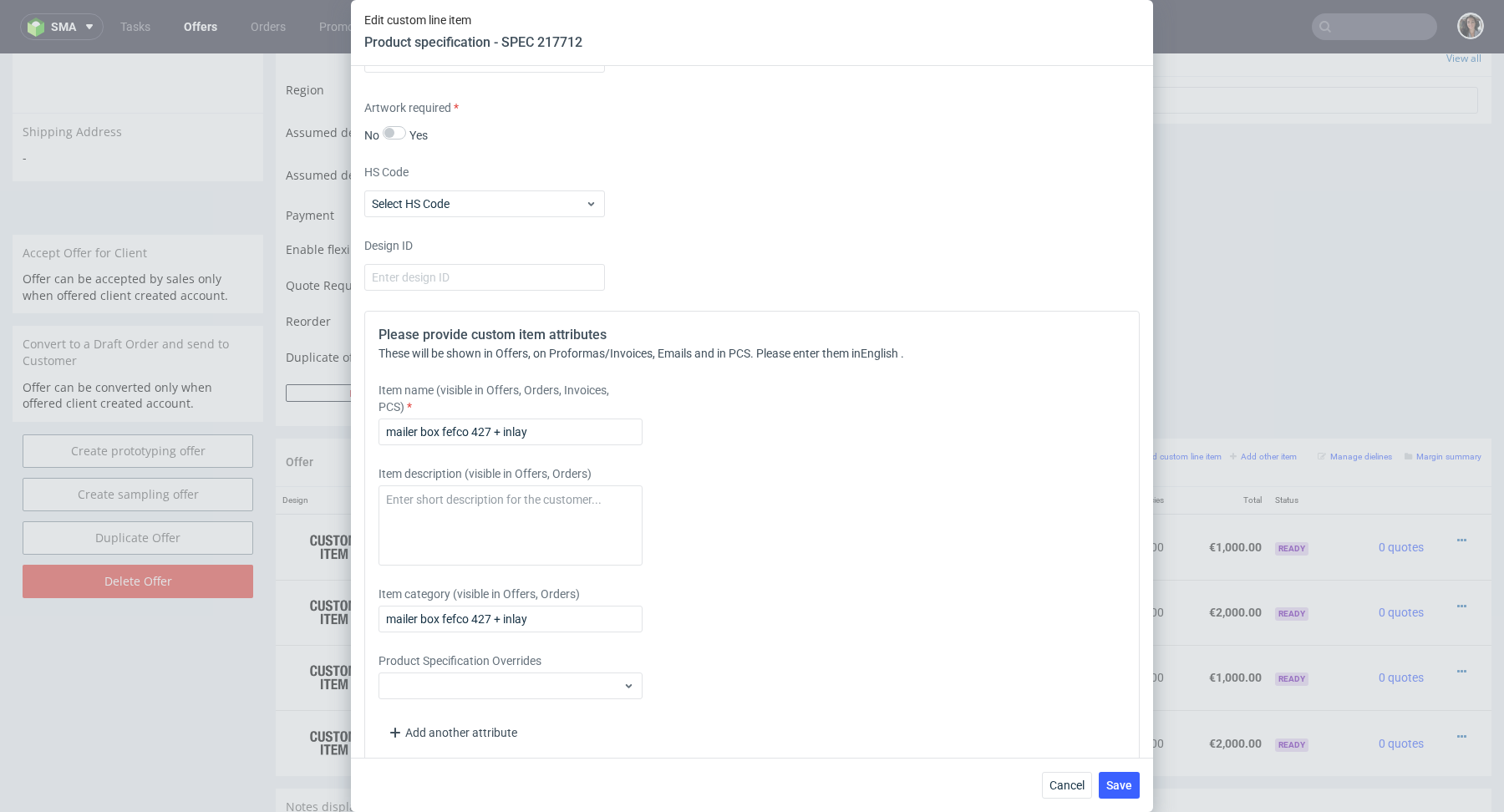
scroll to position [2741, 0]
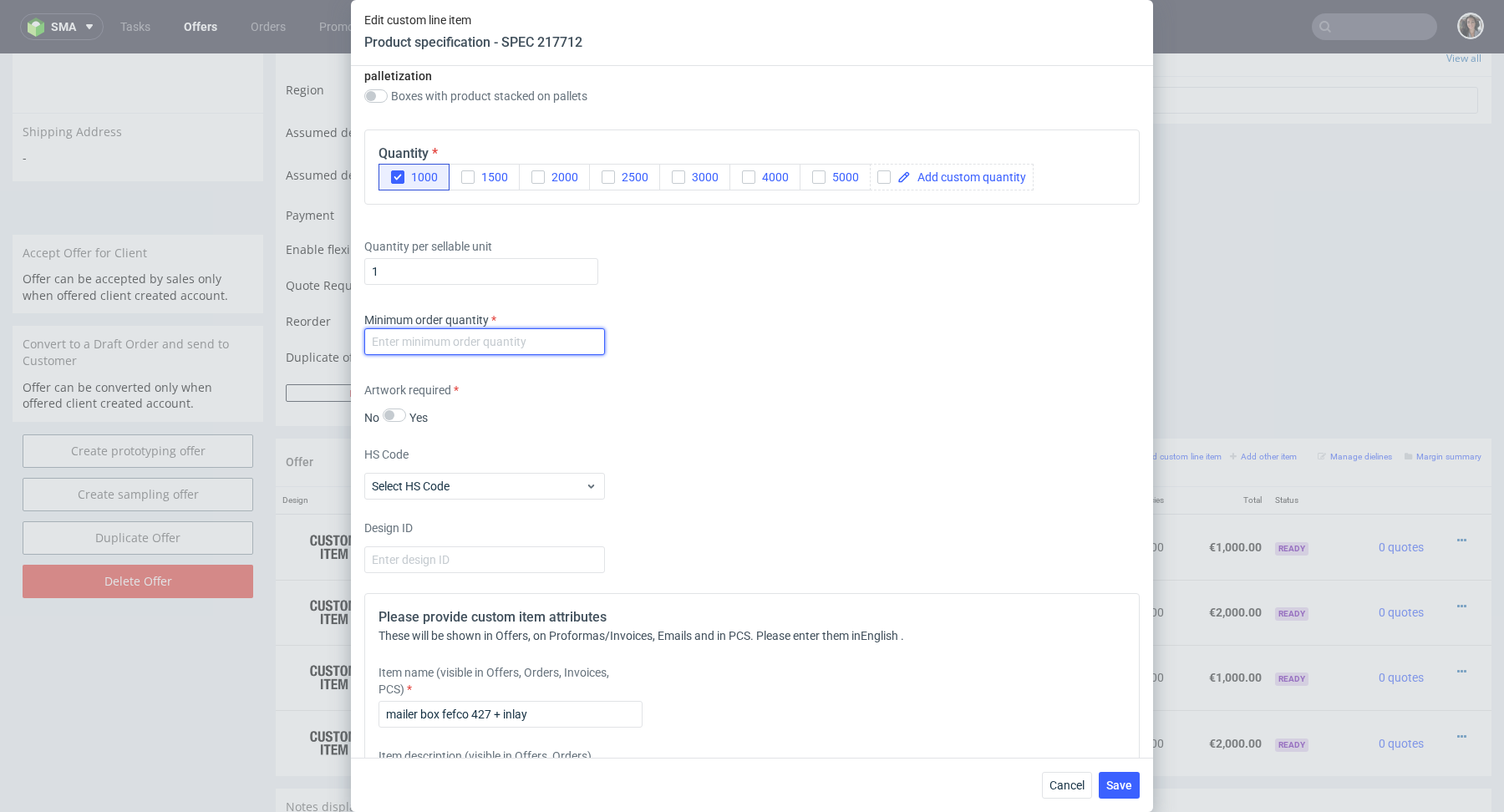
click at [503, 335] on input "number" at bounding box center [484, 342] width 241 height 27
type input "1"
click at [829, 360] on div "Supplier Custom Custom supplier Serwach Technical specification Instant price R…" at bounding box center [752, 412] width 802 height 692
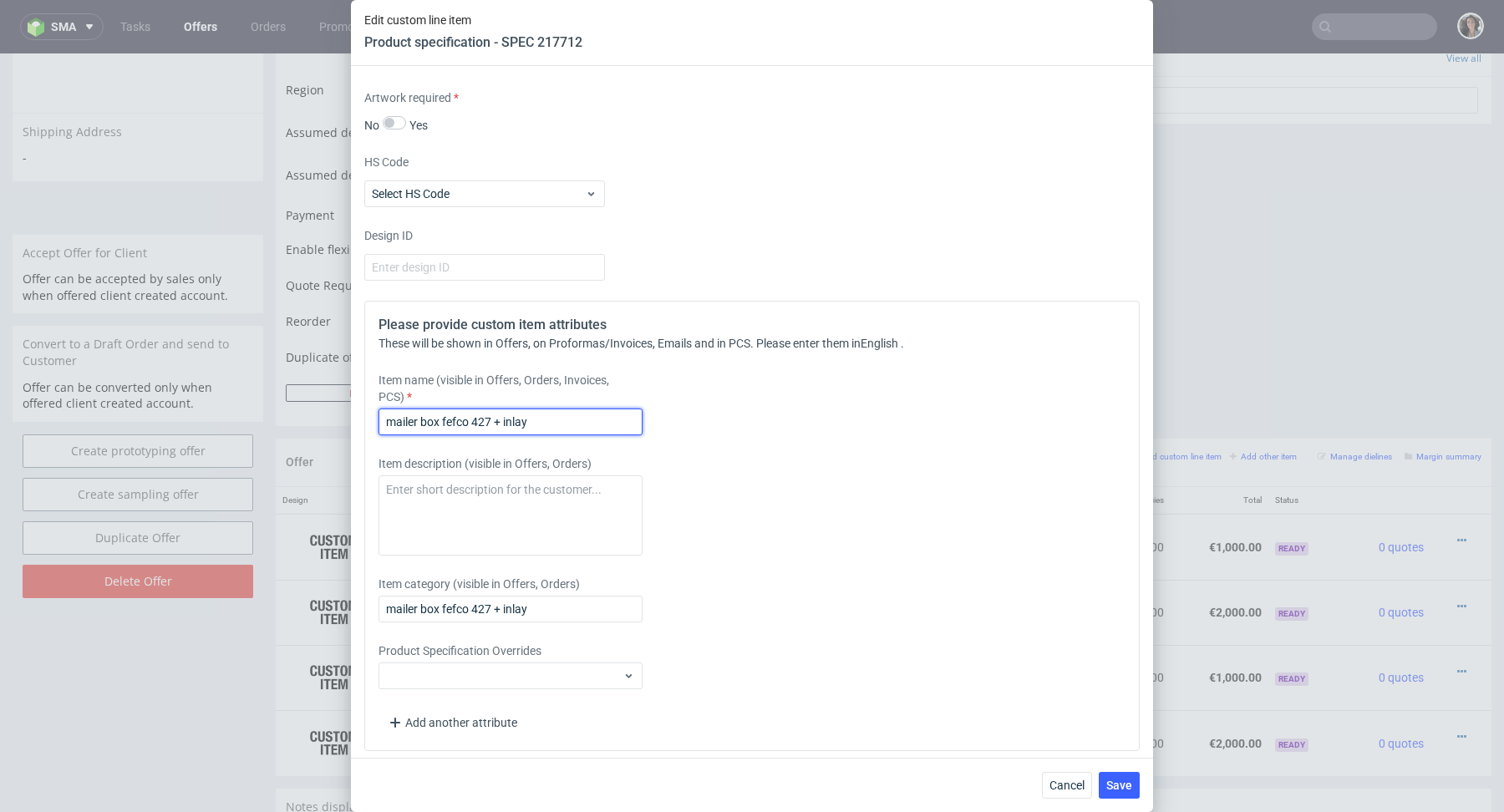
click at [576, 421] on input "mailer box fefco 427 + inlay" at bounding box center [510, 422] width 264 height 27
click at [596, 425] on input "mailer box fefco 427 + inlay - Varnish gloss" at bounding box center [510, 422] width 264 height 27
type input "mailer box fefco 427 + inlay - Varnish gloss"
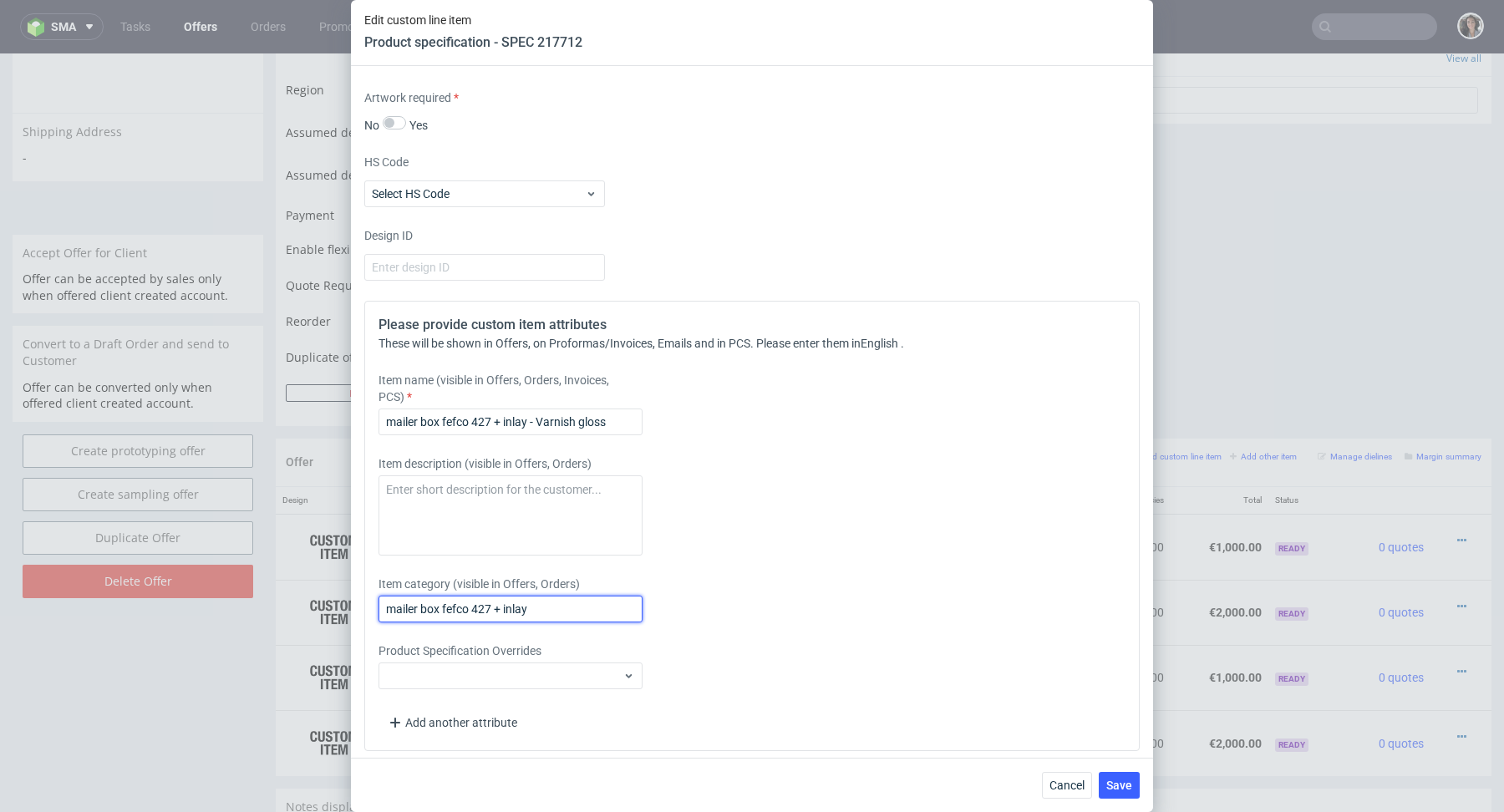
click at [542, 601] on input "mailer box fefco 427 + inlay" at bounding box center [510, 609] width 264 height 27
paste input "- Varnish gloss"
type input "mailer box fefco 427 + inlay - Varnish gloss"
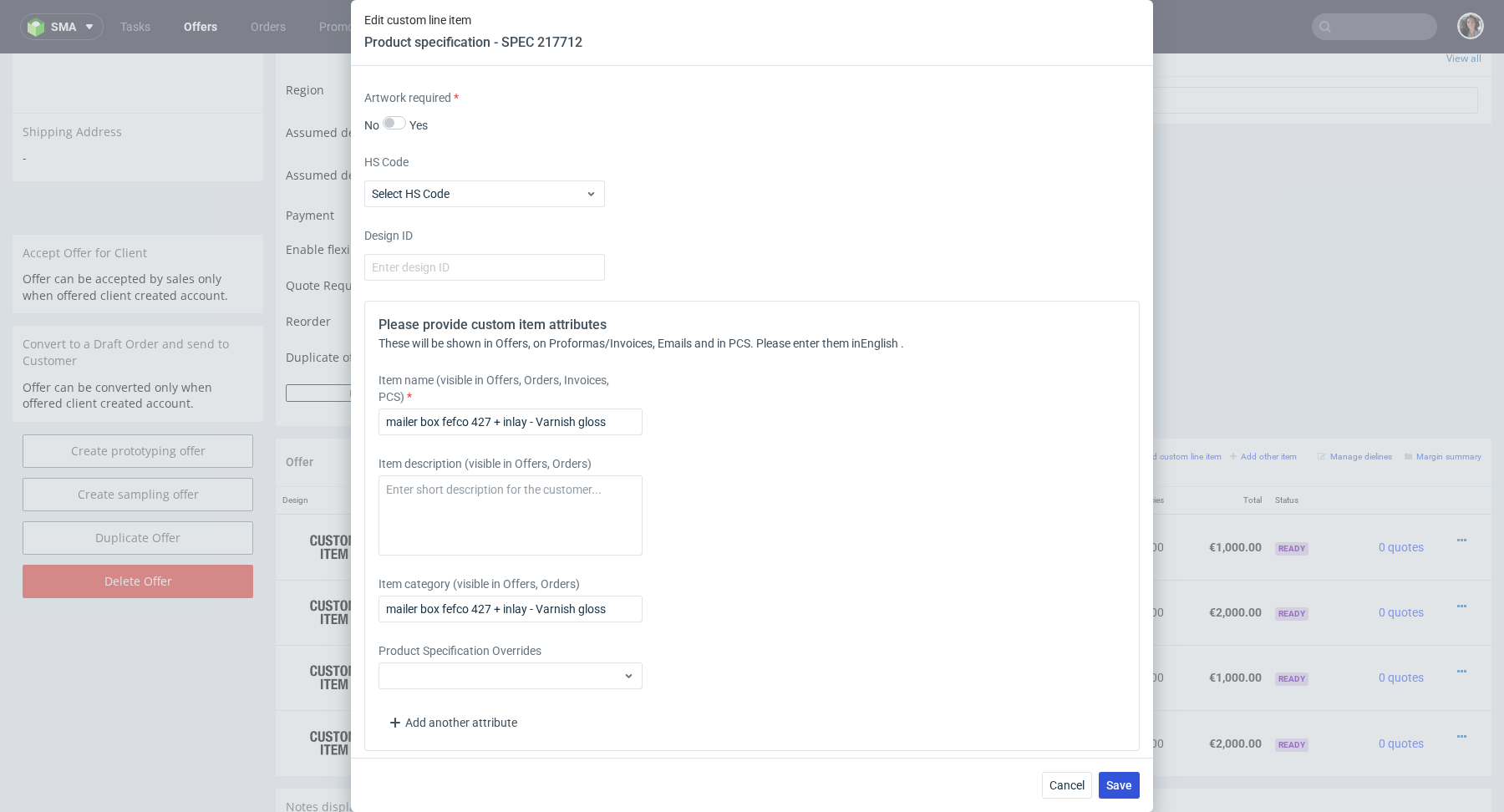
click at [1128, 786] on span "Save" at bounding box center [1120, 785] width 26 height 11
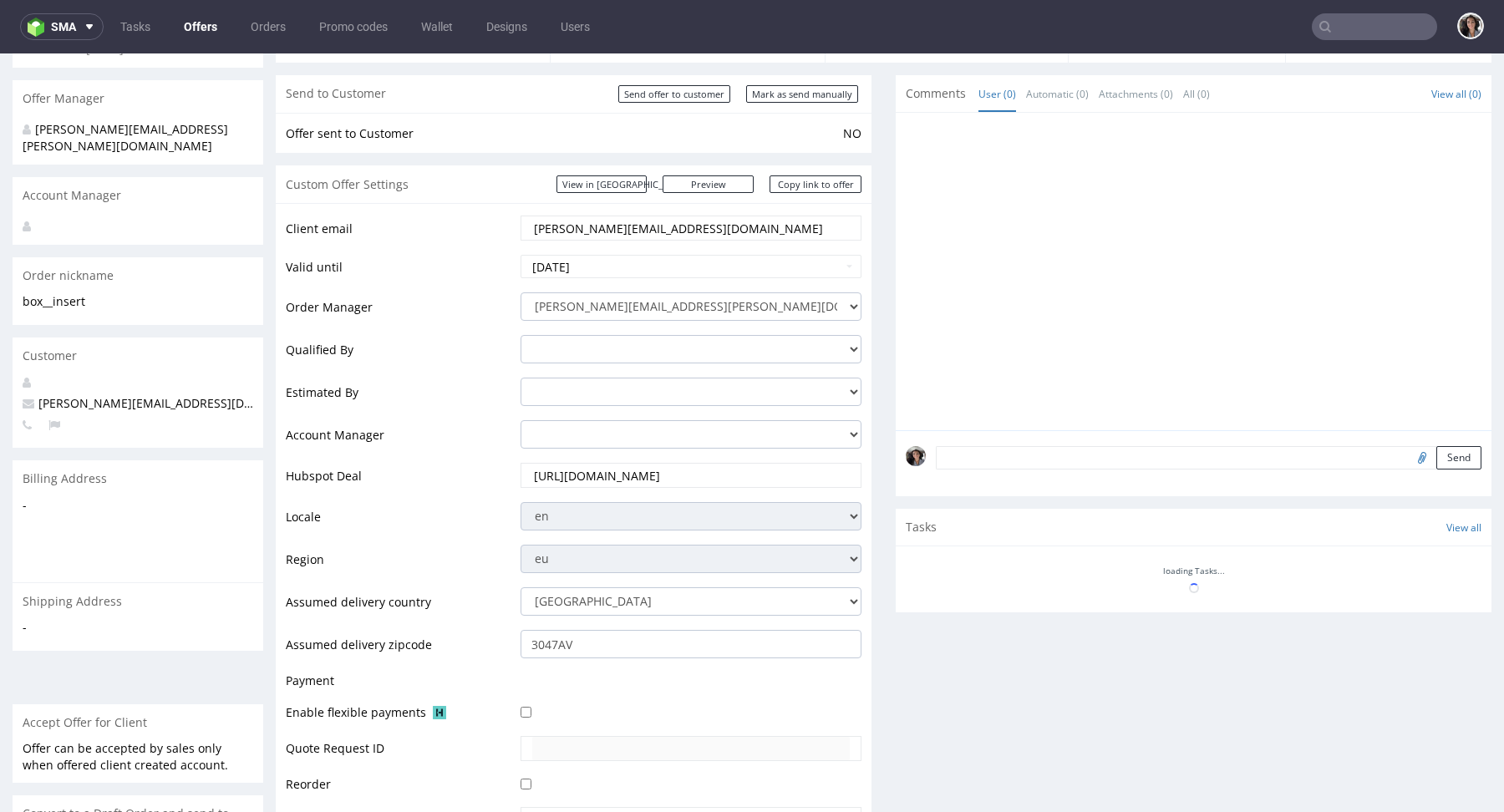
scroll to position [548, 0]
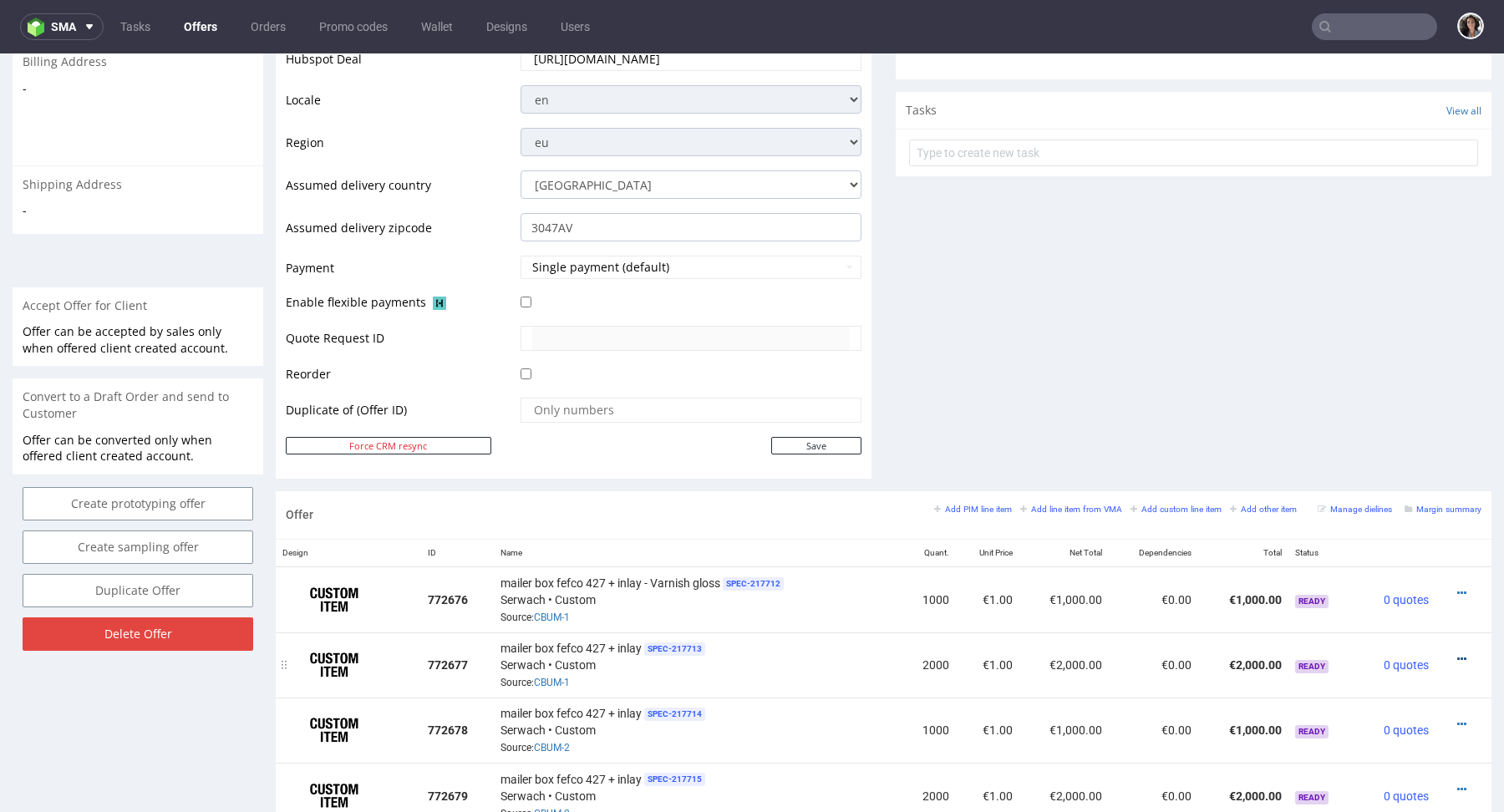
click at [1458, 654] on icon at bounding box center [1462, 659] width 10 height 11
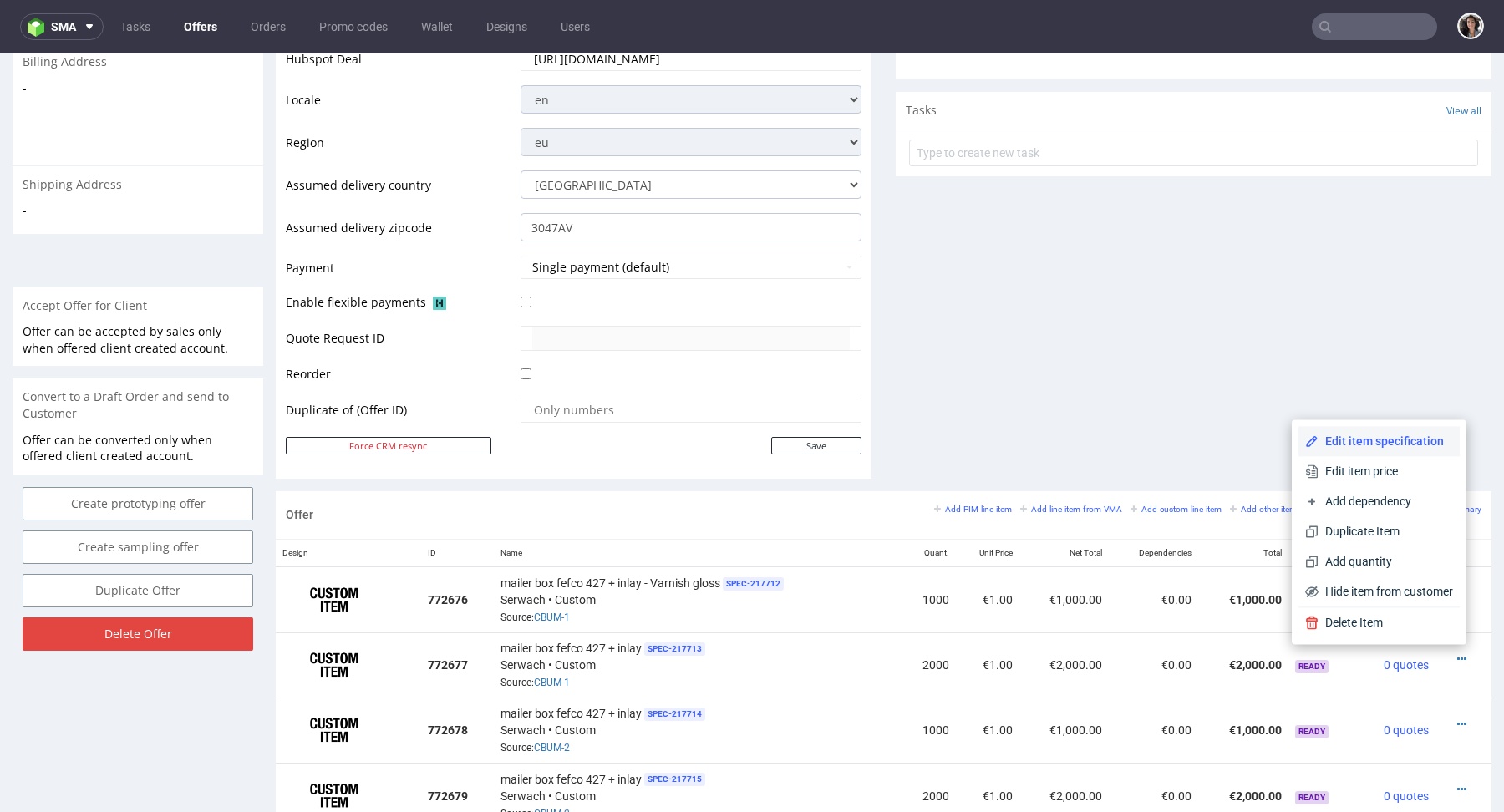
click at [1352, 439] on span "Edit item specification" at bounding box center [1386, 441] width 135 height 17
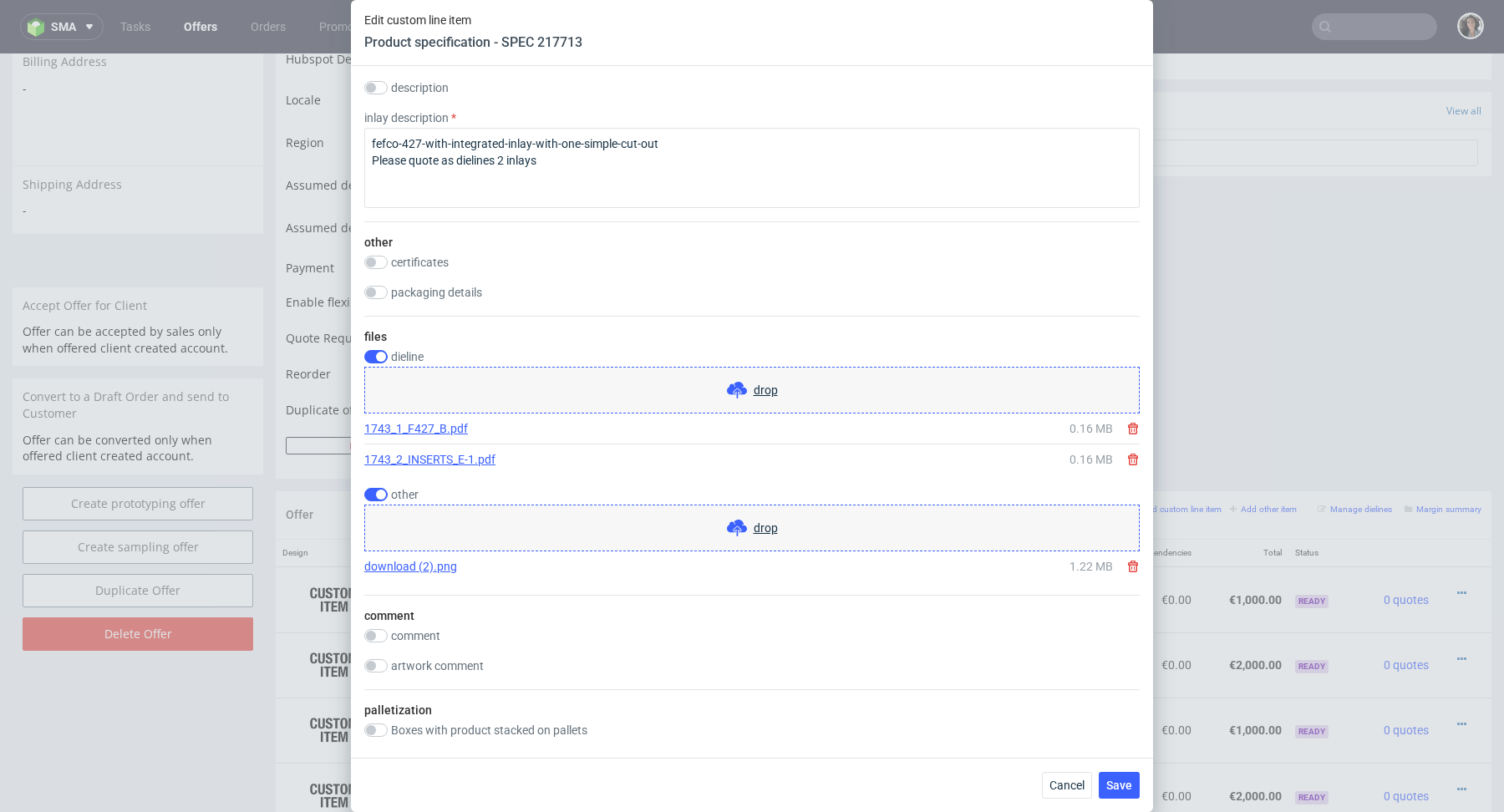
scroll to position [3034, 0]
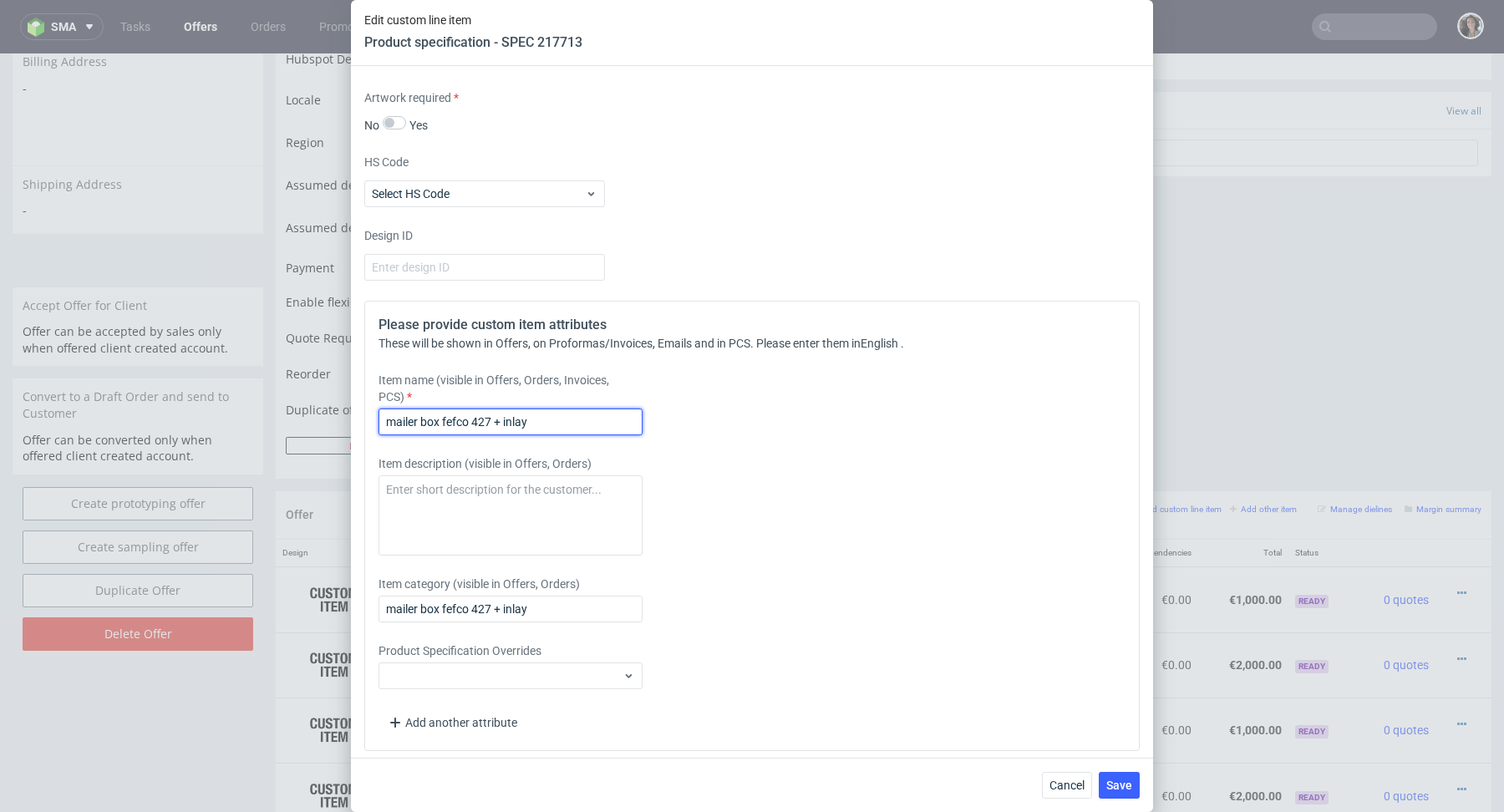
click at [540, 411] on input "mailer box fefco 427 + inlay" at bounding box center [510, 422] width 264 height 27
paste input "- Varnish gloss"
type input "mailer box fefco 427 + inlay - Varnish gloss"
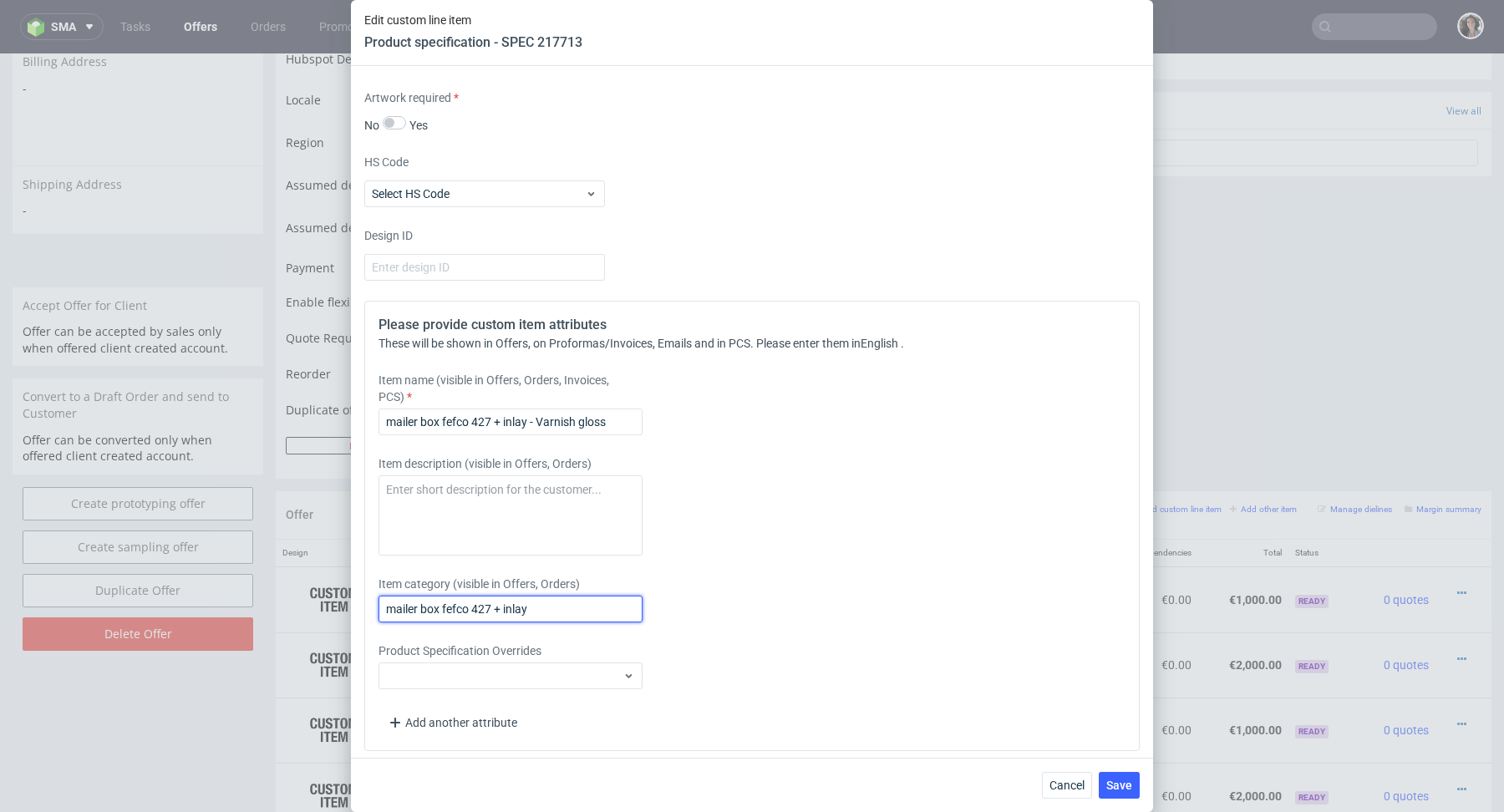
click at [539, 608] on input "mailer box fefco 427 + inlay" at bounding box center [510, 609] width 264 height 27
paste input "- Varnish gloss"
type input "mailer box fefco 427 + inlay - Varnish gloss"
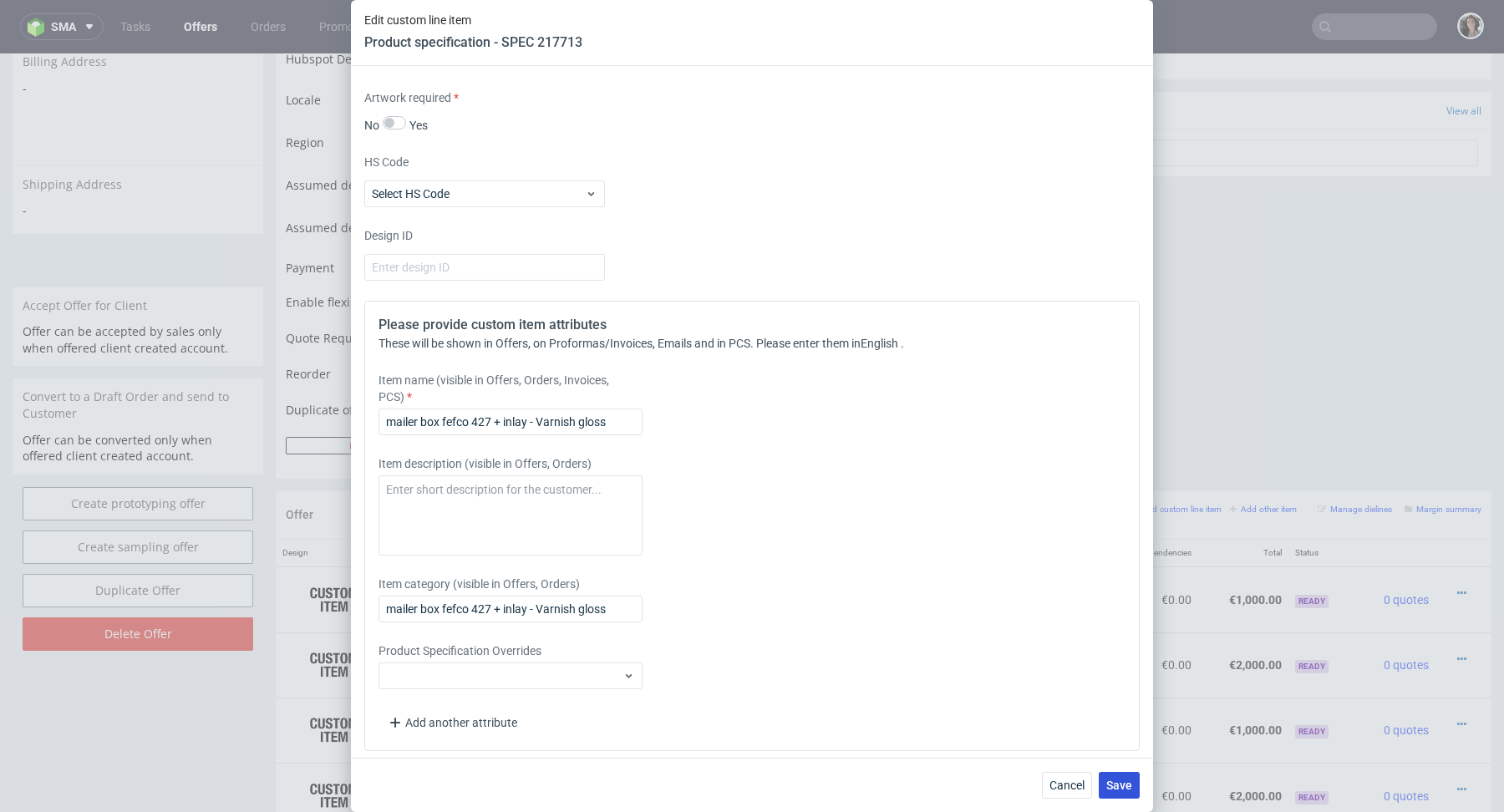
click at [1127, 789] on span "Save" at bounding box center [1120, 785] width 26 height 11
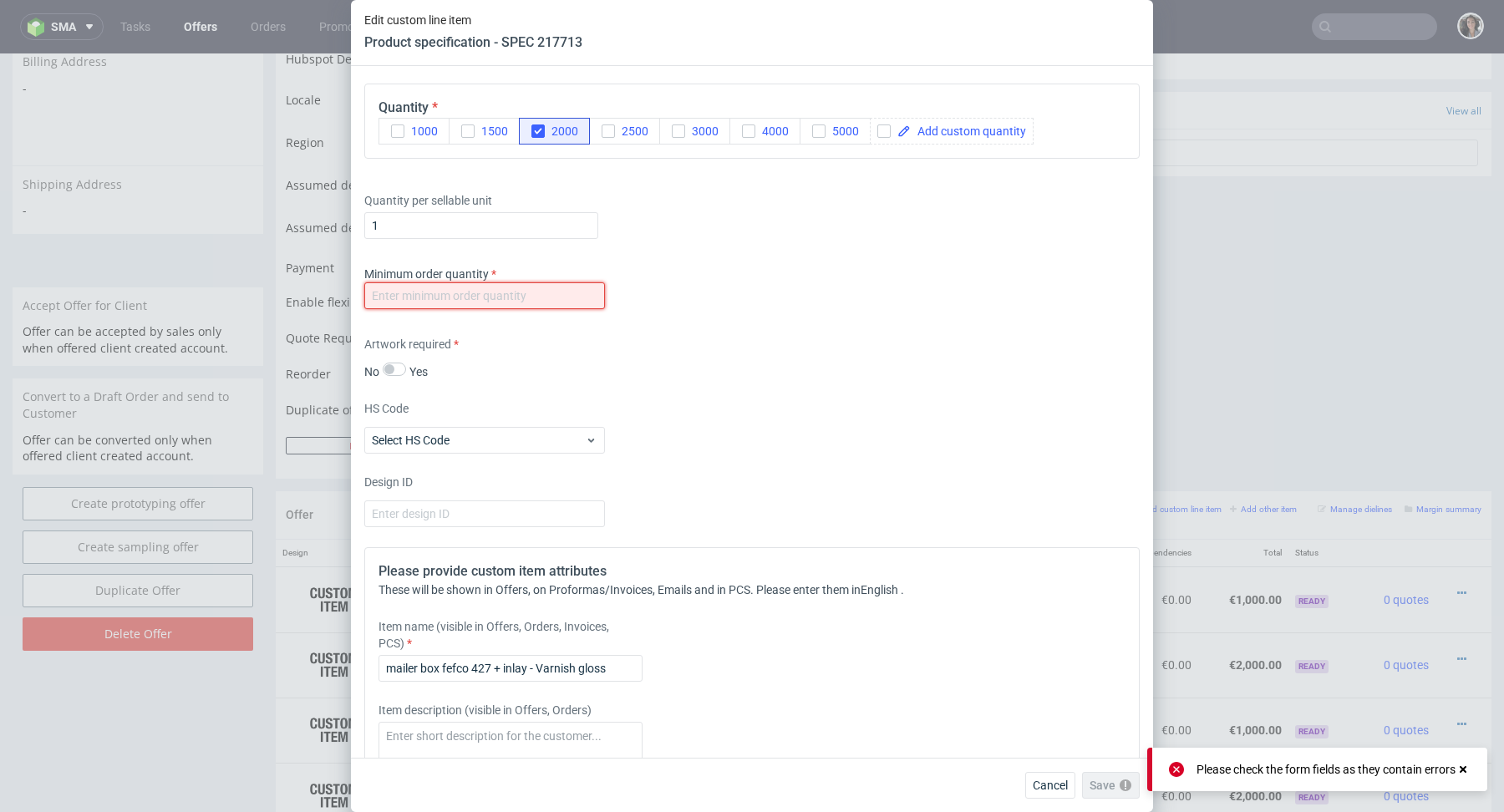
click at [596, 289] on input "number" at bounding box center [484, 296] width 241 height 27
type input "1"
click at [914, 352] on div "Artwork required No Yes" at bounding box center [752, 357] width 775 height 44
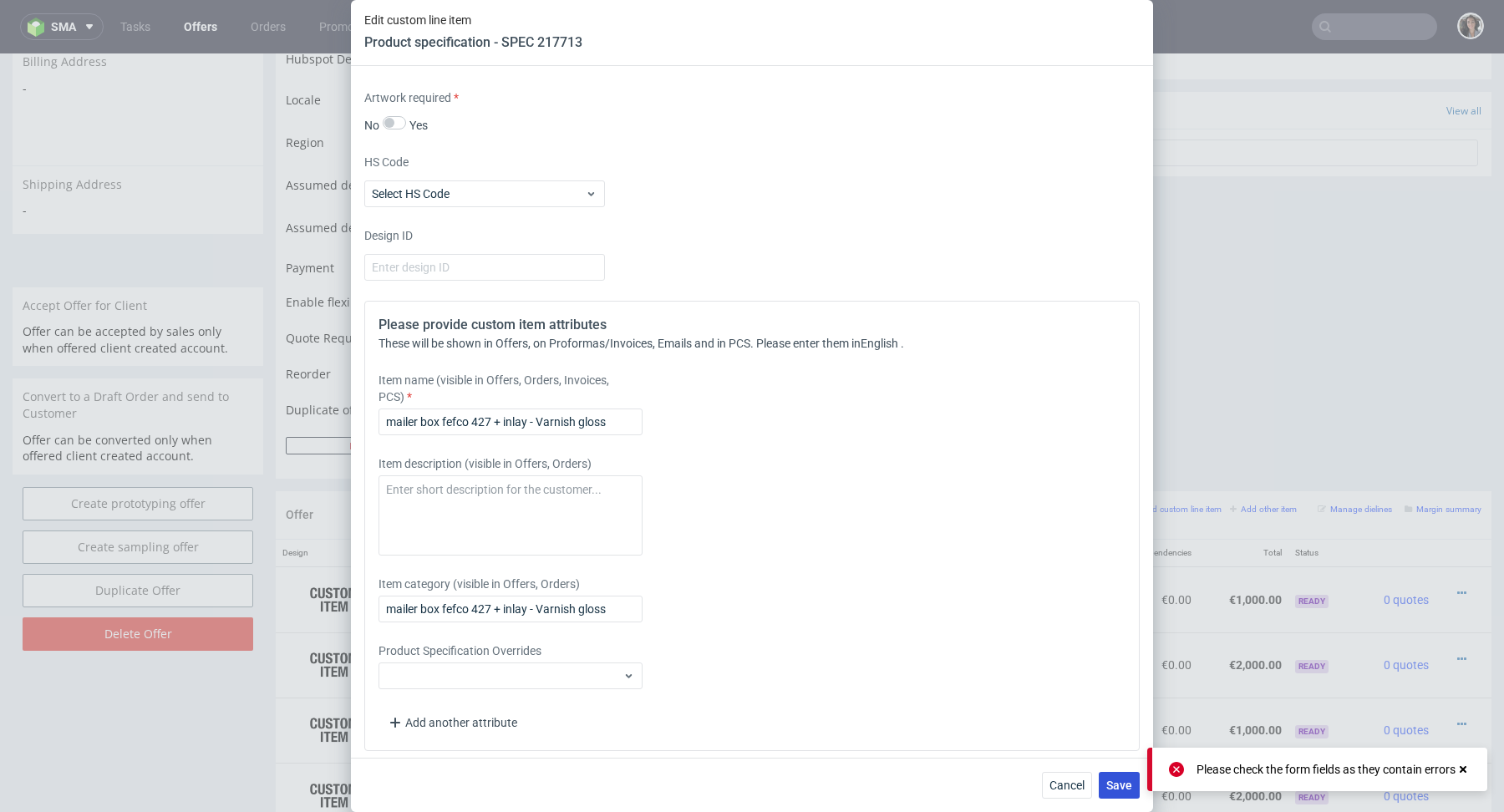
click at [1122, 797] on button "Save" at bounding box center [1119, 785] width 41 height 27
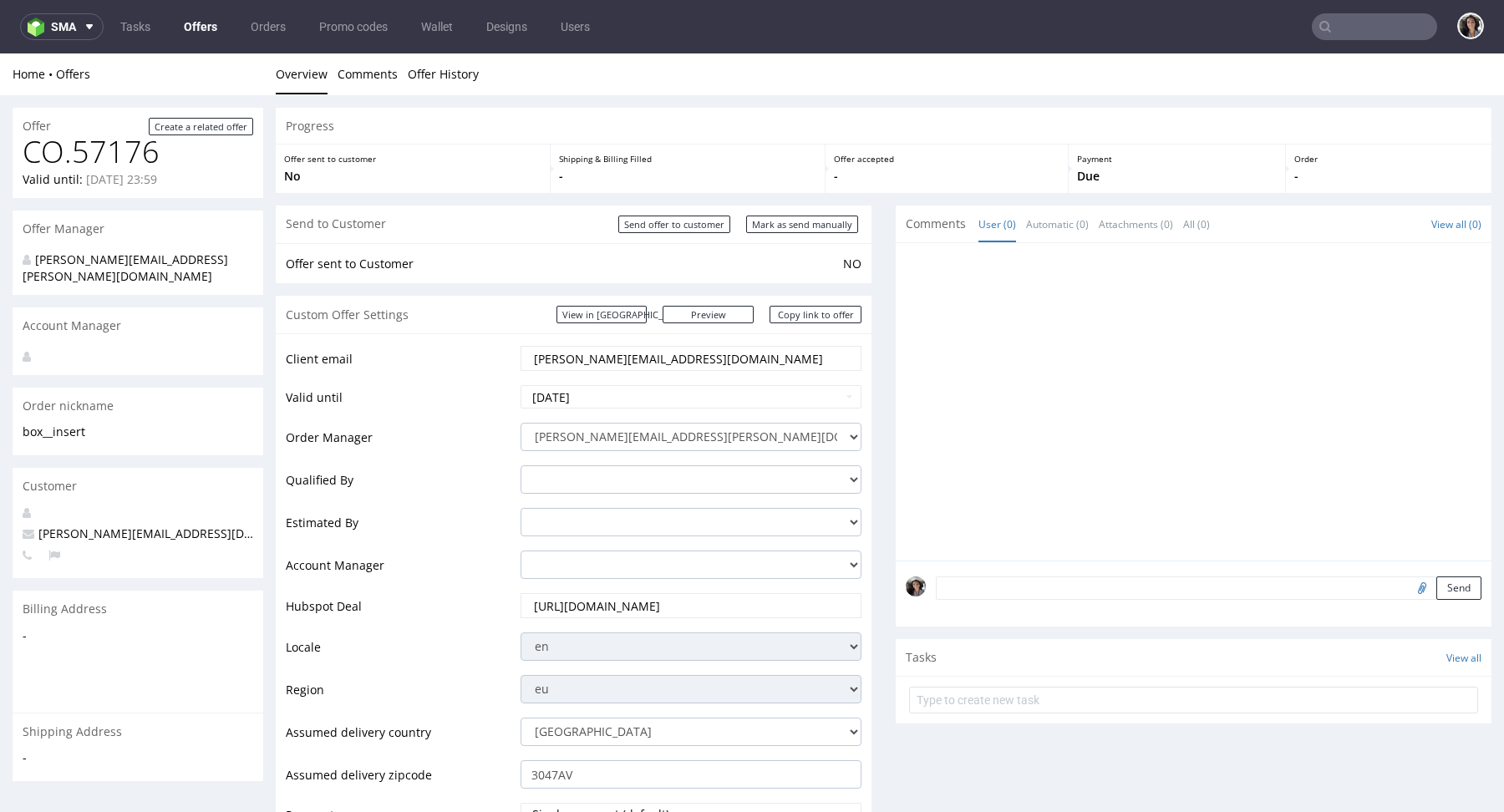
scroll to position [790, 0]
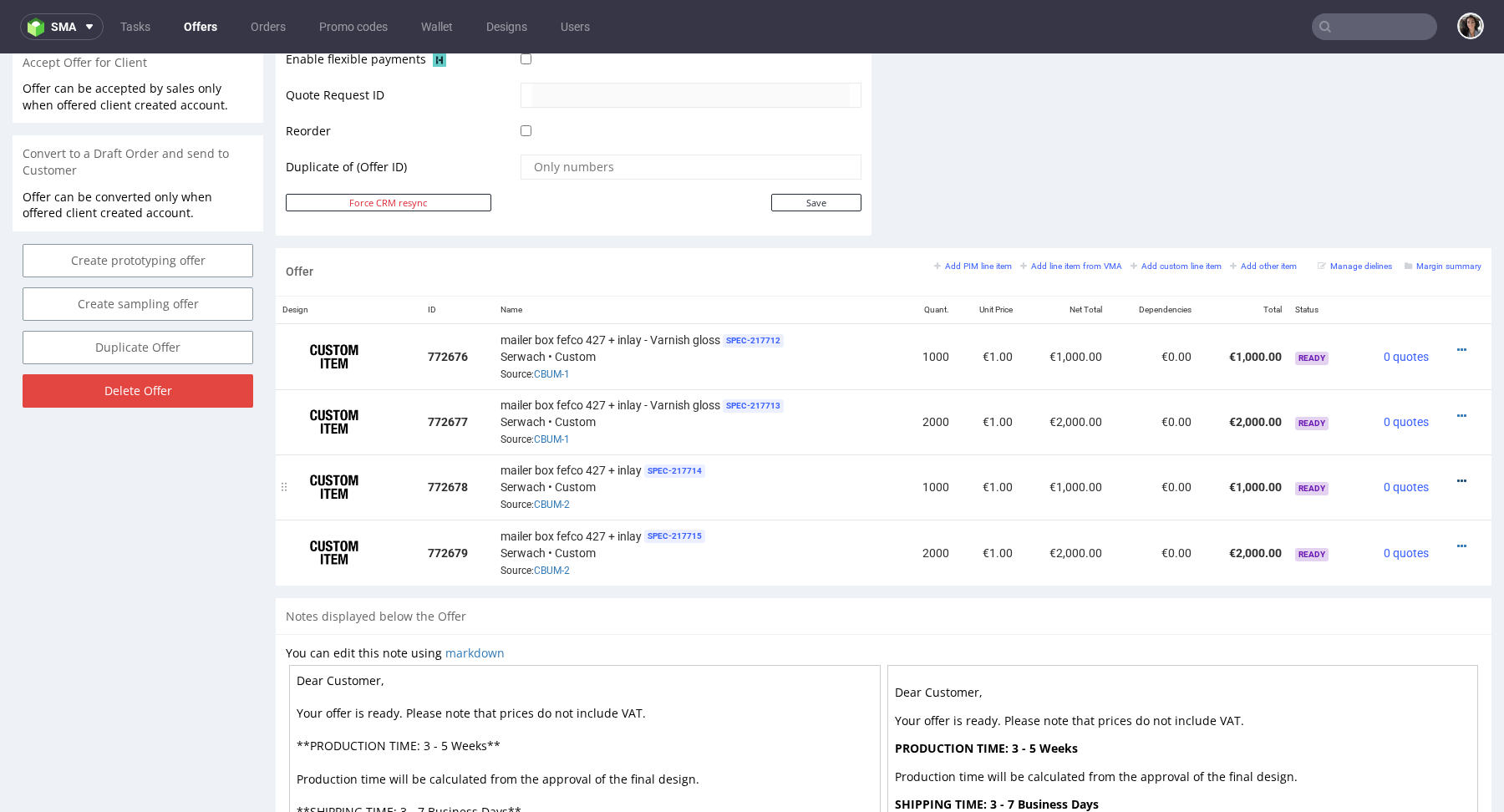
click at [1458, 476] on icon at bounding box center [1462, 481] width 10 height 11
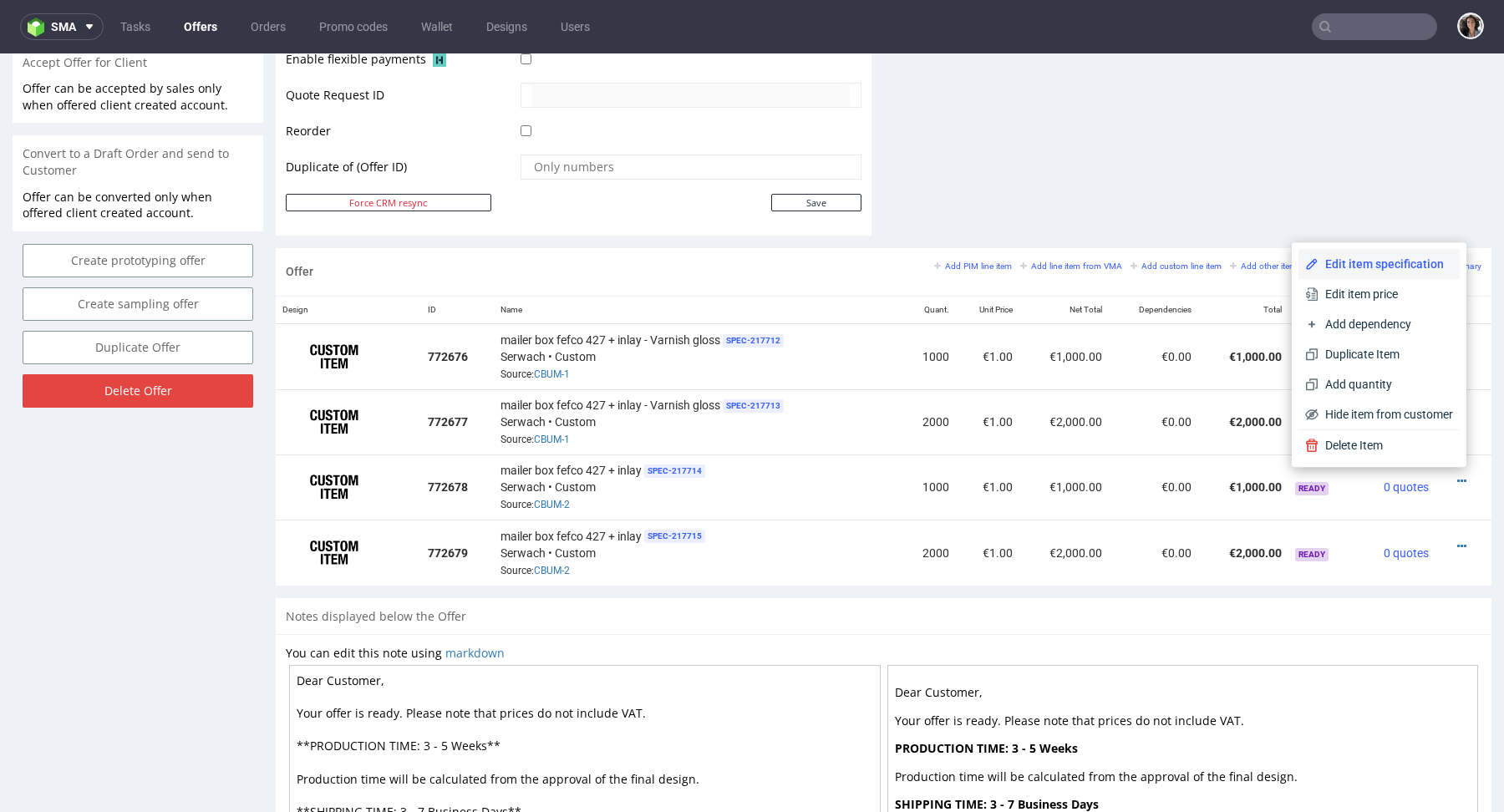
click at [1339, 268] on span "Edit item specification" at bounding box center [1386, 263] width 135 height 17
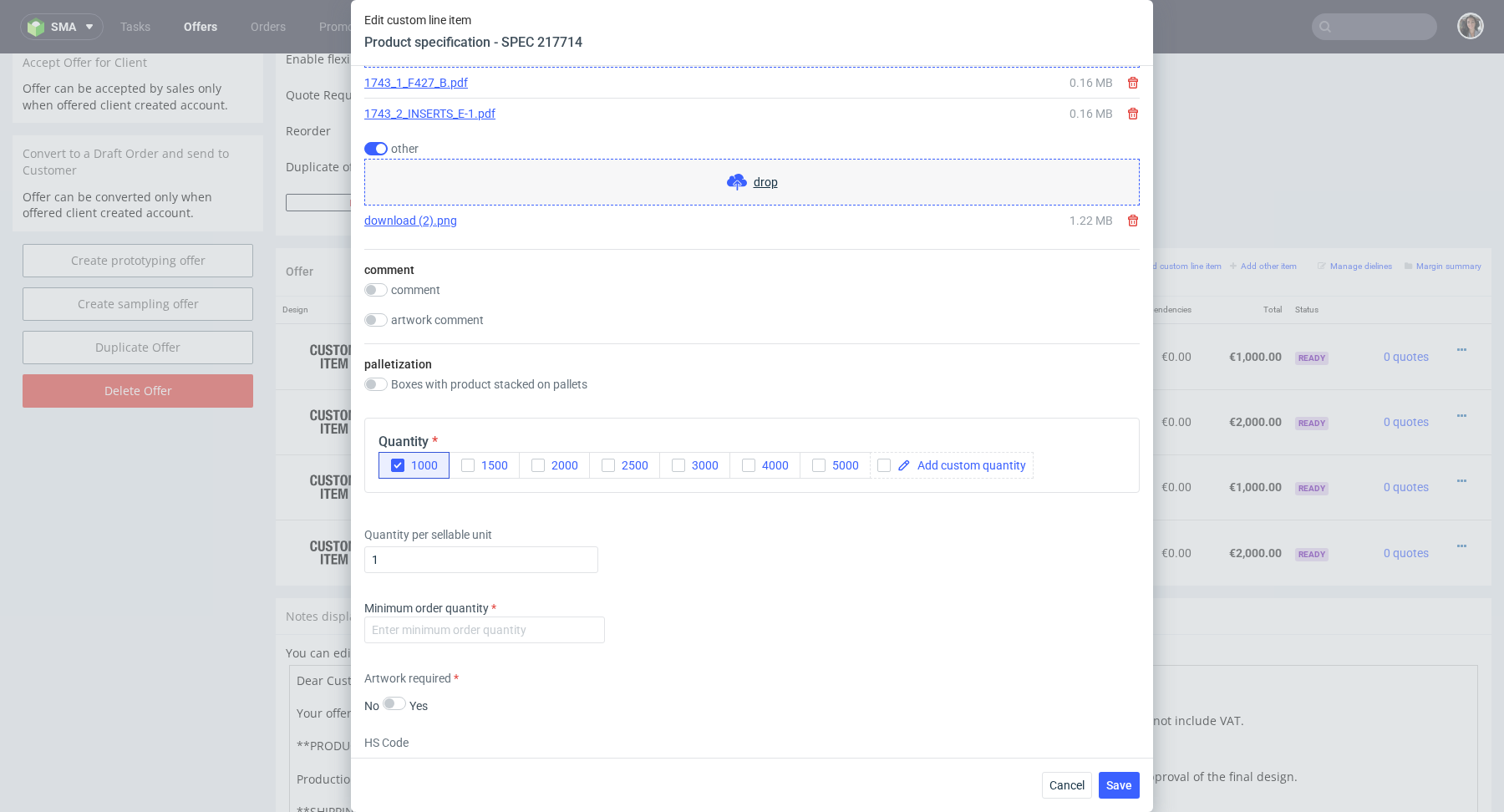
scroll to position [2730, 0]
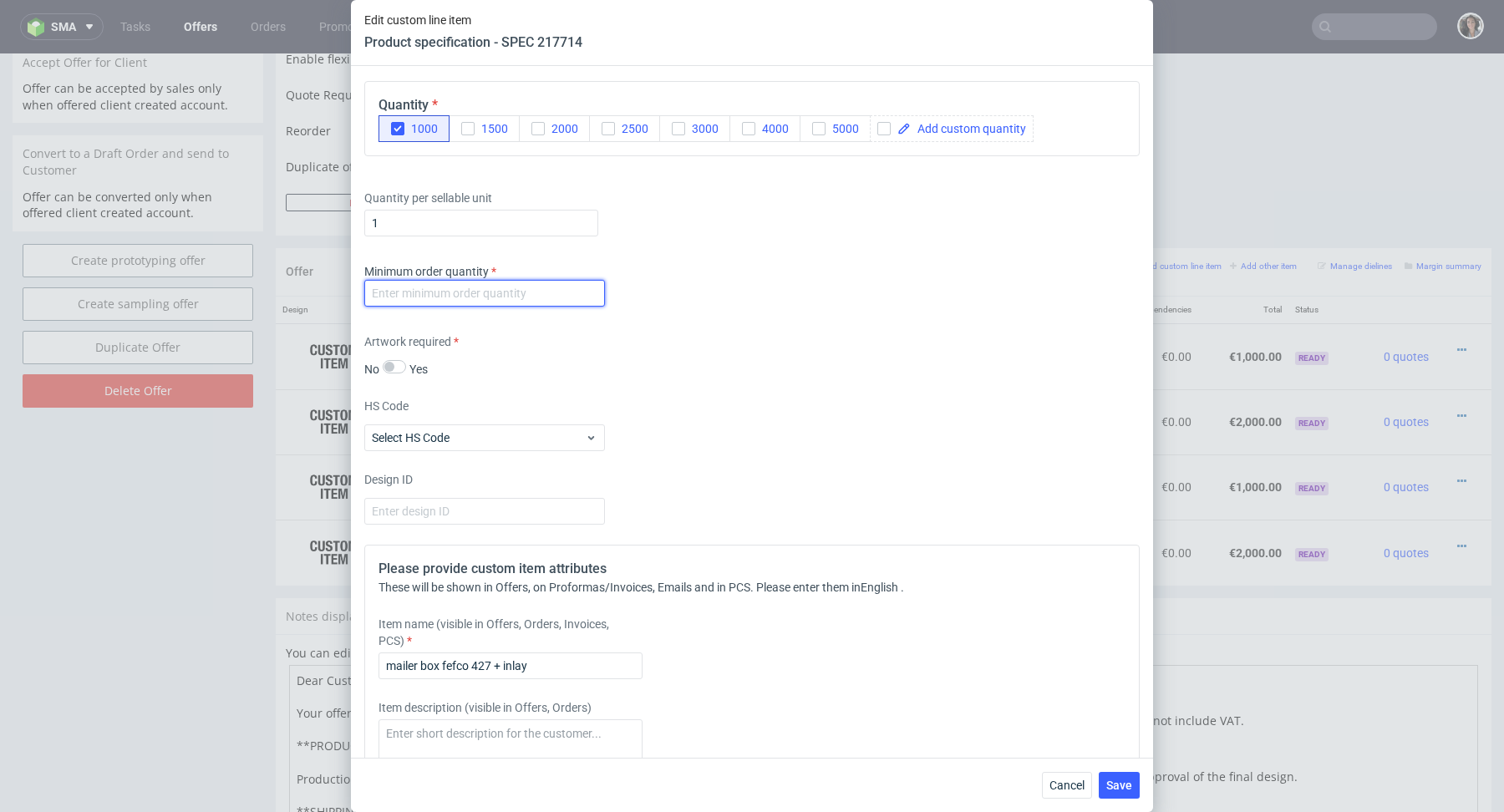
click at [534, 299] on input "number" at bounding box center [484, 293] width 241 height 27
type input "1"
click at [847, 432] on div "HS Code Select HS Code" at bounding box center [752, 425] width 775 height 54
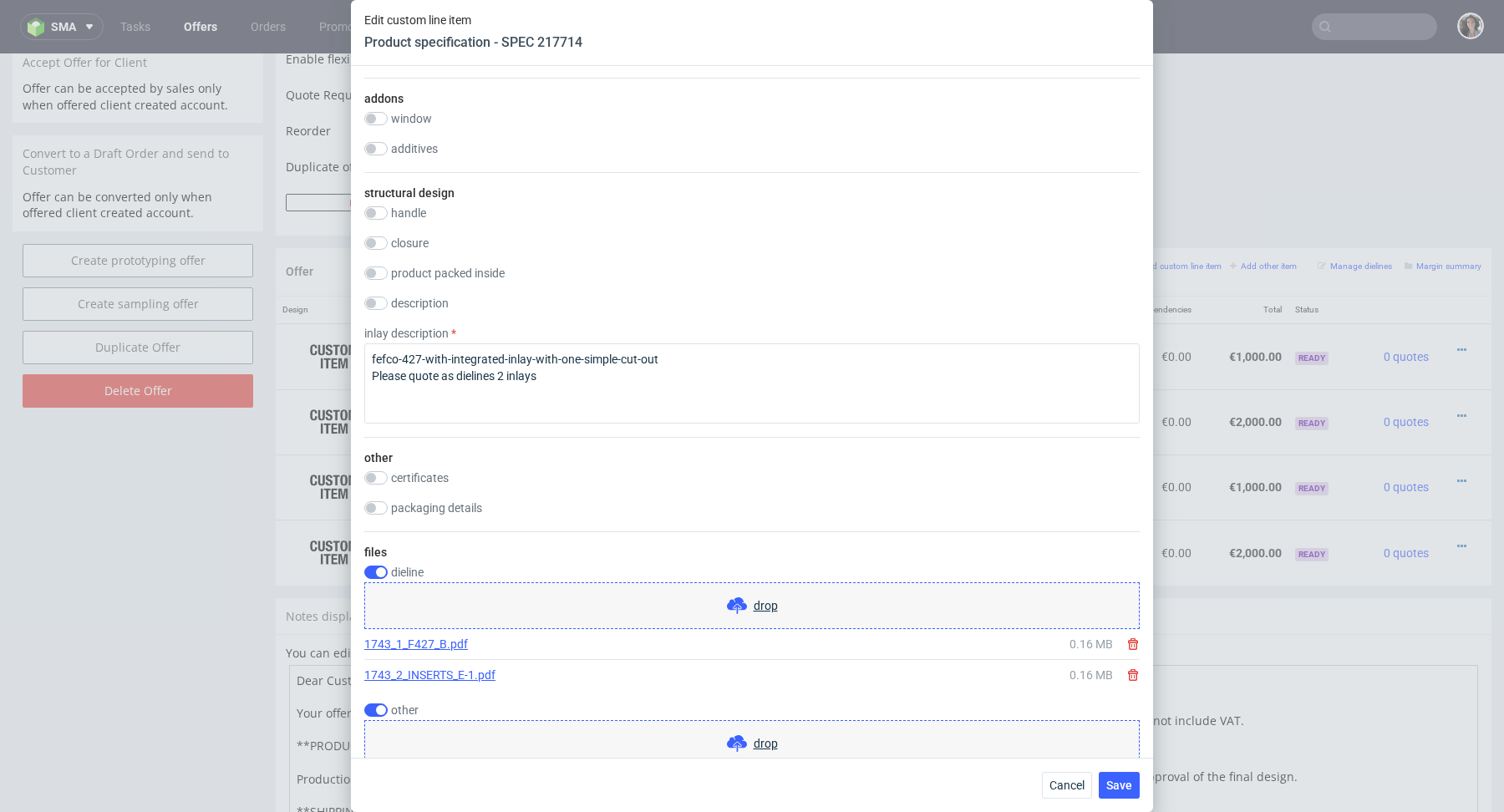
scroll to position [2973, 0]
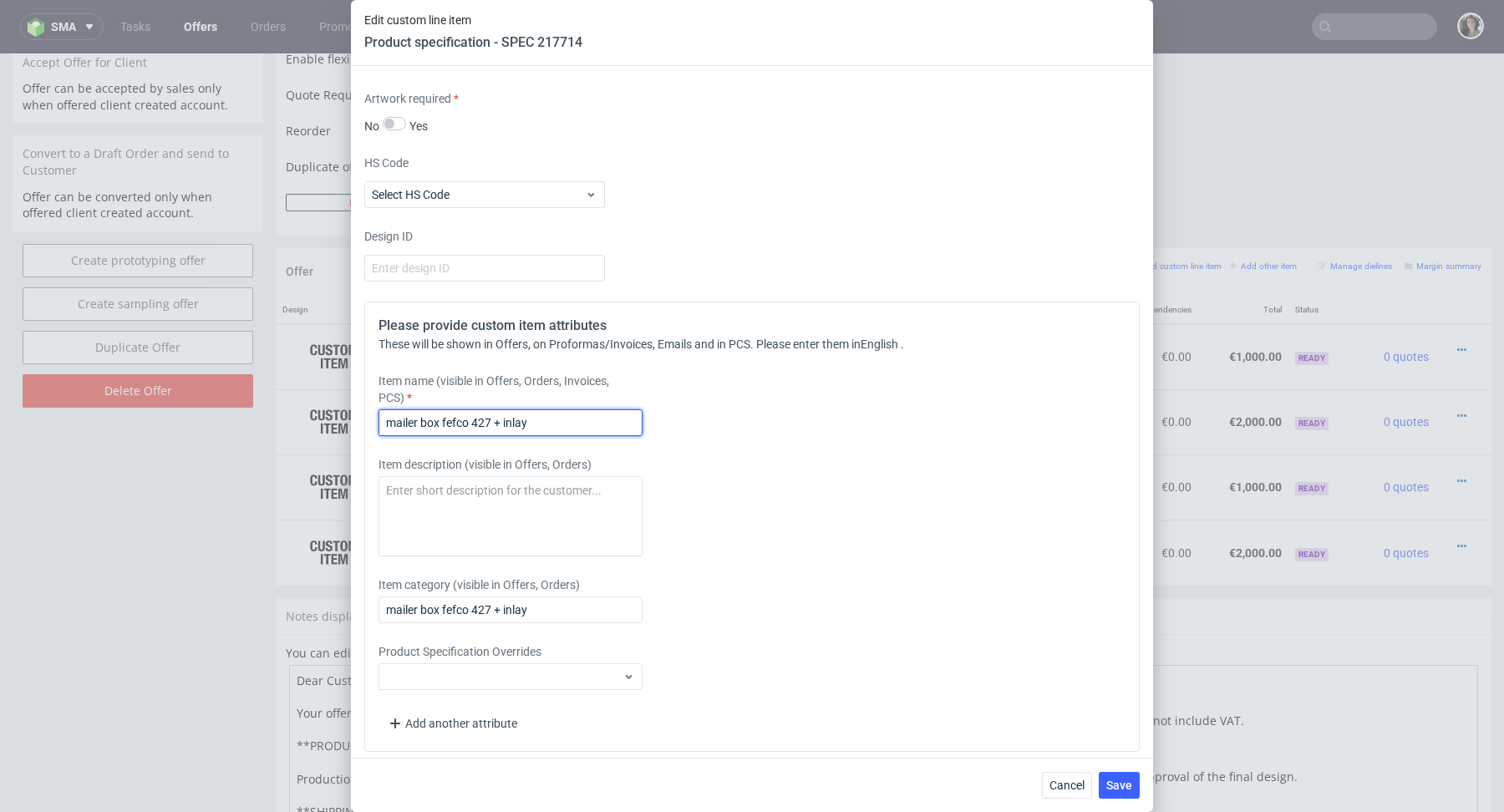
click at [562, 426] on input "mailer box fefco 427 + inlay" at bounding box center [510, 423] width 264 height 27
paste input "- Varnish gloss"
drag, startPoint x: 578, startPoint y: 417, endPoint x: 536, endPoint y: 417, distance: 42.0
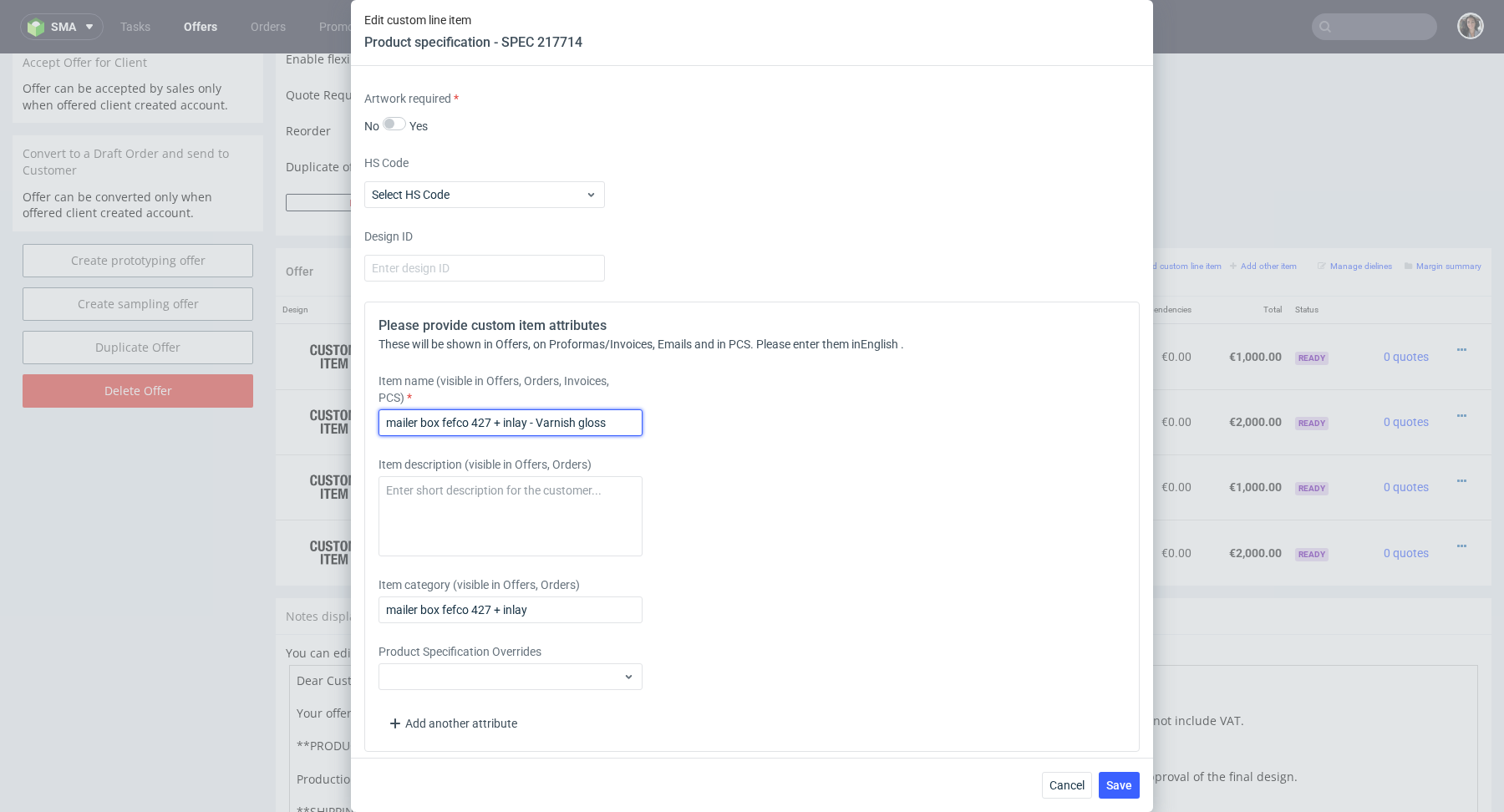
click at [536, 417] on input "mailer box fefco 427 + inlay - Varnish gloss" at bounding box center [510, 423] width 264 height 27
click at [560, 416] on input "mailer box fefco 427 + inlay - lamination gloss" at bounding box center [510, 423] width 264 height 27
type input "mailer box fefco 427 + inlay - lamination gloss"
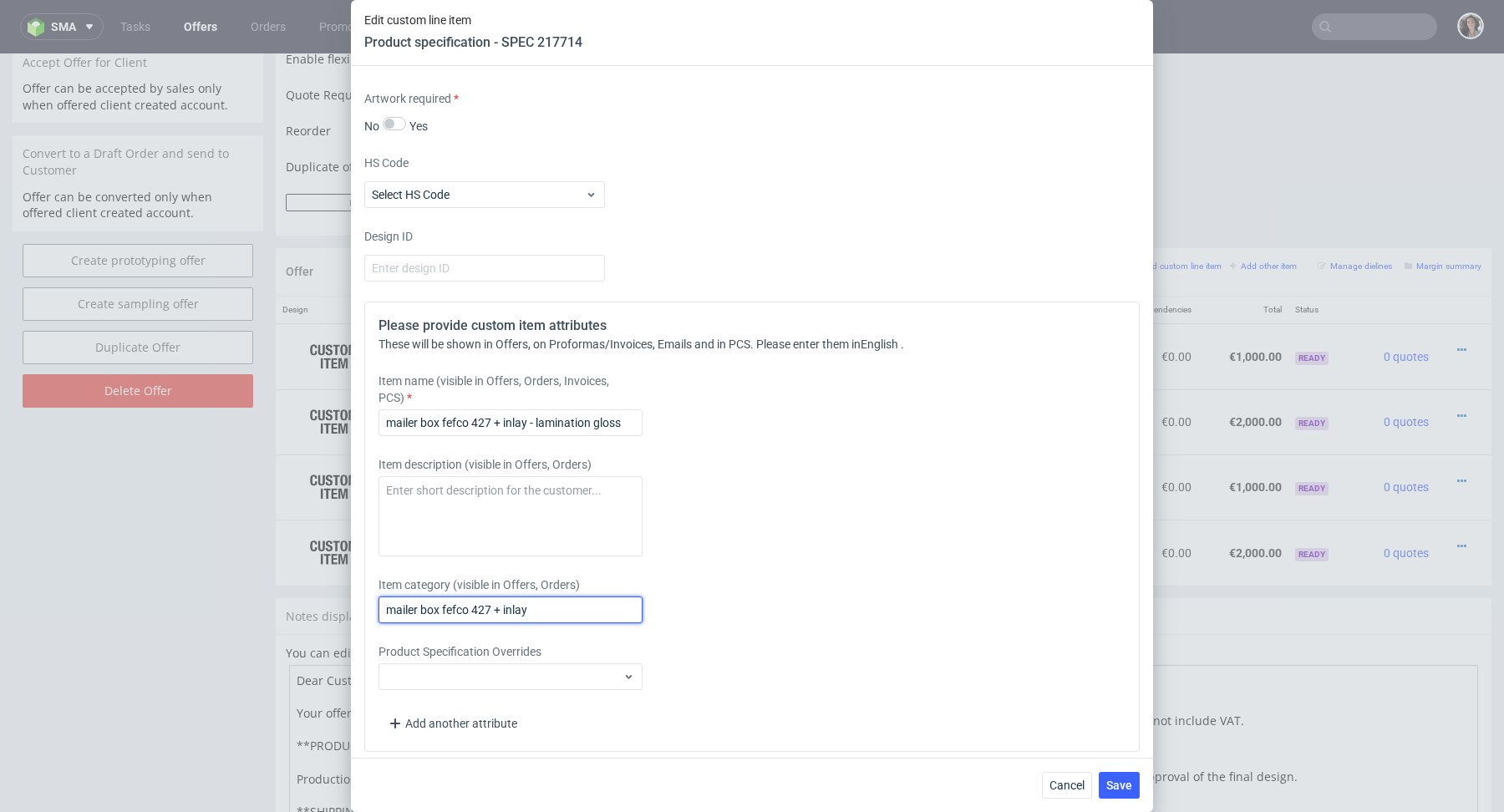
click at [518, 598] on input "mailer box fefco 427 + inlay" at bounding box center [510, 609] width 264 height 27
paste input "- lamination gloss"
type input "mailer box fefco 427 + inlay - lamination gloss"
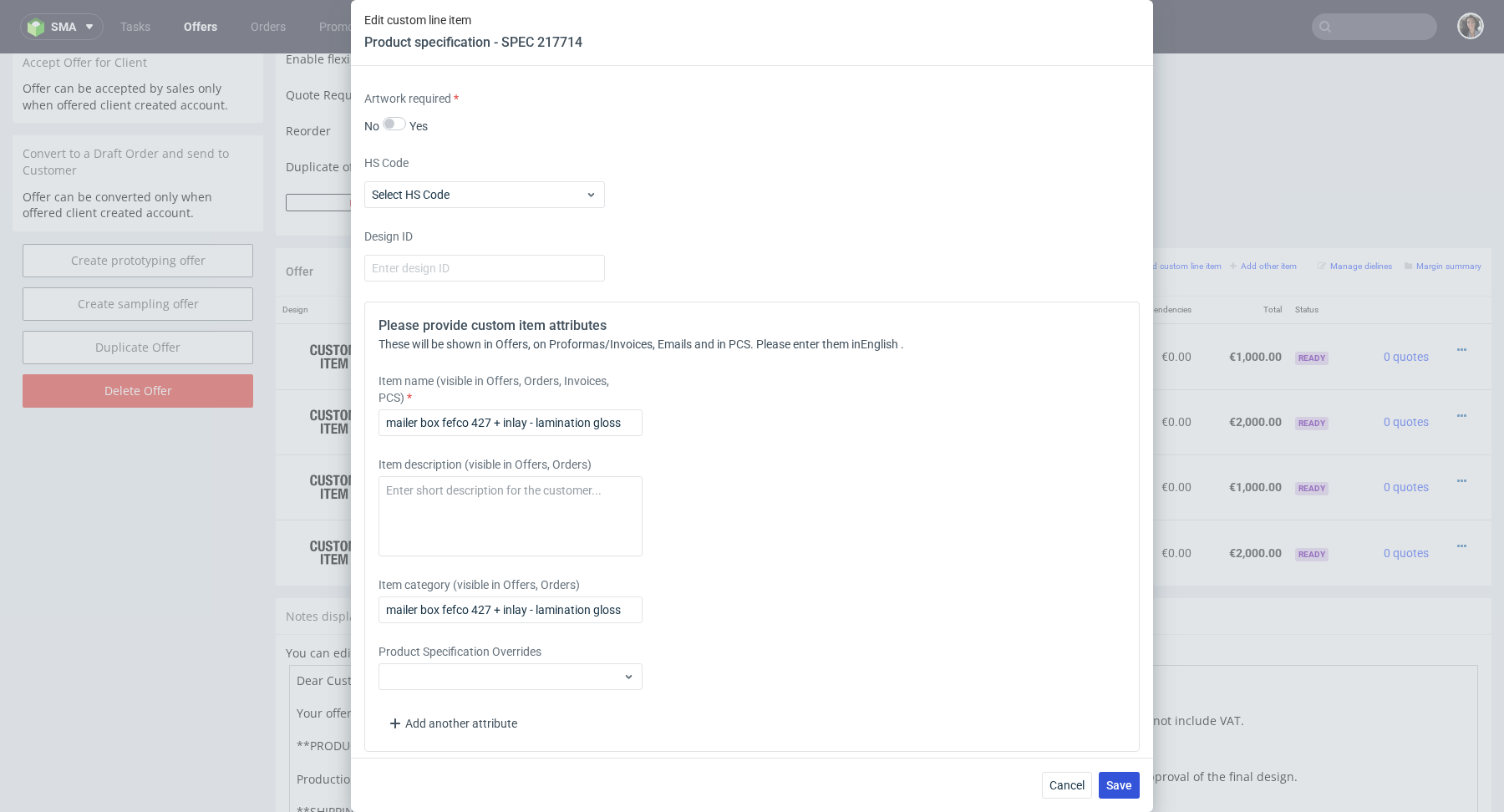
click at [1114, 789] on span "Save" at bounding box center [1120, 785] width 26 height 11
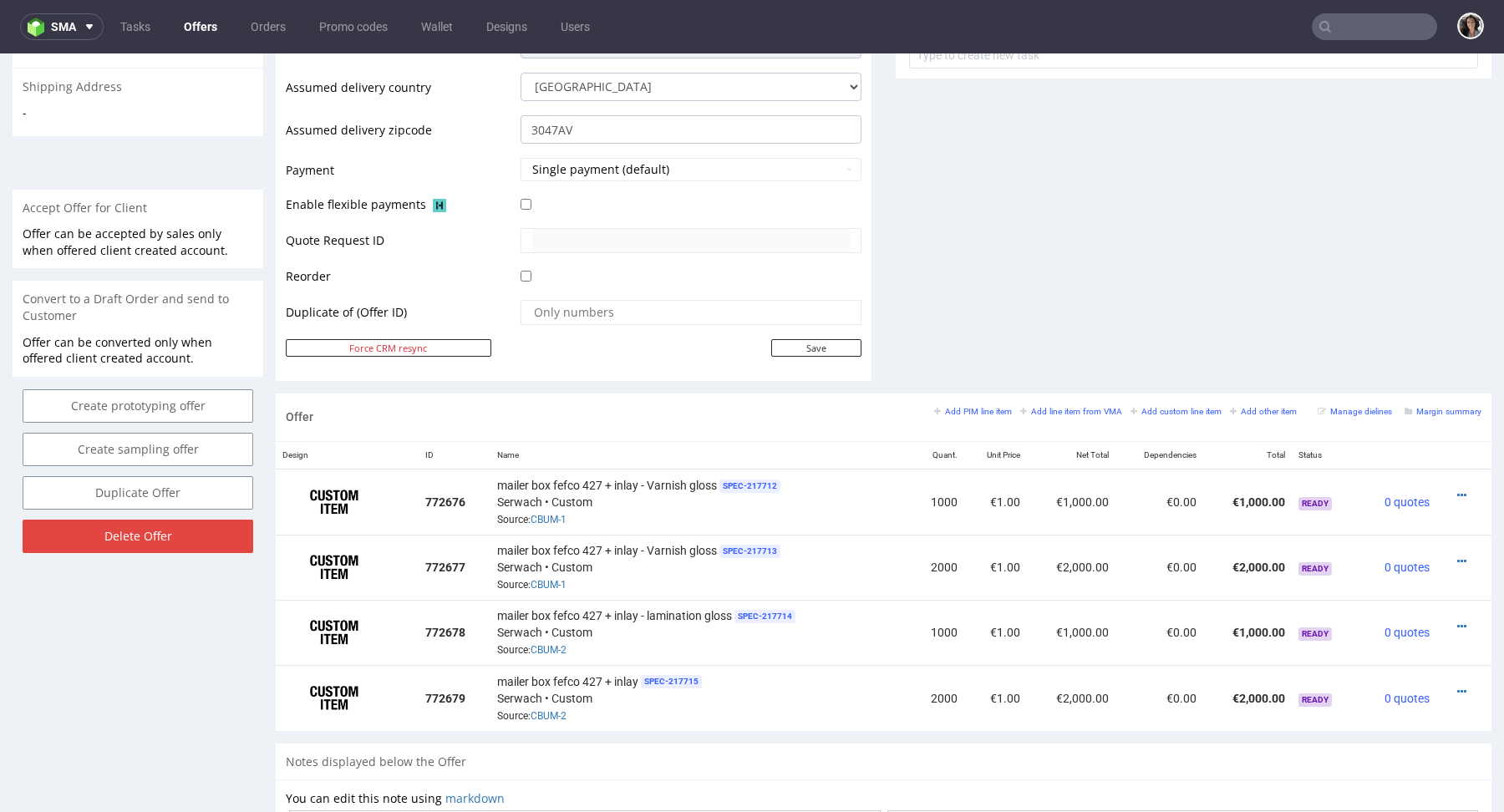
scroll to position [685, 0]
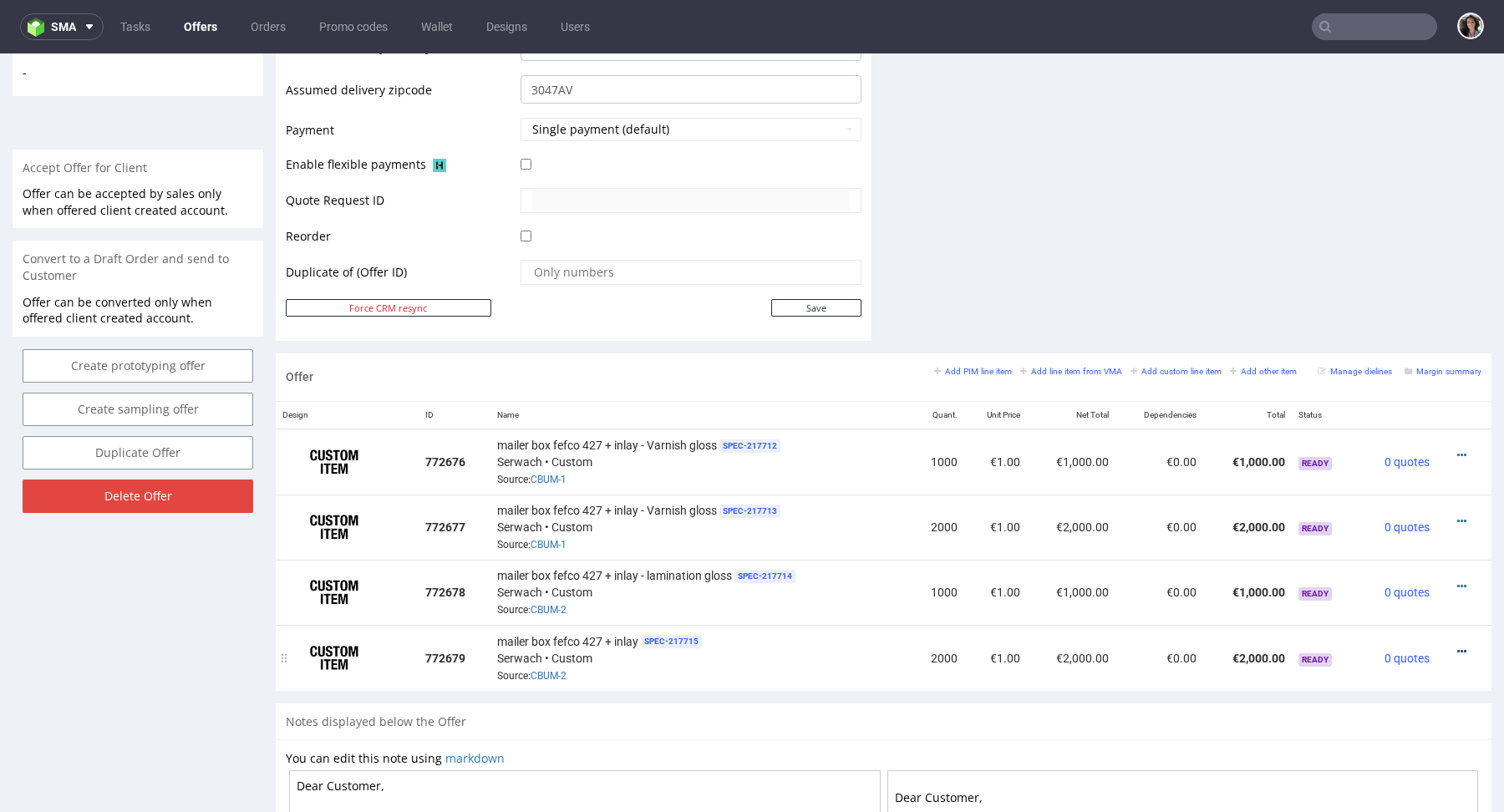
click at [1458, 648] on icon at bounding box center [1462, 651] width 10 height 11
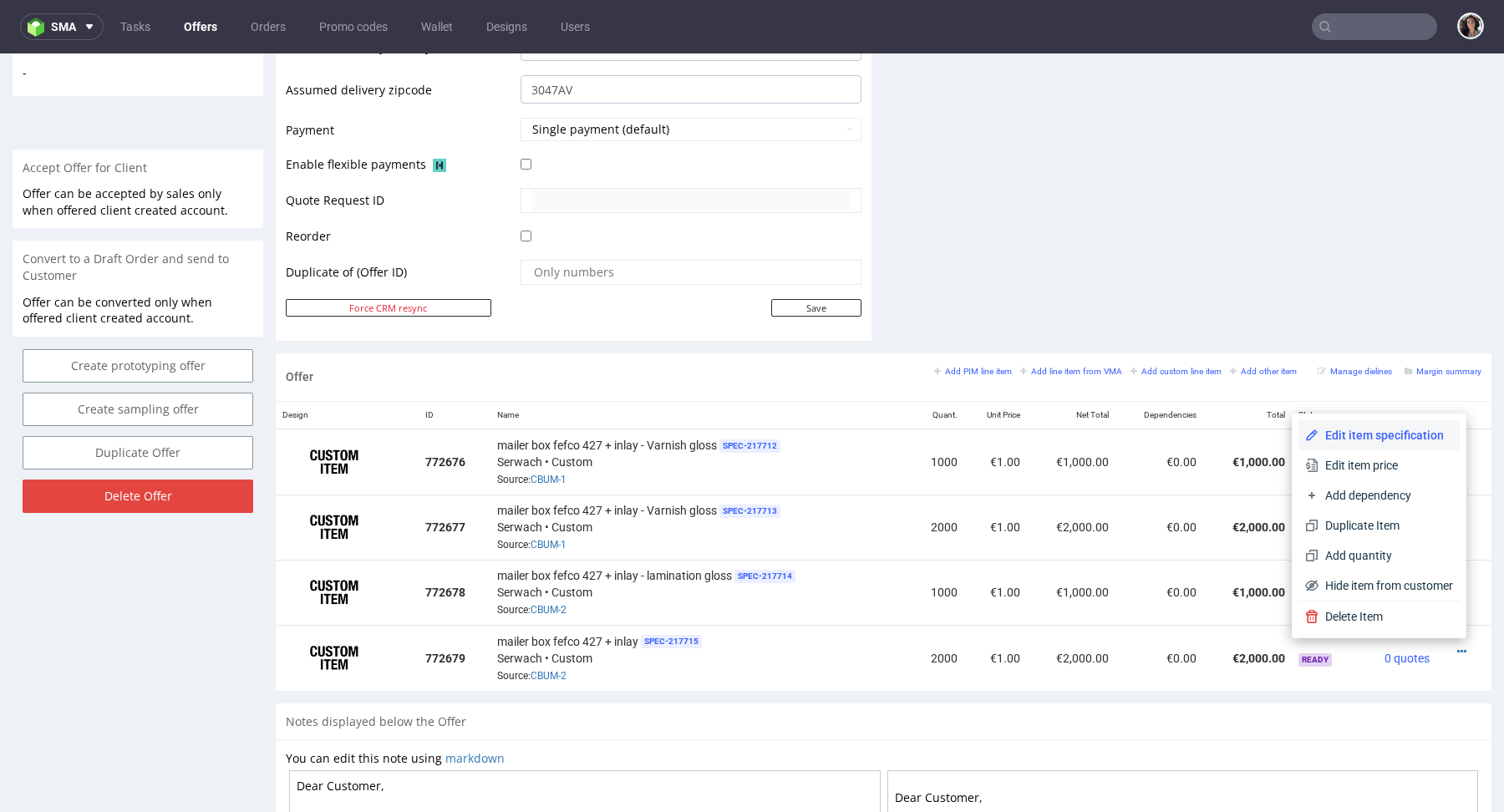
click at [1368, 443] on span "Edit item specification" at bounding box center [1386, 435] width 135 height 17
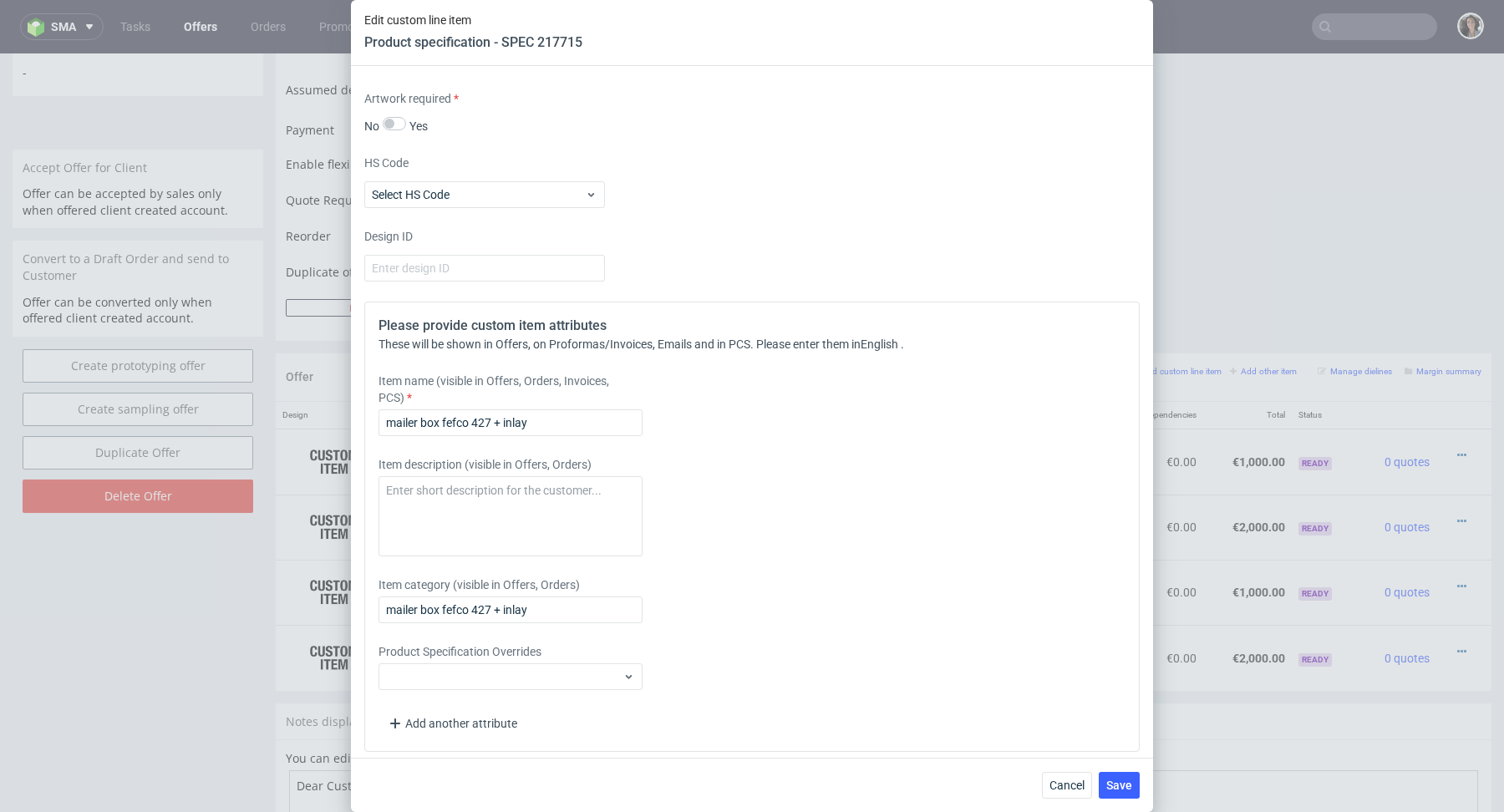
scroll to position [2741, 0]
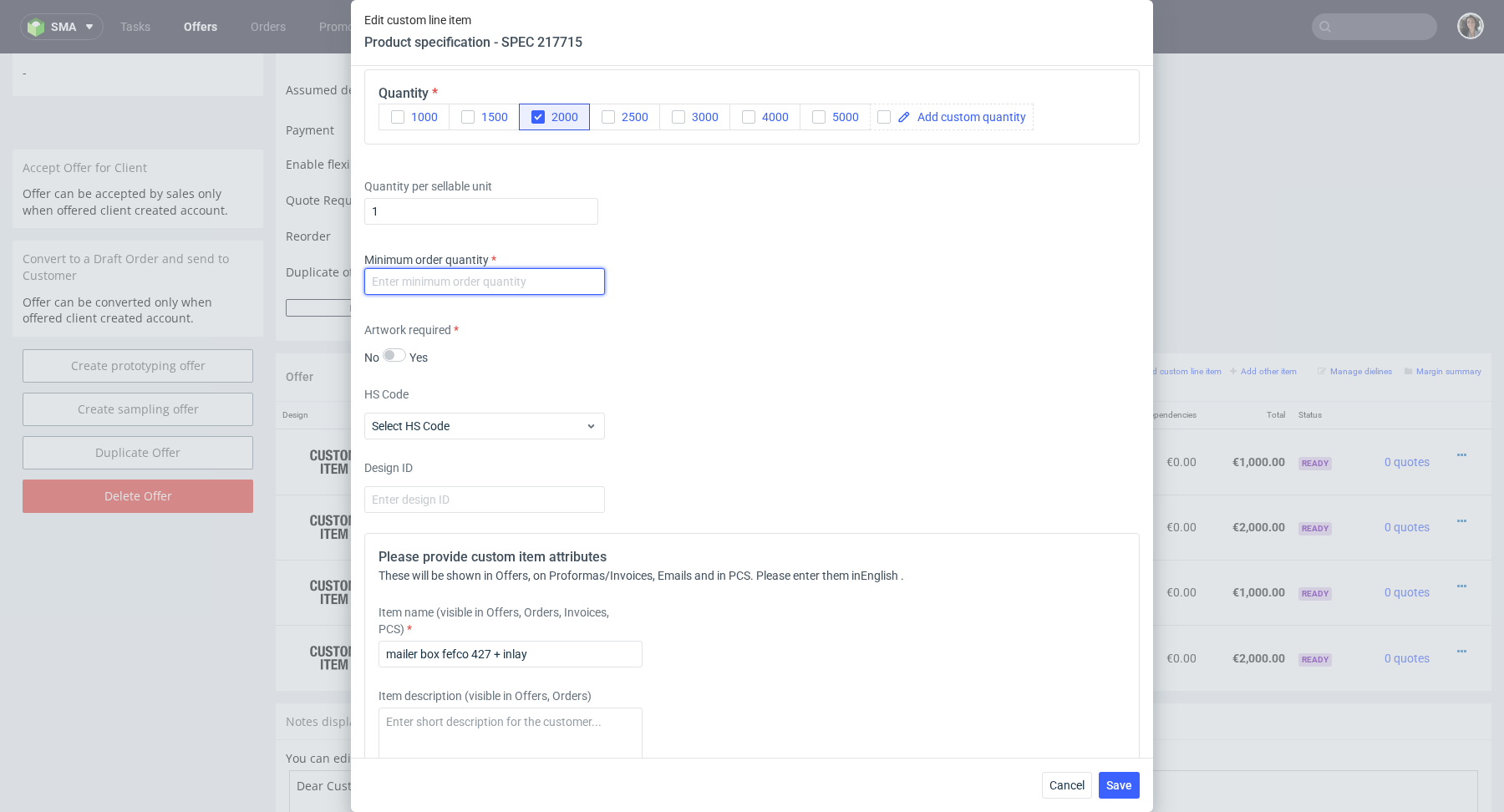
click at [479, 277] on input "number" at bounding box center [484, 282] width 241 height 27
type input "1"
click at [633, 352] on div "Artwork required No Yes" at bounding box center [752, 343] width 775 height 44
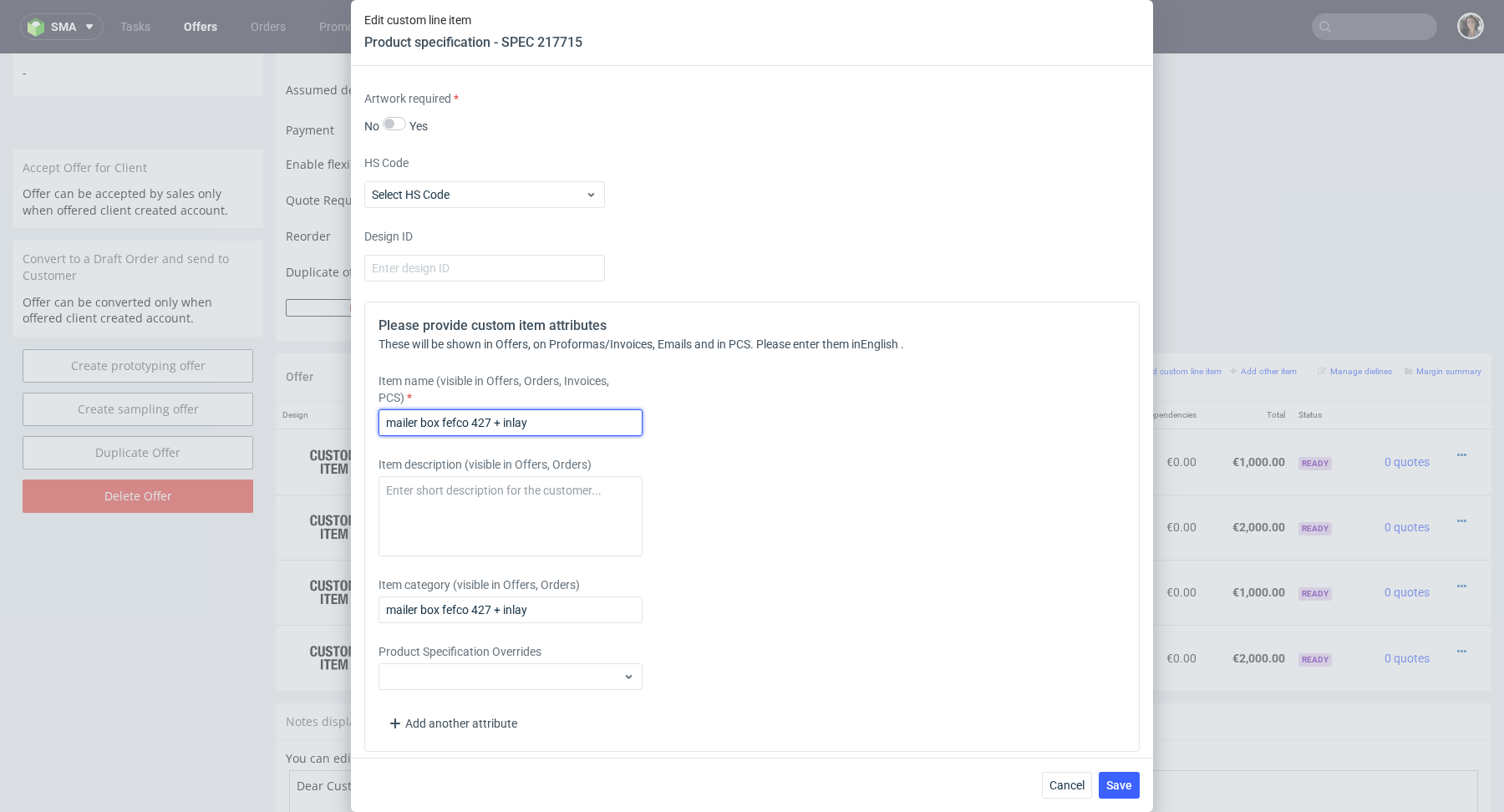
click at [546, 426] on input "mailer box fefco 427 + inlay" at bounding box center [510, 423] width 264 height 27
paste input "- lamination gloss"
type input "mailer box fefco 427 + inlay - lamination gloss"
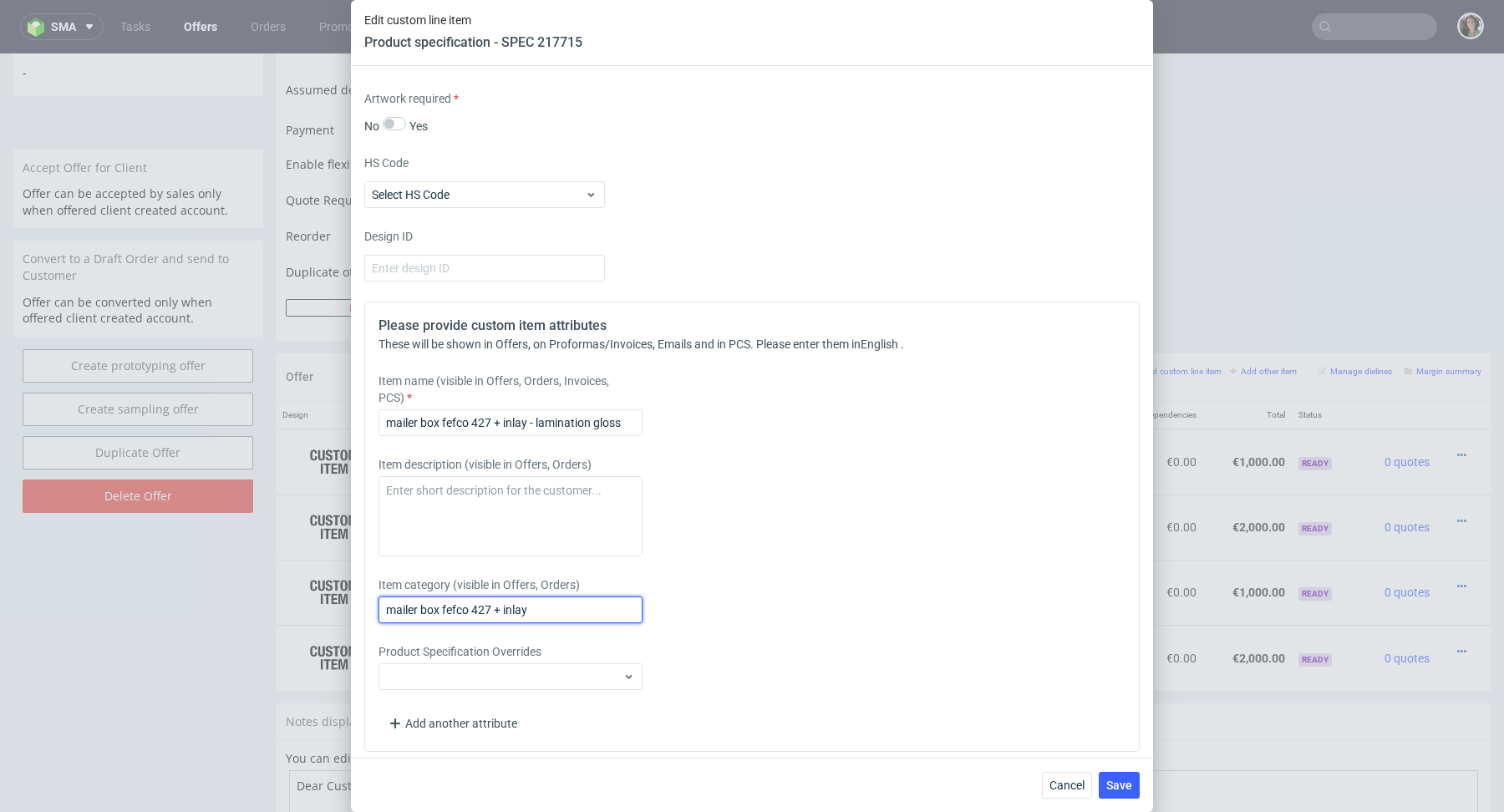
click at [542, 607] on input "mailer box fefco 427 + inlay" at bounding box center [510, 609] width 264 height 27
paste input "- lamination gloss"
type input "mailer box fefco 427 + inlay - lamination gloss"
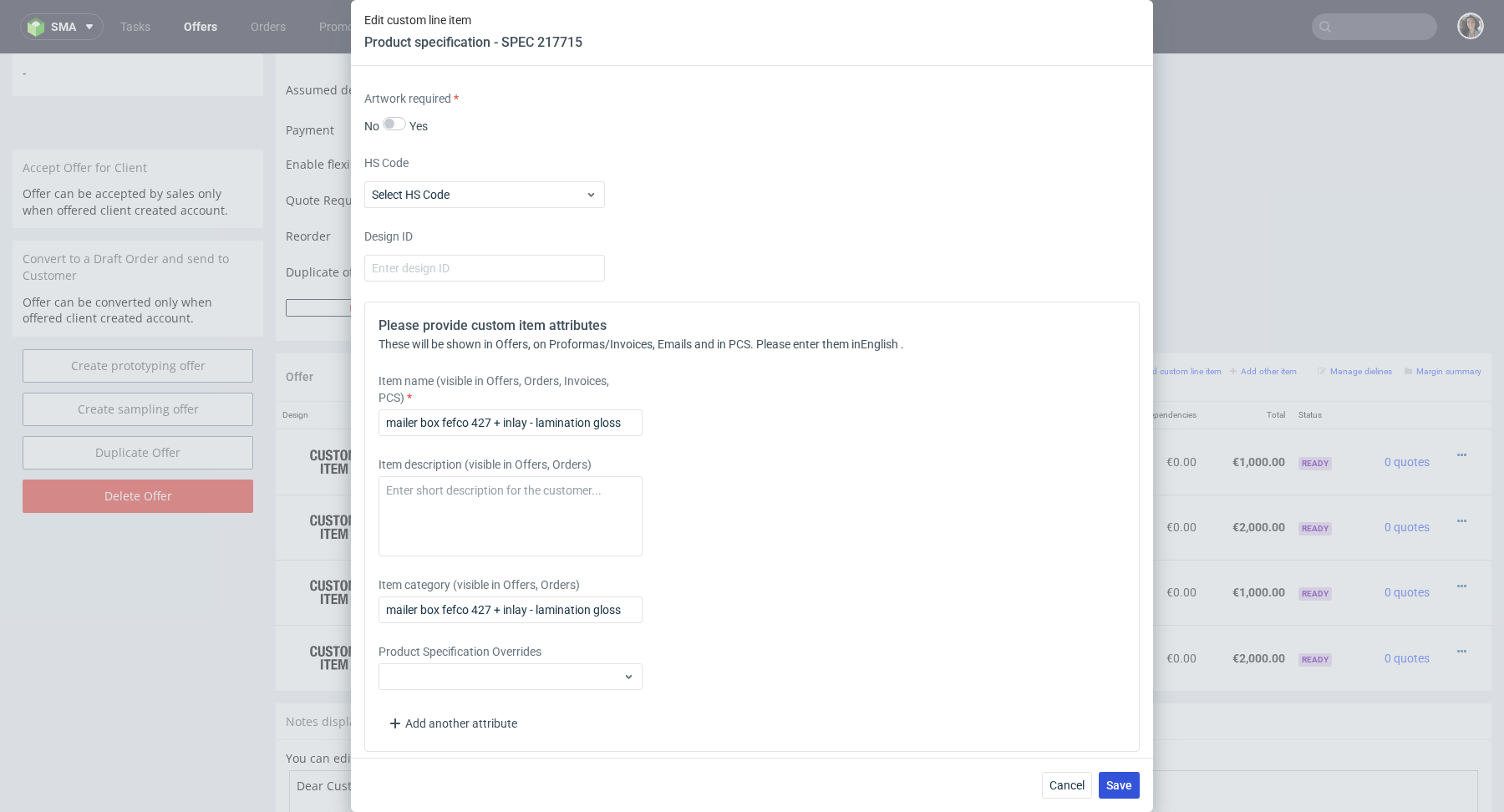
click at [1119, 785] on span "Save" at bounding box center [1120, 785] width 26 height 11
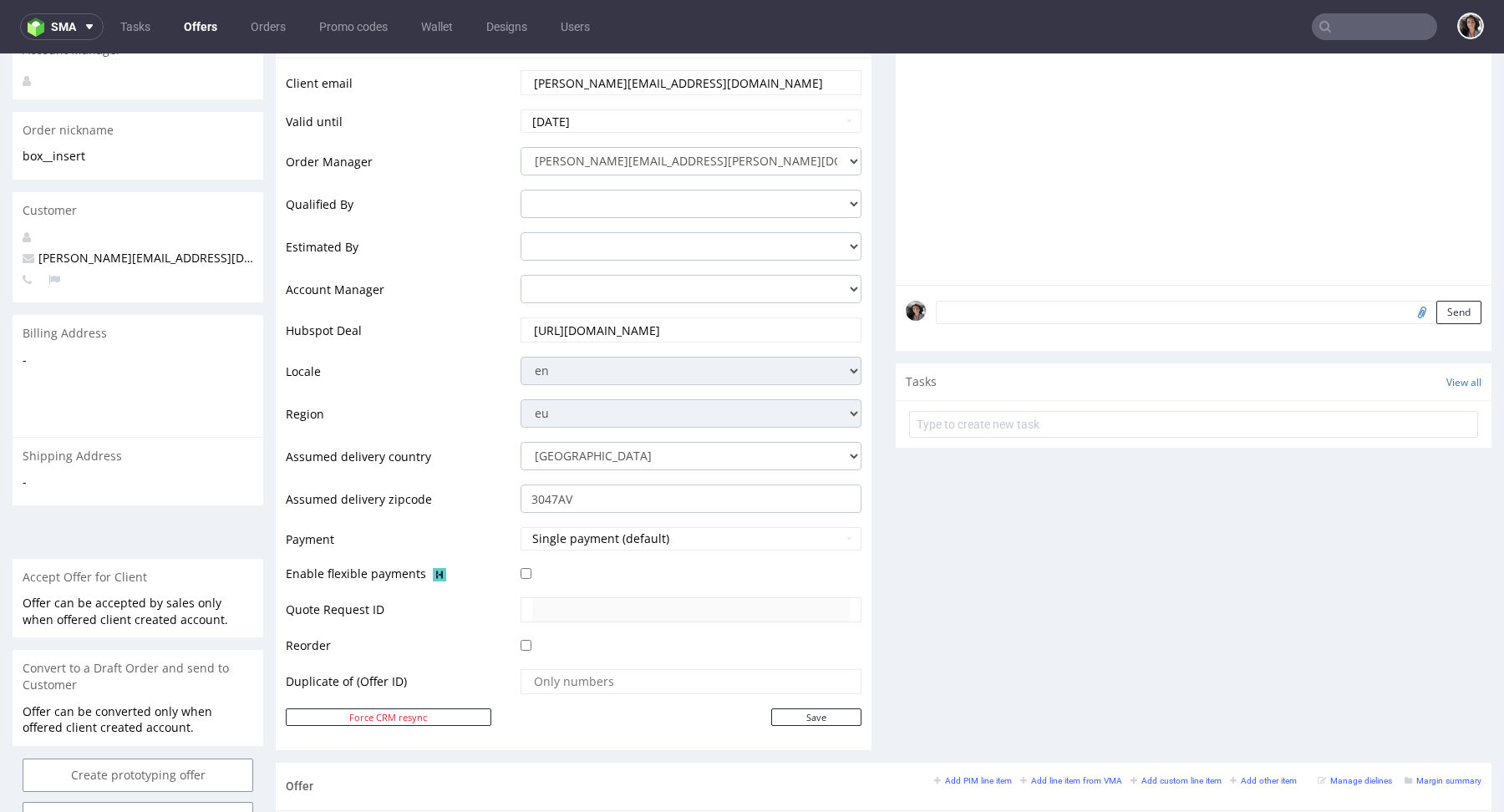
scroll to position [723, 0]
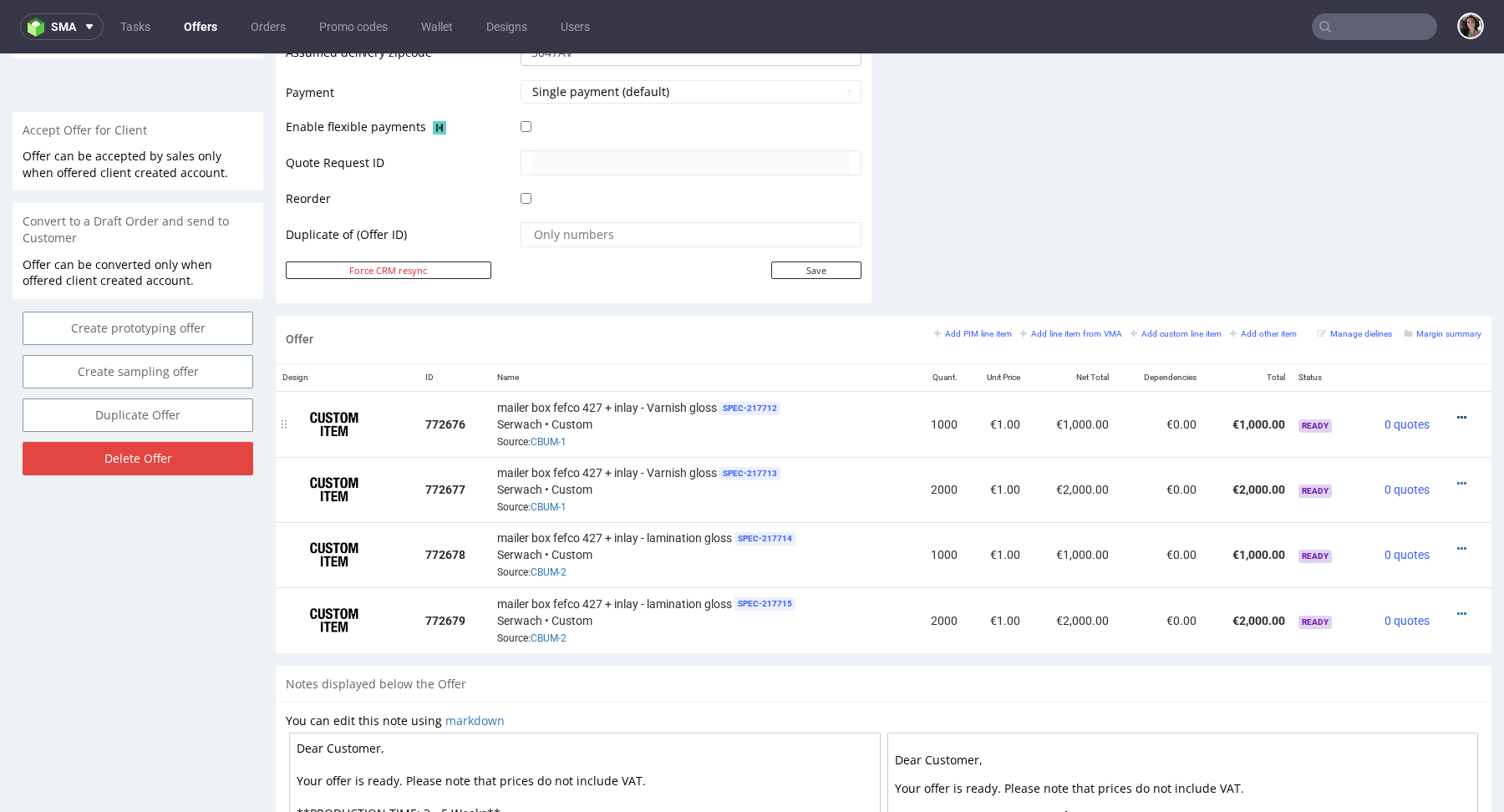
click at [1458, 414] on icon at bounding box center [1462, 417] width 10 height 11
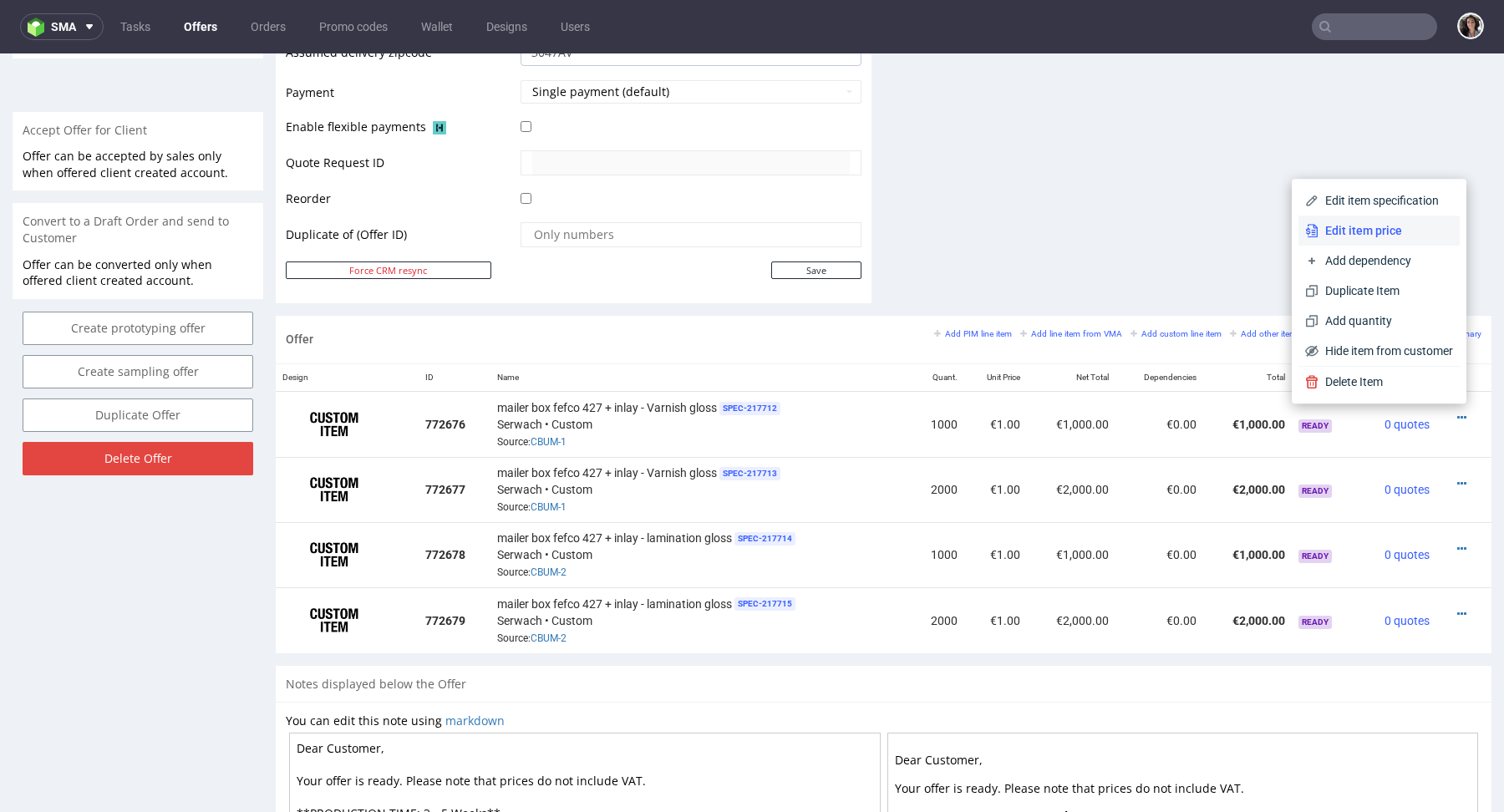
click at [1357, 228] on span "Edit item price" at bounding box center [1386, 230] width 135 height 17
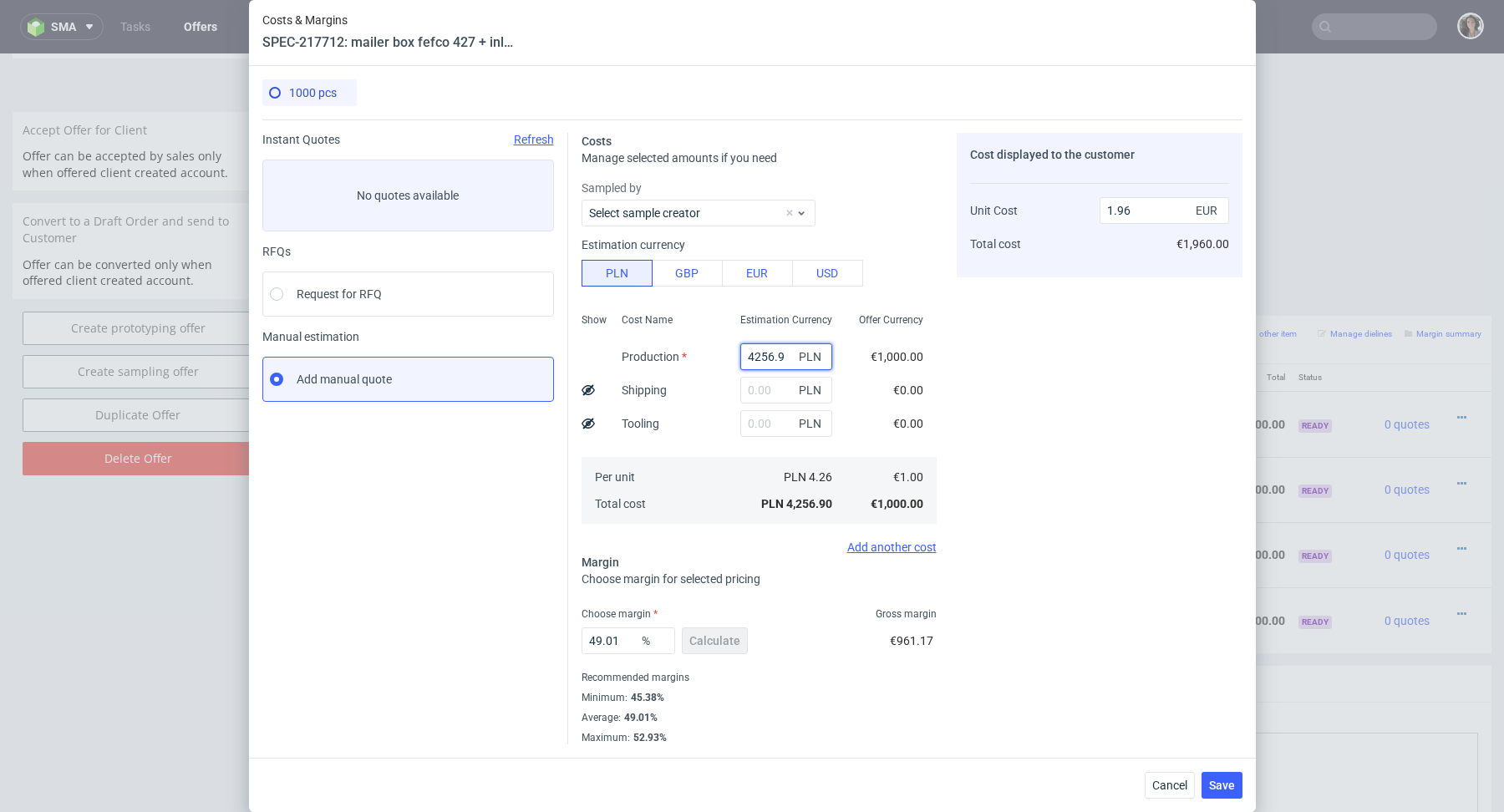
click at [782, 355] on input "4256.9" at bounding box center [787, 356] width 92 height 27
paste input "19350"
type input "19350"
type input "8.91"
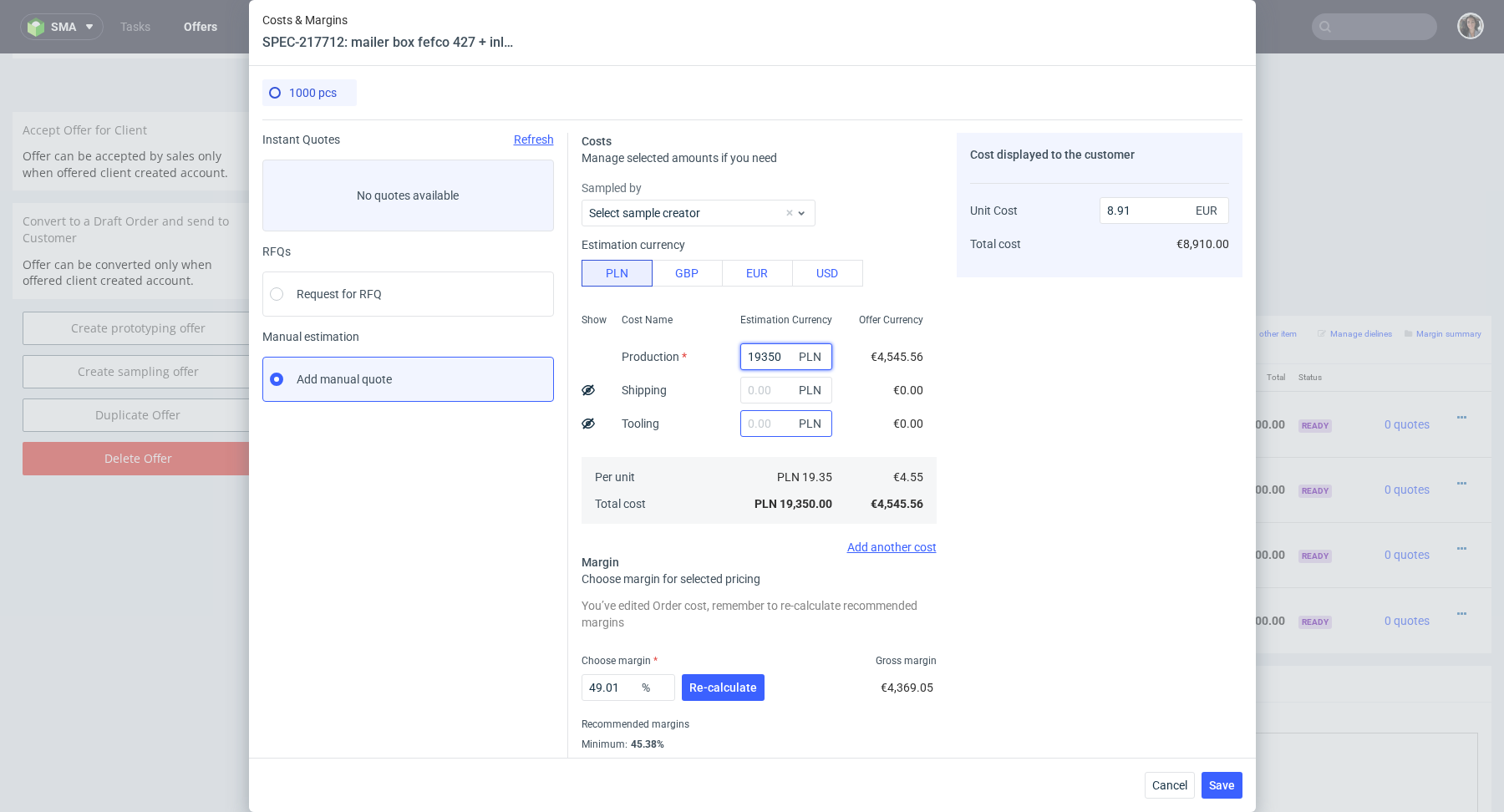
type input "19350"
click at [763, 427] on input "text" at bounding box center [787, 423] width 92 height 27
type input "4100"
type input "10.8"
type input "4100"
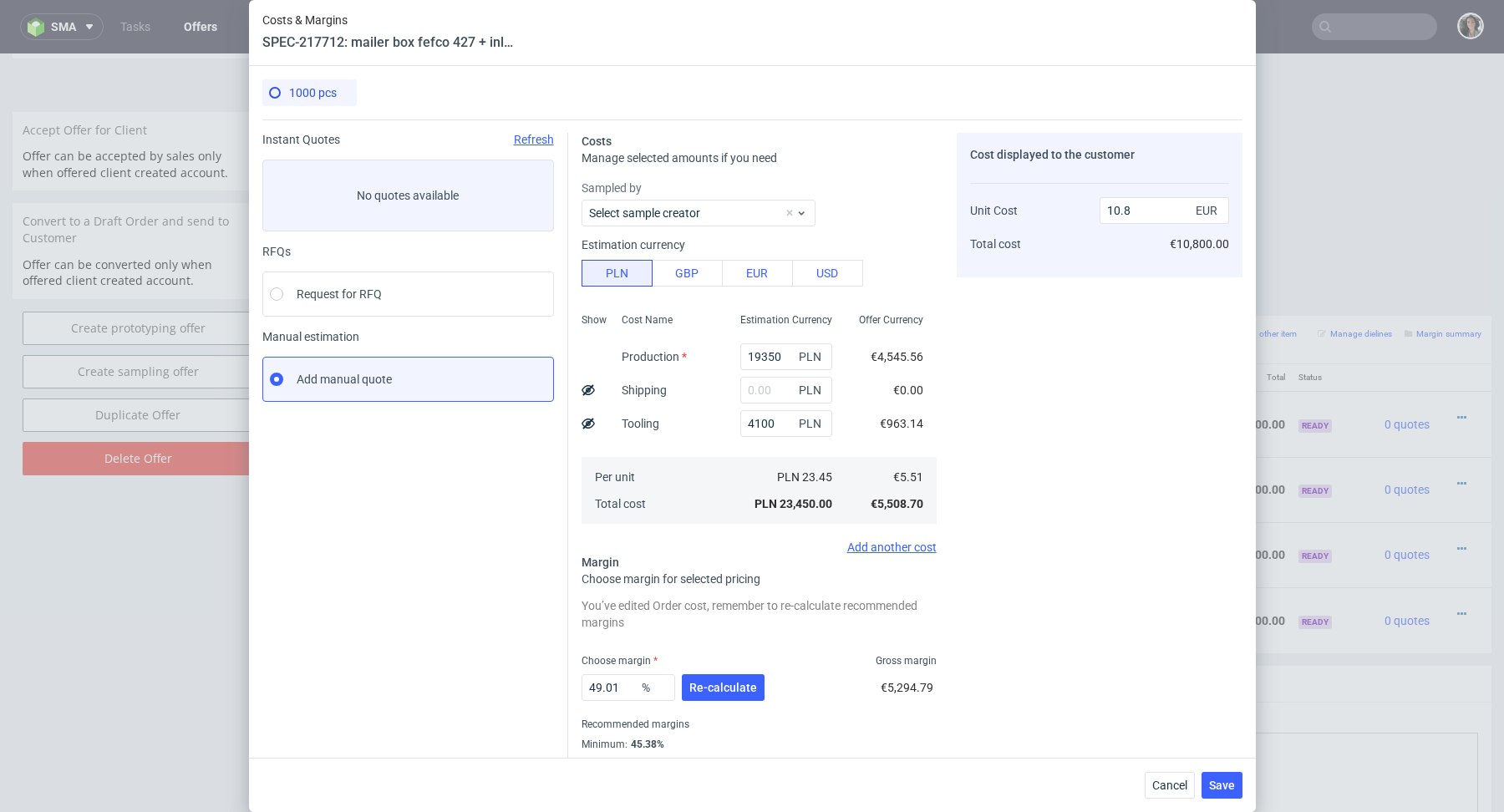
click at [715, 474] on div "Per unit Total cost" at bounding box center [668, 490] width 119 height 67
click at [720, 699] on button "Re-calculate" at bounding box center [722, 688] width 83 height 27
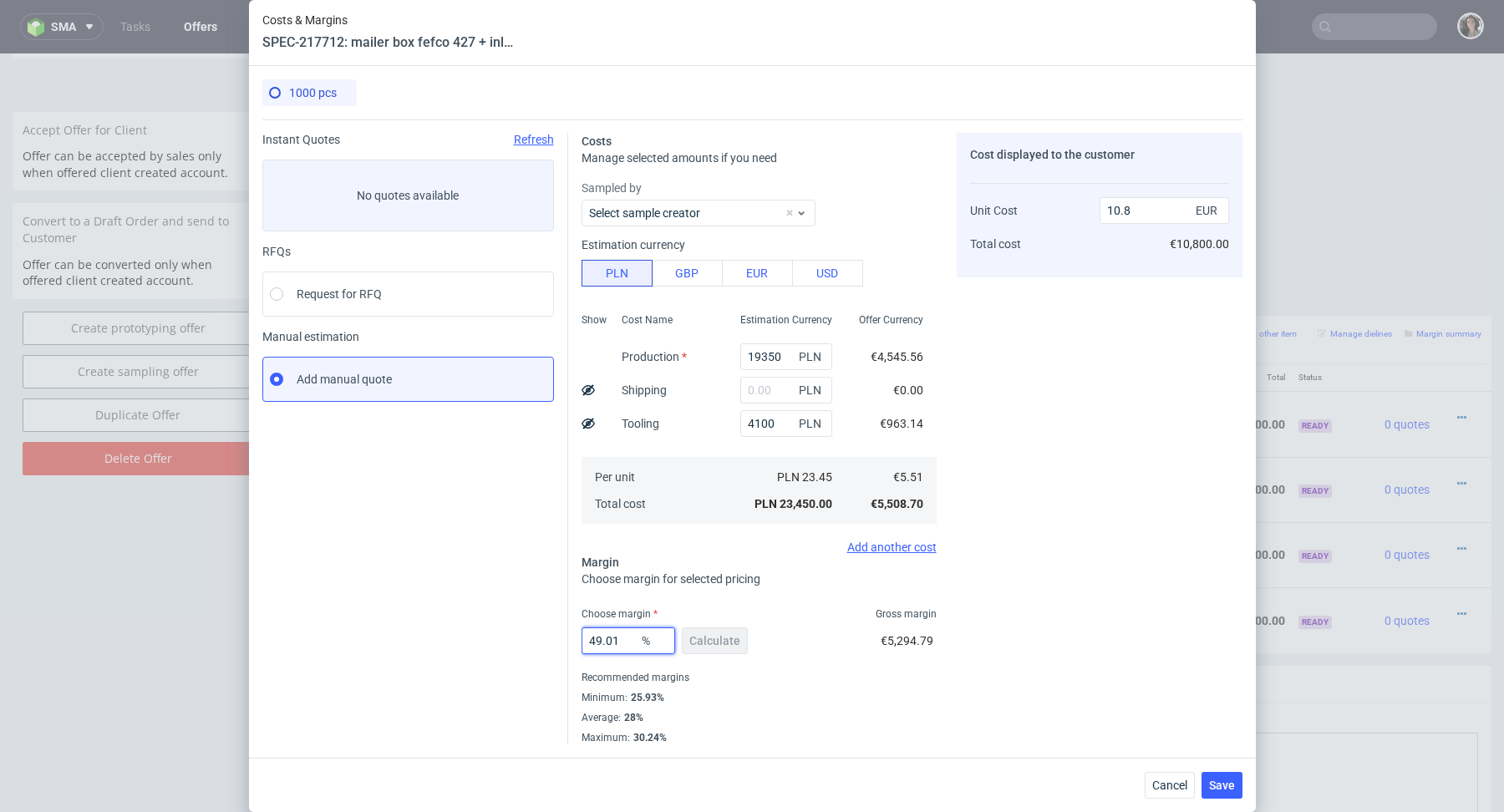
drag, startPoint x: 628, startPoint y: 642, endPoint x: 529, endPoint y: 642, distance: 99.0
click at [529, 642] on div "Instant Quotes Refresh No quotes available RFQs Request for RFQ Manual estimati…" at bounding box center [753, 431] width 981 height 625
type input "28"
type input "7.65"
type input "28"
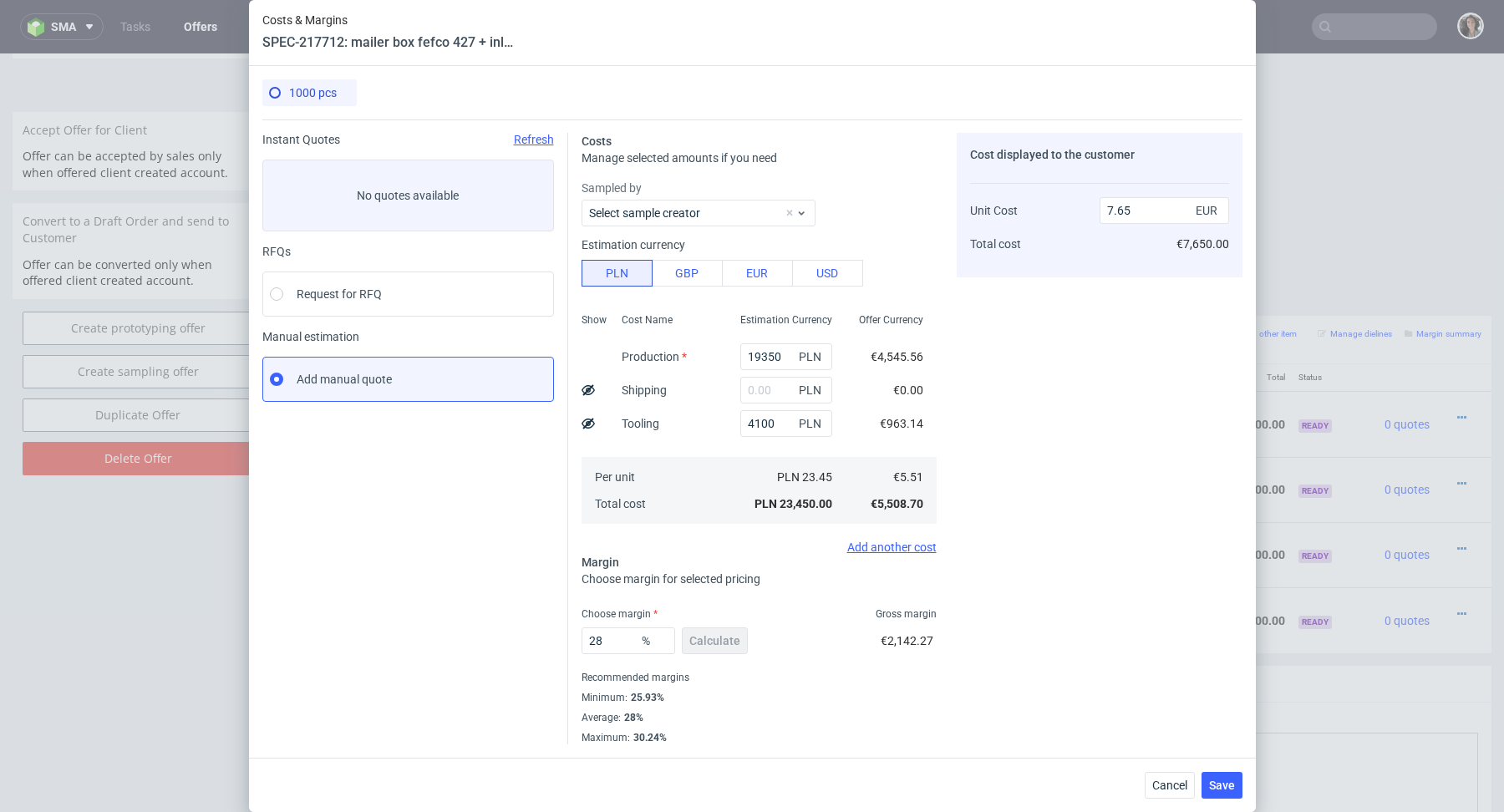
click at [779, 697] on div "Minimum : 25.93%" at bounding box center [759, 697] width 356 height 20
click at [1213, 785] on span "Save" at bounding box center [1222, 785] width 26 height 11
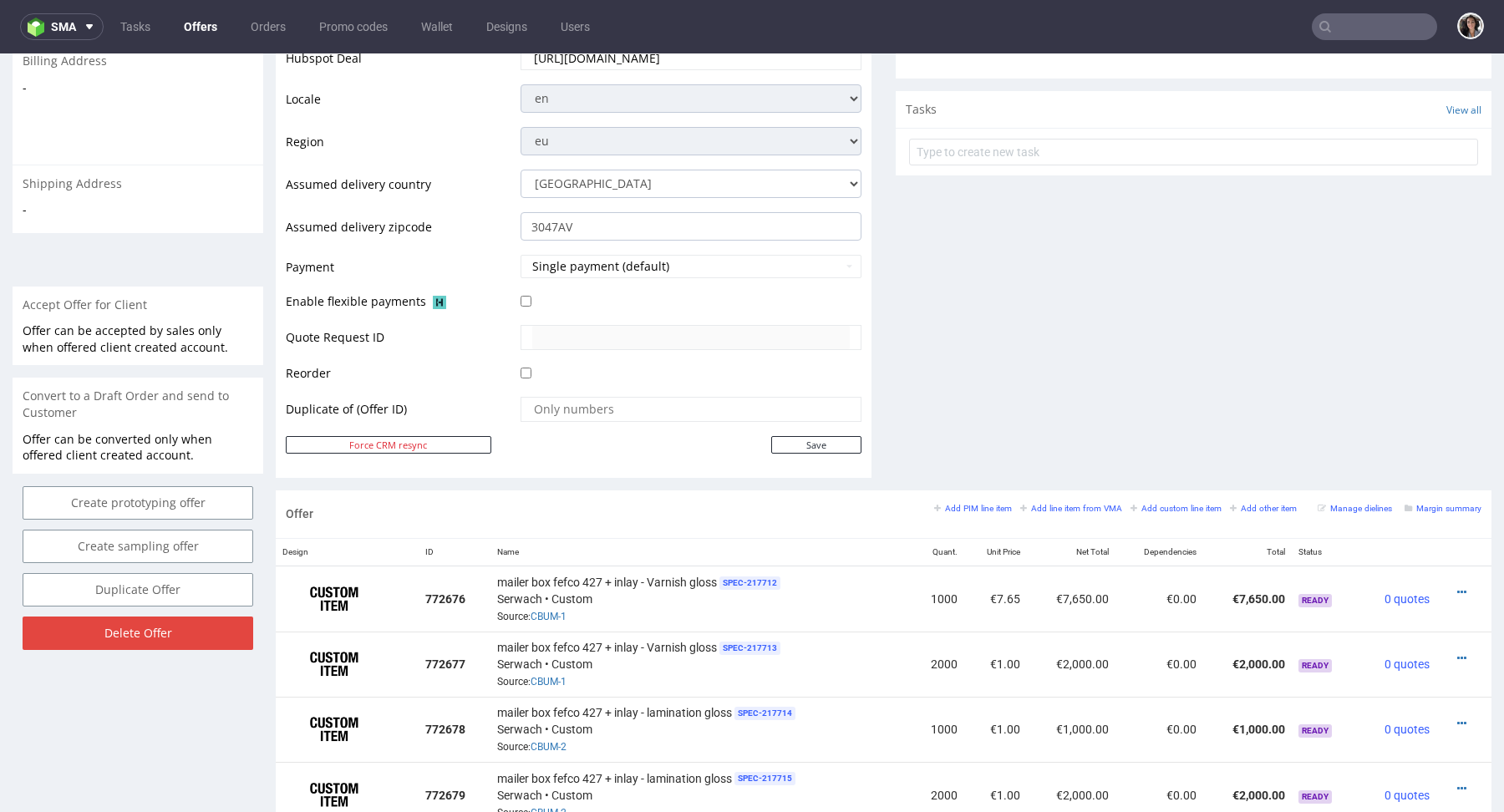
scroll to position [675, 0]
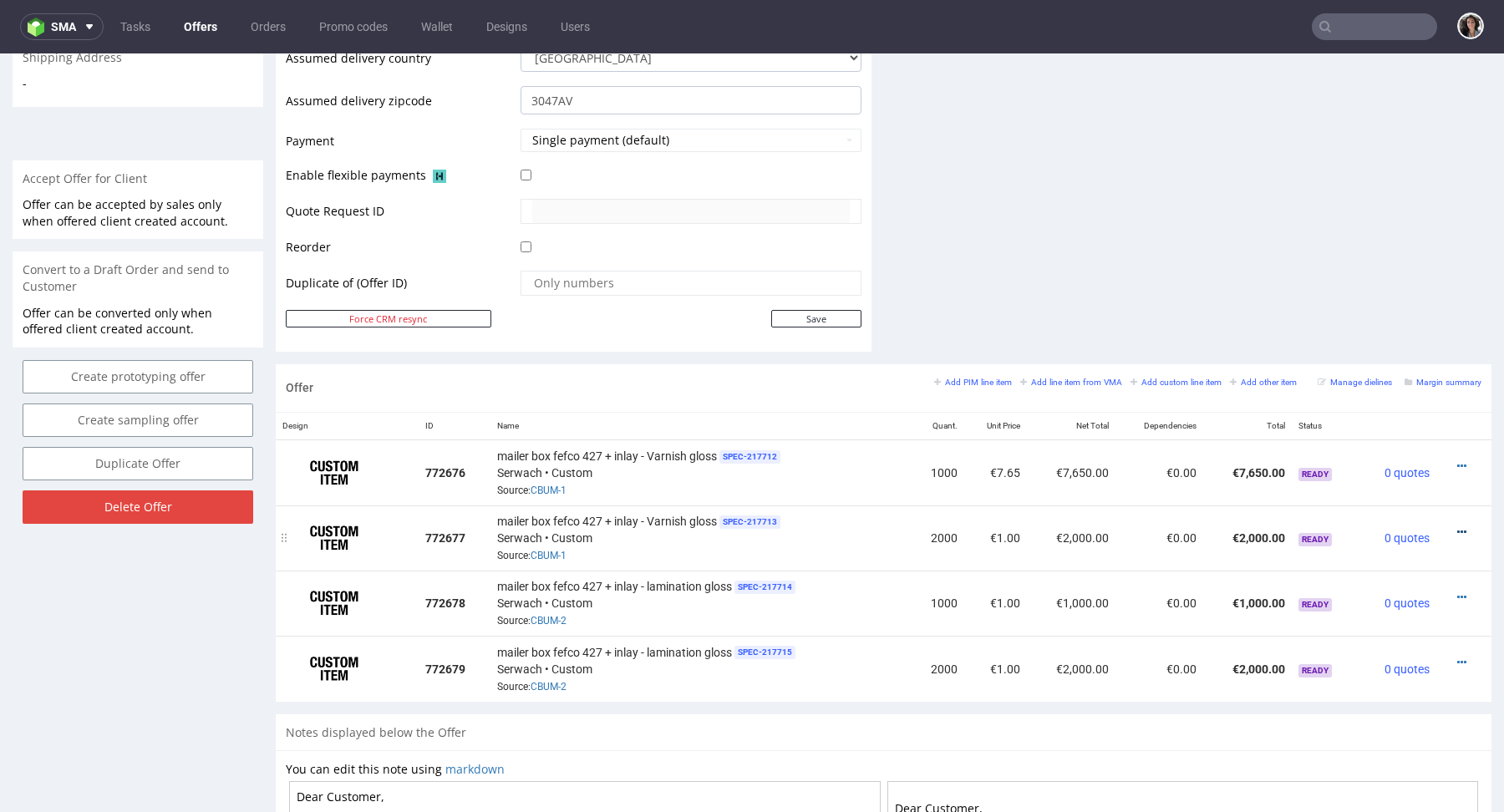
click at [1458, 527] on icon at bounding box center [1462, 532] width 10 height 11
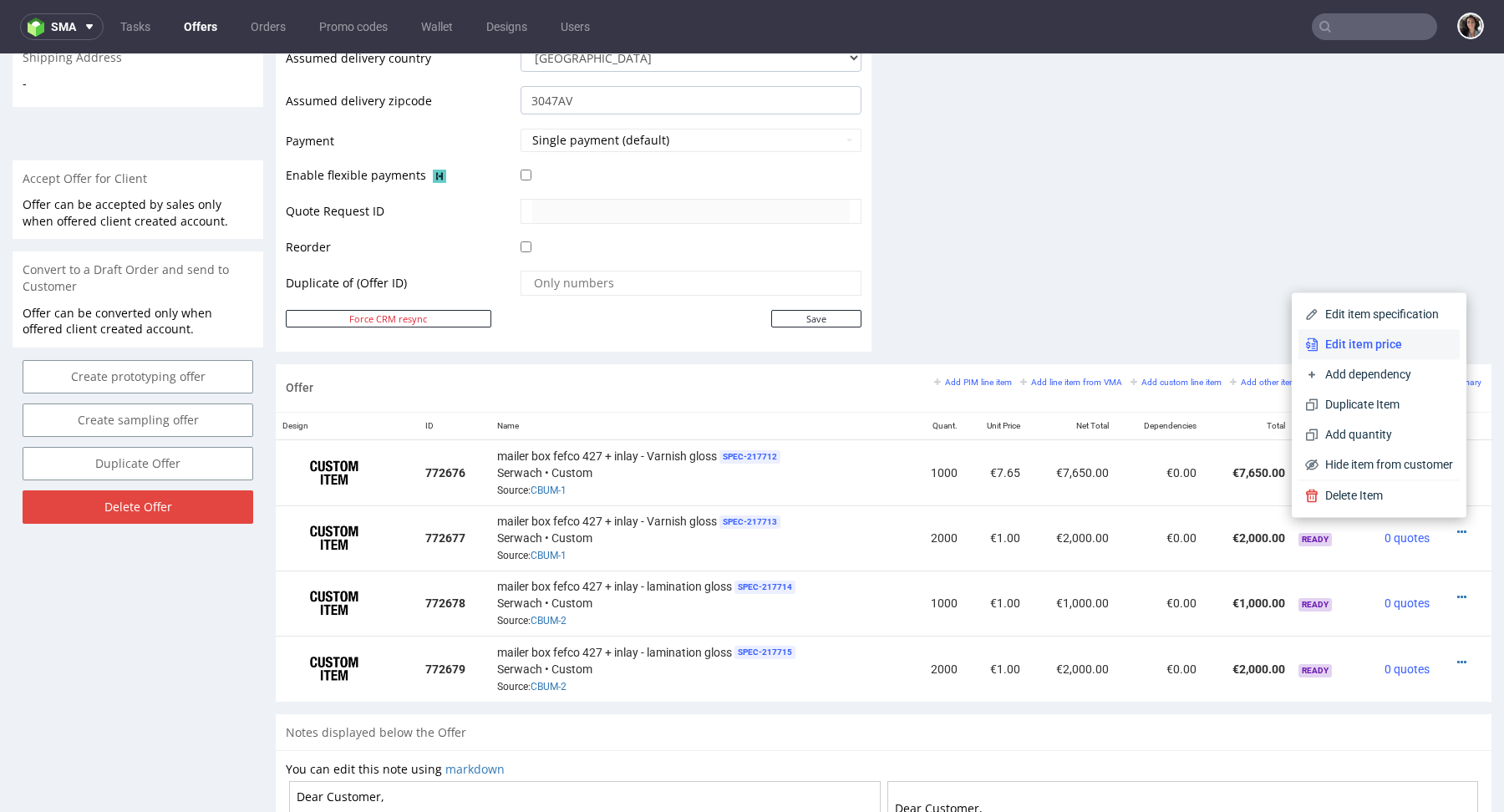
click at [1361, 358] on li "Edit item price" at bounding box center [1380, 344] width 162 height 30
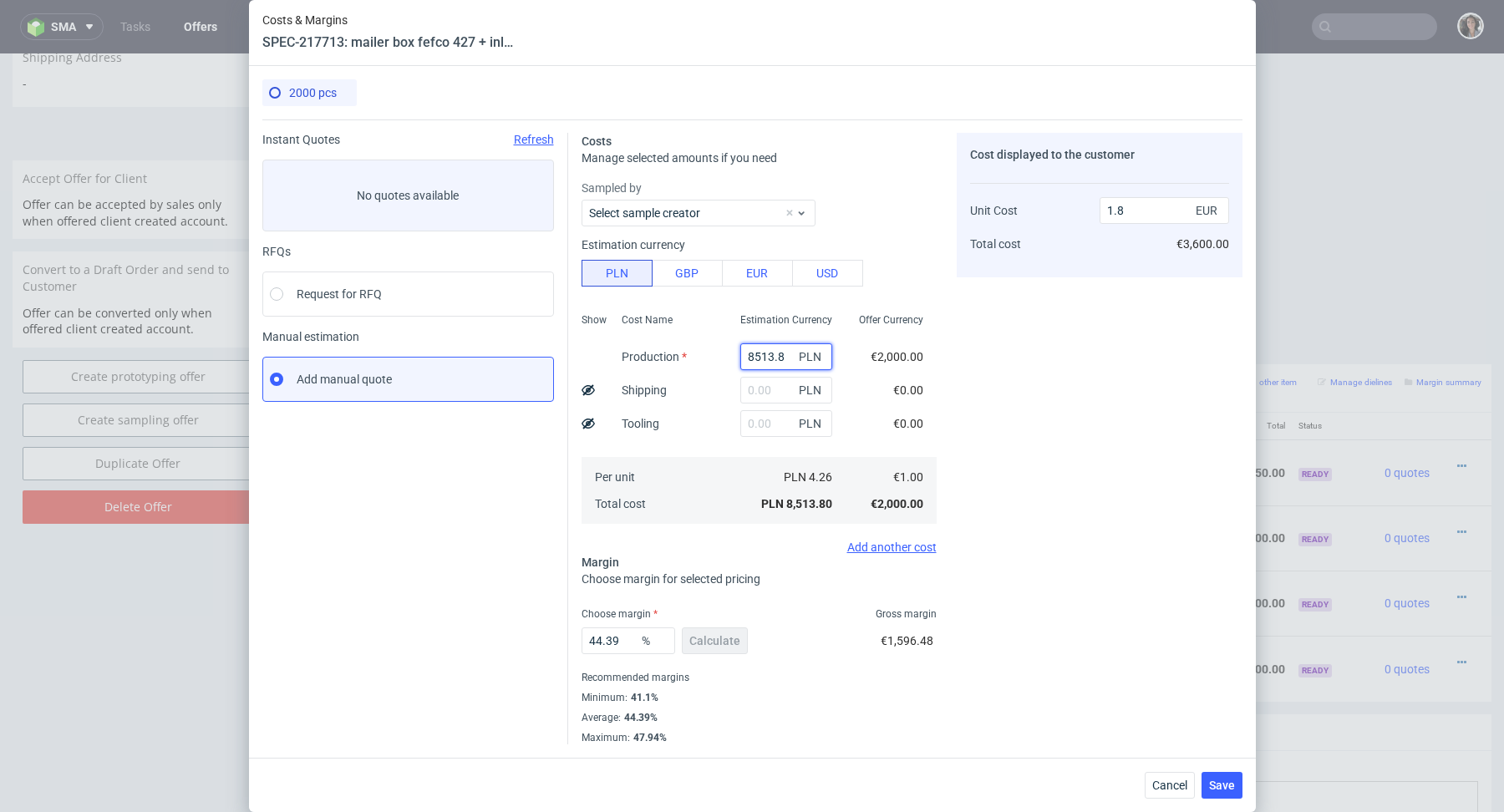
click at [786, 347] on input "8513.8" at bounding box center [787, 356] width 92 height 27
paste input "29180"
type input "29180"
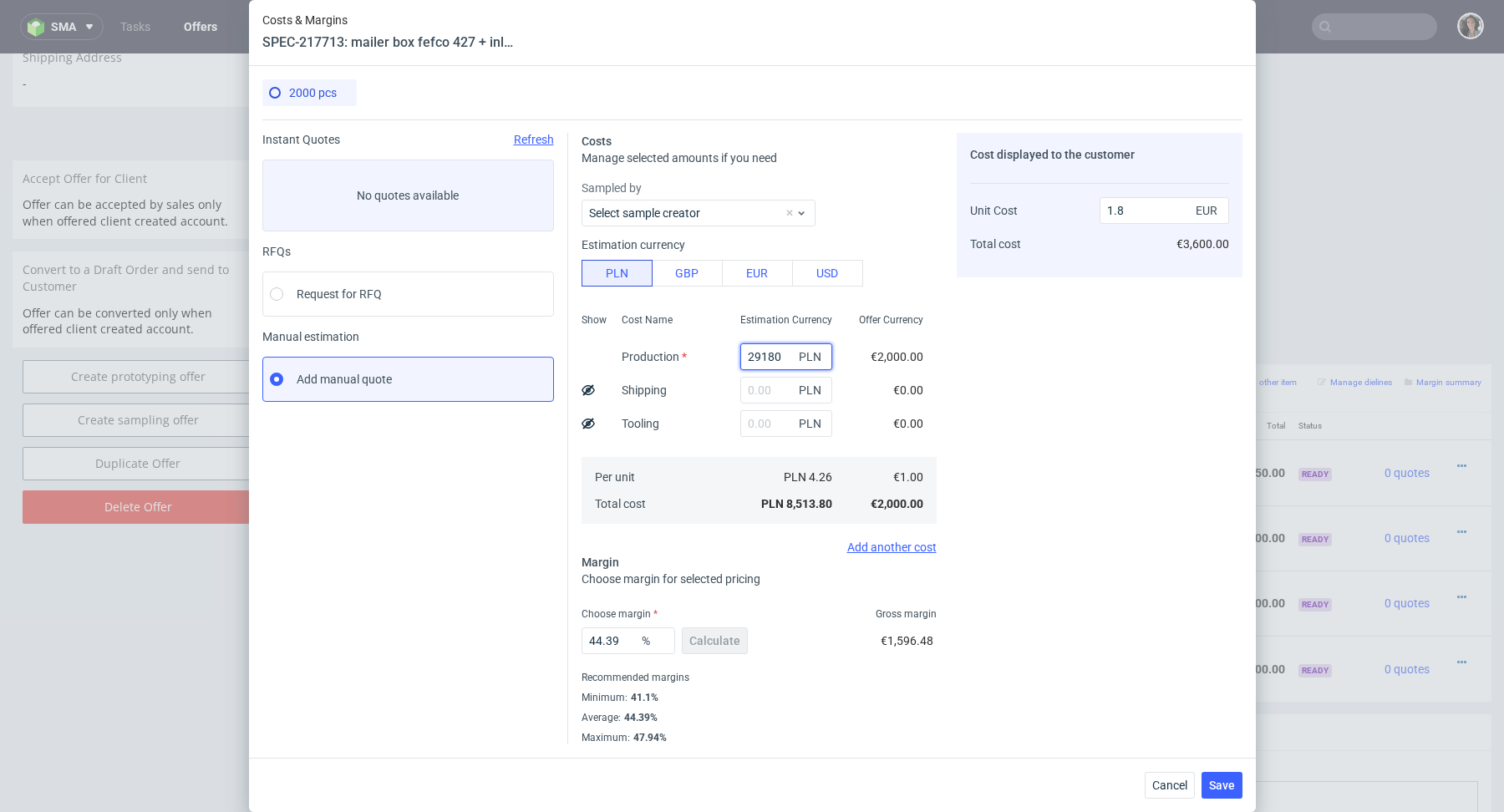
type input "6.16"
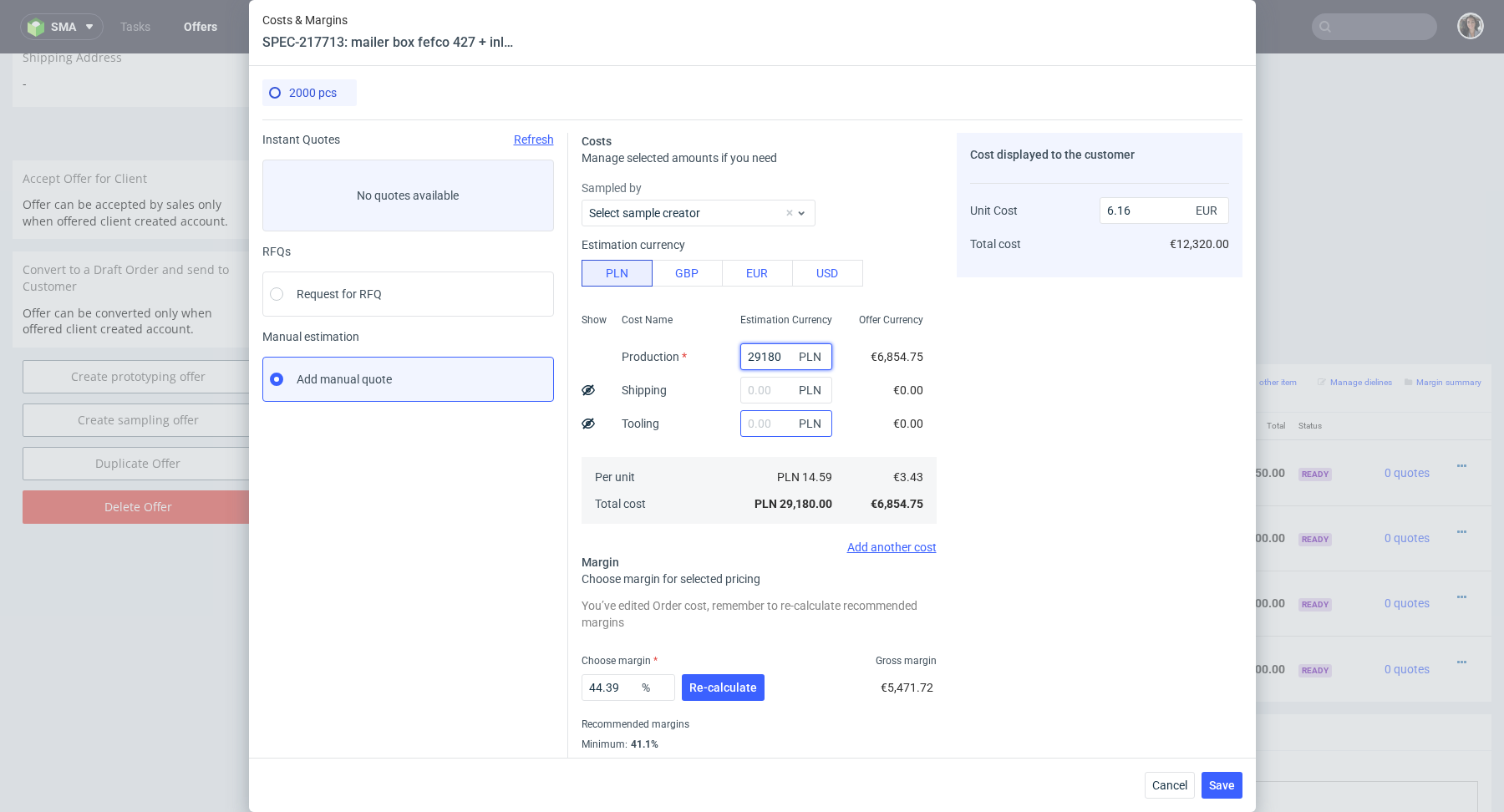
type input "29180"
click at [770, 431] on input "text" at bounding box center [787, 423] width 92 height 27
type input "41"
type input "6.17"
type input "4100"
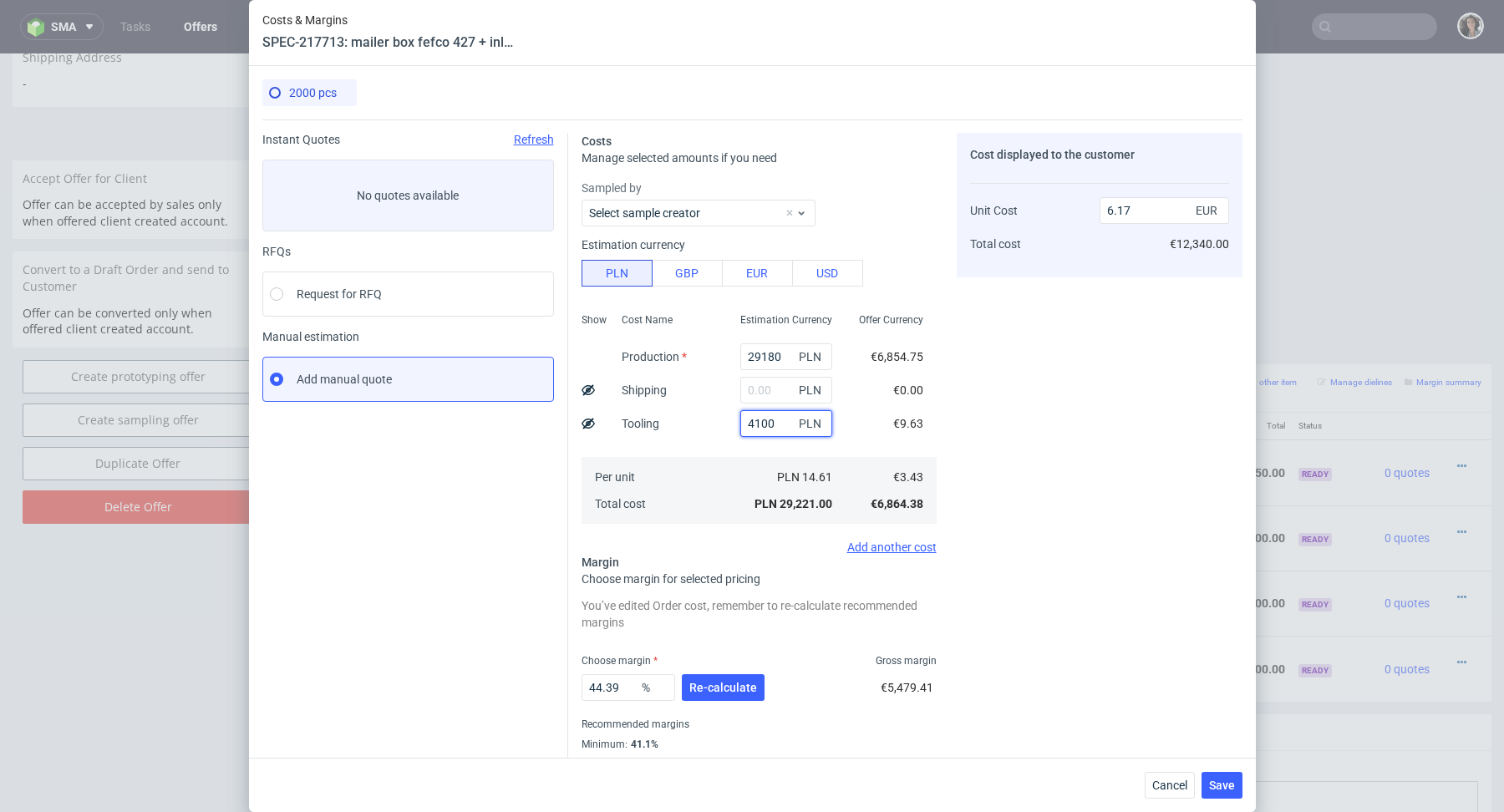
type input "7.03"
type input "4100"
click at [722, 481] on div "Per unit Total cost" at bounding box center [668, 490] width 119 height 67
click at [737, 686] on span "Re-calculate" at bounding box center [723, 687] width 68 height 11
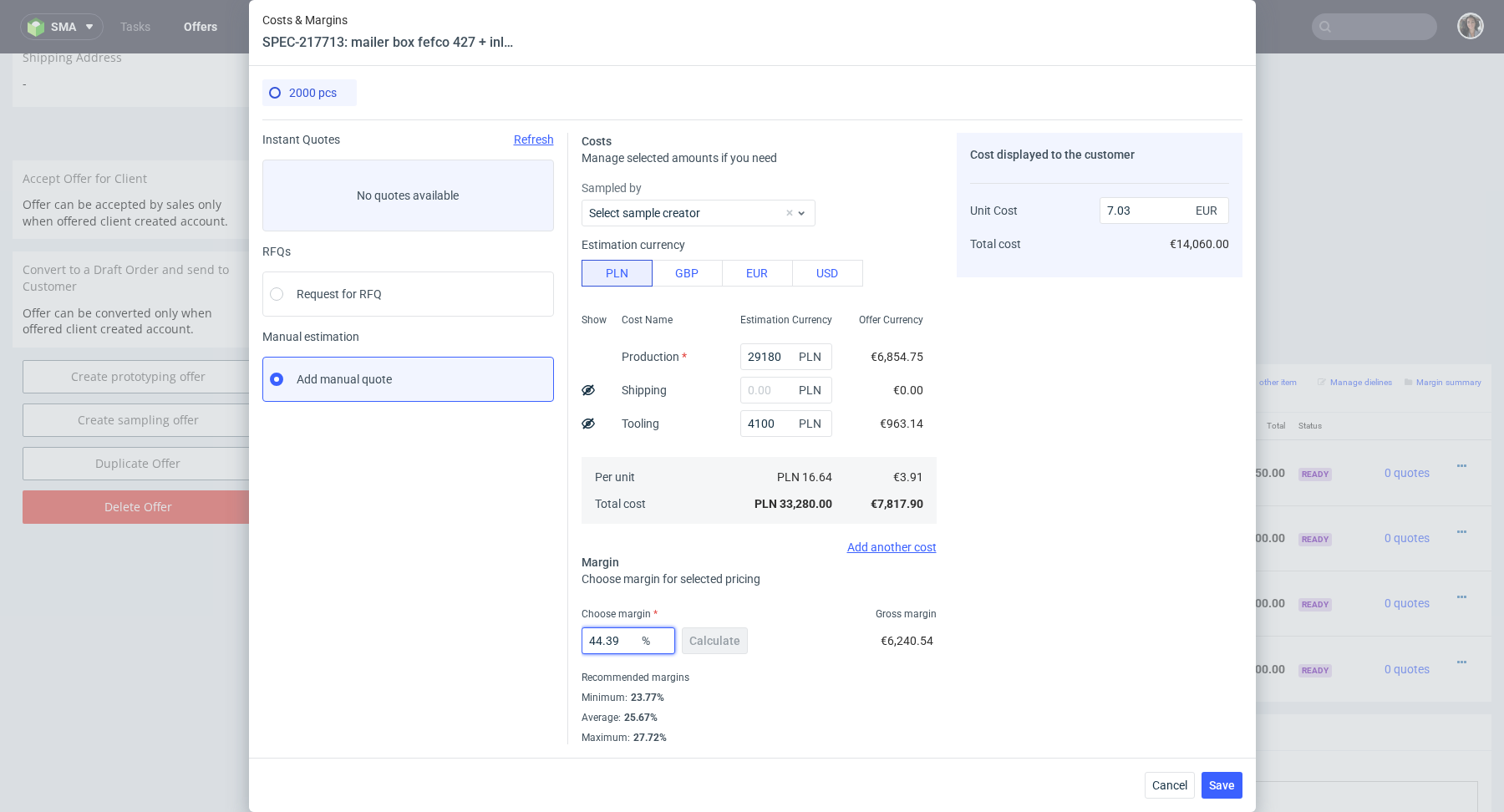
drag, startPoint x: 626, startPoint y: 640, endPoint x: 542, endPoint y: 640, distance: 84.0
click at [542, 640] on div "Instant Quotes Refresh No quotes available RFQs Request for RFQ Manual estimati…" at bounding box center [753, 431] width 981 height 625
type input "2"
type input "3.99"
type input "26"
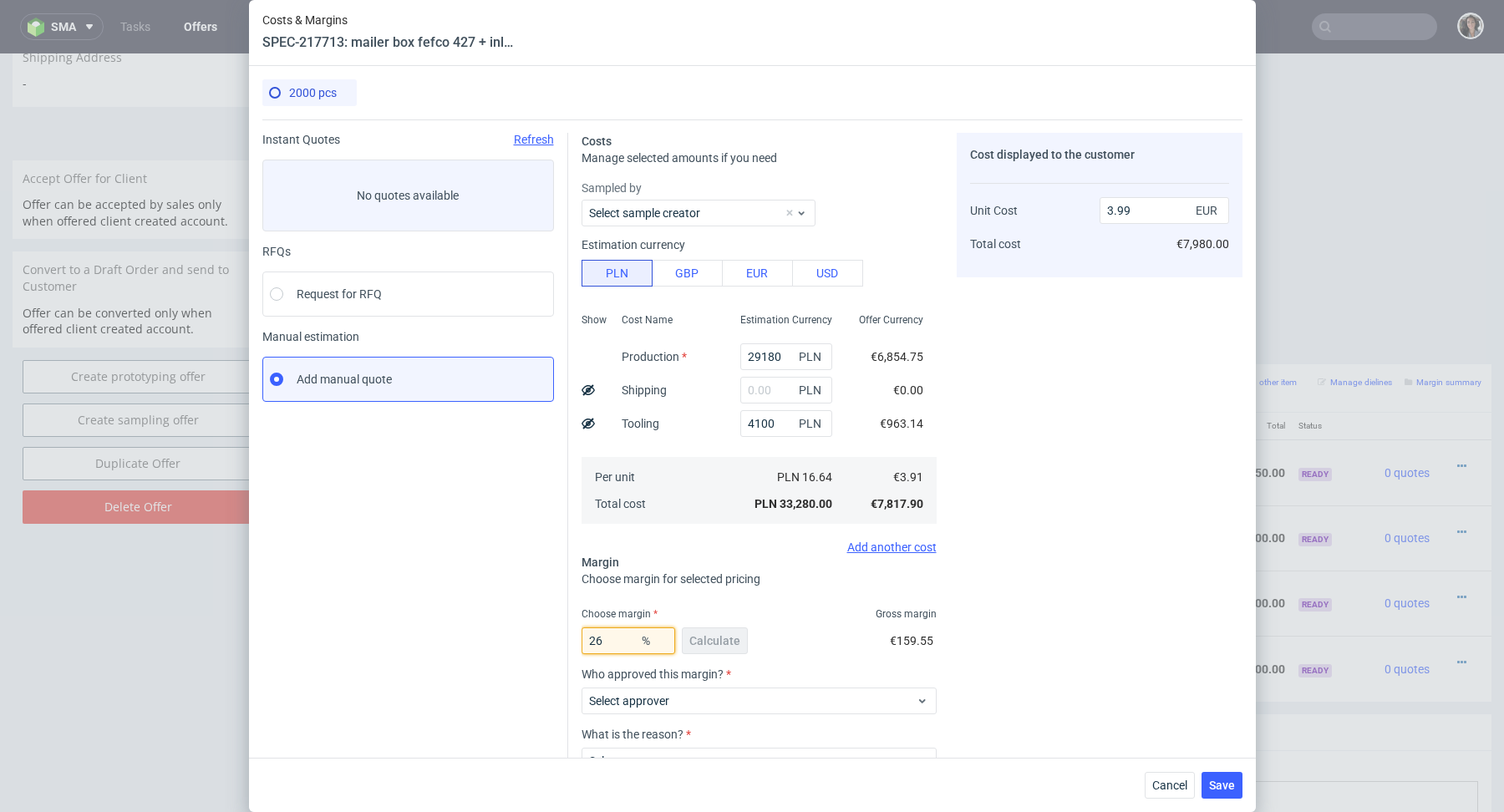
type input "5.28"
type input "26"
click at [1105, 730] on div "Cost displayed to the customer Unit Cost Total cost 5.28 EUR €10,560.00" at bounding box center [1100, 439] width 286 height 612
click at [1222, 786] on span "Save" at bounding box center [1222, 785] width 26 height 11
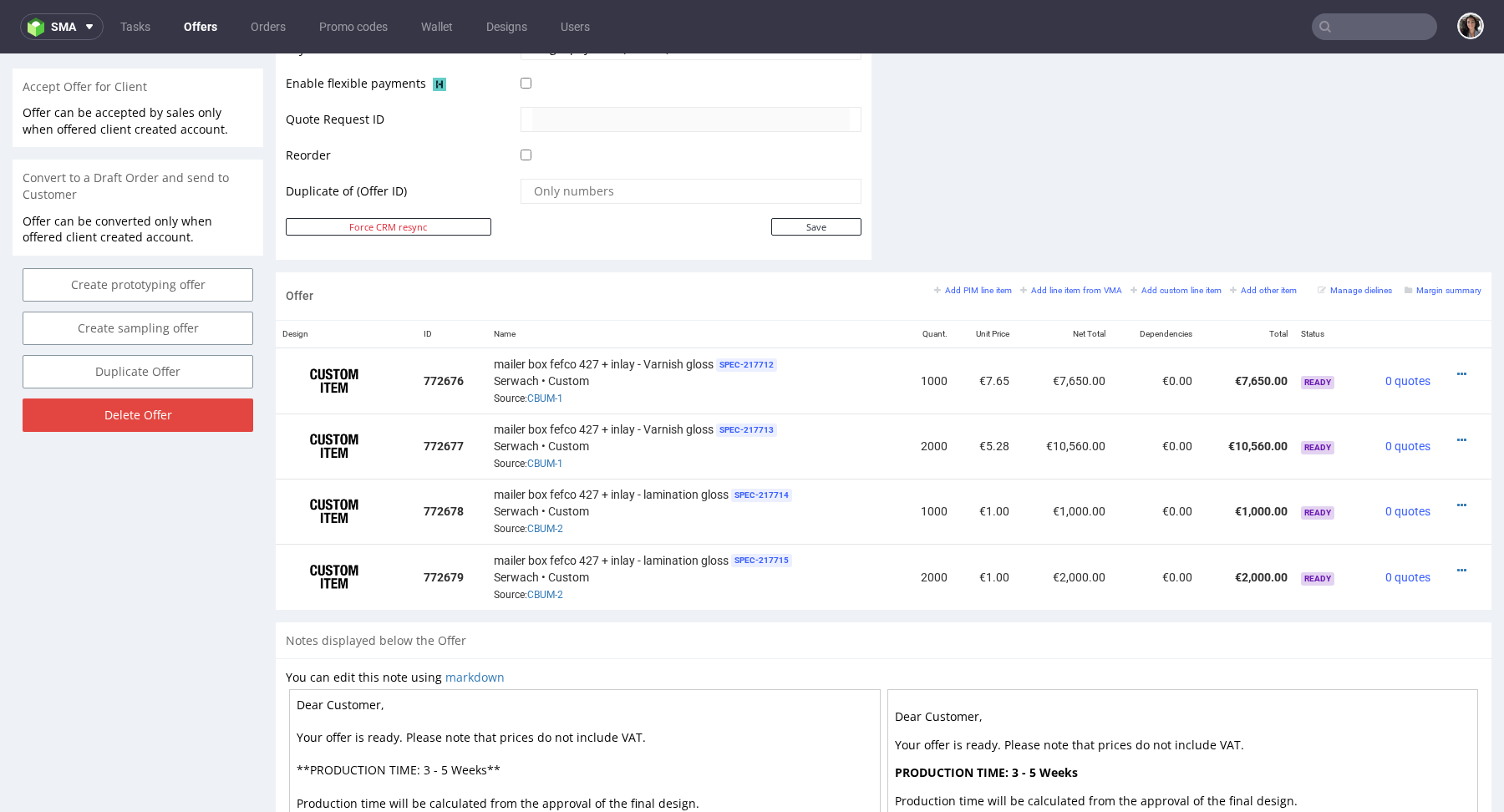
scroll to position [770, 0]
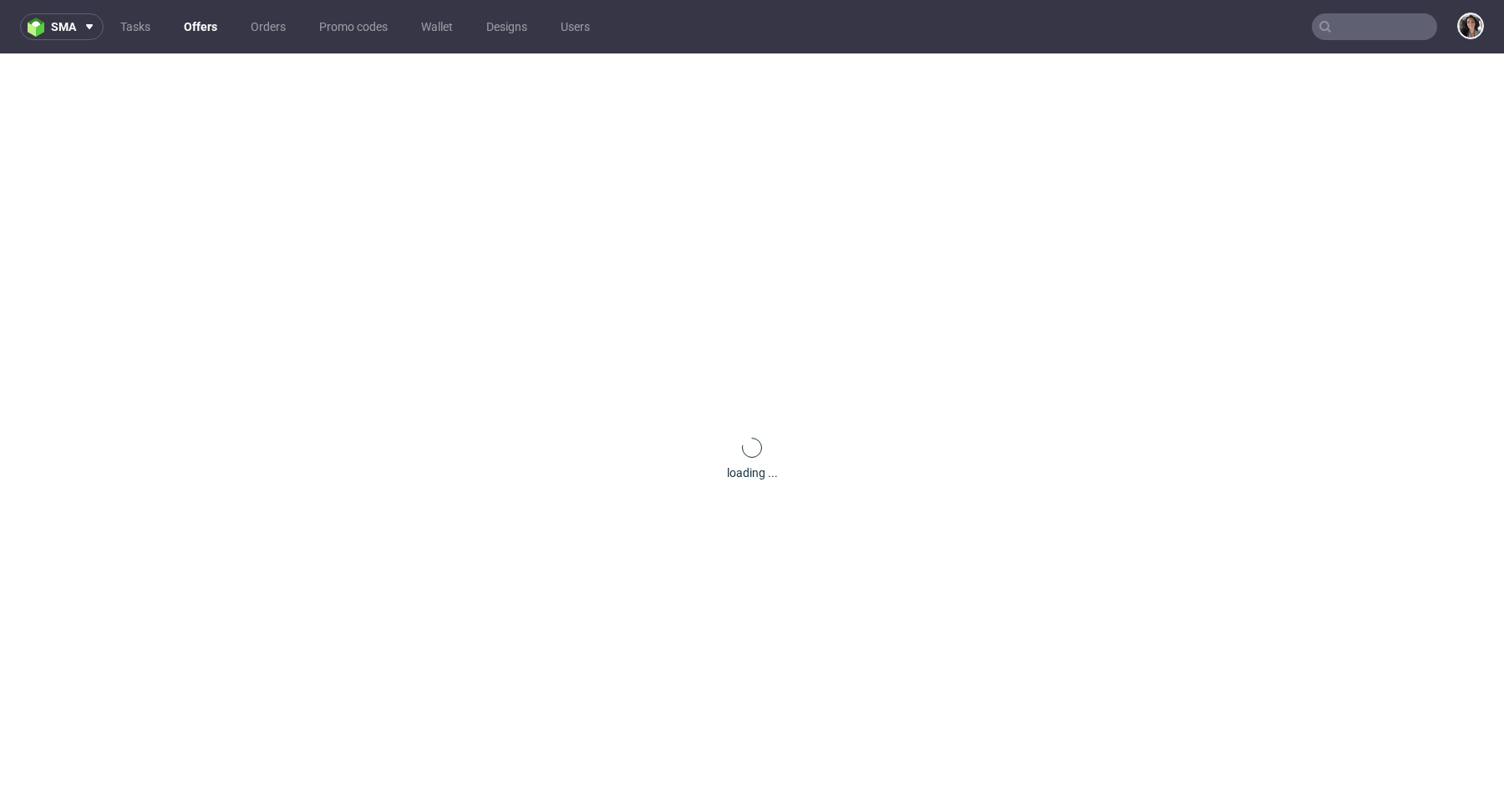
click at [1375, 47] on nav "sma Tasks Offers Orders Promo codes Wallet Designs Users" at bounding box center [752, 27] width 1504 height 54
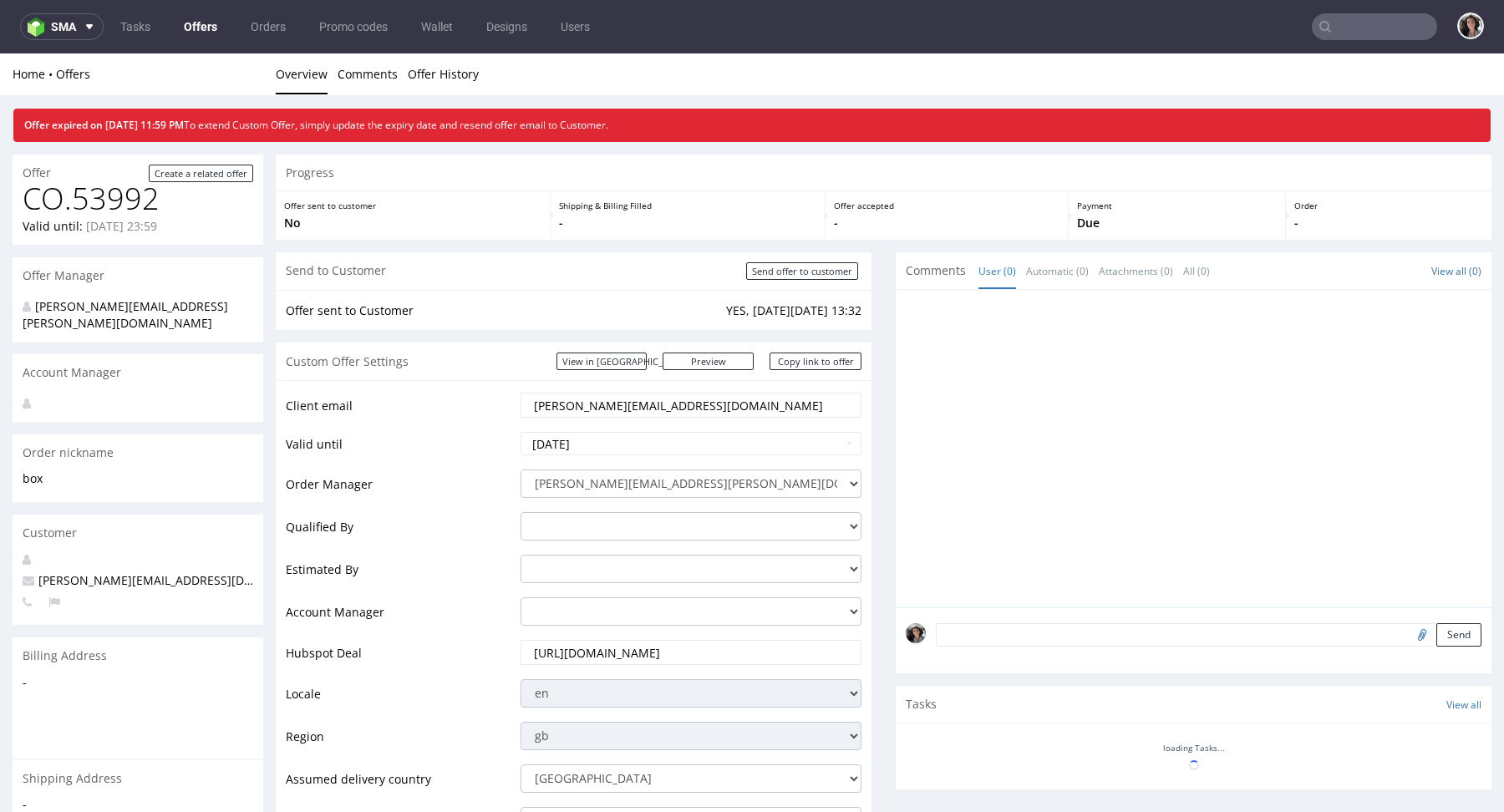
click at [1368, 31] on input "text" at bounding box center [1374, 26] width 125 height 27
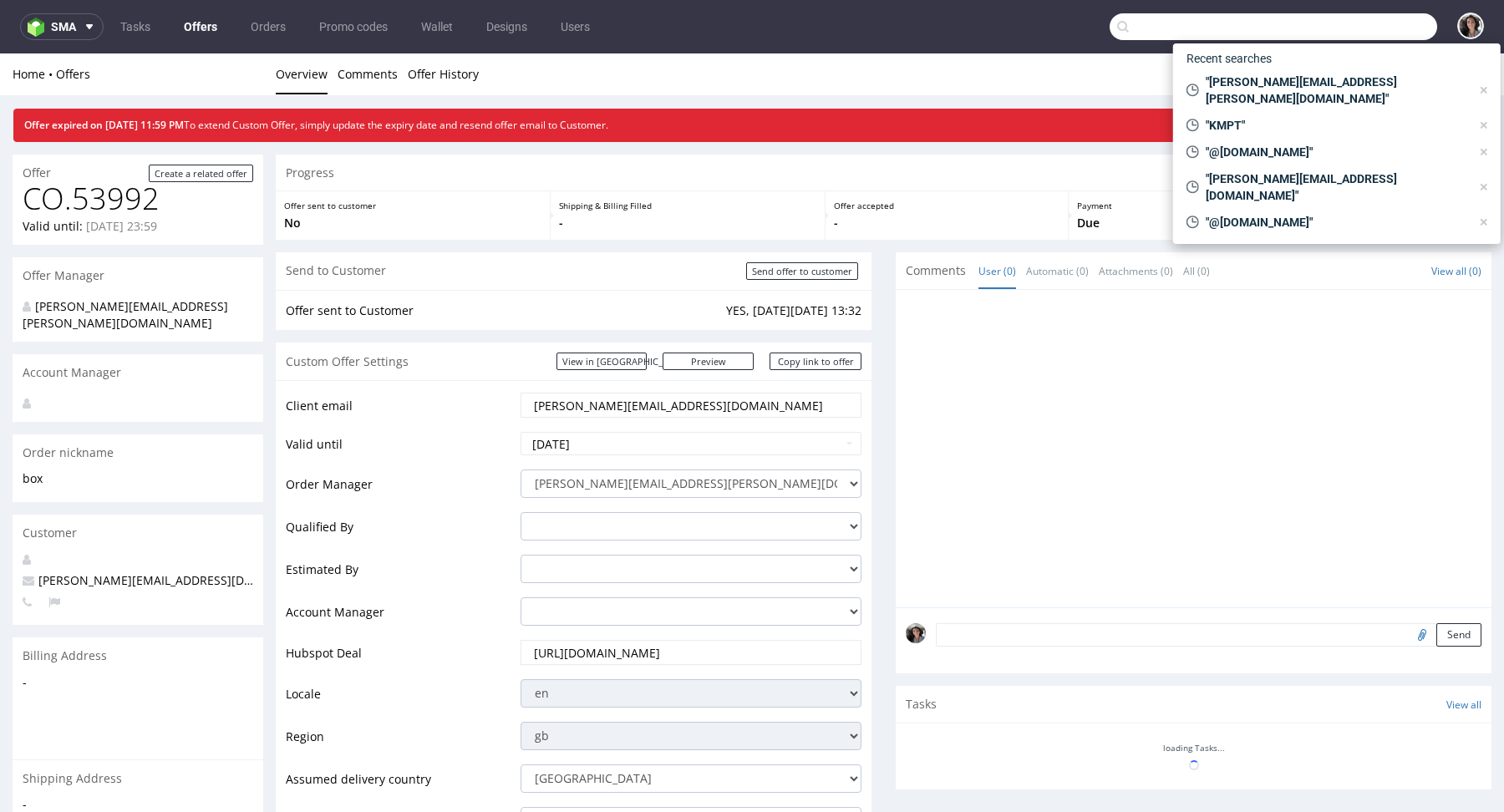
paste input "[PERSON_NAME][EMAIL_ADDRESS][DOMAIN_NAME]"
type input "[PERSON_NAME][EMAIL_ADDRESS][DOMAIN_NAME]"
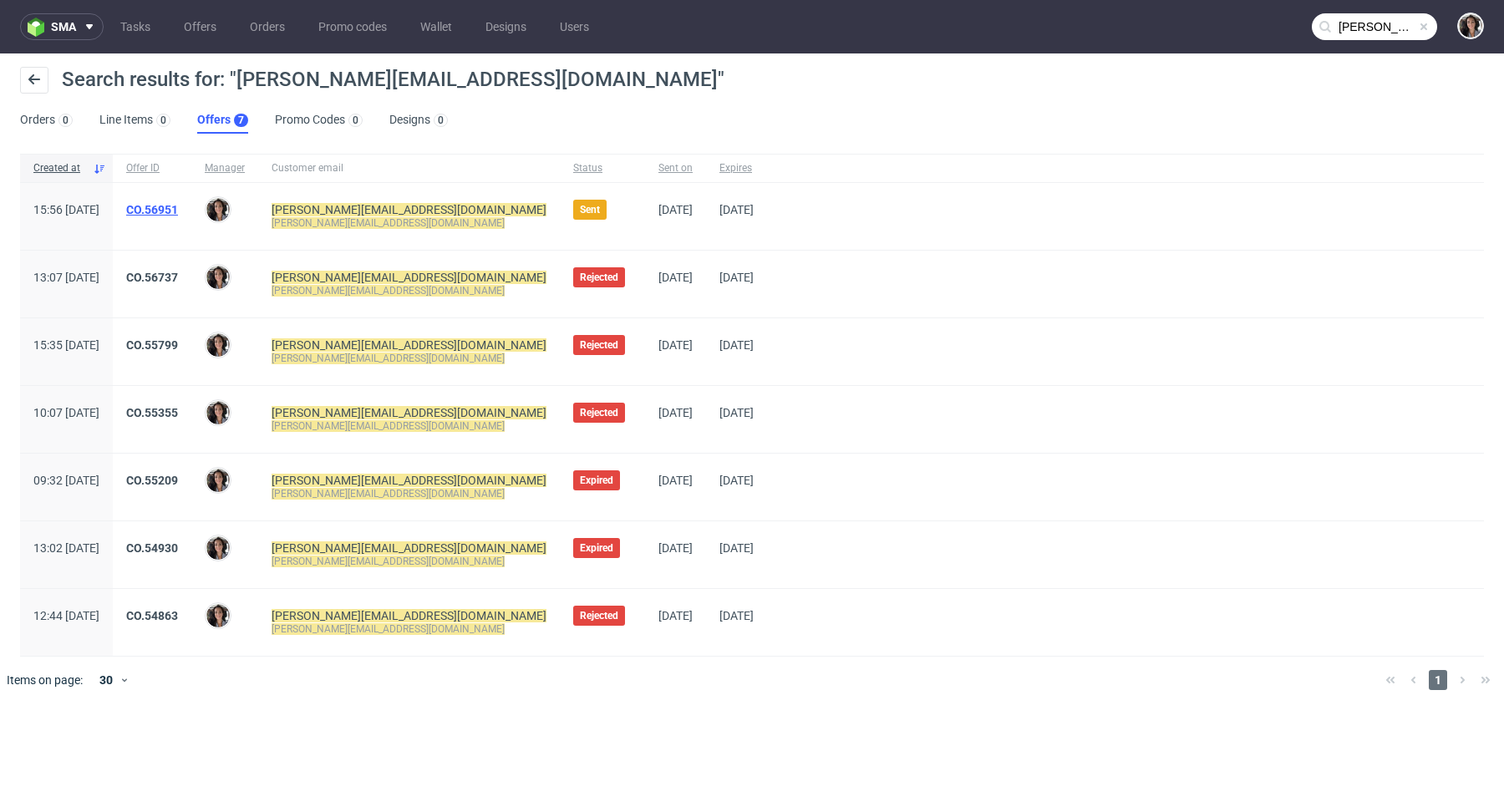
click at [178, 210] on link "CO.56951" at bounding box center [152, 210] width 52 height 13
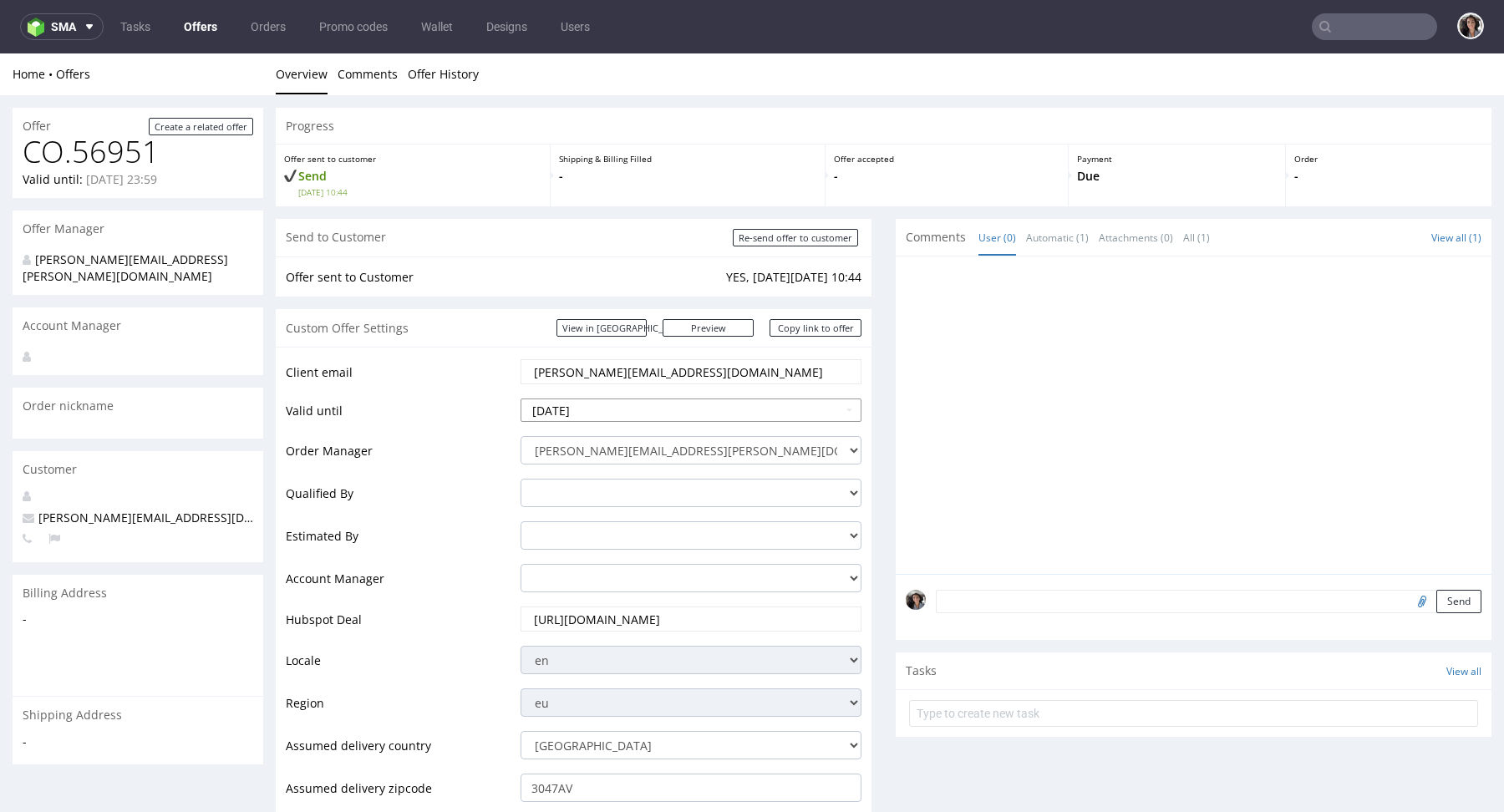
scroll to position [270, 0]
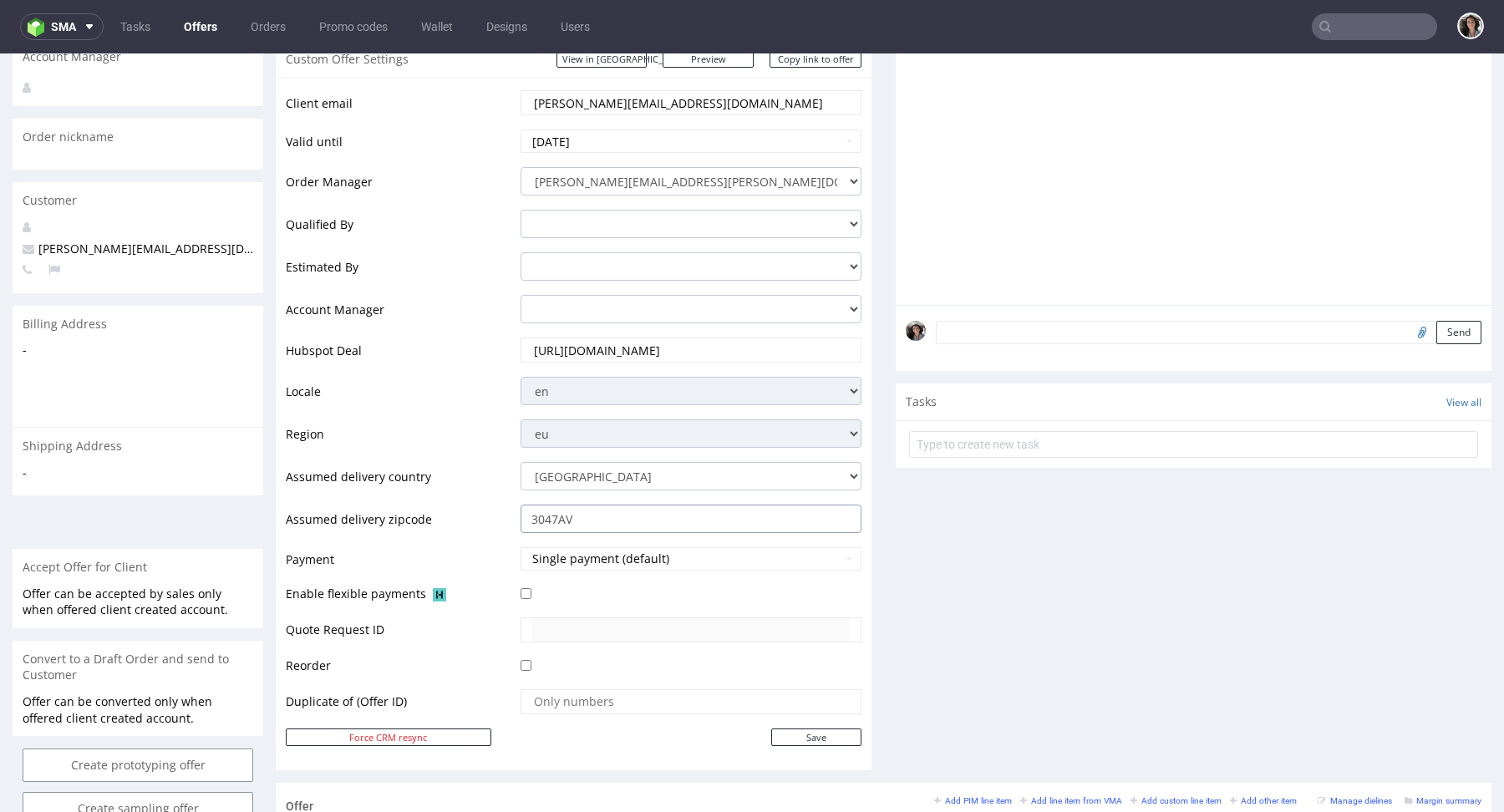
click at [609, 511] on input "3047AV" at bounding box center [691, 519] width 341 height 29
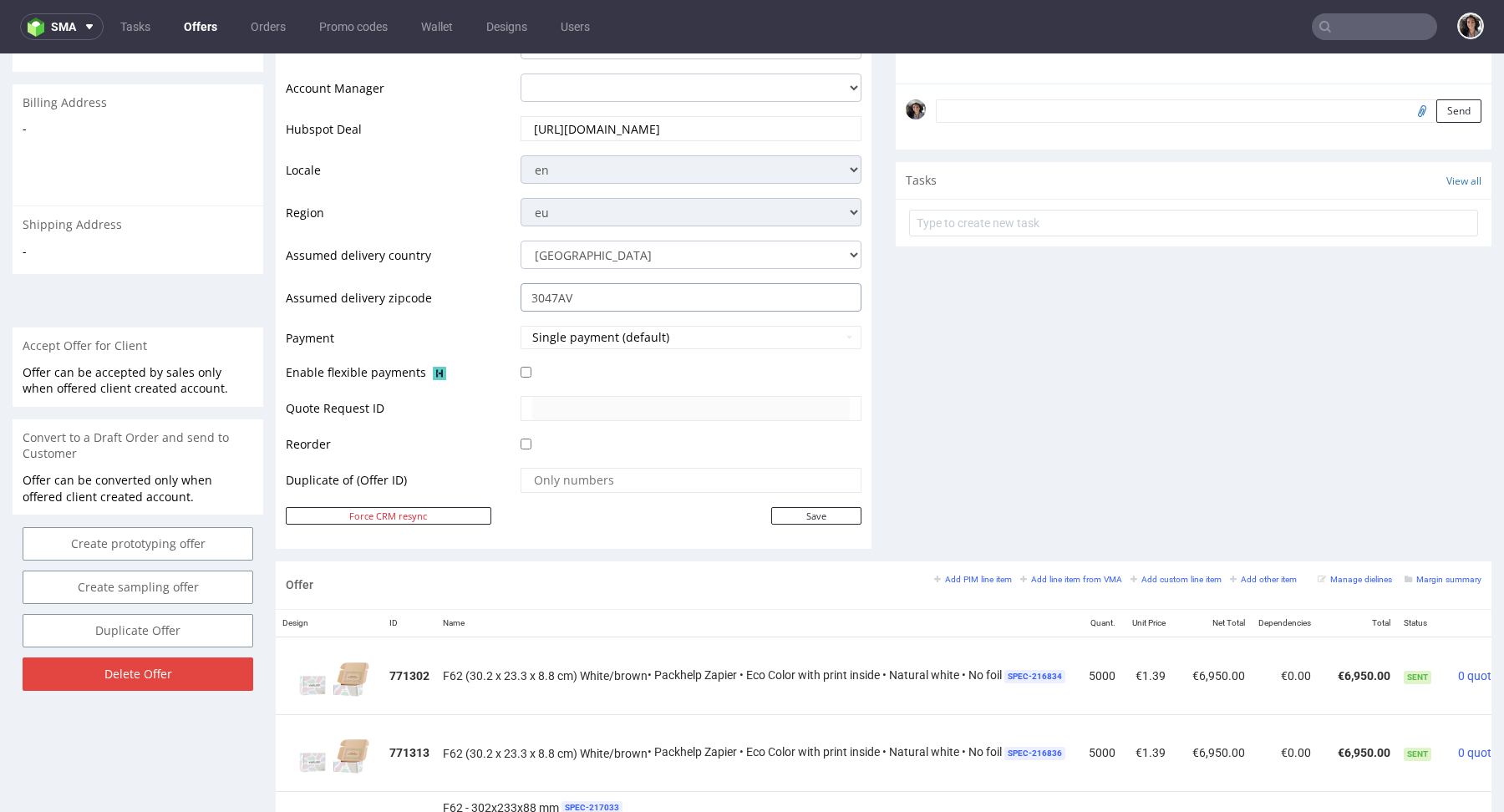
scroll to position [565, 0]
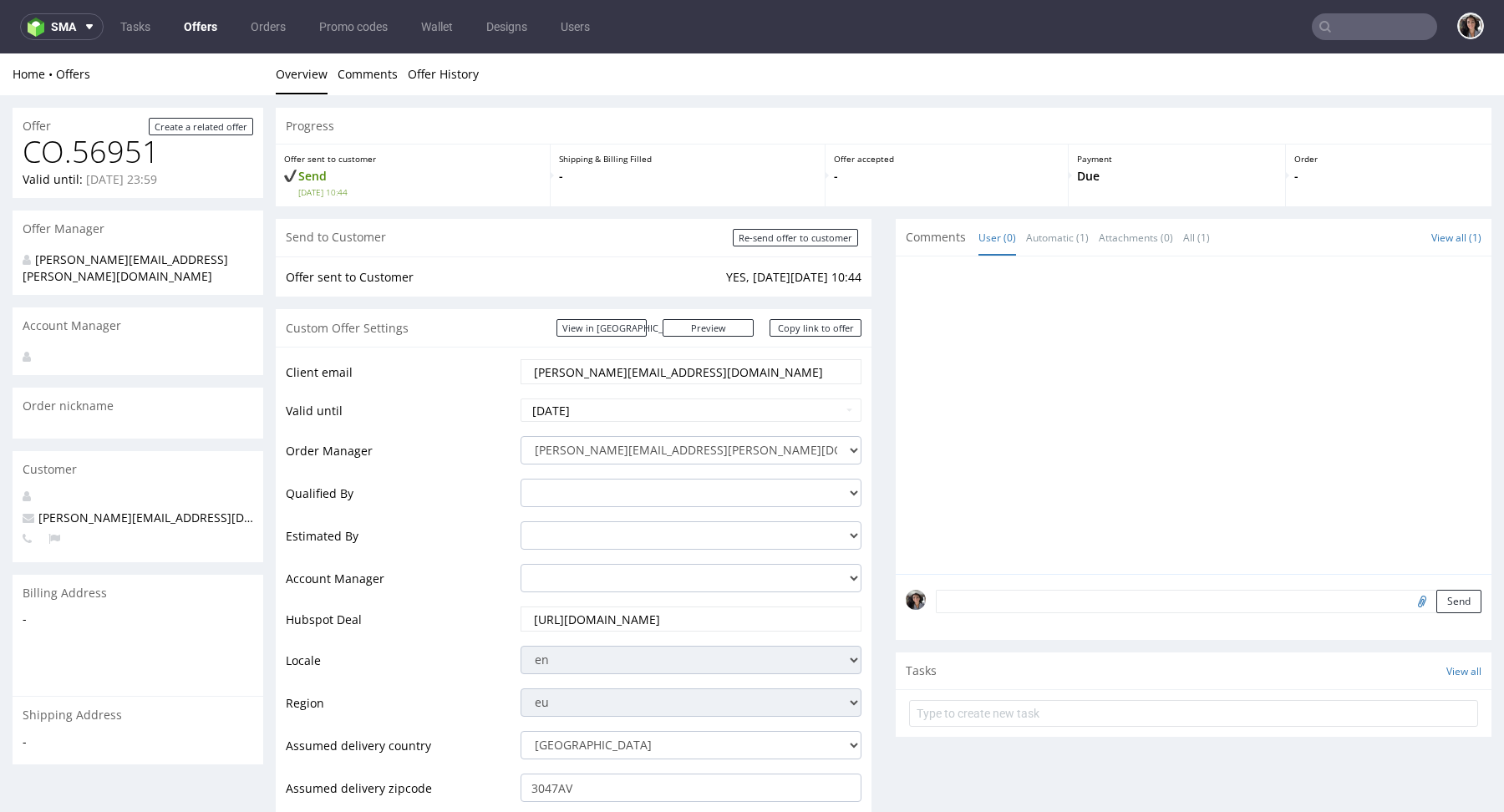
scroll to position [565, 0]
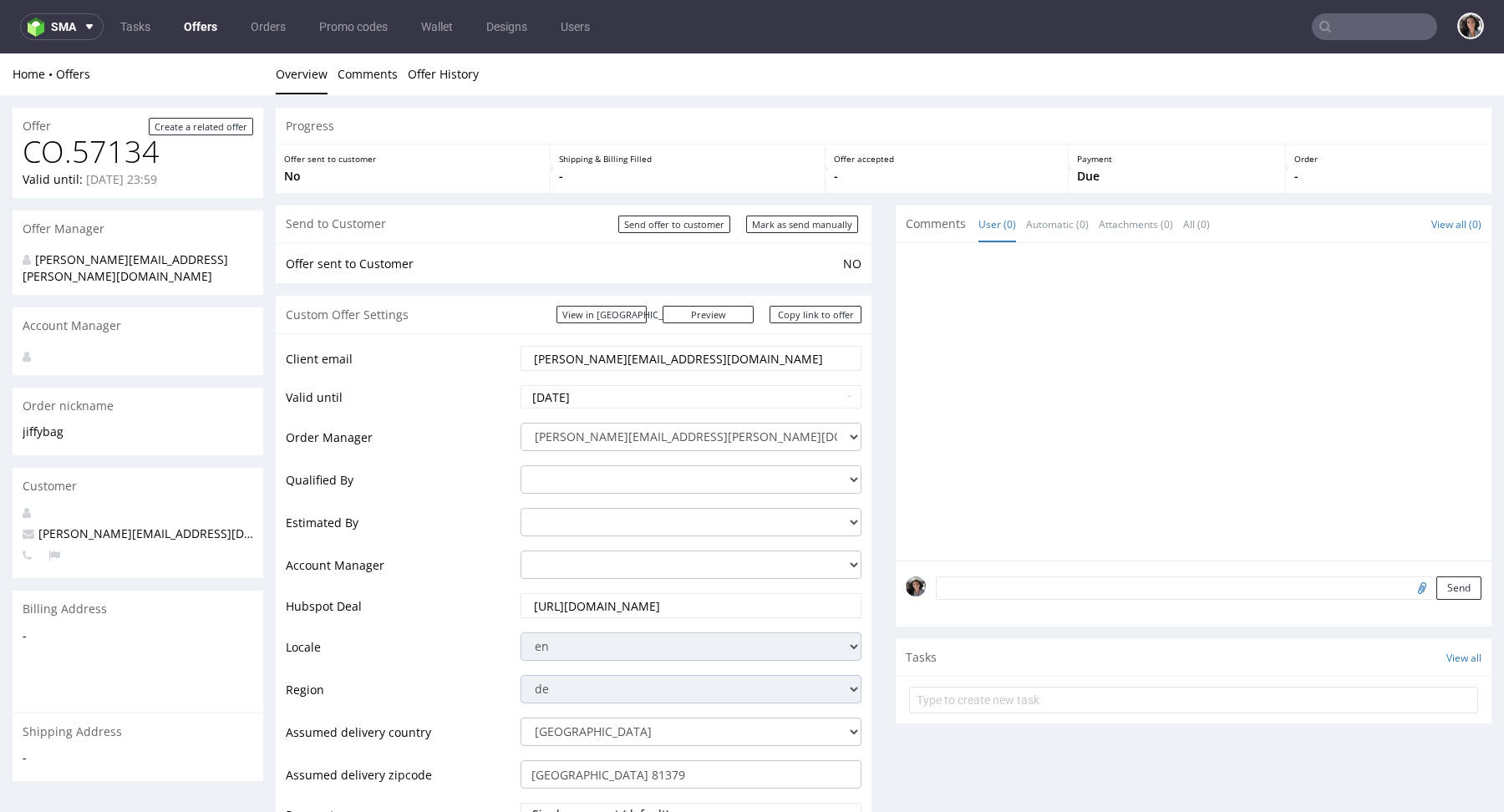
scroll to position [801, 0]
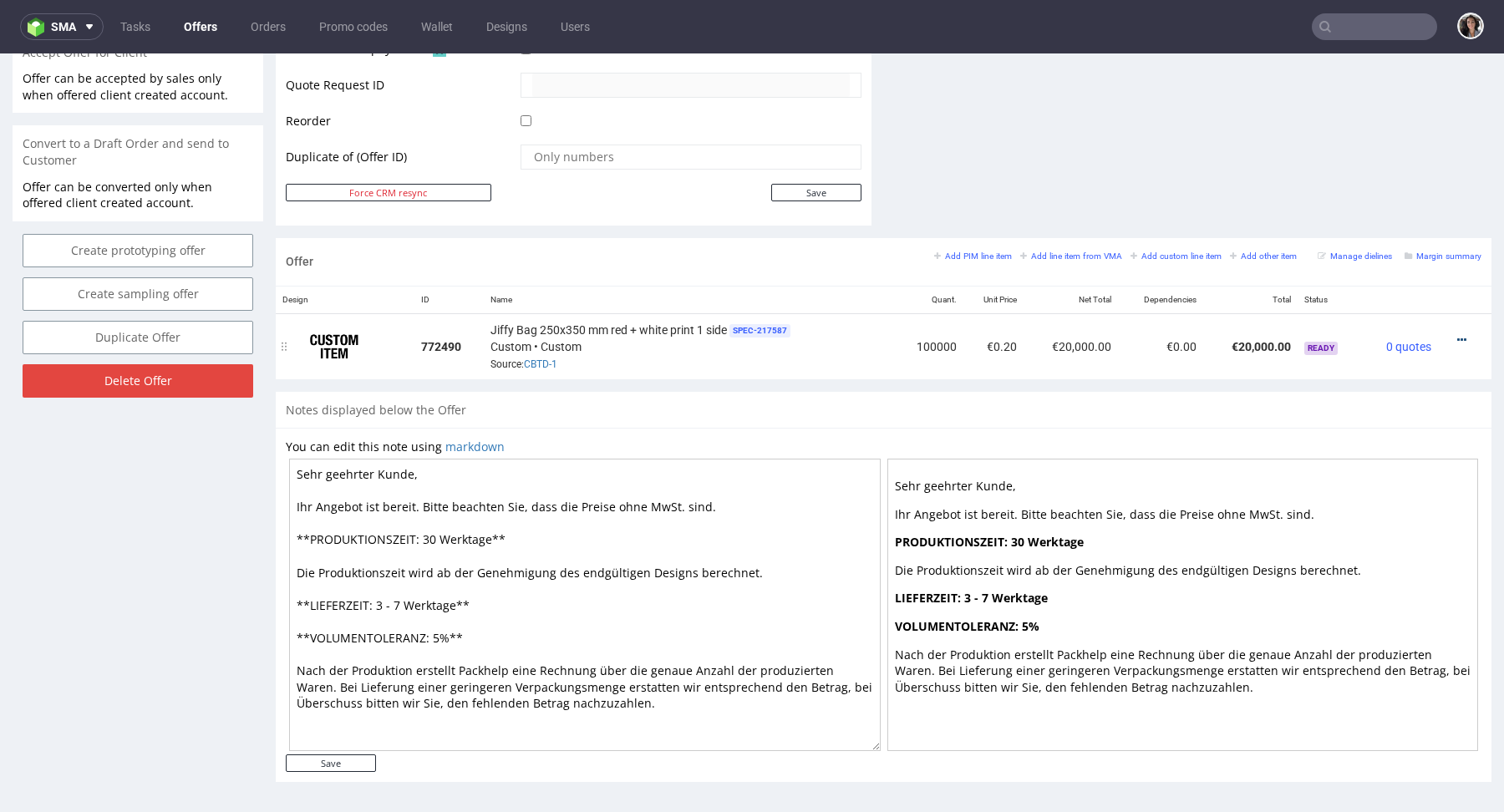
click at [1458, 336] on icon at bounding box center [1462, 340] width 10 height 11
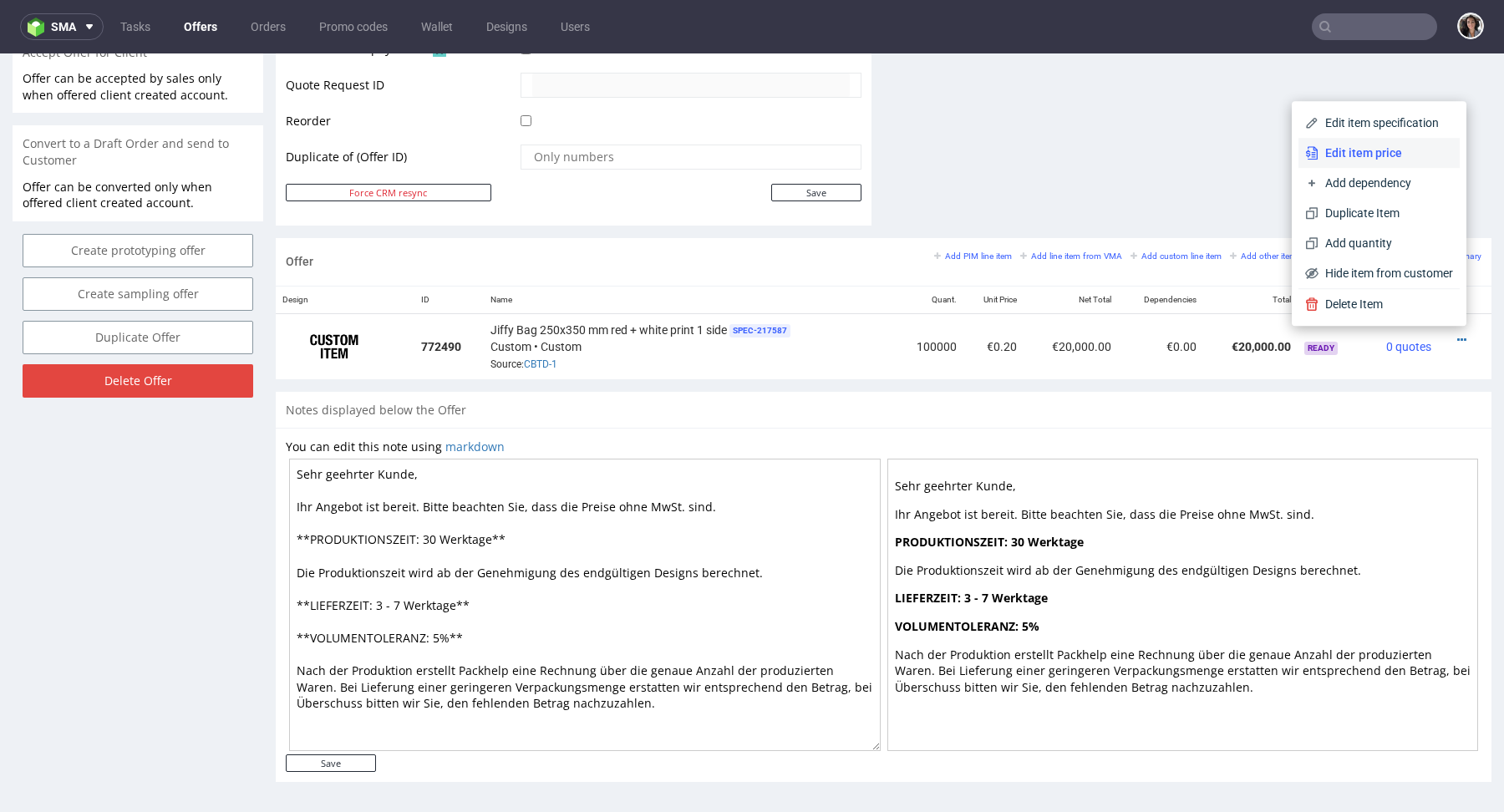
click at [1319, 146] on span "Edit item price" at bounding box center [1386, 152] width 135 height 17
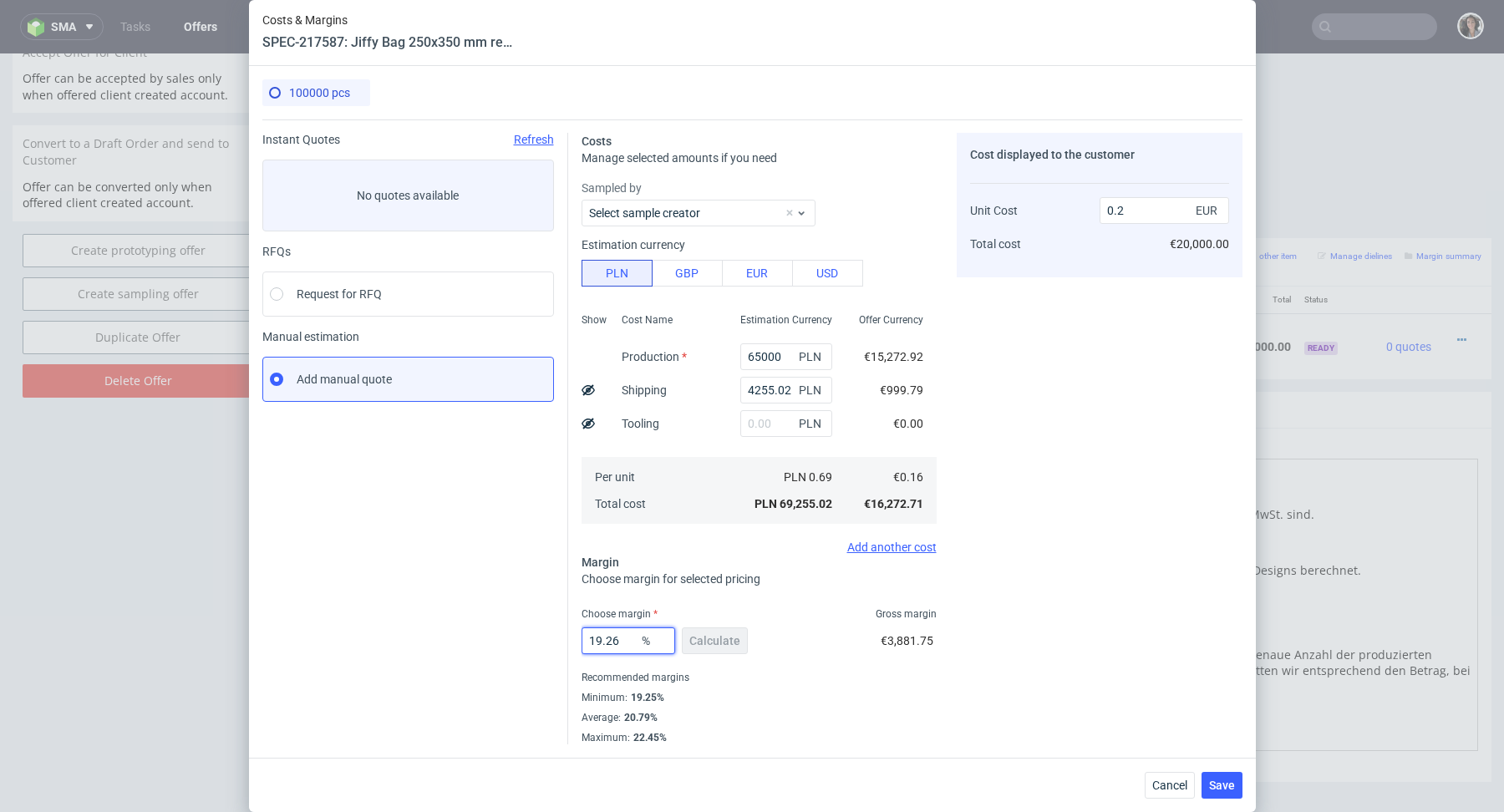
drag, startPoint x: 622, startPoint y: 637, endPoint x: 533, endPoint y: 637, distance: 89.0
click at [534, 637] on div "Instant Quotes Refresh No quotes available RFQs Request for RFQ Manual estimati…" at bounding box center [753, 431] width 981 height 625
type input "16"
type input "0.19"
type input "16.6"
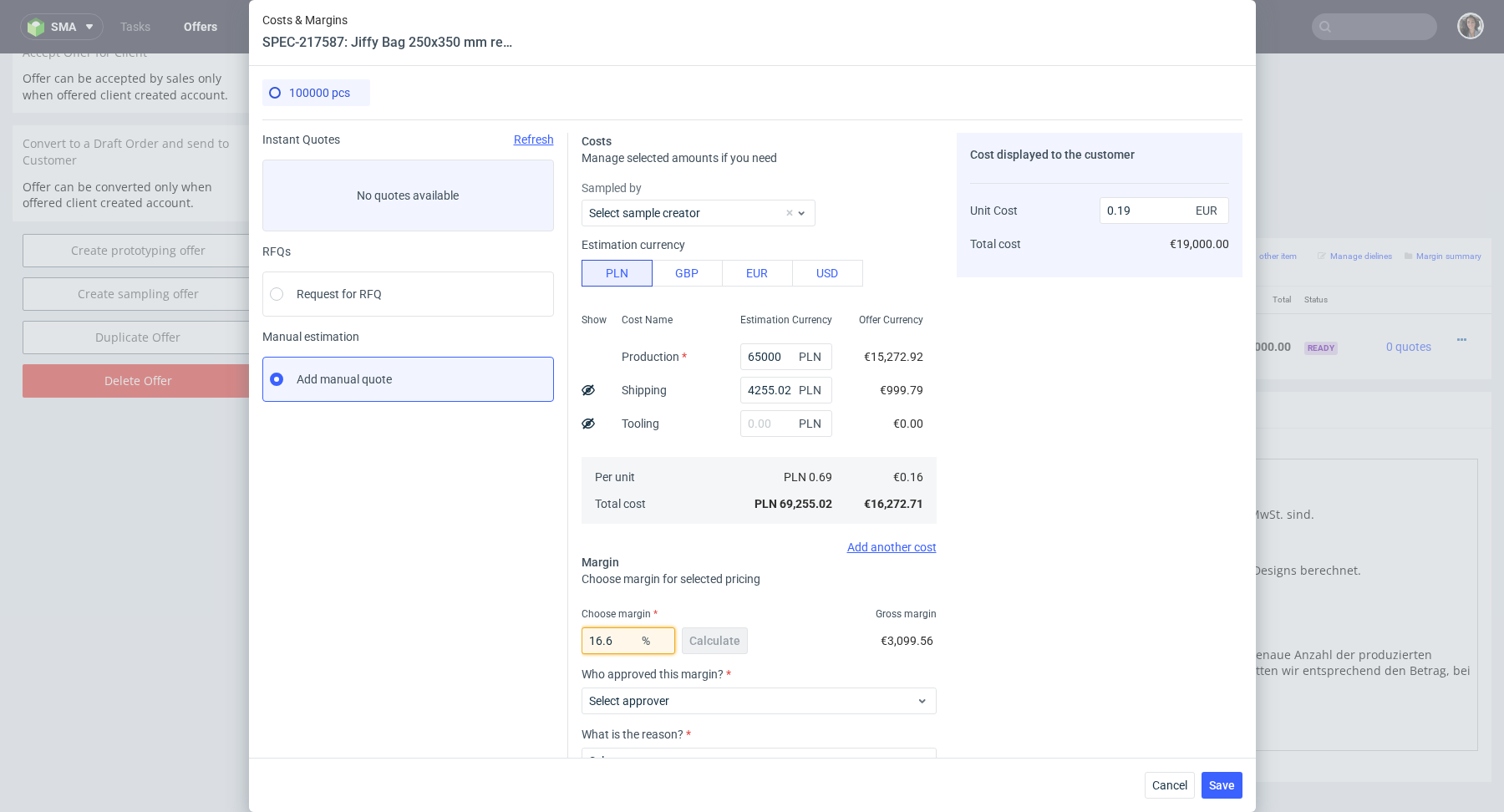
type input "0.2"
type input "16.5"
type input "0.19"
click at [811, 666] on div "16.5 % Calculate €3,215.57" at bounding box center [759, 644] width 356 height 47
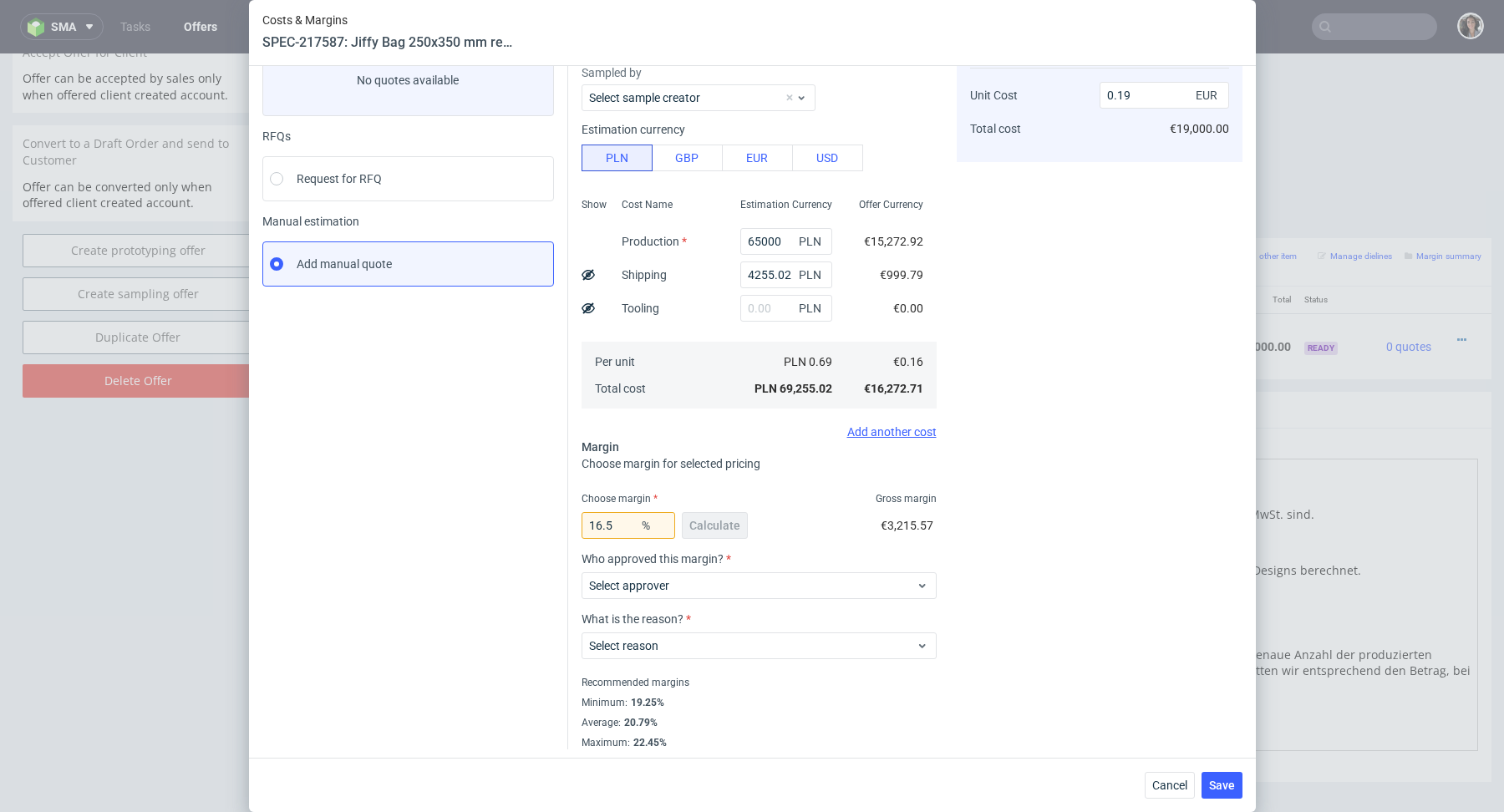
scroll to position [119, 0]
click at [682, 591] on div "Select approver" at bounding box center [759, 582] width 356 height 27
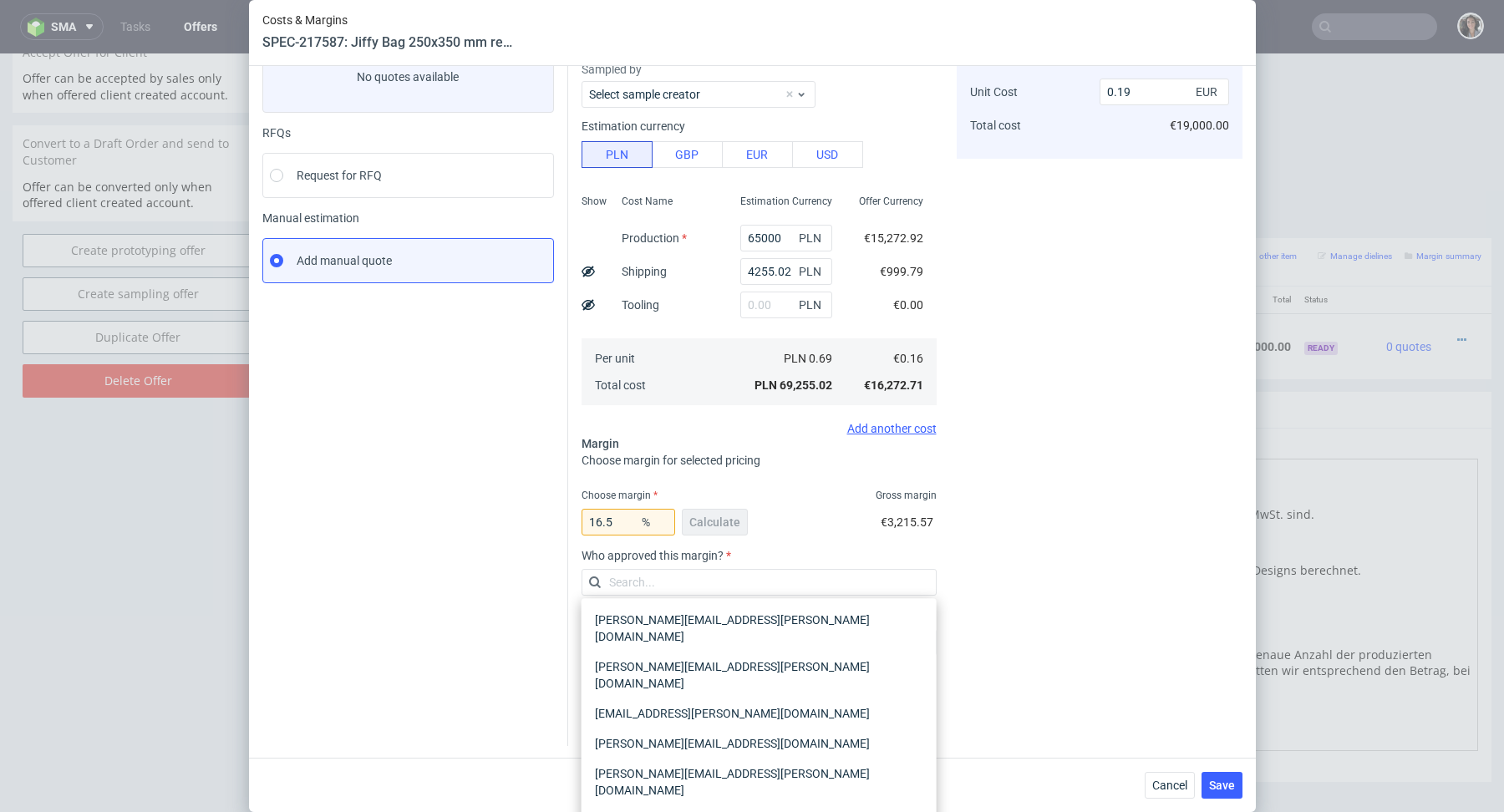
click at [771, 508] on div "16.5 % Calculate €3,215.57" at bounding box center [759, 526] width 356 height 47
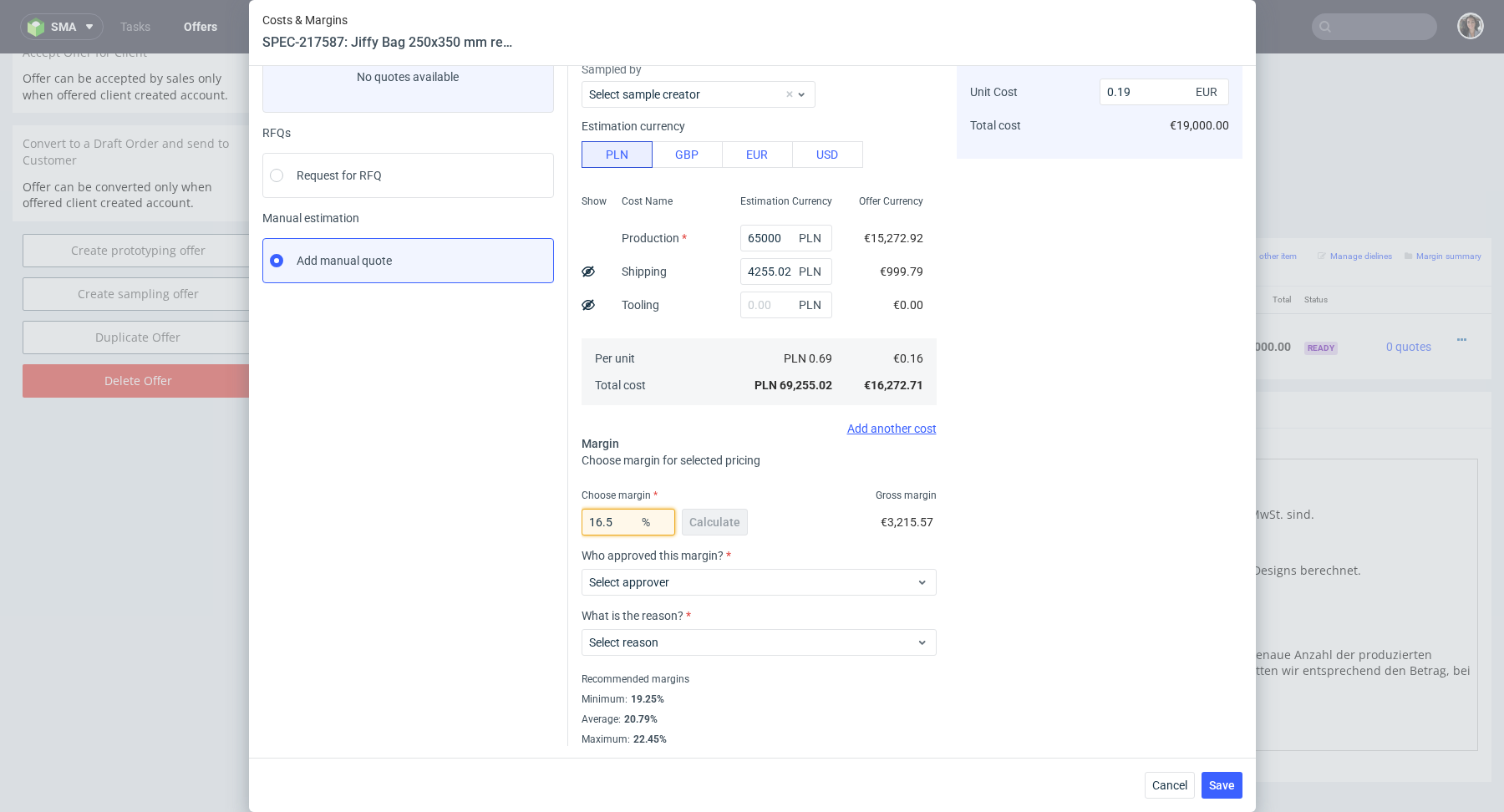
drag, startPoint x: 615, startPoint y: 522, endPoint x: 572, endPoint y: 524, distance: 43.0
click at [572, 523] on div "Costs Manage selected amounts if you need Sampled by Select sample creator Esti…" at bounding box center [906, 374] width 675 height 746
type input "19"
type input "0.2"
type input "16"
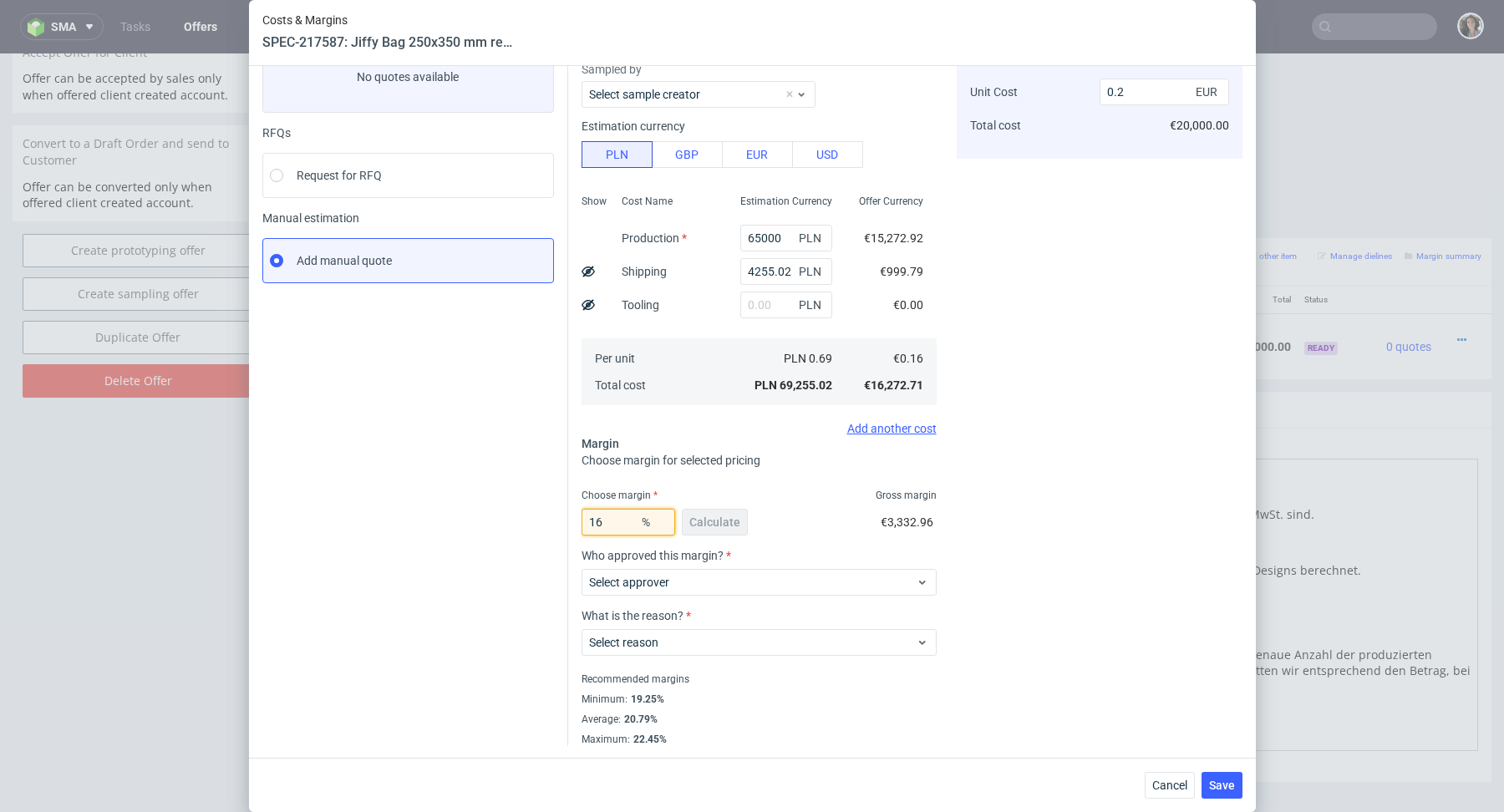
type input "0.19"
type input "16.6"
type input "0.2"
type input "16.5"
type input "0.19"
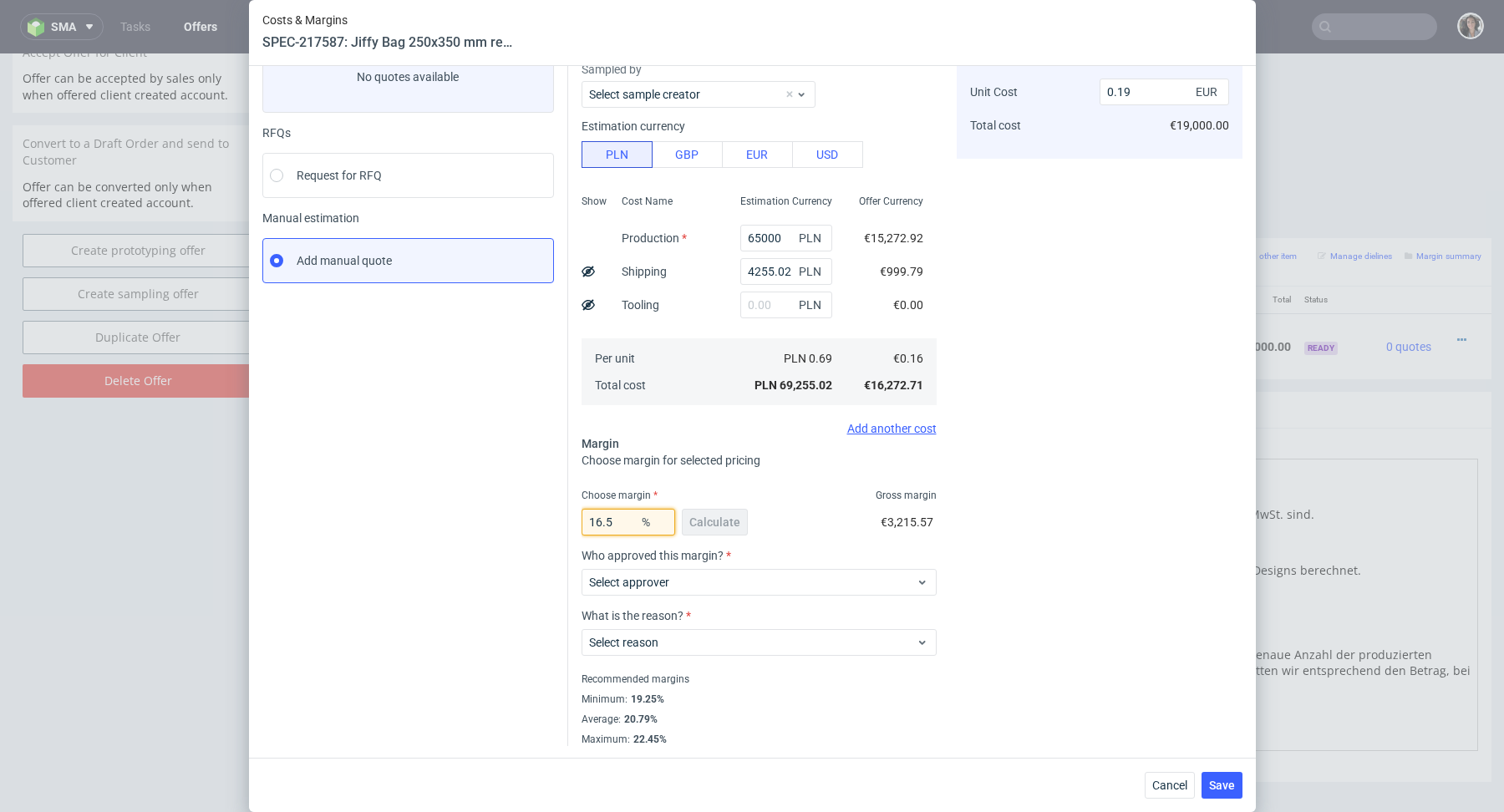
type input "16.55"
type input "0.2"
type input "16.54"
type input "0.19"
type input "16.54"
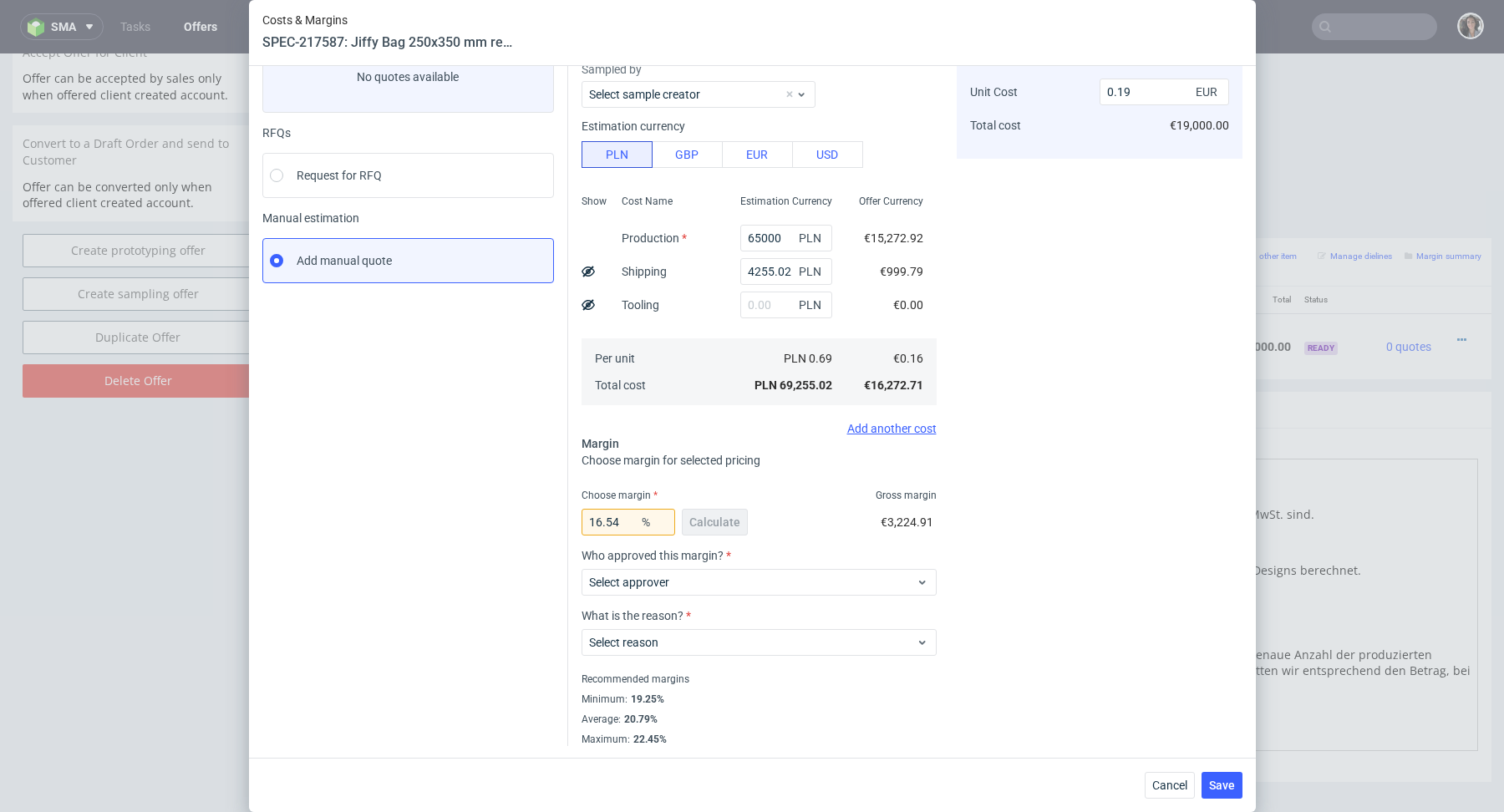
click at [693, 567] on div "Select approver" at bounding box center [759, 579] width 356 height 33
click at [681, 582] on span "Select approver" at bounding box center [753, 582] width 328 height 17
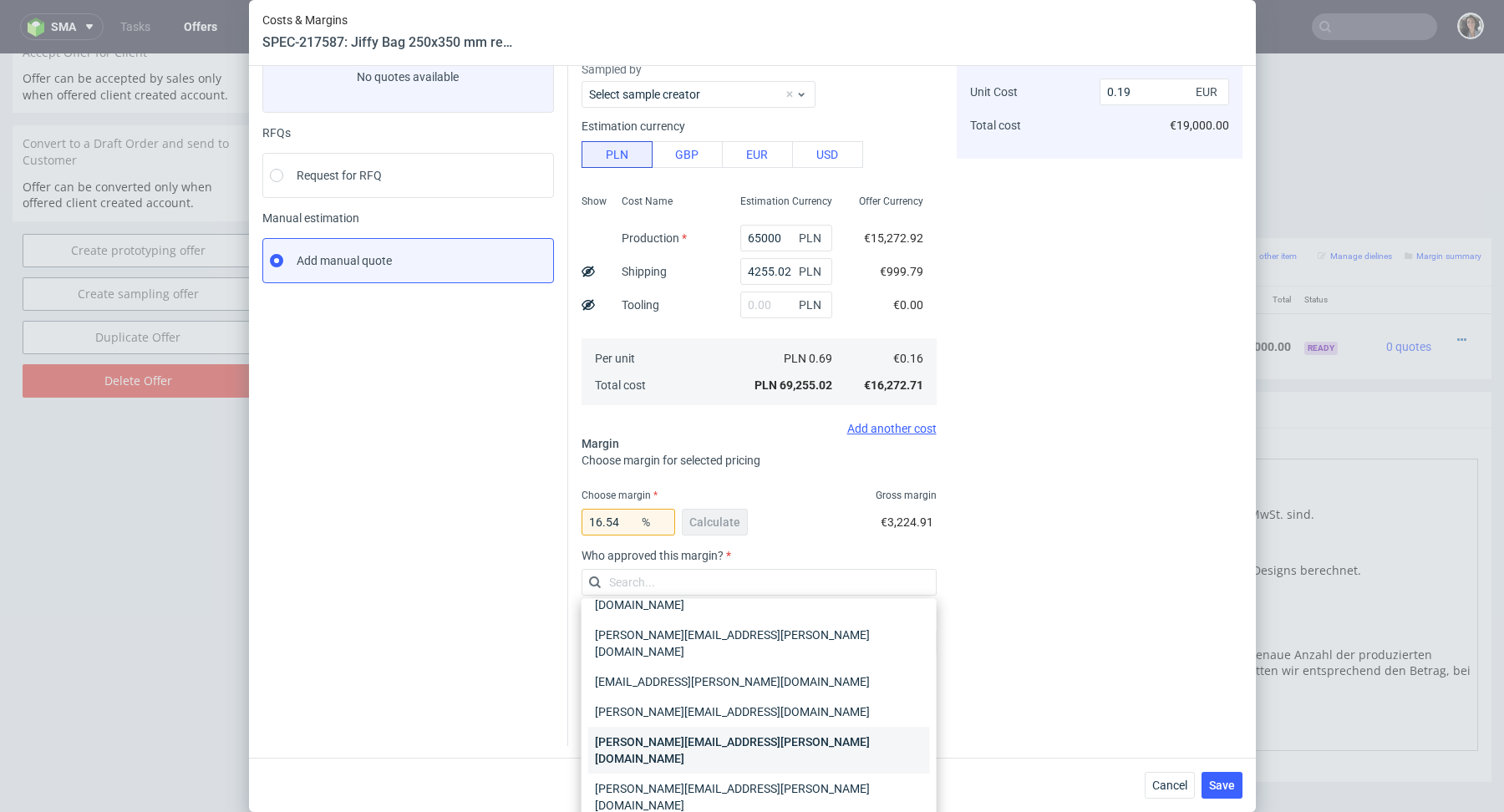
scroll to position [50, 0]
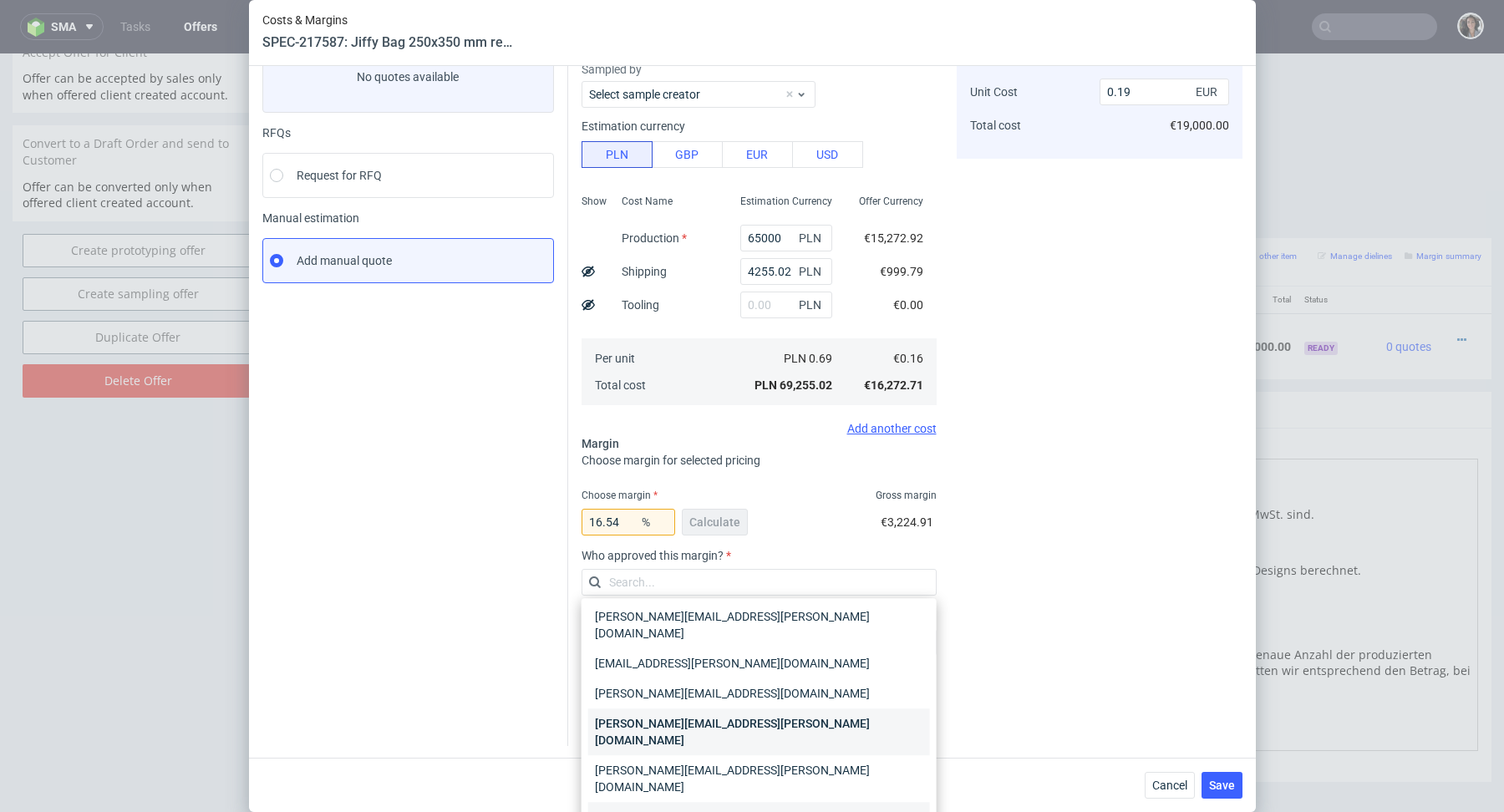
click at [649, 802] on div "[PERSON_NAME][EMAIL_ADDRESS][PERSON_NAME][DOMAIN_NAME]" at bounding box center [759, 826] width 342 height 47
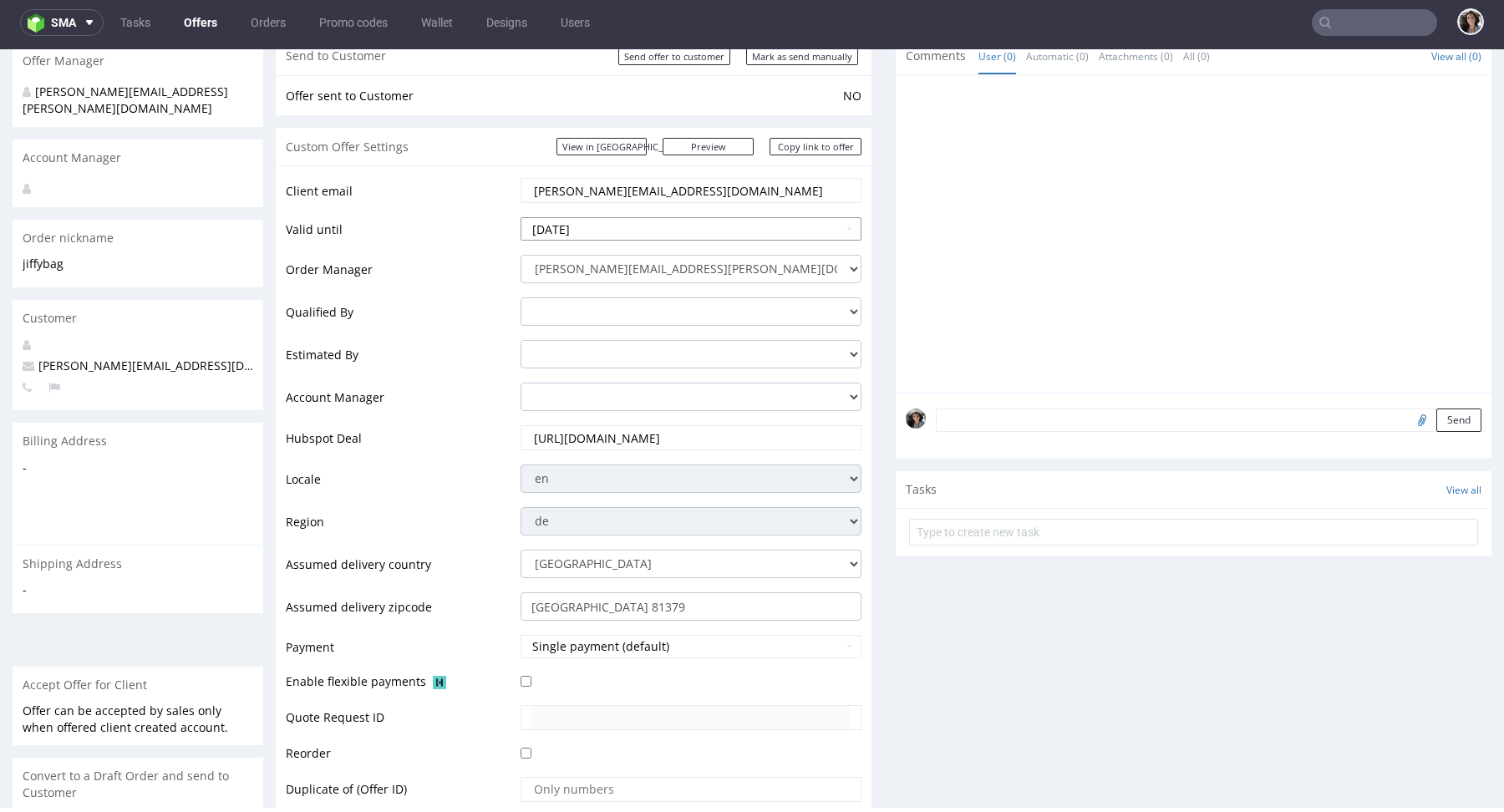
scroll to position [452, 0]
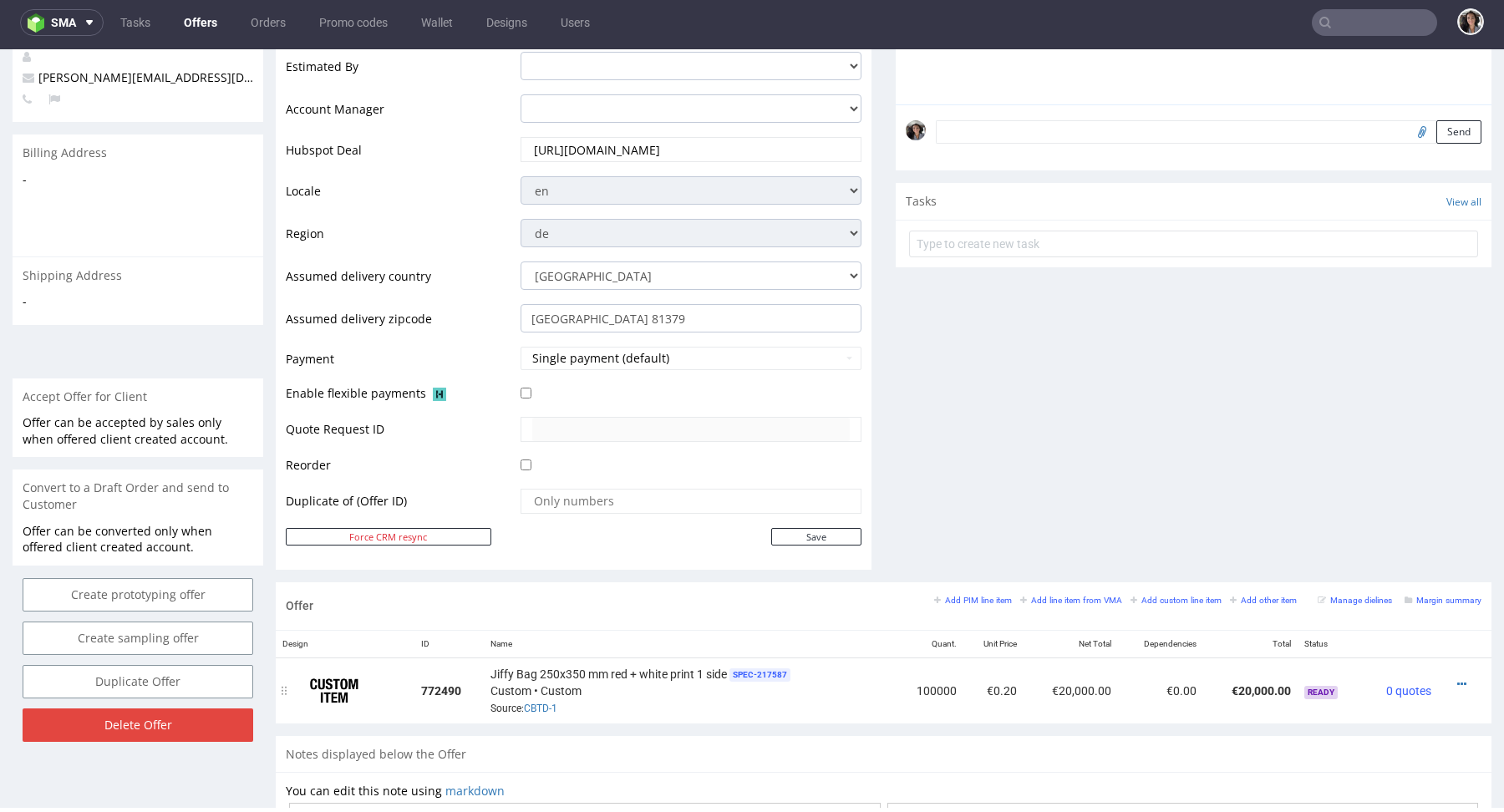
click at [1451, 676] on div at bounding box center [1460, 684] width 30 height 17
click at [1458, 679] on icon at bounding box center [1462, 684] width 10 height 11
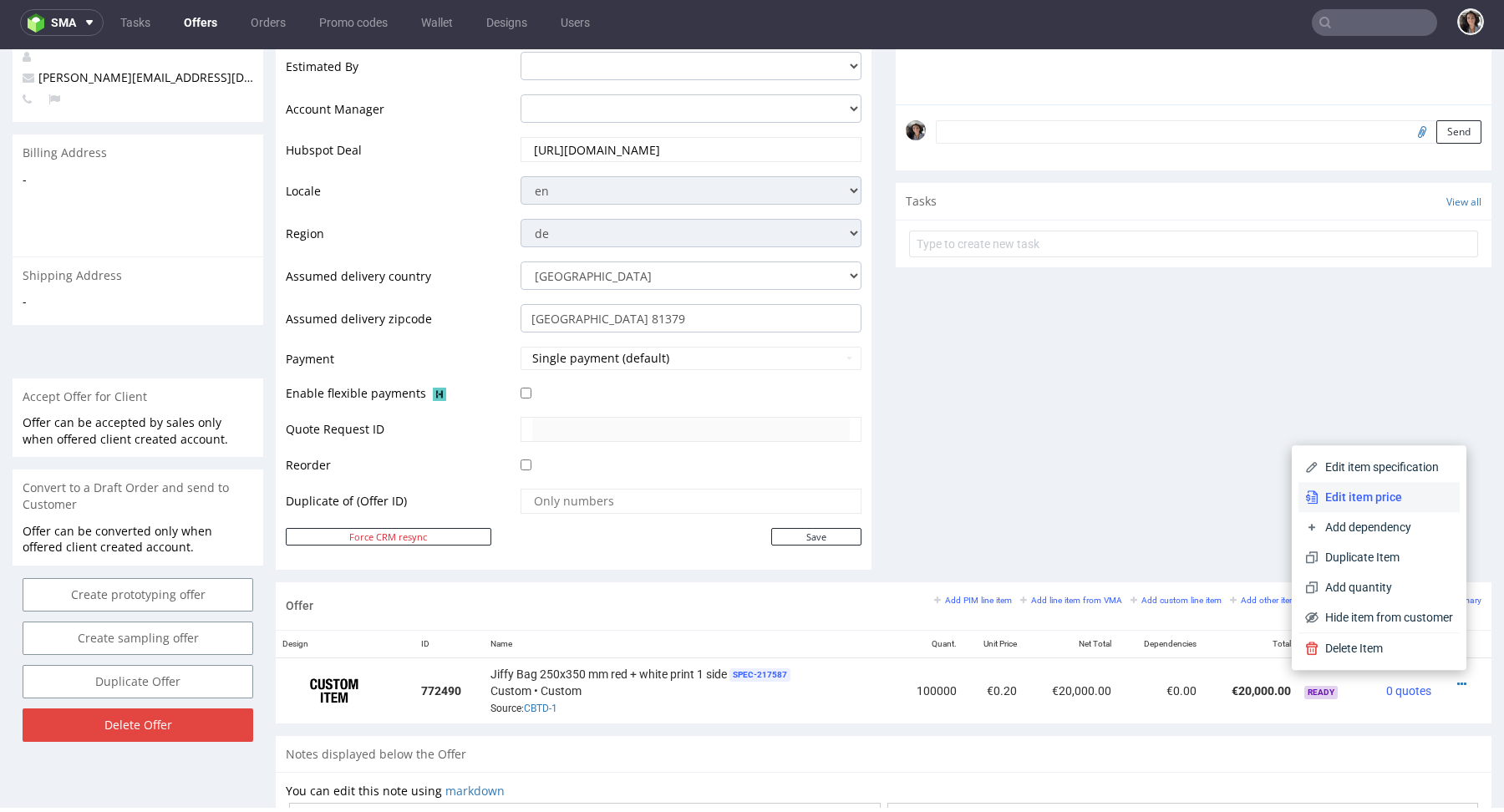
click at [1387, 498] on span "Edit item price" at bounding box center [1386, 496] width 135 height 17
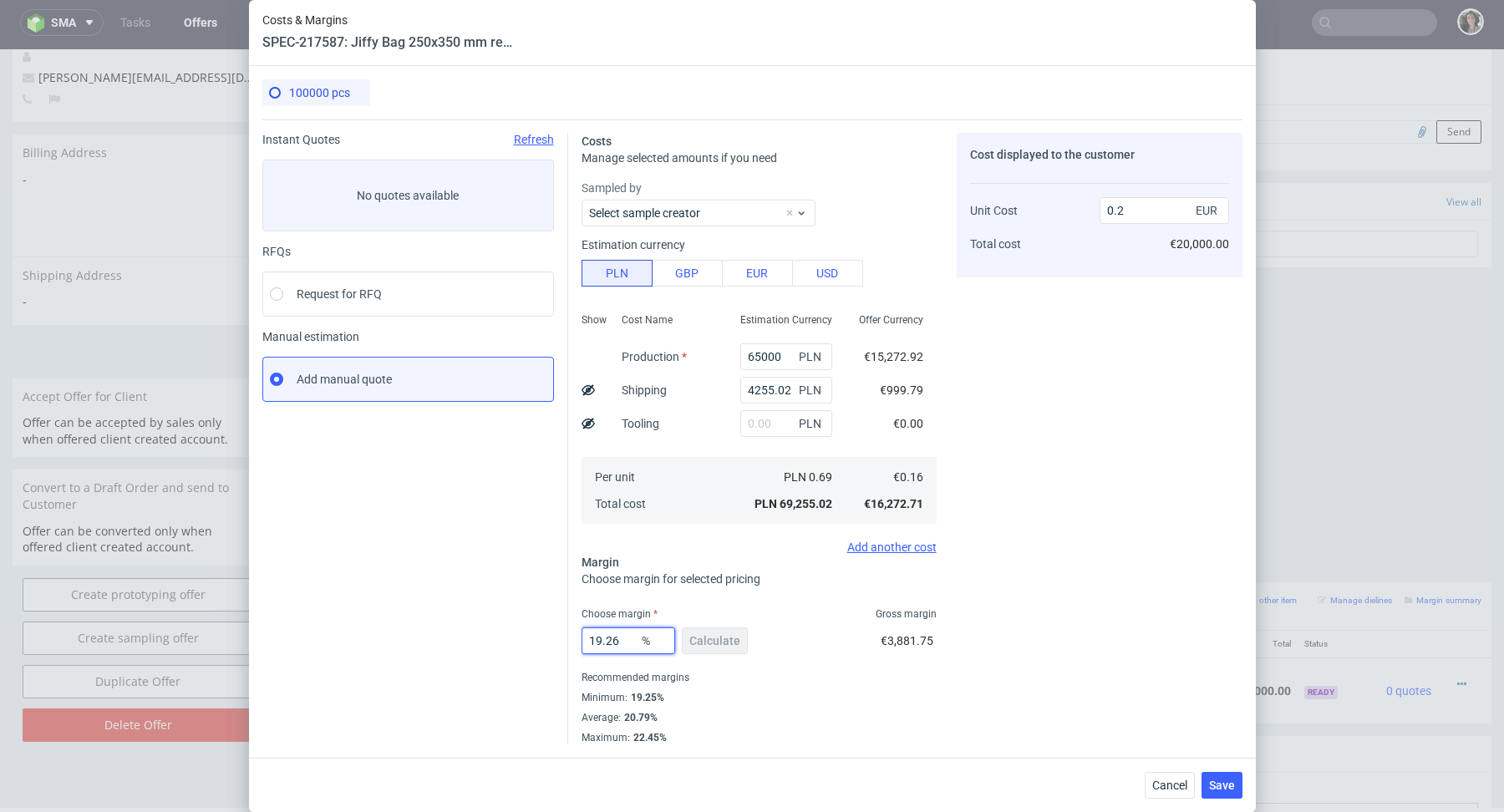
click at [606, 642] on input "19.26" at bounding box center [629, 641] width 94 height 27
type input "16"
type input "0.19"
type input "16.6"
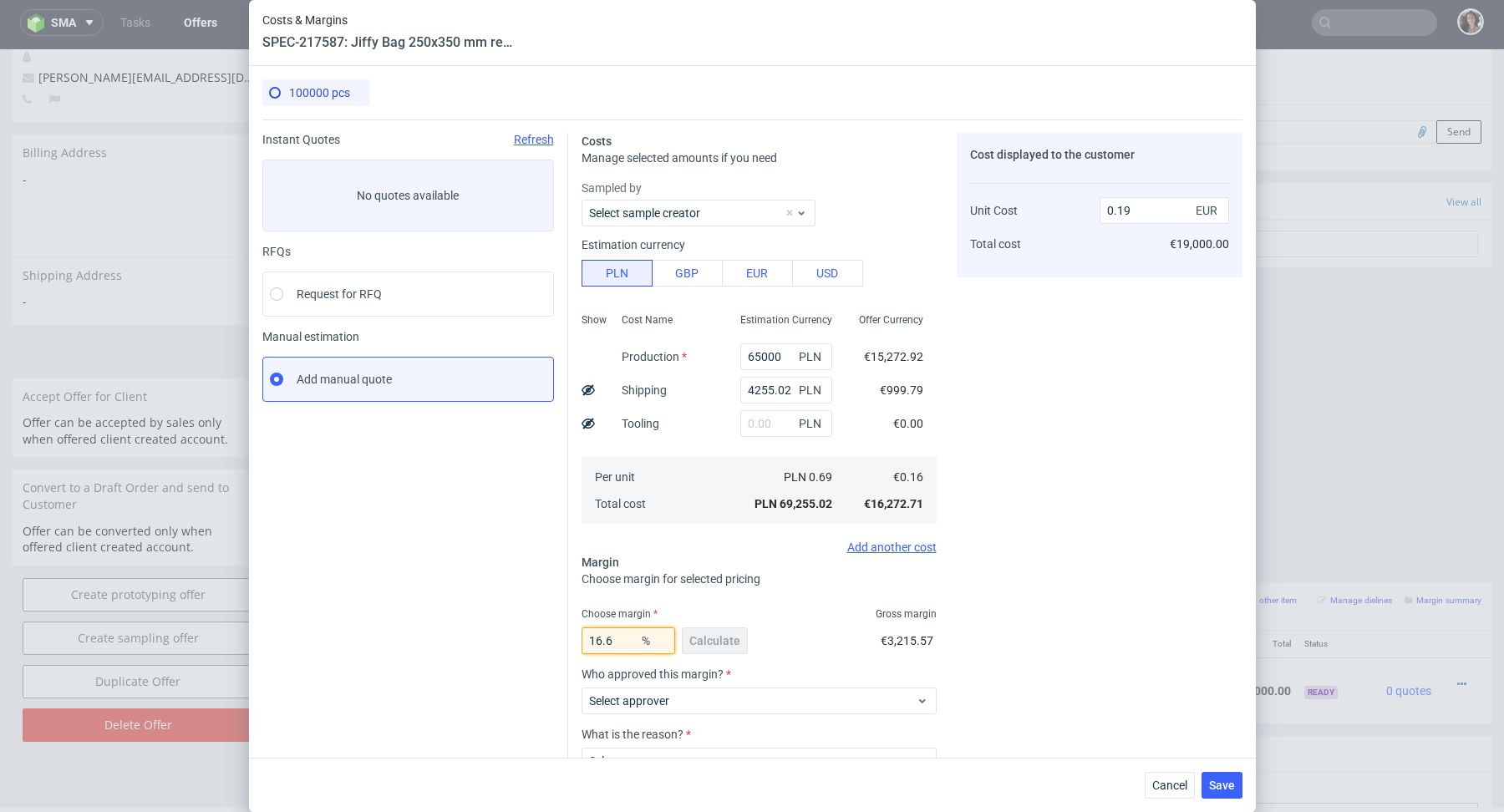
type input "0.2"
type input "16.5"
type input "0.19"
type input "16.55"
type input "0.2"
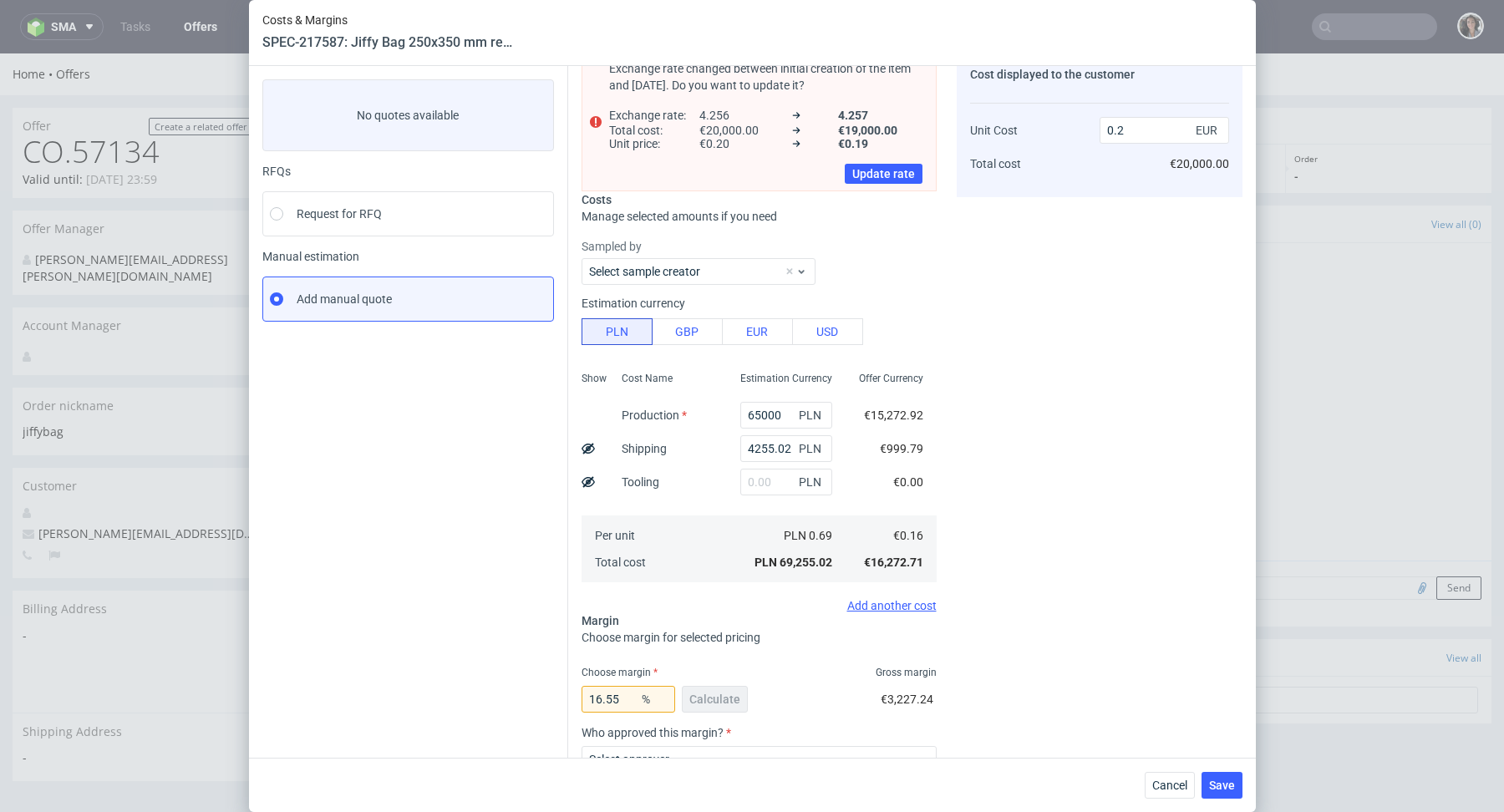
scroll to position [83, 0]
click at [622, 695] on input "16.55" at bounding box center [629, 696] width 94 height 27
type input "16.54"
type input "0.19"
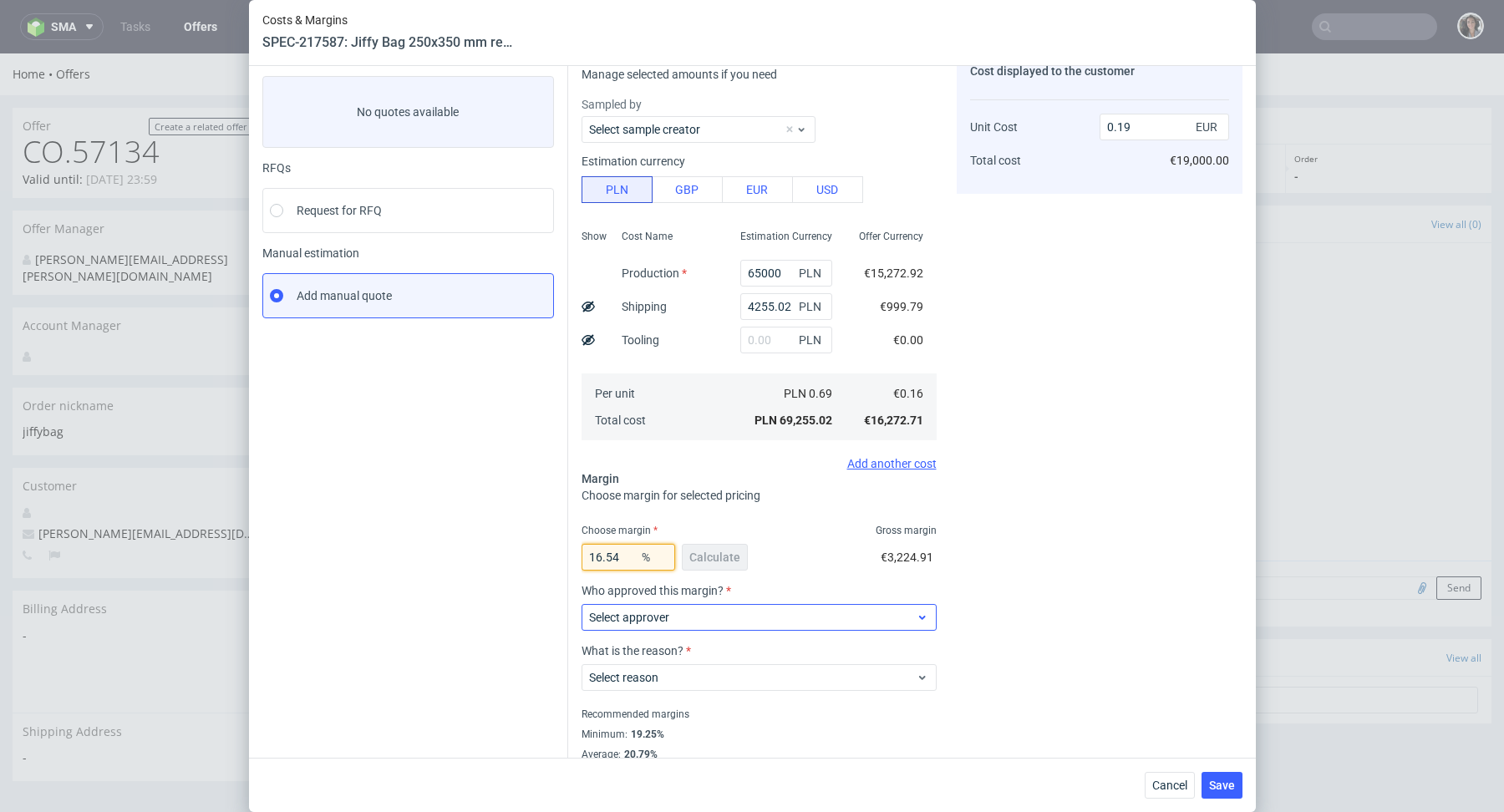
type input "16.54"
click at [670, 610] on span "Select approver" at bounding box center [753, 617] width 328 height 17
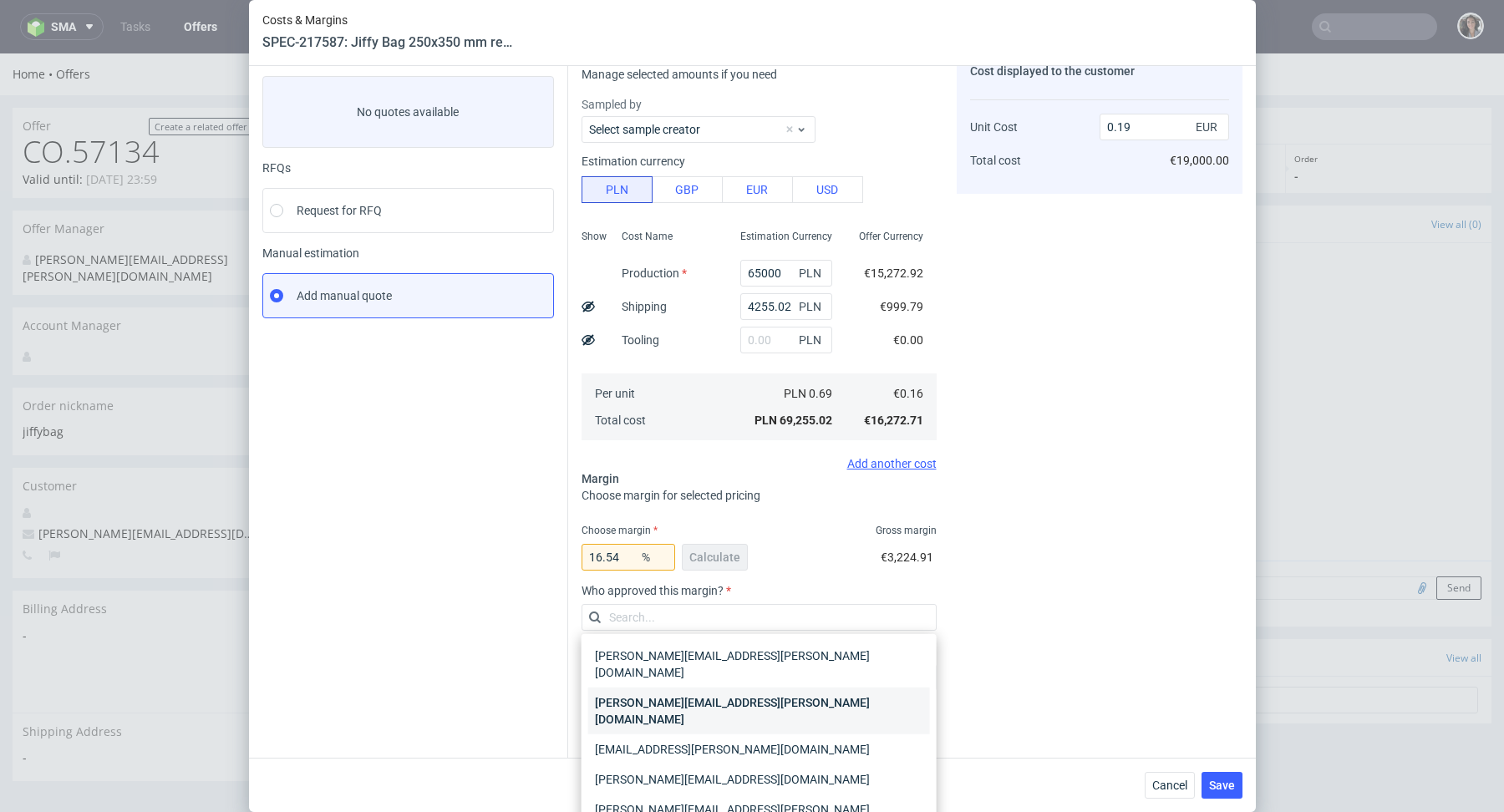
scroll to position [43, 0]
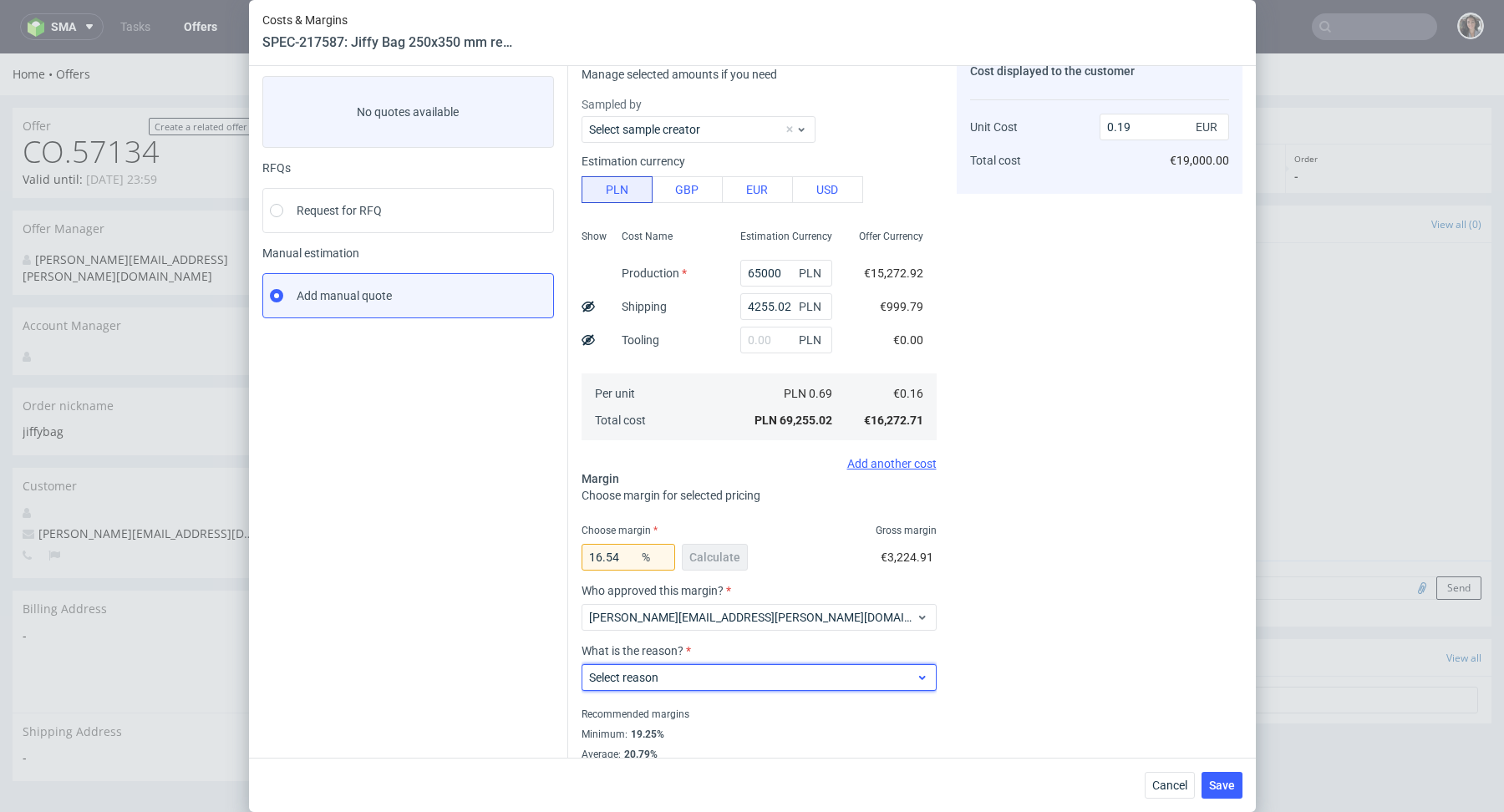
click at [643, 676] on label "Select reason" at bounding box center [624, 677] width 70 height 13
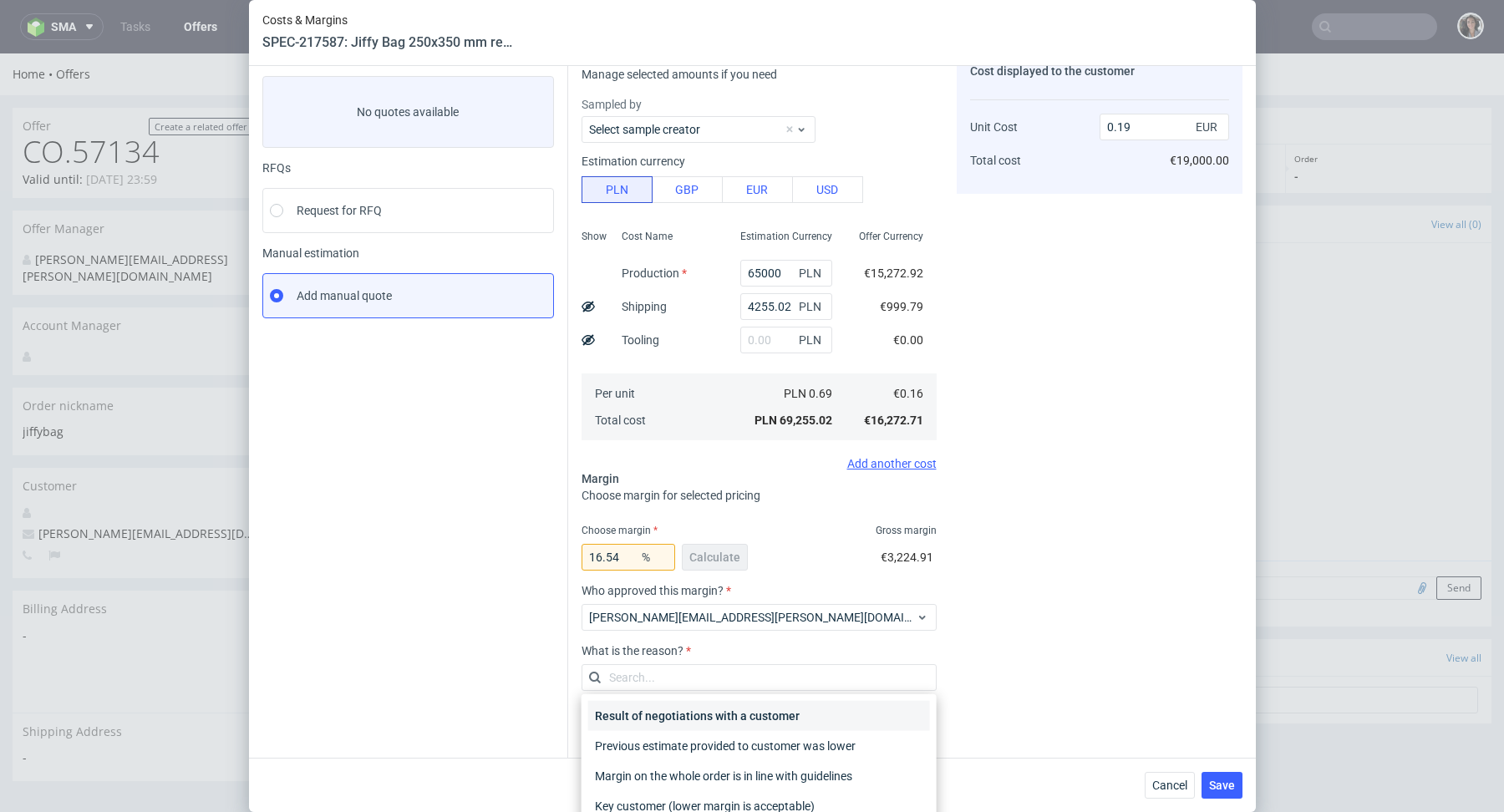
click at [670, 719] on div "Result of negotiations with a customer" at bounding box center [759, 716] width 342 height 30
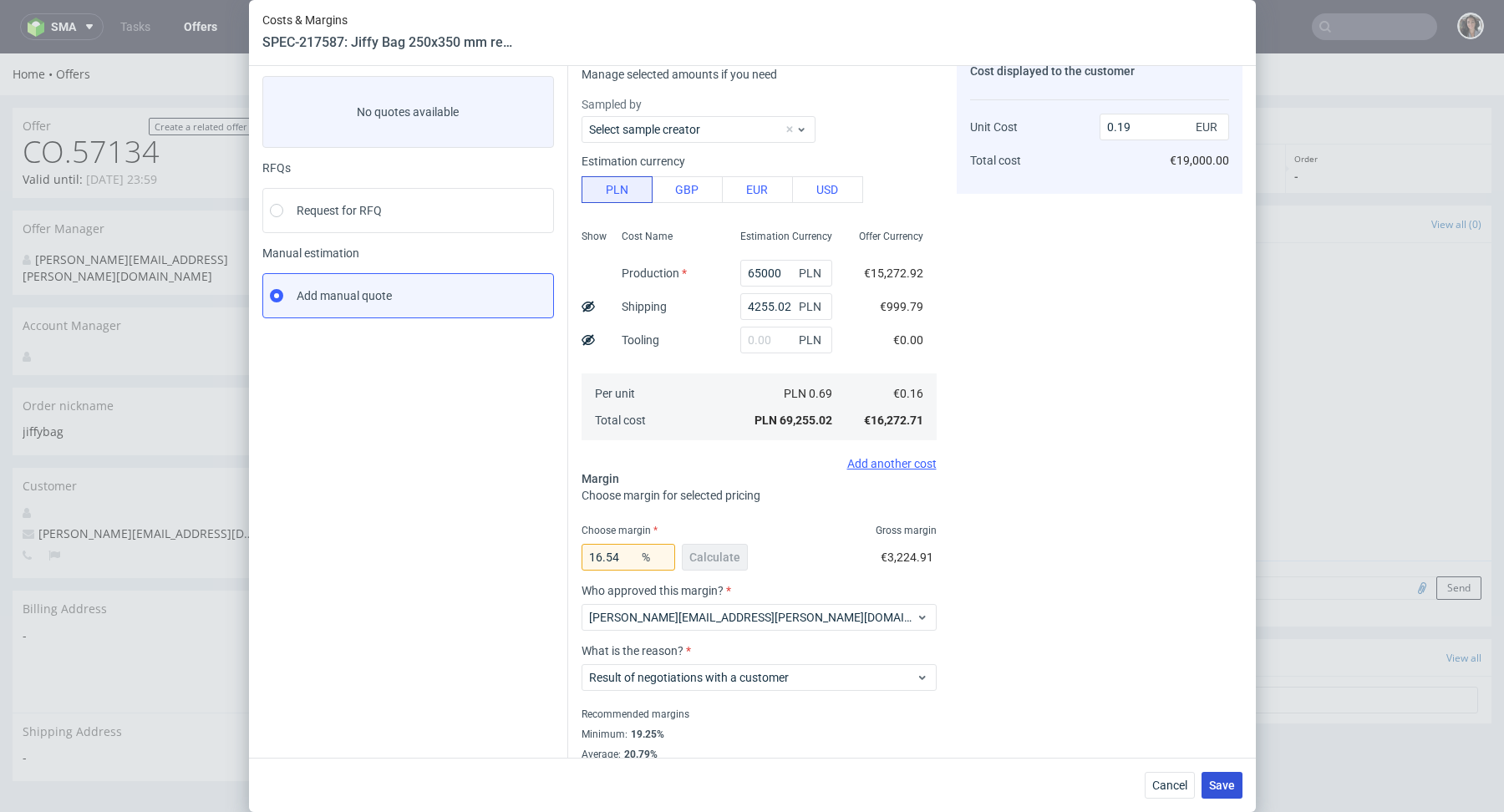
click at [1233, 789] on span "Save" at bounding box center [1222, 785] width 26 height 11
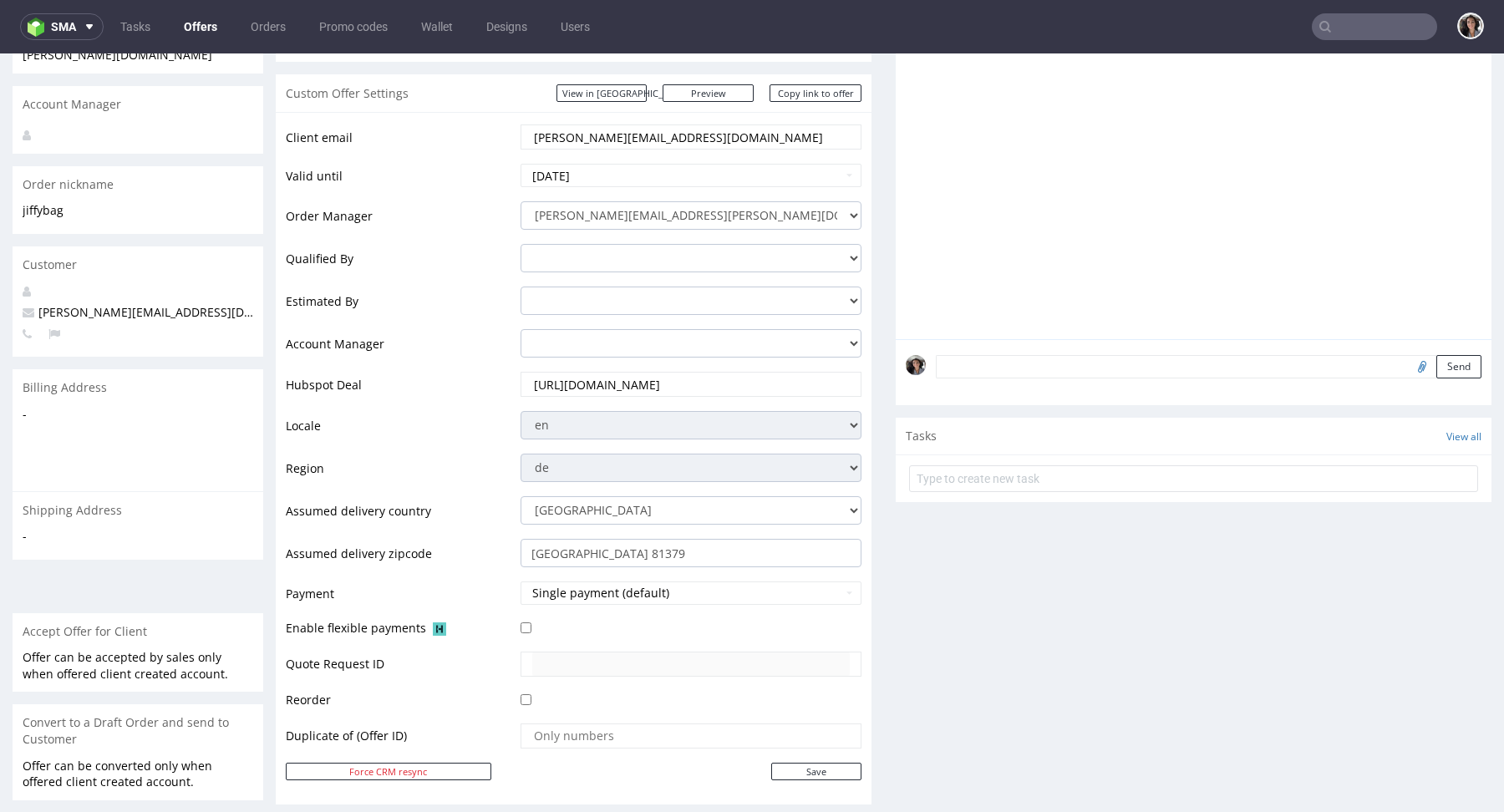
scroll to position [372, 0]
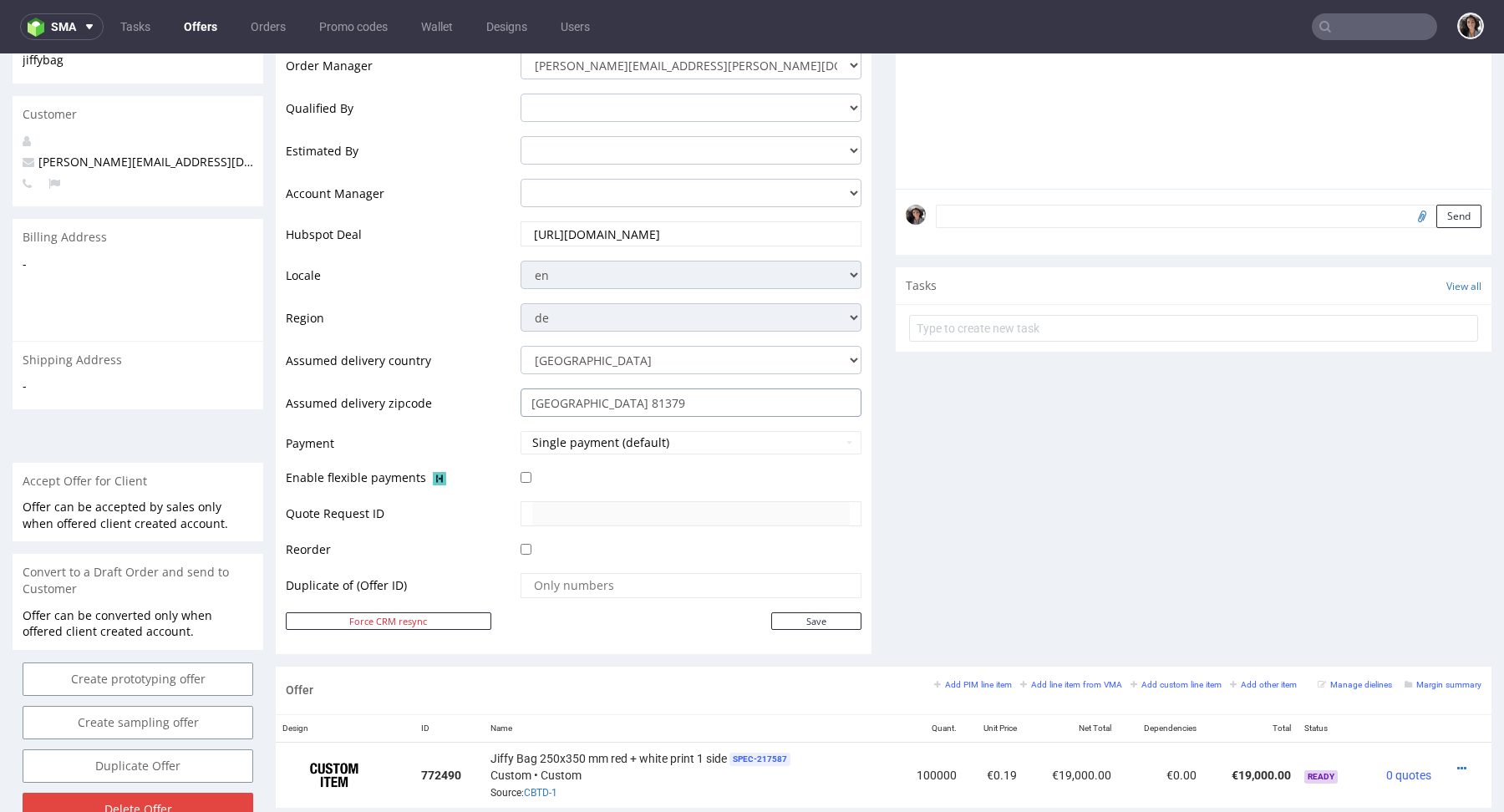
drag, startPoint x: 627, startPoint y: 401, endPoint x: 581, endPoint y: 400, distance: 46.0
click at [581, 400] on input "Berlin 81379" at bounding box center [691, 403] width 341 height 29
click at [551, 400] on input "Berlin 81379" at bounding box center [691, 403] width 341 height 29
click at [609, 397] on input "Berlin 81379" at bounding box center [691, 403] width 341 height 29
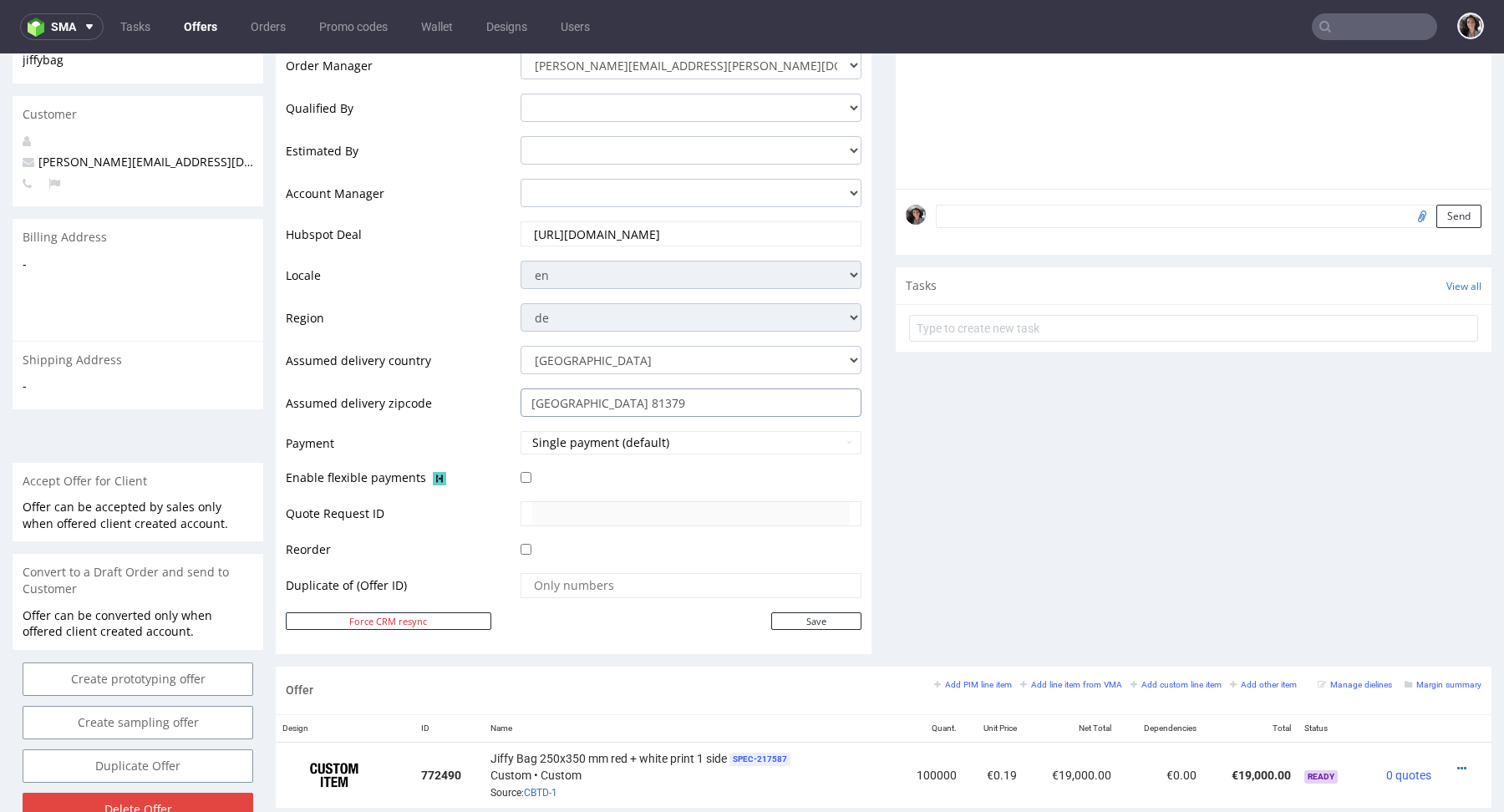
click at [609, 397] on input "Berlin 81379" at bounding box center [691, 403] width 341 height 29
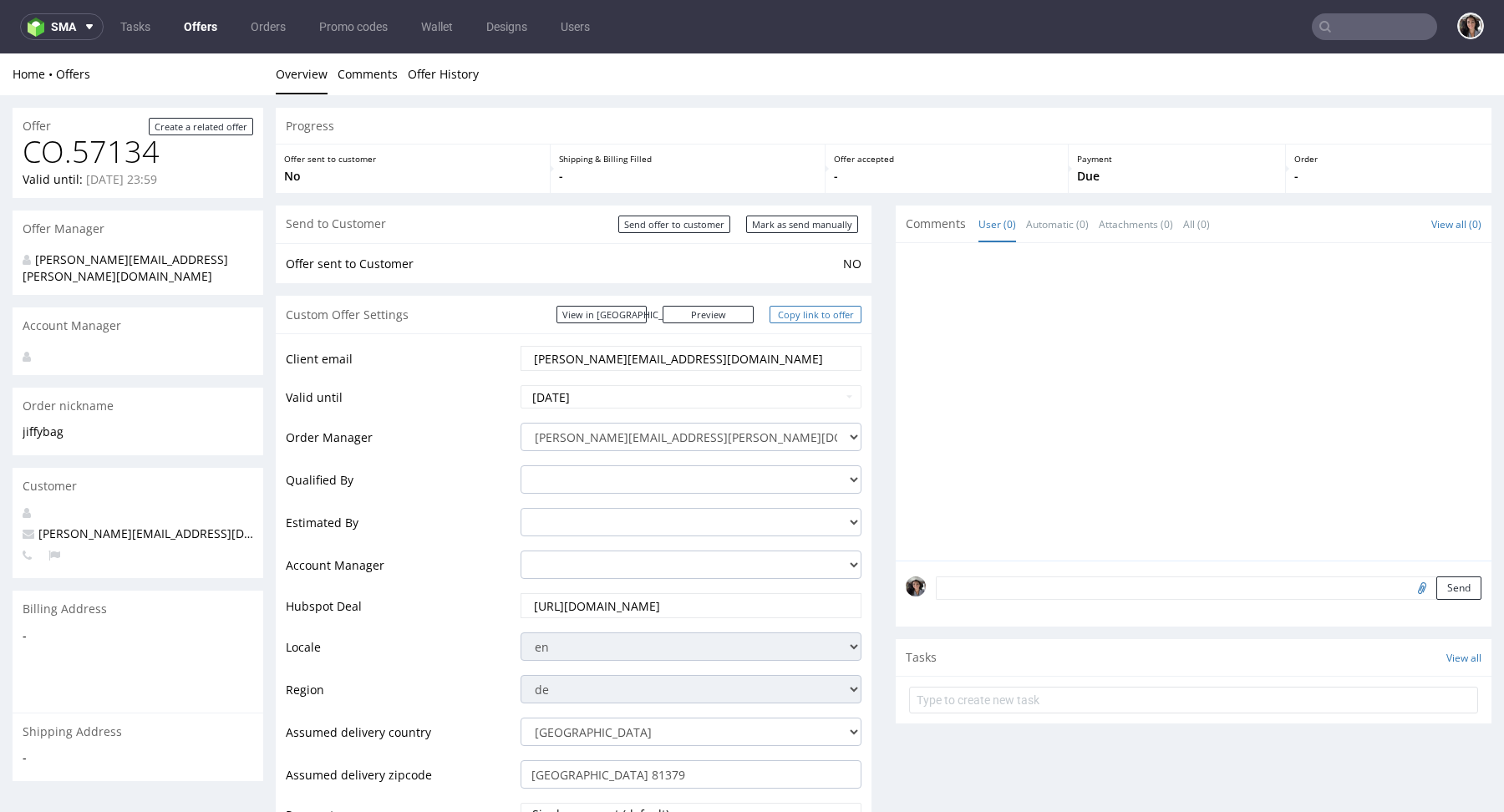
click at [829, 313] on link "Copy link to offer" at bounding box center [815, 315] width 92 height 17
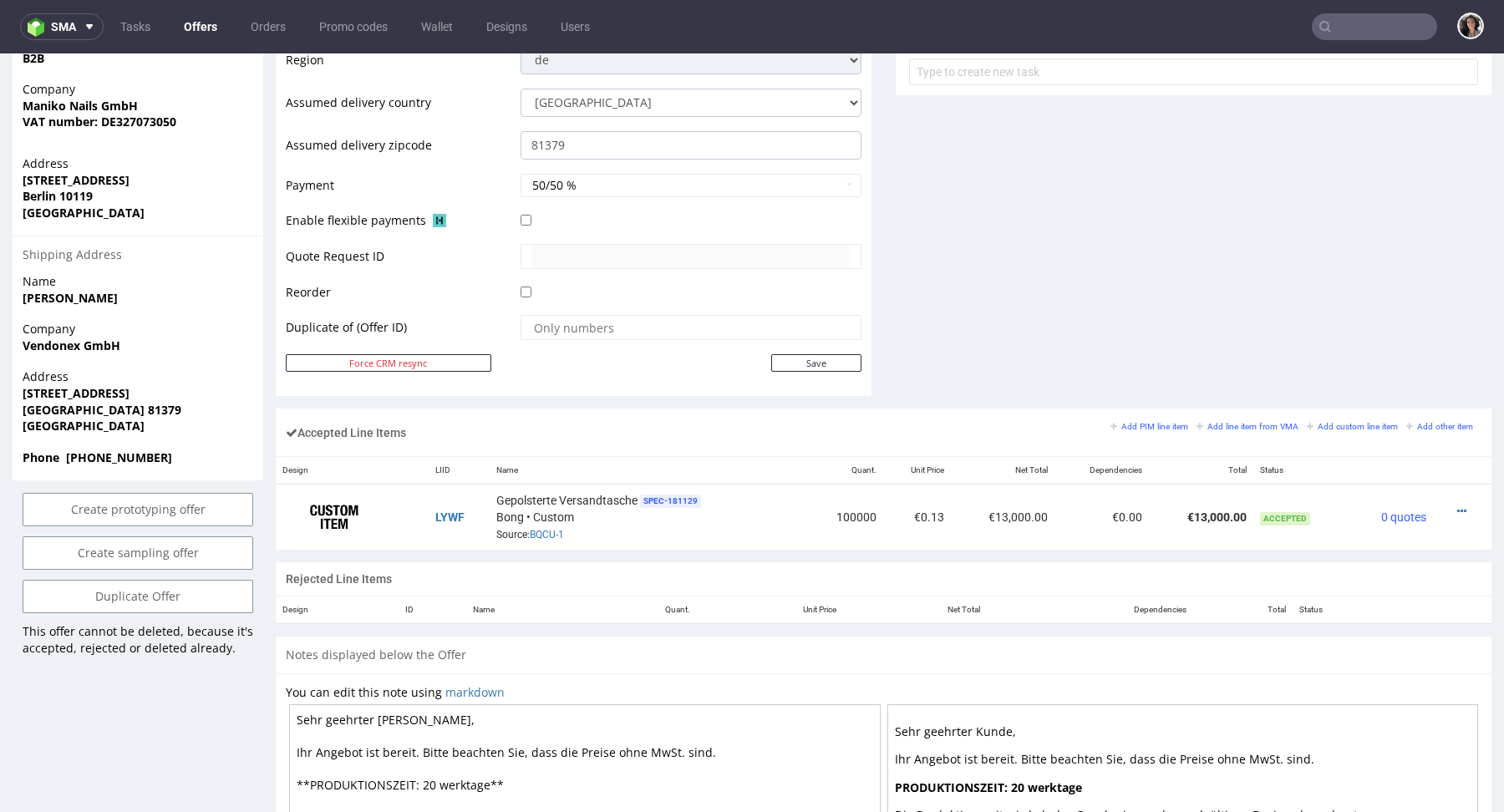
scroll to position [542, 0]
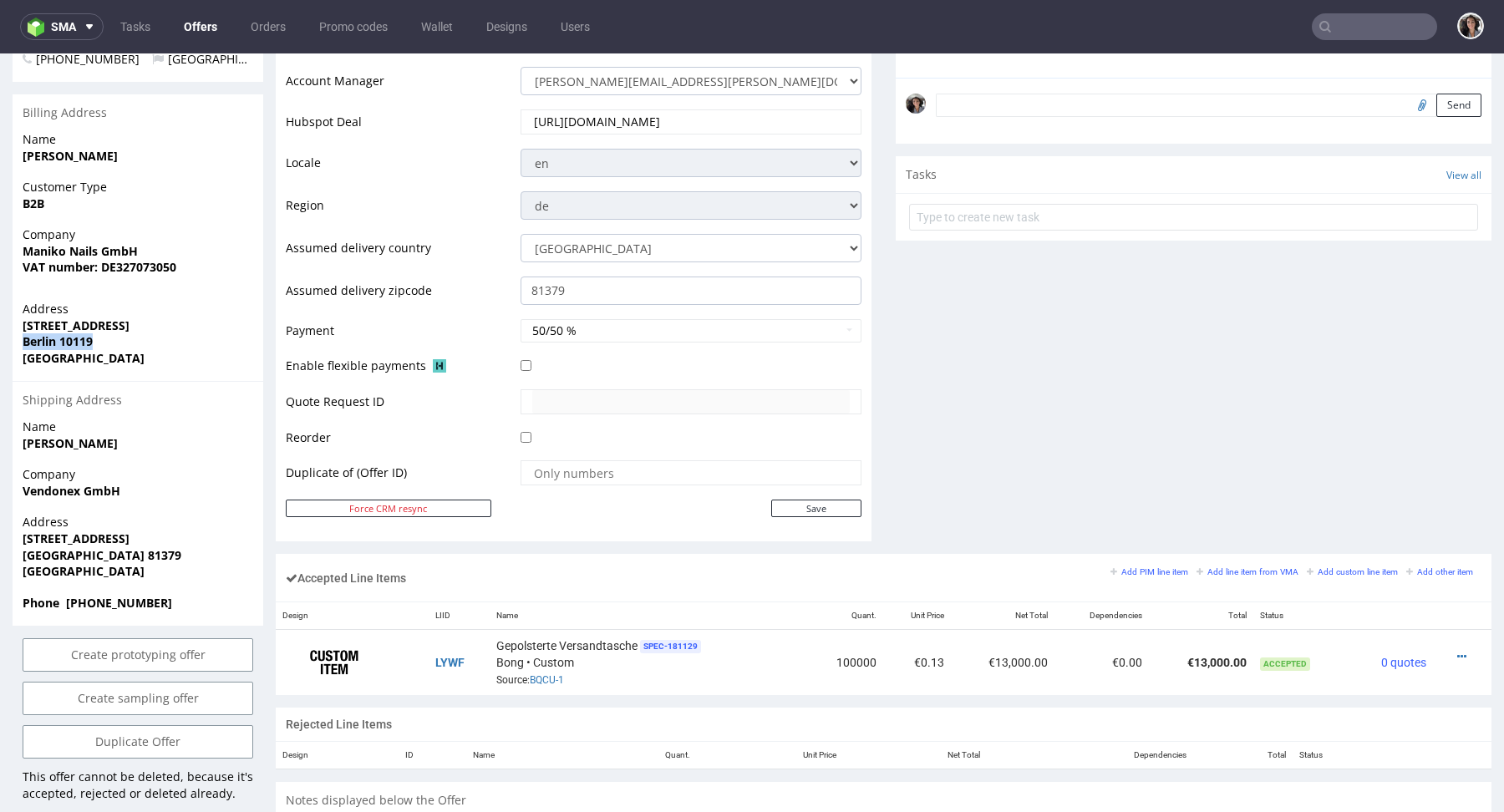
drag, startPoint x: 99, startPoint y: 309, endPoint x: 17, endPoint y: 309, distance: 82.0
click at [17, 309] on div "Address Torstrasse 132 Berlin 10119 Germany" at bounding box center [137, 341] width 250 height 80
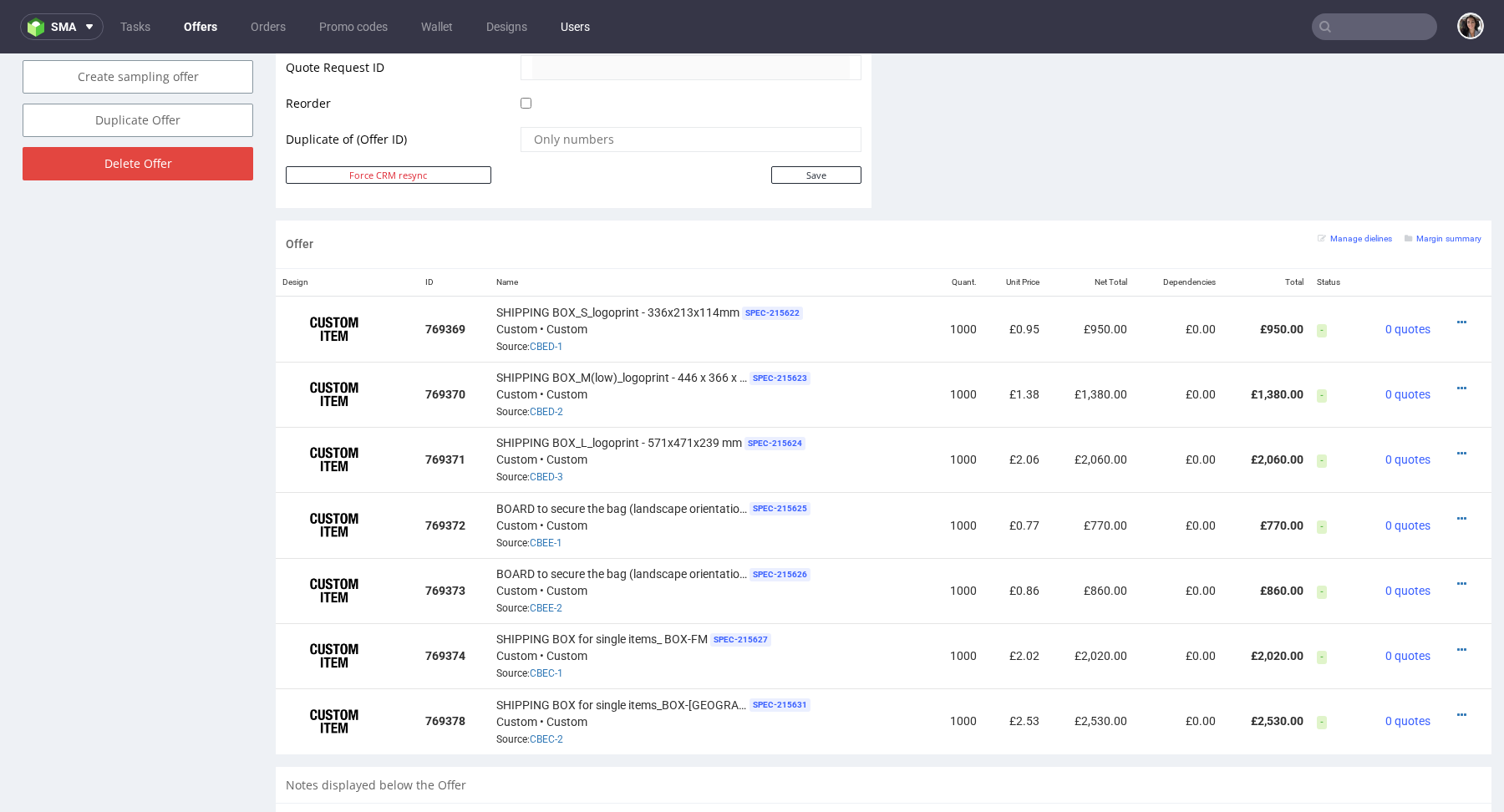
scroll to position [865, 0]
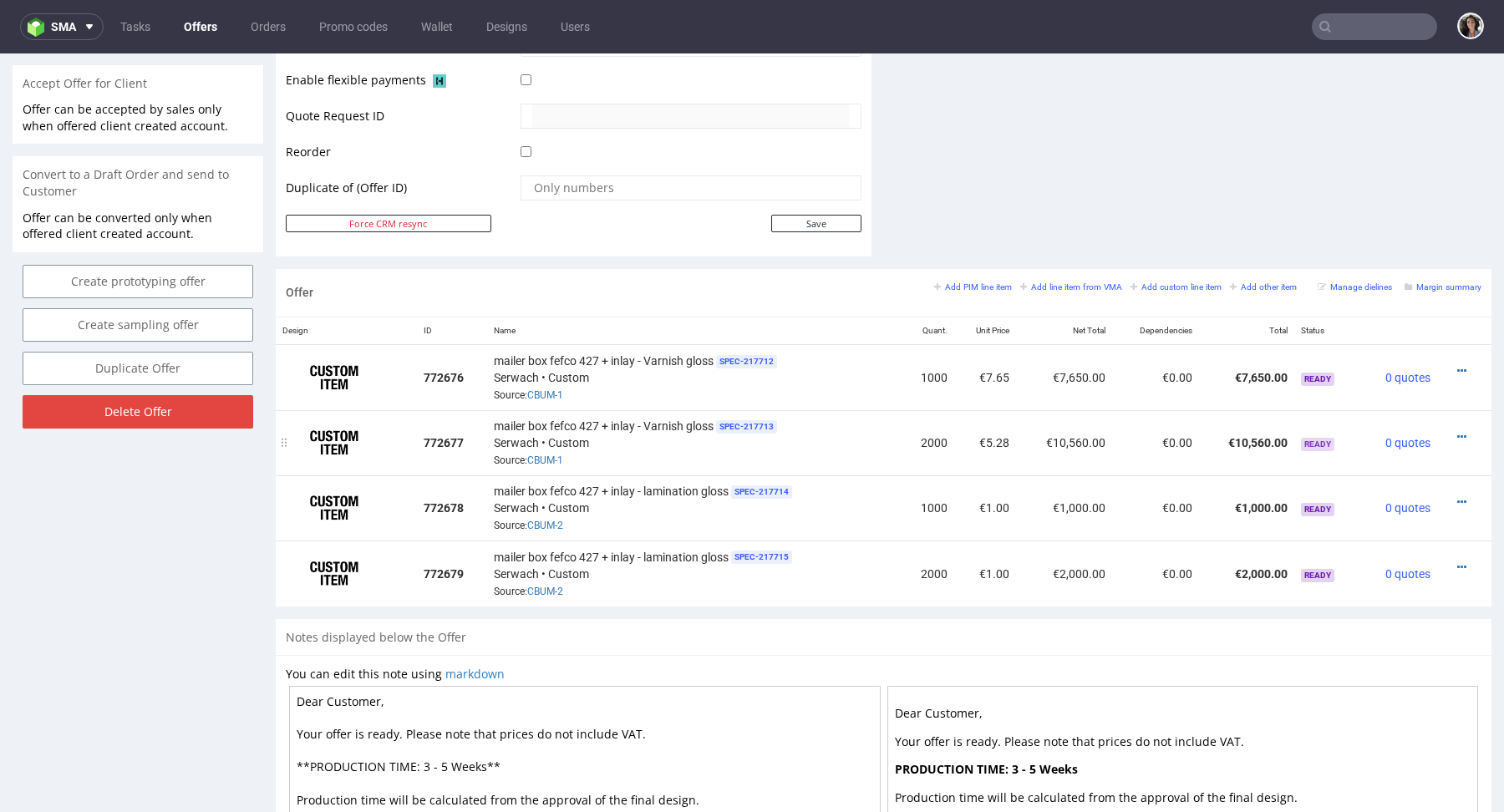
scroll to position [770, 0]
click at [1458, 496] on icon at bounding box center [1462, 501] width 10 height 11
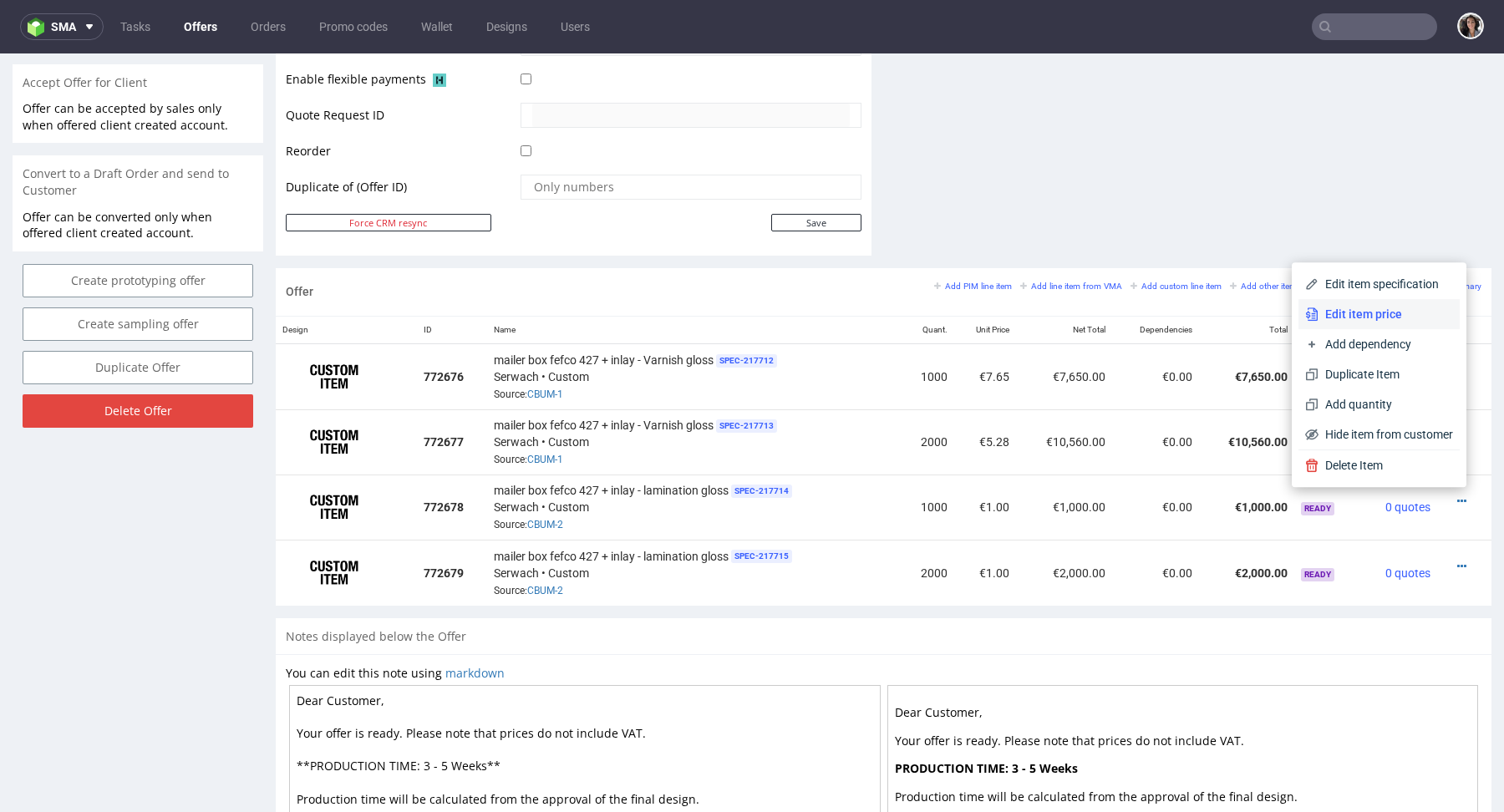
click at [1337, 315] on span "Edit item price" at bounding box center [1386, 314] width 135 height 17
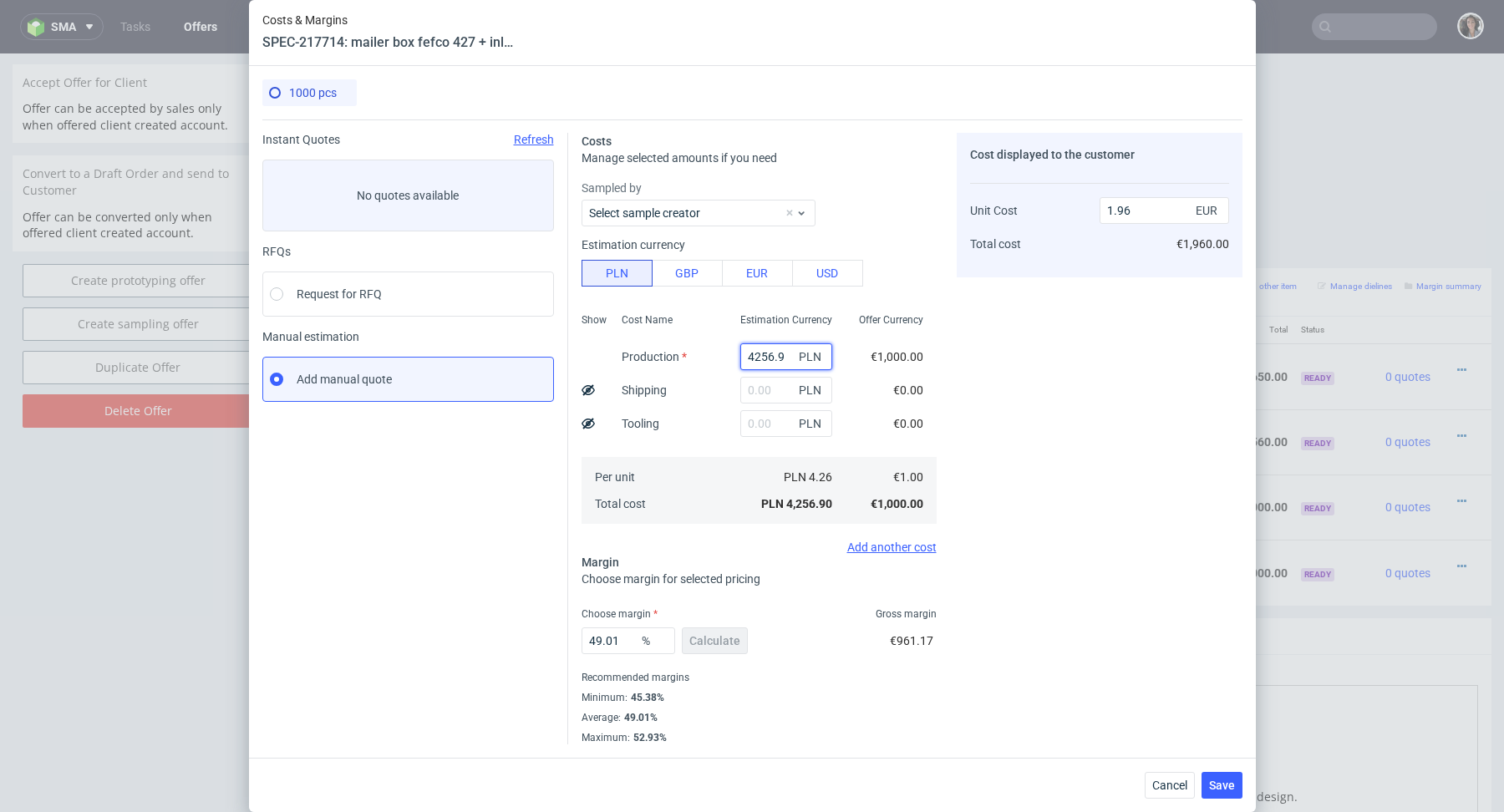
click at [769, 359] on input "4256.9" at bounding box center [787, 356] width 92 height 27
paste input "24710"
type input "24710"
type input "11.38"
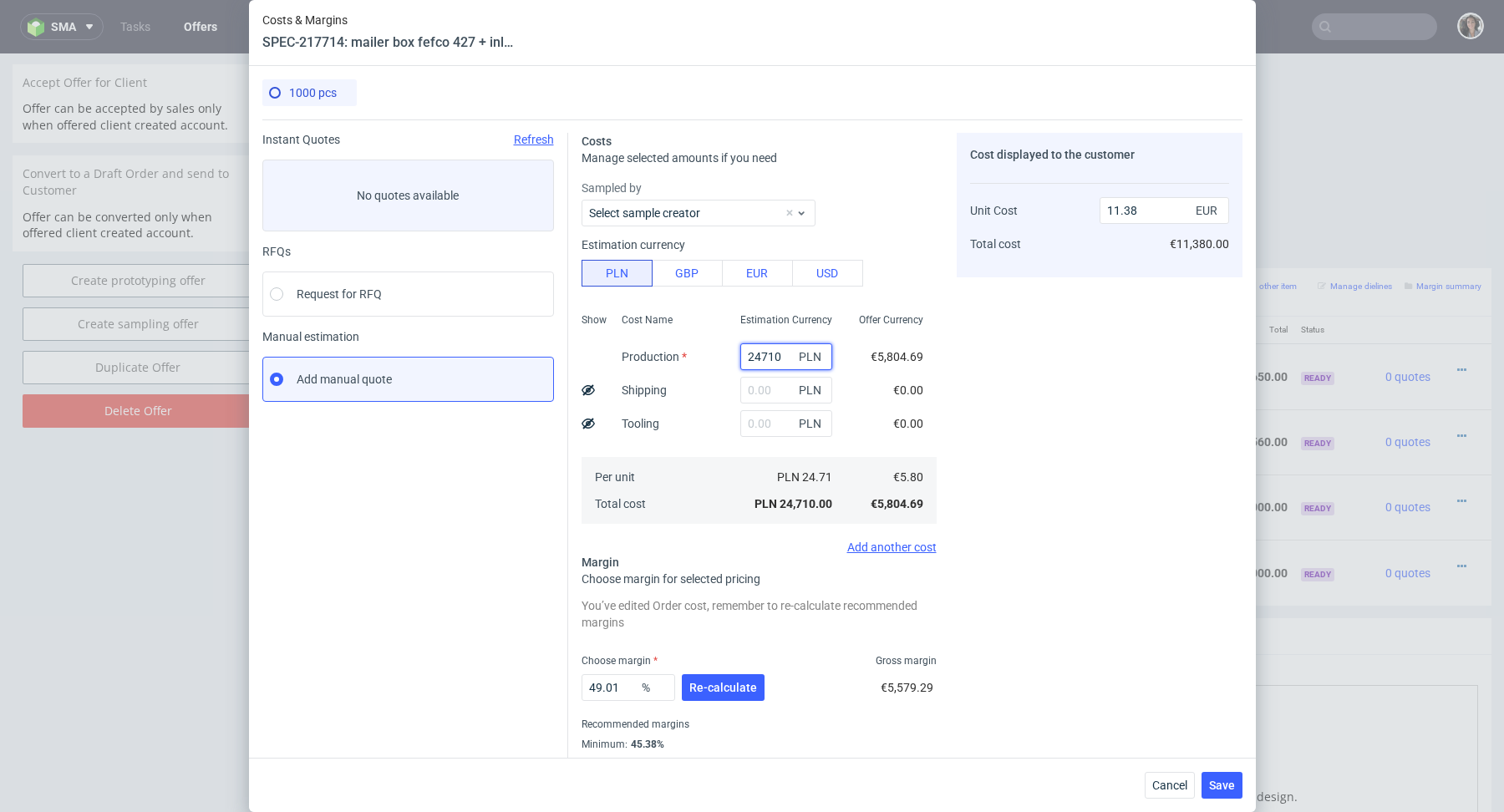
type input "24710"
click at [766, 440] on div "Estimation Currency 24710 PLN PLN PLN PLN 24.71 PLN 24,710.00" at bounding box center [786, 417] width 119 height 221
click at [766, 418] on input "text" at bounding box center [787, 423] width 92 height 27
type input "41"
type input "11.4"
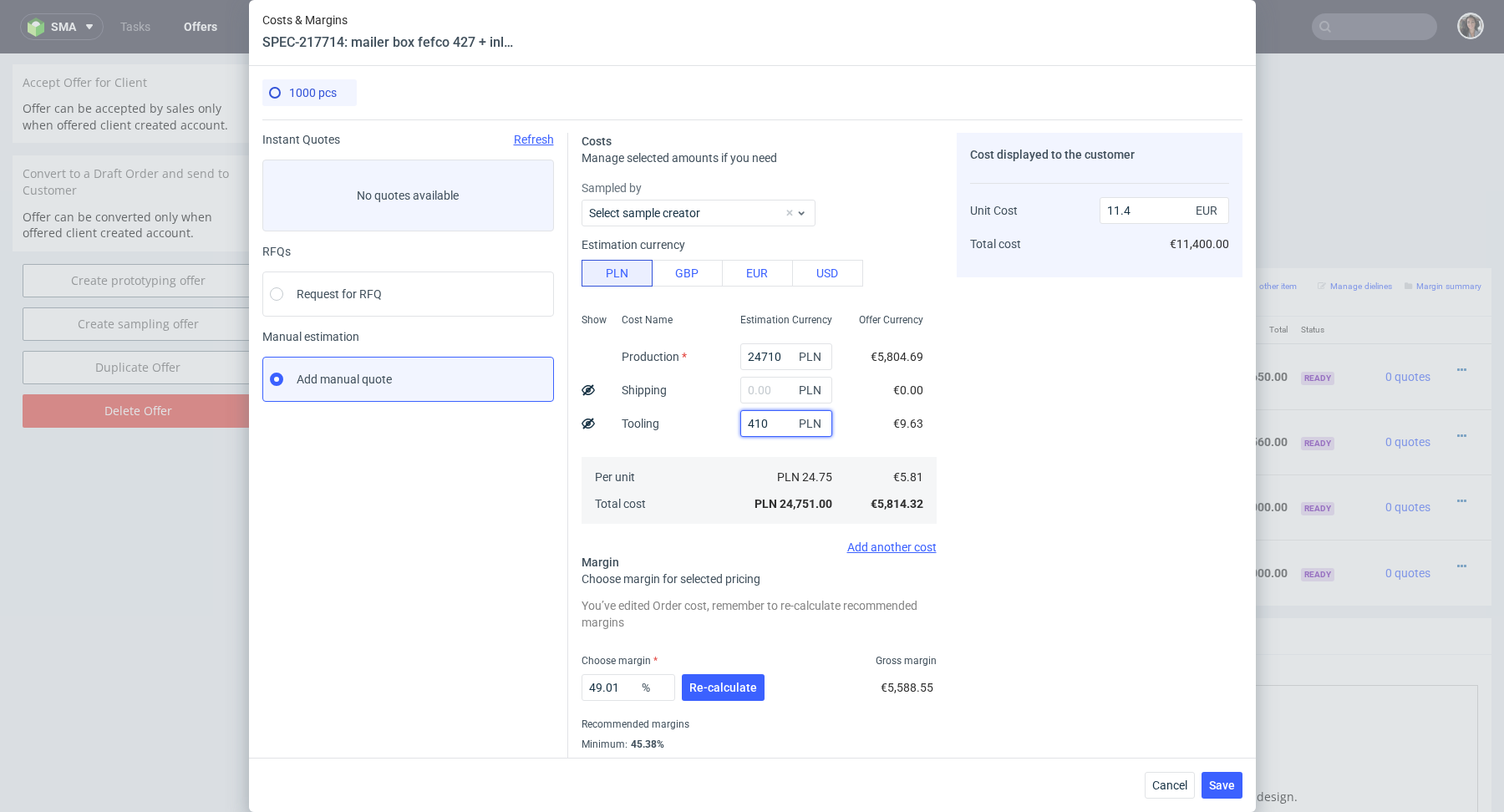
type input "4100"
type input "13.27"
type input "4100"
click at [738, 688] on span "Re-calculate" at bounding box center [723, 687] width 68 height 11
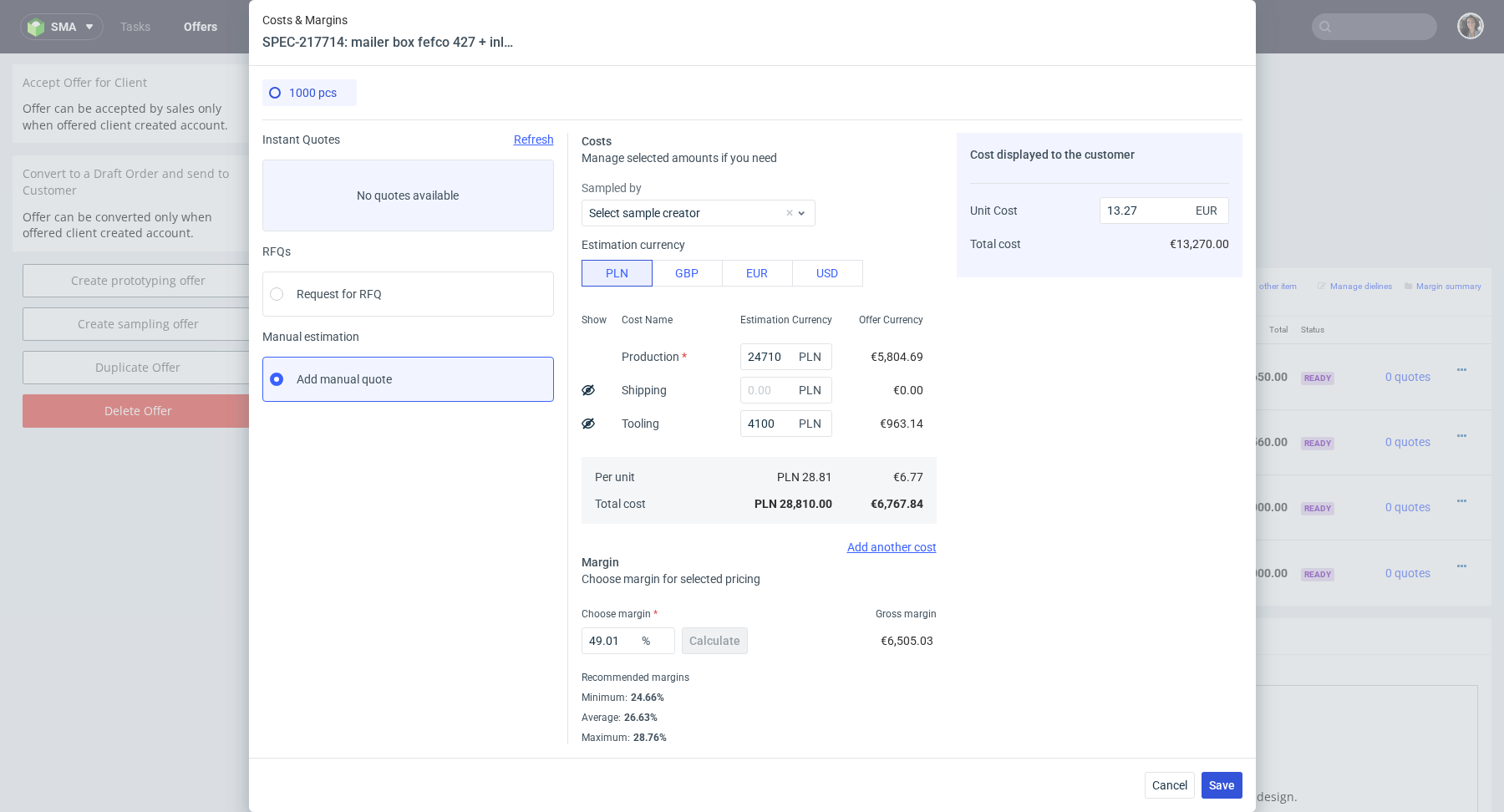
click at [1217, 785] on span "Save" at bounding box center [1222, 785] width 26 height 11
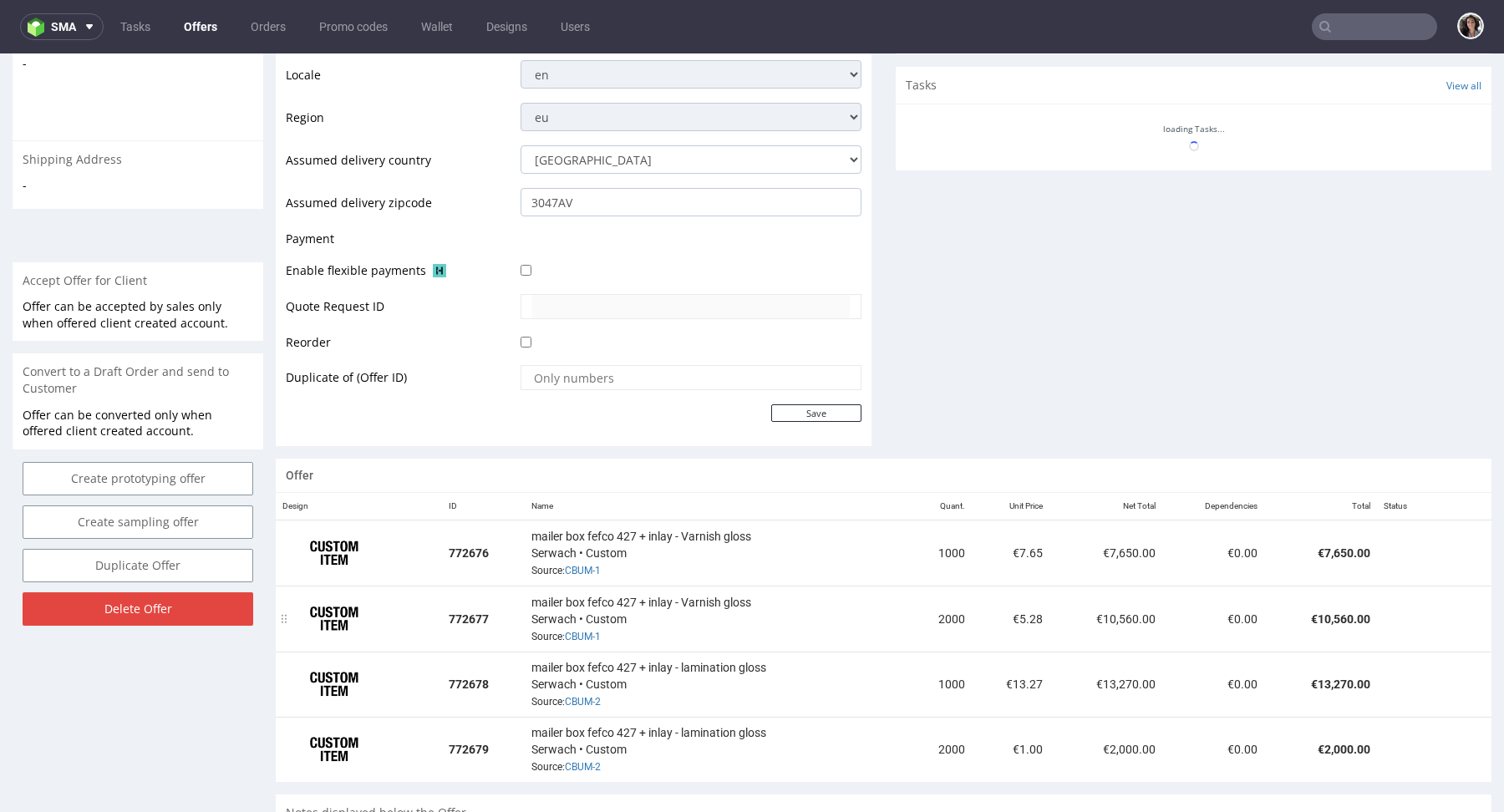
scroll to position [699, 0]
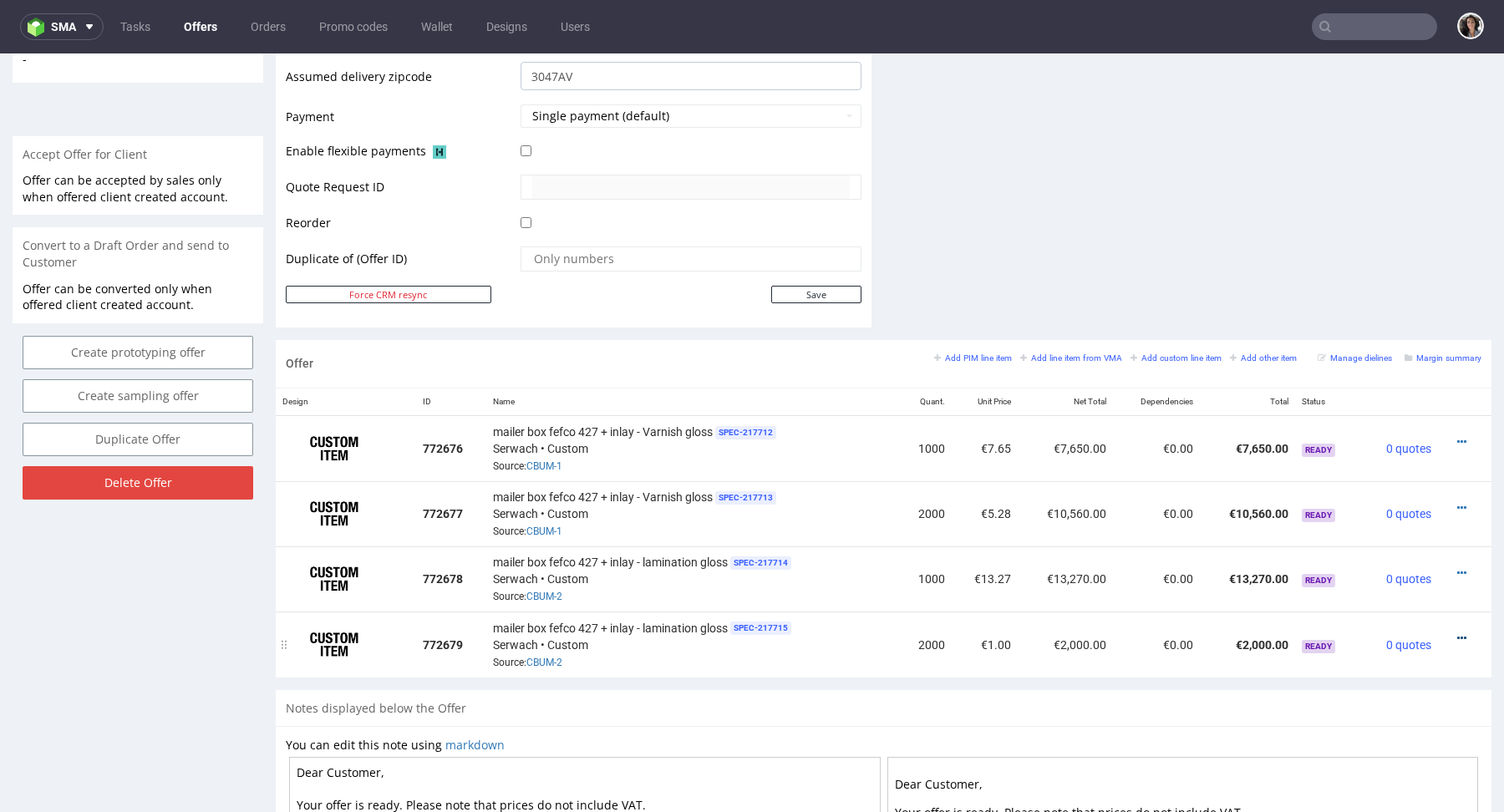
click at [1458, 634] on icon at bounding box center [1462, 638] width 10 height 11
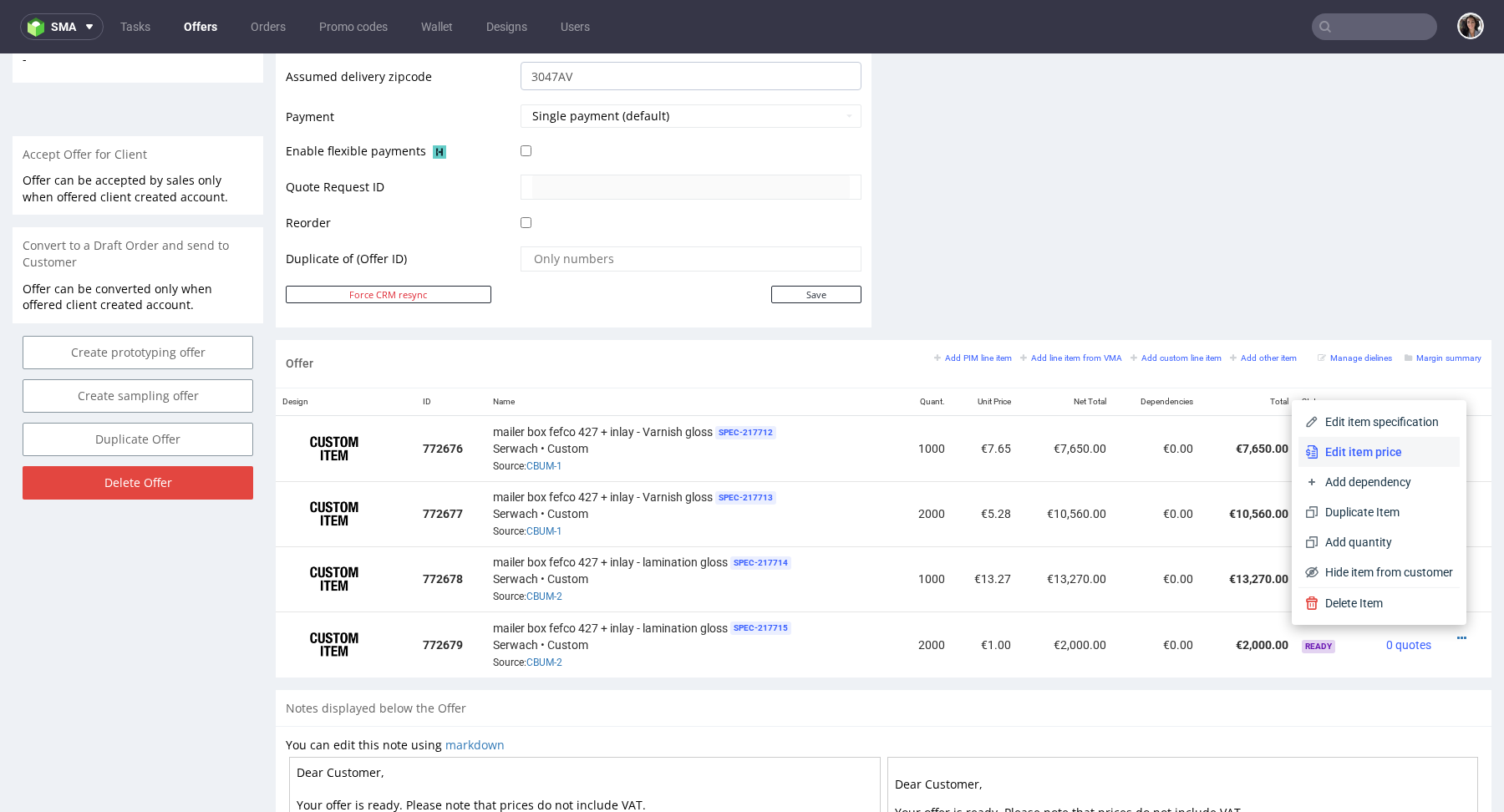
click at [1374, 454] on span "Edit item price" at bounding box center [1386, 451] width 135 height 17
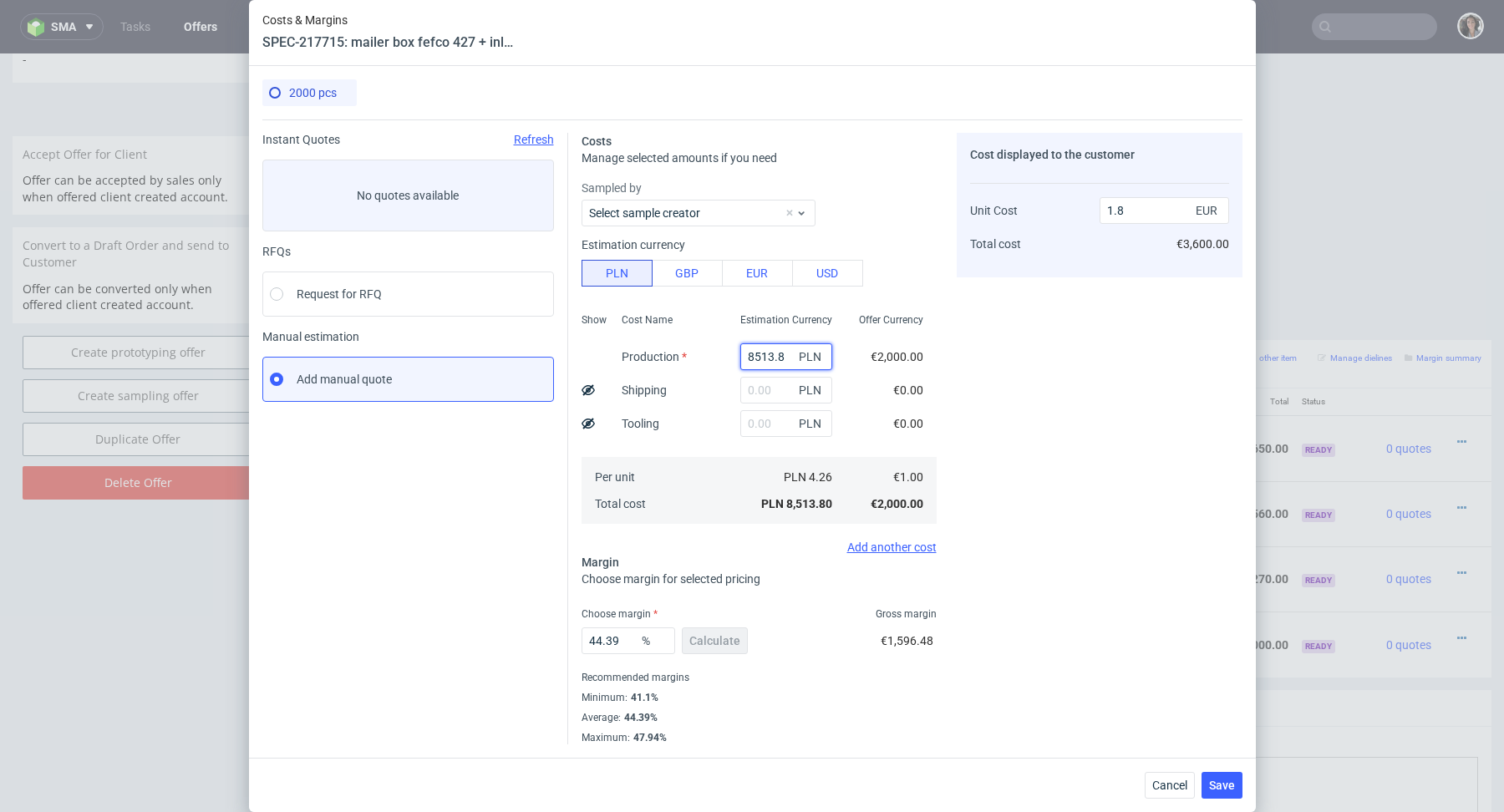
click at [775, 358] on input "8513.8" at bounding box center [787, 356] width 92 height 27
paste input "39960"
type input "39960"
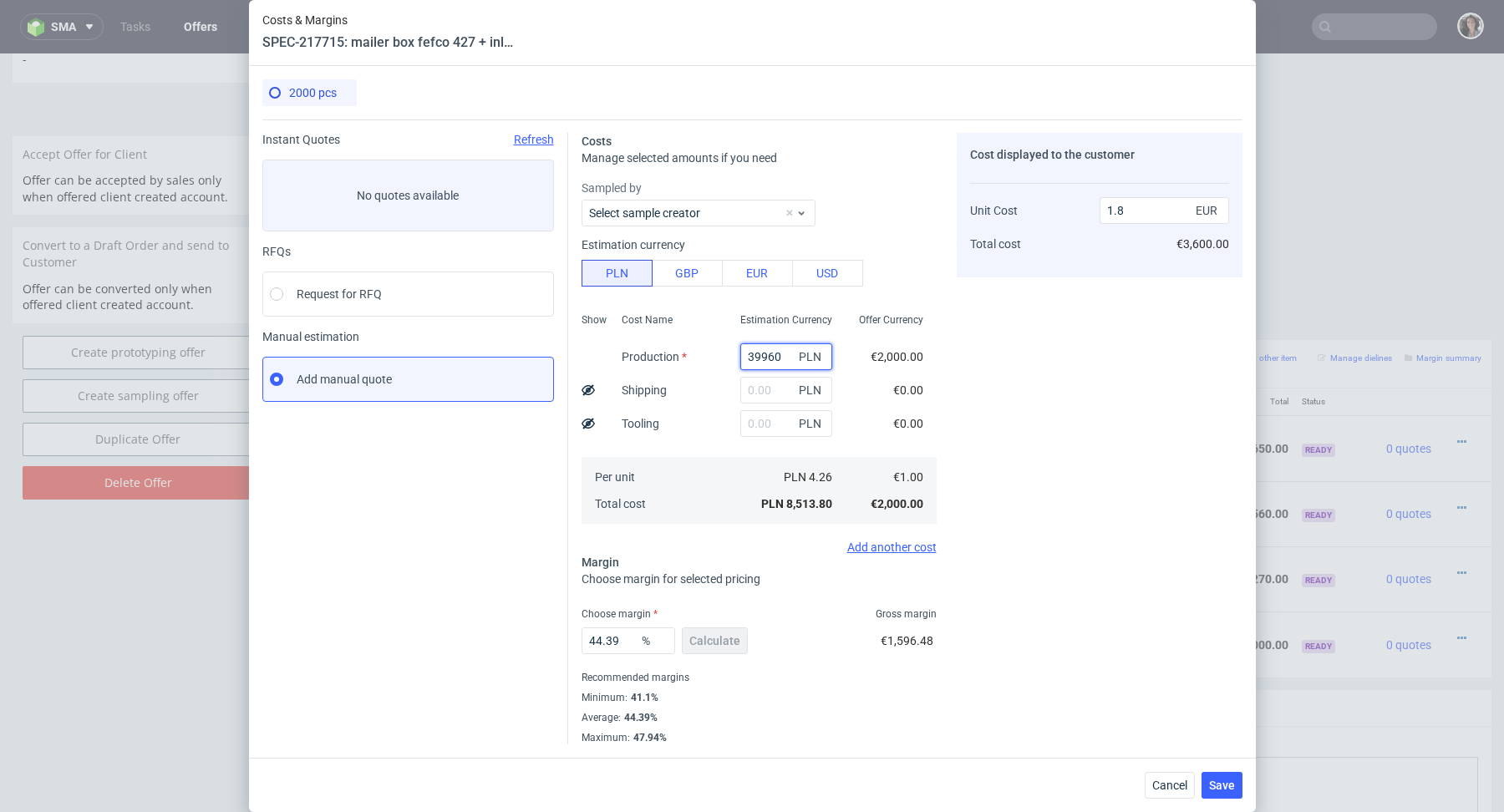
type input "8.44"
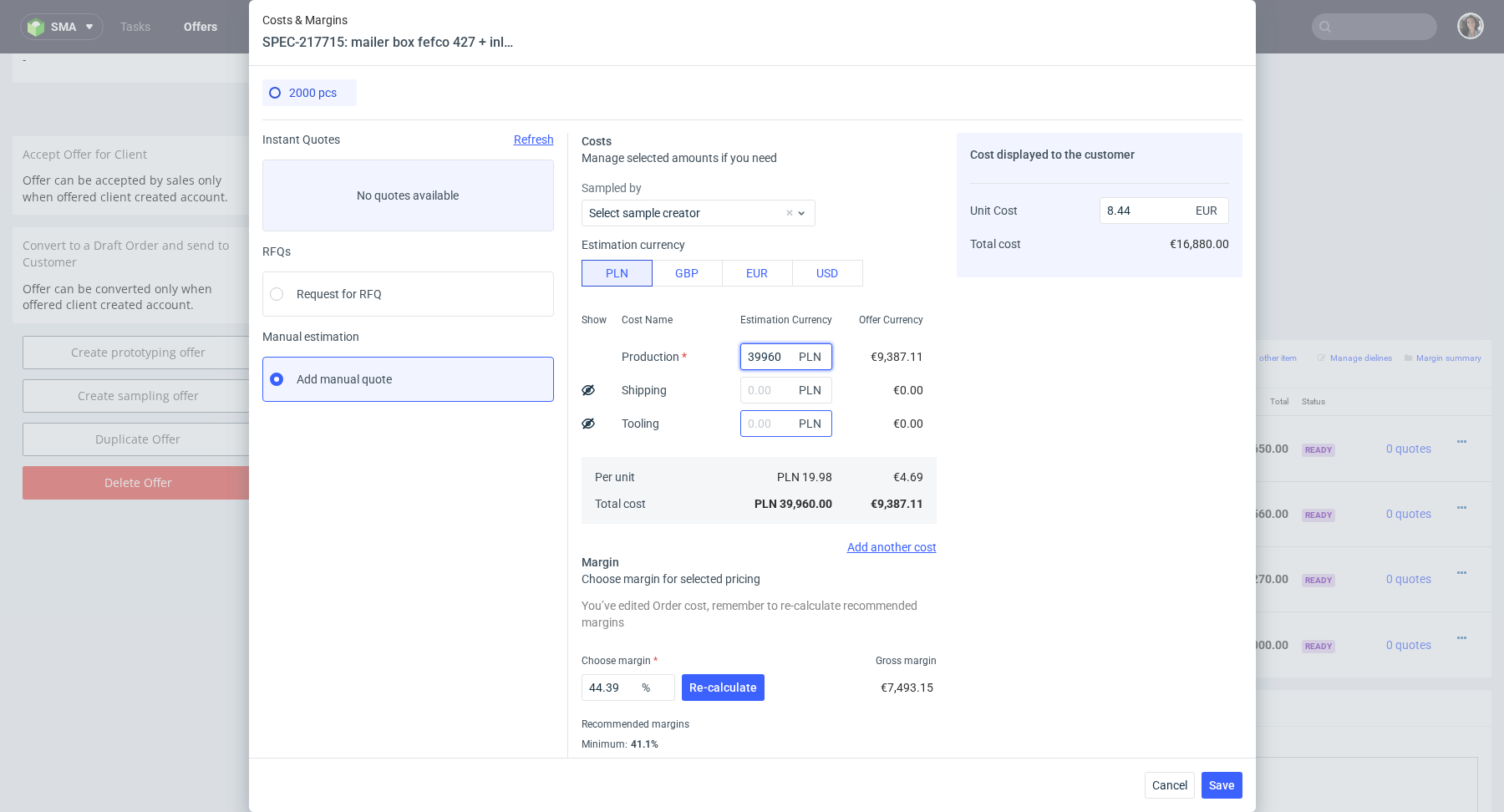
type input "39960"
click at [752, 421] on input "text" at bounding box center [787, 423] width 92 height 27
type input "4100"
type input "9.3"
type input "4100"
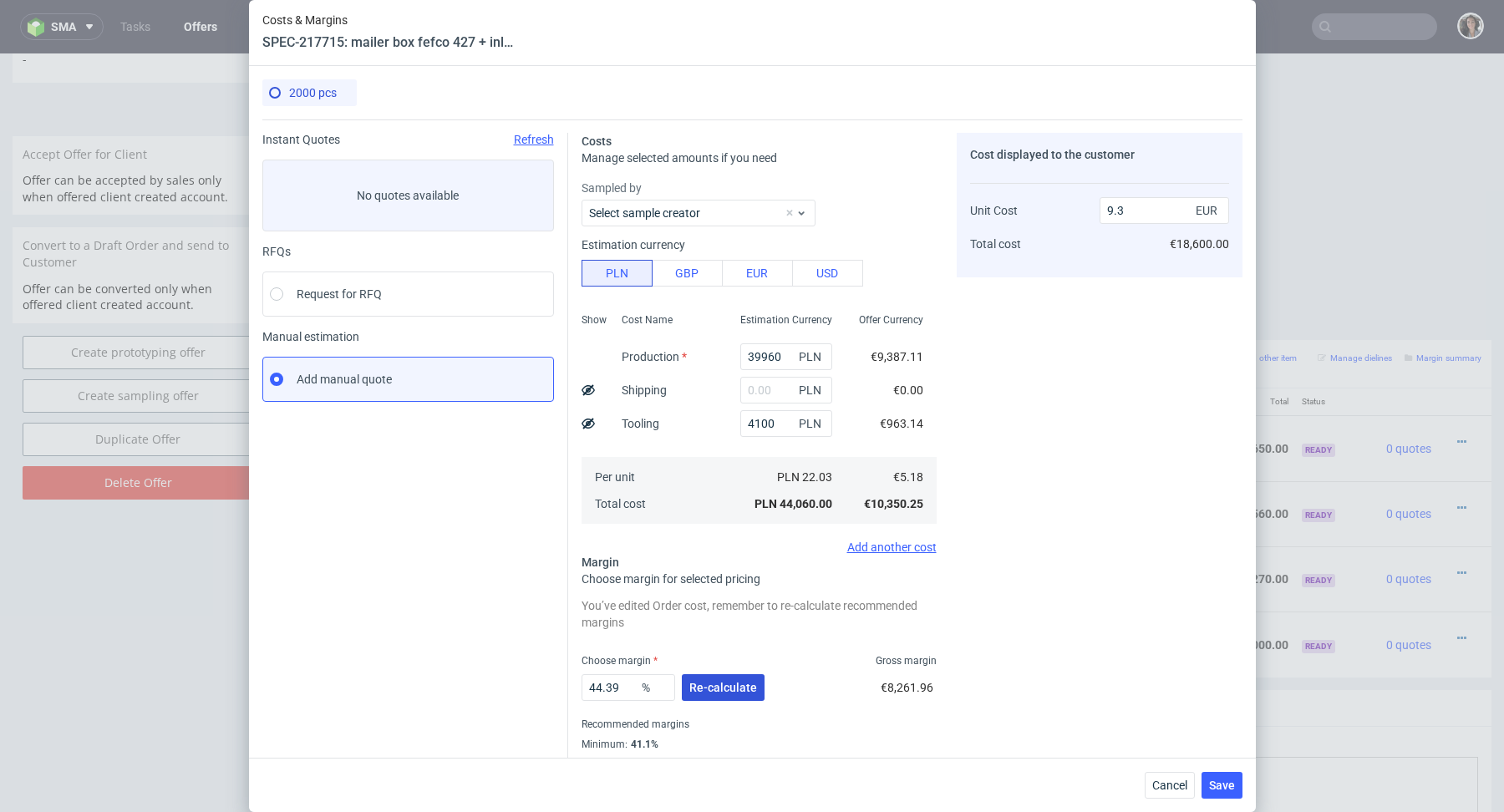
click at [719, 684] on span "Re-calculate" at bounding box center [723, 687] width 68 height 11
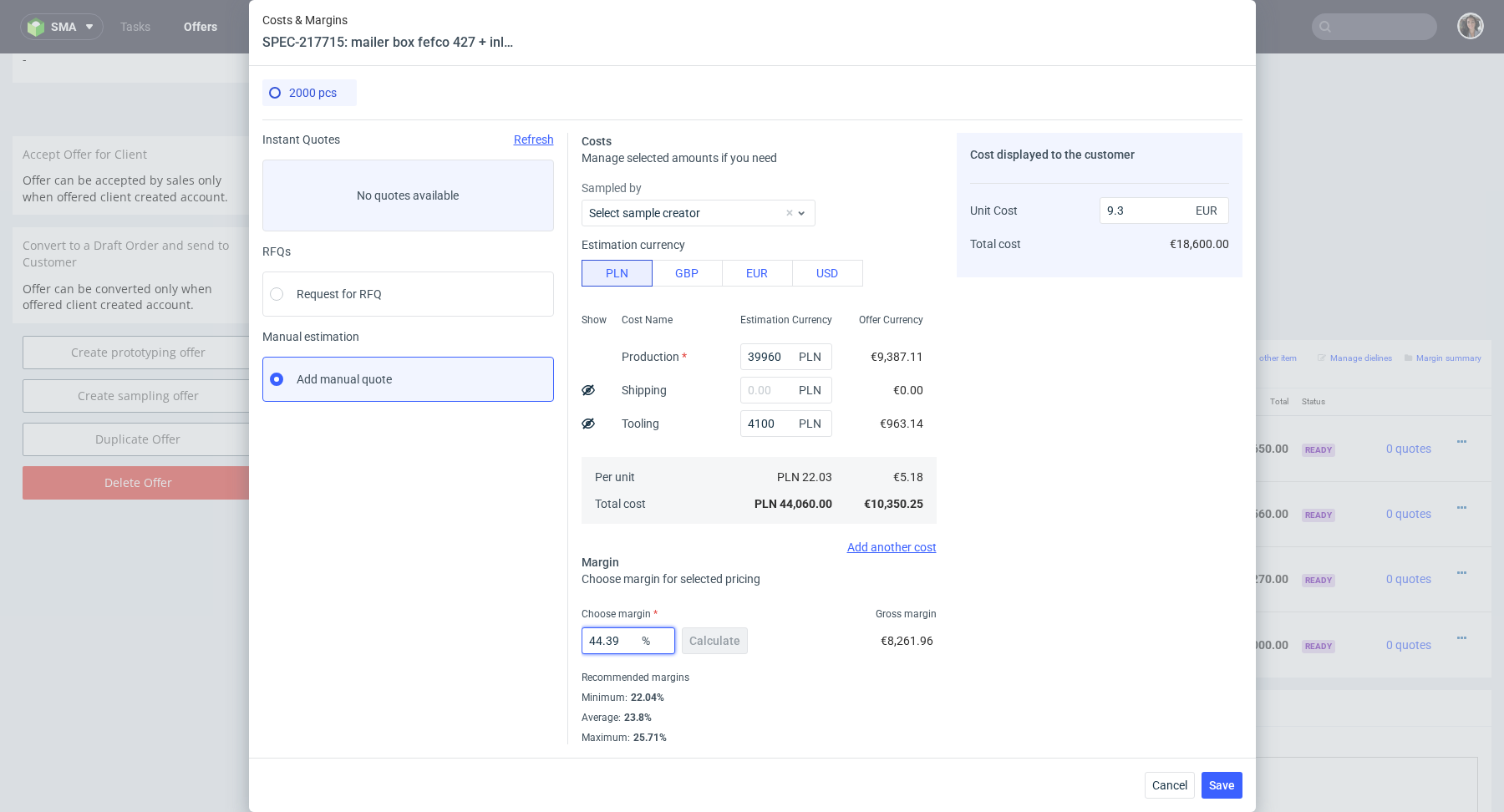
drag, startPoint x: 619, startPoint y: 640, endPoint x: 500, endPoint y: 640, distance: 119.0
click at [500, 640] on div "Instant Quotes Refresh No quotes available RFQs Request for RFQ Manual estimati…" at bounding box center [753, 431] width 981 height 625
type input "23"
type input "6.72"
type input "23"
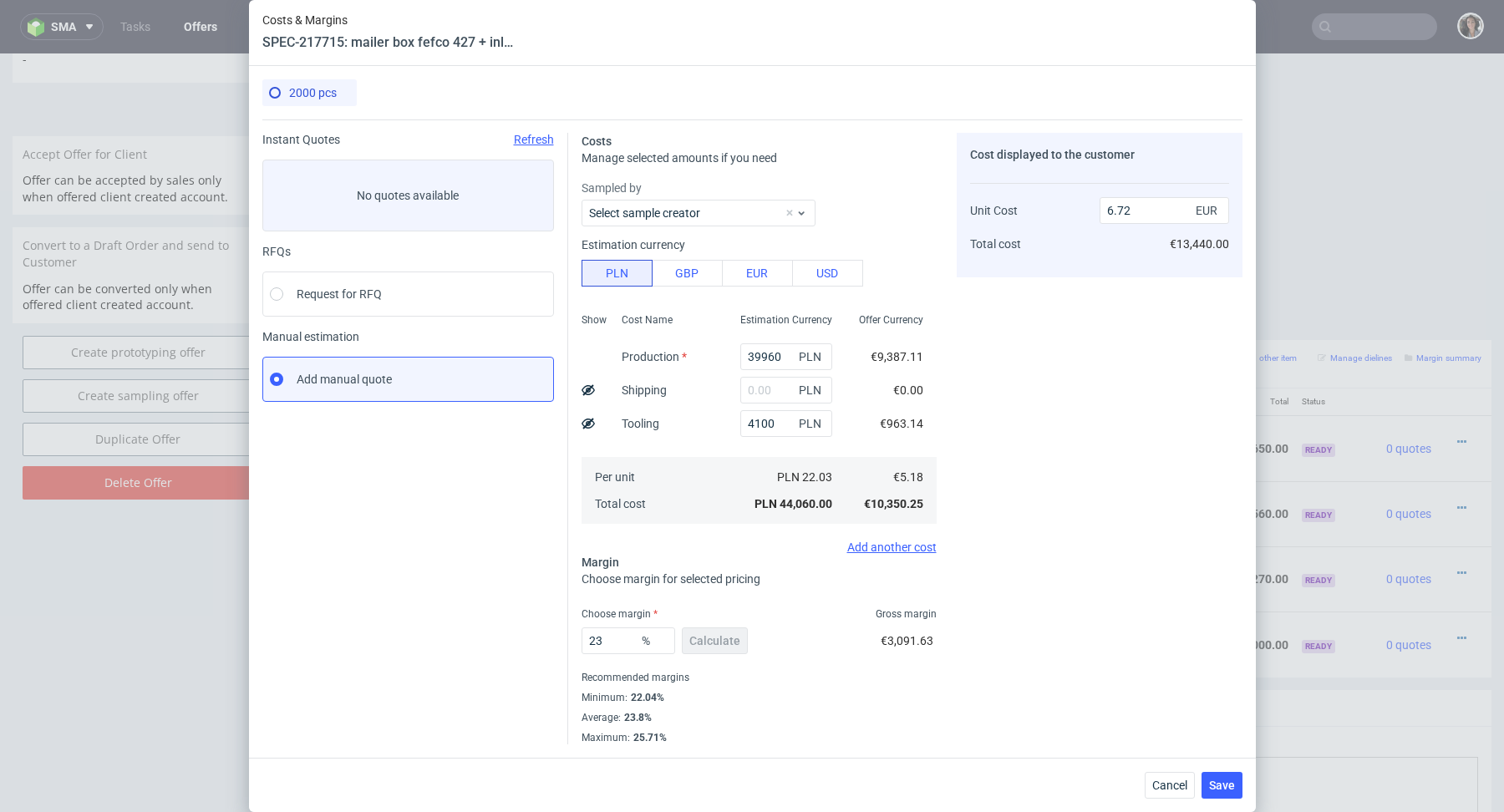
click at [705, 690] on div "Minimum : 22.04%" at bounding box center [759, 697] width 356 height 20
click at [1230, 783] on span "Save" at bounding box center [1222, 785] width 26 height 11
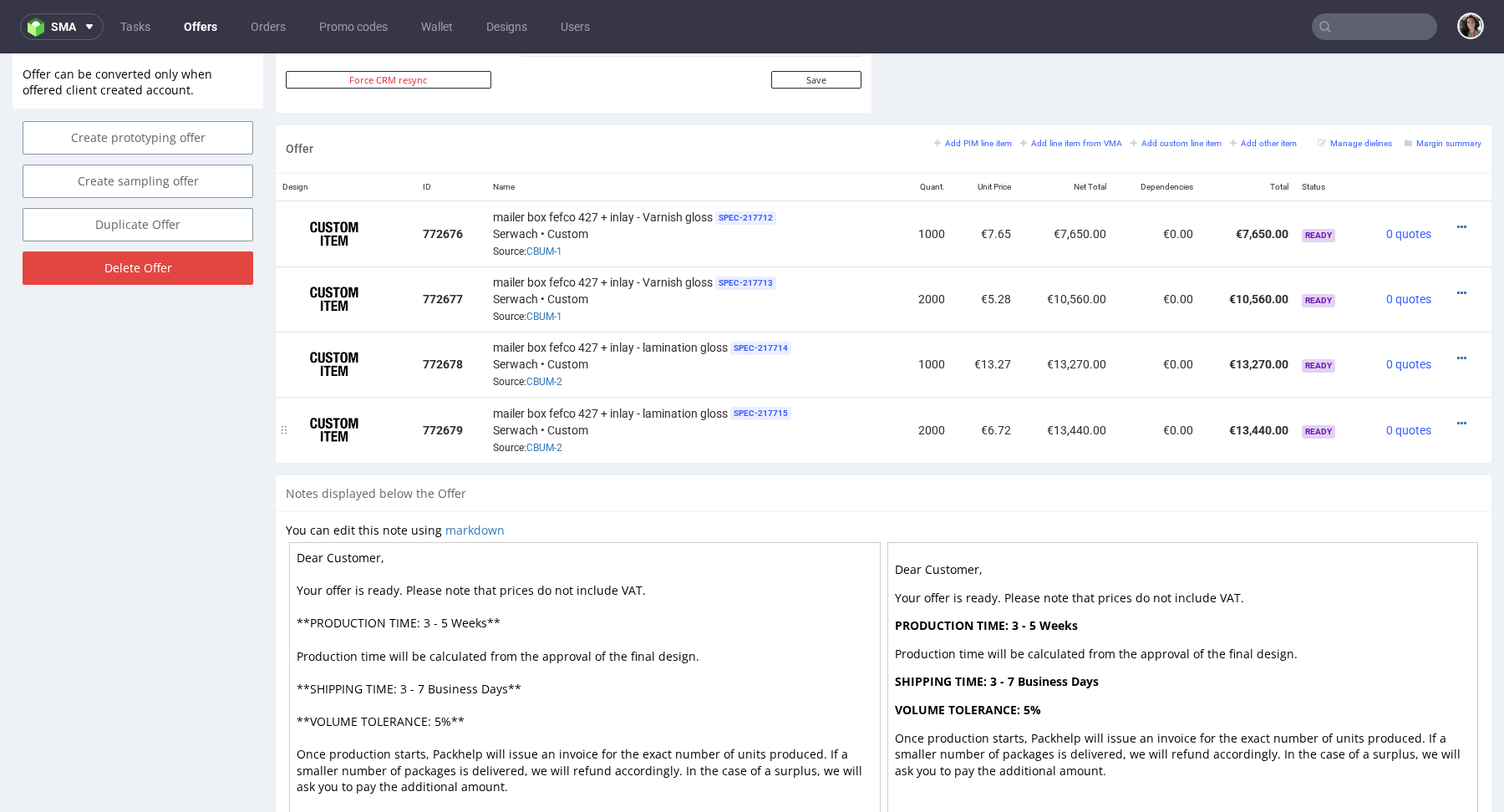
scroll to position [942, 0]
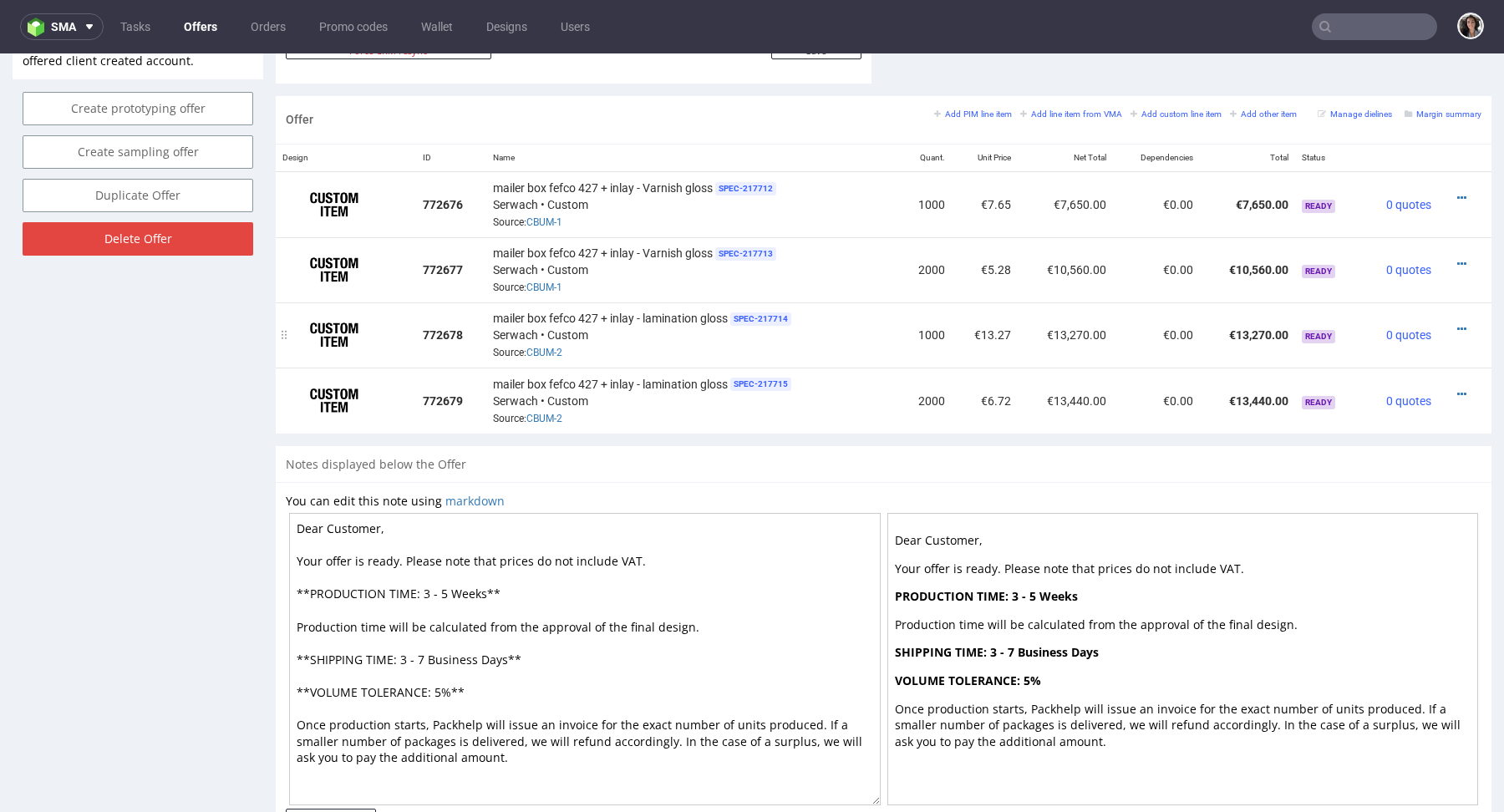
click at [1447, 333] on div at bounding box center [1460, 329] width 30 height 17
click at [1458, 327] on icon at bounding box center [1462, 329] width 10 height 11
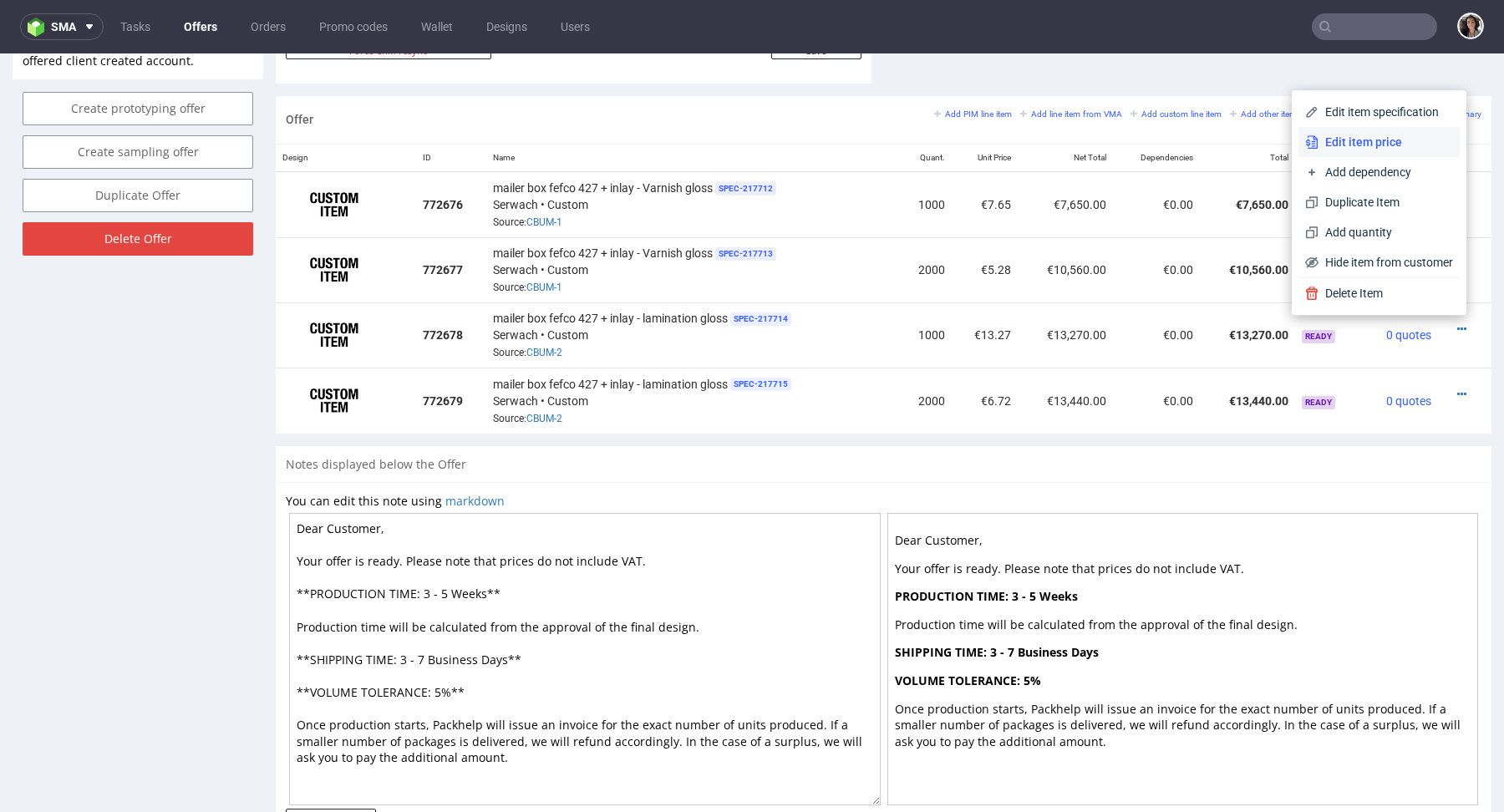
click at [1337, 141] on span "Edit item price" at bounding box center [1386, 142] width 135 height 17
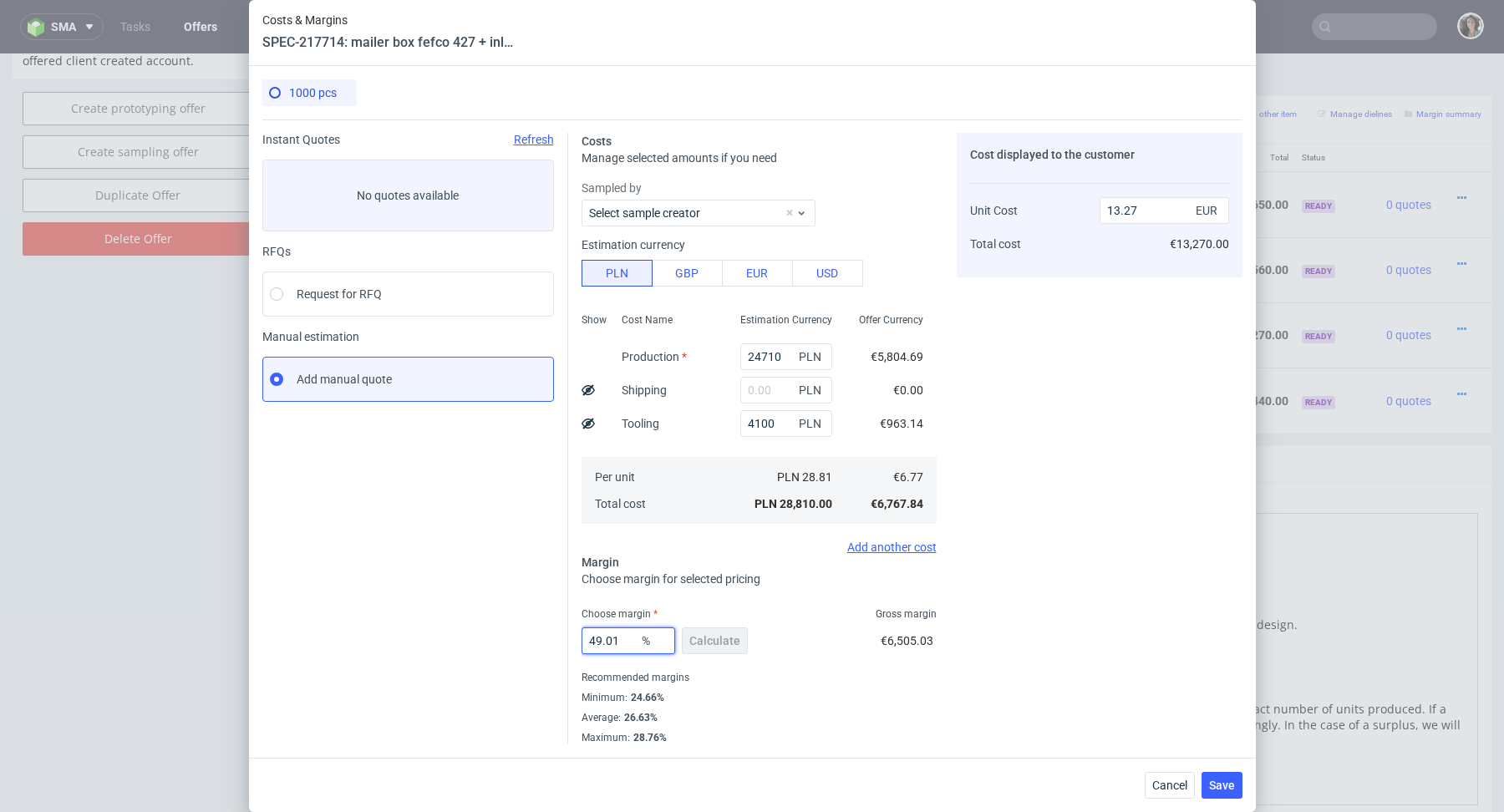
drag, startPoint x: 622, startPoint y: 637, endPoint x: 518, endPoint y: 637, distance: 104.0
click at [518, 637] on div "Instant Quotes Refresh No quotes available RFQs Request for RFQ Manual estimati…" at bounding box center [753, 431] width 981 height 625
type input "25"
type input "9.02"
type input "25"
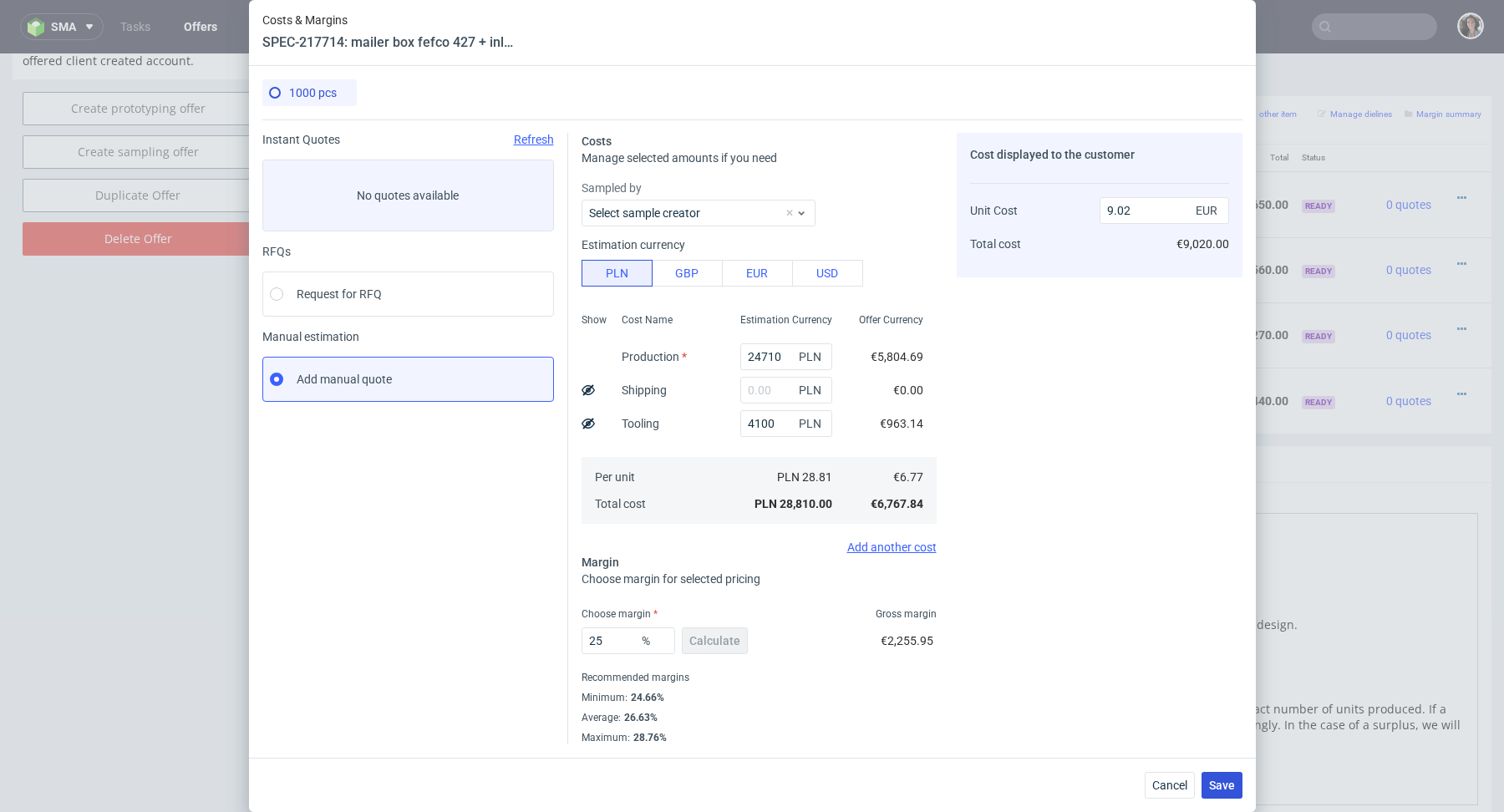
click at [1234, 791] on span "Save" at bounding box center [1222, 785] width 26 height 11
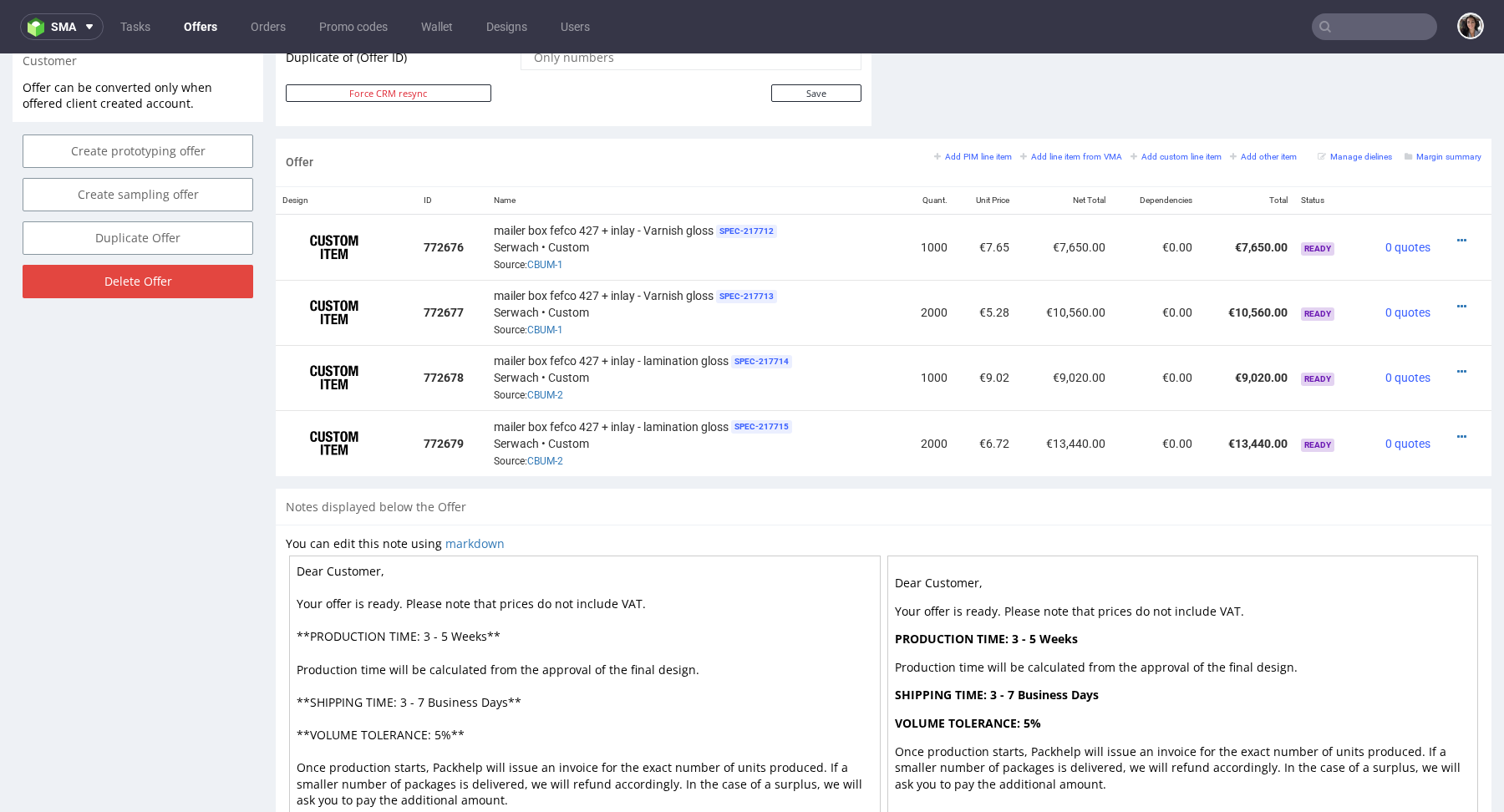
scroll to position [966, 0]
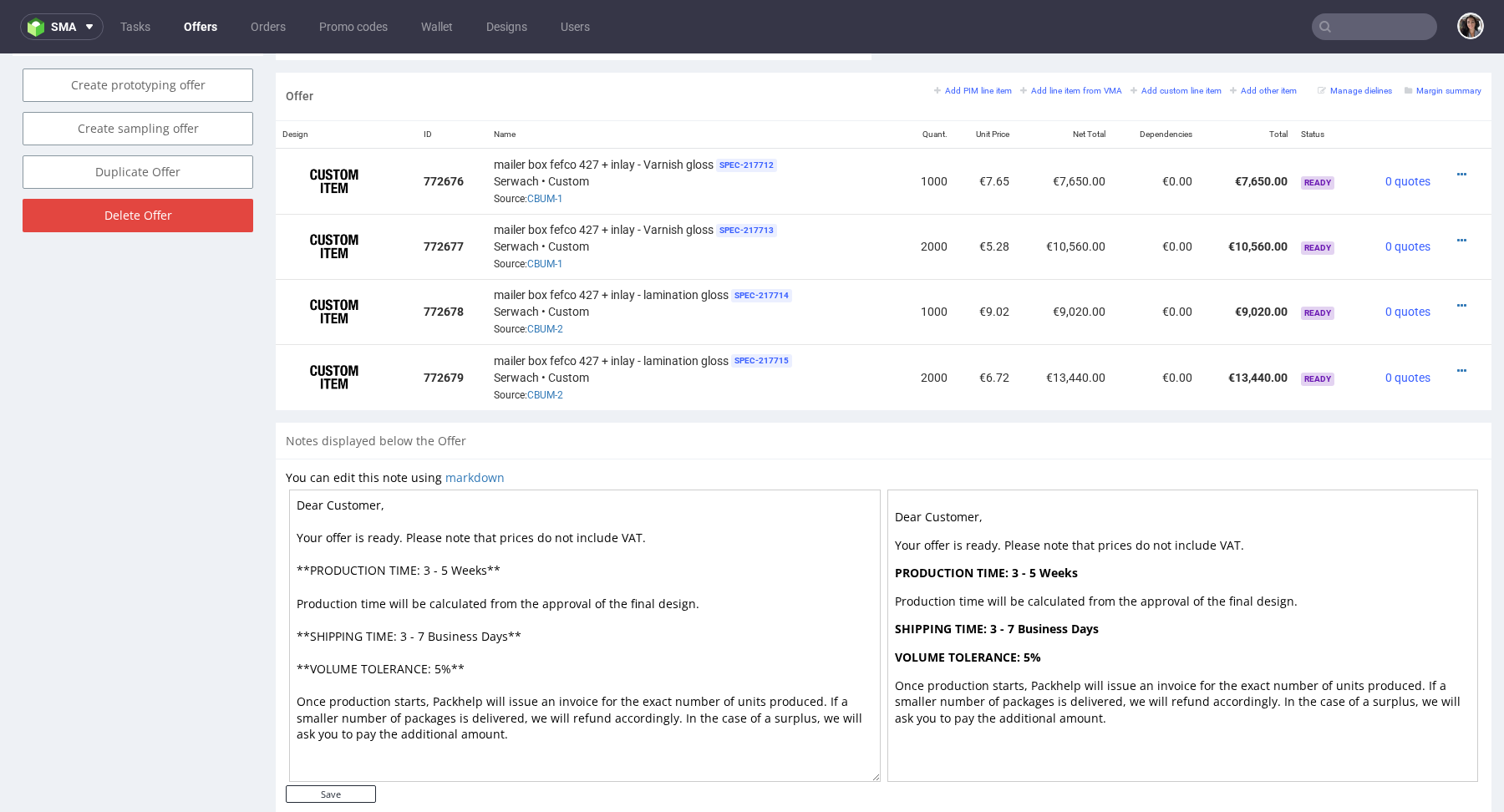
drag, startPoint x: 507, startPoint y: 636, endPoint x: 429, endPoint y: 635, distance: 78.0
click at [429, 635] on textarea "Dear Customer, Your offer is ready. Please note that prices do not include VAT.…" at bounding box center [585, 636] width 592 height 292
drag, startPoint x: 485, startPoint y: 567, endPoint x: 422, endPoint y: 567, distance: 63.0
click at [422, 567] on textarea "Dear Customer, Your offer is ready. Please note that prices do not include VAT.…" at bounding box center [585, 636] width 592 height 292
paste textarea "Business Days"
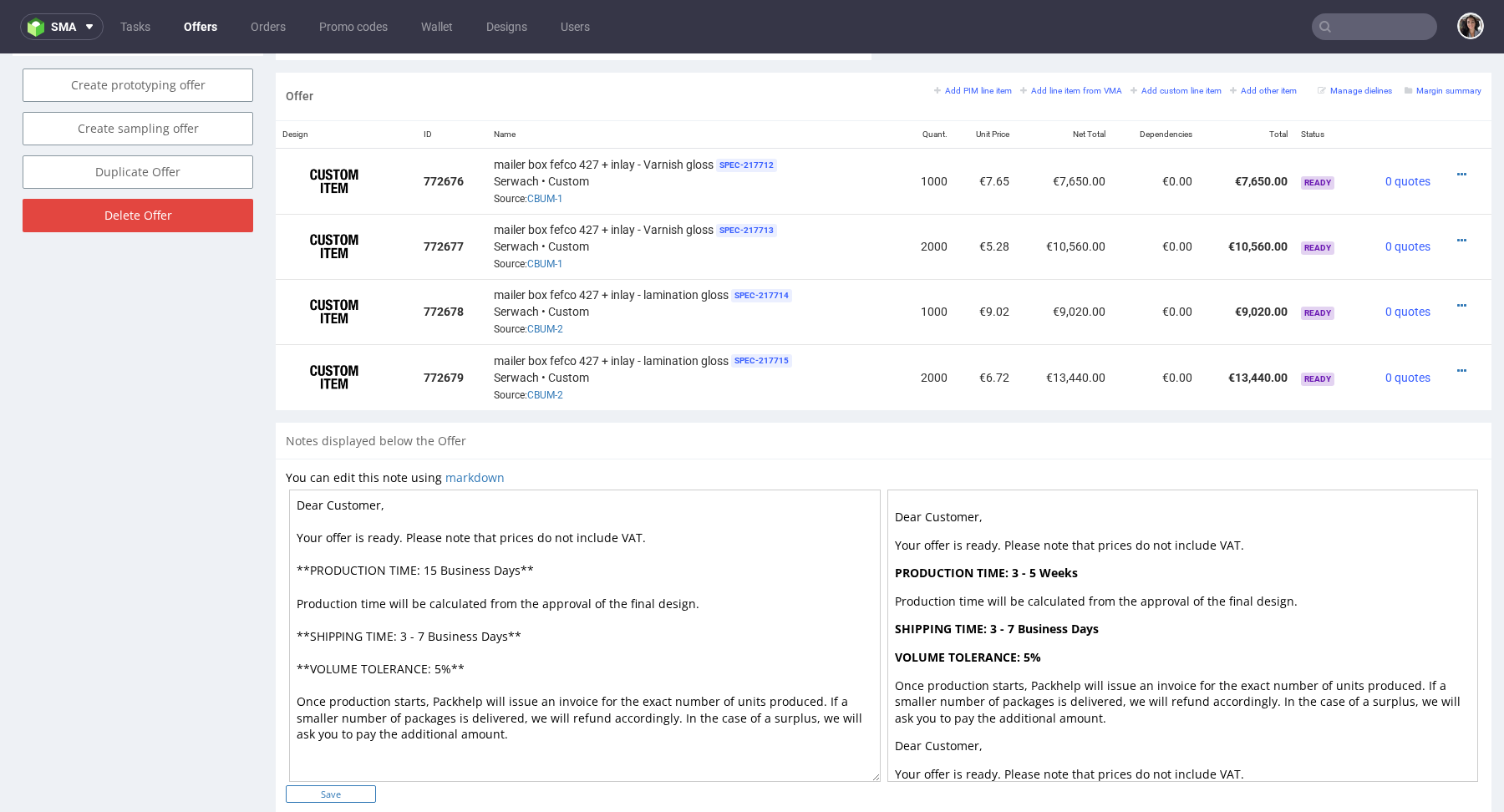
type textarea "Dear Customer, Your offer is ready. Please note that prices do not include VAT.…"
click at [349, 791] on input "Save" at bounding box center [331, 795] width 90 height 17
type input "In progress..."
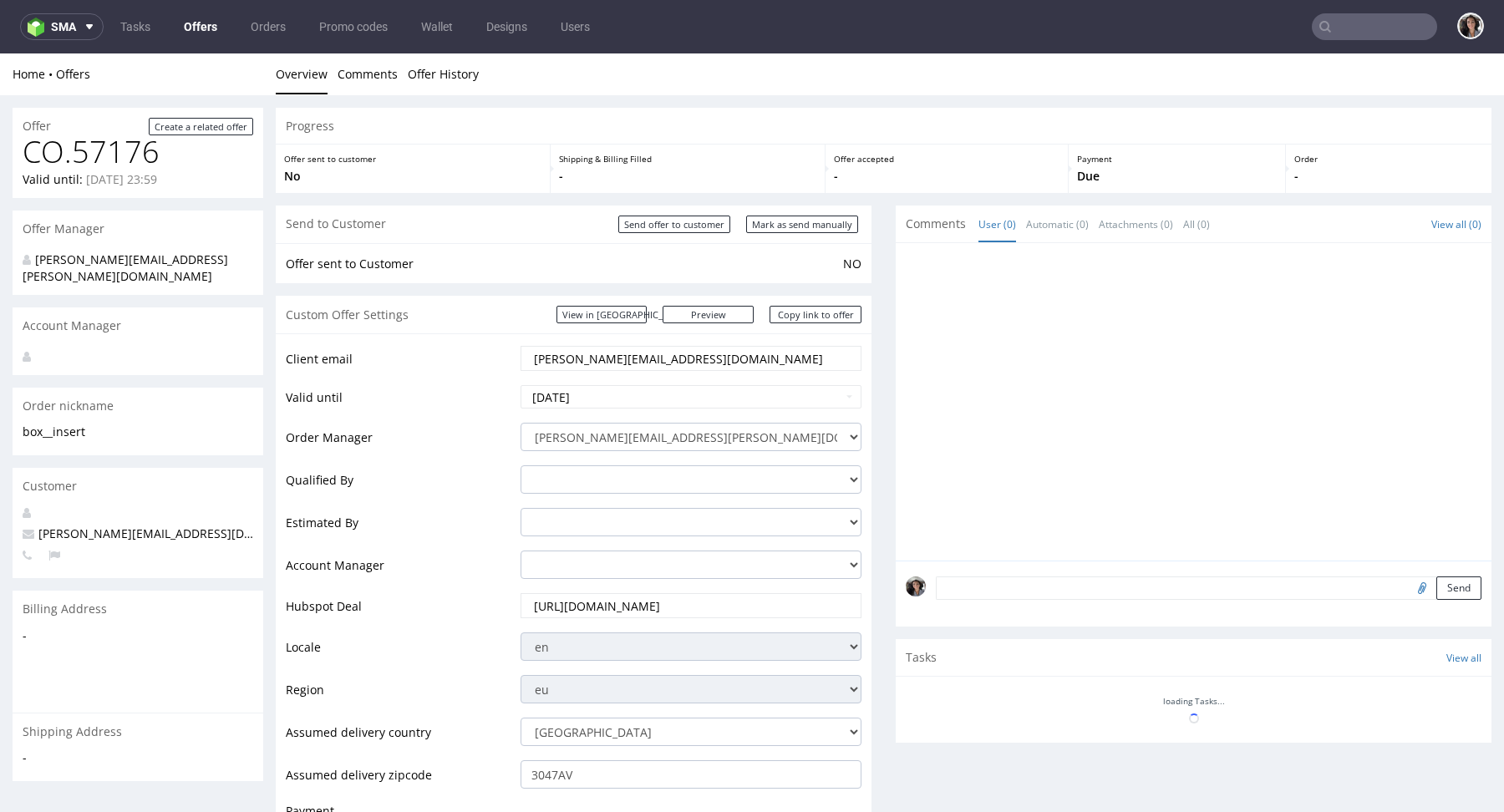
scroll to position [0, 0]
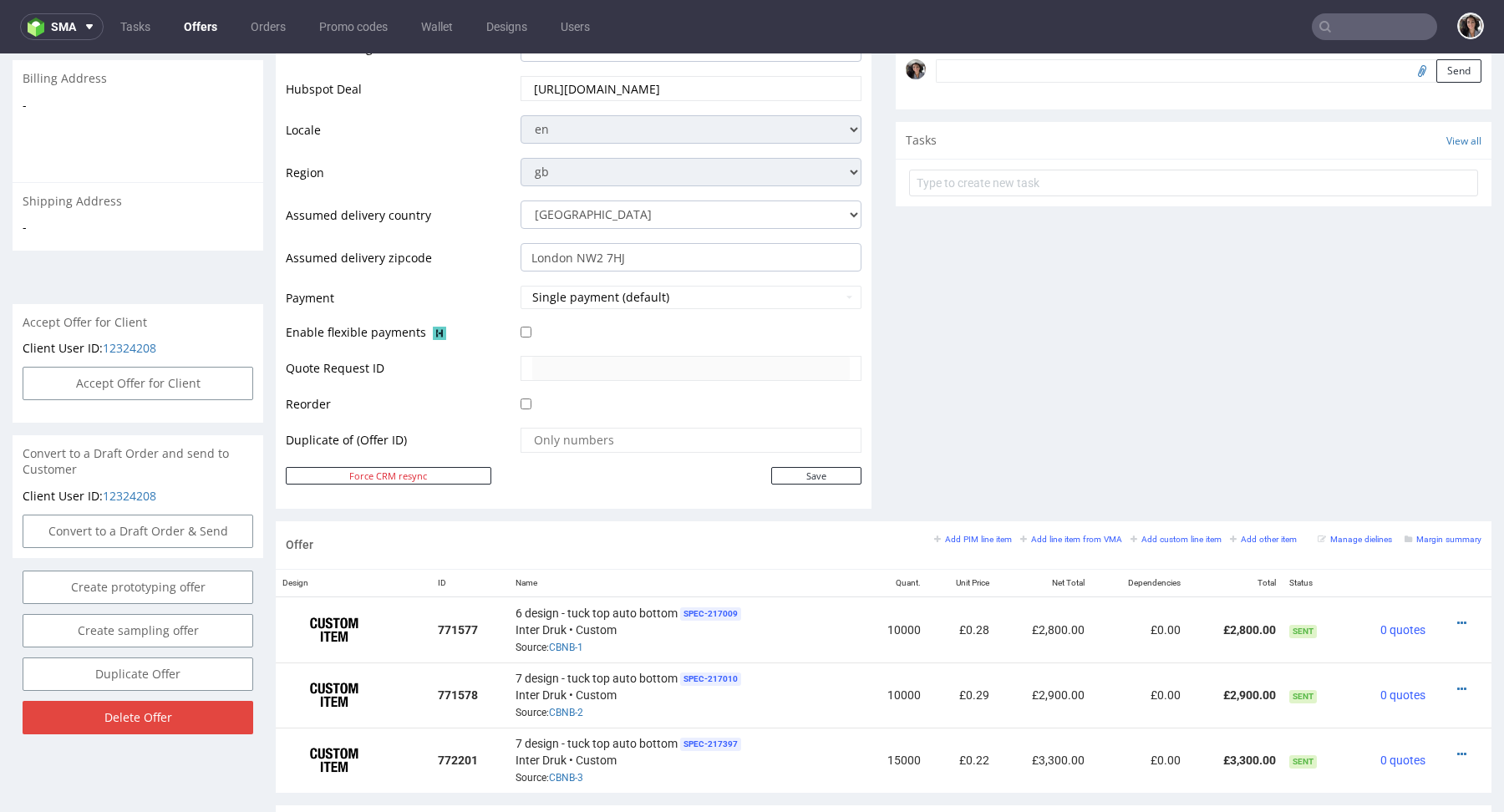
scroll to position [691, 0]
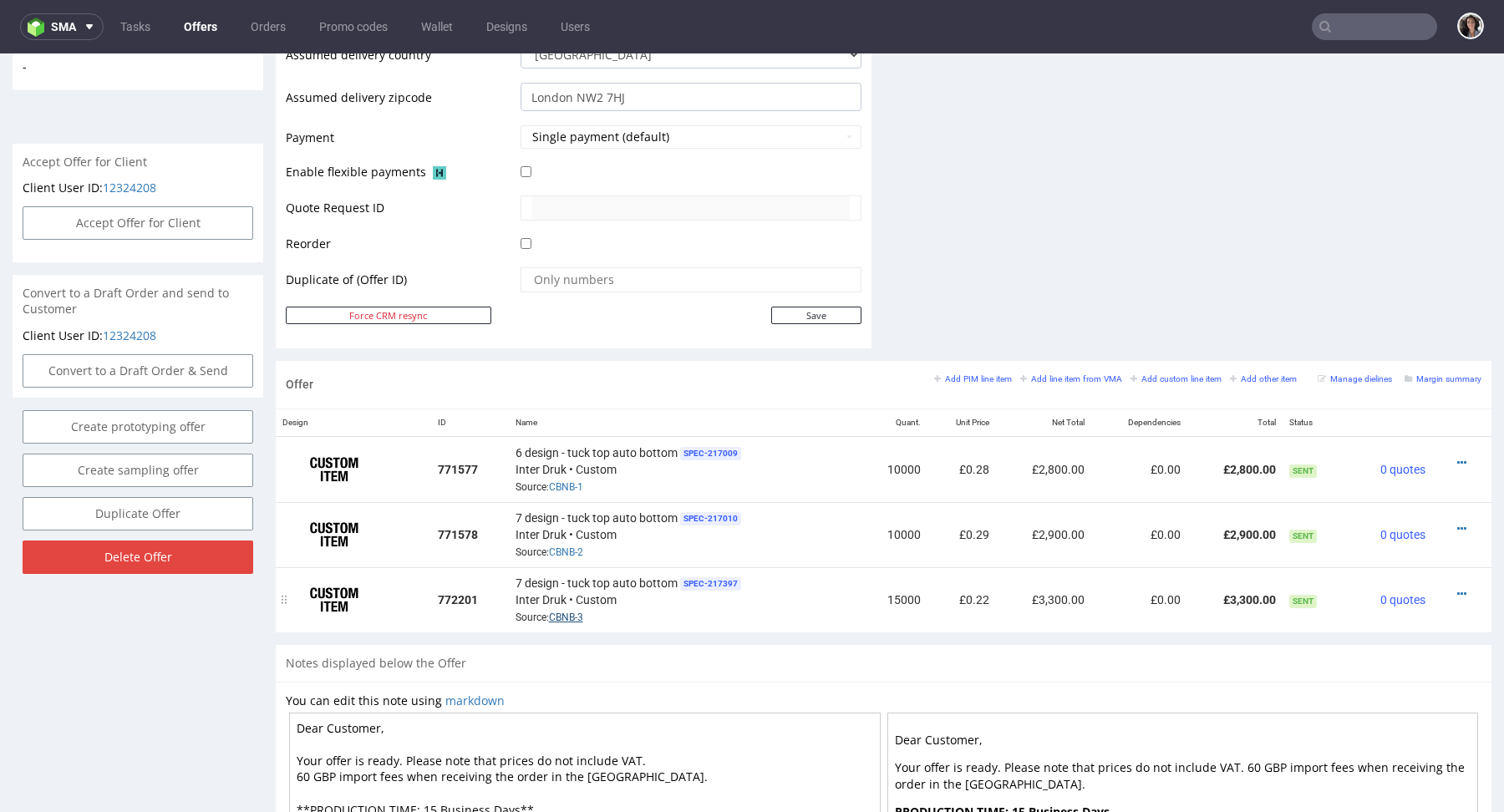
click at [573, 612] on link "CBNB-3" at bounding box center [566, 617] width 34 height 11
click at [1458, 589] on icon at bounding box center [1462, 594] width 10 height 11
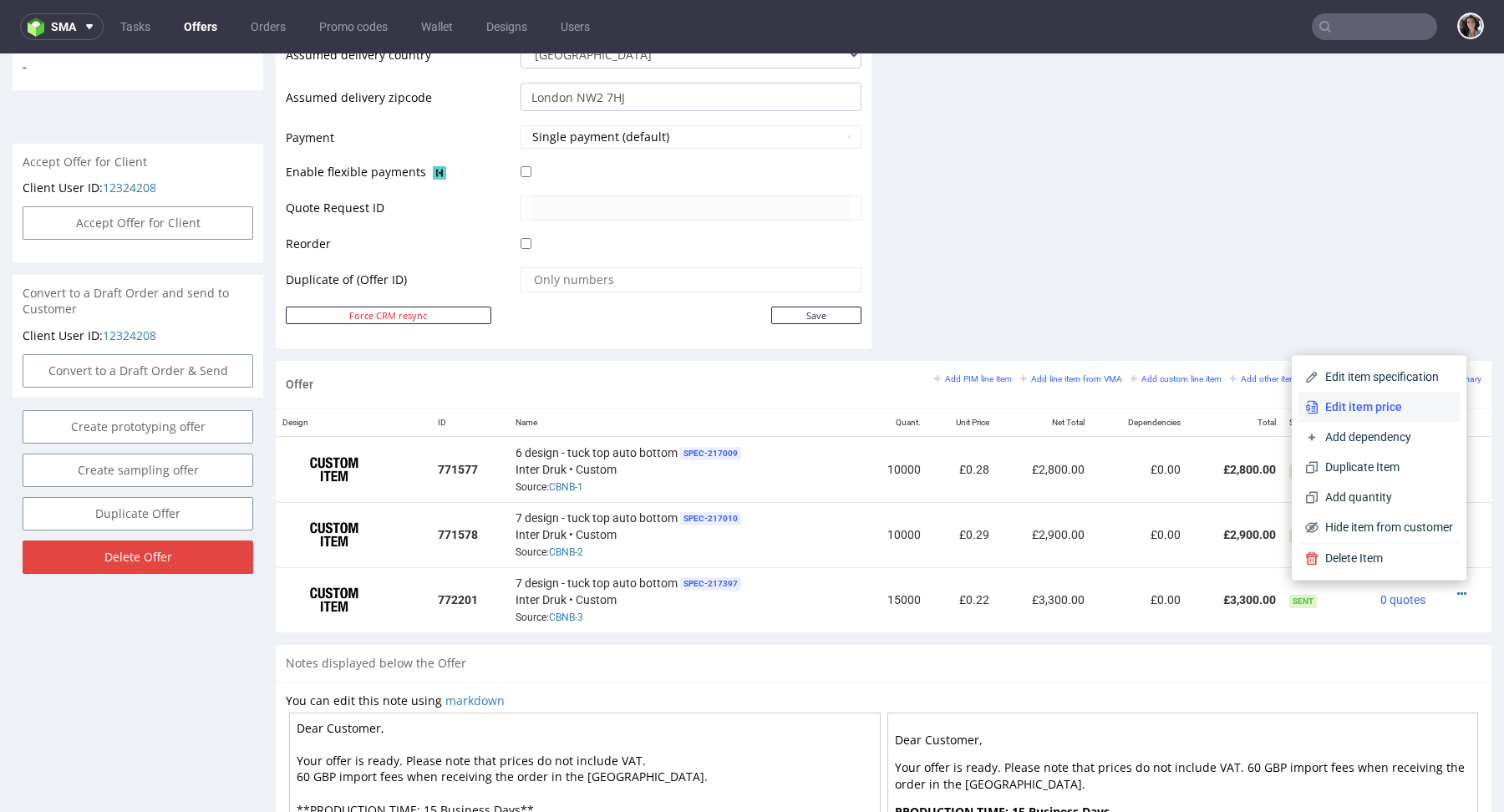
click at [1374, 413] on span "Edit item price" at bounding box center [1386, 407] width 135 height 17
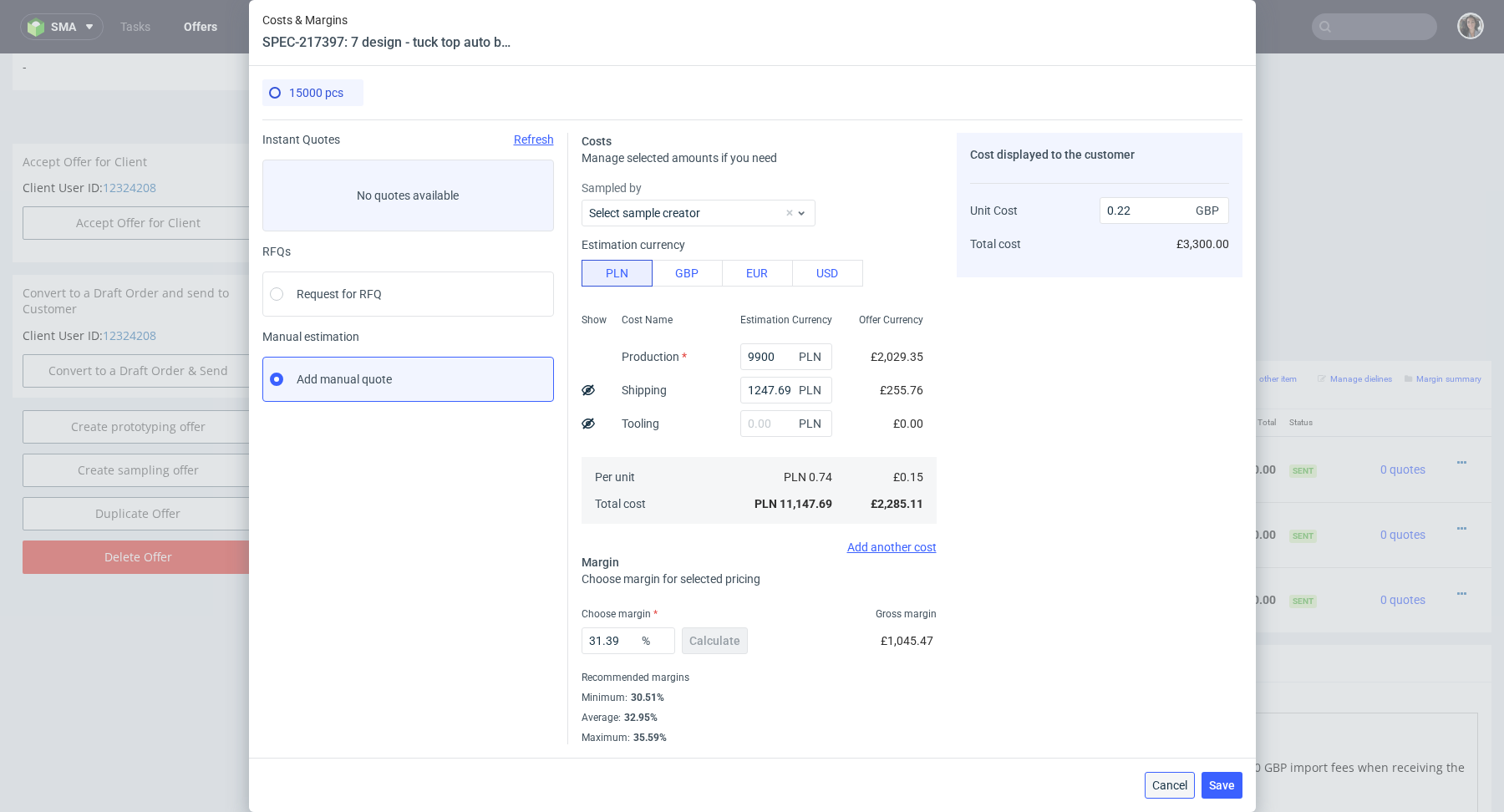
click at [1159, 784] on span "Cancel" at bounding box center [1170, 785] width 35 height 11
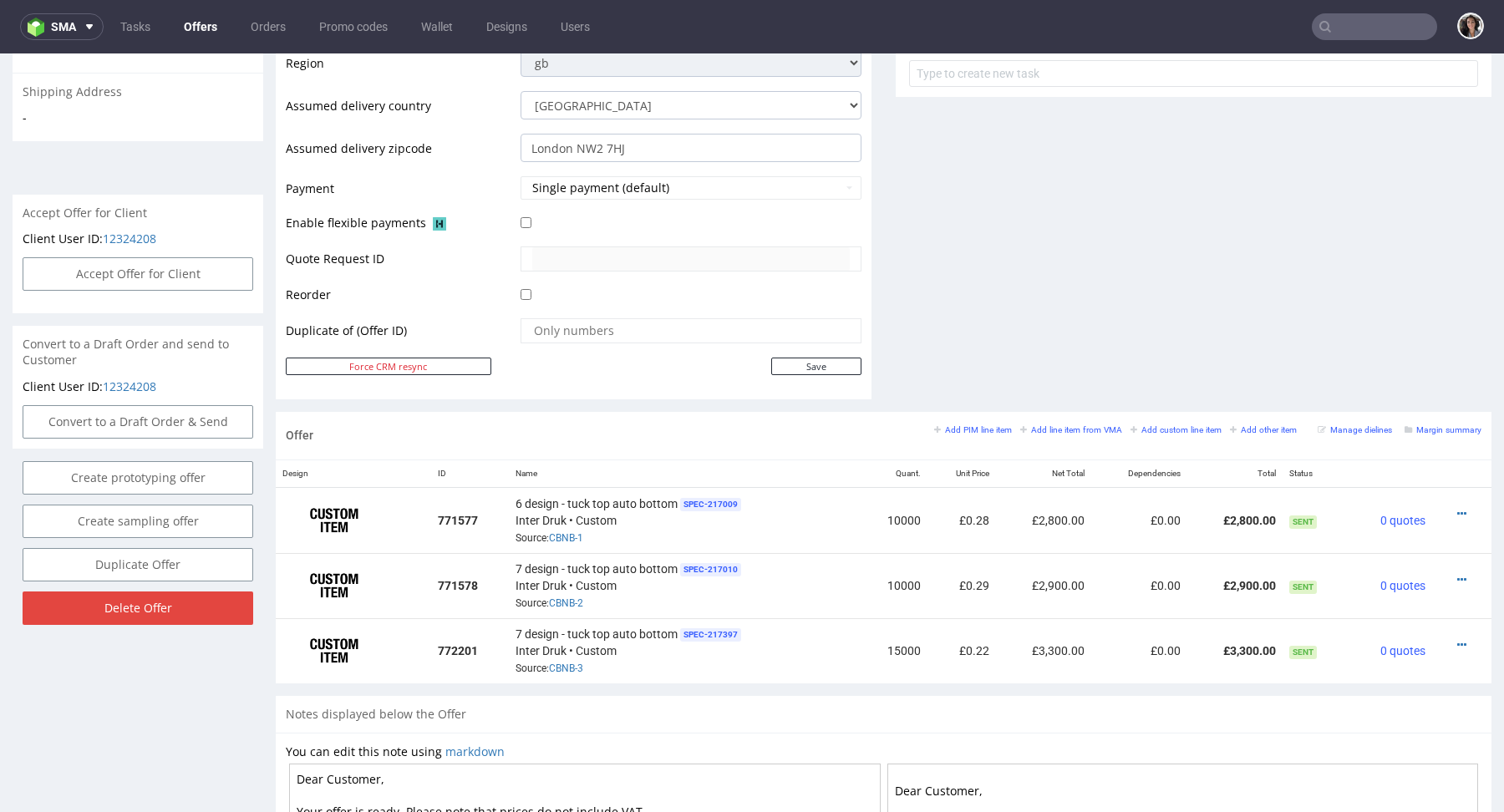
scroll to position [0, 0]
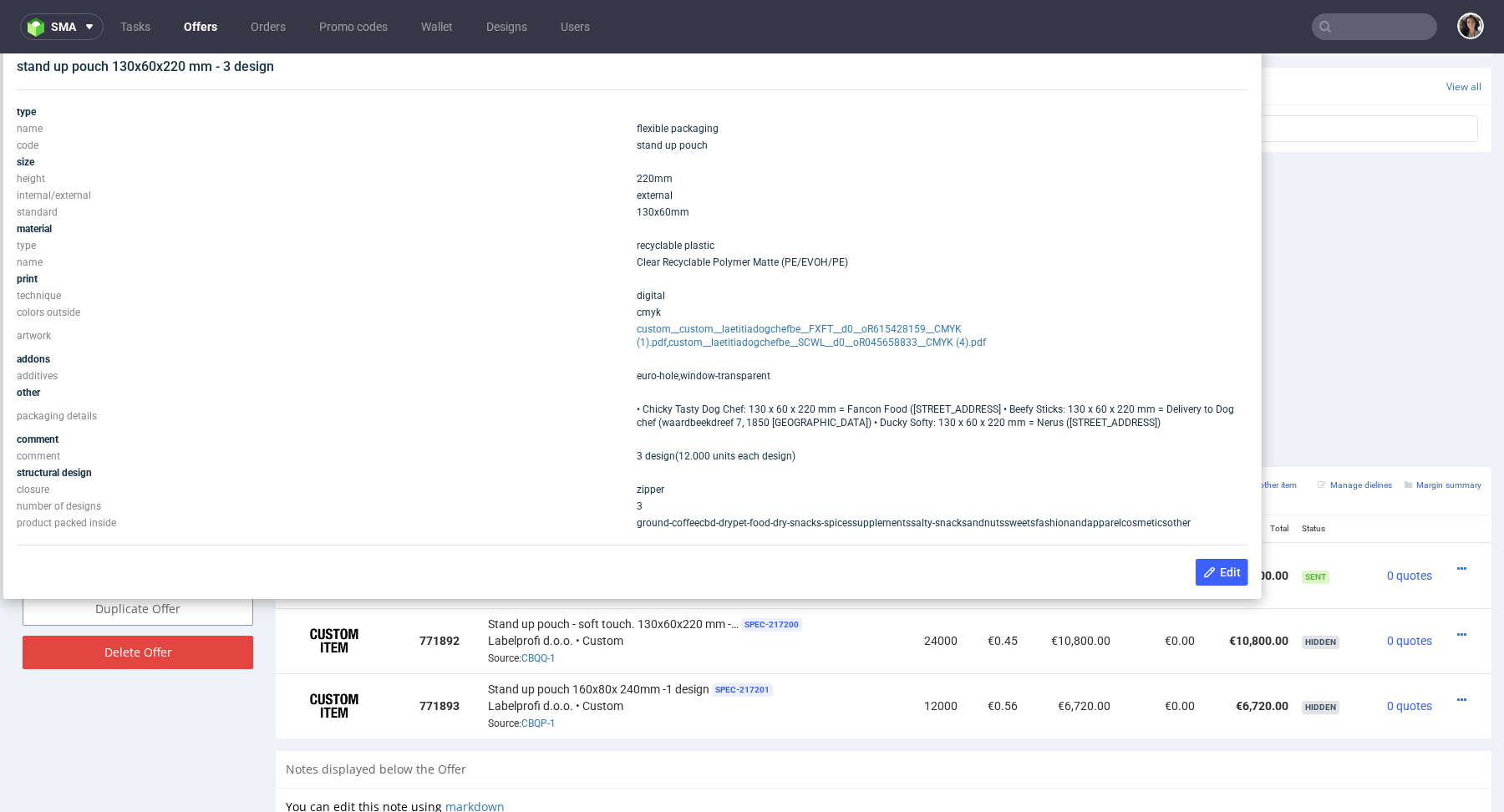
scroll to position [582, 0]
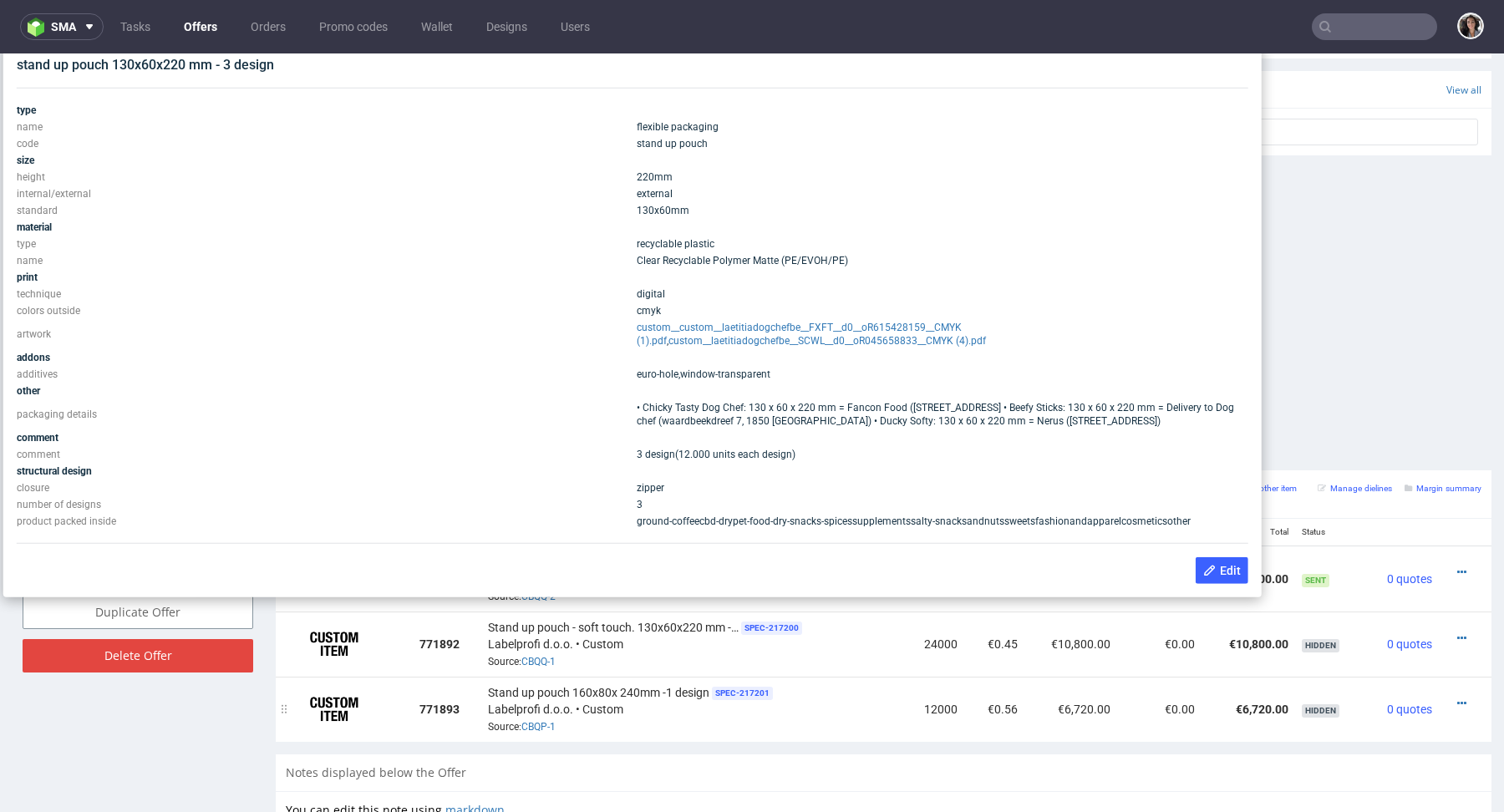
click at [681, 690] on span "Stand up pouch 160x80x 240mm -1 design" at bounding box center [598, 692] width 222 height 17
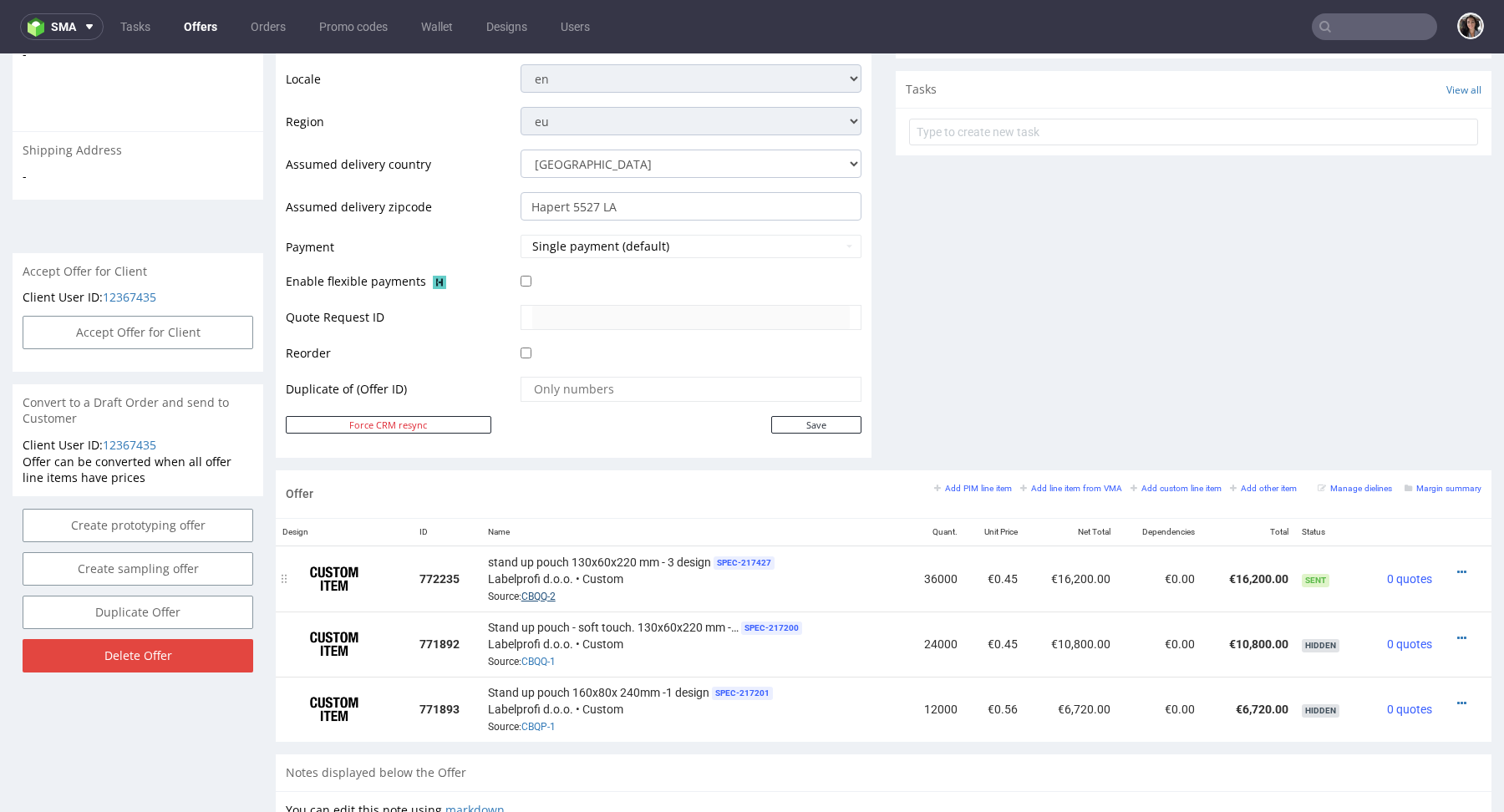
click at [537, 593] on link "CBQQ-2" at bounding box center [538, 596] width 34 height 11
click at [1458, 568] on icon at bounding box center [1462, 572] width 10 height 11
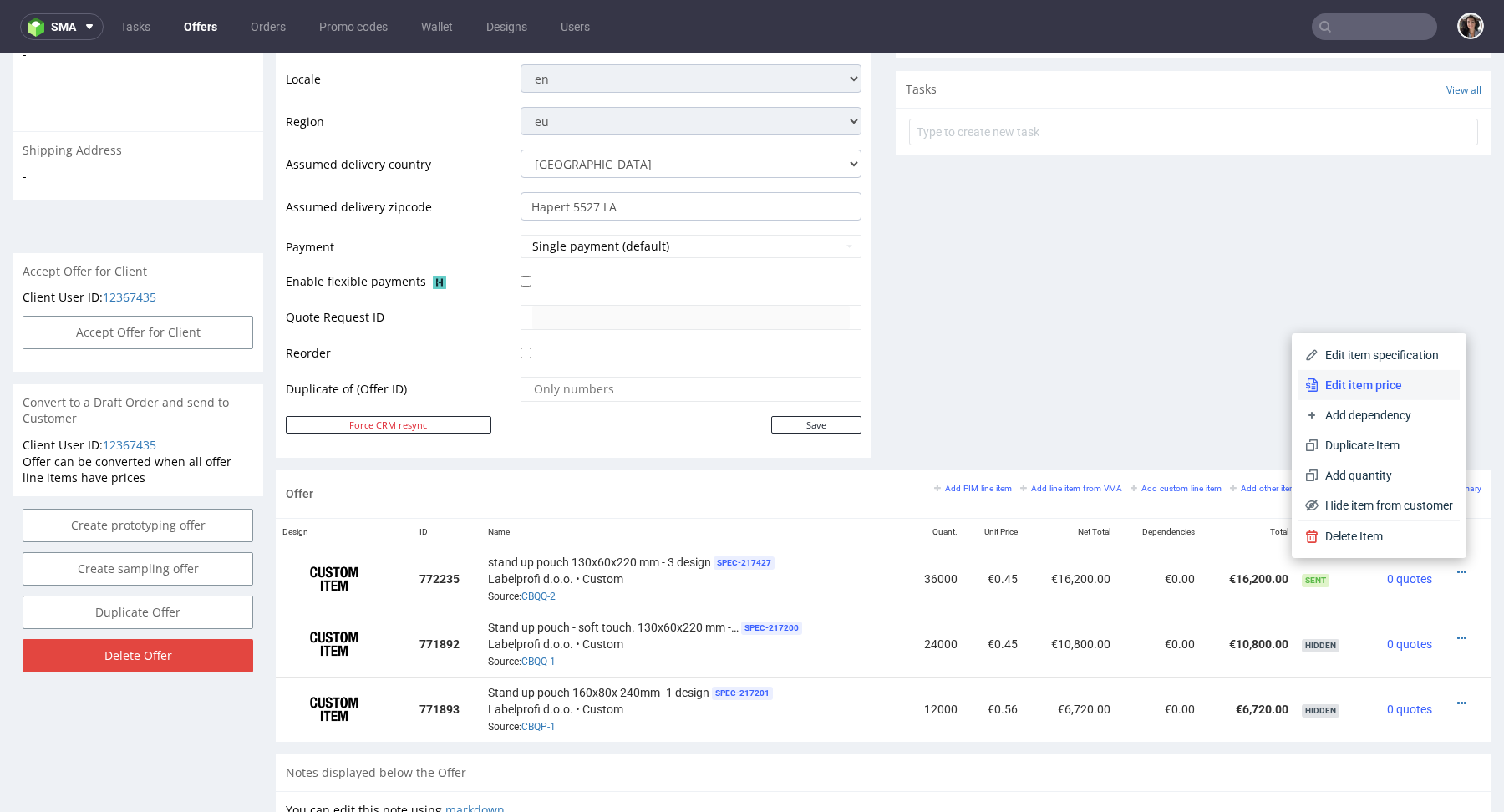
click at [1355, 383] on span "Edit item price" at bounding box center [1386, 385] width 135 height 17
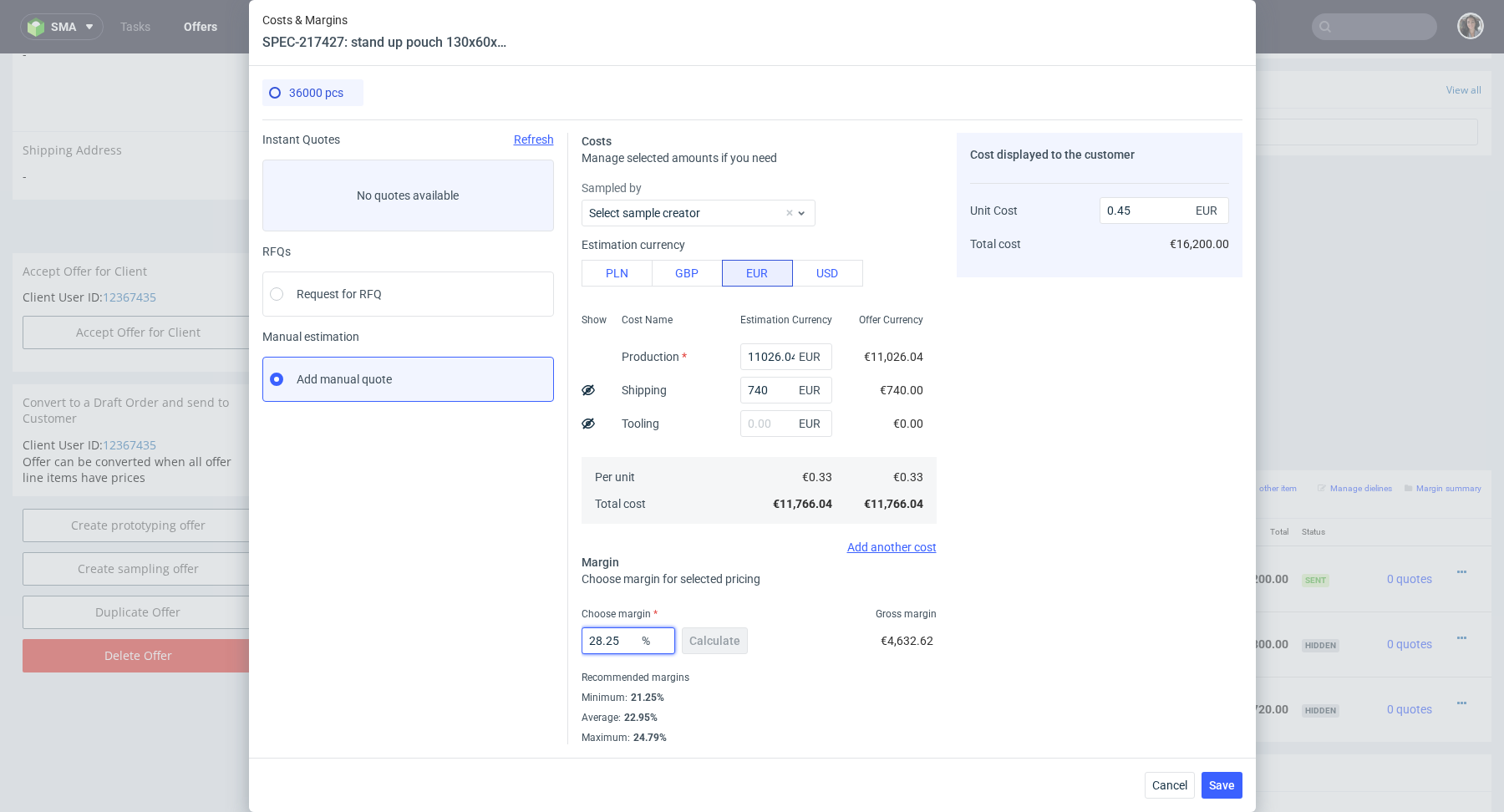
drag, startPoint x: 631, startPoint y: 641, endPoint x: 568, endPoint y: 636, distance: 63.2
click at [569, 636] on div "Costs Manage selected amounts if you need Sampled by Select sample creator Esti…" at bounding box center [906, 431] width 675 height 625
click at [1175, 792] on button "Cancel" at bounding box center [1170, 785] width 50 height 27
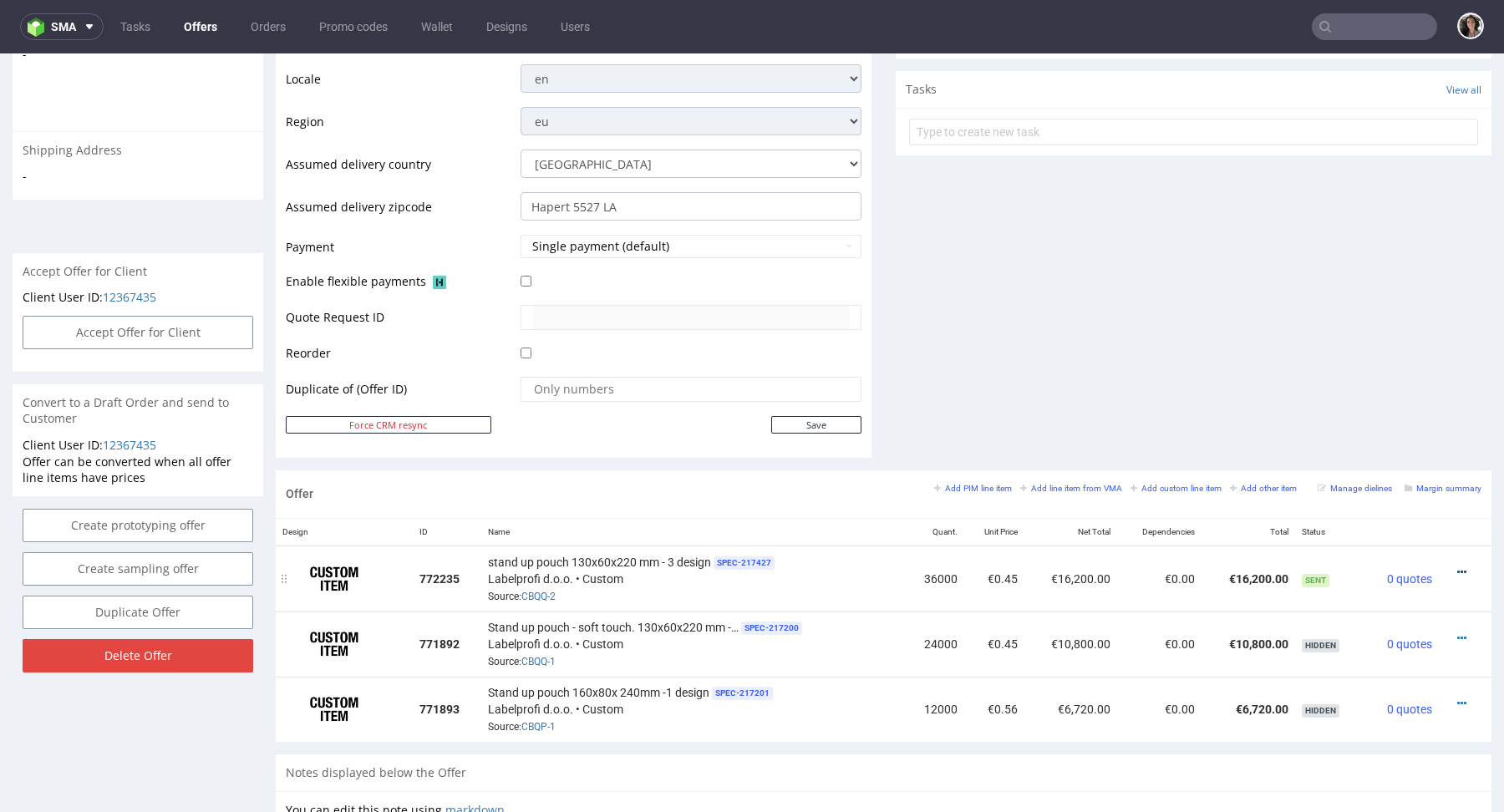
click at [1458, 567] on icon at bounding box center [1462, 572] width 10 height 11
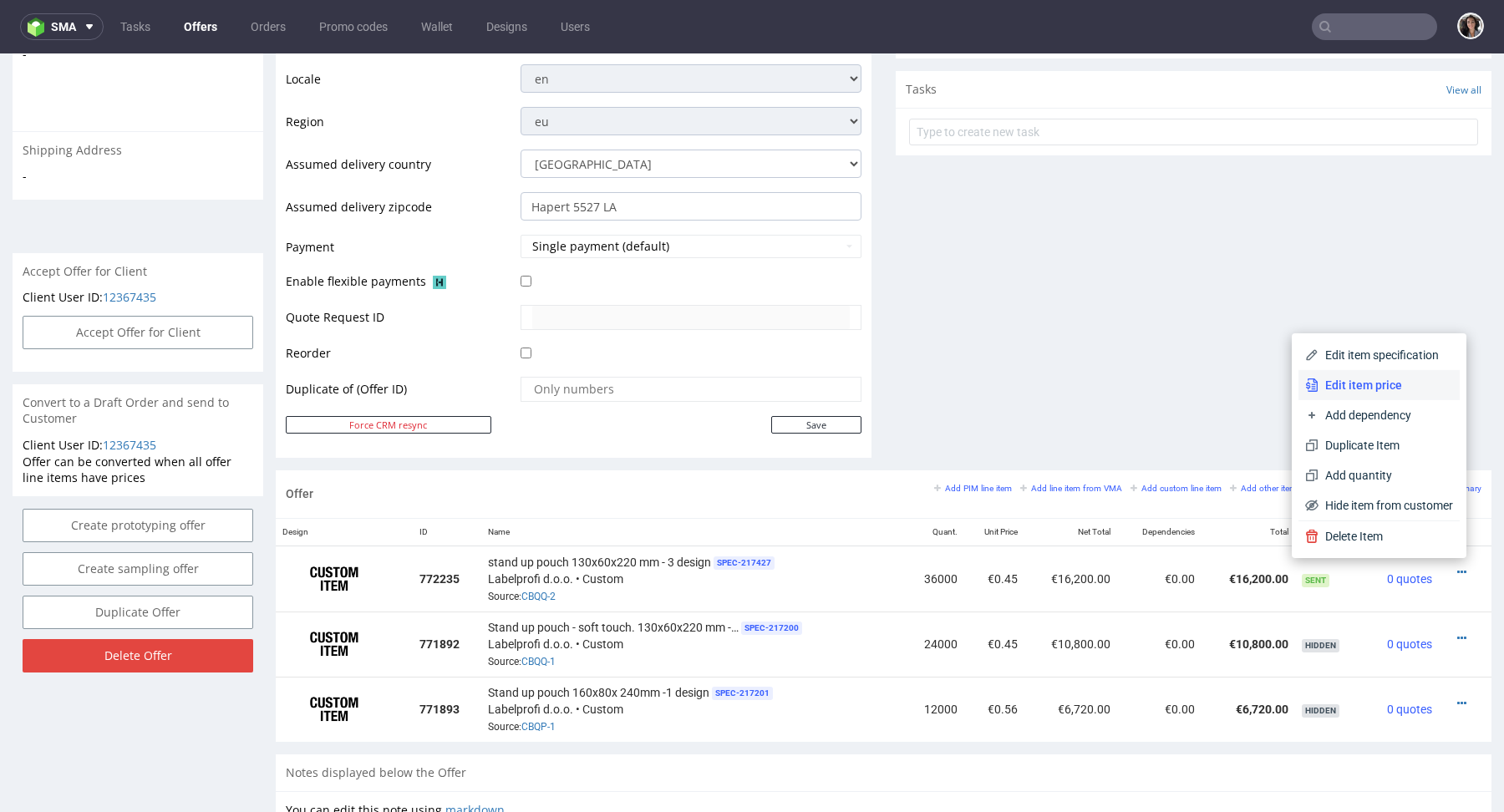
click at [1352, 382] on span "Edit item price" at bounding box center [1386, 385] width 135 height 17
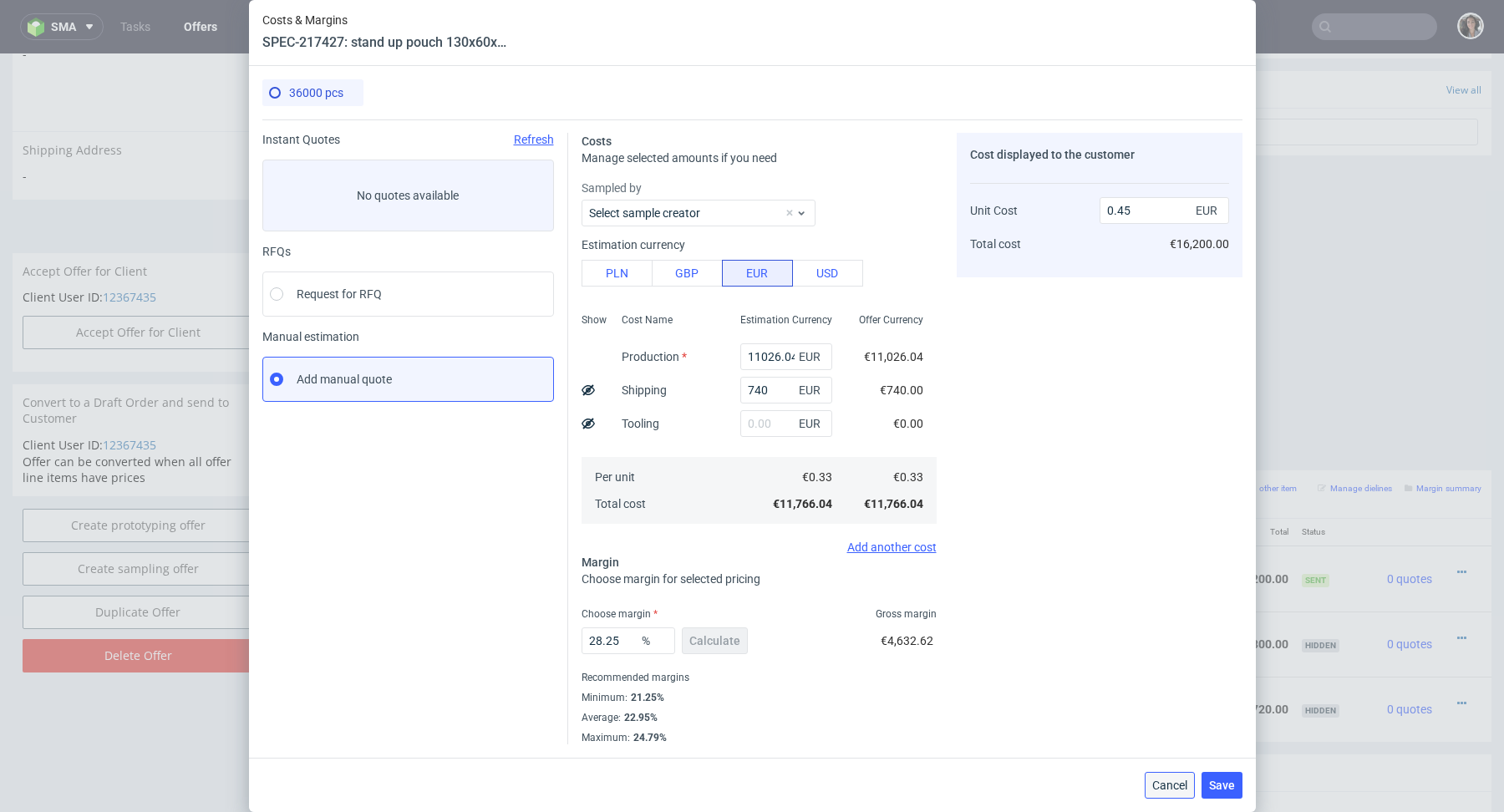
click at [1173, 796] on button "Cancel" at bounding box center [1170, 785] width 50 height 27
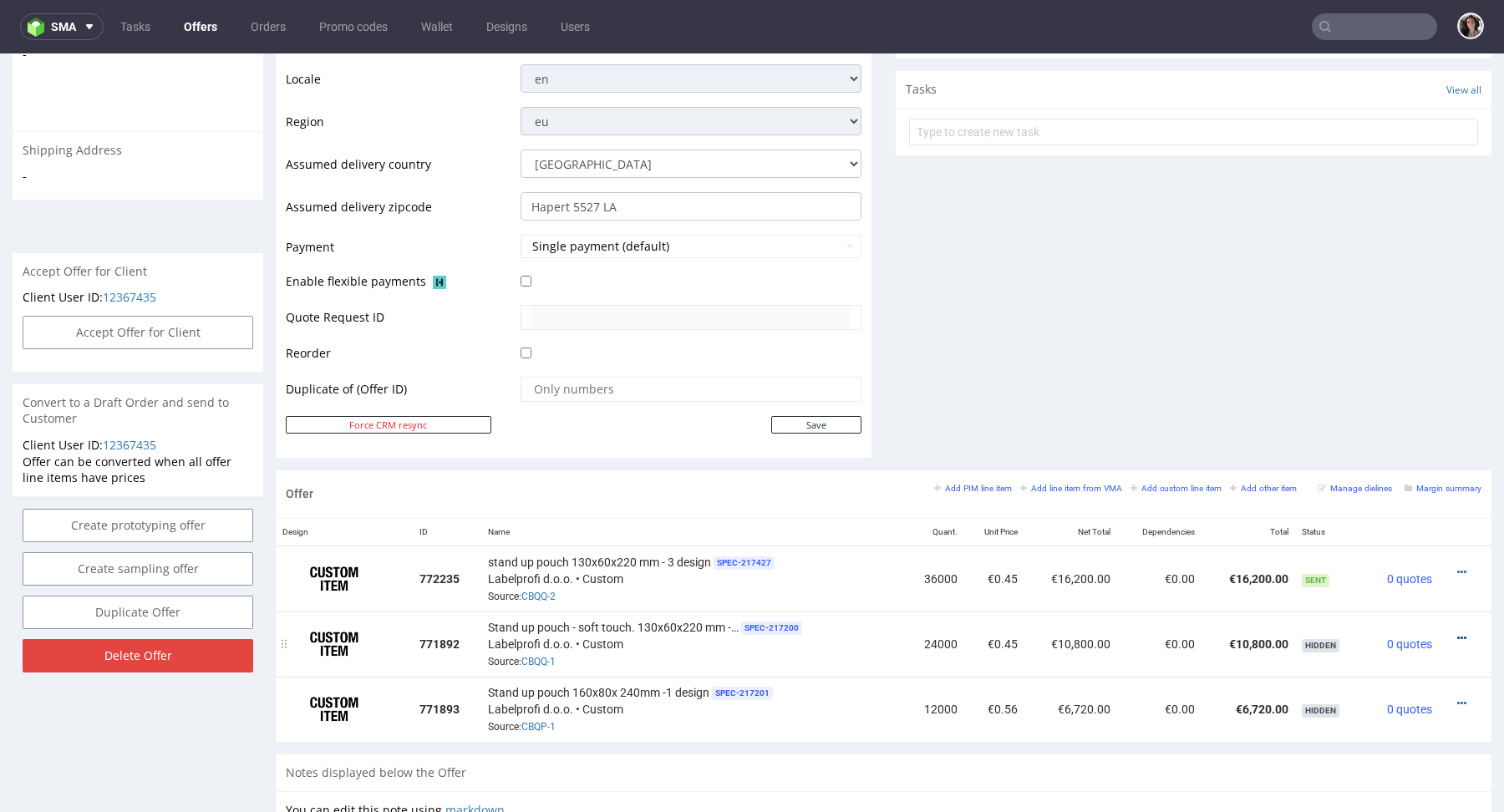
click at [1458, 634] on icon at bounding box center [1462, 638] width 10 height 11
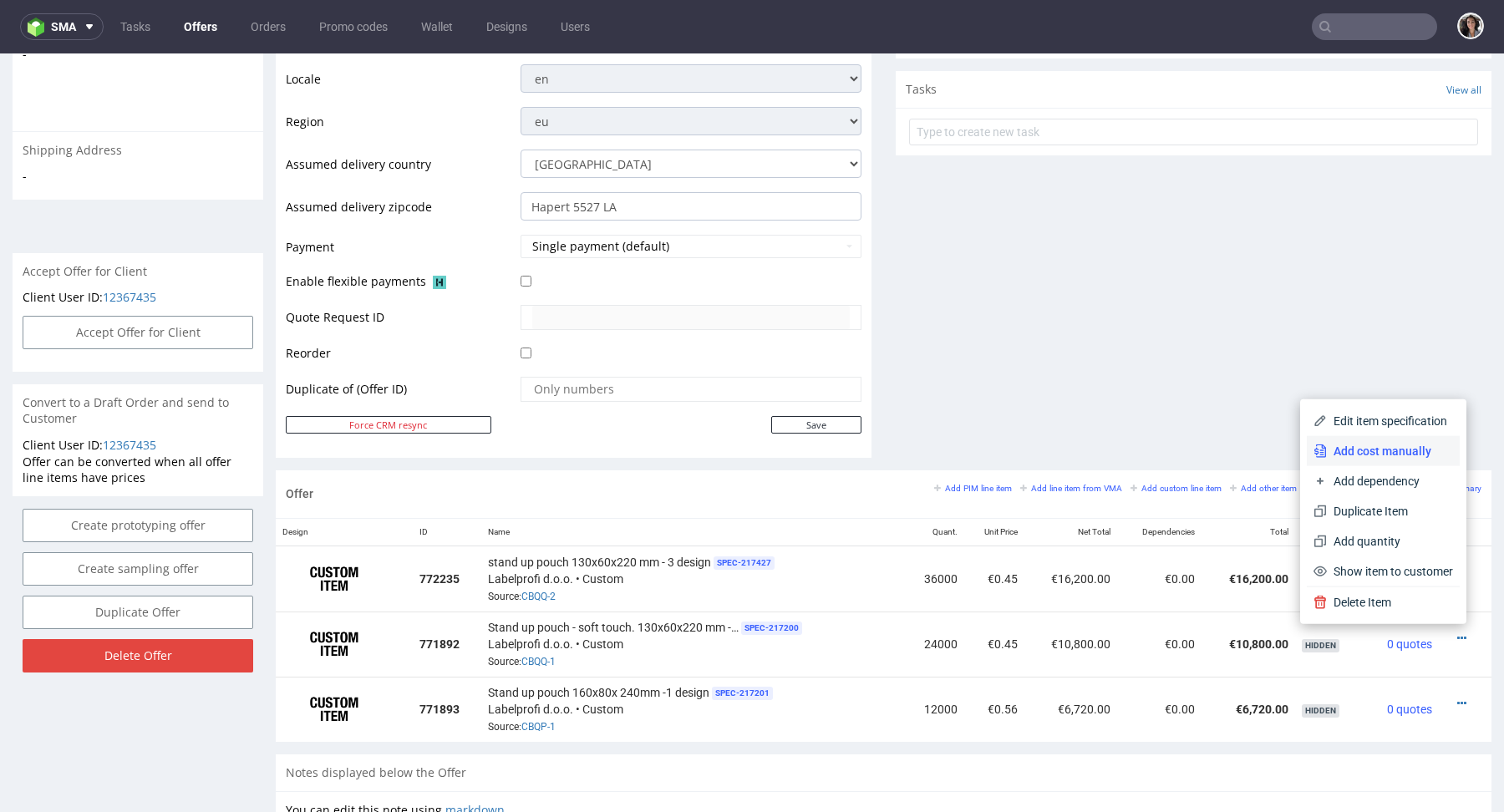
click at [1360, 456] on span "Add cost manually" at bounding box center [1390, 451] width 126 height 17
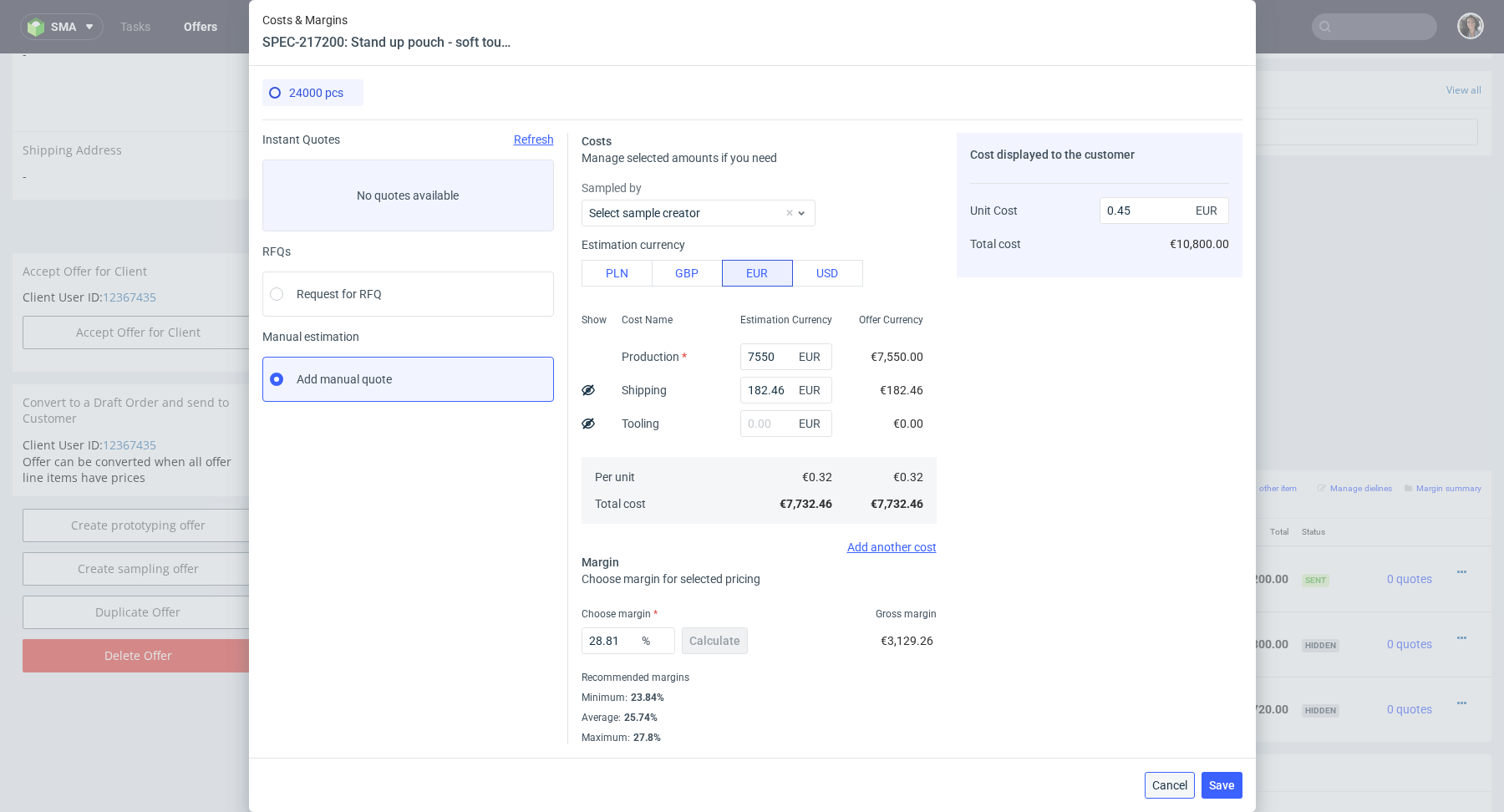
click at [1175, 782] on span "Cancel" at bounding box center [1170, 785] width 35 height 11
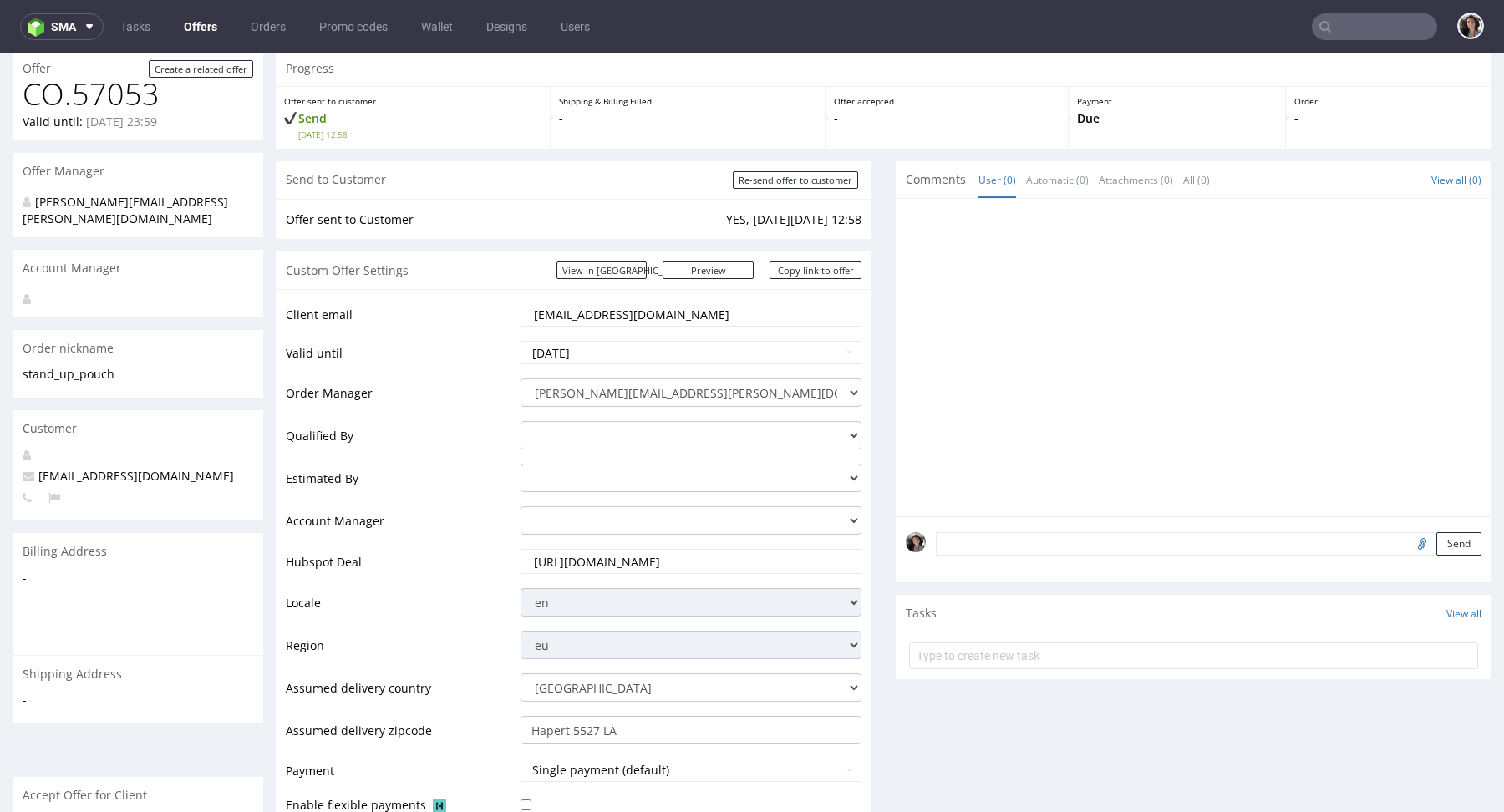
scroll to position [0, 0]
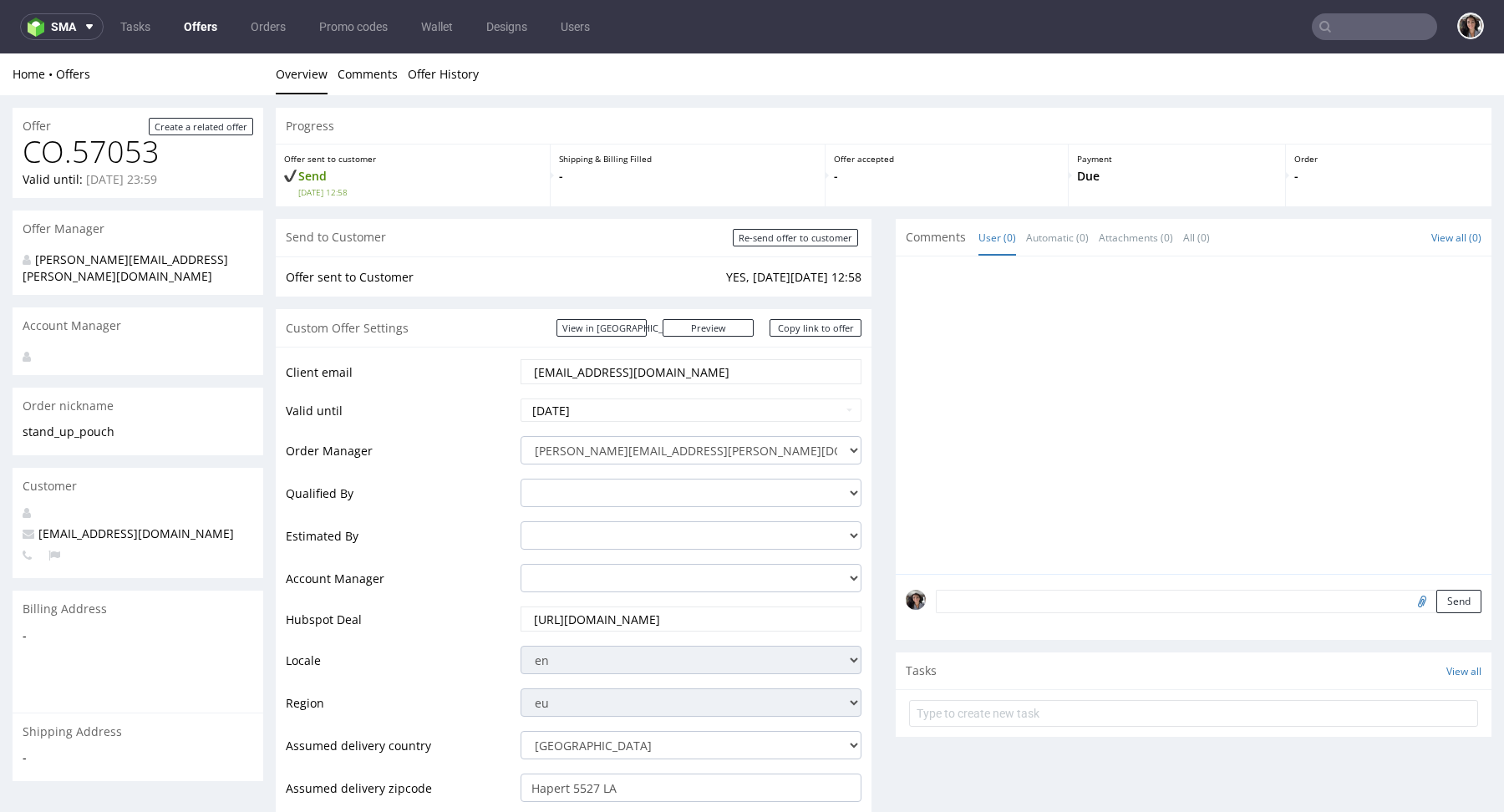
click at [653, 369] on input "laetitia@dogchef.be" at bounding box center [690, 371] width 317 height 23
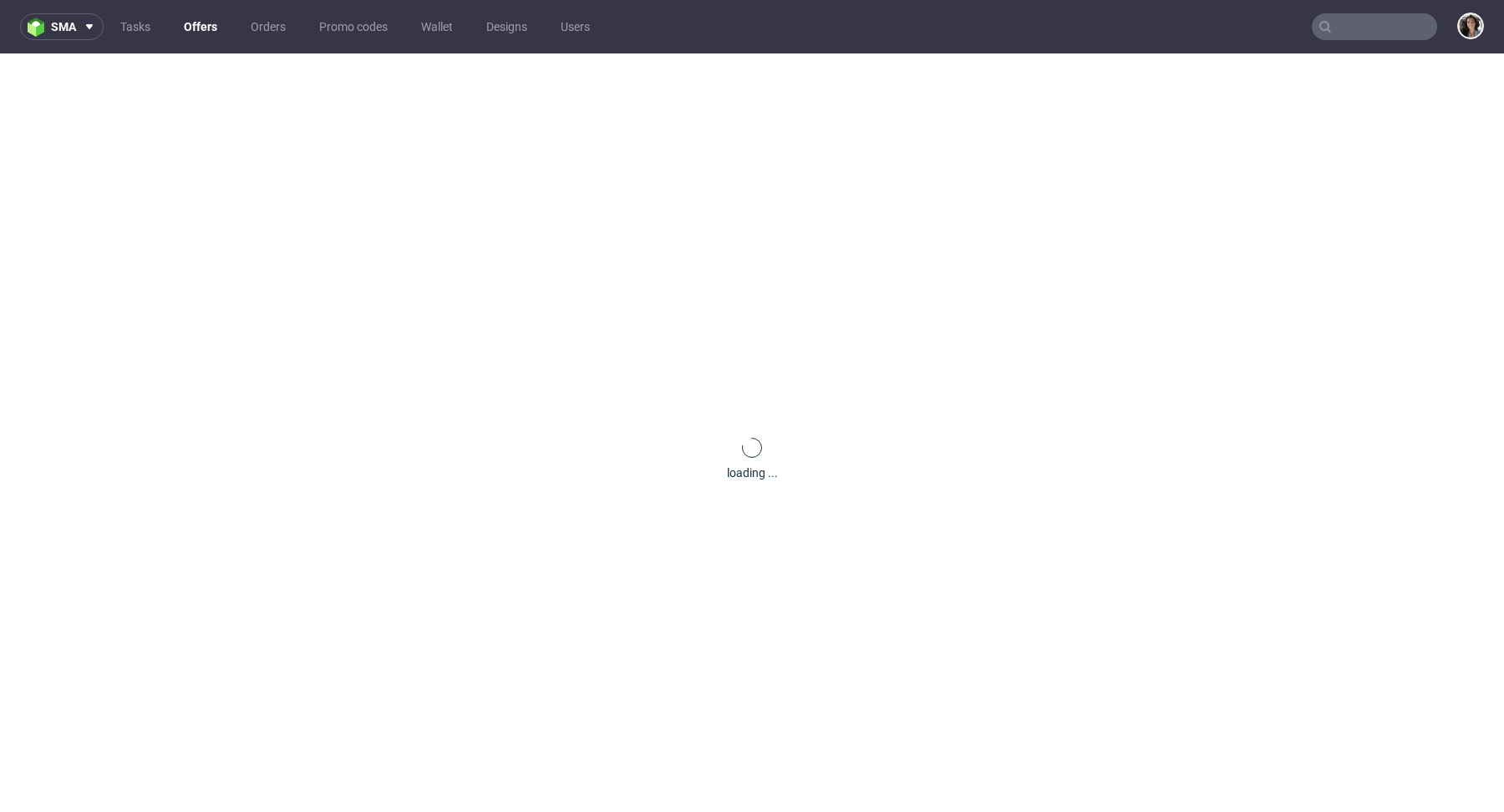
click at [1368, 37] on input "text" at bounding box center [1374, 26] width 125 height 27
paste input "[EMAIL_ADDRESS][DOMAIN_NAME]"
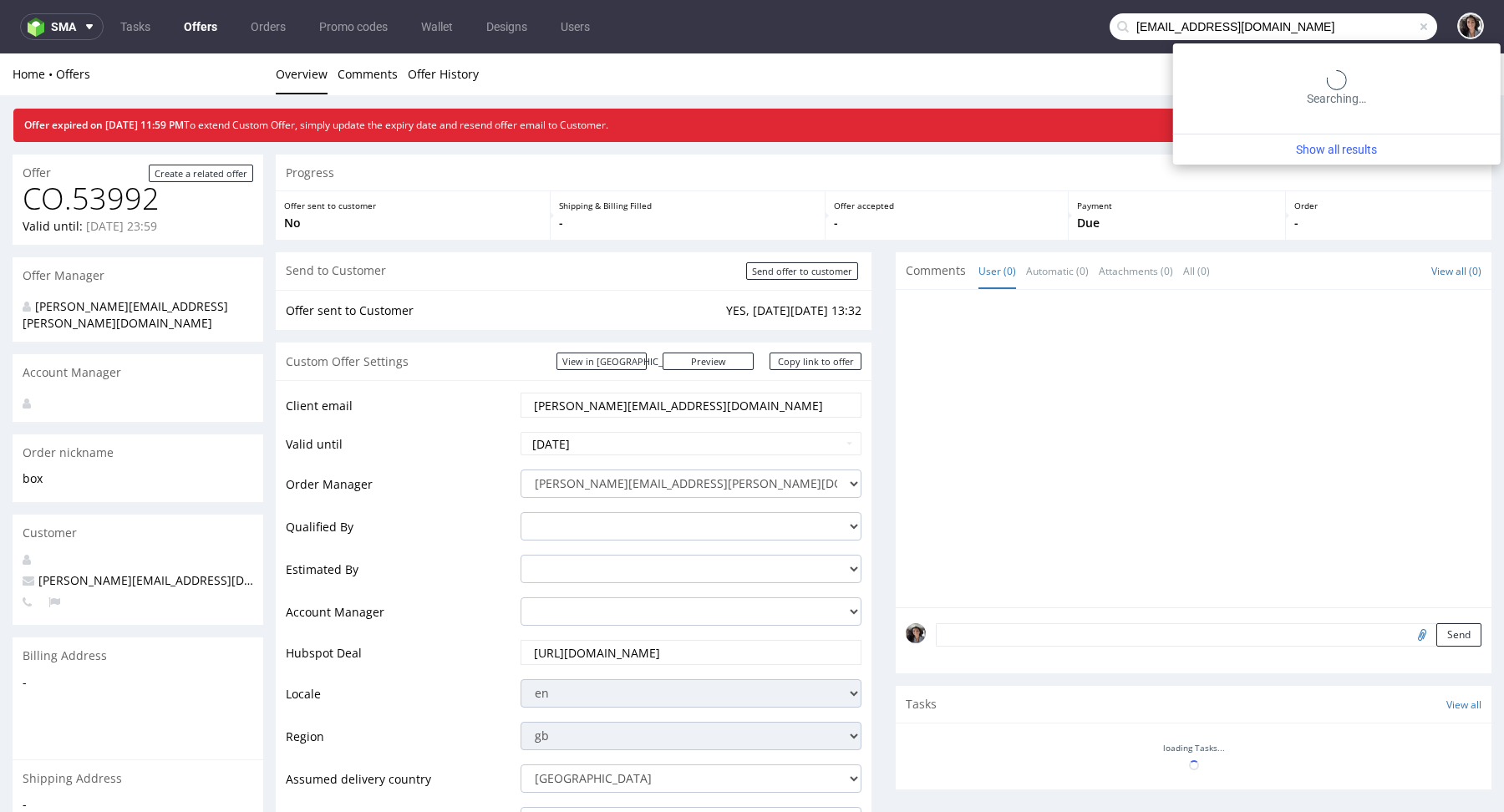
type input "laetitia@dogchef.be"
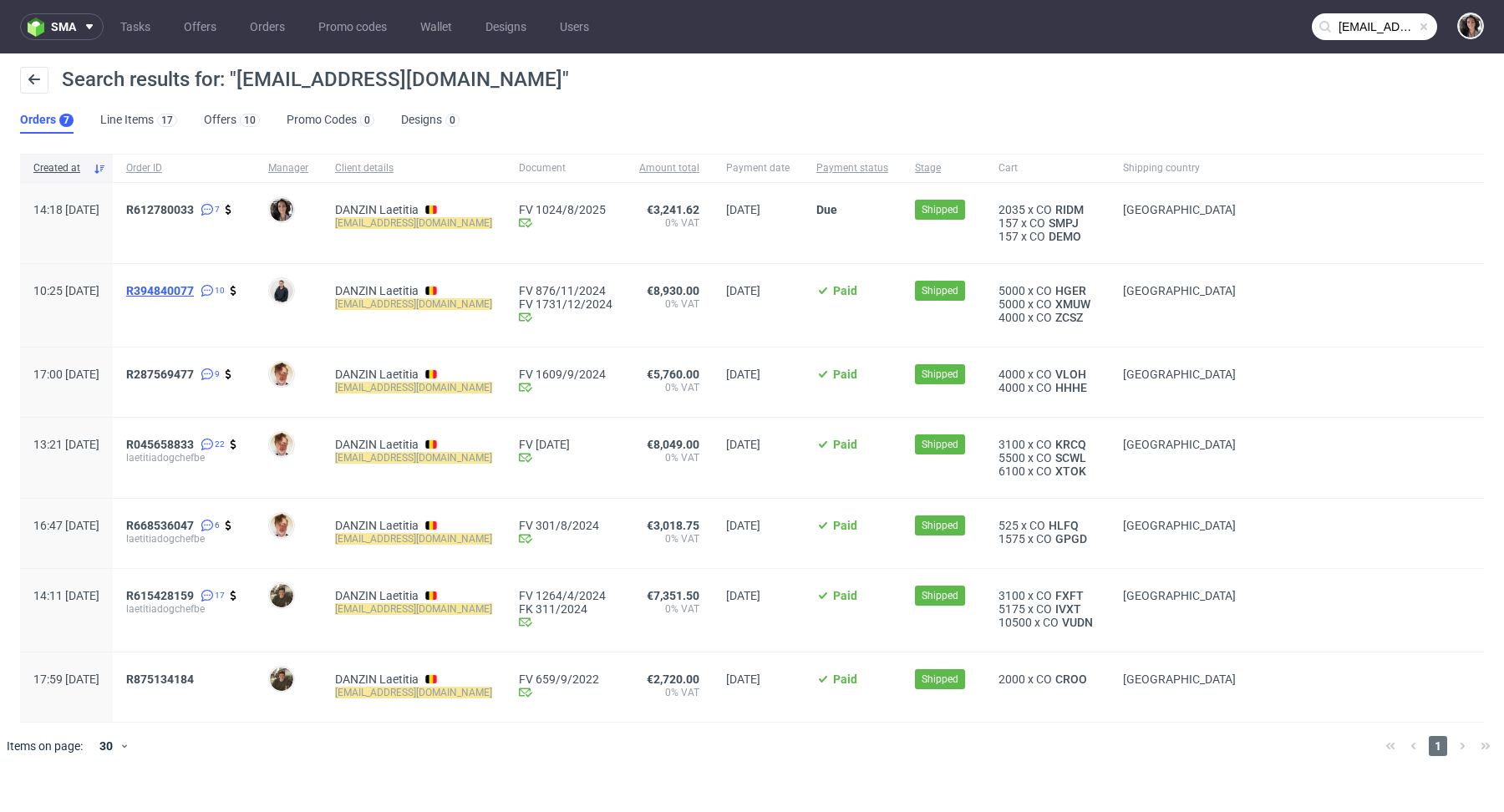
click at [194, 290] on span "R394840077" at bounding box center [160, 290] width 68 height 13
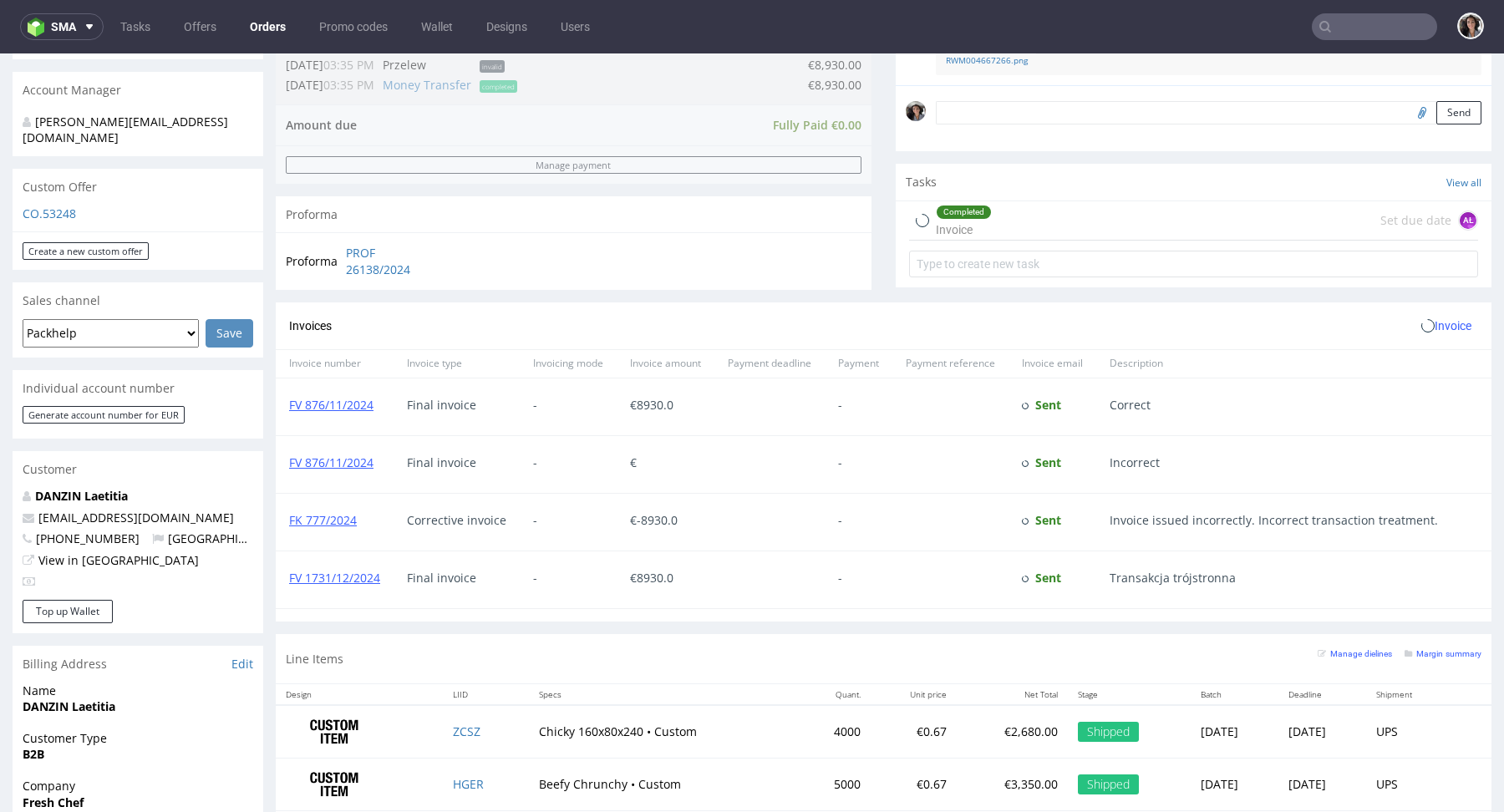
scroll to position [650, 0]
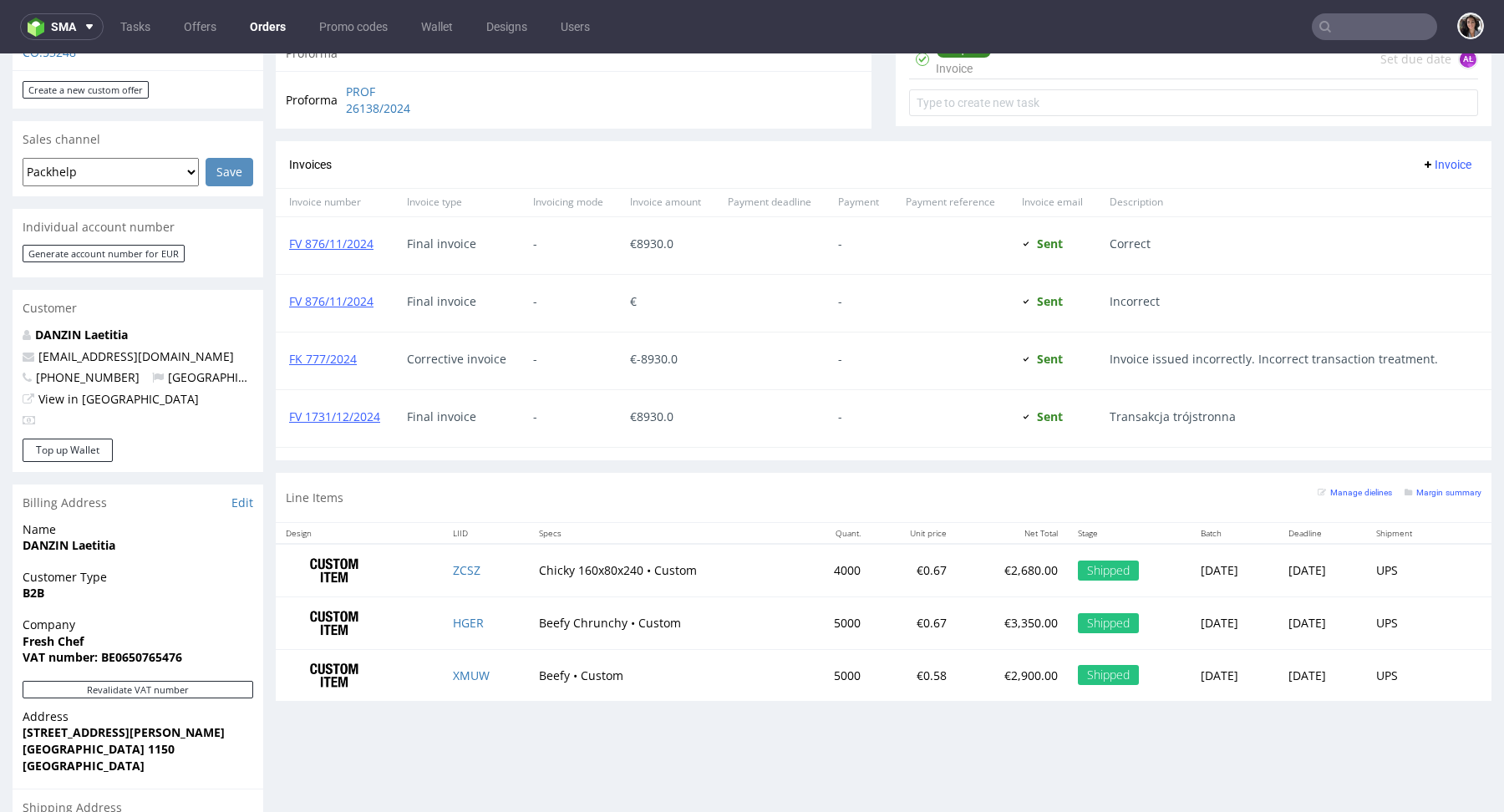
type input "laetitia@dogchef.be"
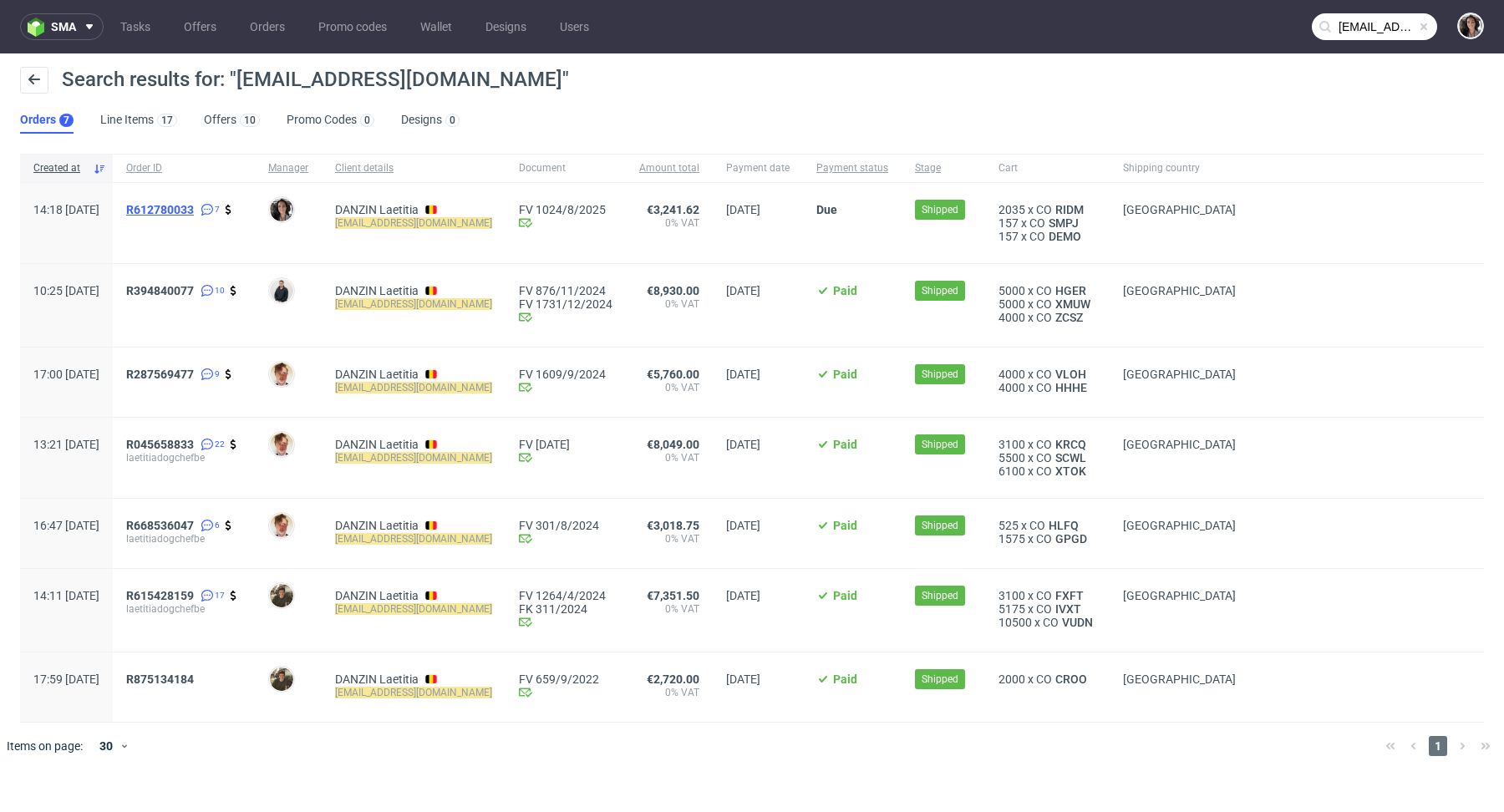
click at [194, 211] on span "R612780033" at bounding box center [160, 210] width 68 height 13
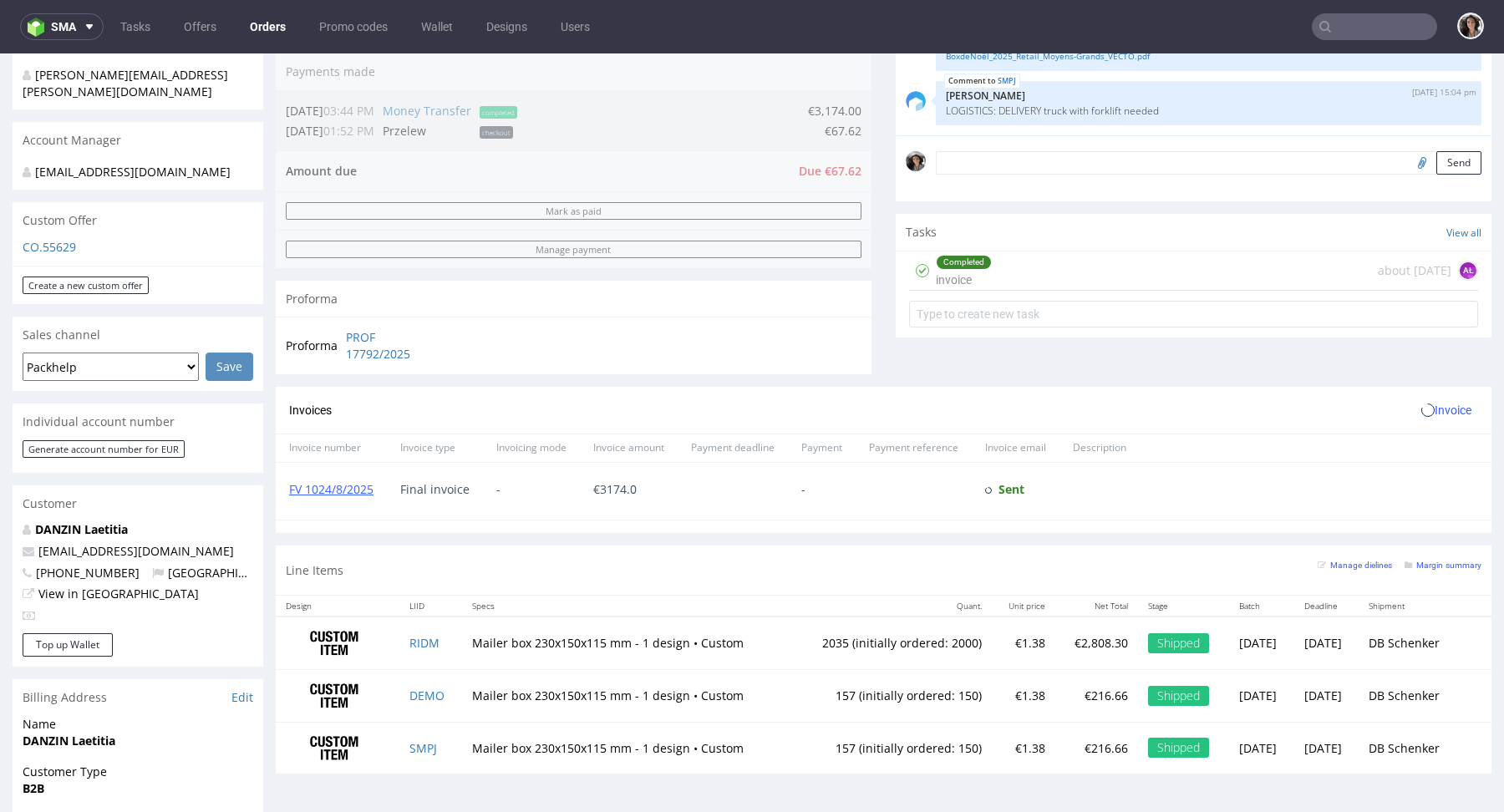
scroll to position [713, 0]
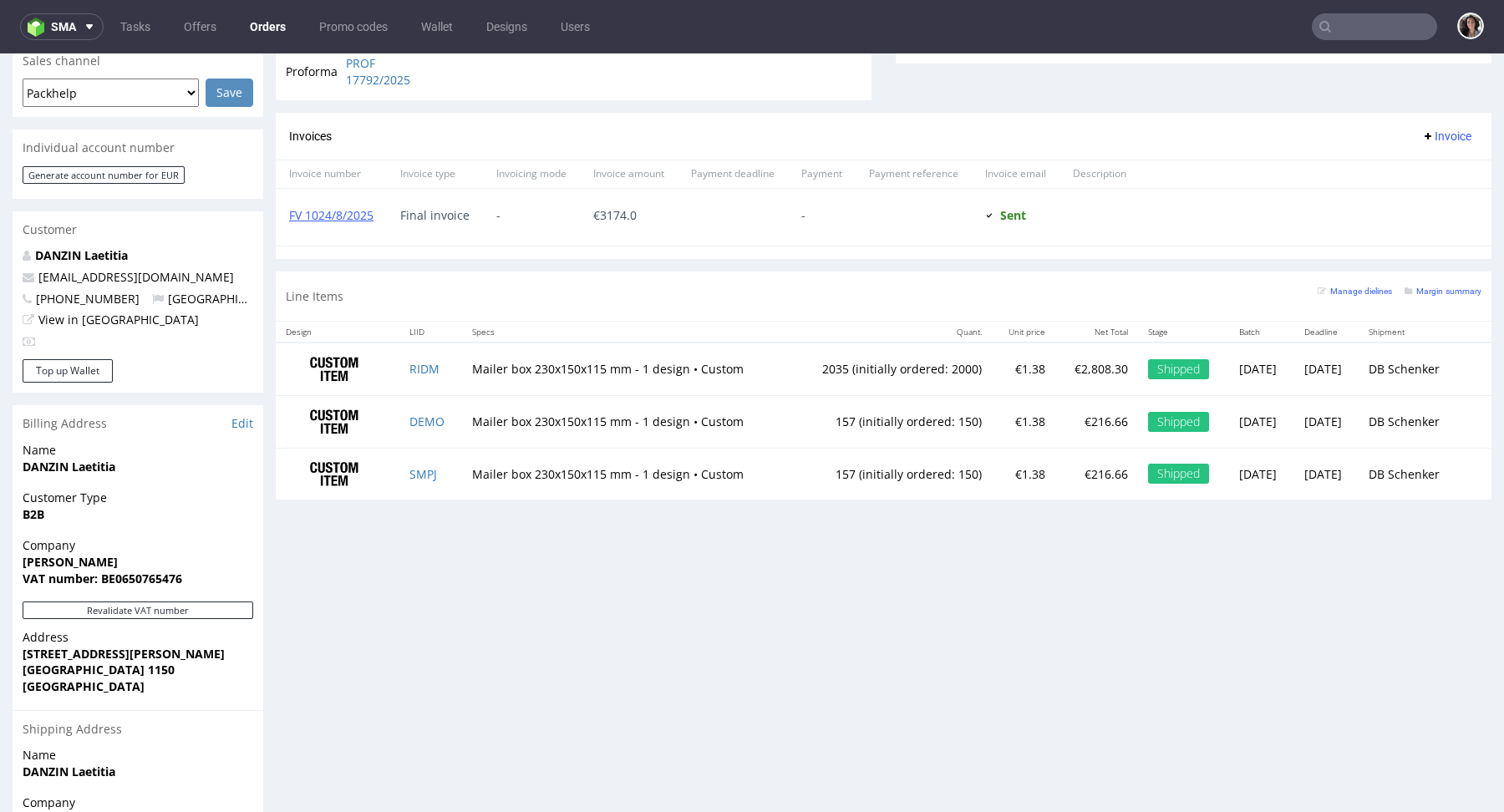
type input "laetitia@dogchef.be"
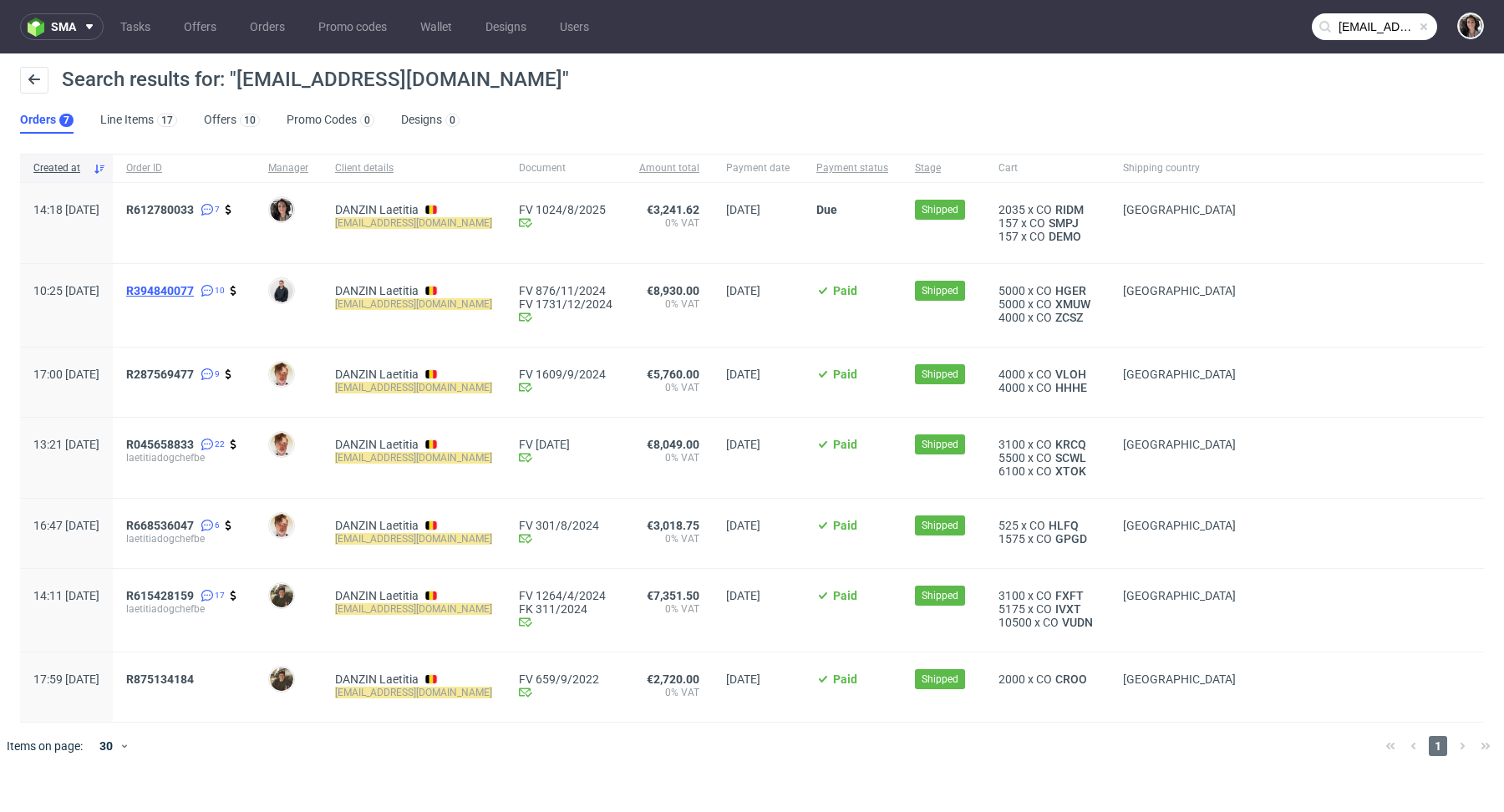
click at [194, 292] on span "R394840077" at bounding box center [160, 290] width 68 height 13
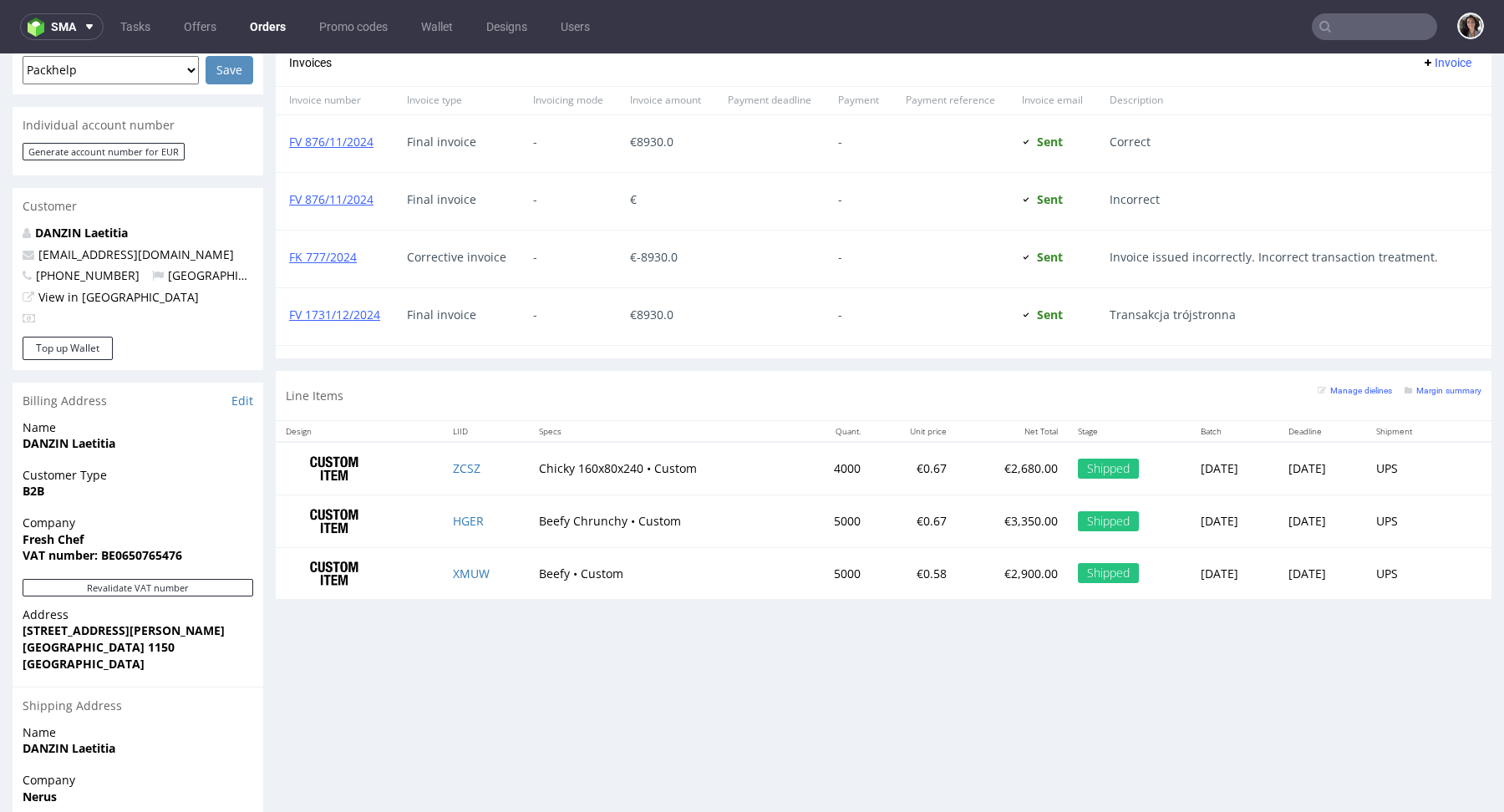
scroll to position [850, 0]
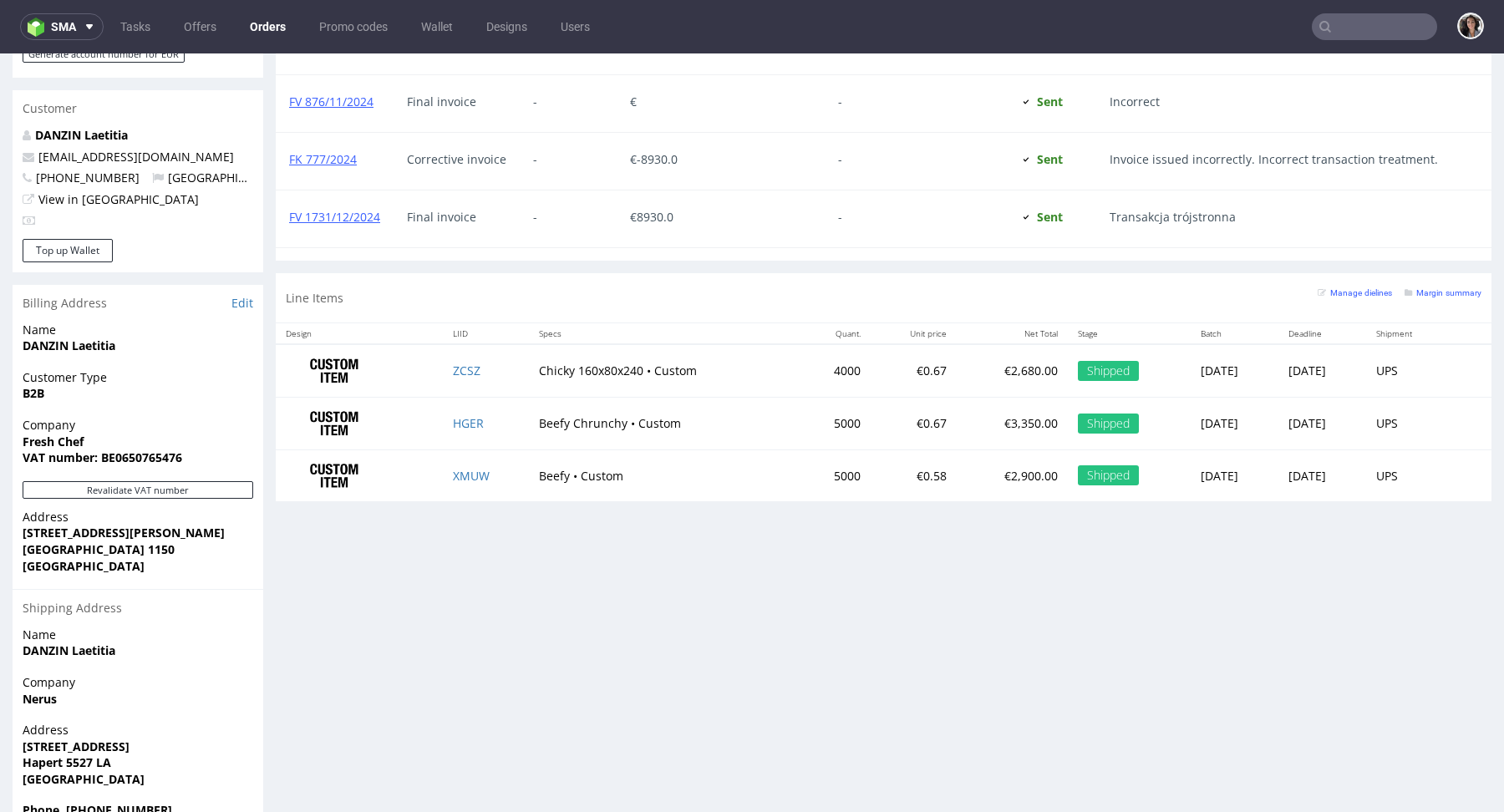
type input "laetitia@dogchef.be"
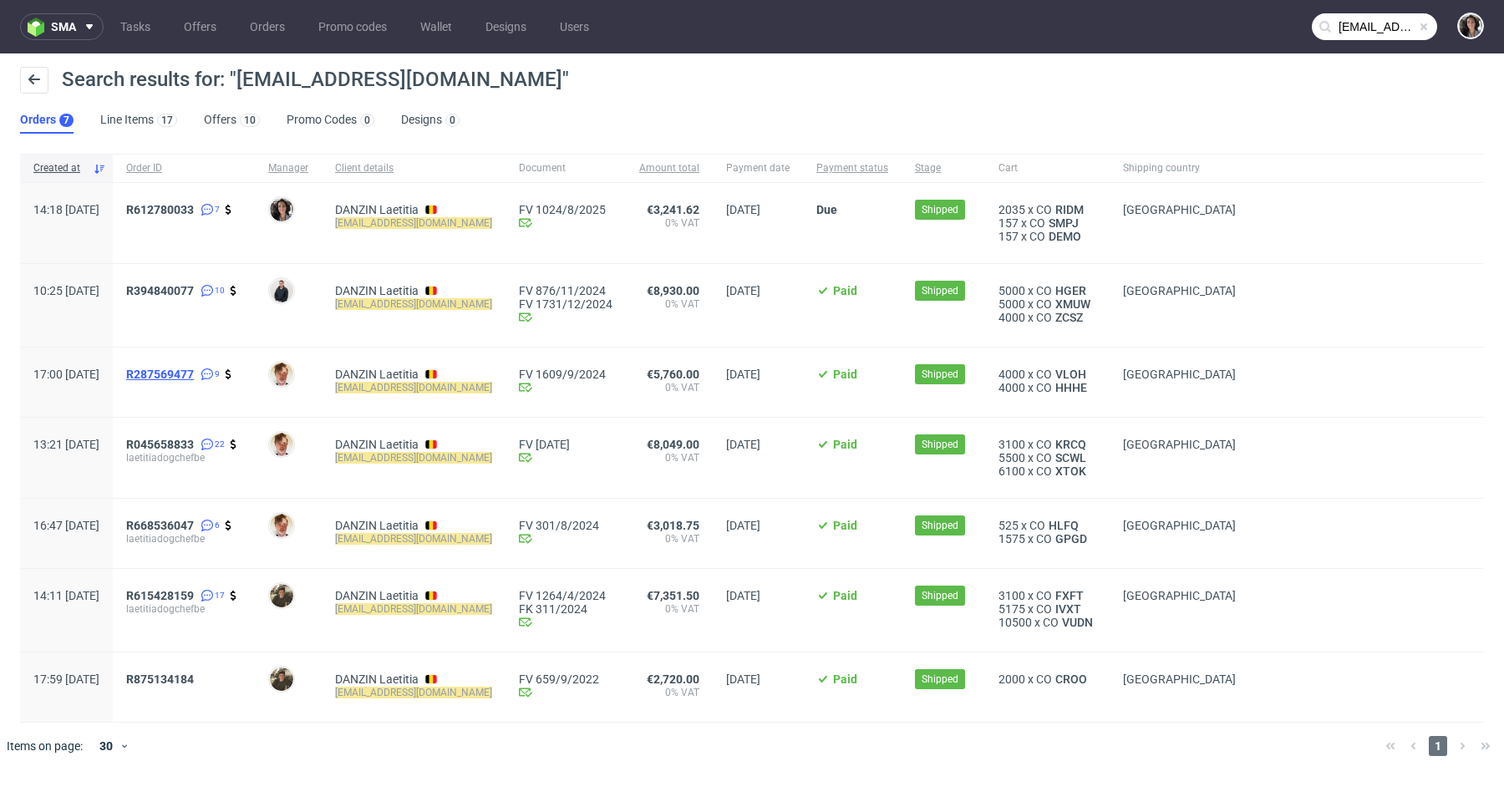
click at [194, 376] on span "R287569477" at bounding box center [160, 374] width 68 height 13
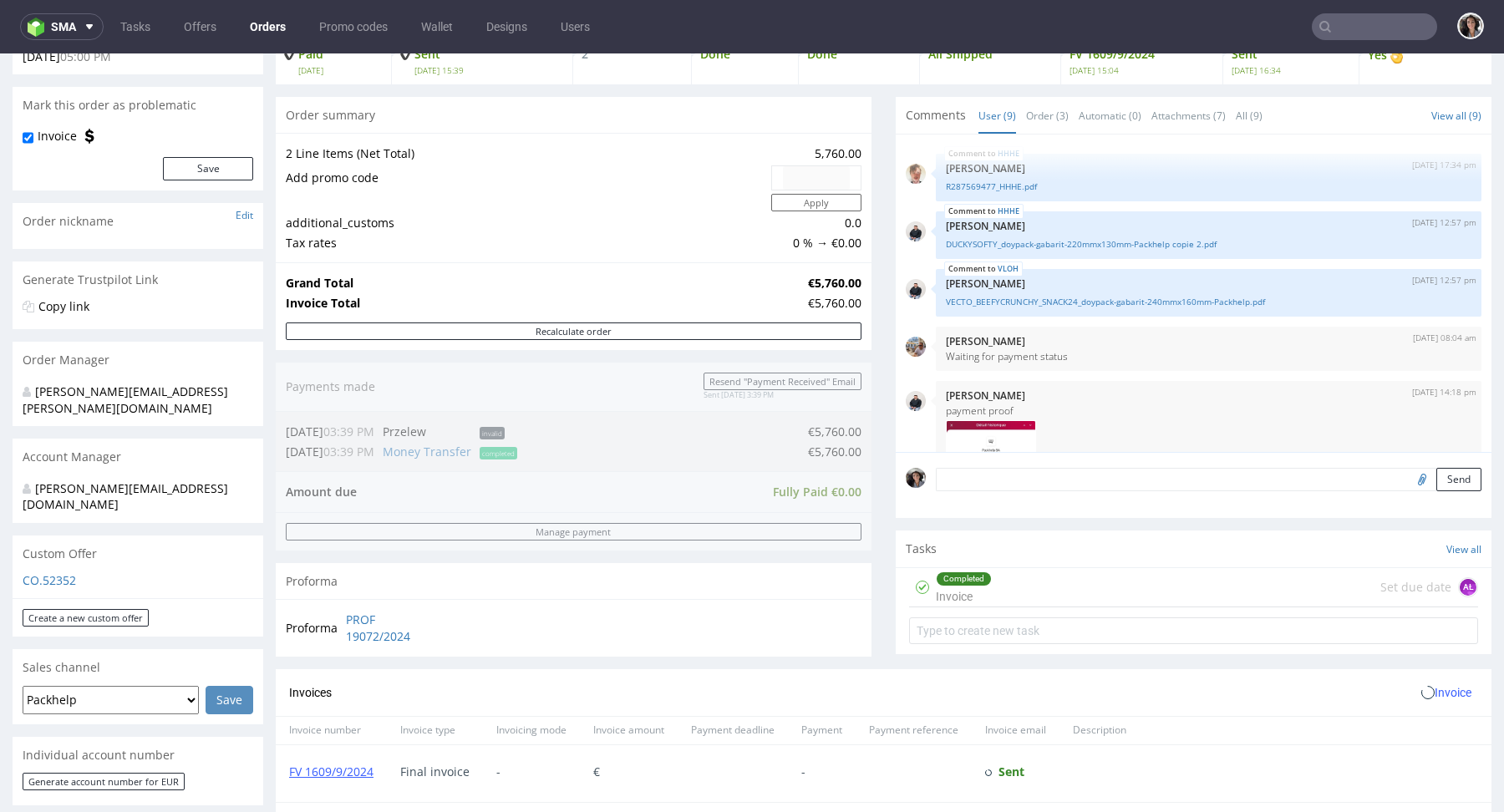
scroll to position [527, 0]
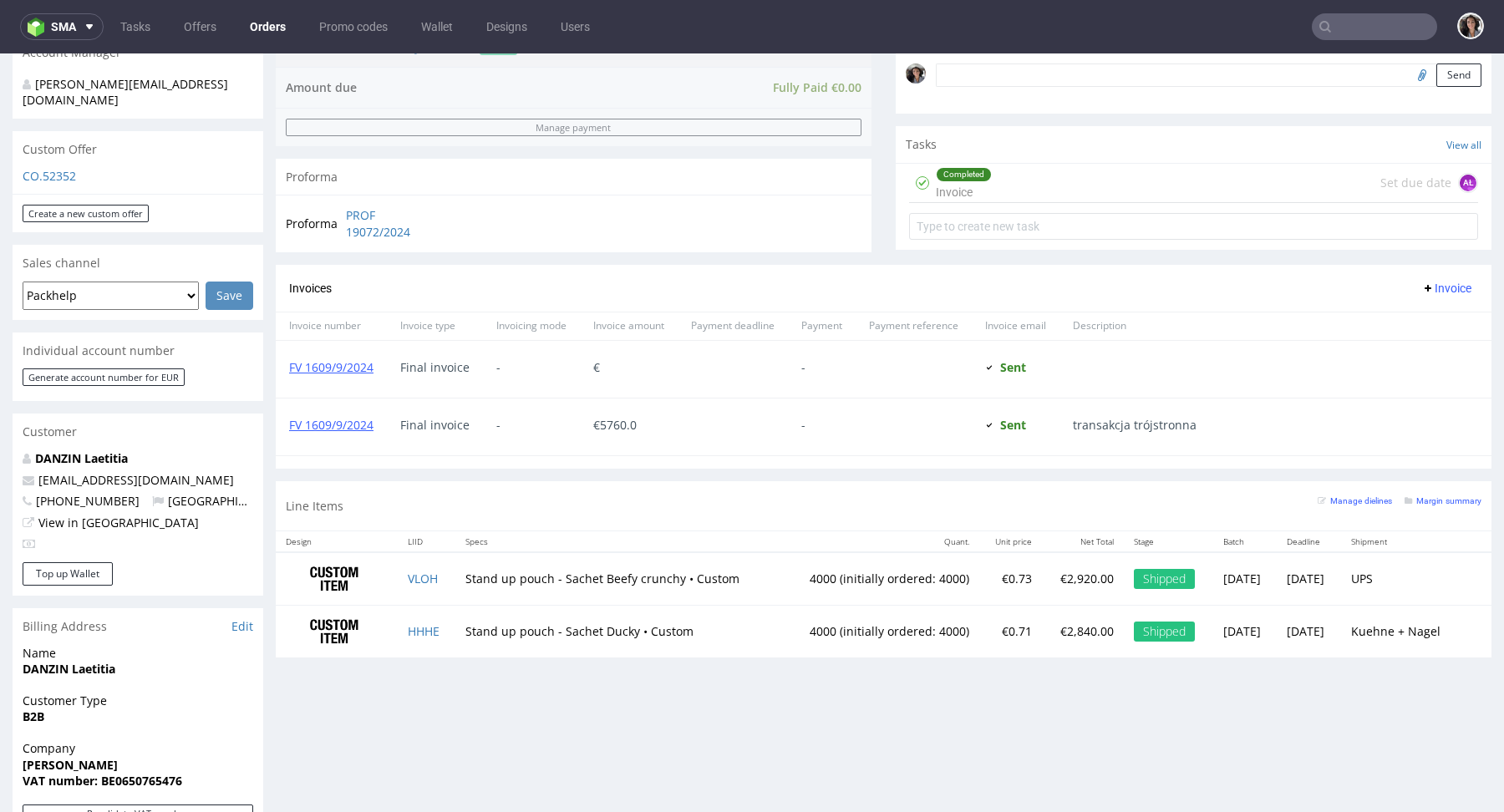
type input "laetitia@dogchef.be"
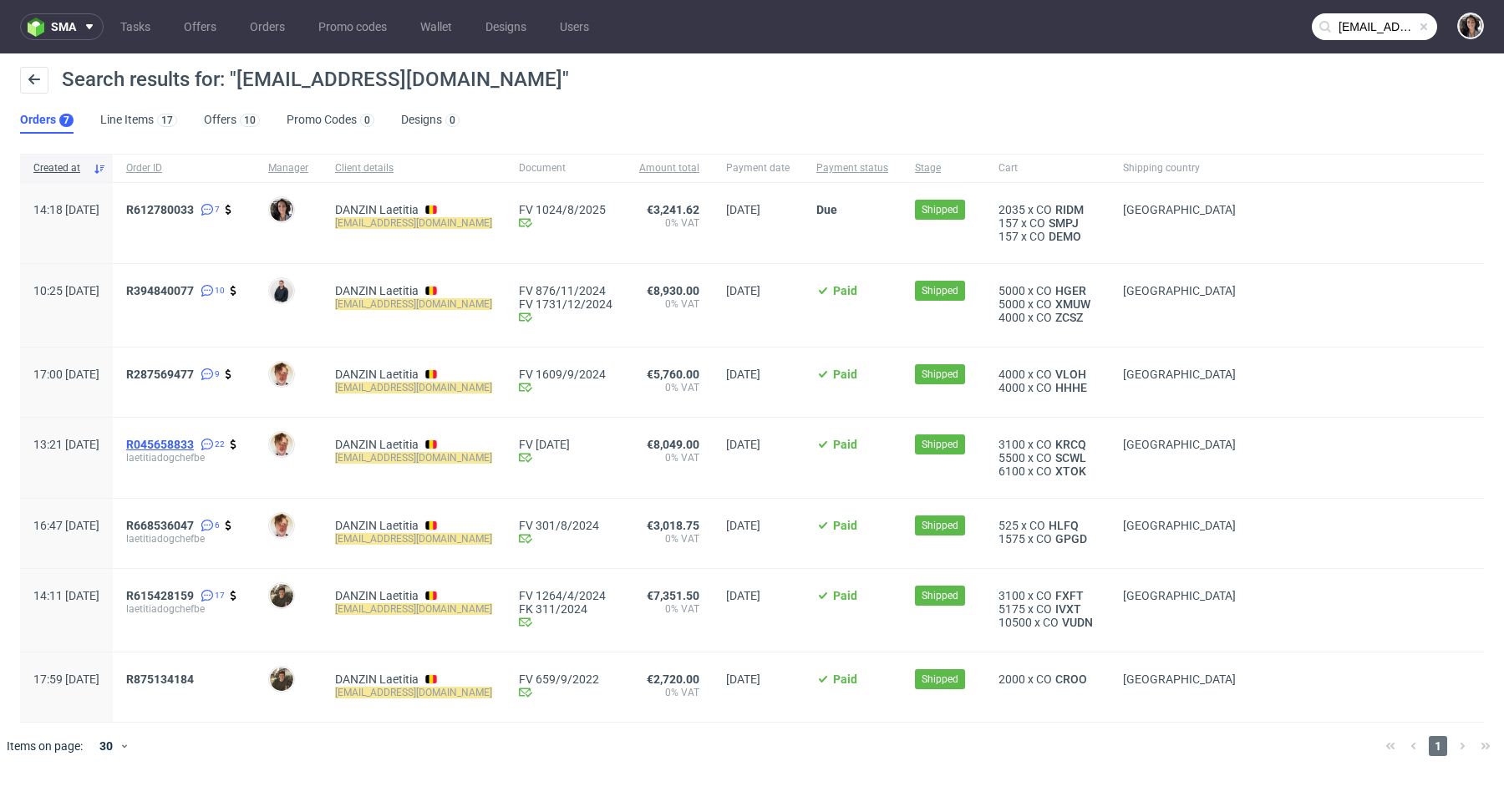
click at [194, 439] on span "R045658833" at bounding box center [160, 444] width 68 height 13
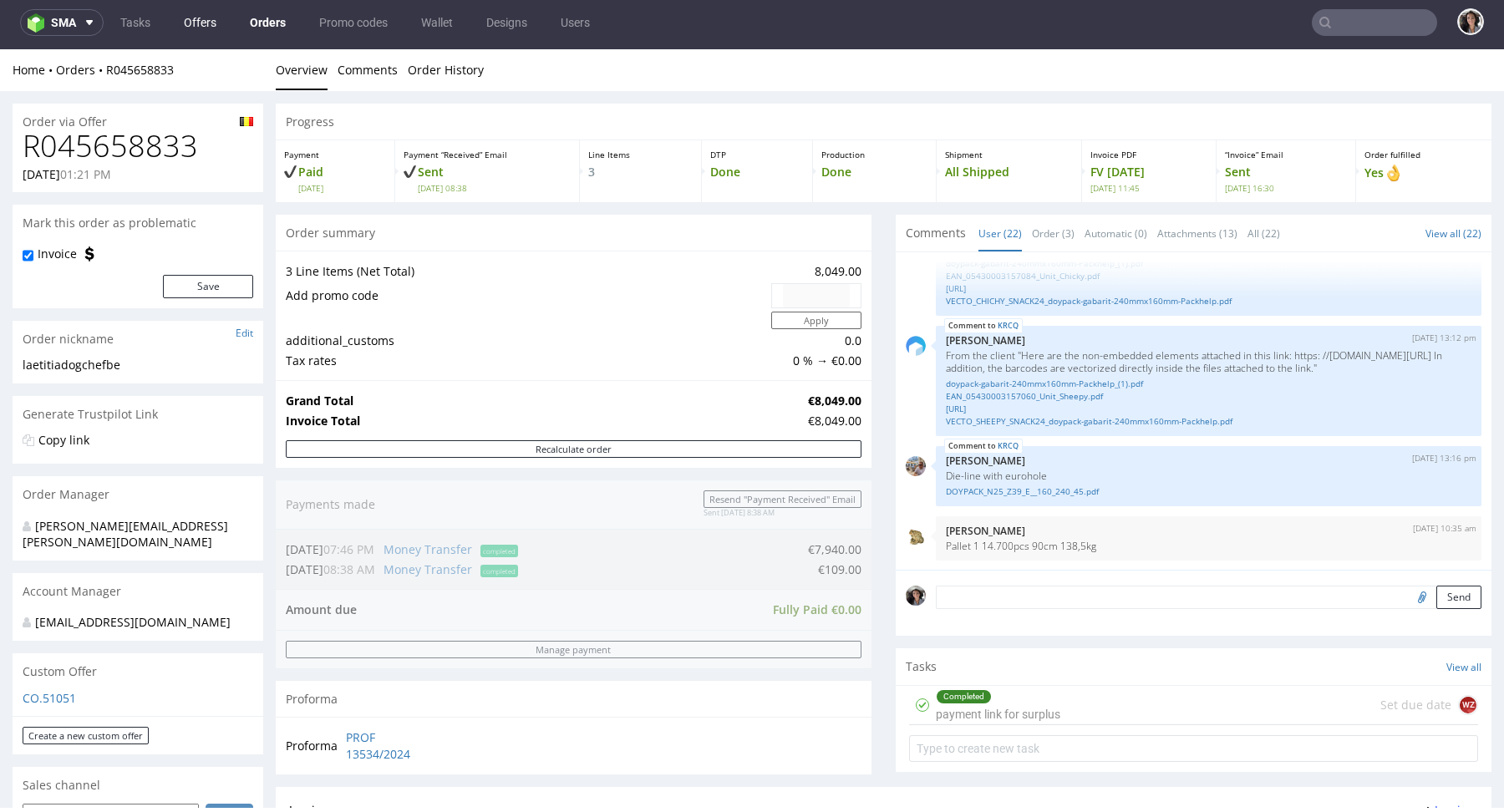
type input "laetitia@dogchef.be"
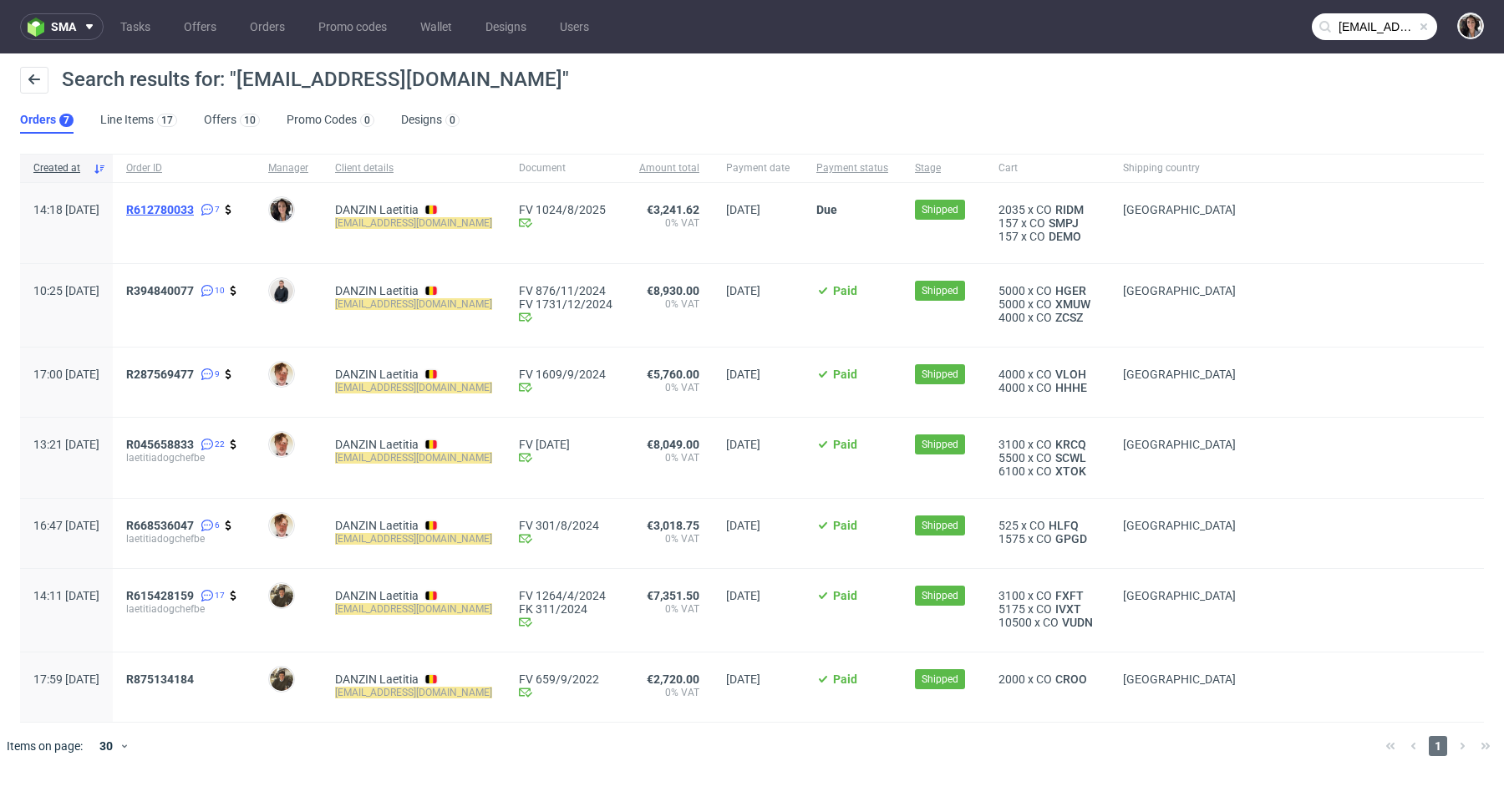
click at [194, 211] on span "R612780033" at bounding box center [160, 210] width 68 height 13
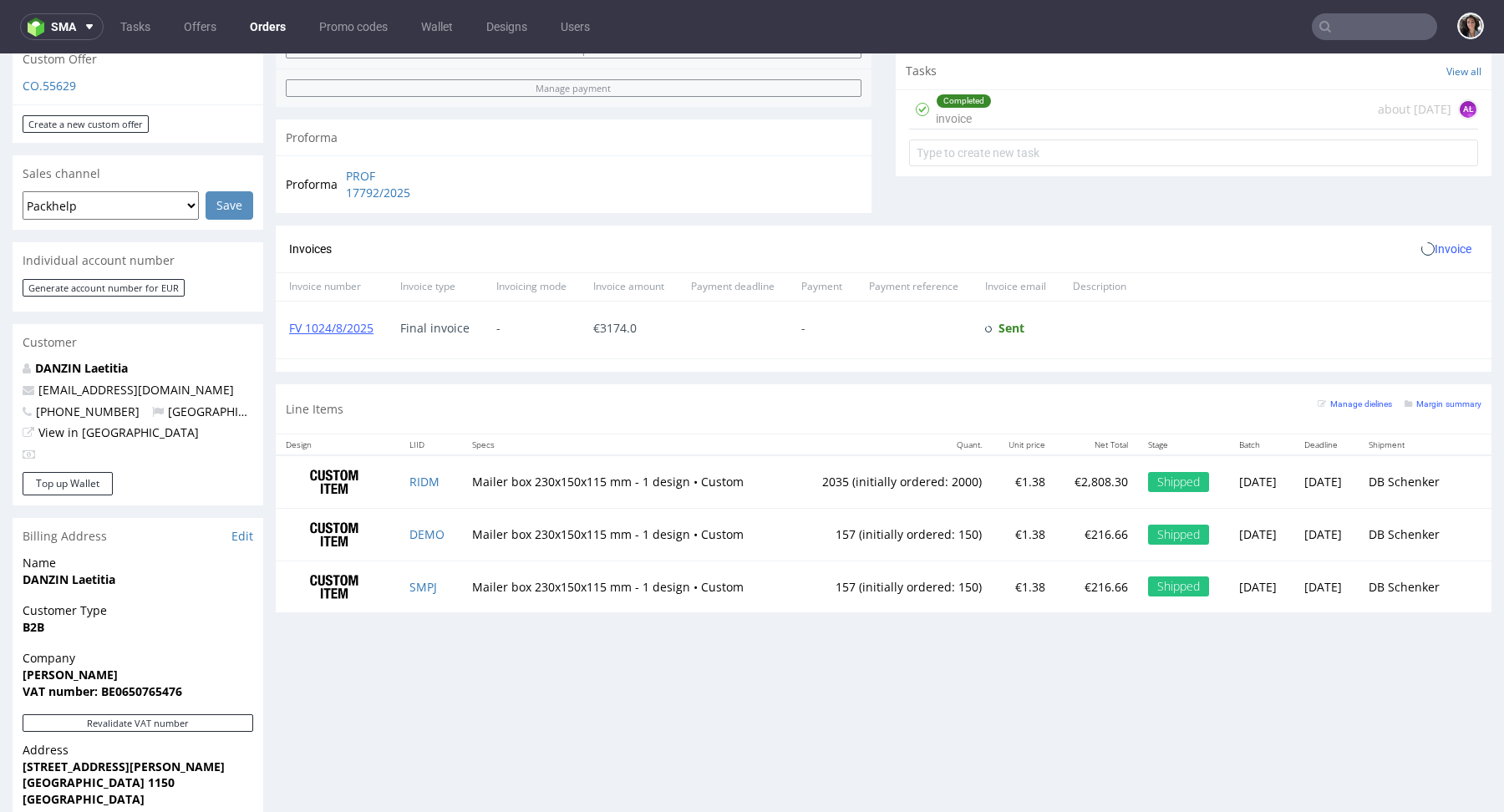
scroll to position [876, 0]
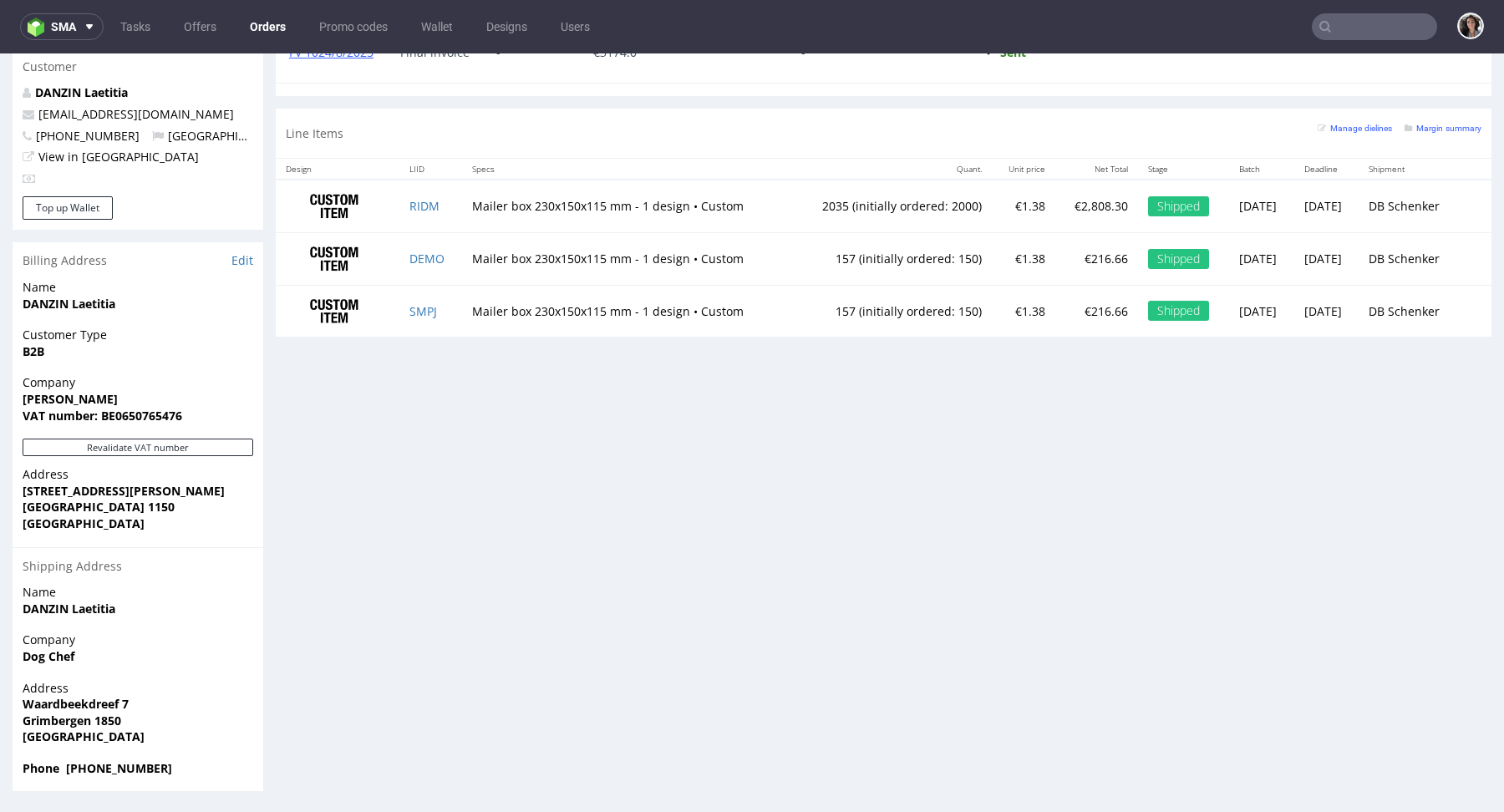
type input "laetitia@dogchef.be"
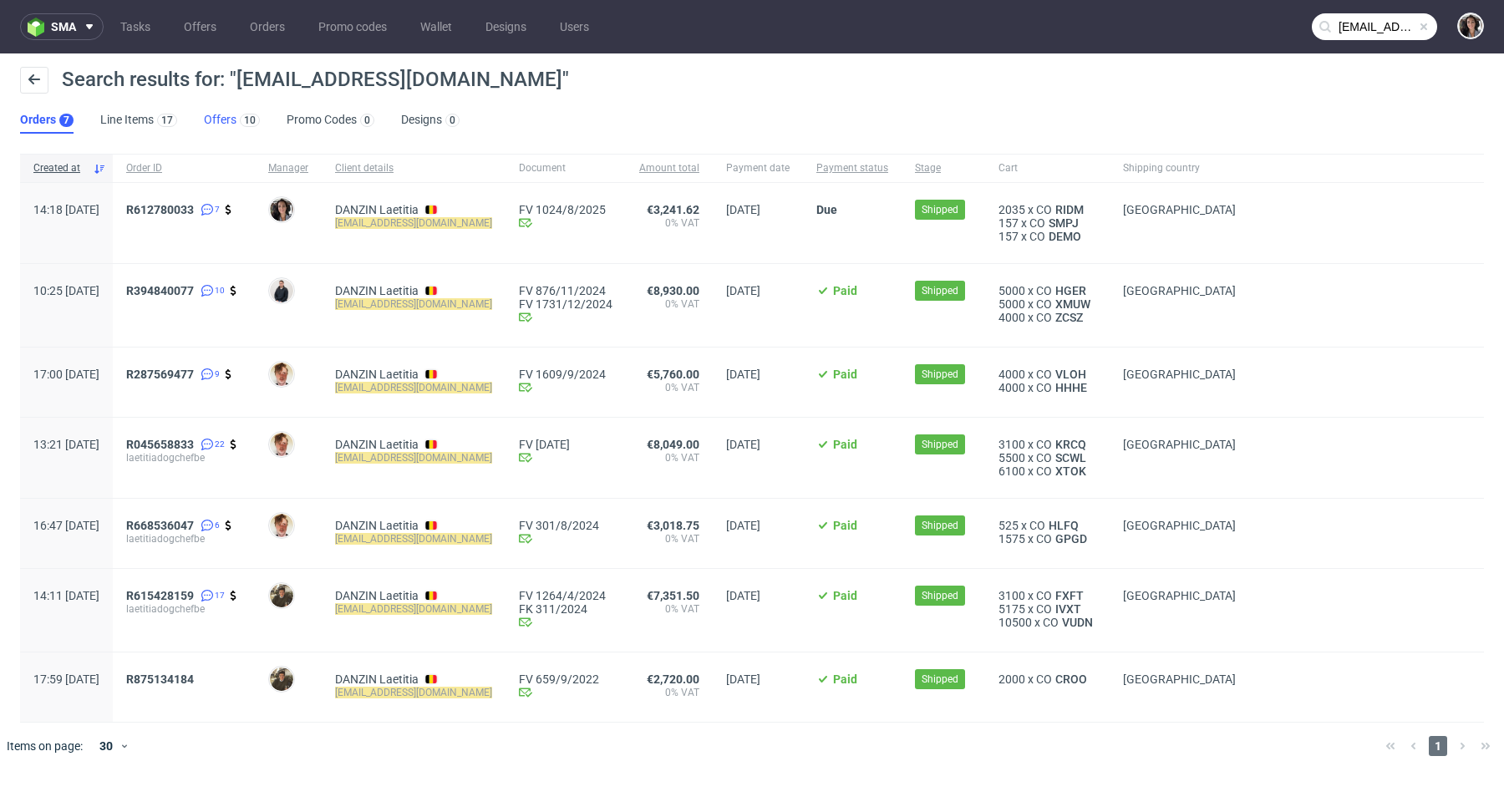
click at [206, 118] on link "Offers 10" at bounding box center [232, 120] width 56 height 27
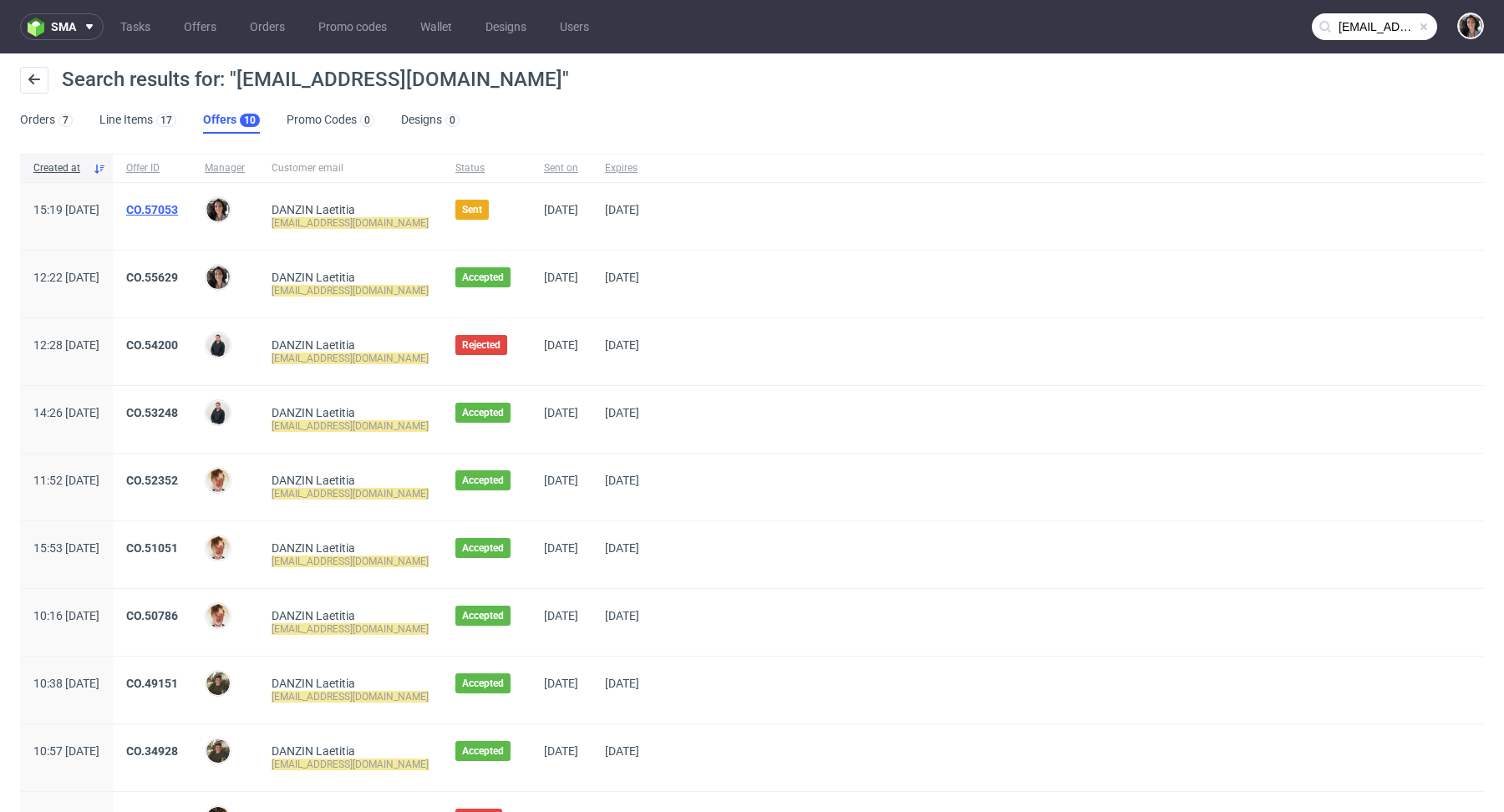
click at [178, 203] on link "CO.57053" at bounding box center [152, 210] width 52 height 13
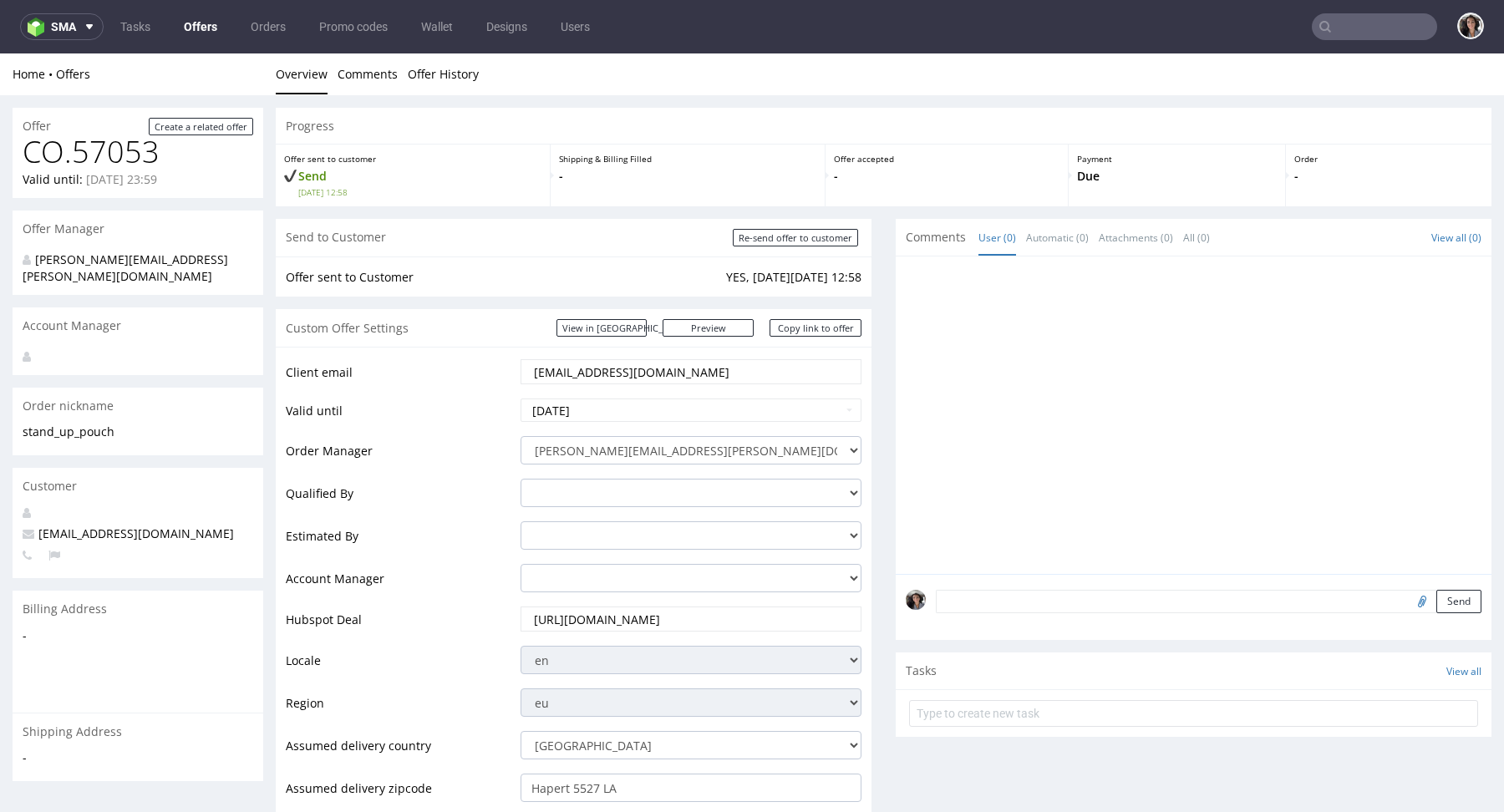
scroll to position [4, 0]
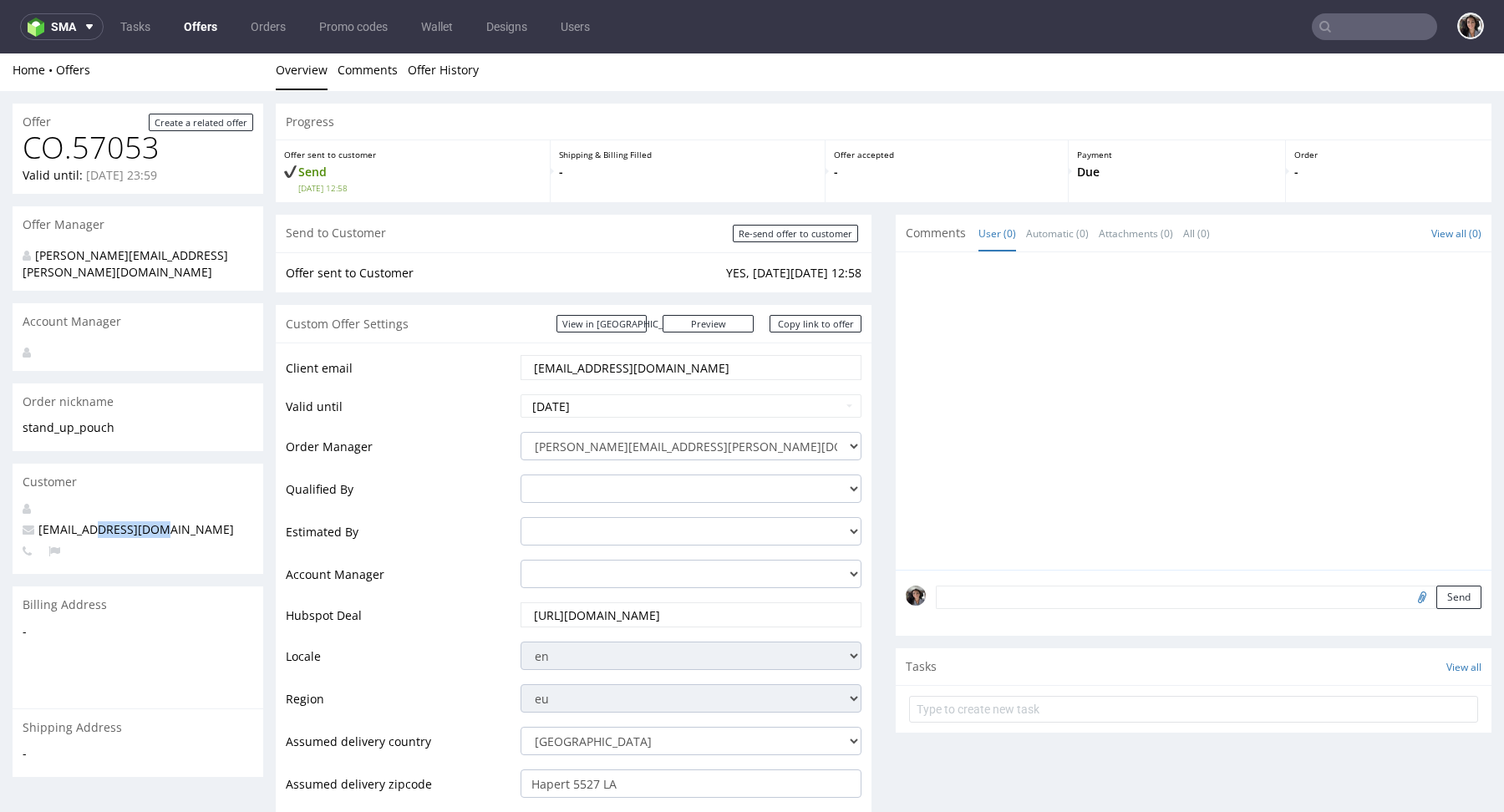
drag, startPoint x: 153, startPoint y: 518, endPoint x: 86, endPoint y: 509, distance: 67.6
click at [86, 522] on p "laetitia@dogchef.be" at bounding box center [137, 529] width 230 height 17
copy span "dogchef.be"
click at [1362, 20] on input "text" at bounding box center [1374, 26] width 125 height 27
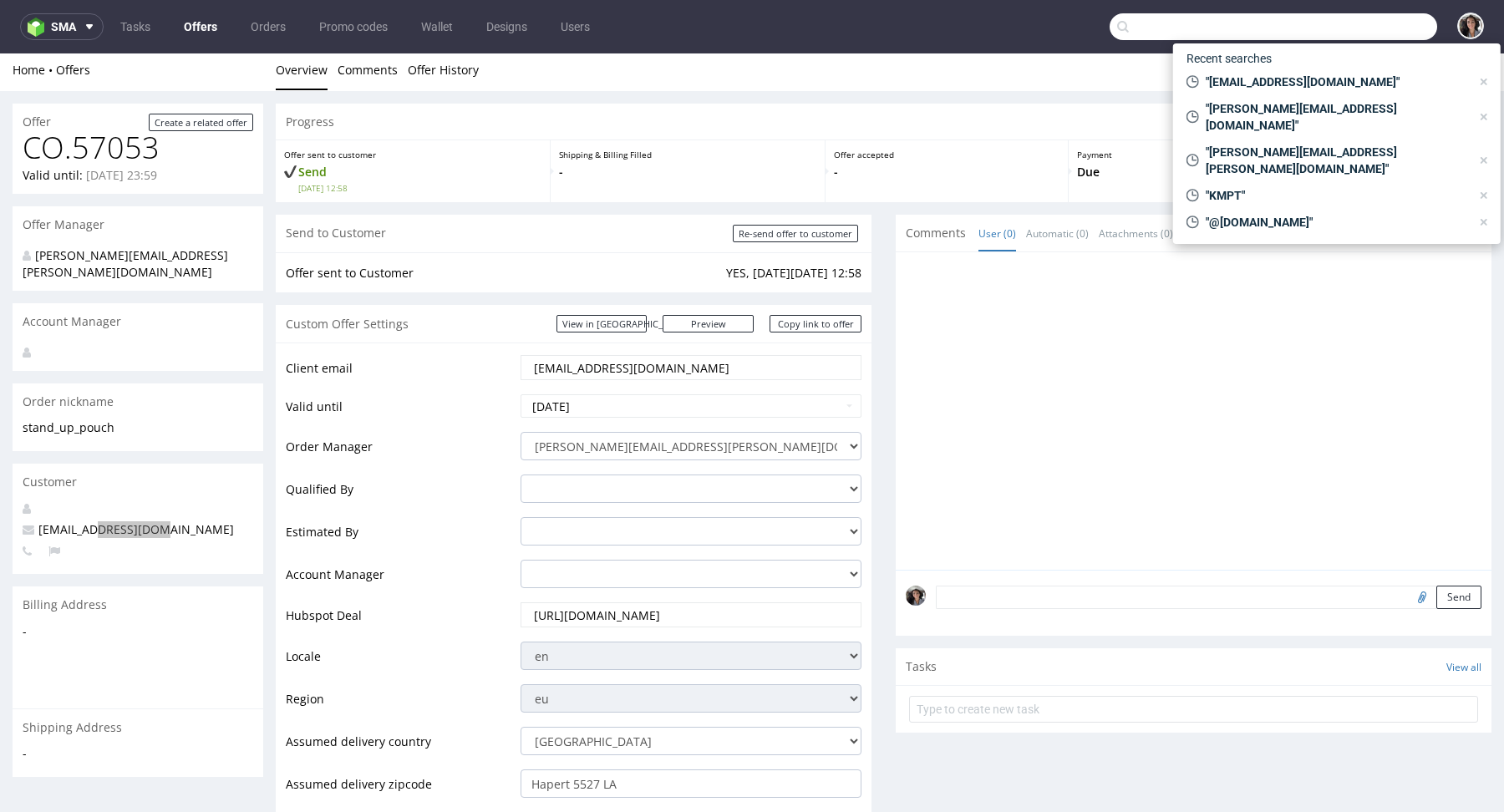
paste input "@swaghut.com"
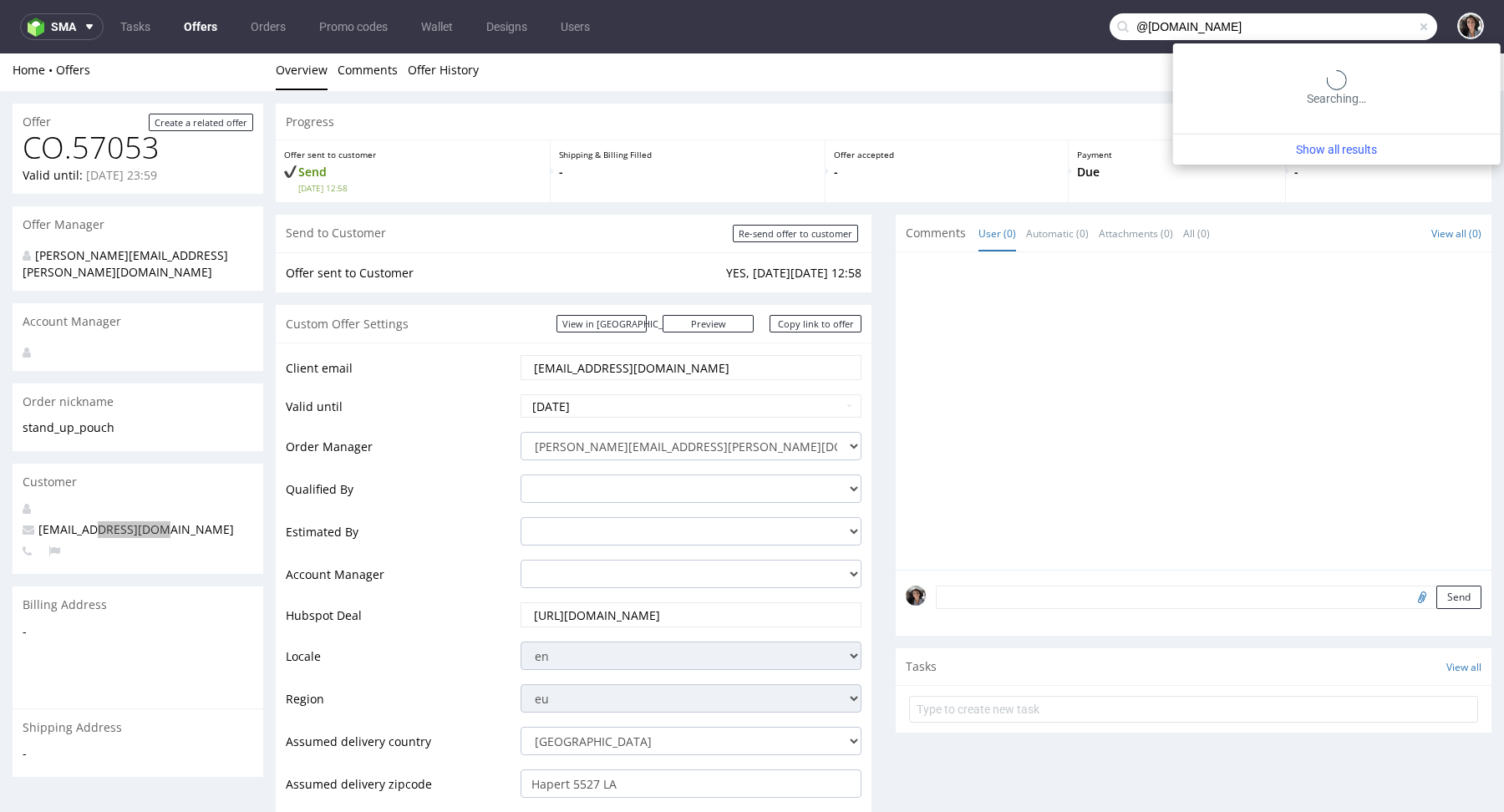
type input "@swaghut.com"
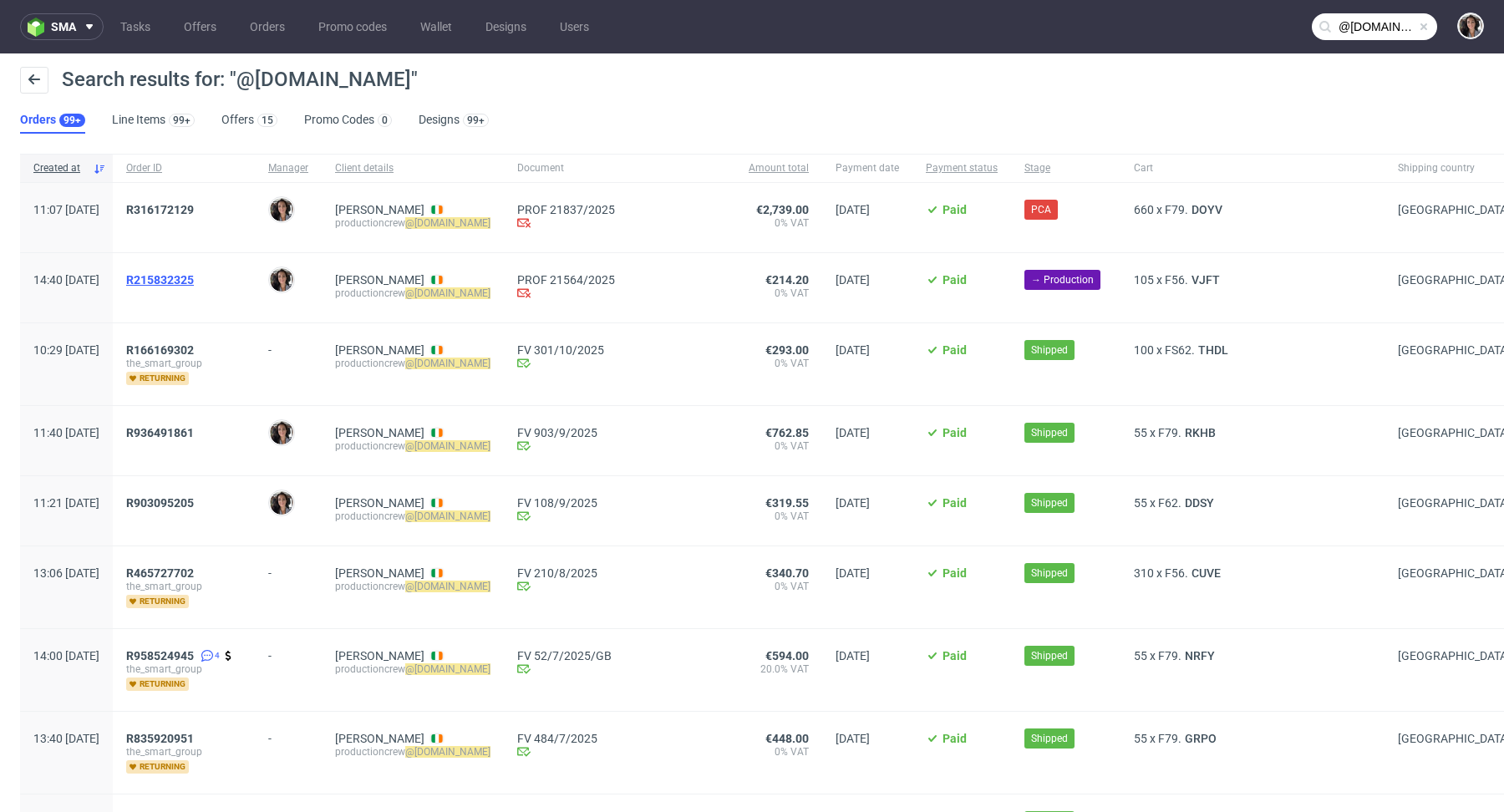
click at [194, 276] on span "R215832325" at bounding box center [160, 279] width 68 height 13
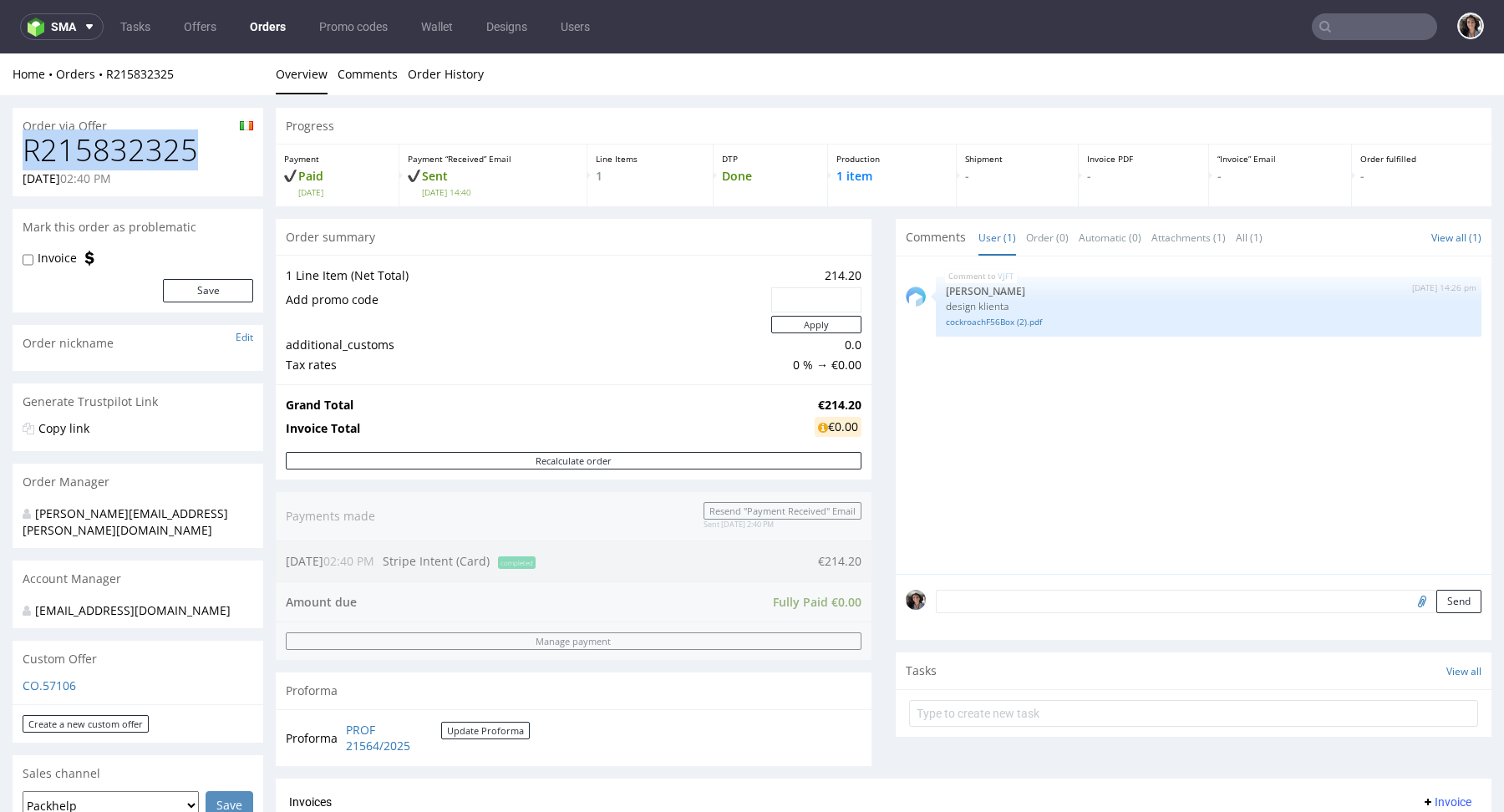
drag, startPoint x: 197, startPoint y: 143, endPoint x: 24, endPoint y: 143, distance: 173.0
click at [24, 143] on h1 "R215832325" at bounding box center [137, 150] width 230 height 33
copy h1 "R215832325"
type input "@swaghut.com"
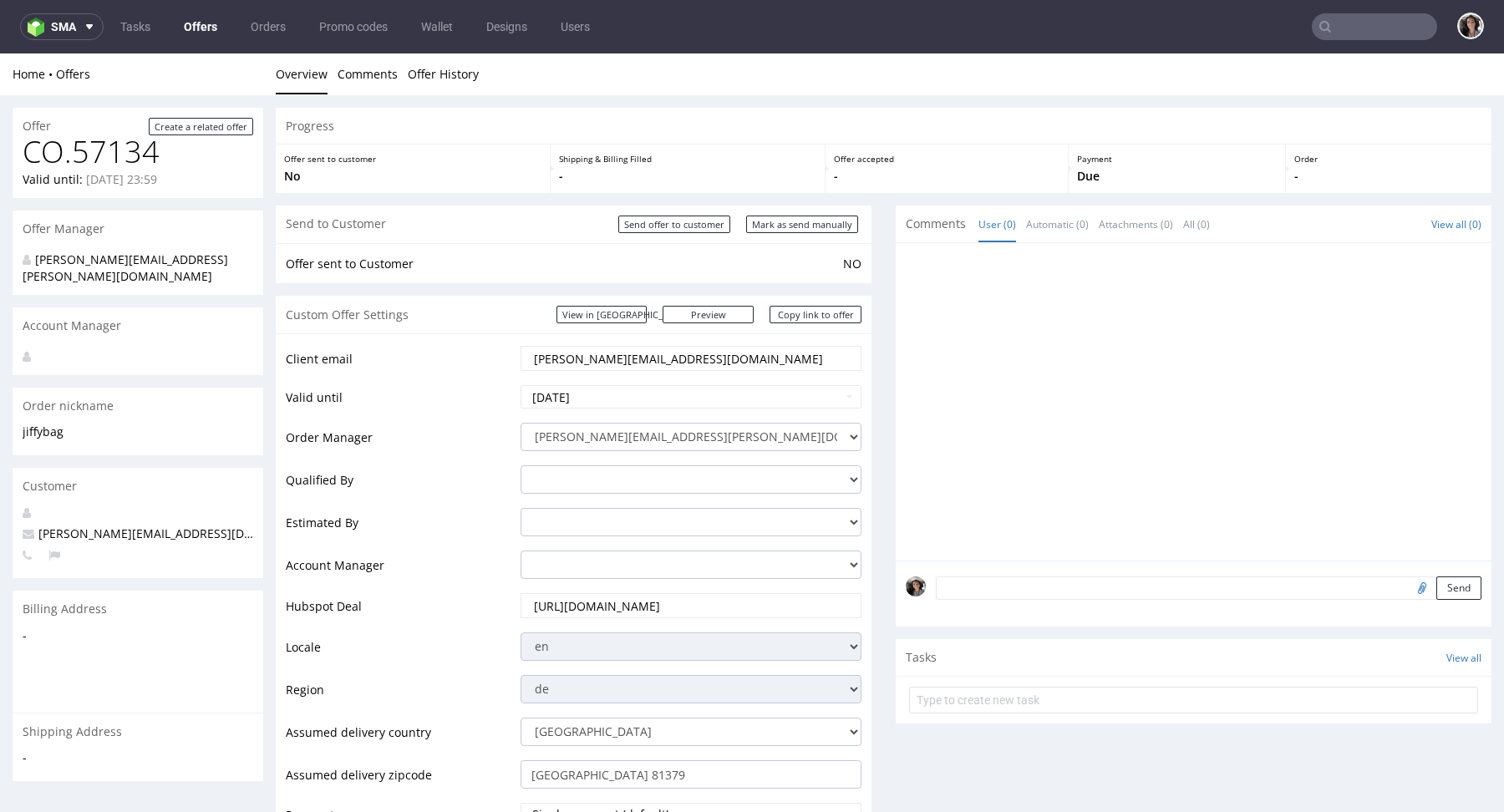
scroll to position [642, 0]
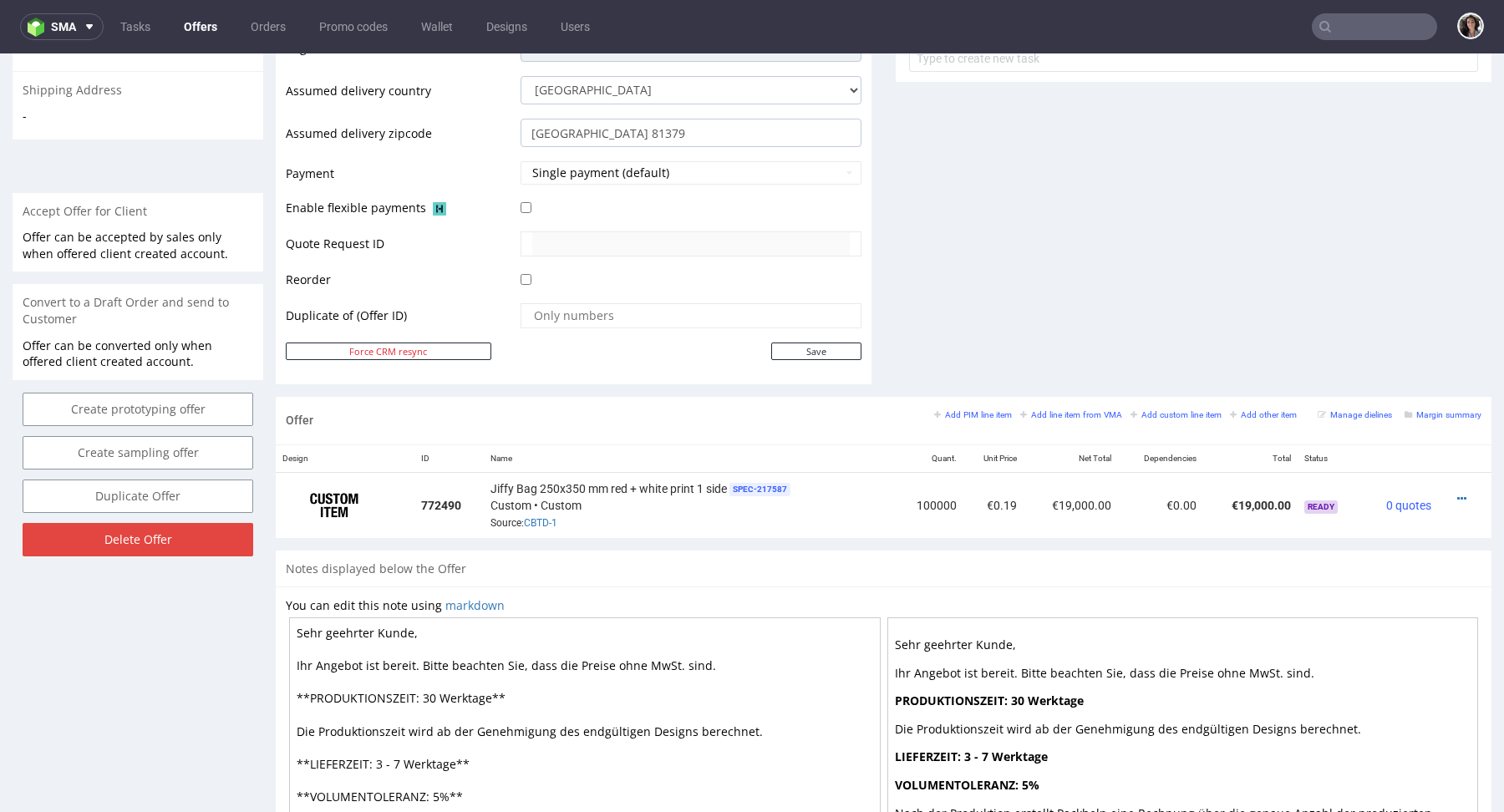
click at [1429, 419] on div "Add PIM line item Add line item from VMA Add custom line item Add other item Ma…" at bounding box center [1208, 421] width 548 height 28
click at [1427, 413] on small "Margin summary" at bounding box center [1443, 415] width 77 height 10
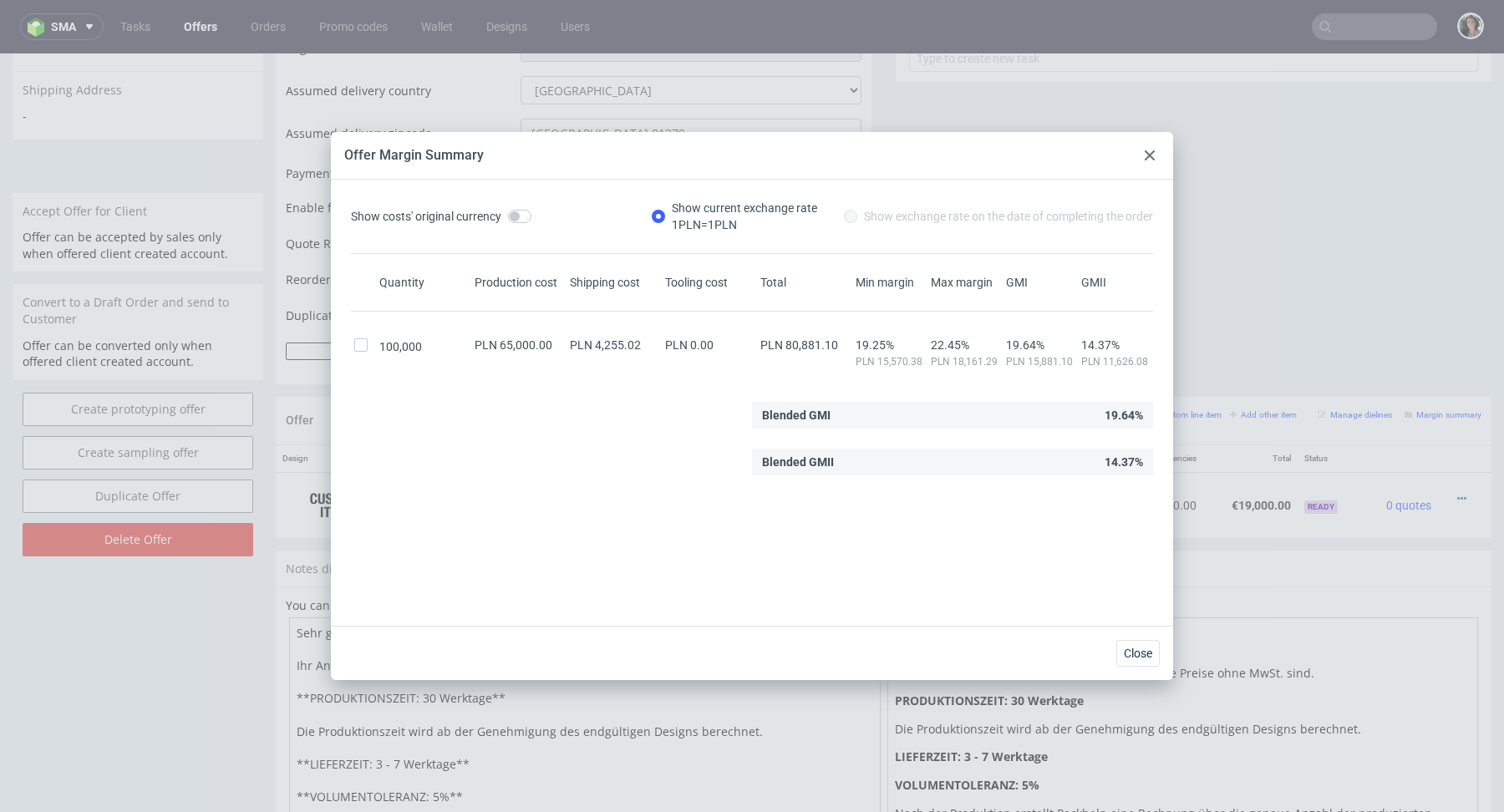
click at [1152, 148] on div at bounding box center [1149, 155] width 20 height 20
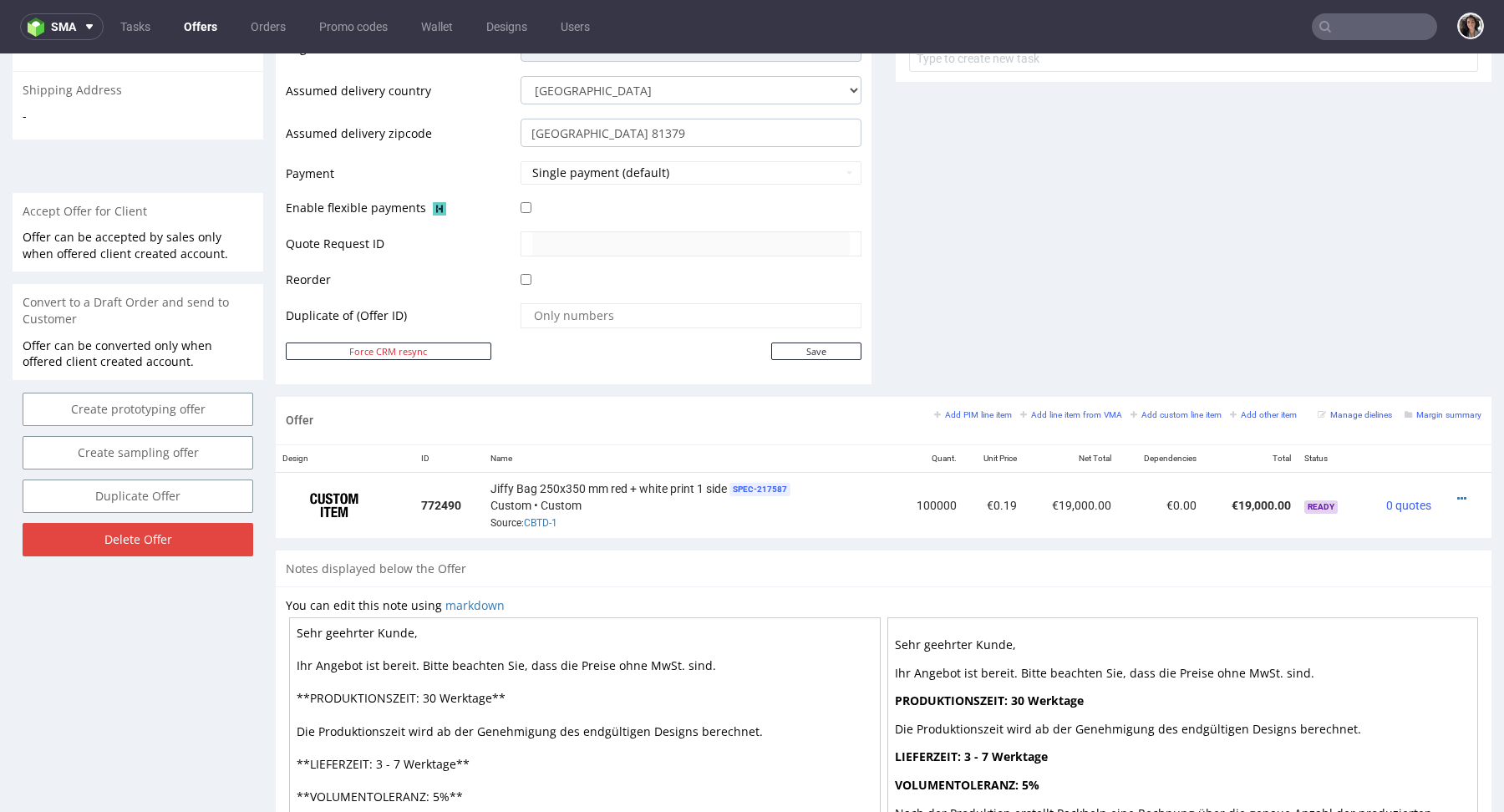
scroll to position [0, 0]
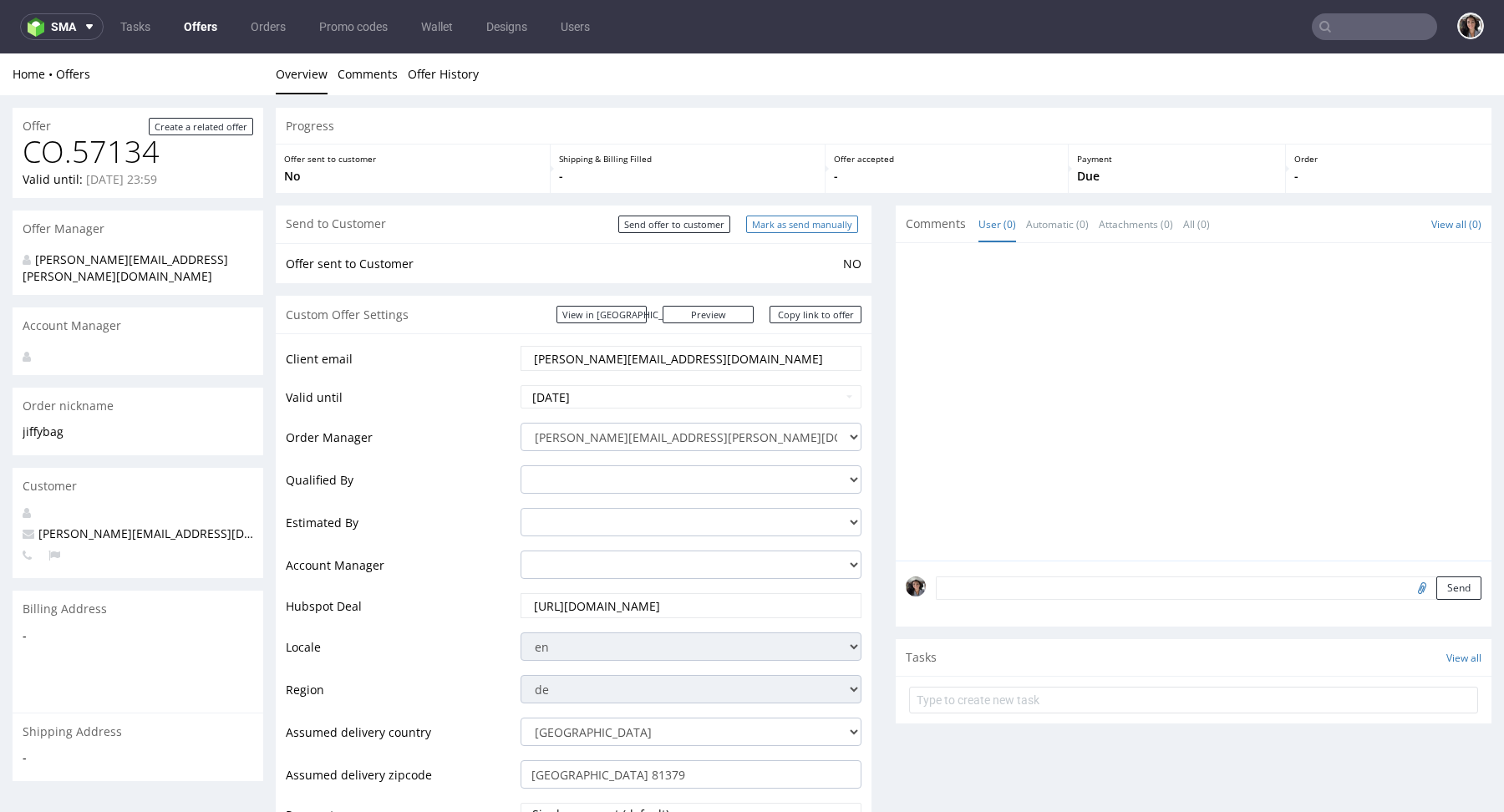
click at [822, 220] on input "Mark as send manually" at bounding box center [802, 224] width 112 height 17
type input "In progress..."
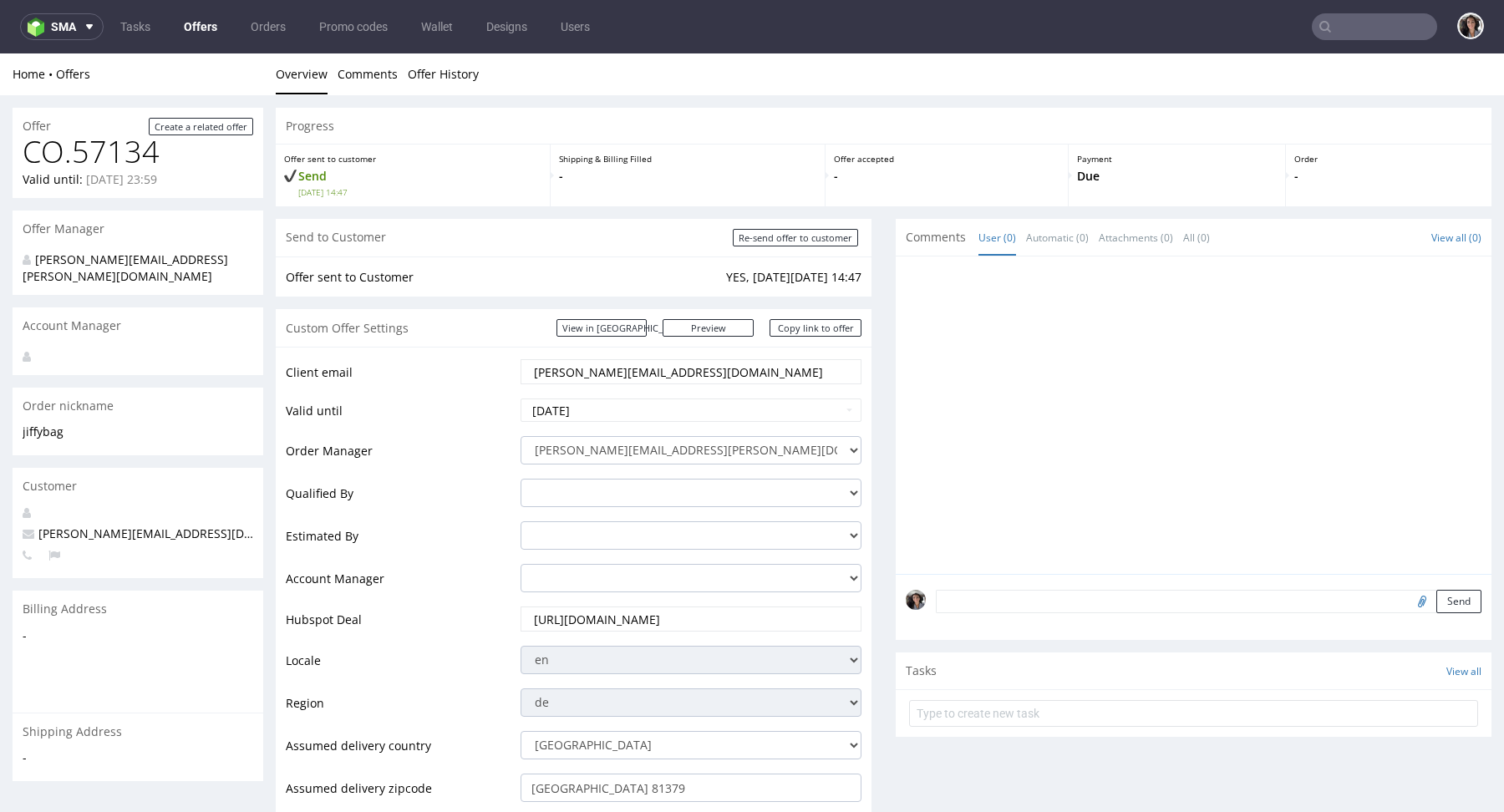
scroll to position [813, 0]
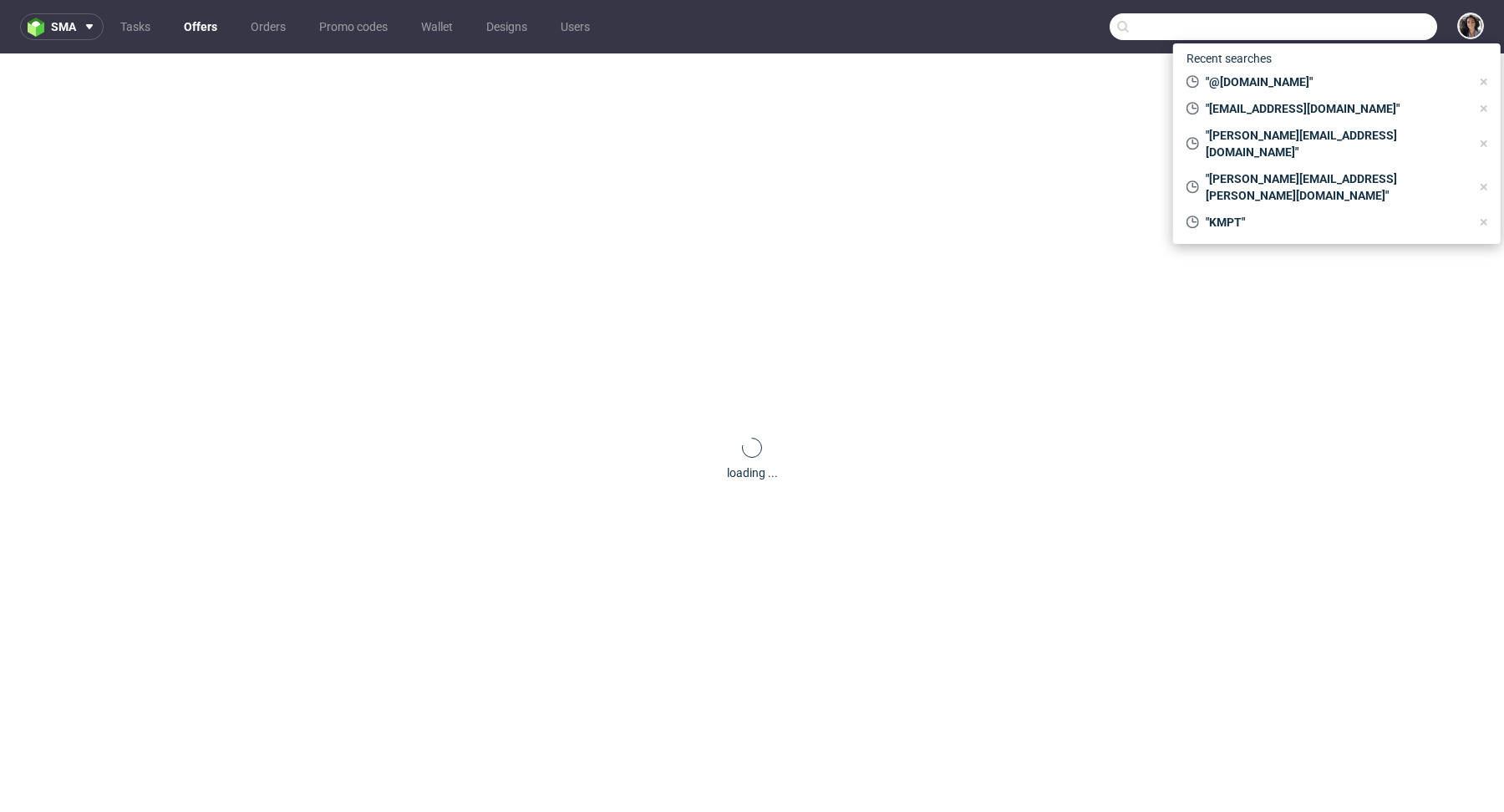
paste input "dace.udre@stenders.lv"
click at [1367, 29] on input "text" at bounding box center [1274, 26] width 328 height 27
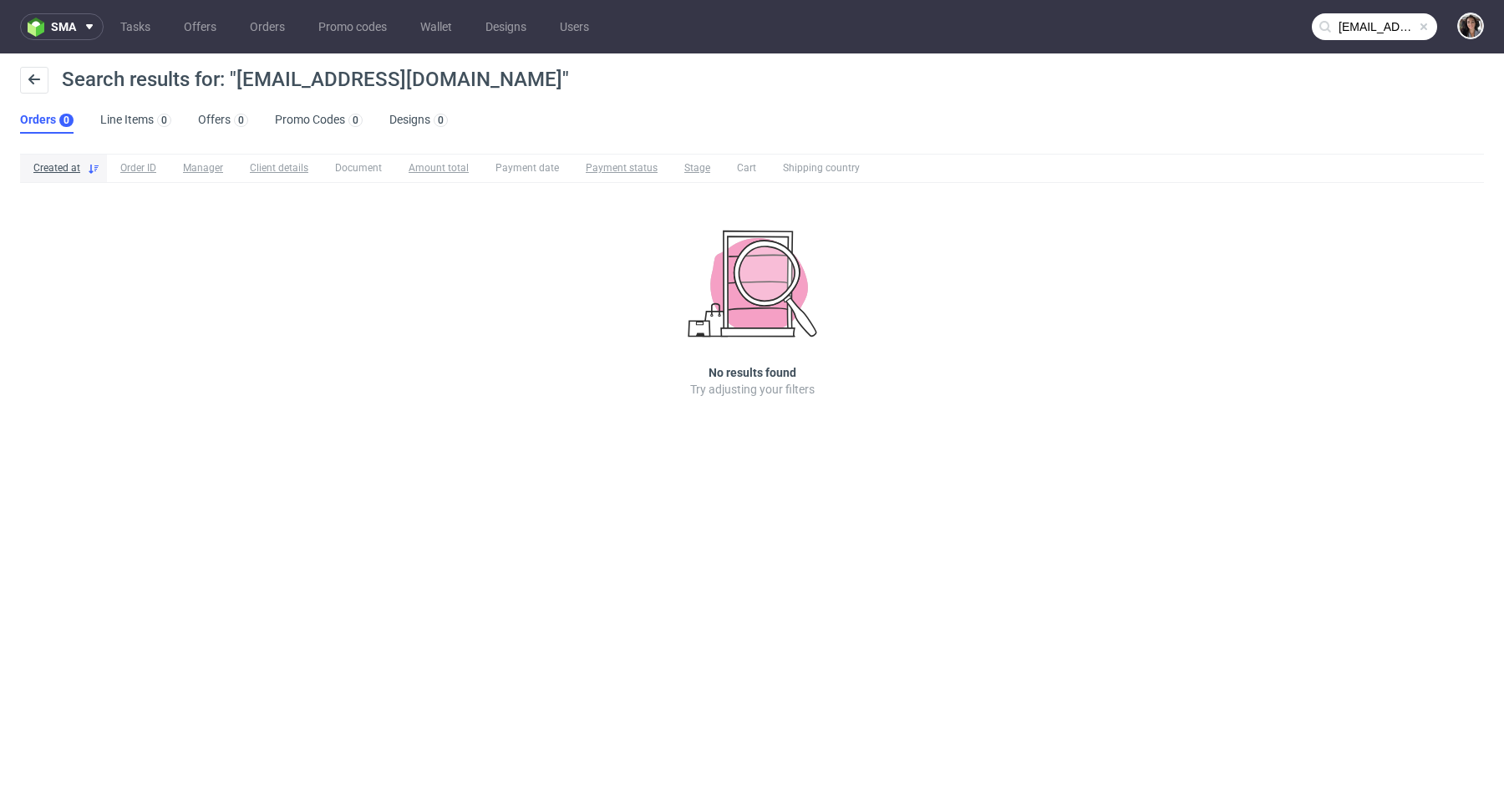
click at [1354, 13] on input "dace.udre@stenders.lv" at bounding box center [1374, 26] width 125 height 27
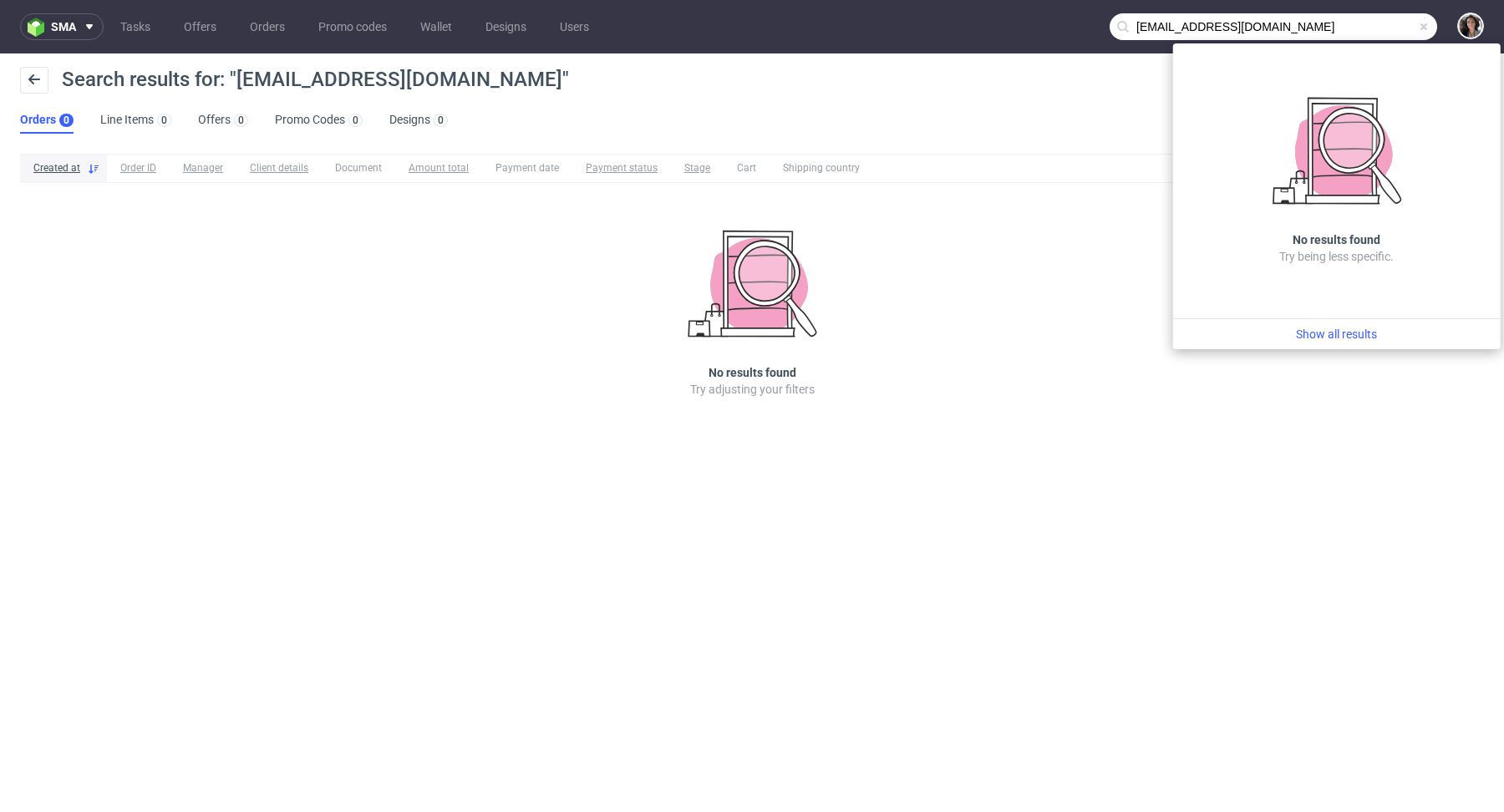
drag, startPoint x: 1190, startPoint y: 25, endPoint x: 1108, endPoint y: 25, distance: 82.0
click at [1108, 25] on nav "sma Tasks Offers Orders Promo codes Wallet Designs Users dace.udre@stenders.lv" at bounding box center [752, 27] width 1504 height 54
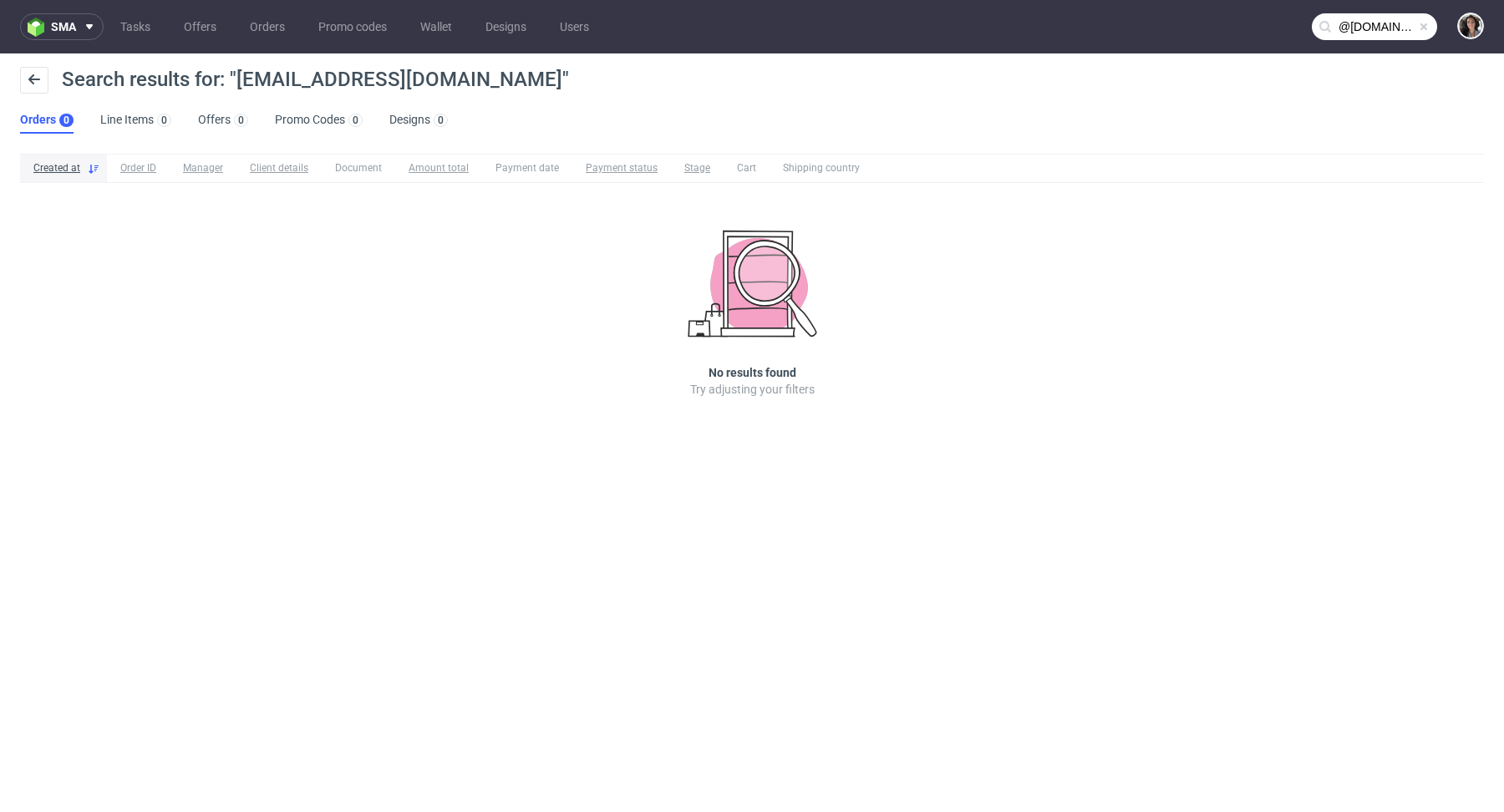
type input "@stenders.lv"
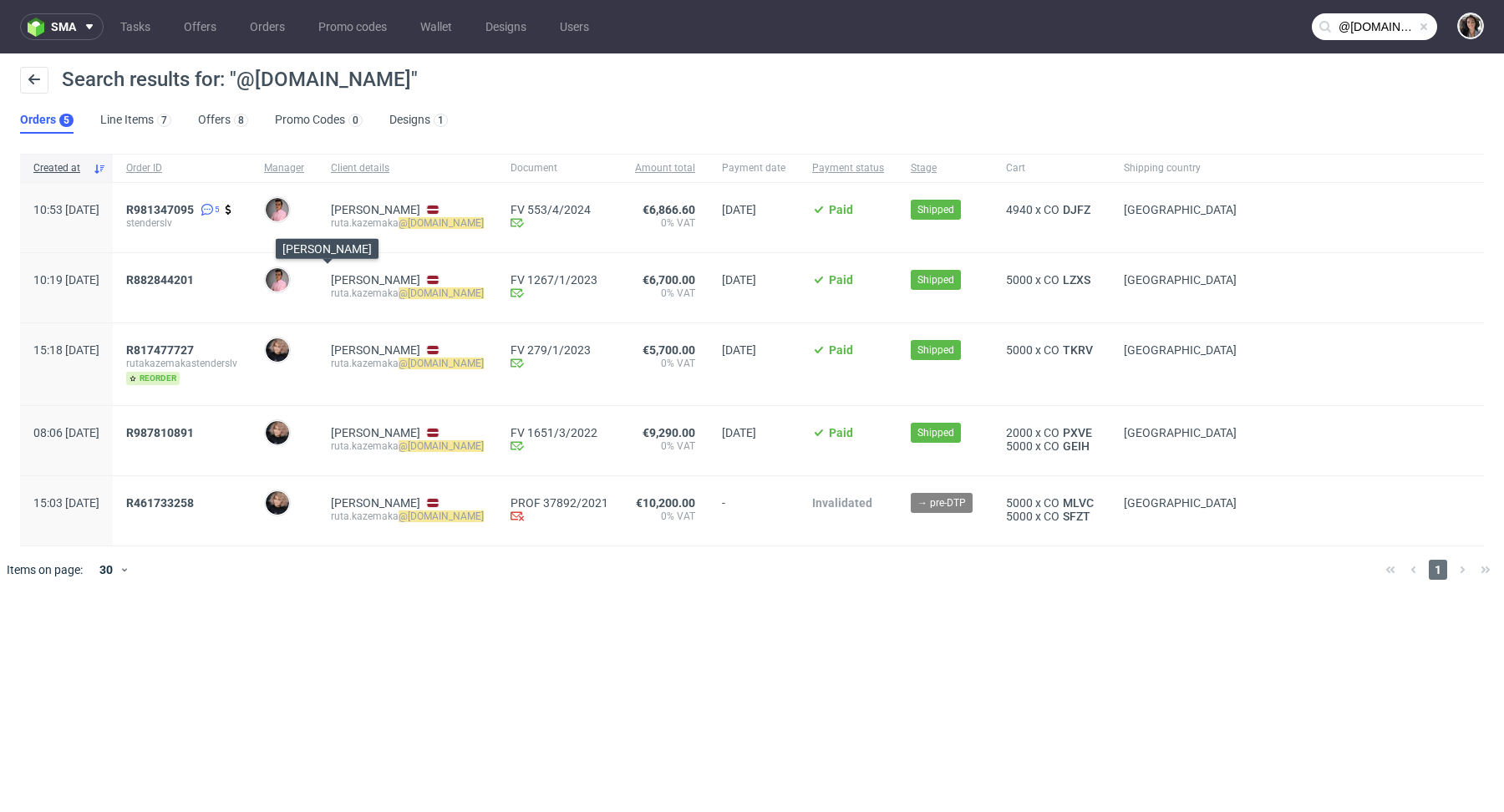
click at [289, 283] on img at bounding box center [277, 280] width 23 height 23
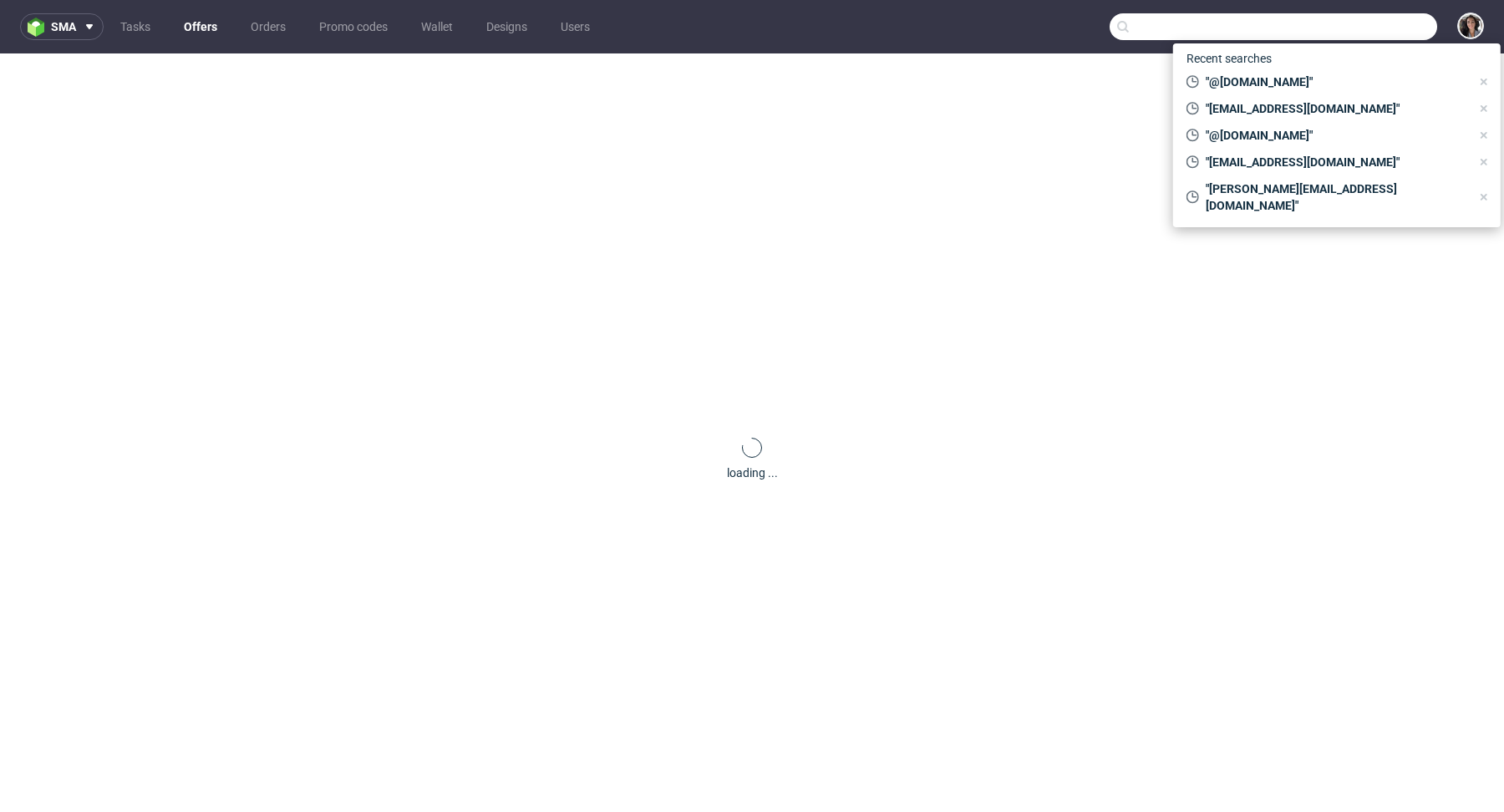
click at [1341, 23] on input "text" at bounding box center [1274, 26] width 328 height 27
paste input "[EMAIL_ADDRESS][DOMAIN_NAME]"
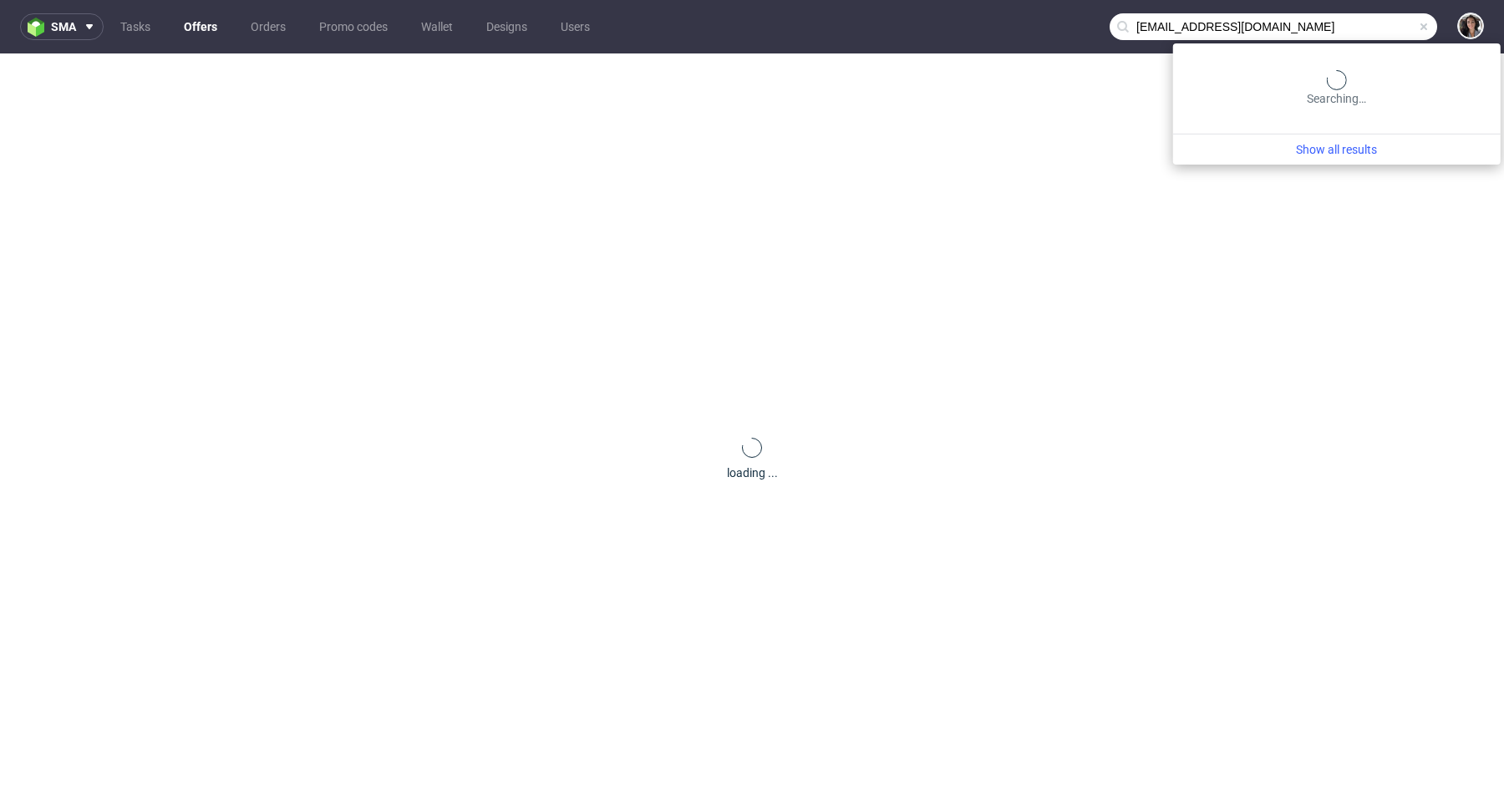
type input "[EMAIL_ADDRESS][DOMAIN_NAME]"
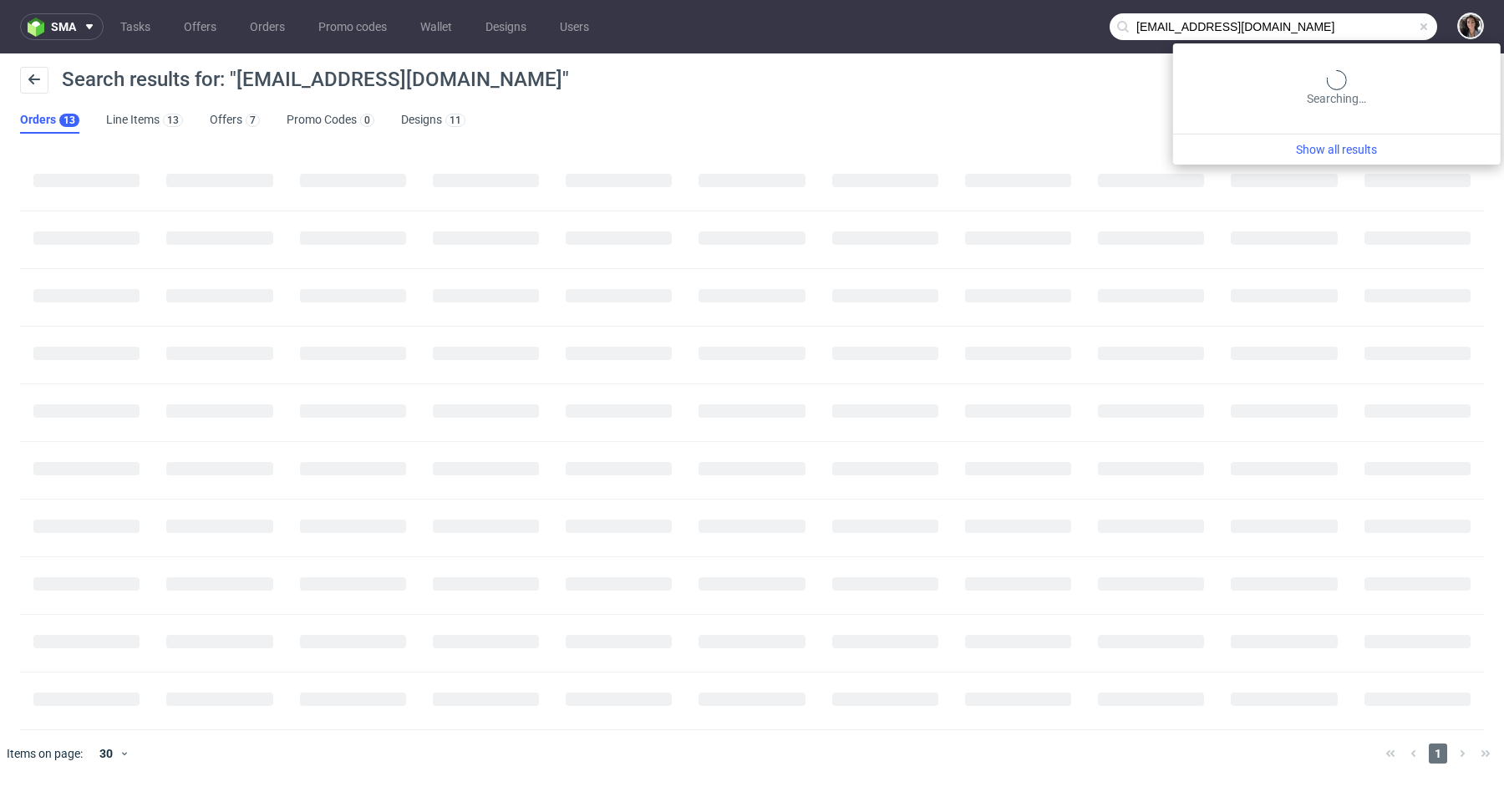
click at [1361, 36] on input "[EMAIL_ADDRESS][DOMAIN_NAME]" at bounding box center [1274, 26] width 328 height 27
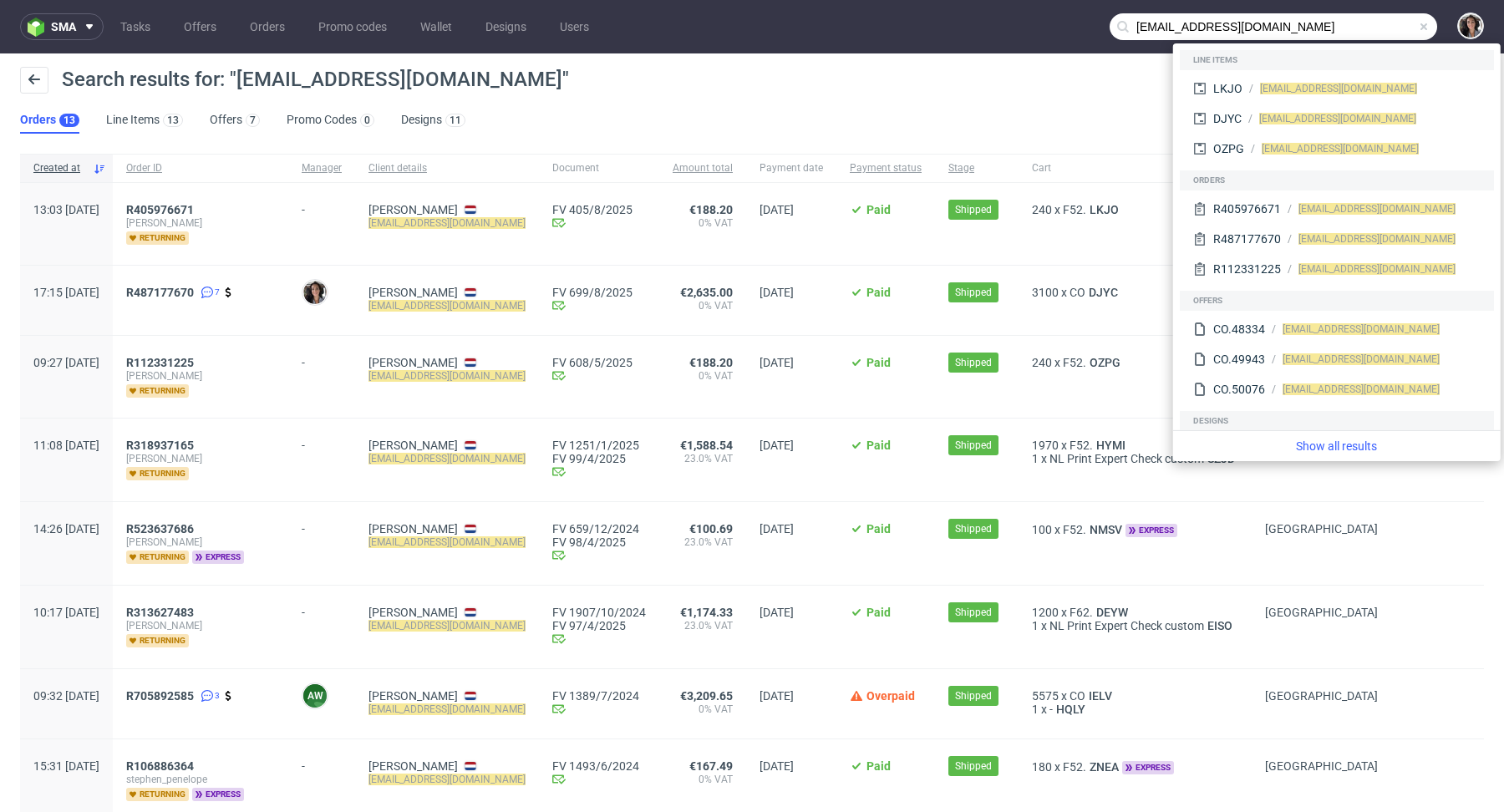
click at [660, 256] on div "FV 405/8/2025 Invoice email Sent at [DATE]" at bounding box center [599, 224] width 120 height 82
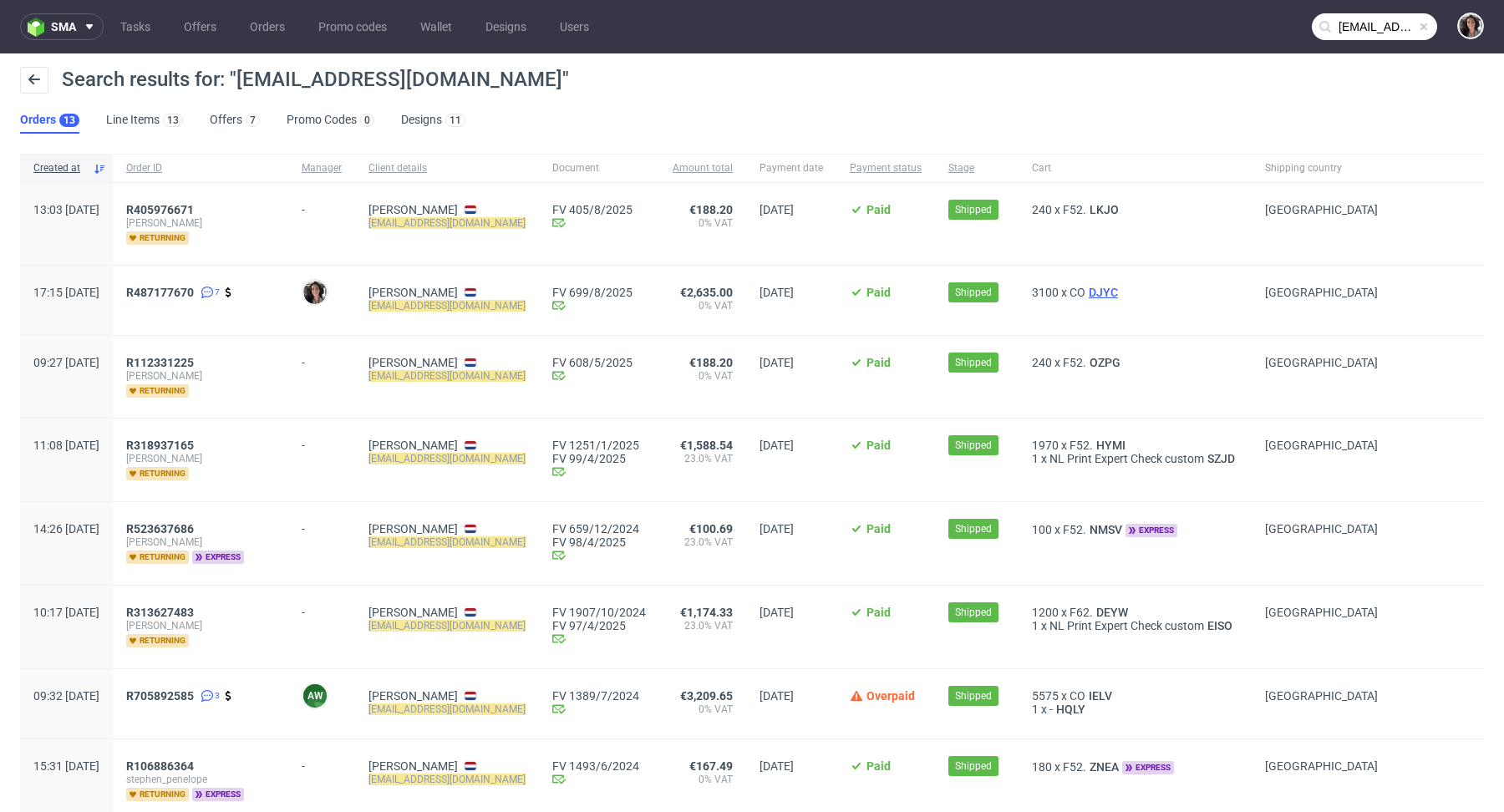
click at [1121, 294] on span "DJYC" at bounding box center [1103, 292] width 36 height 13
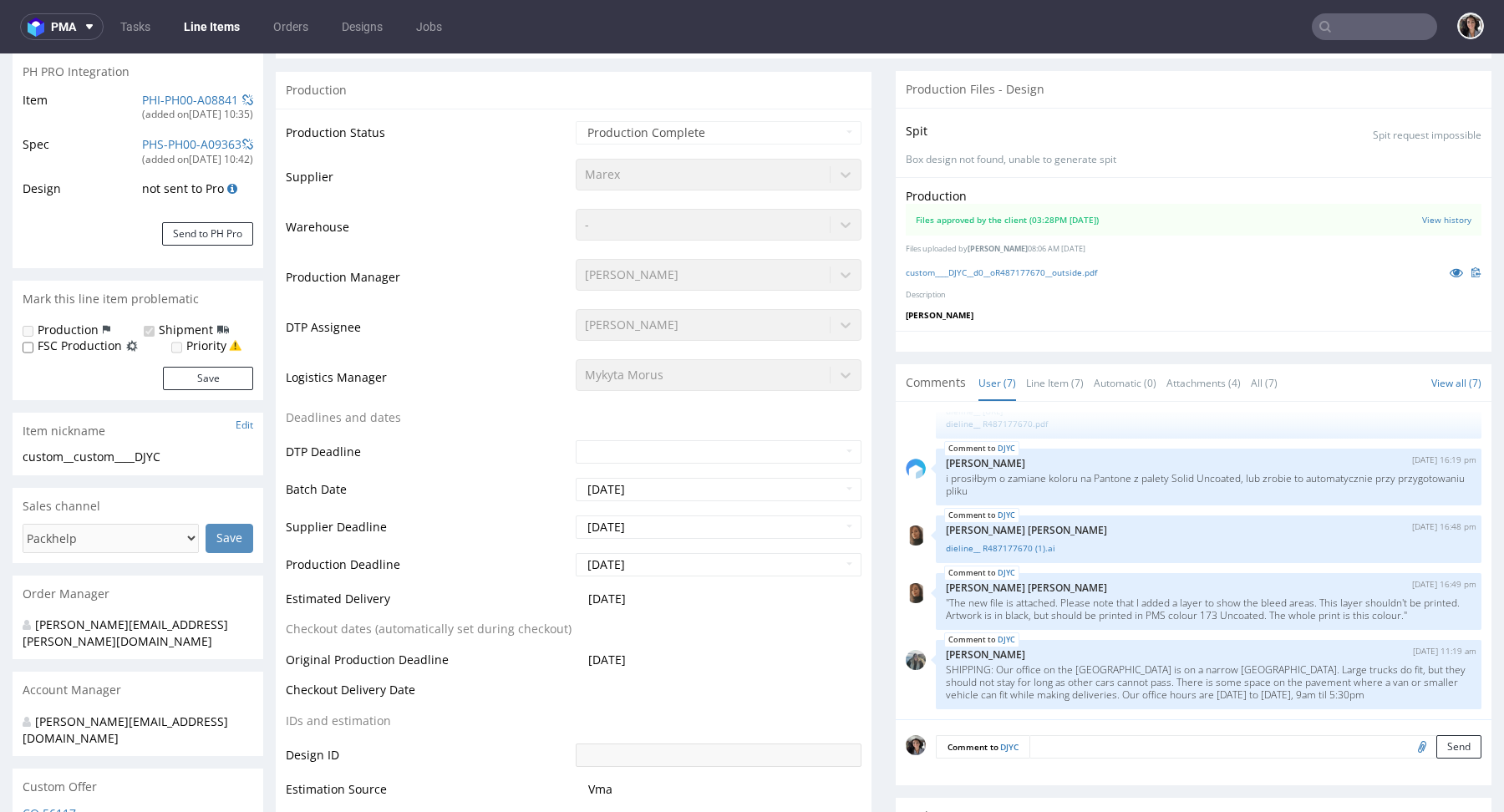
scroll to position [134, 0]
